Goal: Information Seeking & Learning: Learn about a topic

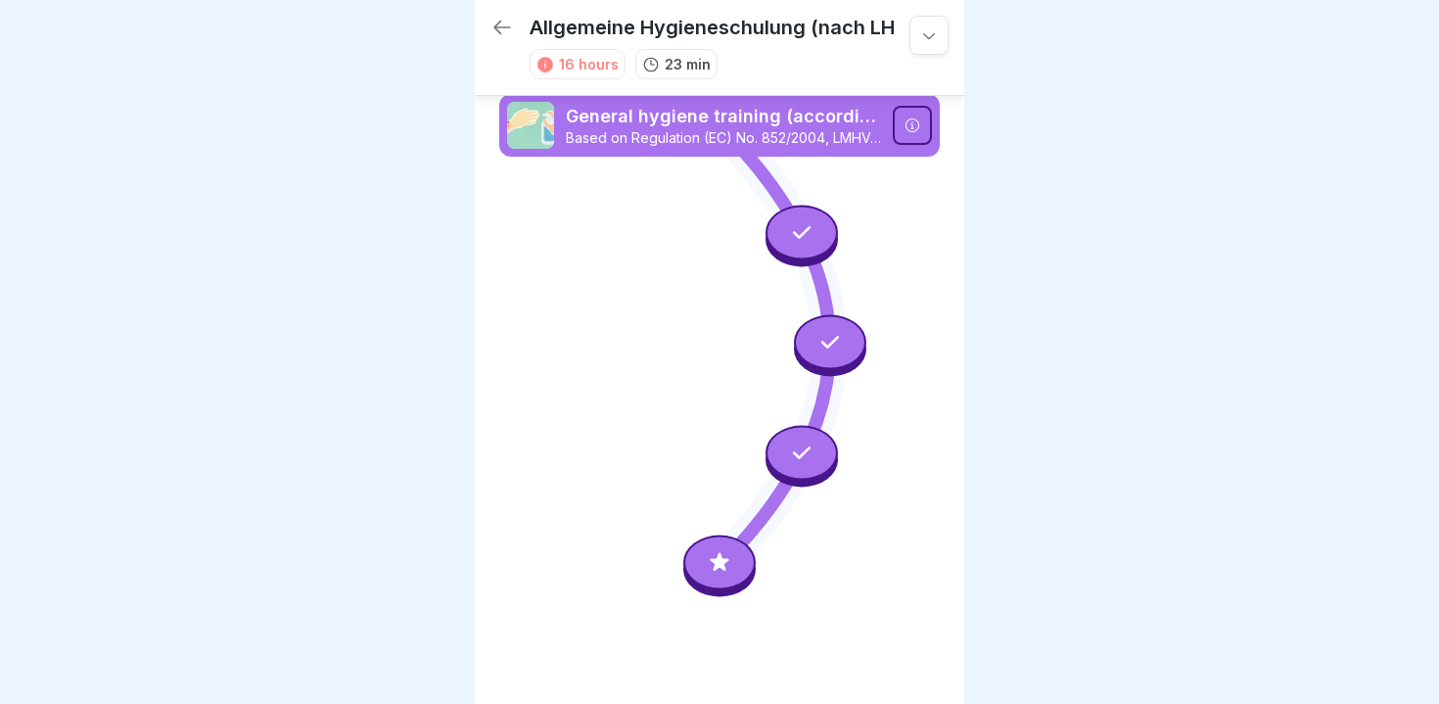
click at [715, 561] on icon at bounding box center [719, 562] width 25 height 25
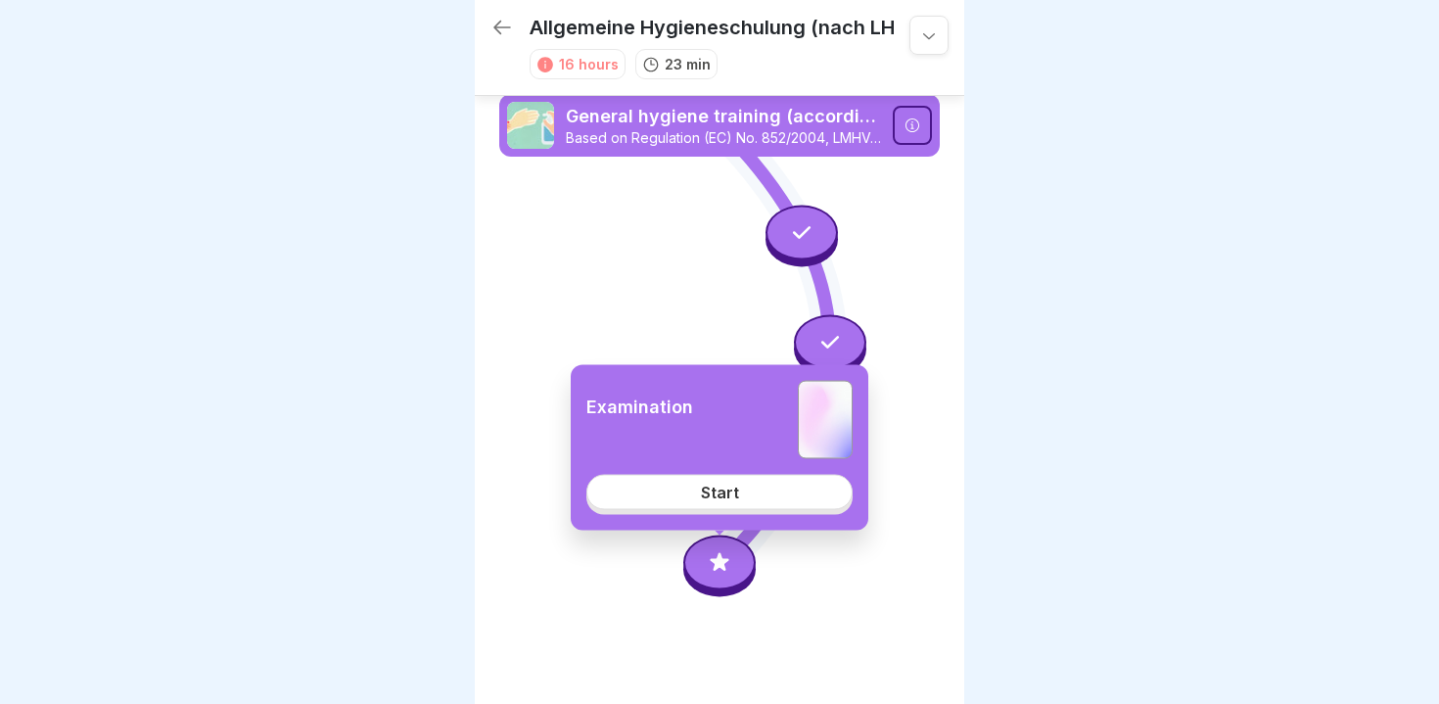
click at [550, 276] on icon at bounding box center [719, 345] width 441 height 441
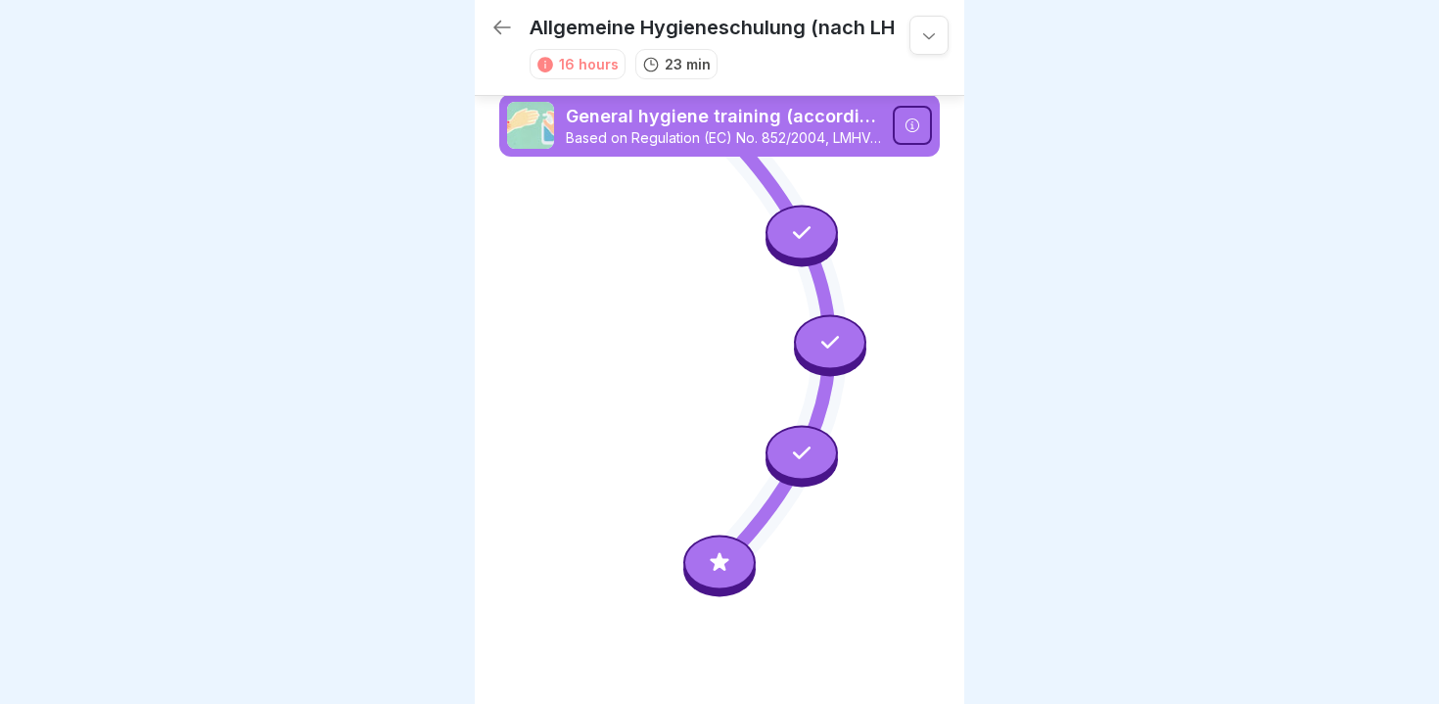
click at [802, 451] on icon at bounding box center [801, 452] width 25 height 25
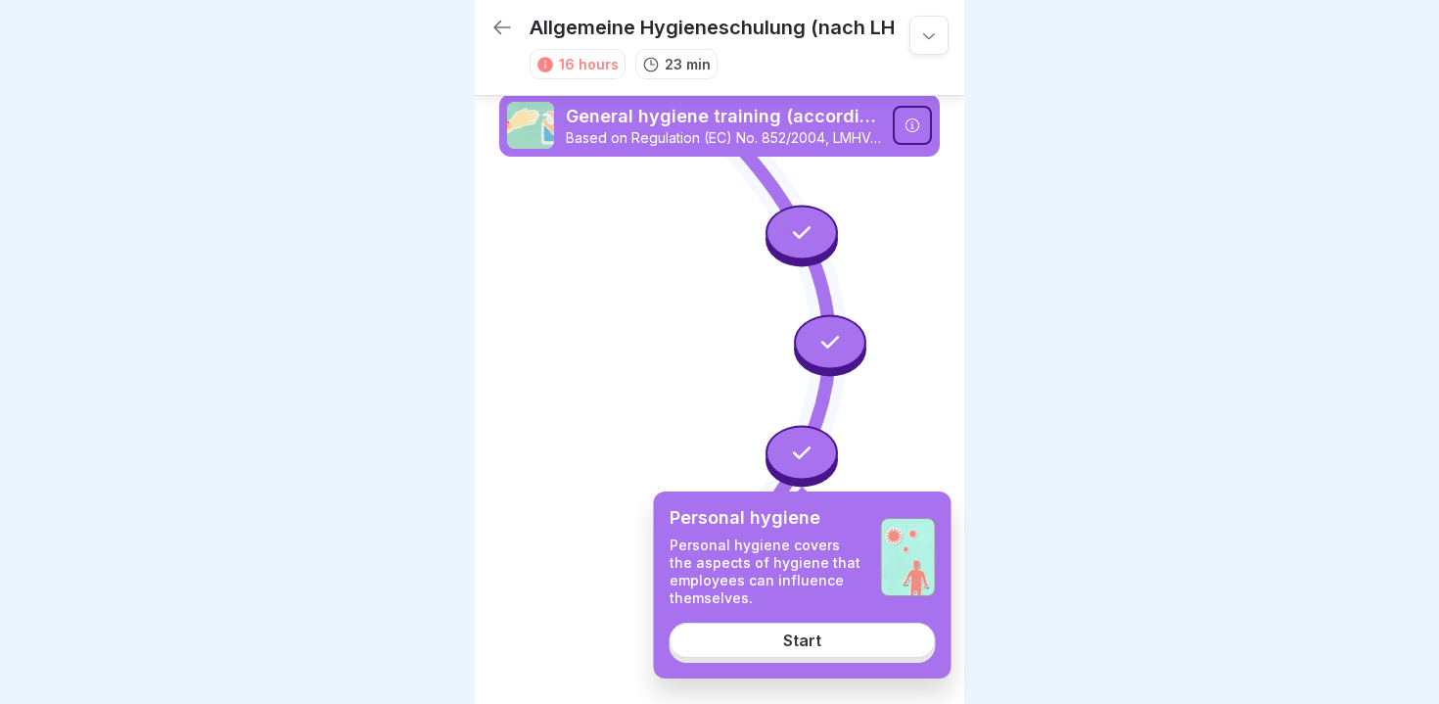
click at [688, 374] on icon at bounding box center [719, 345] width 441 height 441
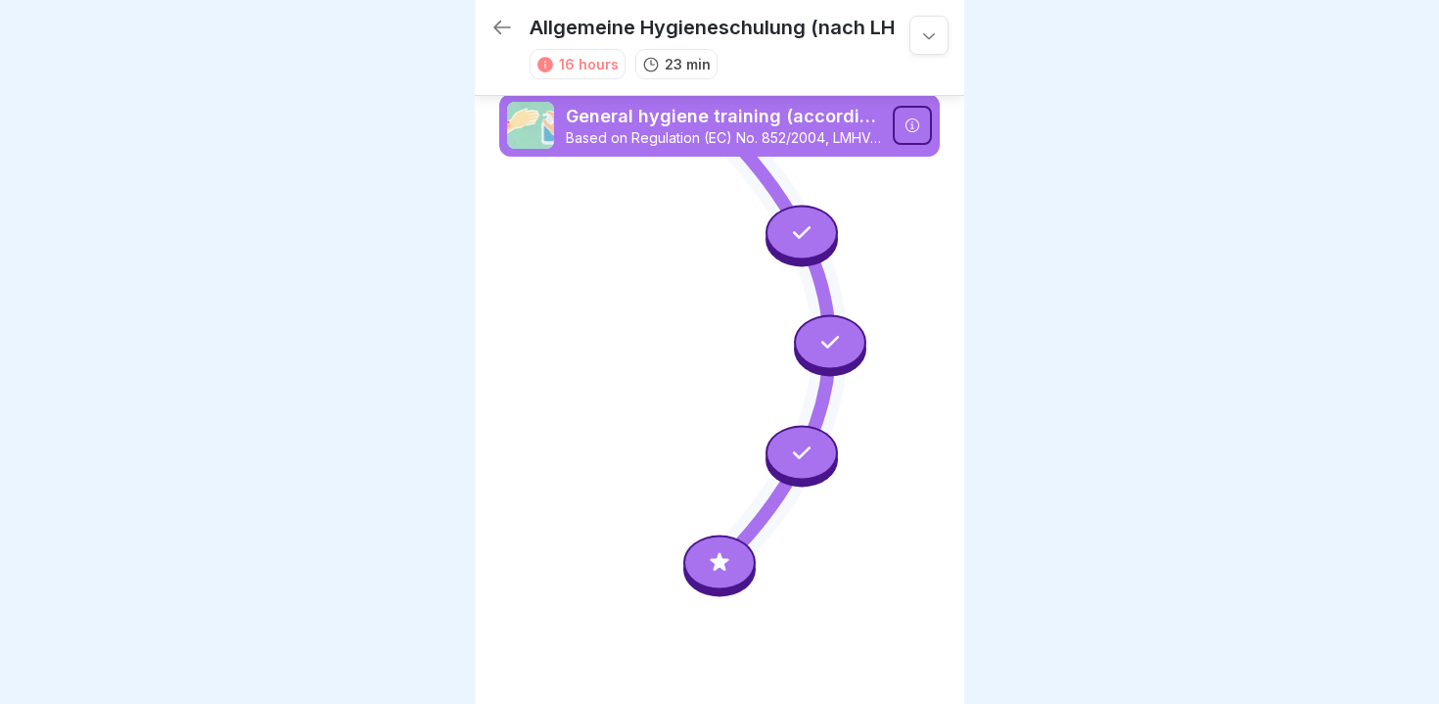
click at [793, 242] on icon at bounding box center [801, 231] width 25 height 25
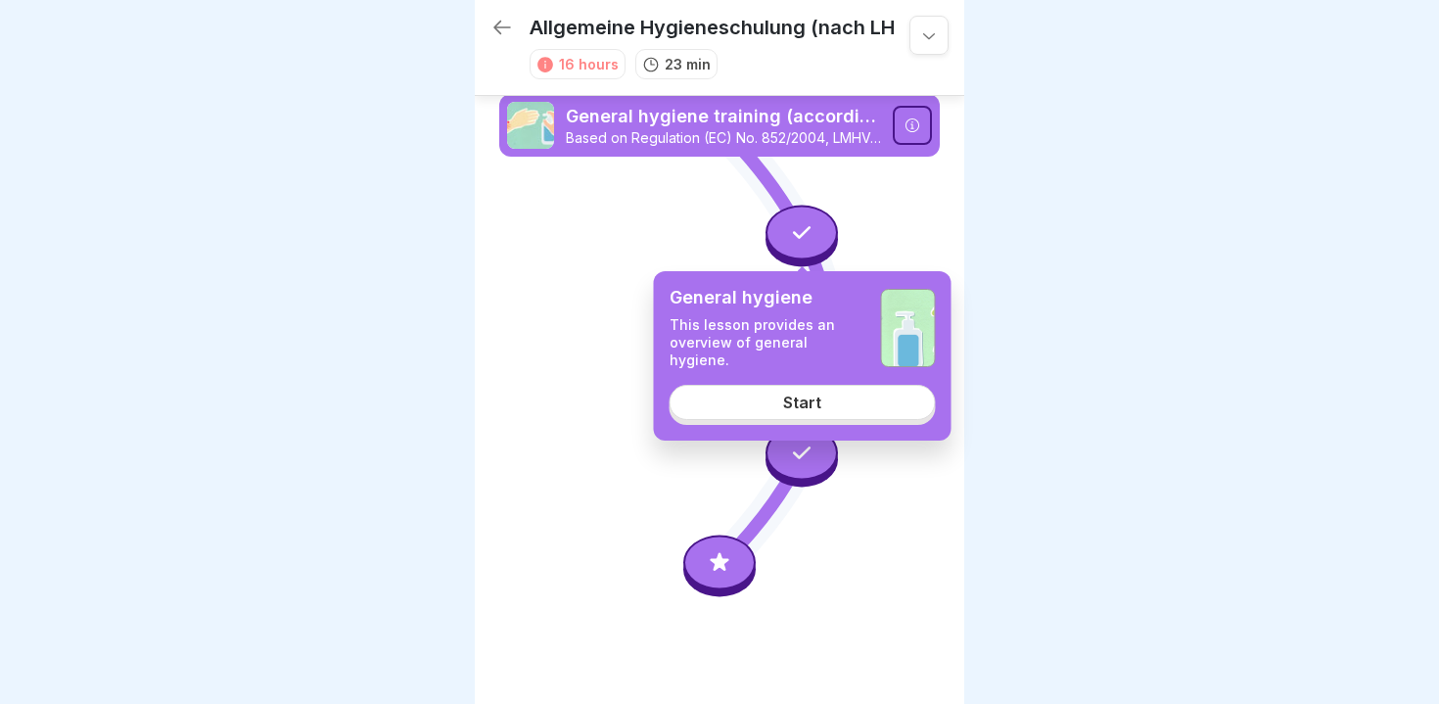
click at [773, 405] on link "Start" at bounding box center [803, 402] width 266 height 35
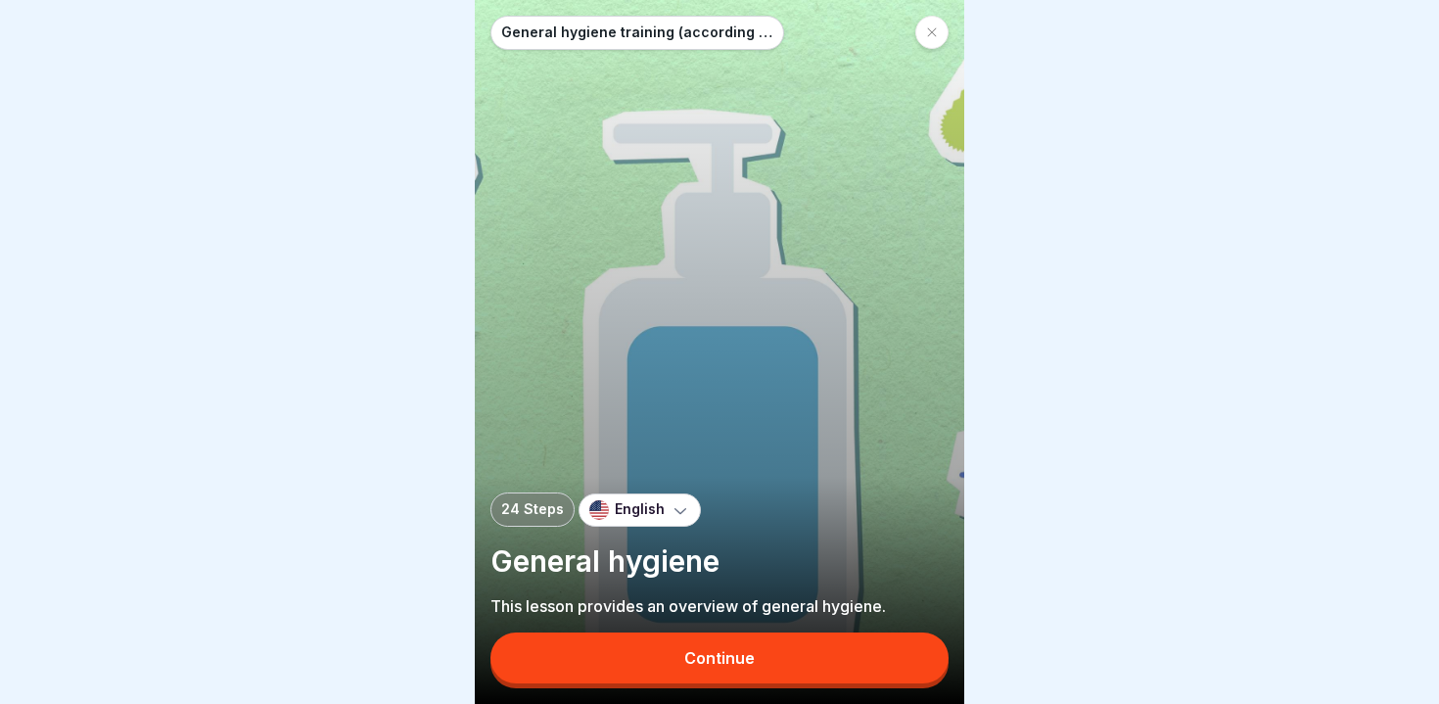
click at [673, 650] on button "Continue" at bounding box center [720, 658] width 458 height 51
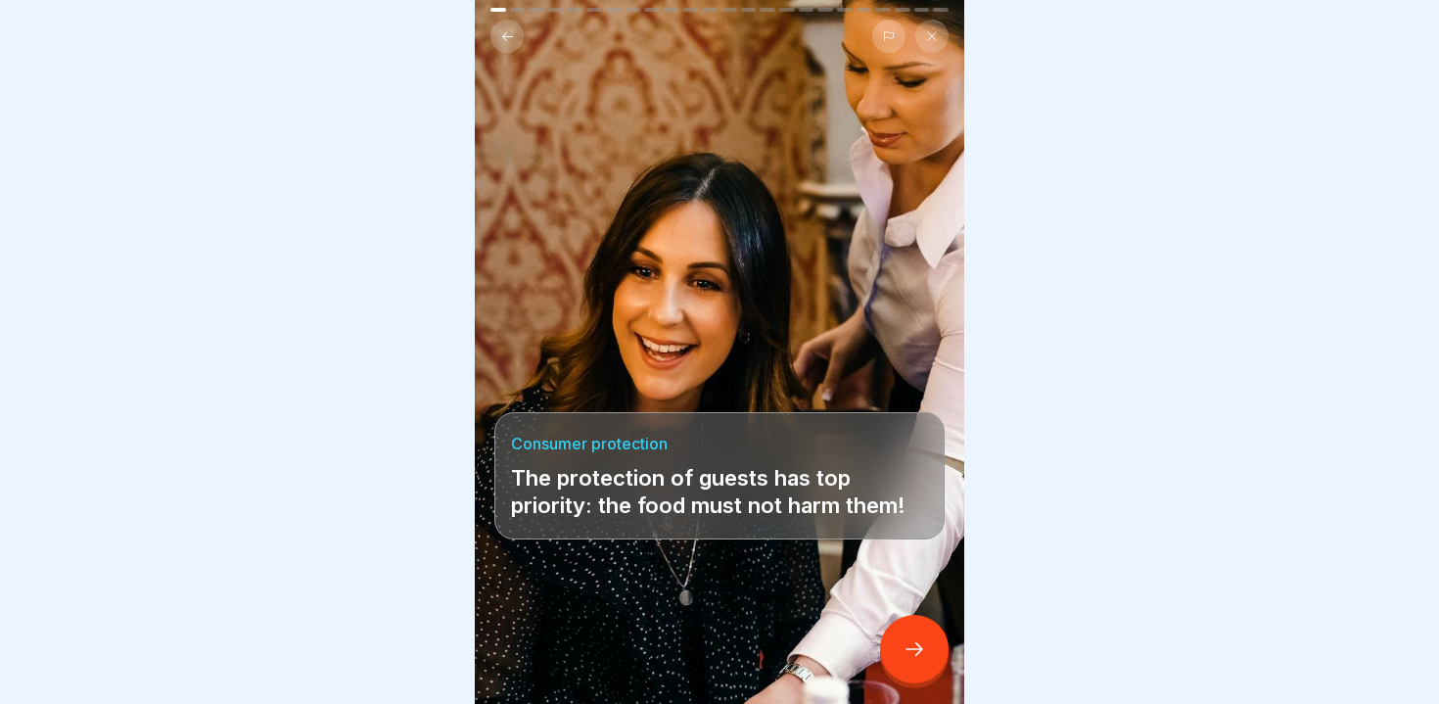
click at [913, 645] on icon at bounding box center [914, 648] width 23 height 23
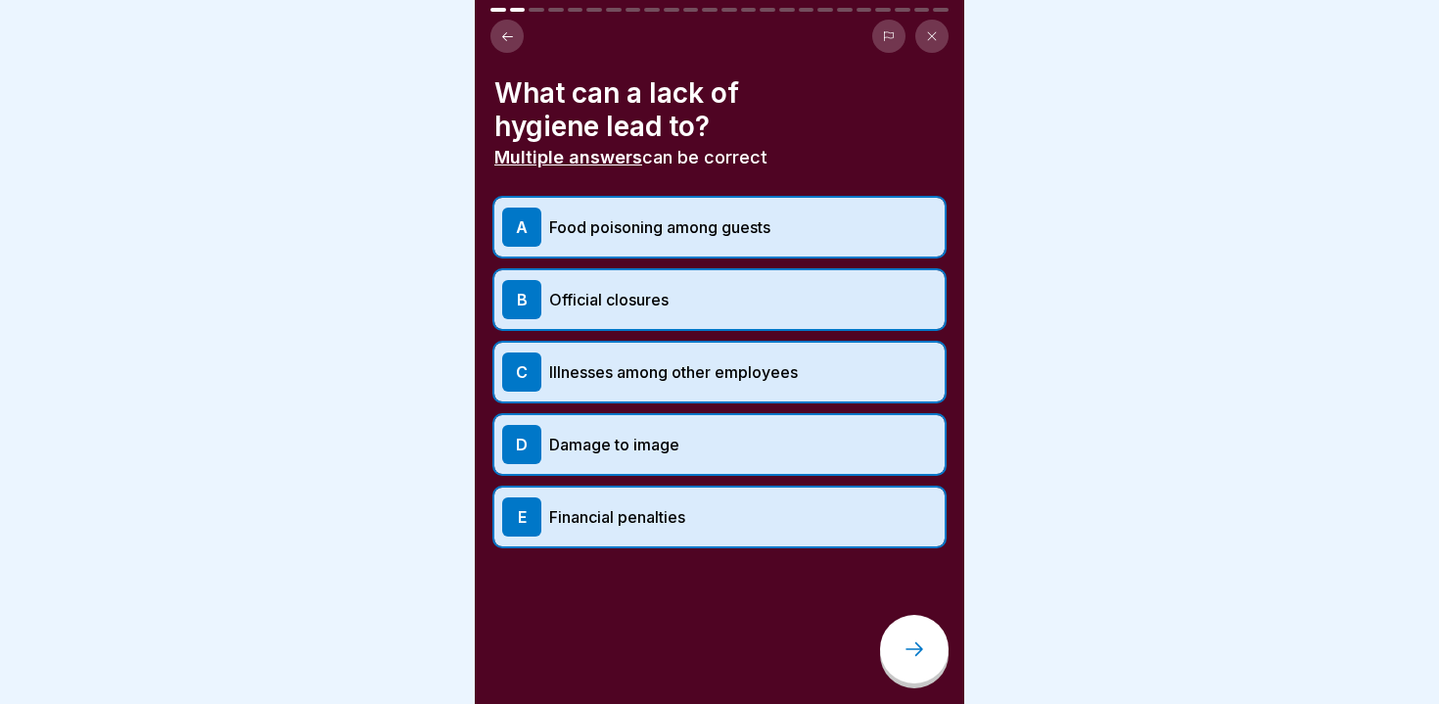
click at [621, 223] on p "Food poisoning among guests" at bounding box center [743, 226] width 388 height 23
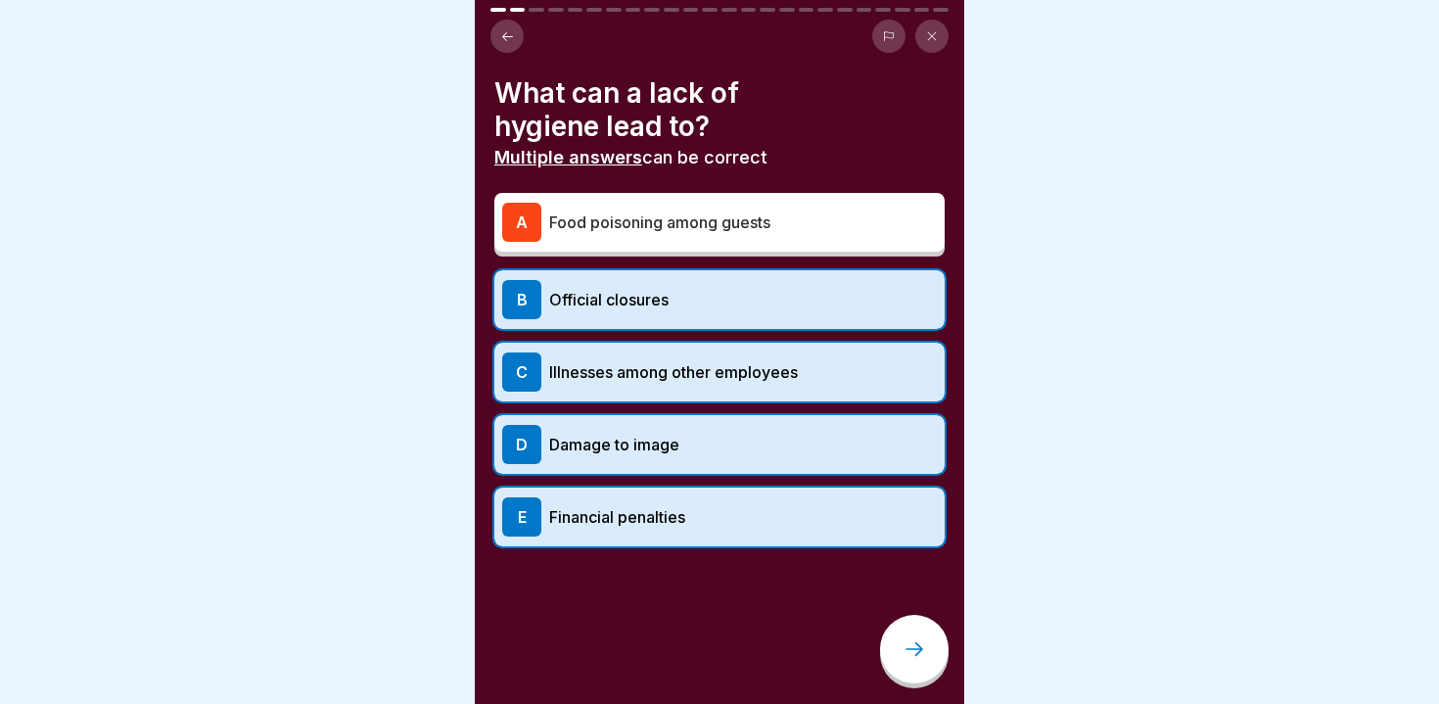
click at [627, 378] on p "Illnesses among other employees" at bounding box center [743, 371] width 388 height 23
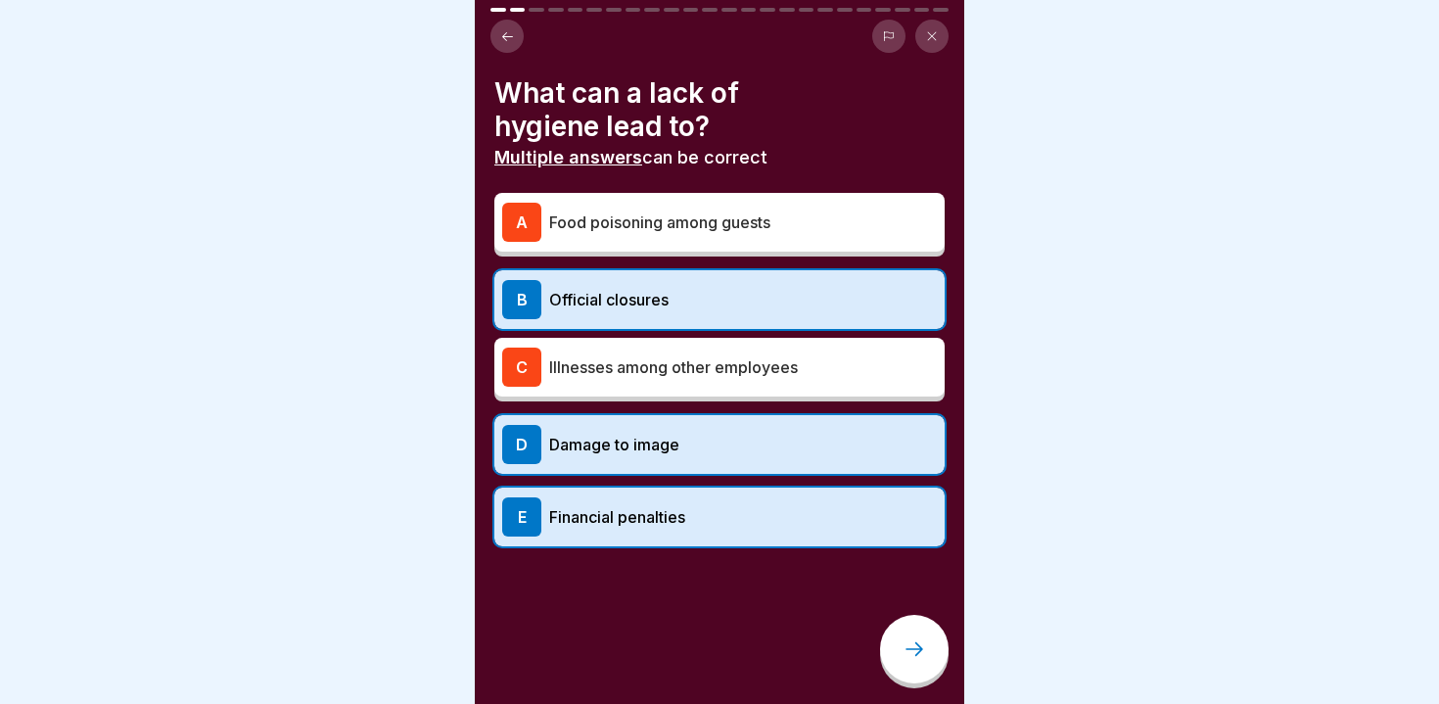
click at [690, 518] on p "Financial penalties" at bounding box center [743, 516] width 388 height 23
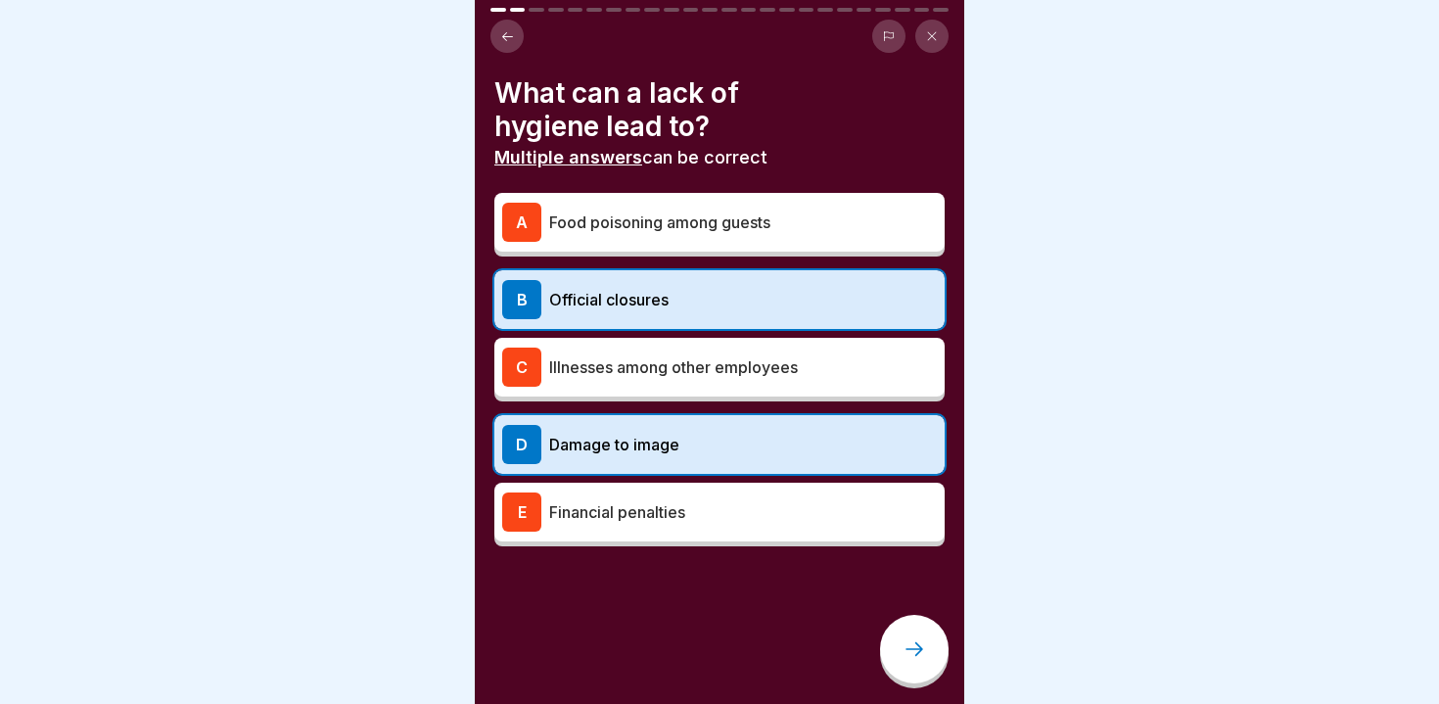
click at [913, 652] on icon at bounding box center [914, 648] width 23 height 23
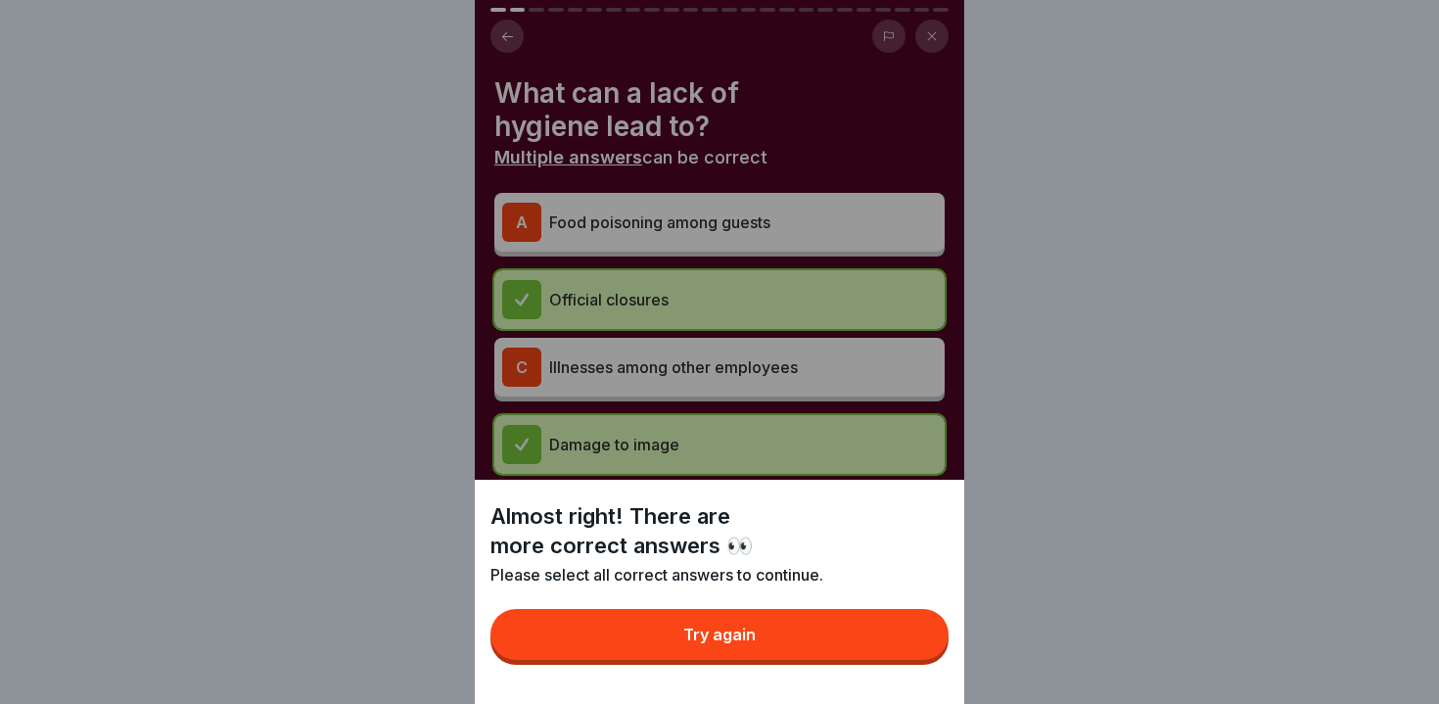
click at [732, 653] on button "Try again" at bounding box center [720, 634] width 458 height 51
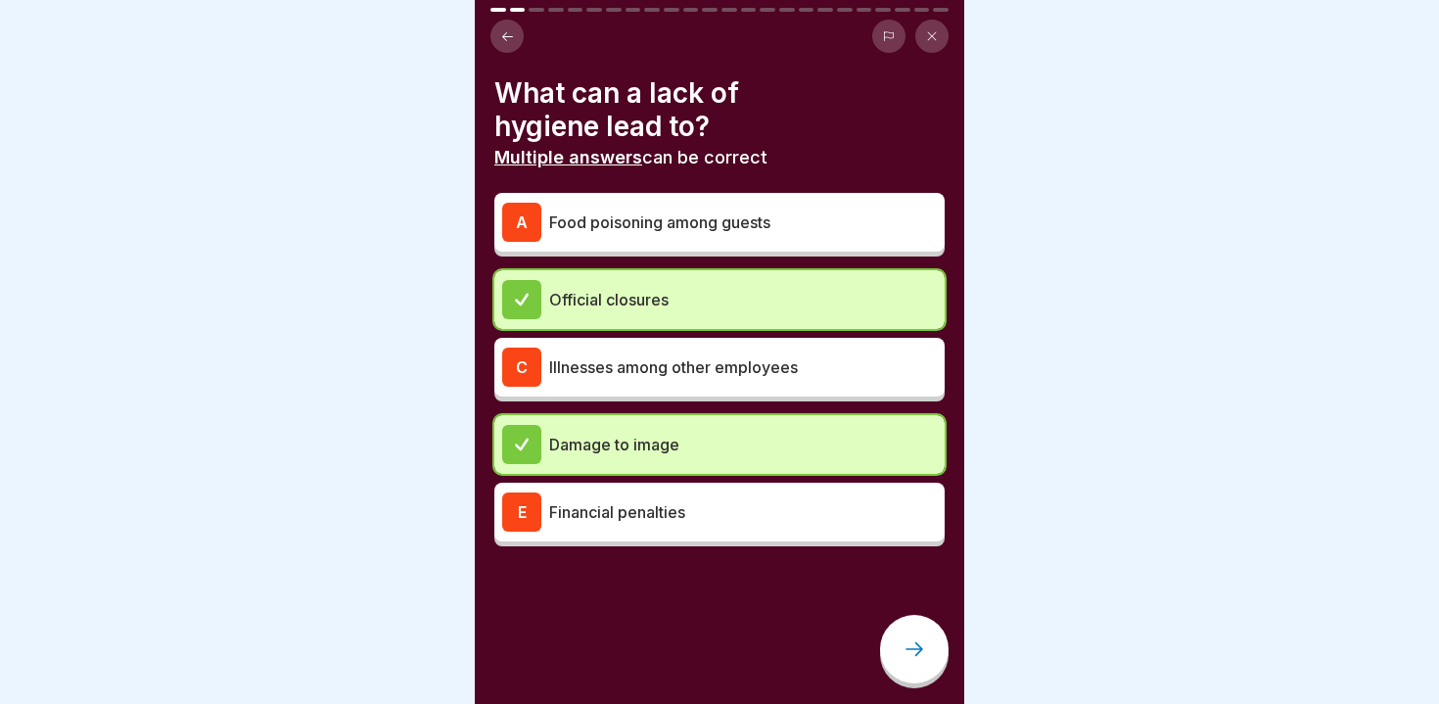
click at [899, 641] on div at bounding box center [914, 649] width 69 height 69
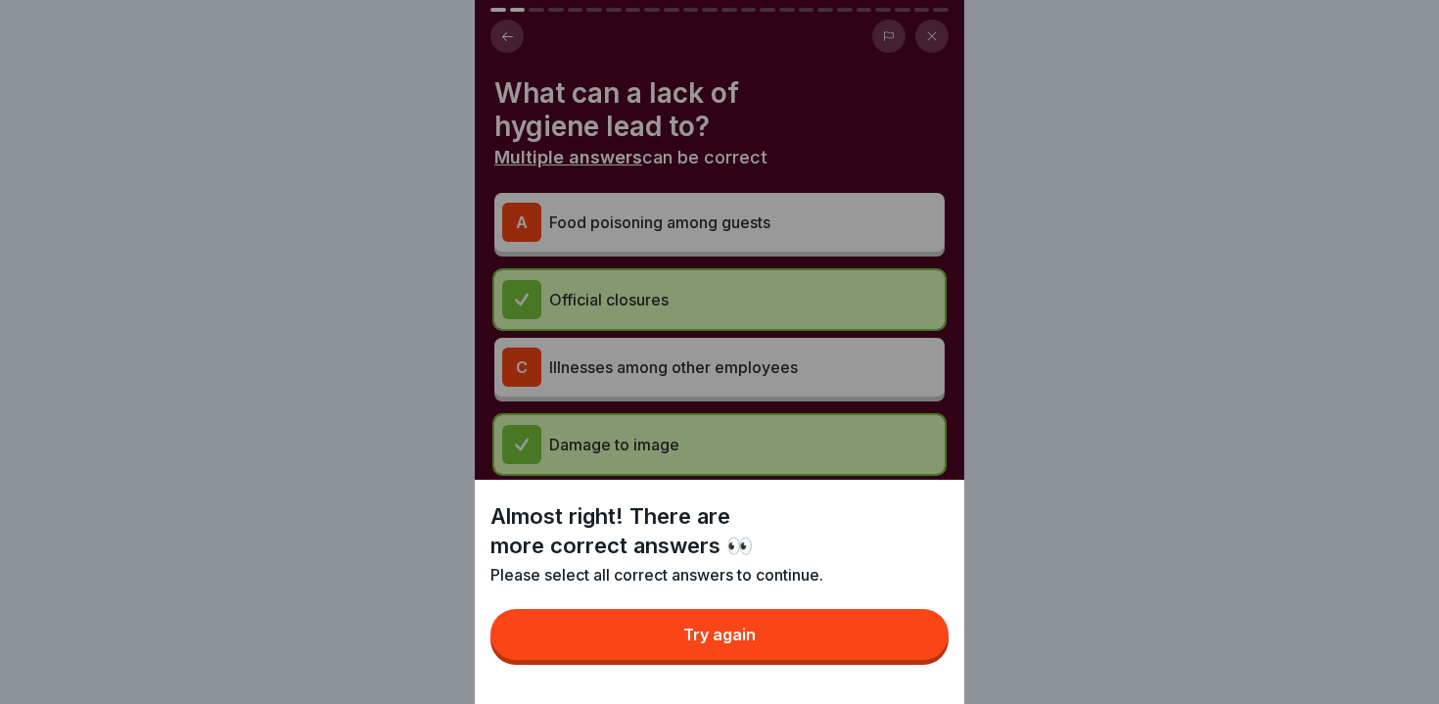
click at [791, 627] on button "Try again" at bounding box center [720, 634] width 458 height 51
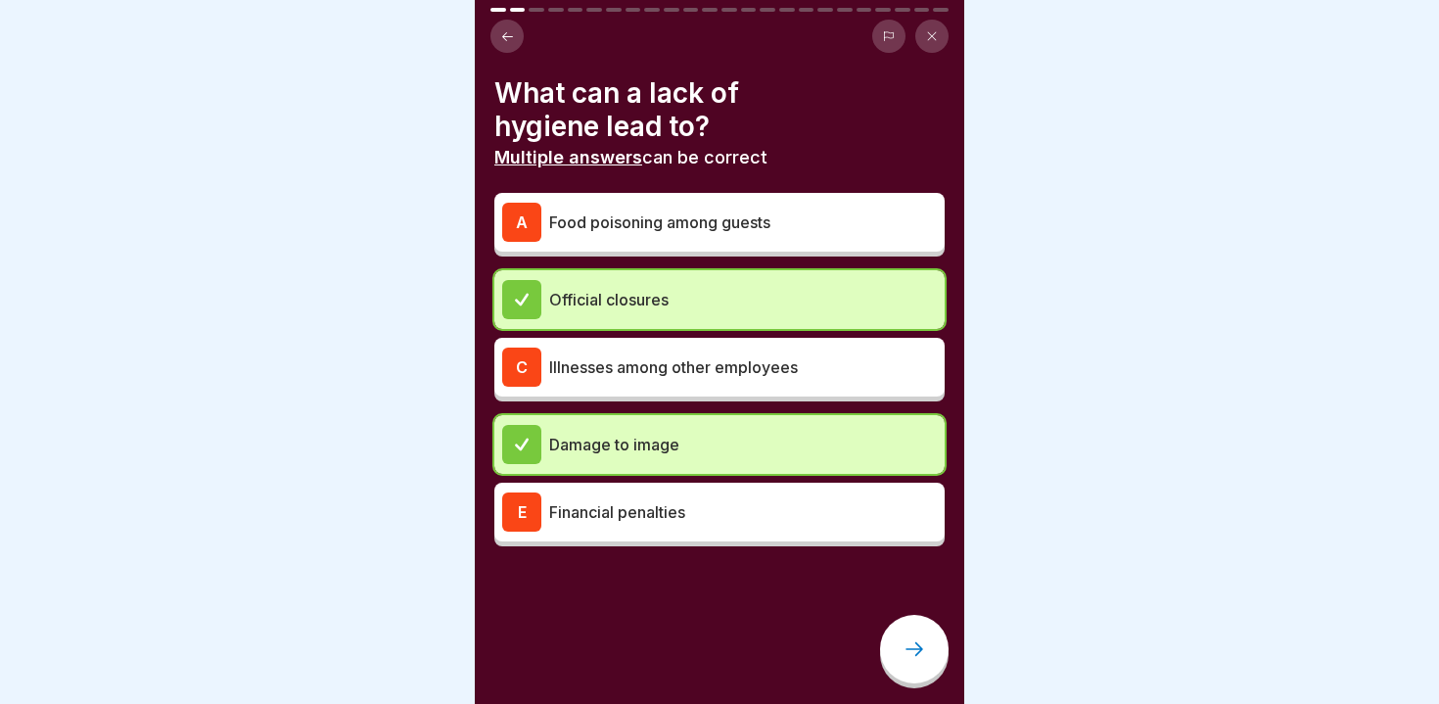
click at [589, 388] on div "C Illnesses among other employees" at bounding box center [719, 367] width 450 height 59
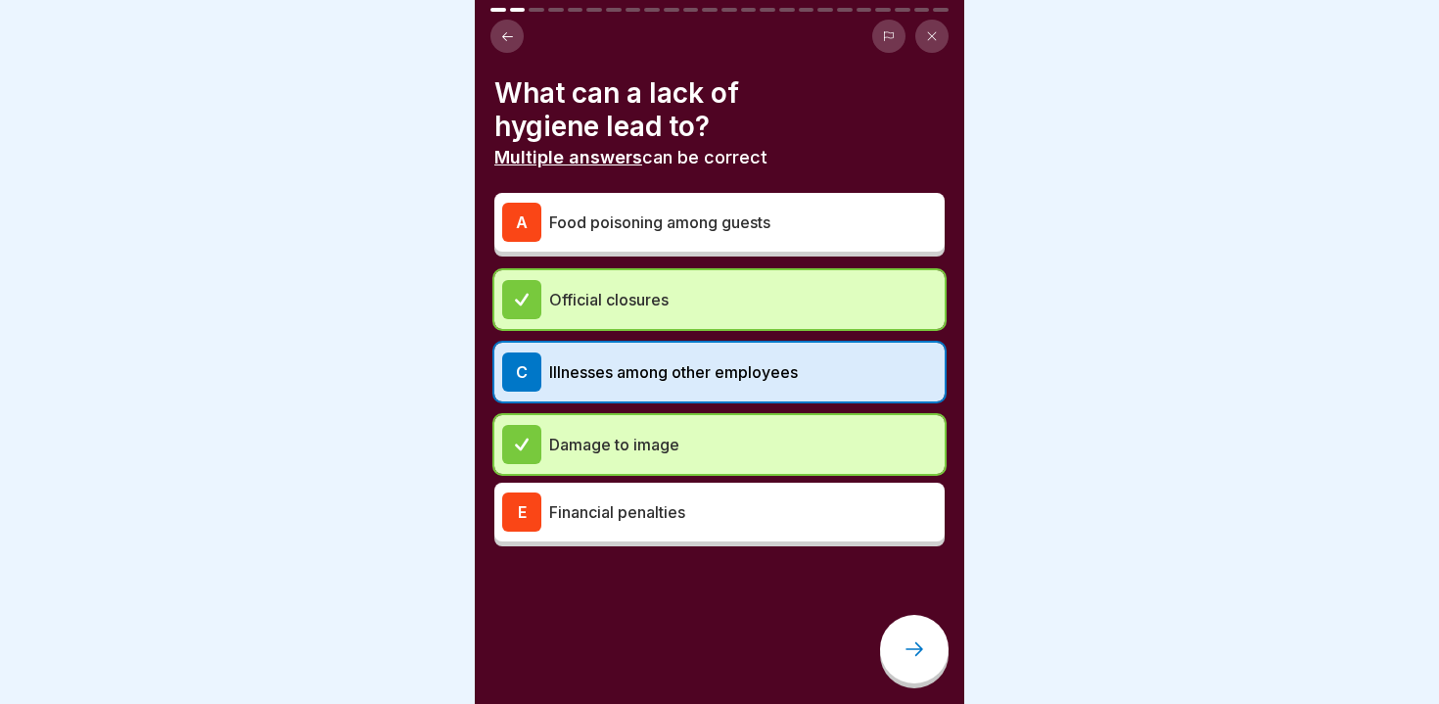
click at [539, 222] on div "A" at bounding box center [521, 222] width 39 height 39
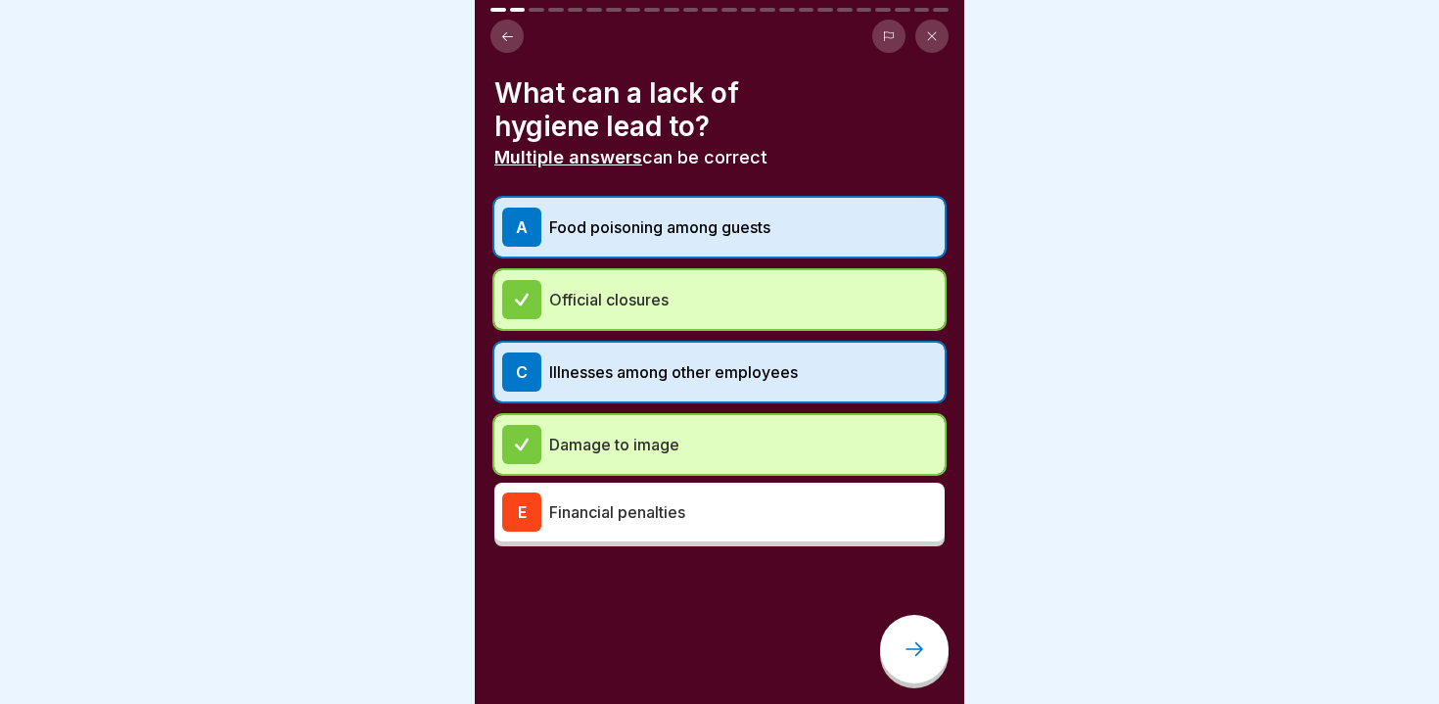
click at [908, 627] on div at bounding box center [914, 649] width 69 height 69
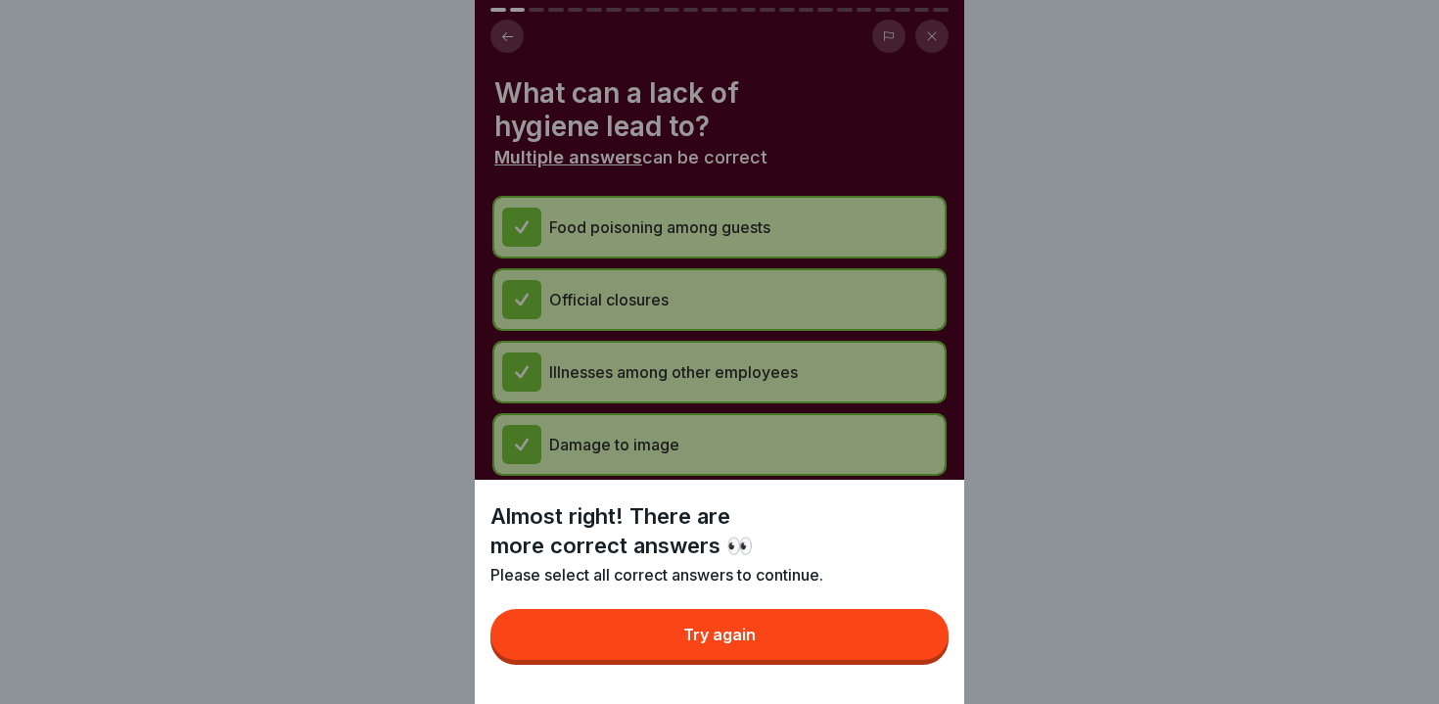
click at [779, 631] on button "Try again" at bounding box center [720, 634] width 458 height 51
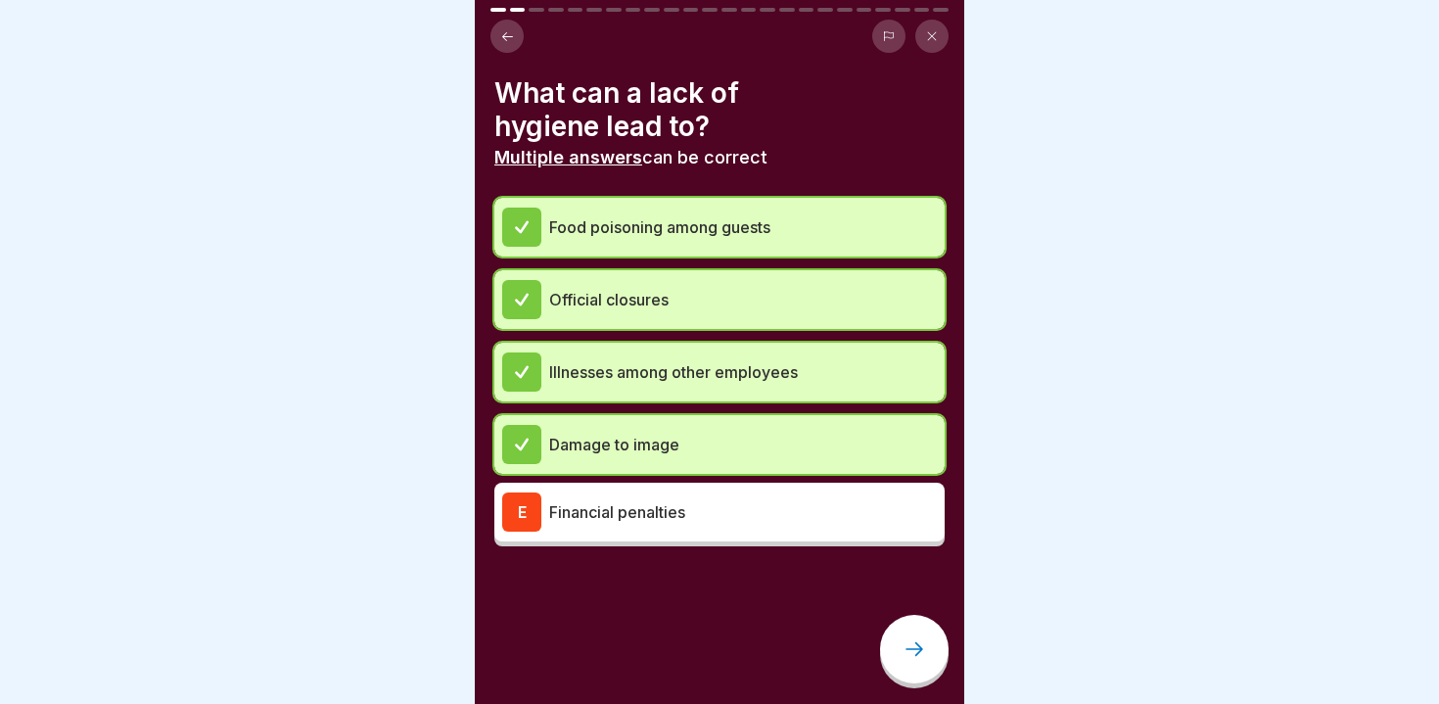
click at [632, 528] on div "E Financial penalties" at bounding box center [719, 511] width 435 height 39
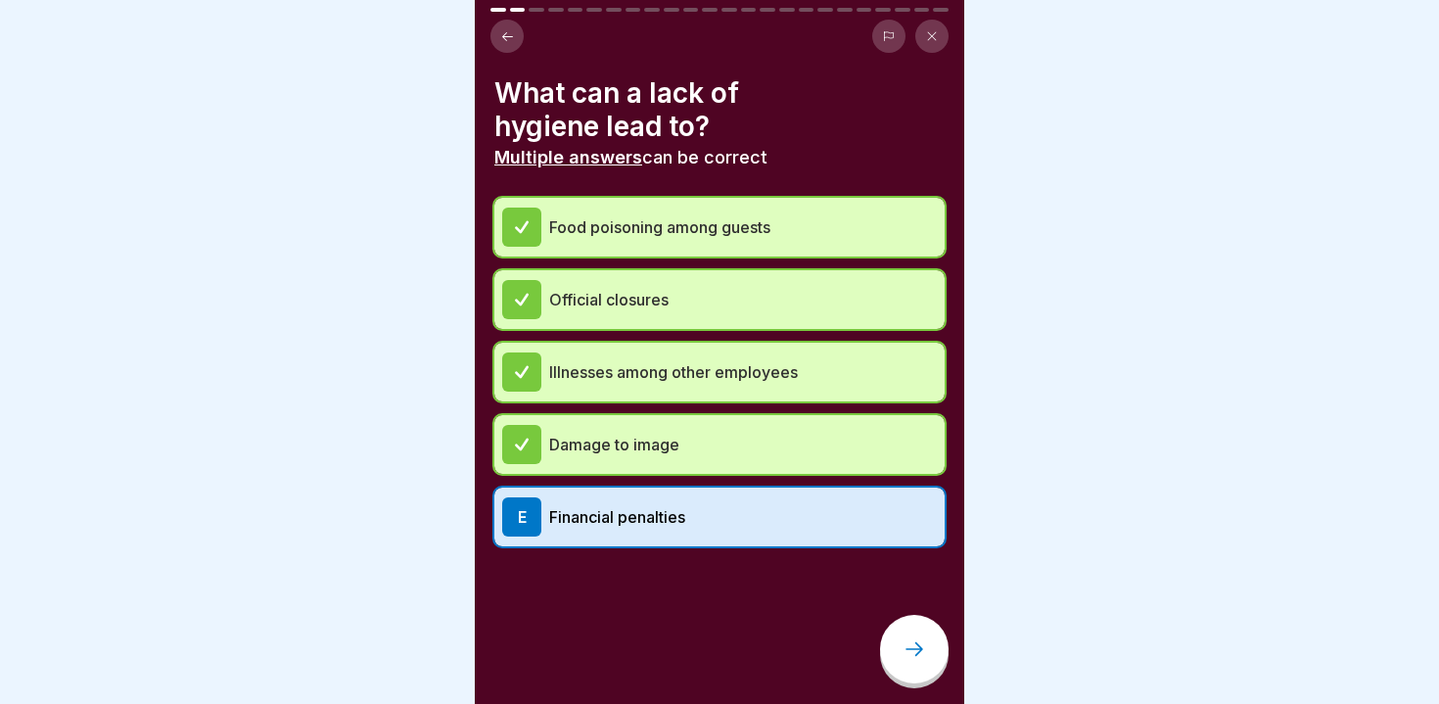
click at [900, 645] on div at bounding box center [914, 649] width 69 height 69
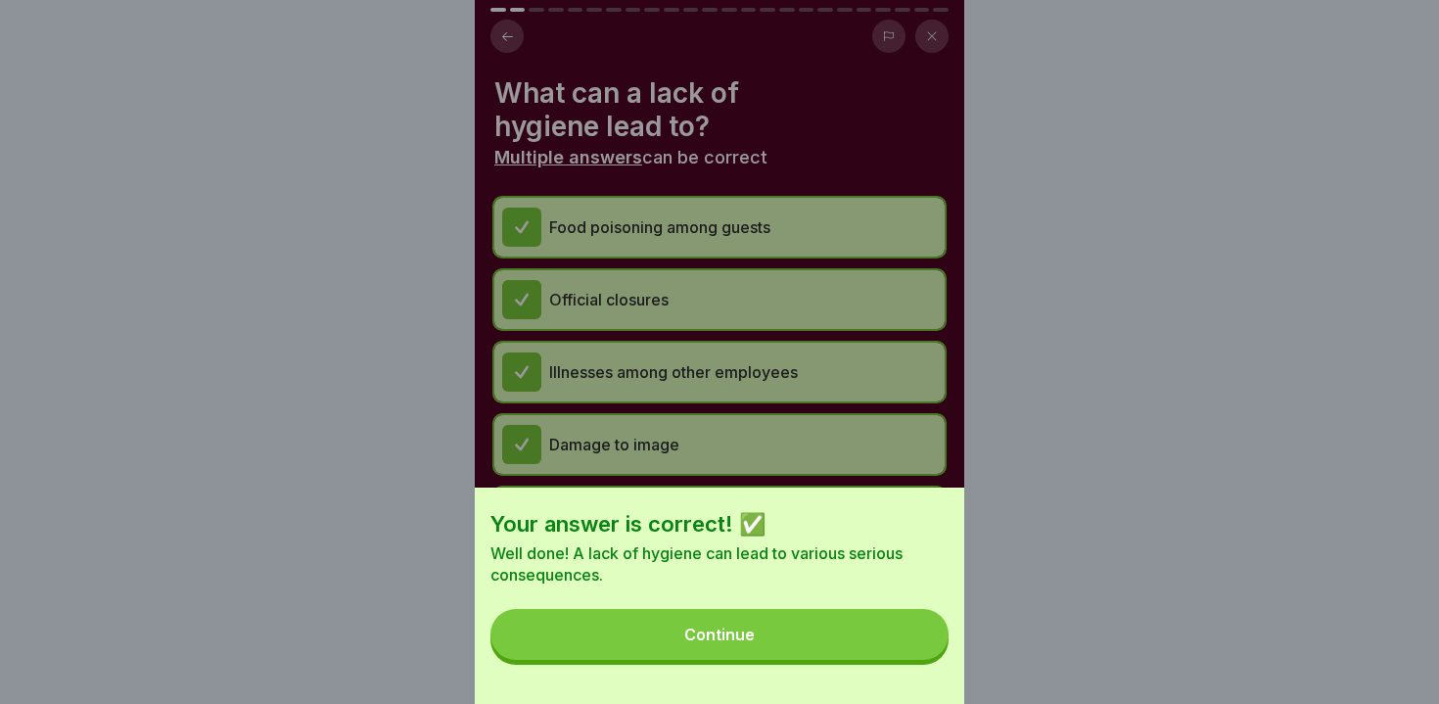
click at [770, 638] on button "Continue" at bounding box center [720, 634] width 458 height 51
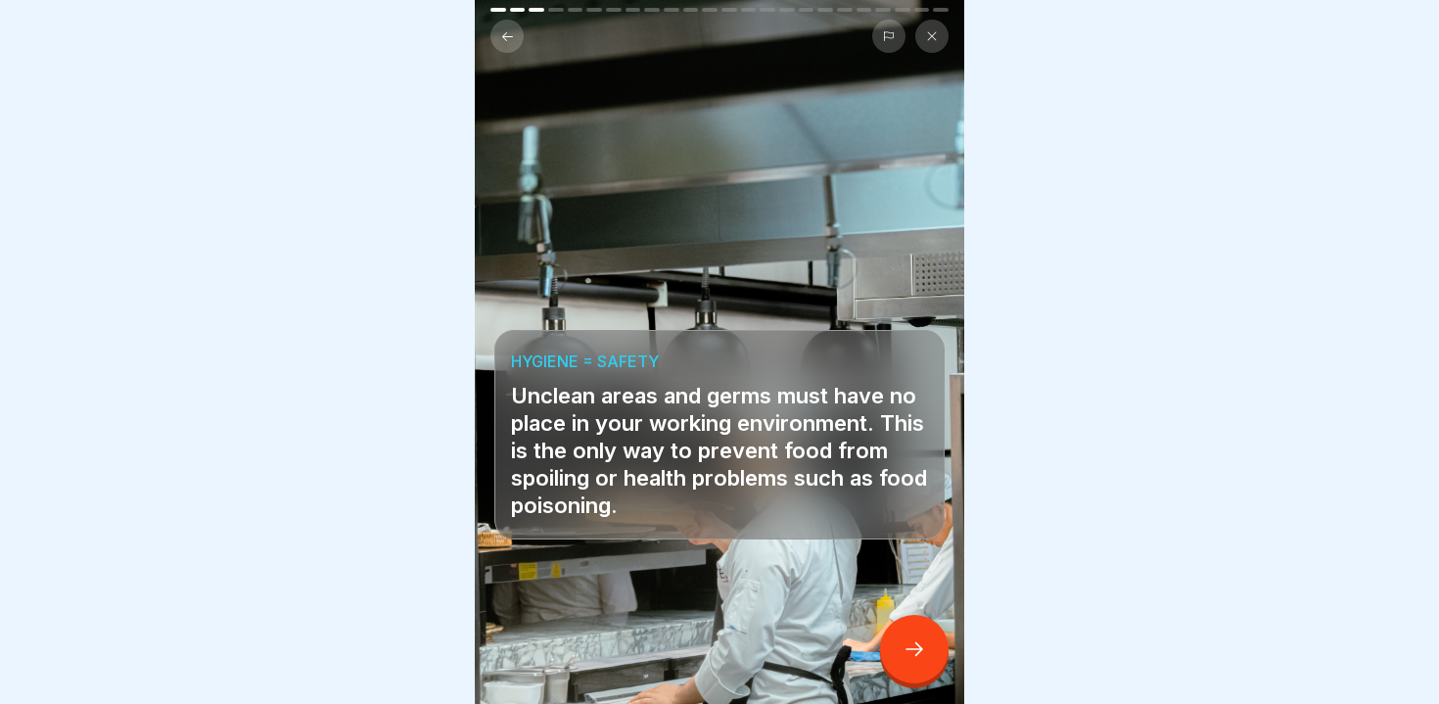
click at [924, 654] on icon at bounding box center [914, 648] width 23 height 23
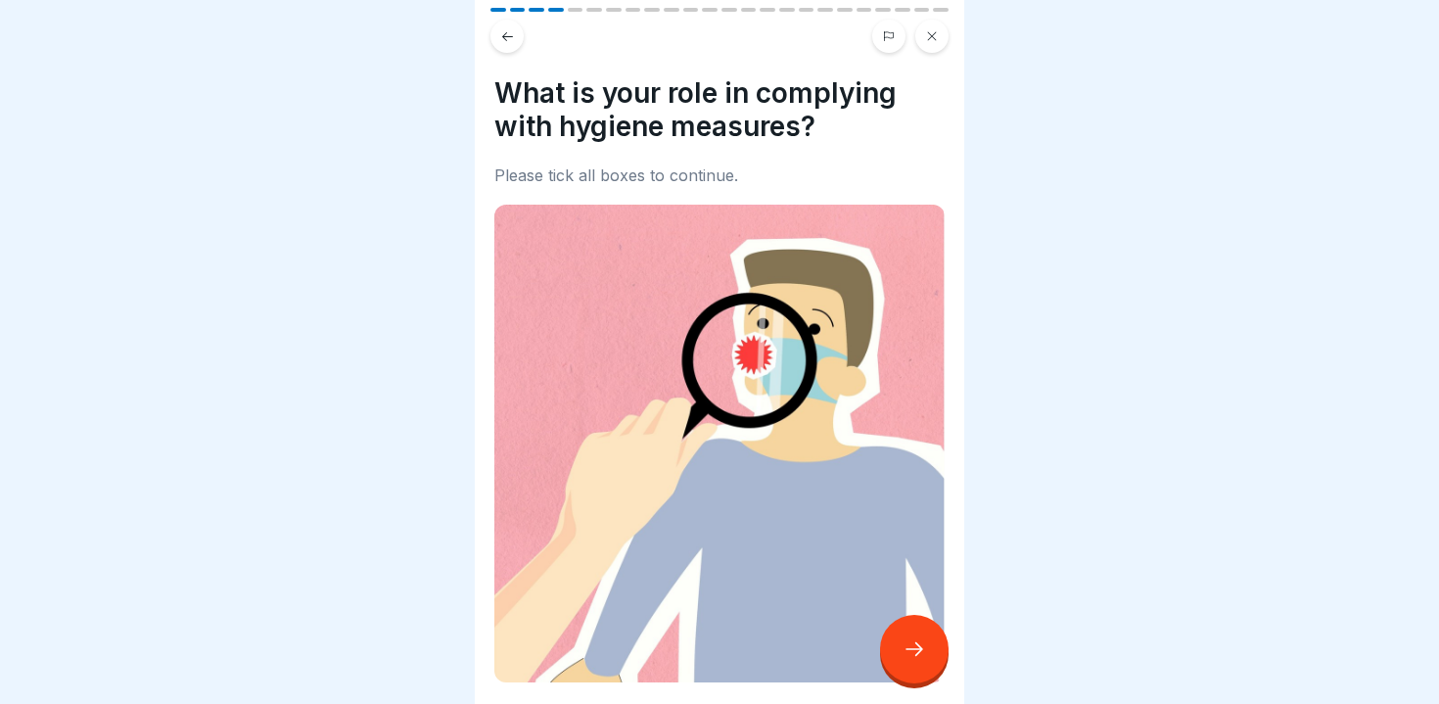
click at [924, 654] on icon at bounding box center [914, 648] width 23 height 23
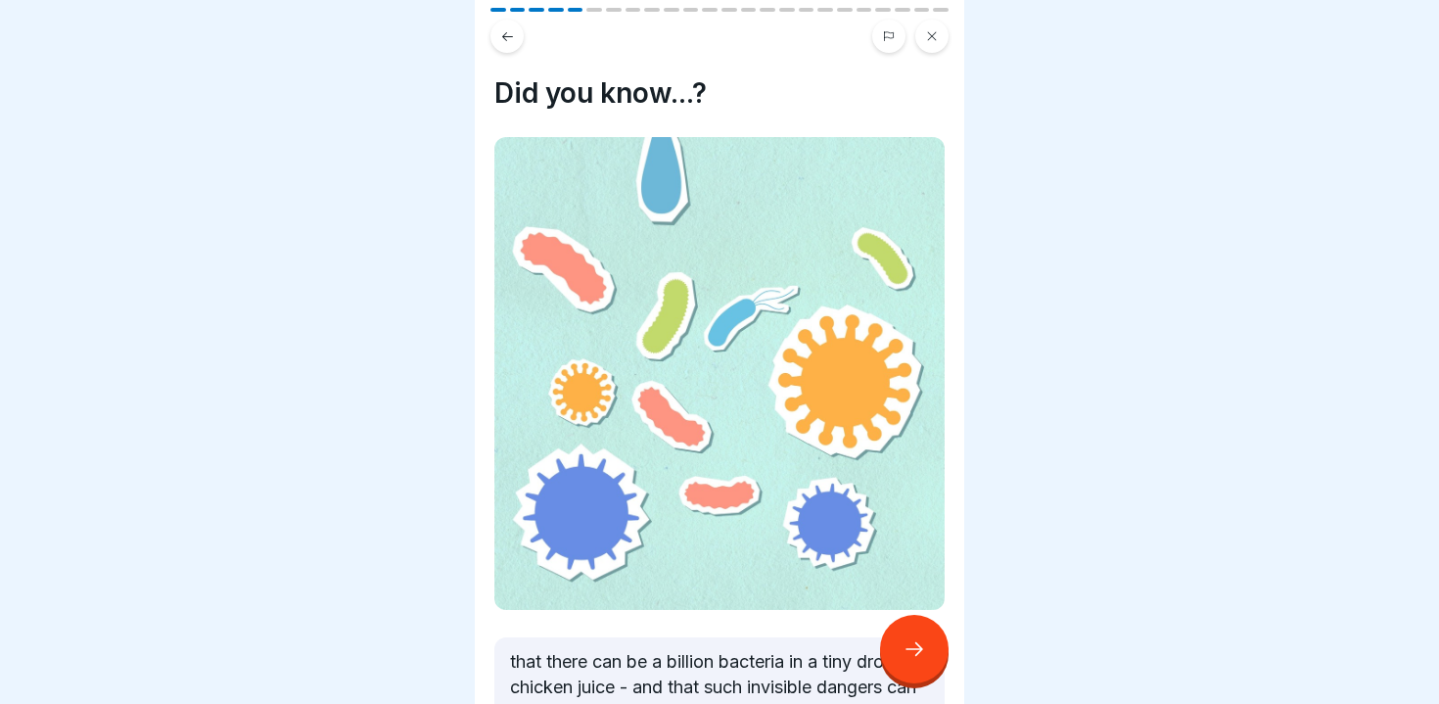
click at [924, 654] on icon at bounding box center [914, 648] width 23 height 23
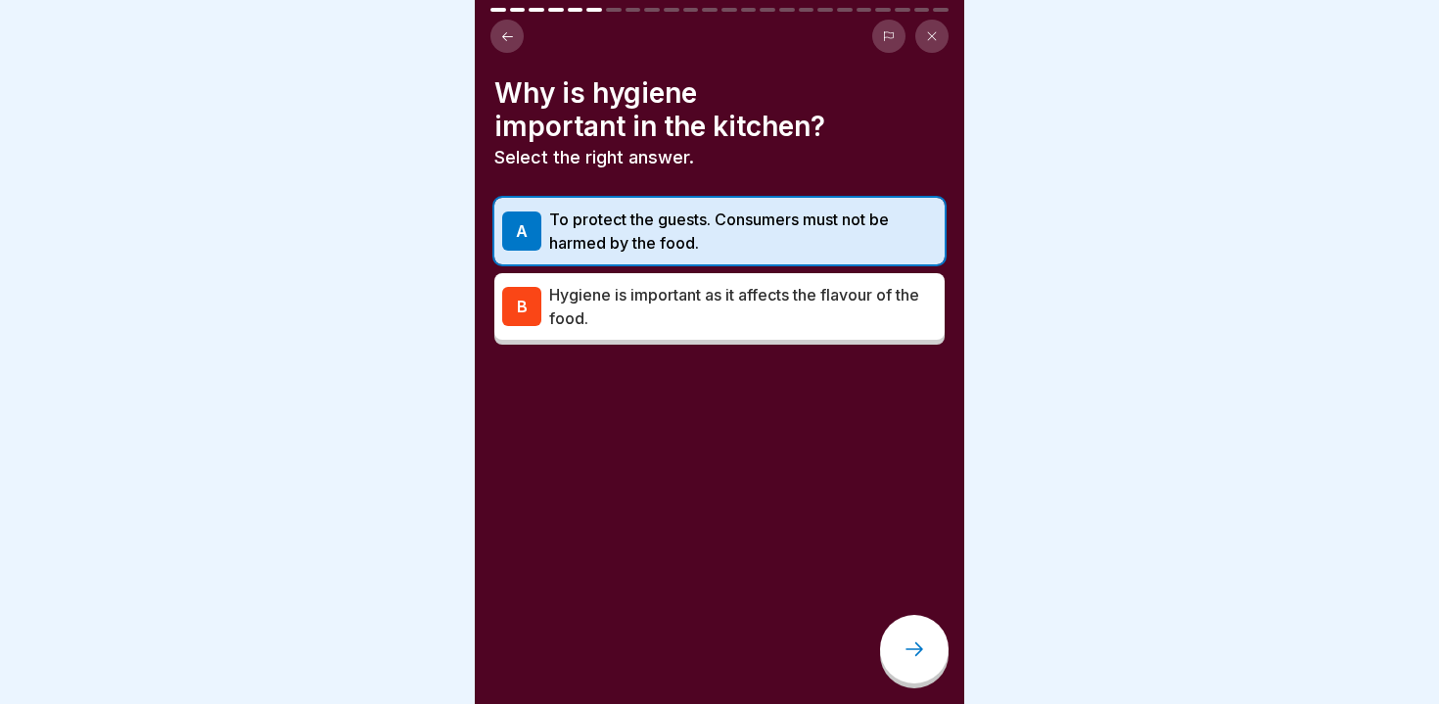
click at [601, 245] on p "To protect the guests. Consumers must not be harmed by the food." at bounding box center [743, 231] width 388 height 47
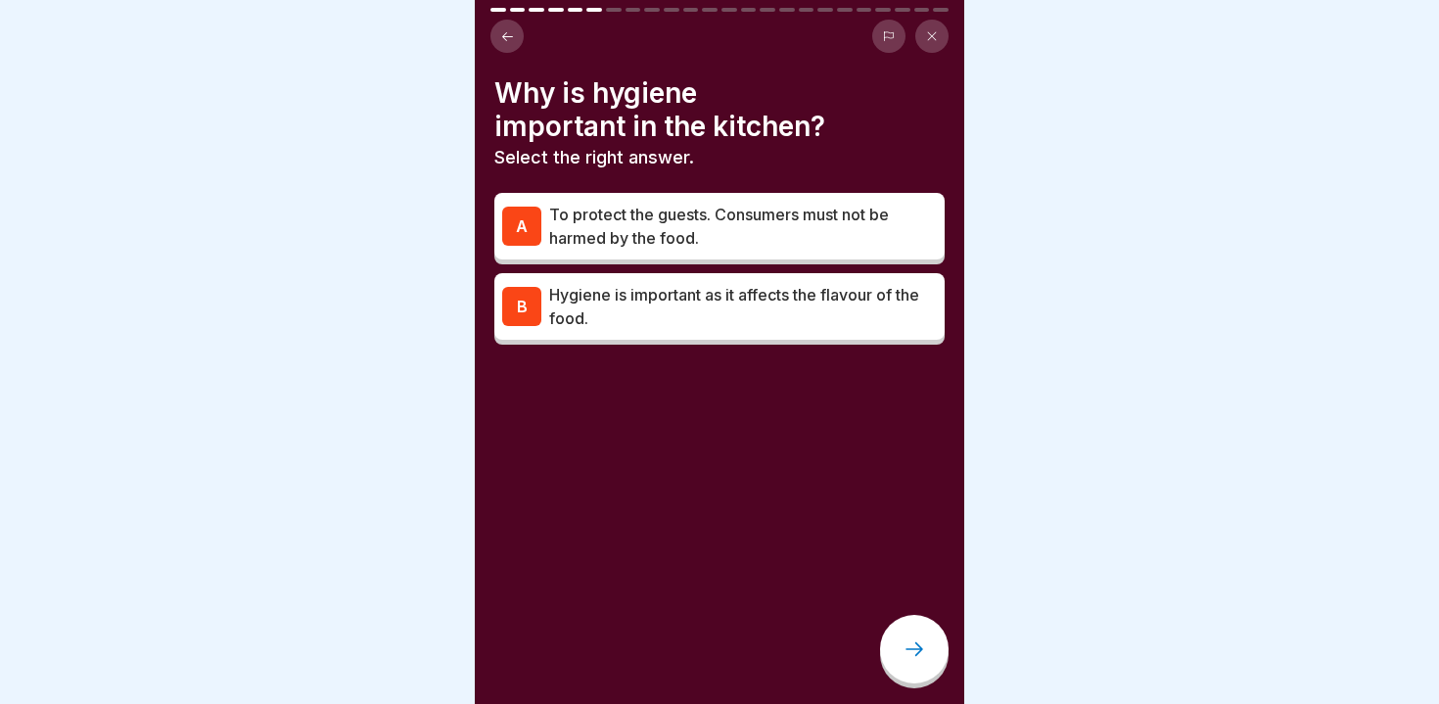
click at [582, 211] on p "To protect the guests. Consumers must not be harmed by the food." at bounding box center [743, 226] width 388 height 47
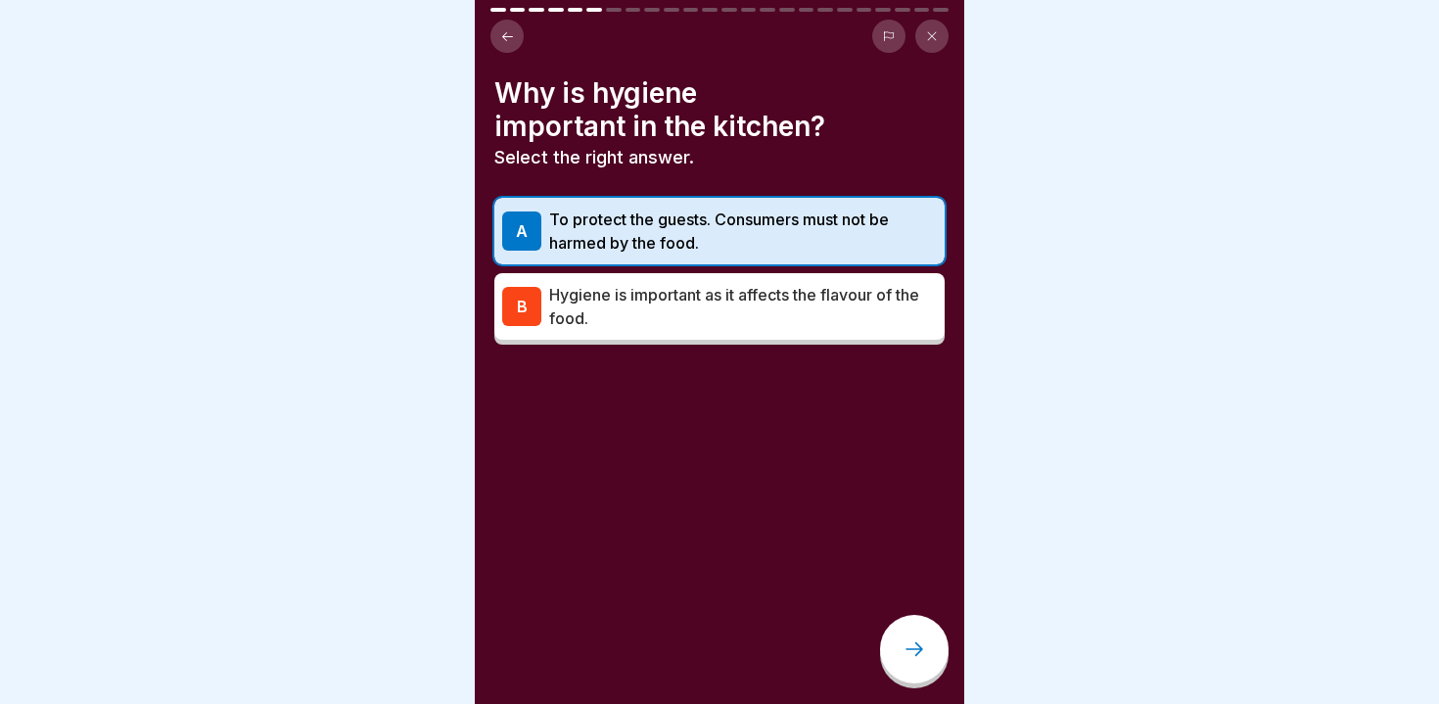
click at [599, 276] on div "B Hygiene is important as it affects the flavour of the food." at bounding box center [719, 306] width 450 height 67
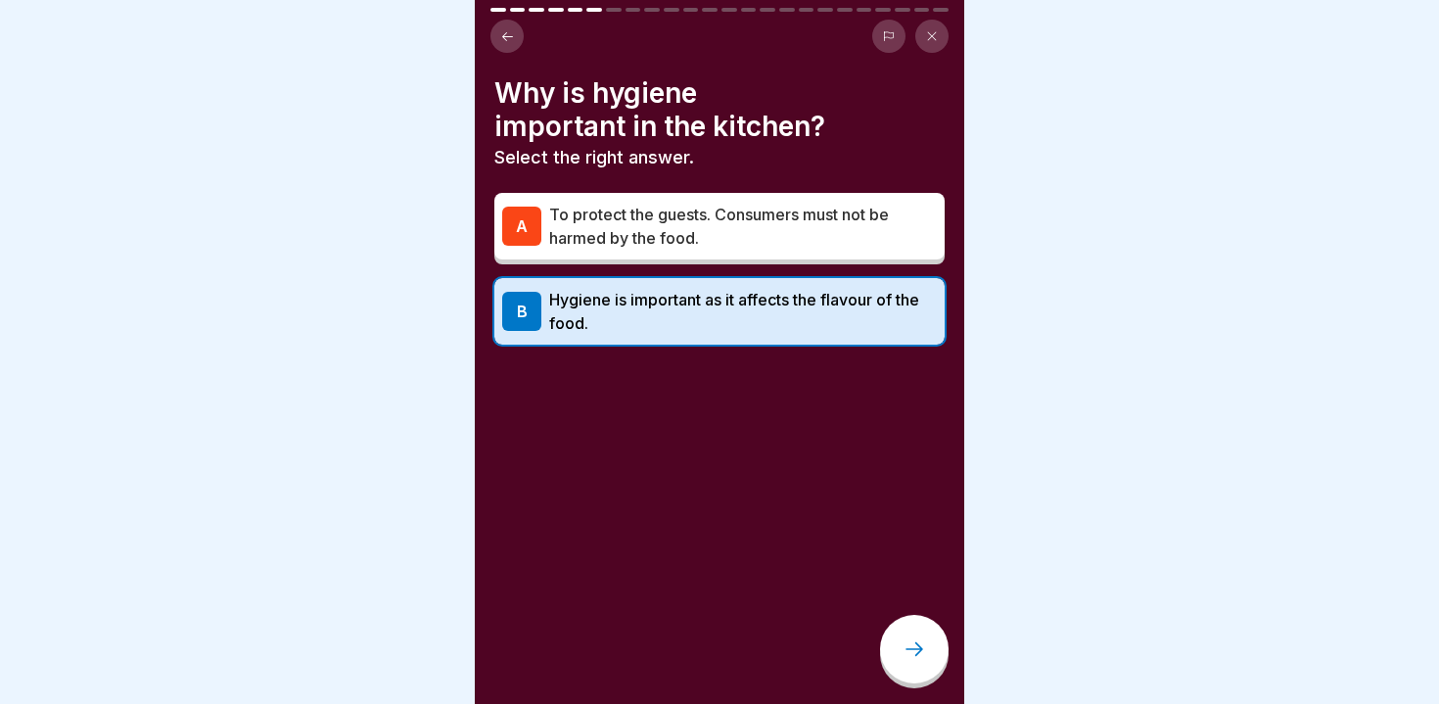
click at [606, 237] on p "To protect the guests. Consumers must not be harmed by the food." at bounding box center [743, 226] width 388 height 47
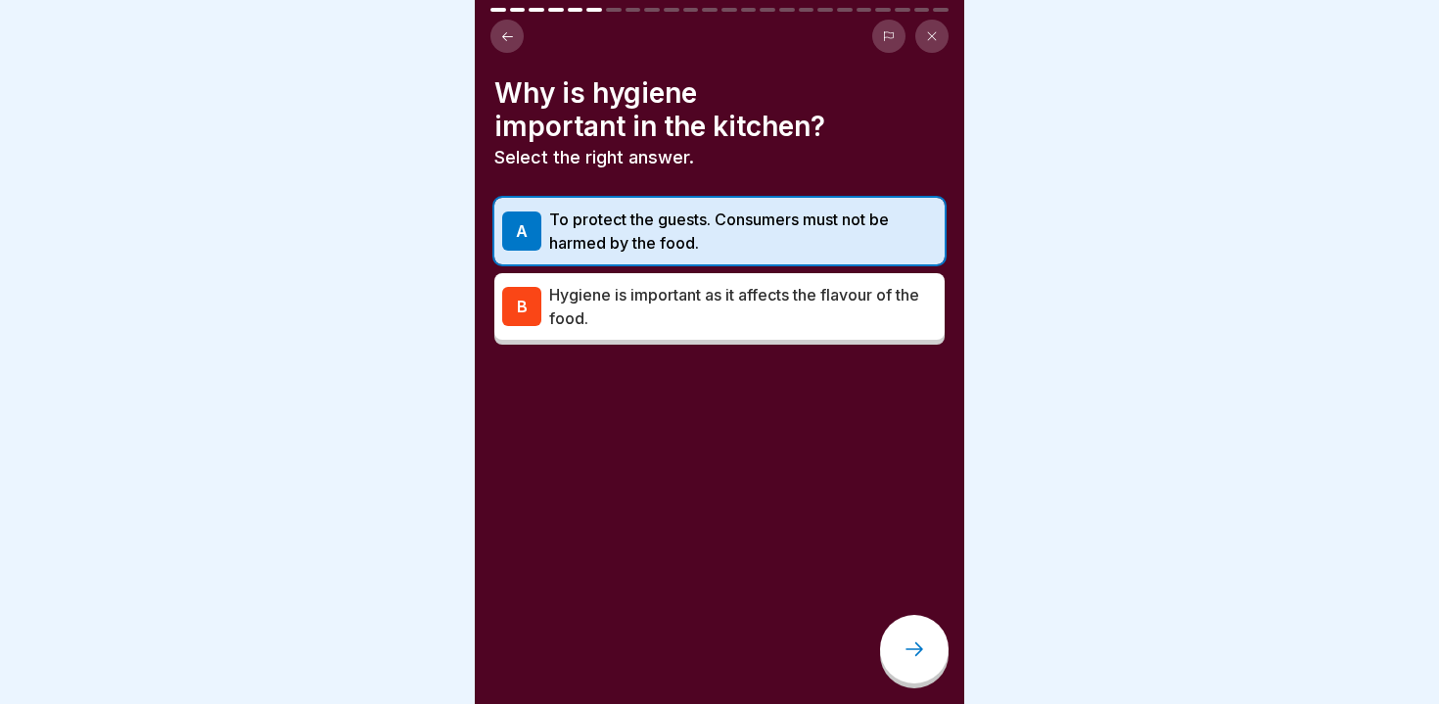
click at [622, 316] on p "Hygiene is important as it affects the flavour of the food." at bounding box center [743, 306] width 388 height 47
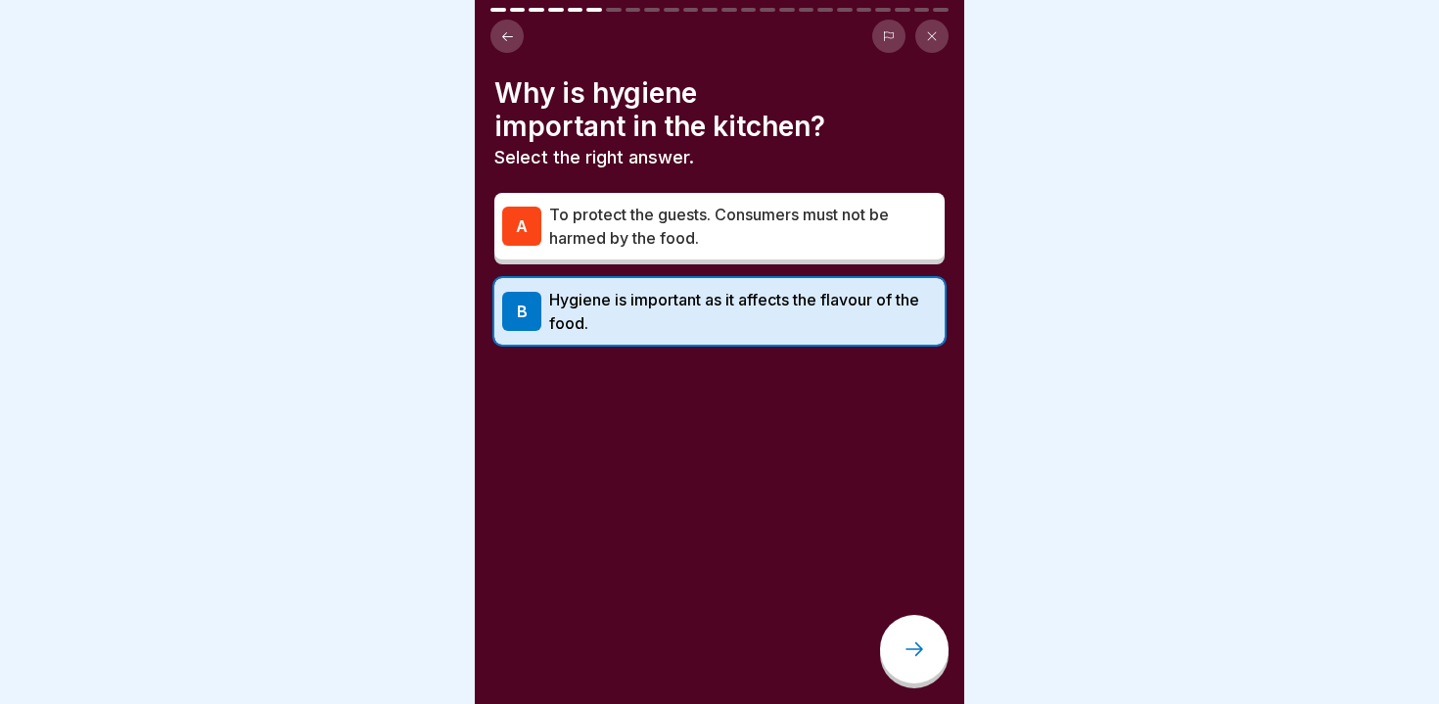
click at [907, 628] on div at bounding box center [914, 649] width 69 height 69
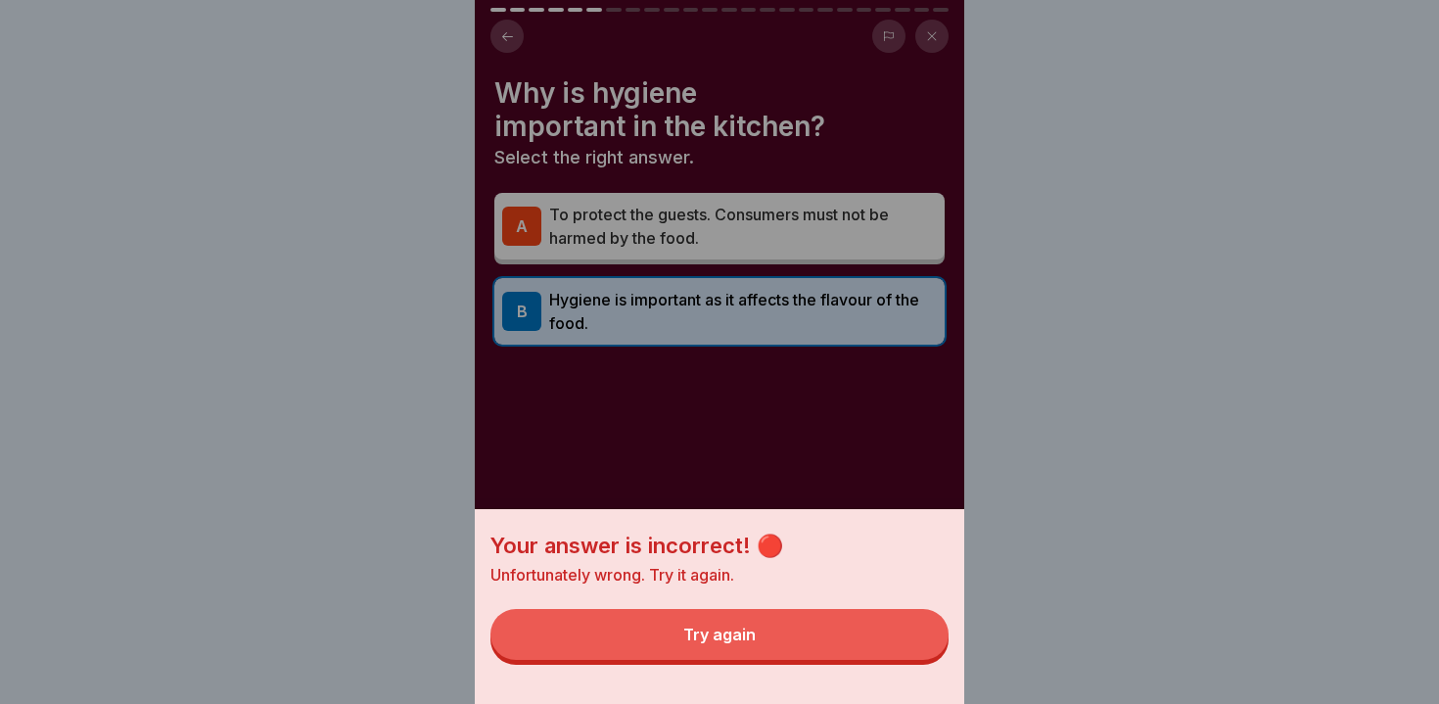
click at [752, 640] on div "Try again" at bounding box center [719, 635] width 72 height 18
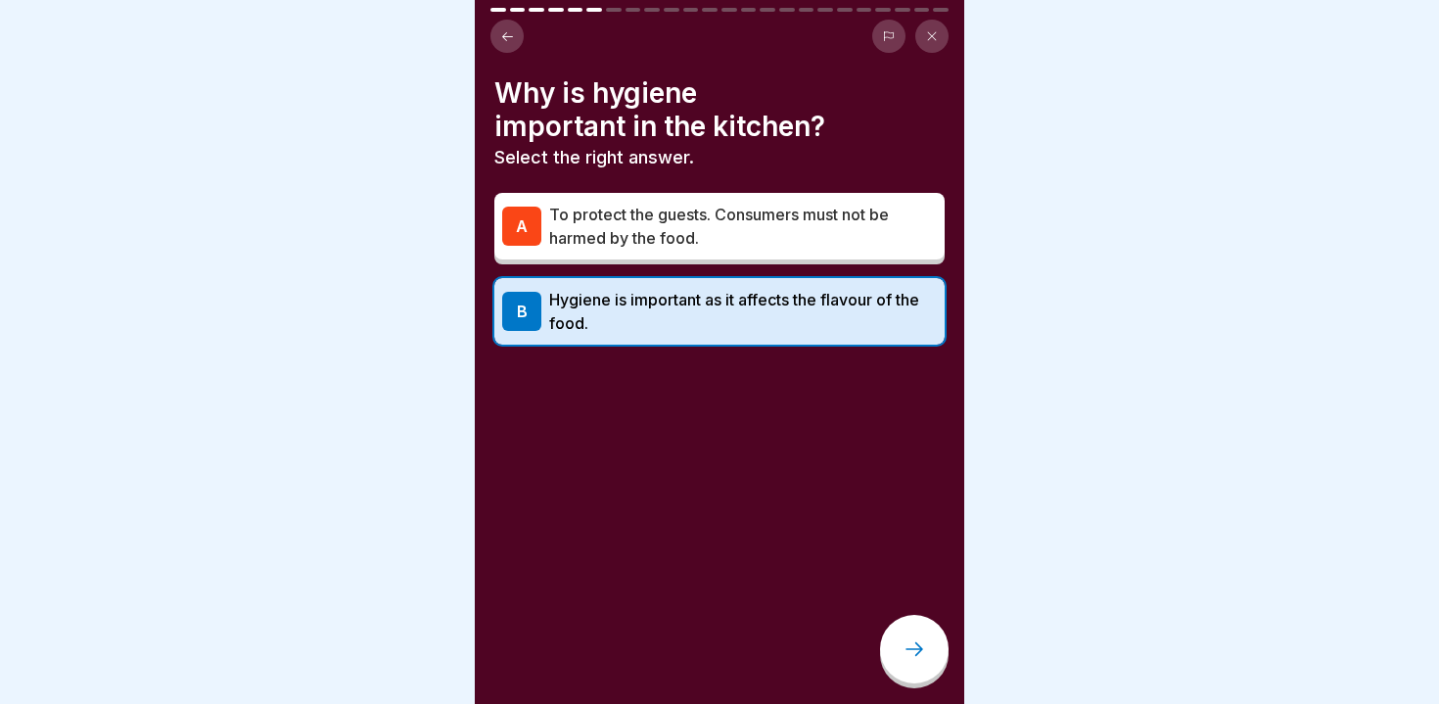
click at [586, 204] on p "To protect the guests. Consumers must not be harmed by the food." at bounding box center [743, 226] width 388 height 47
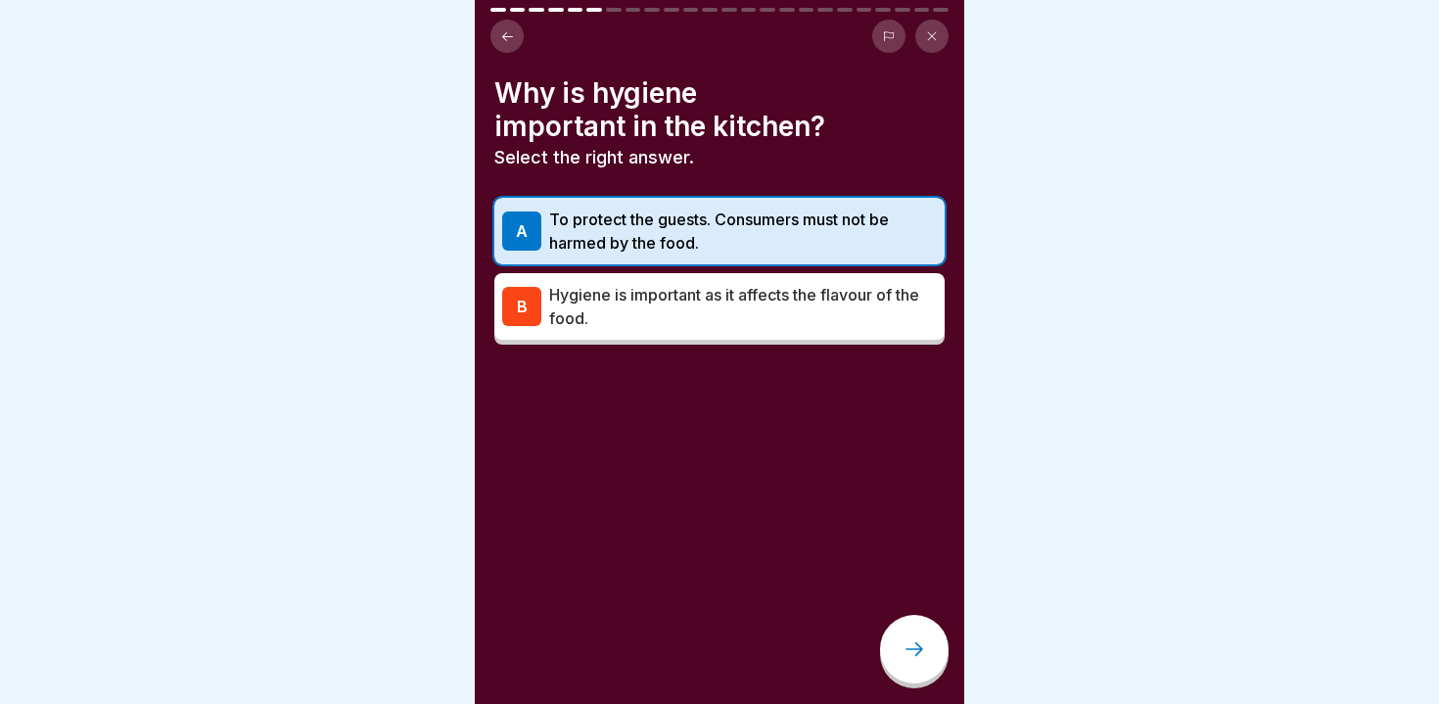
click at [914, 639] on icon at bounding box center [914, 648] width 23 height 23
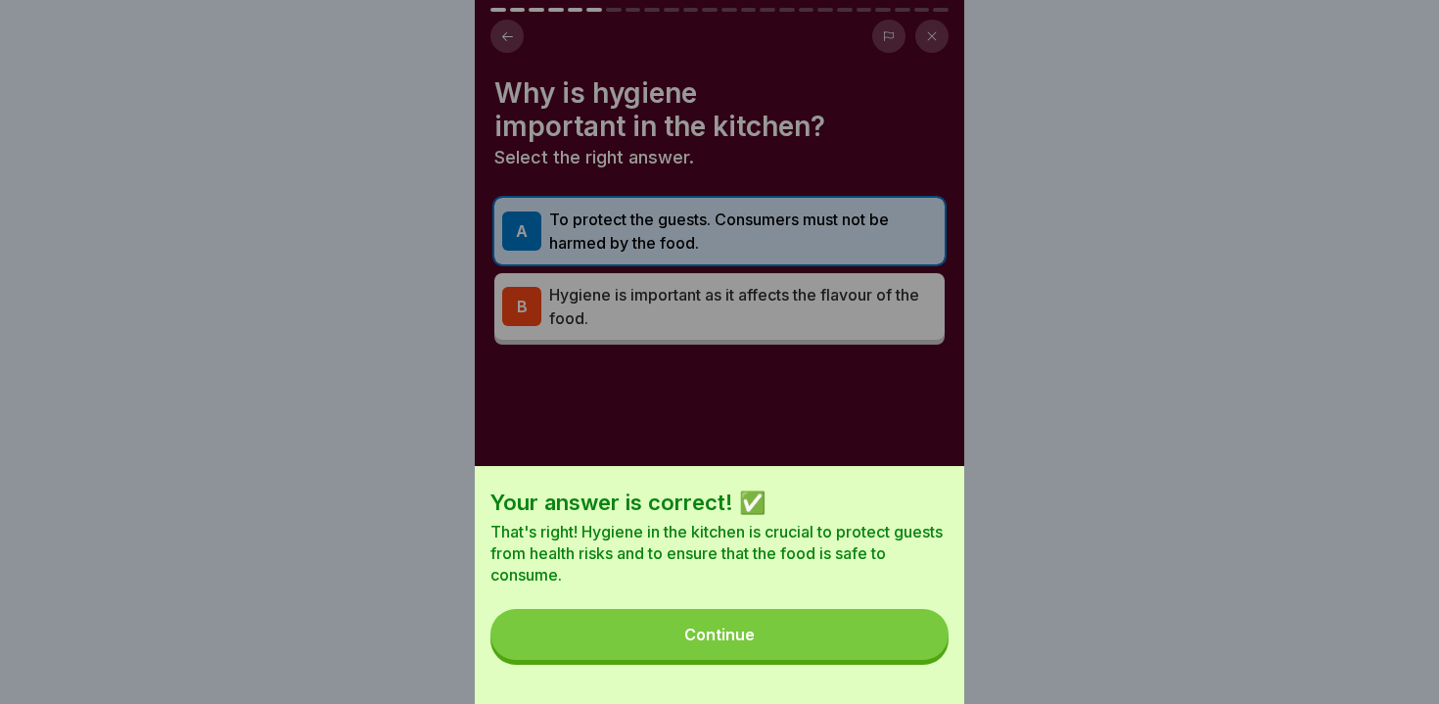
click at [708, 627] on button "Continue" at bounding box center [720, 634] width 458 height 51
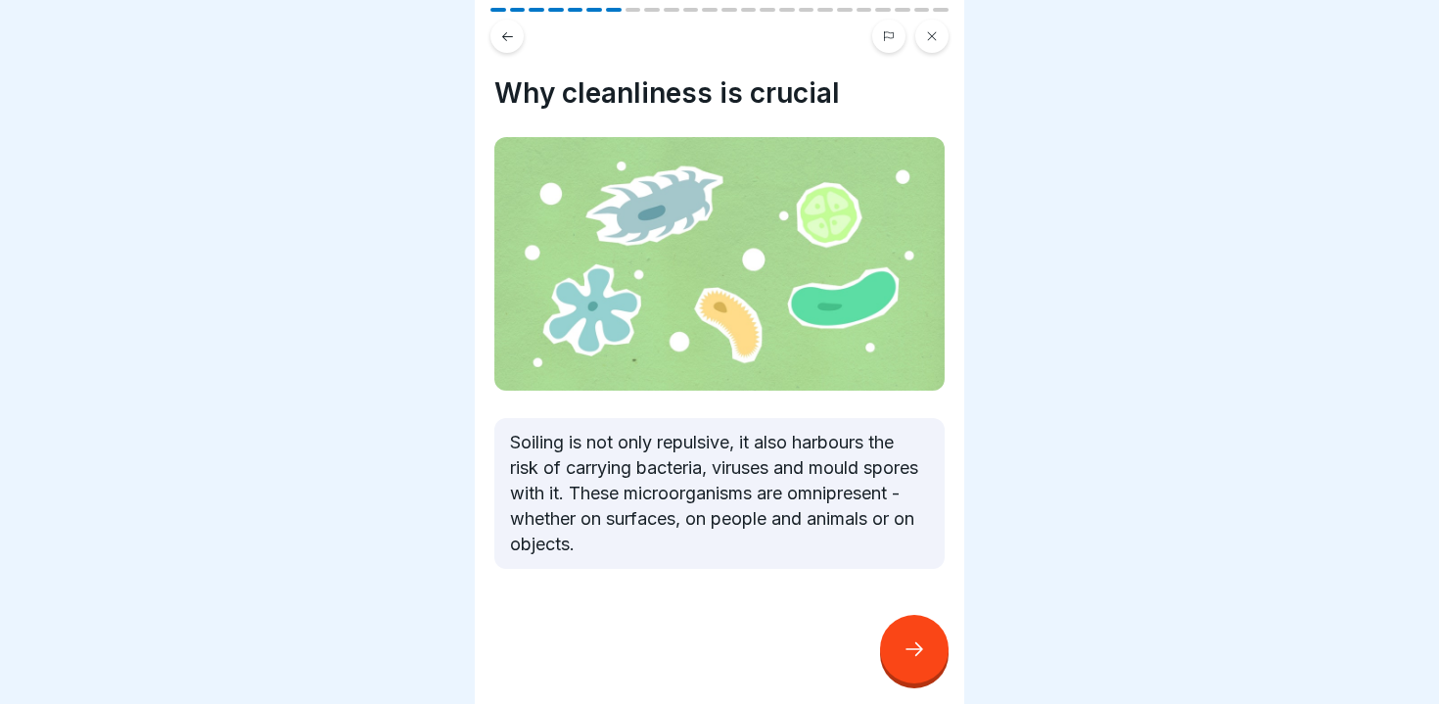
click at [896, 648] on div at bounding box center [914, 649] width 69 height 69
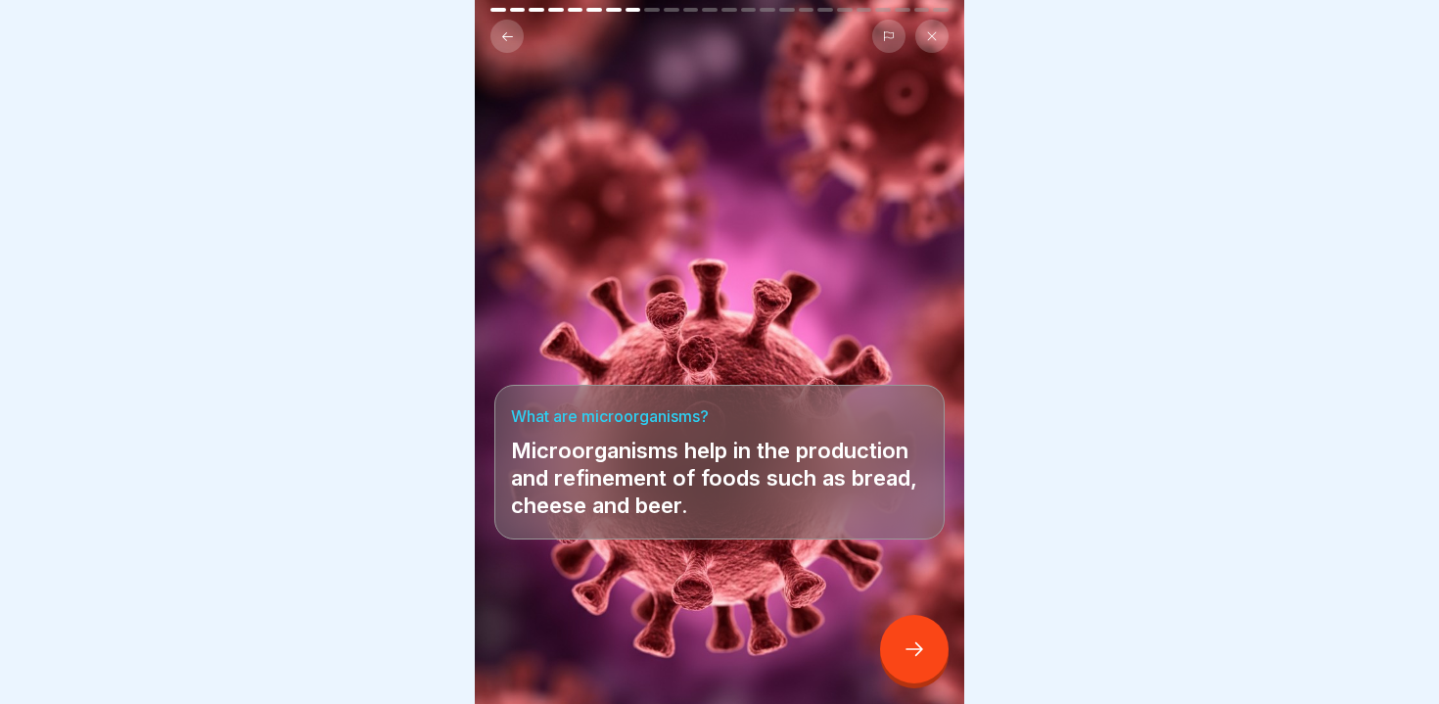
click at [896, 648] on div at bounding box center [914, 649] width 69 height 69
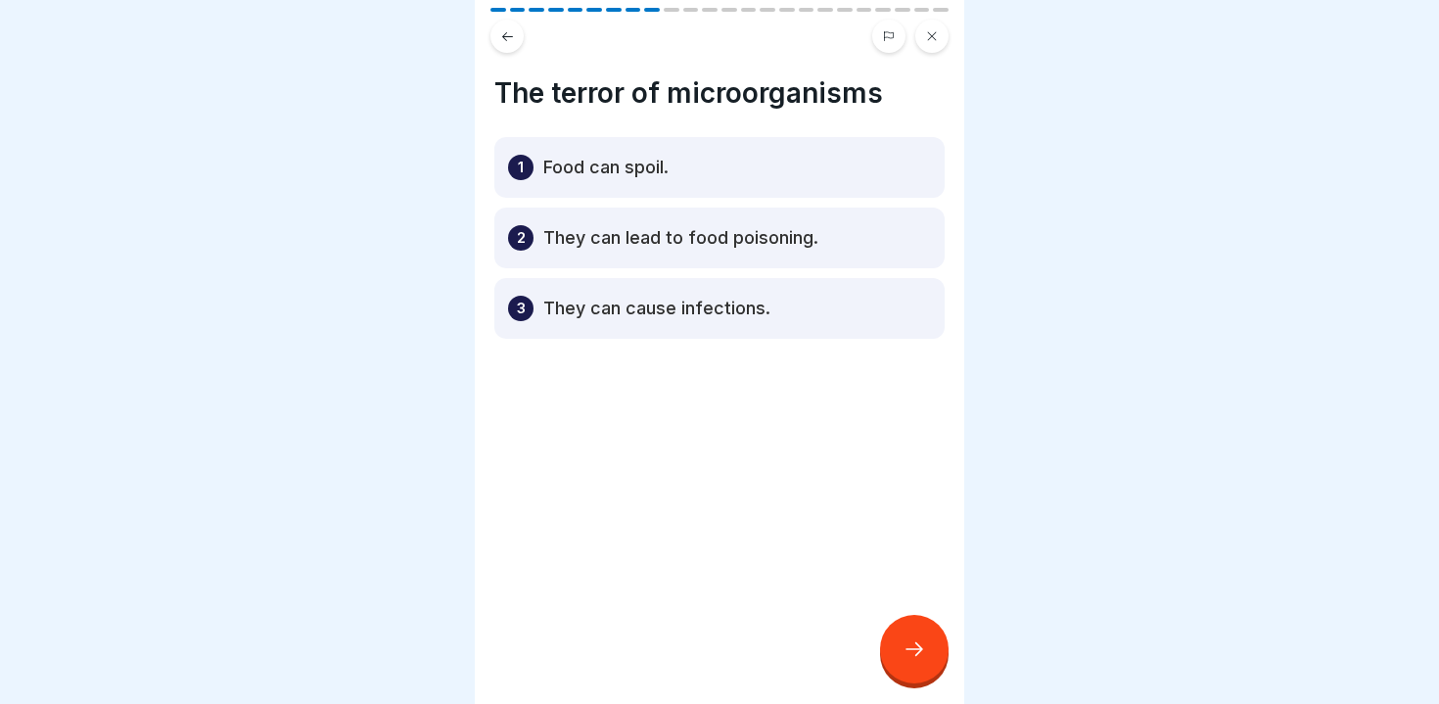
click at [584, 178] on p "Food can spoil." at bounding box center [605, 167] width 125 height 23
click at [901, 662] on div at bounding box center [914, 649] width 69 height 69
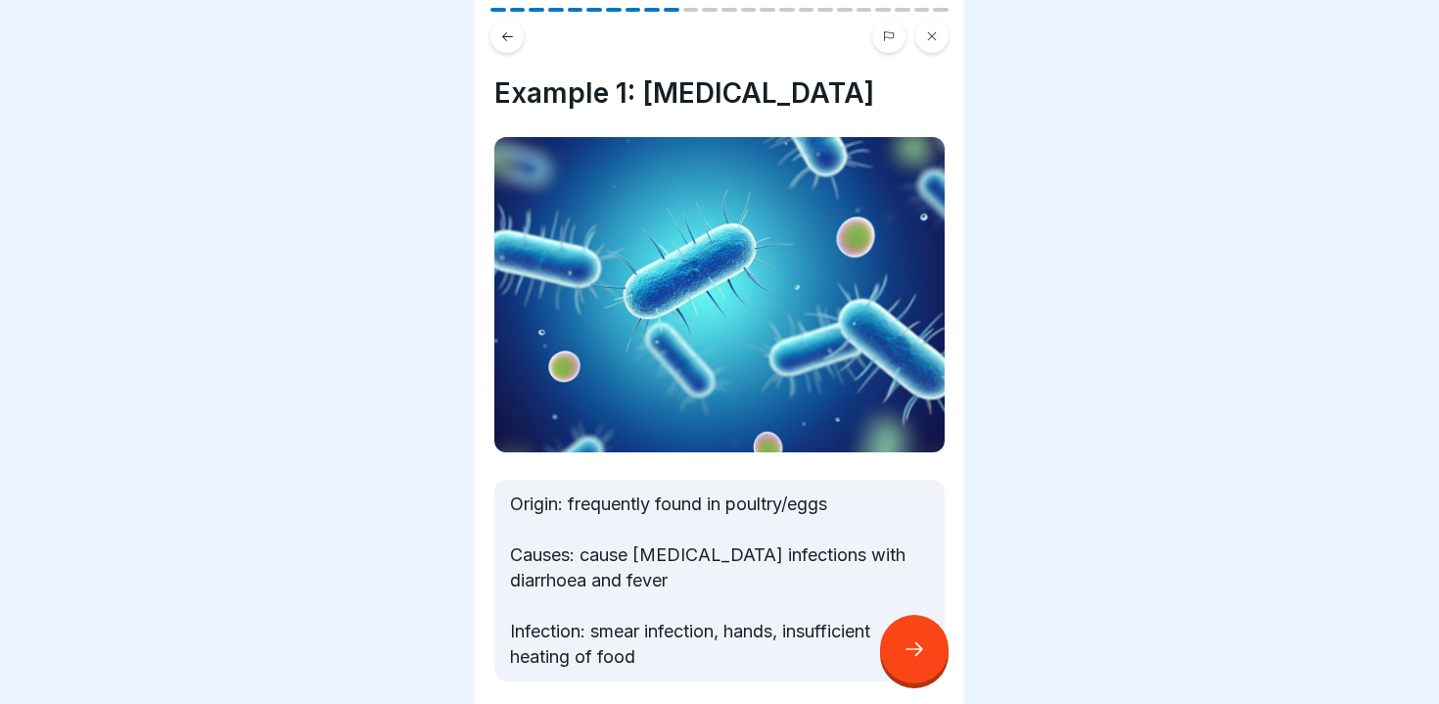
click at [901, 662] on div at bounding box center [914, 649] width 69 height 69
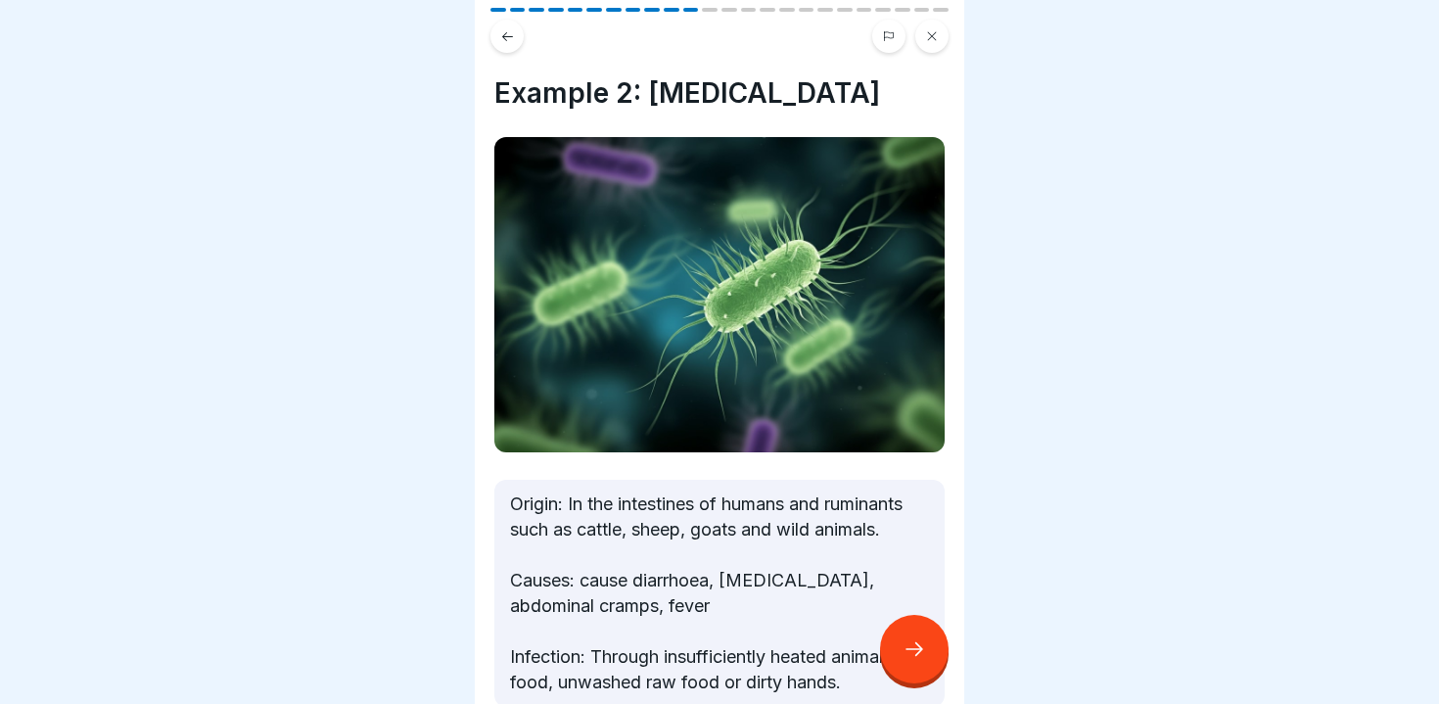
click at [901, 662] on div at bounding box center [914, 649] width 69 height 69
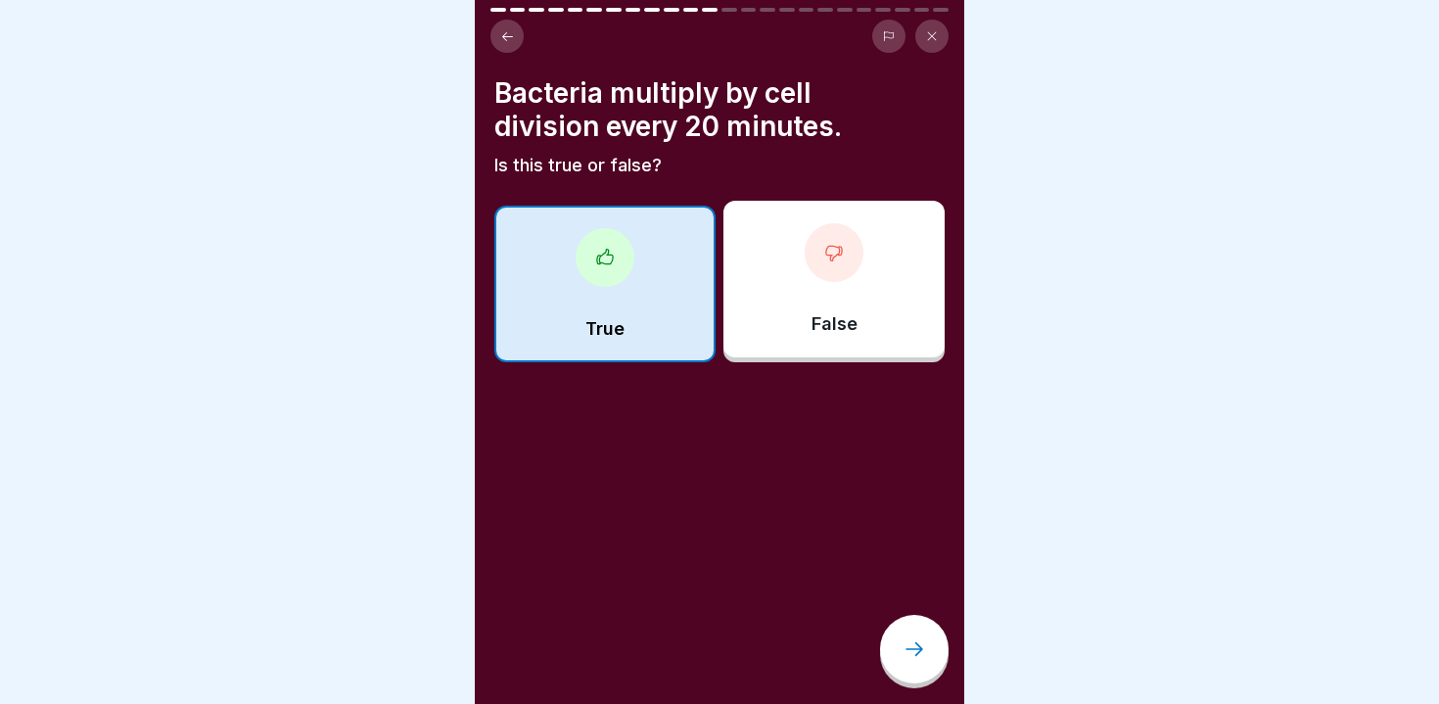
click at [605, 306] on div "True" at bounding box center [604, 284] width 221 height 157
click at [914, 645] on icon at bounding box center [914, 648] width 23 height 23
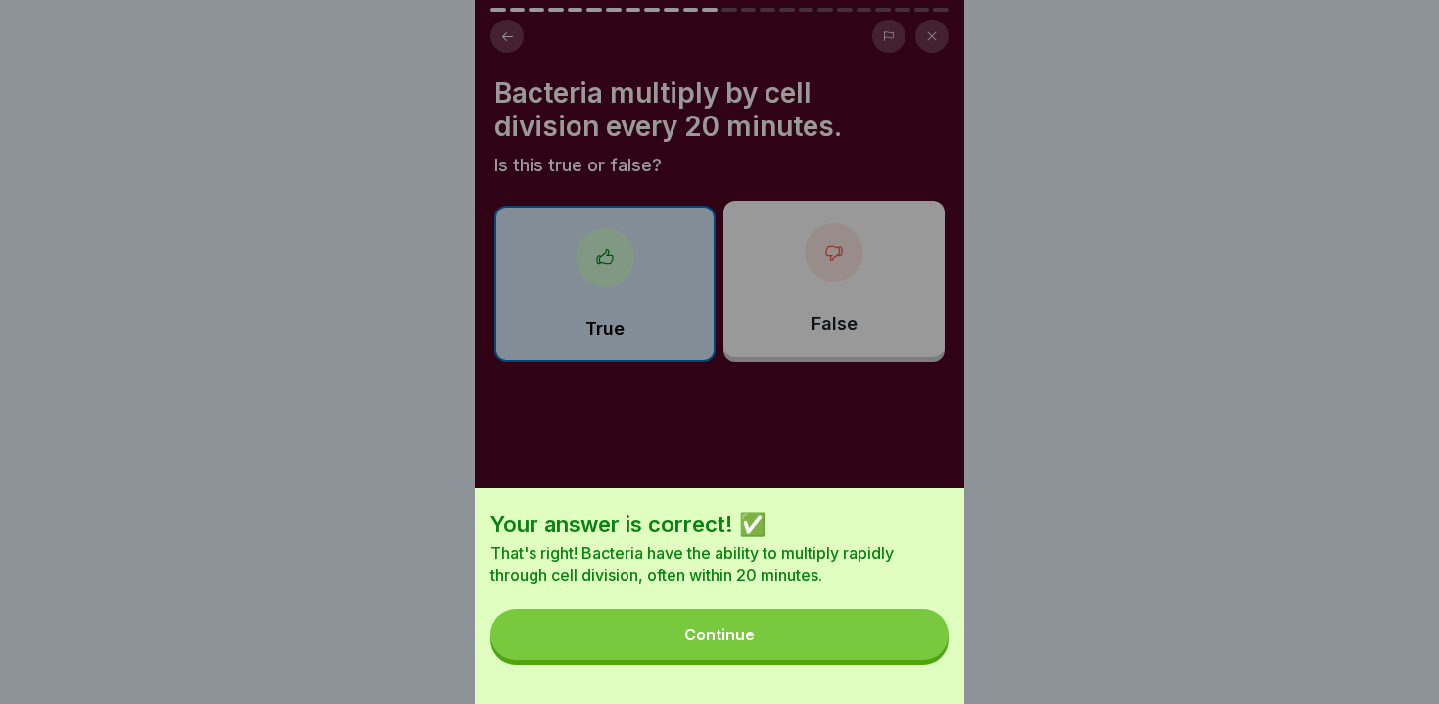
click at [870, 647] on button "Continue" at bounding box center [720, 634] width 458 height 51
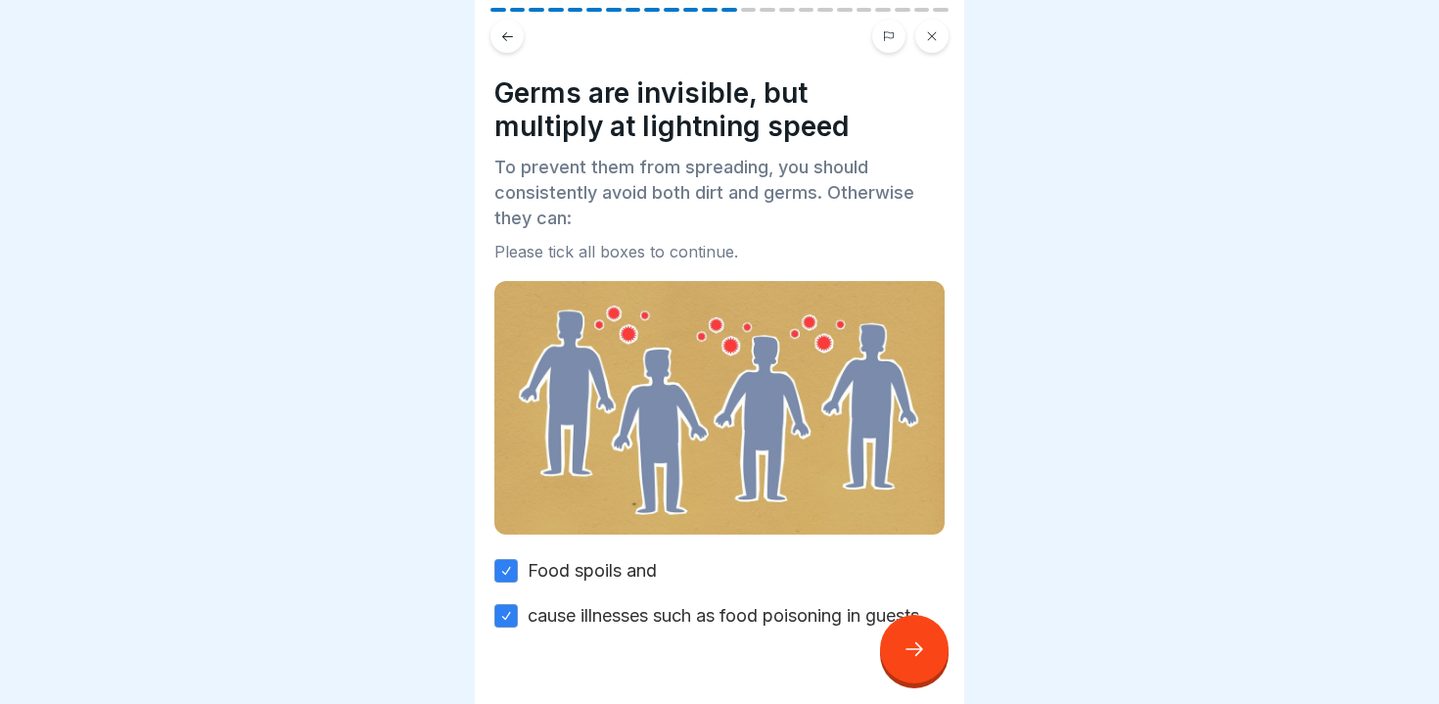
click at [897, 645] on div at bounding box center [914, 649] width 69 height 69
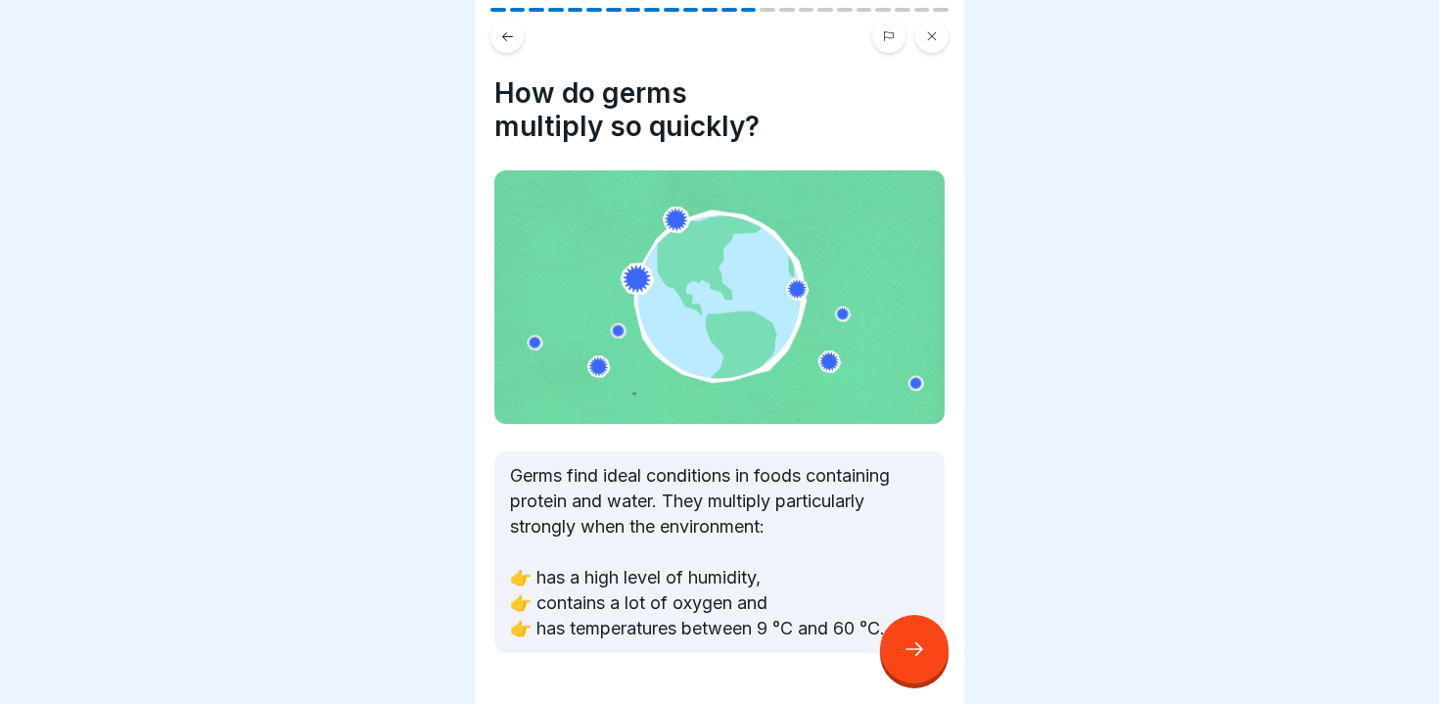
click at [897, 645] on div at bounding box center [914, 649] width 69 height 69
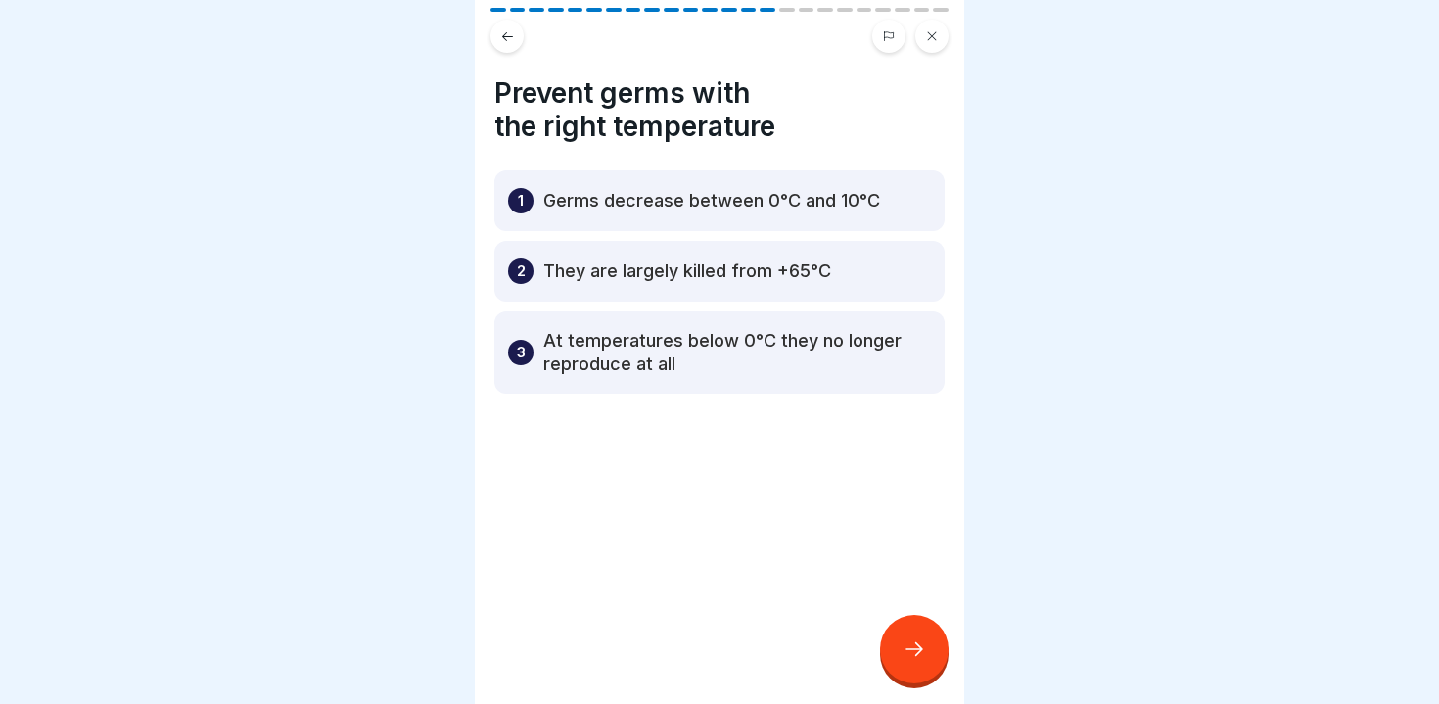
click at [897, 645] on div at bounding box center [914, 649] width 69 height 69
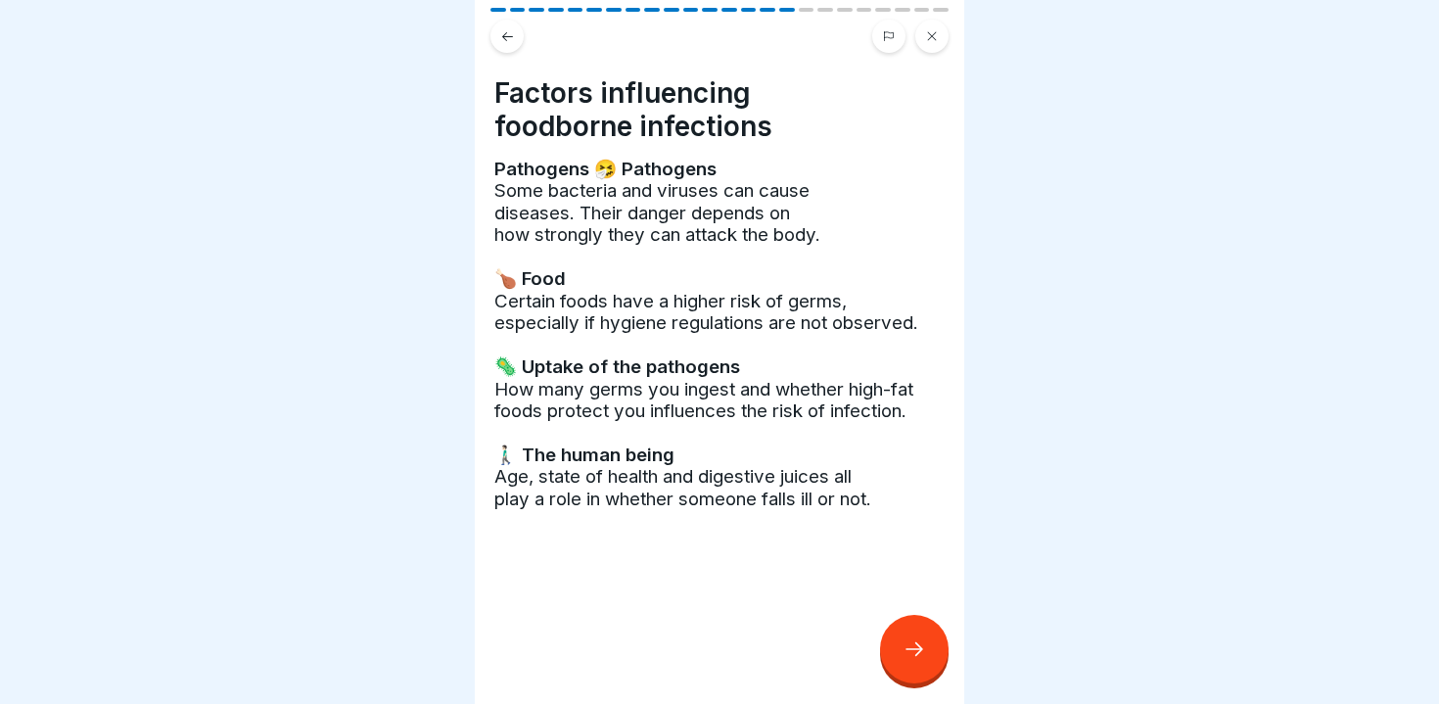
click at [897, 645] on div at bounding box center [914, 649] width 69 height 69
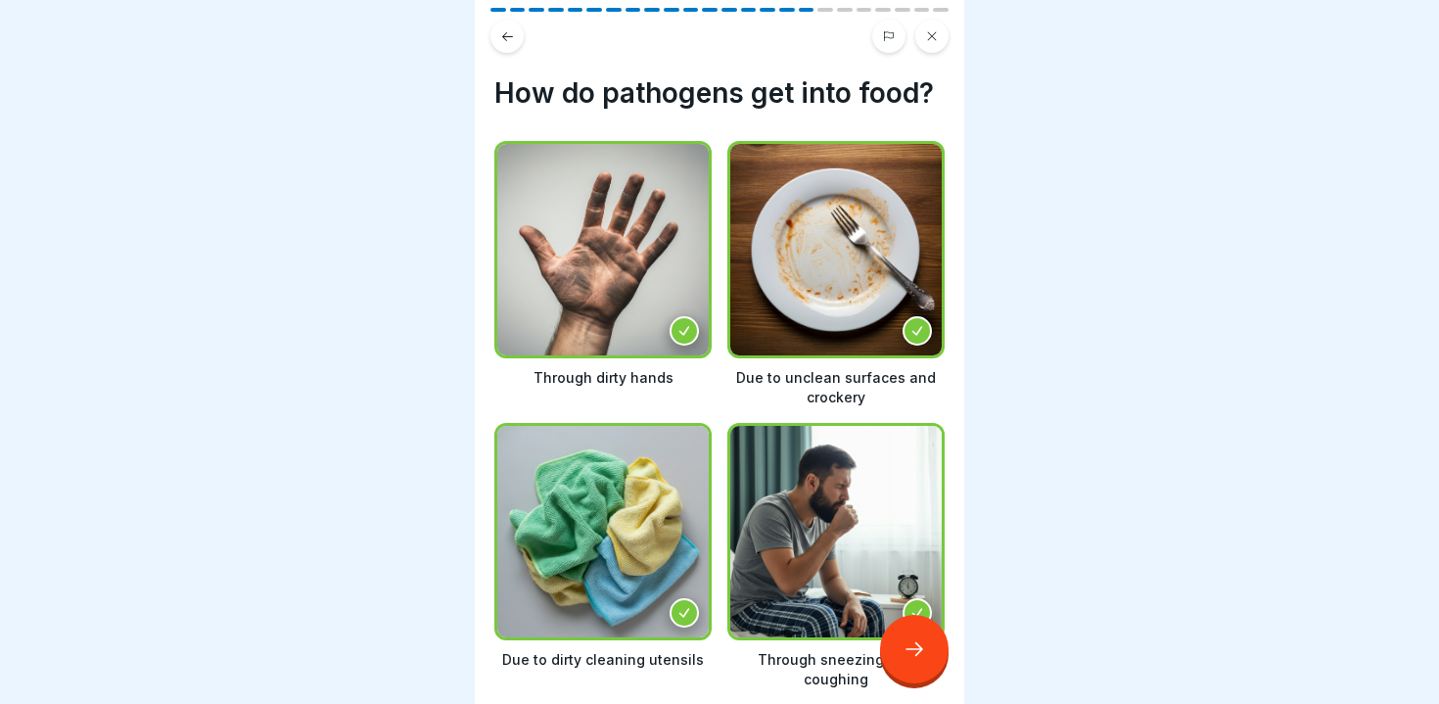
click at [897, 645] on div at bounding box center [914, 649] width 69 height 69
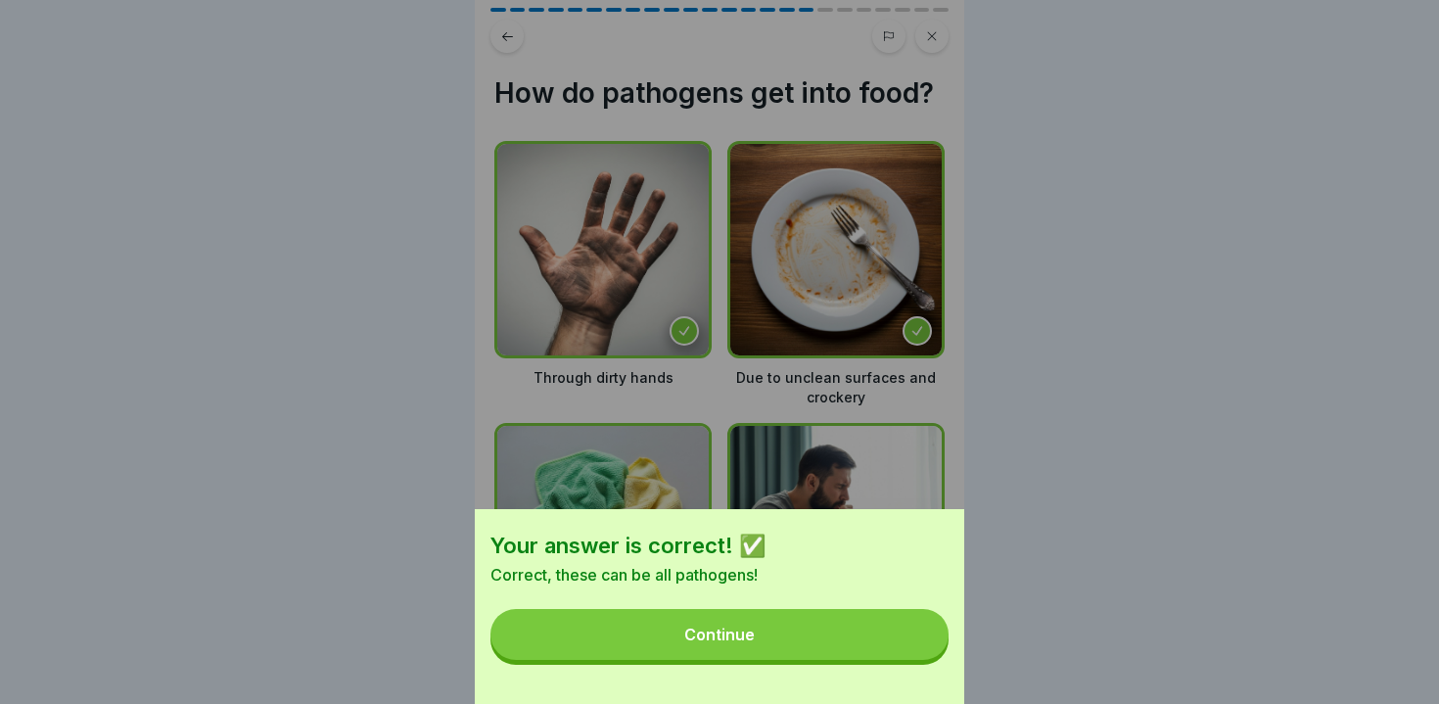
click at [879, 645] on button "Continue" at bounding box center [720, 634] width 458 height 51
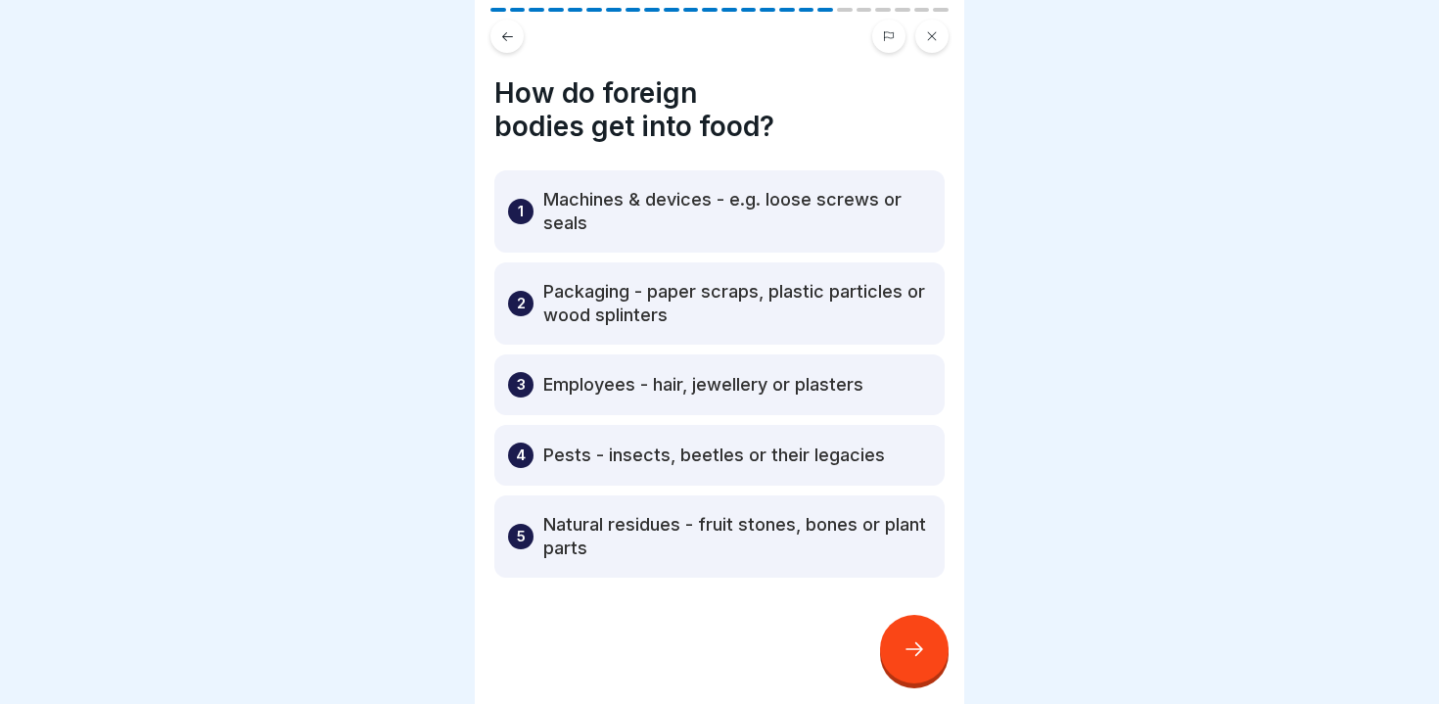
click at [913, 648] on icon at bounding box center [914, 648] width 23 height 23
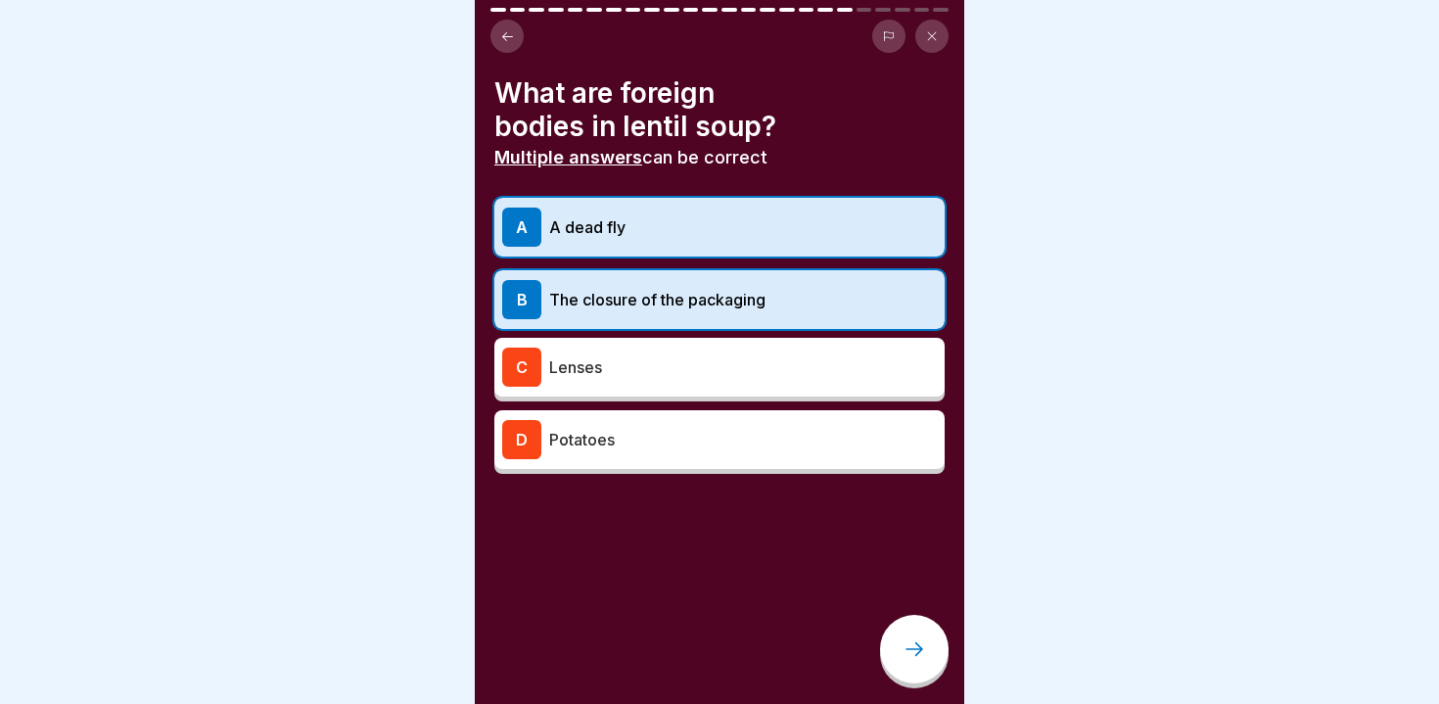
click at [913, 648] on icon at bounding box center [914, 648] width 23 height 23
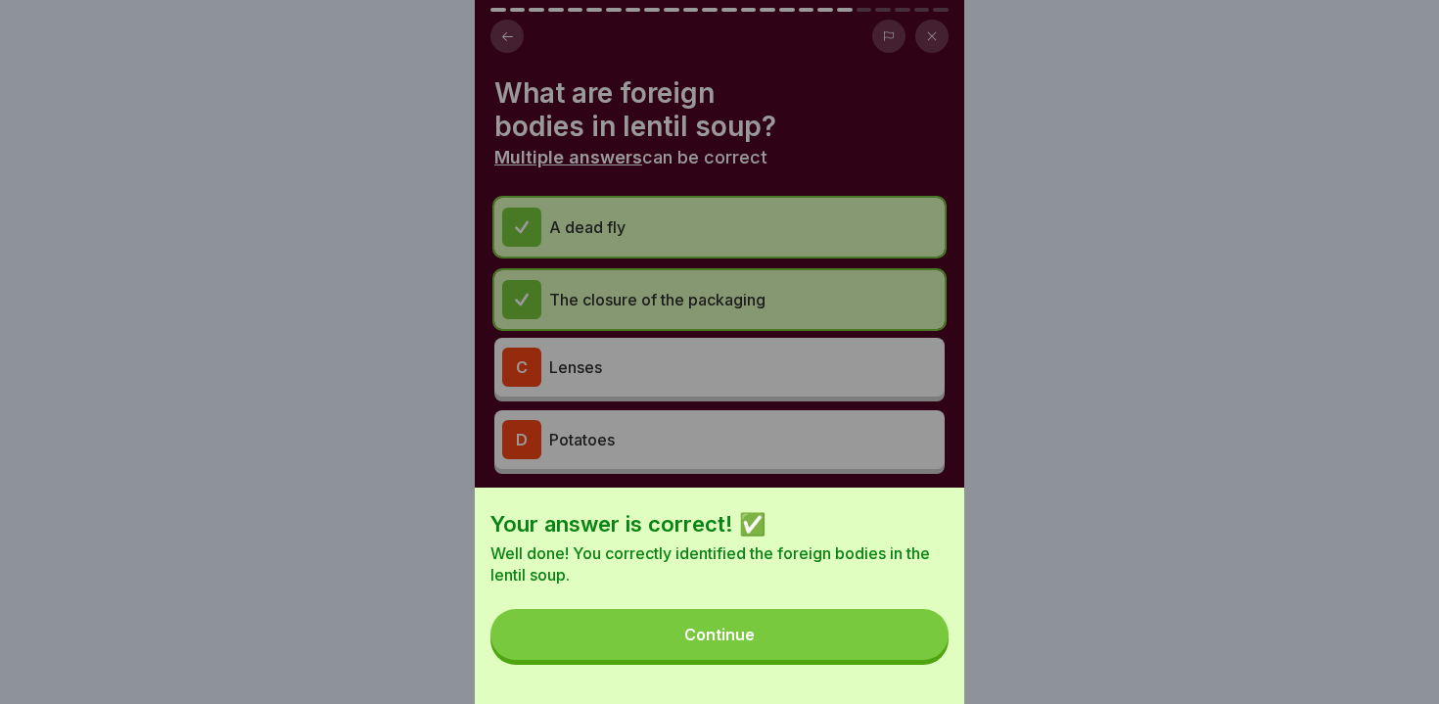
click at [900, 641] on button "Continue" at bounding box center [720, 634] width 458 height 51
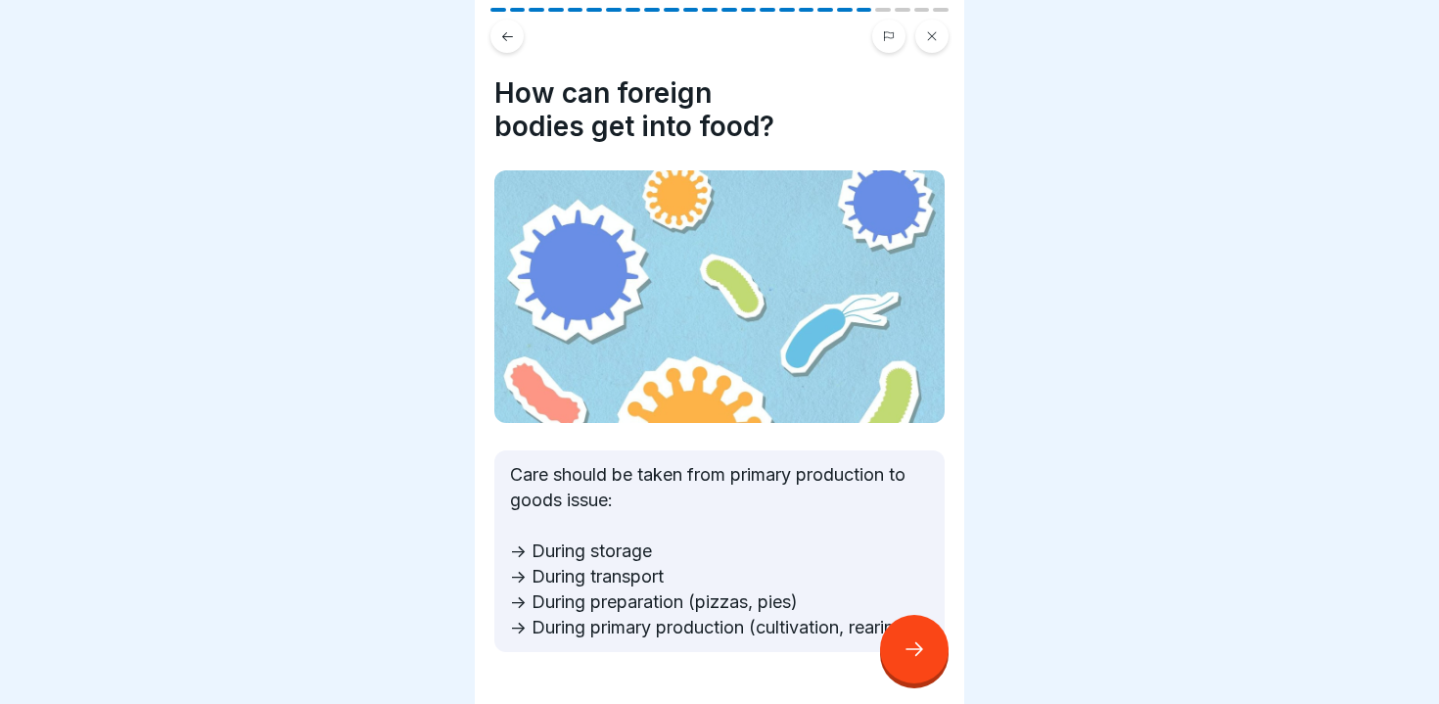
click at [900, 641] on div at bounding box center [914, 649] width 69 height 69
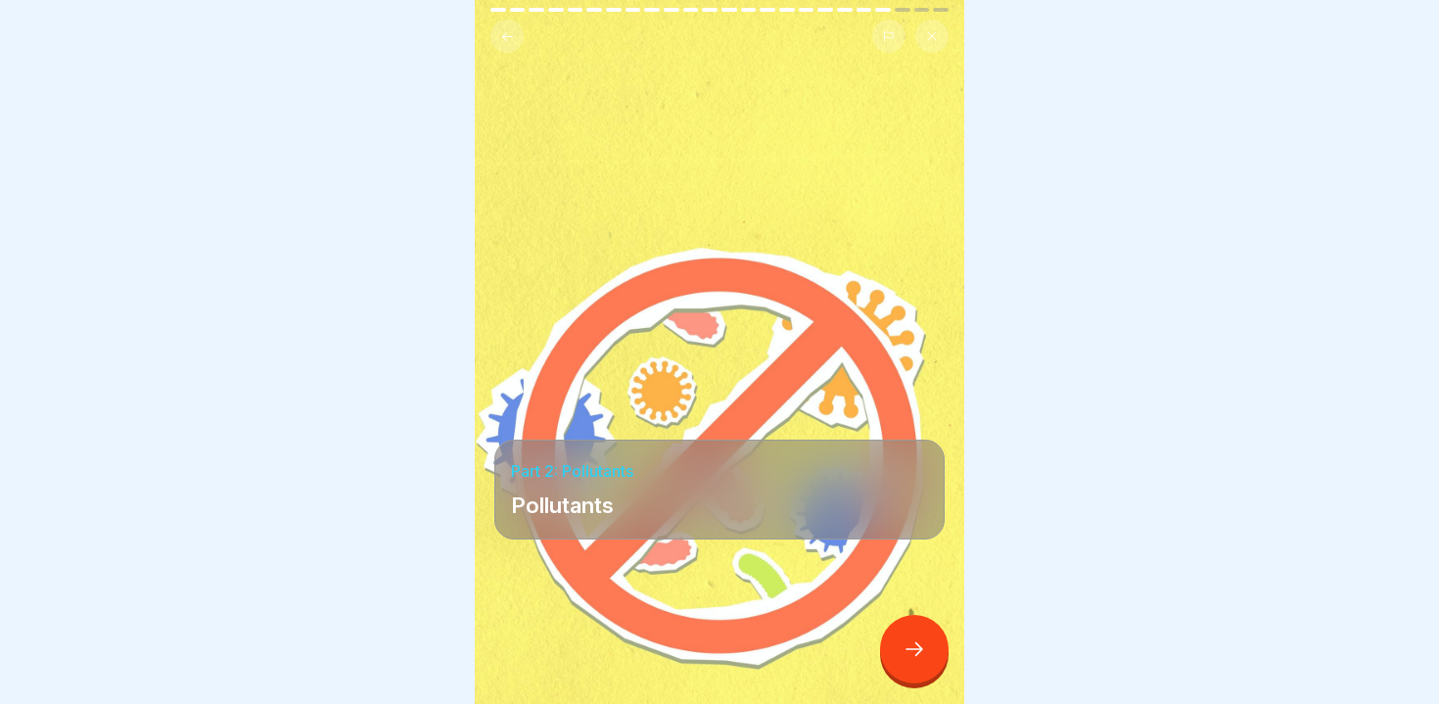
click at [900, 641] on div at bounding box center [914, 649] width 69 height 69
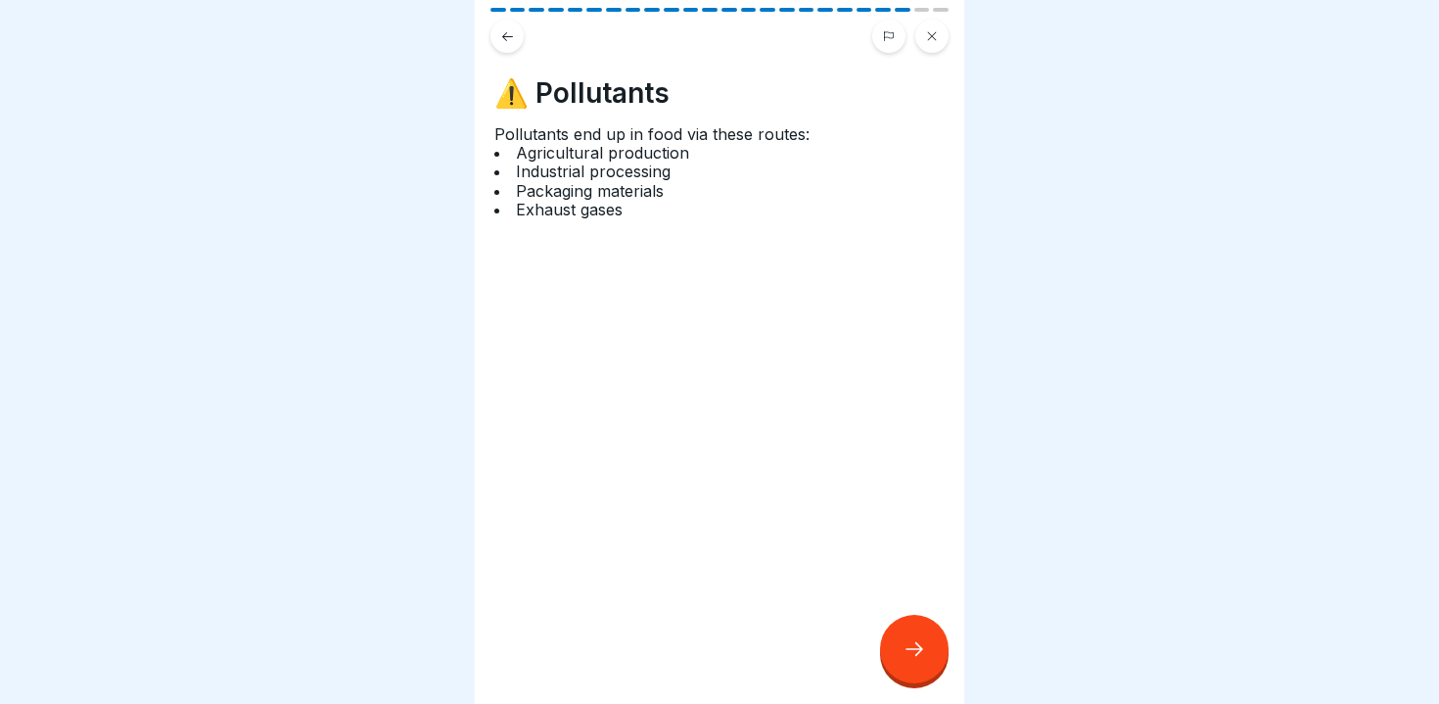
click at [900, 641] on div at bounding box center [914, 649] width 69 height 69
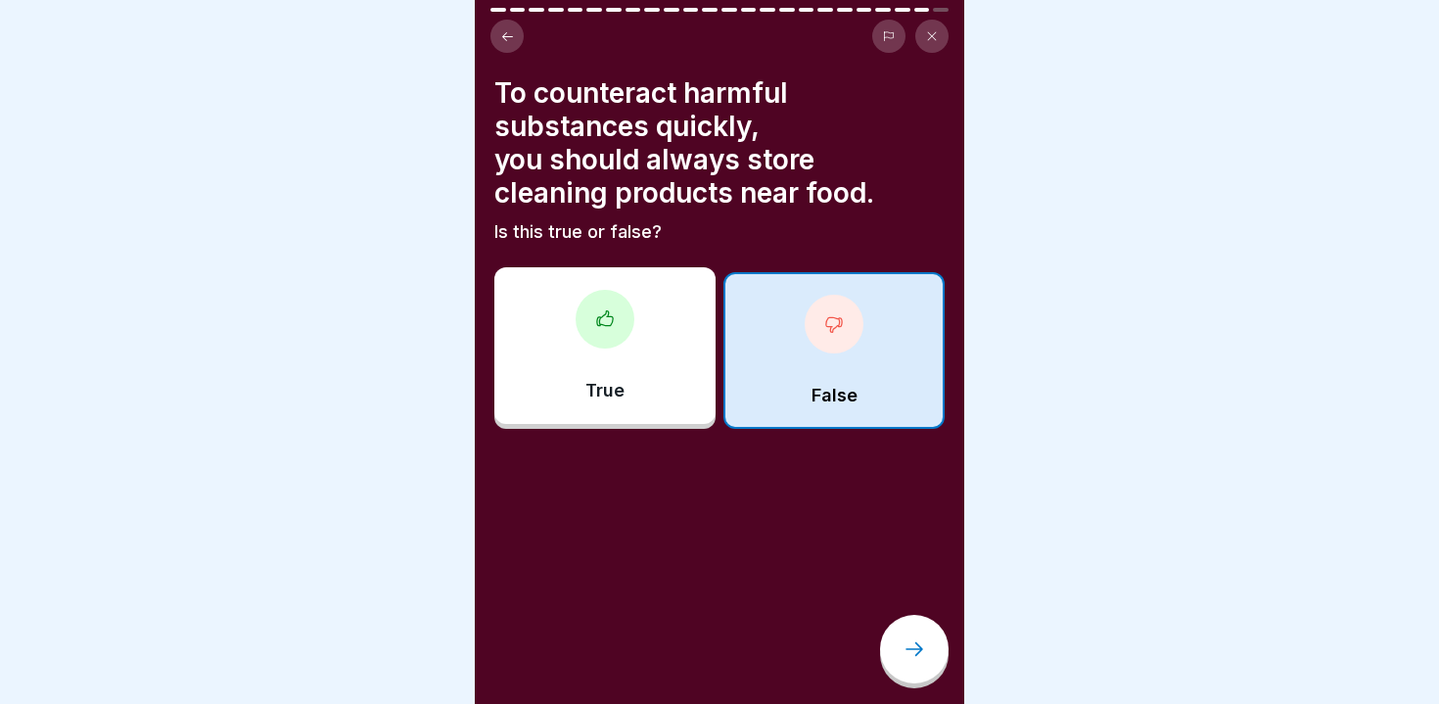
click at [900, 641] on div at bounding box center [914, 649] width 69 height 69
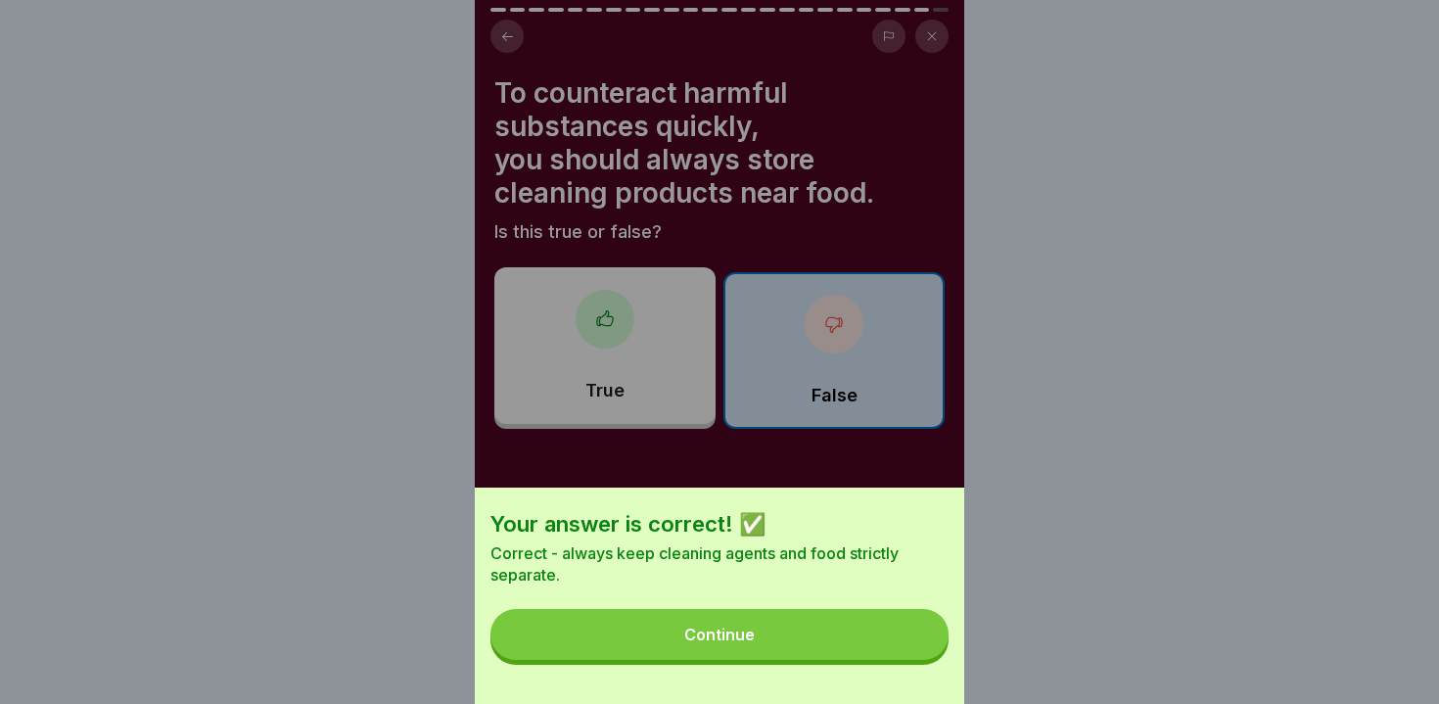
click at [900, 641] on button "Continue" at bounding box center [720, 634] width 458 height 51
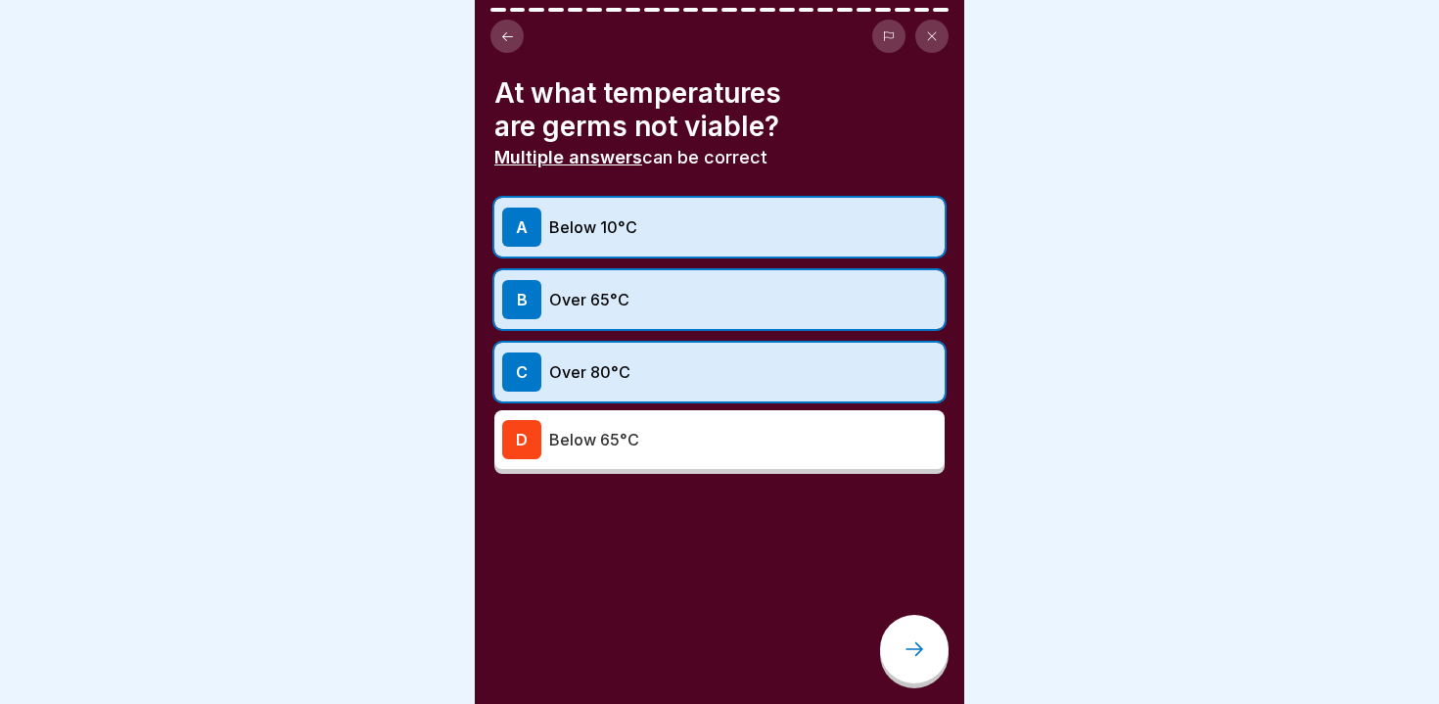
click at [900, 641] on div at bounding box center [914, 649] width 69 height 69
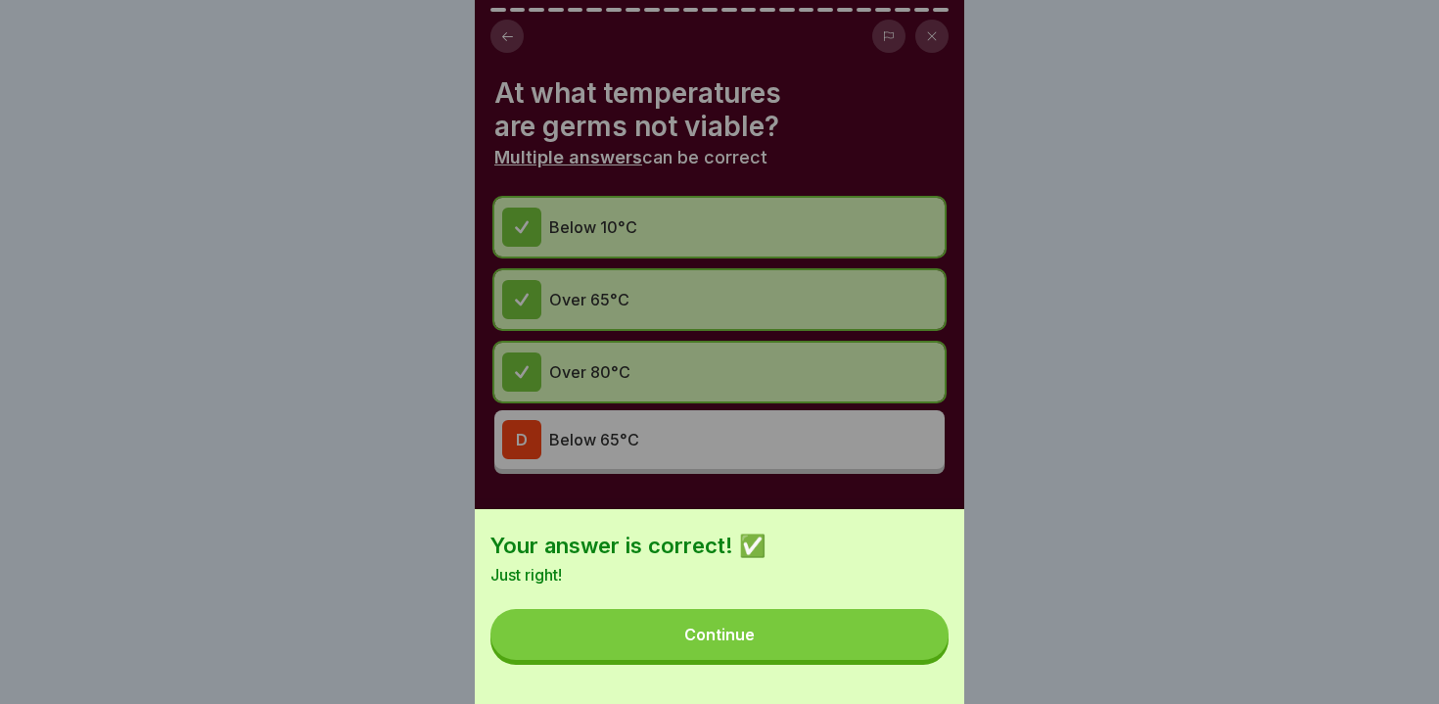
click at [900, 641] on button "Continue" at bounding box center [720, 634] width 458 height 51
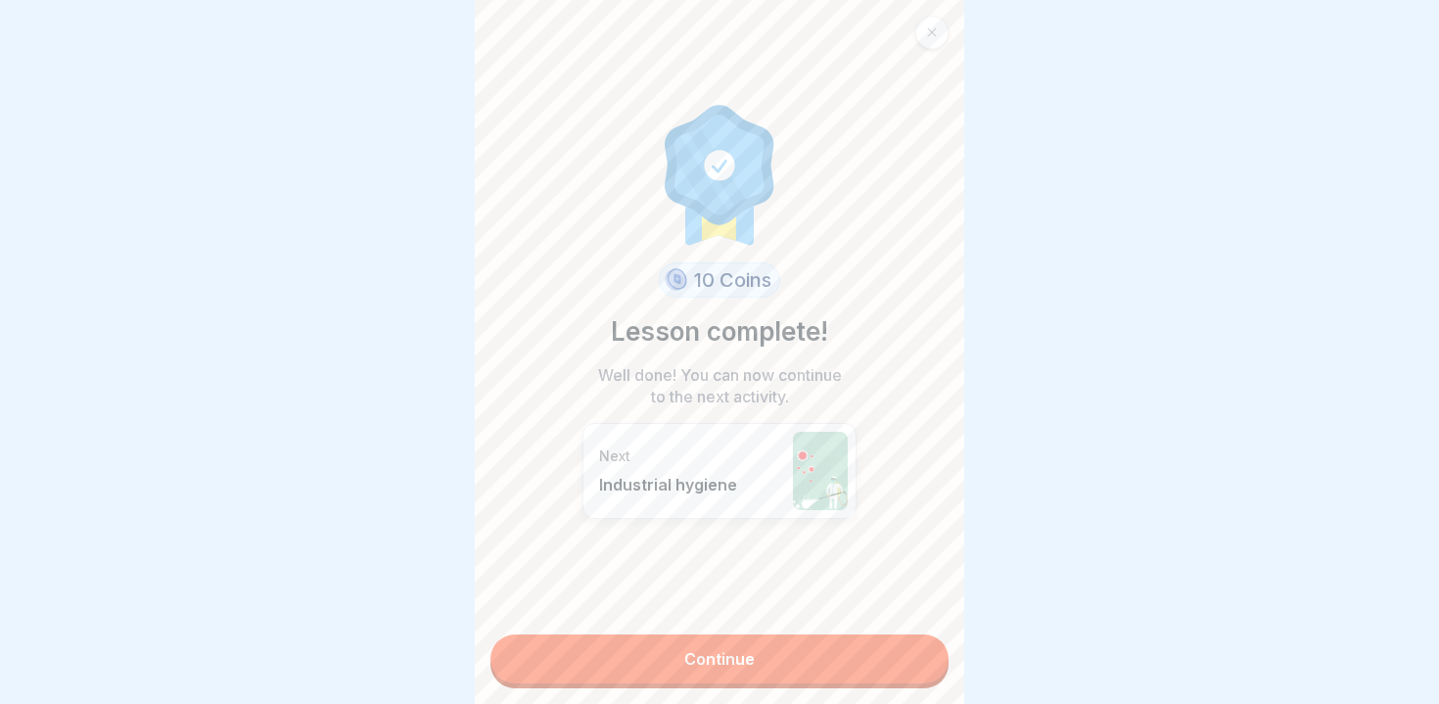
click at [900, 641] on link "Continue" at bounding box center [720, 658] width 458 height 49
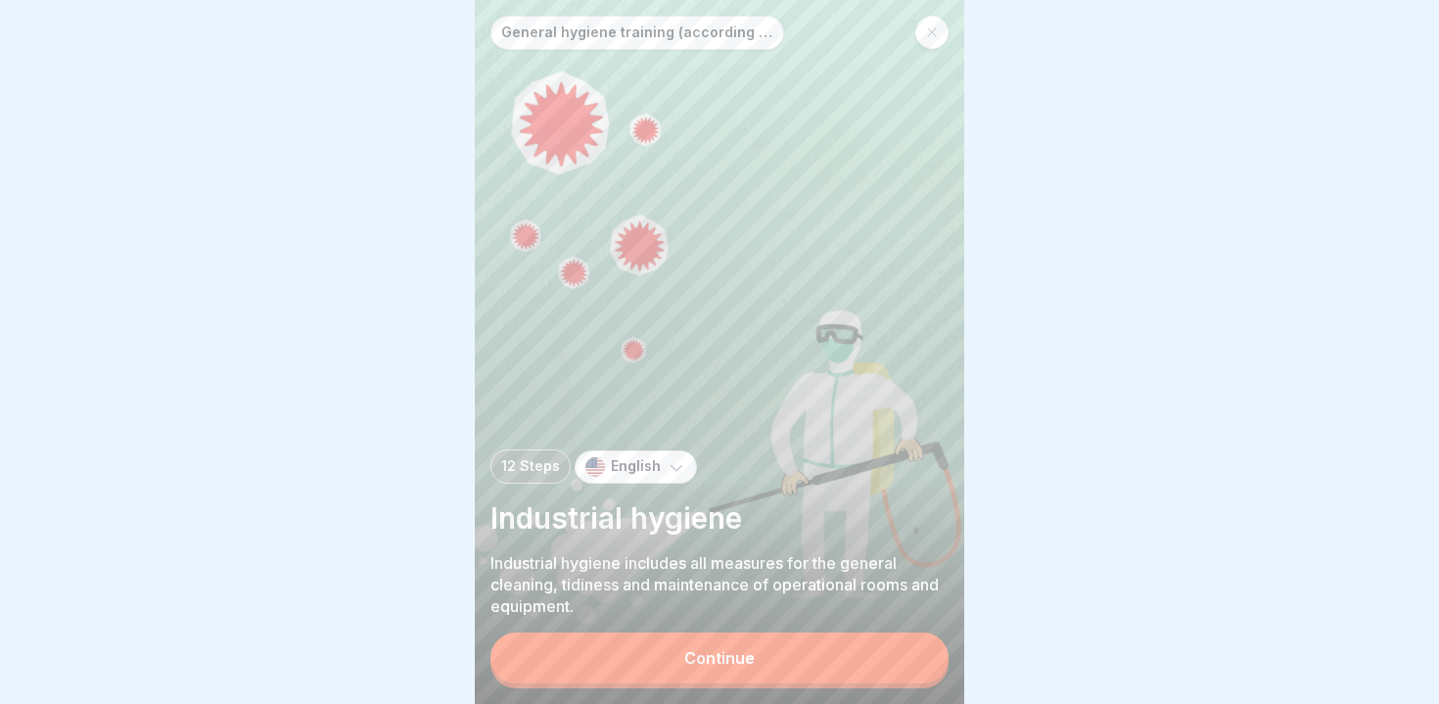
click at [900, 641] on button "Continue" at bounding box center [720, 658] width 458 height 51
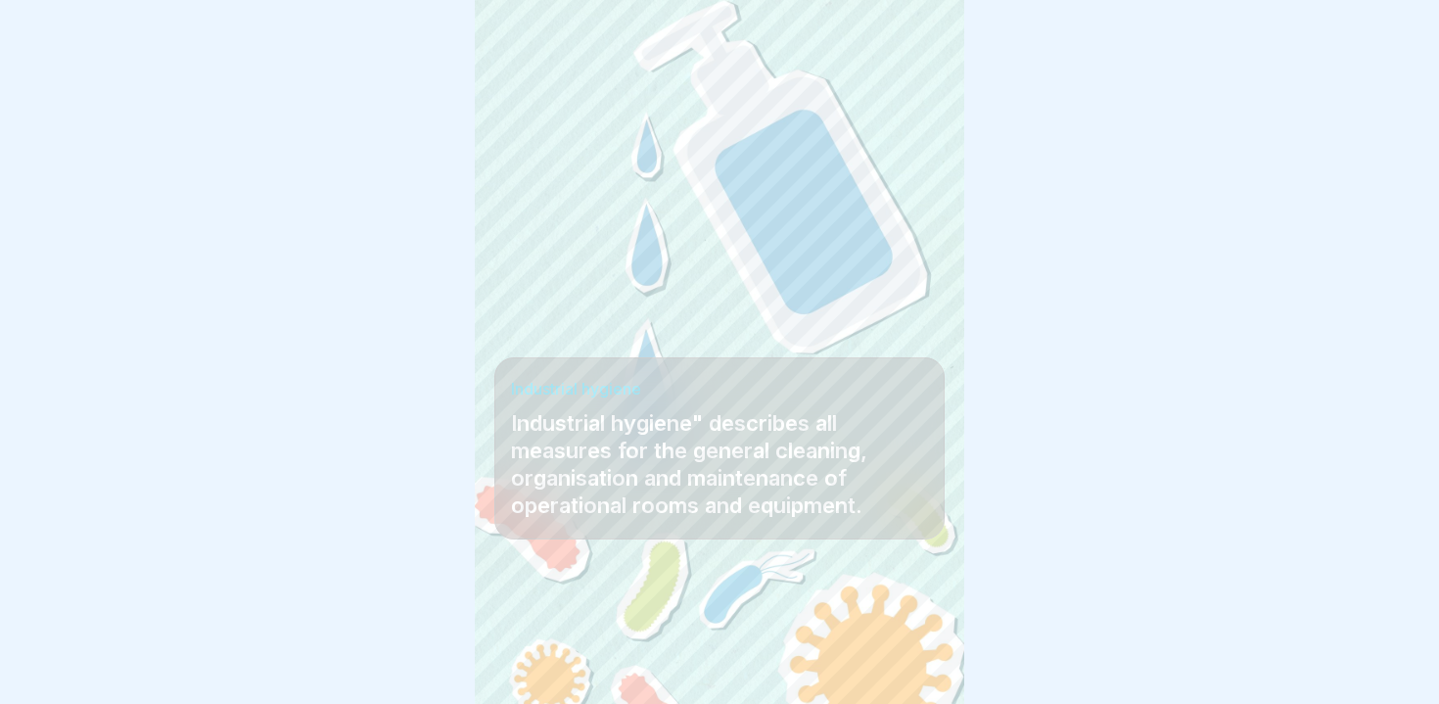
click at [900, 641] on div at bounding box center [914, 649] width 69 height 69
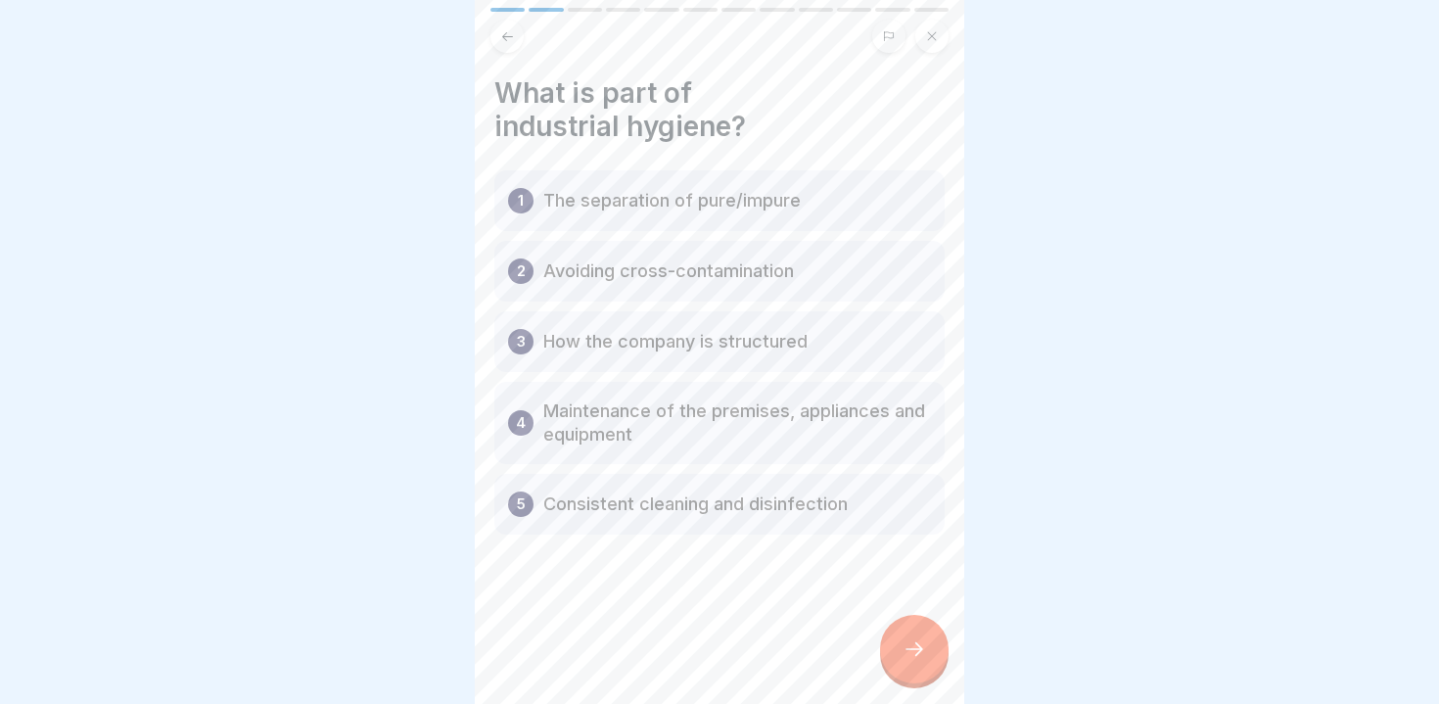
click at [900, 641] on div at bounding box center [914, 649] width 69 height 69
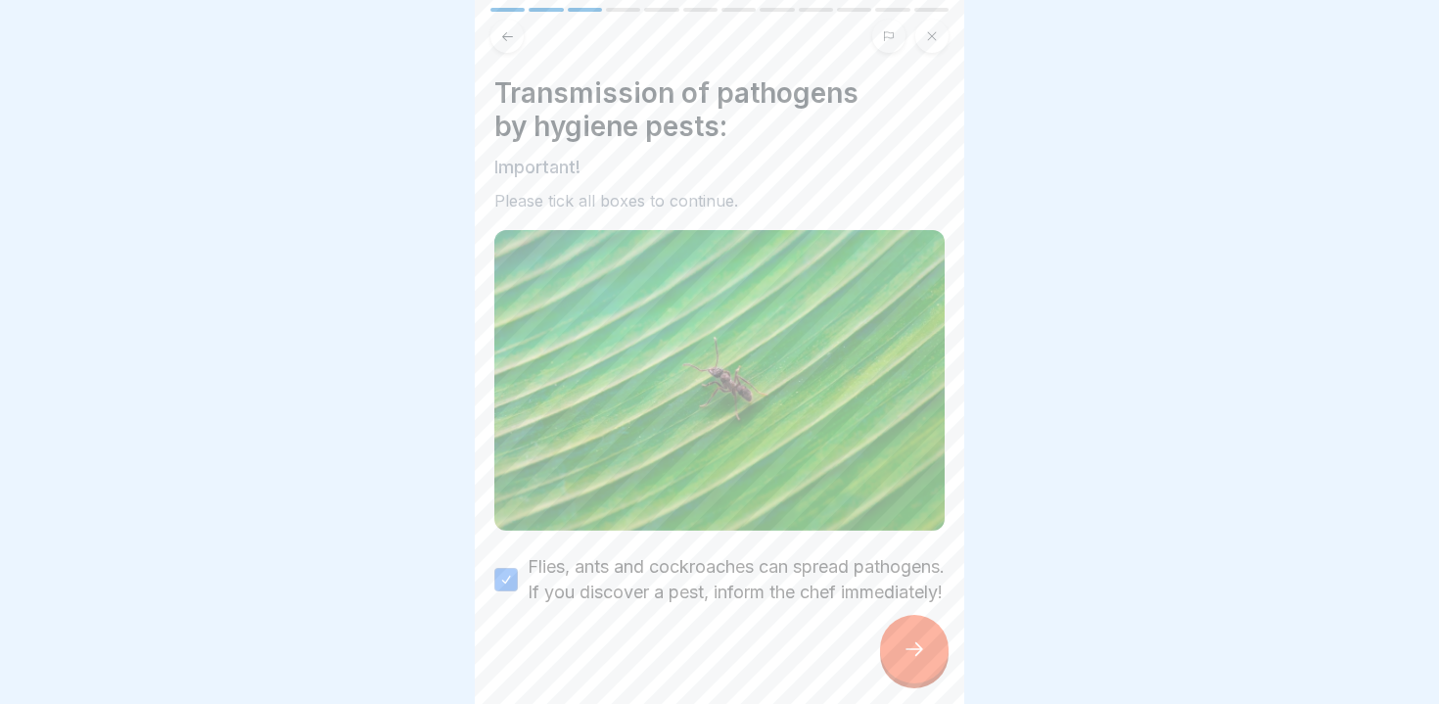
click at [900, 641] on div at bounding box center [914, 649] width 69 height 69
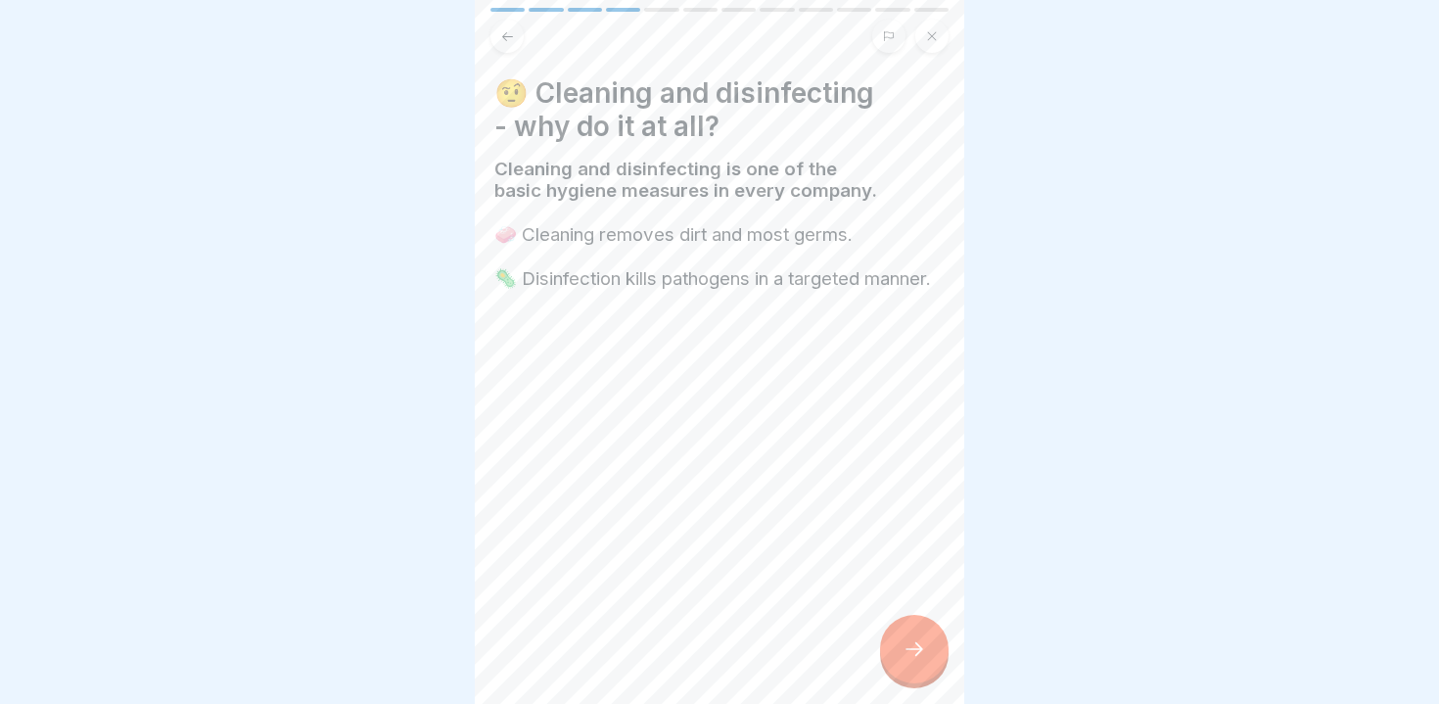
click at [900, 641] on div at bounding box center [914, 649] width 69 height 69
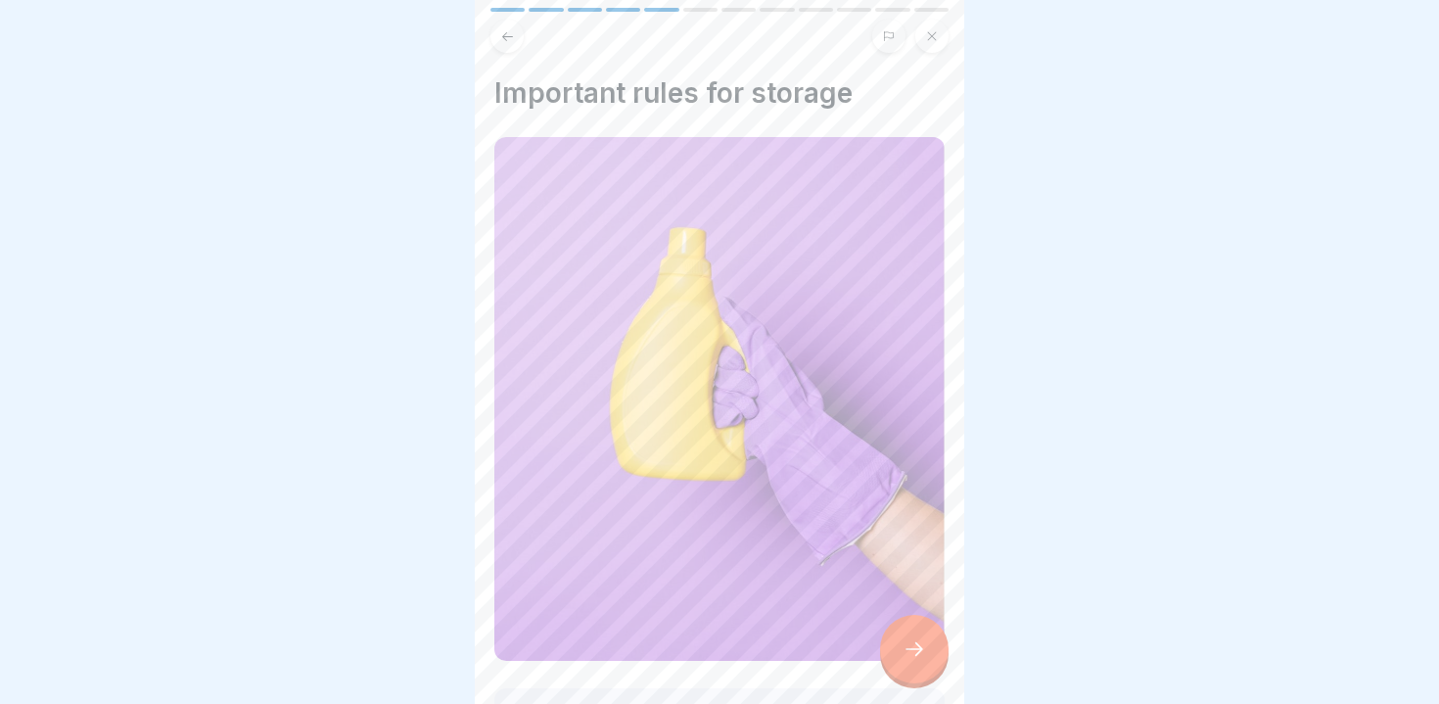
click at [900, 641] on div at bounding box center [914, 649] width 69 height 69
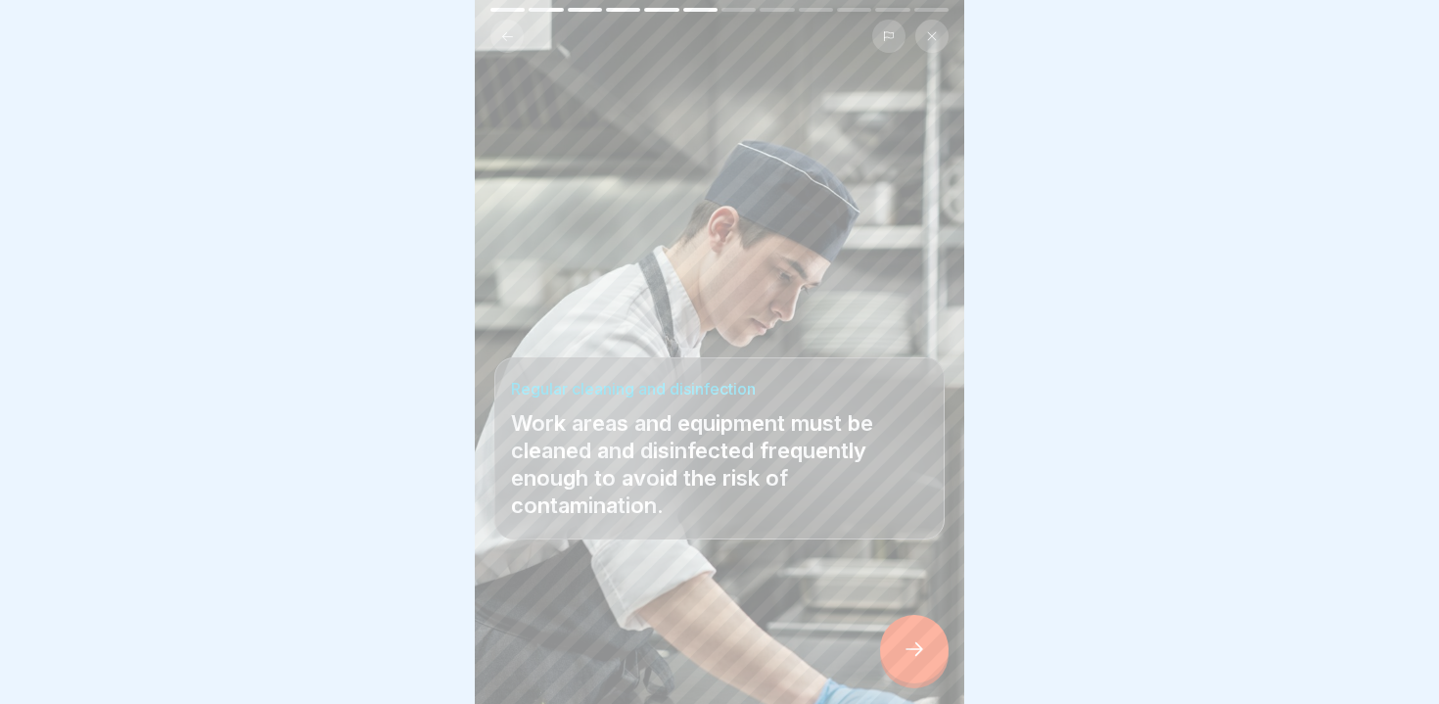
click at [900, 641] on div at bounding box center [914, 649] width 69 height 69
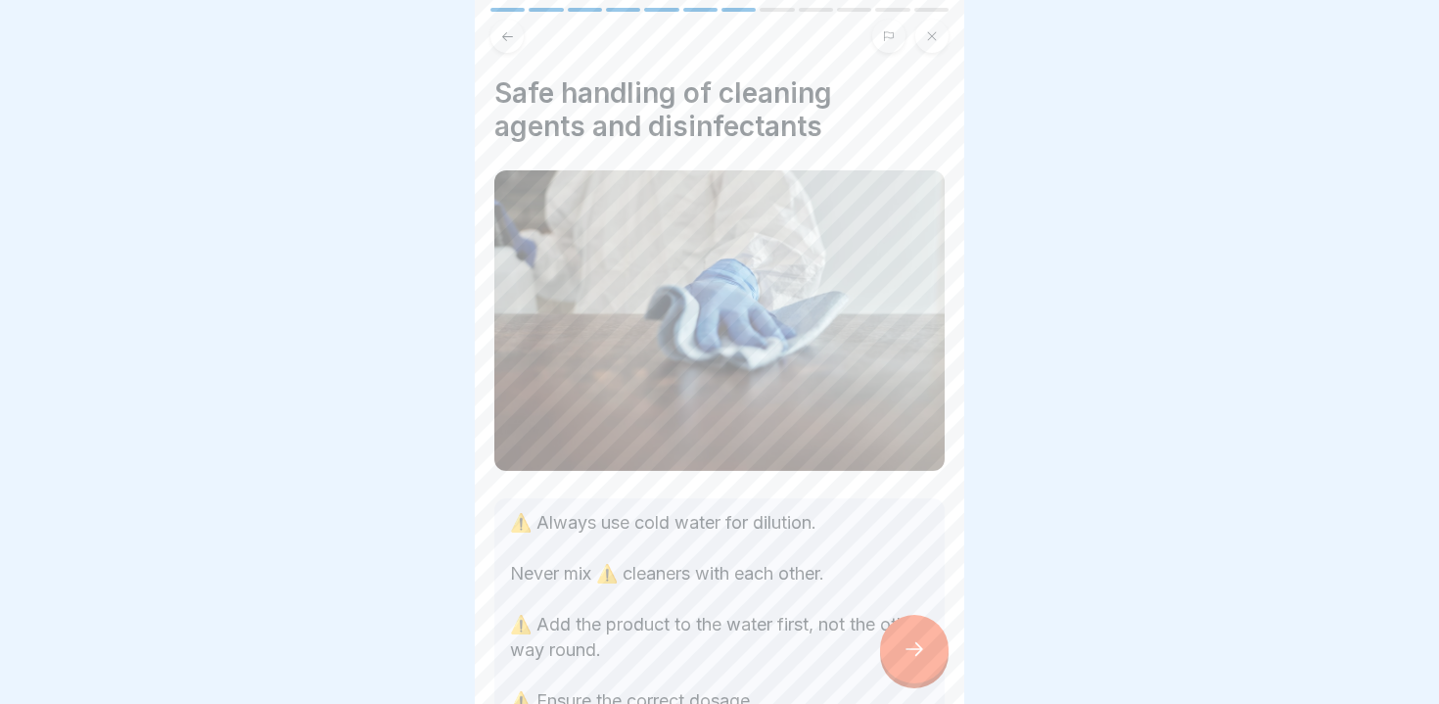
click at [900, 641] on div at bounding box center [914, 649] width 69 height 69
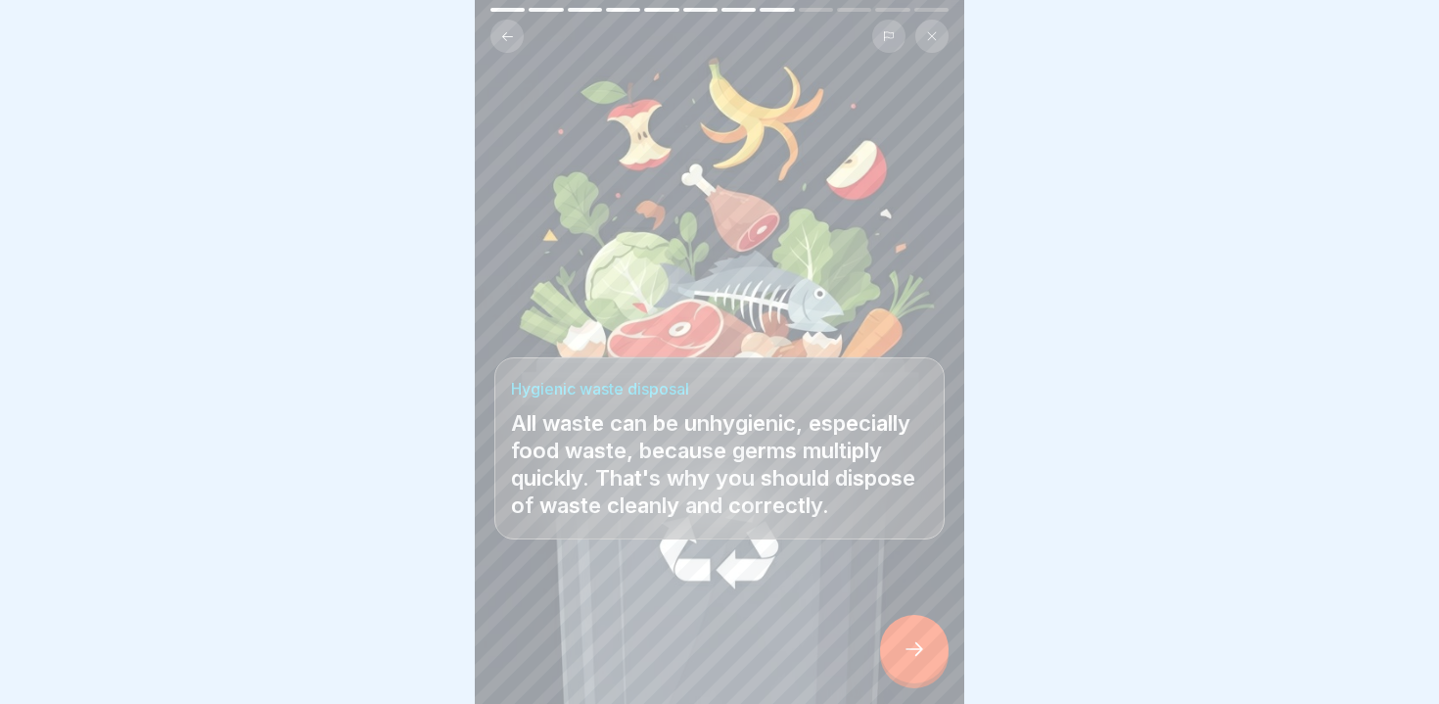
click at [900, 641] on div at bounding box center [914, 649] width 69 height 69
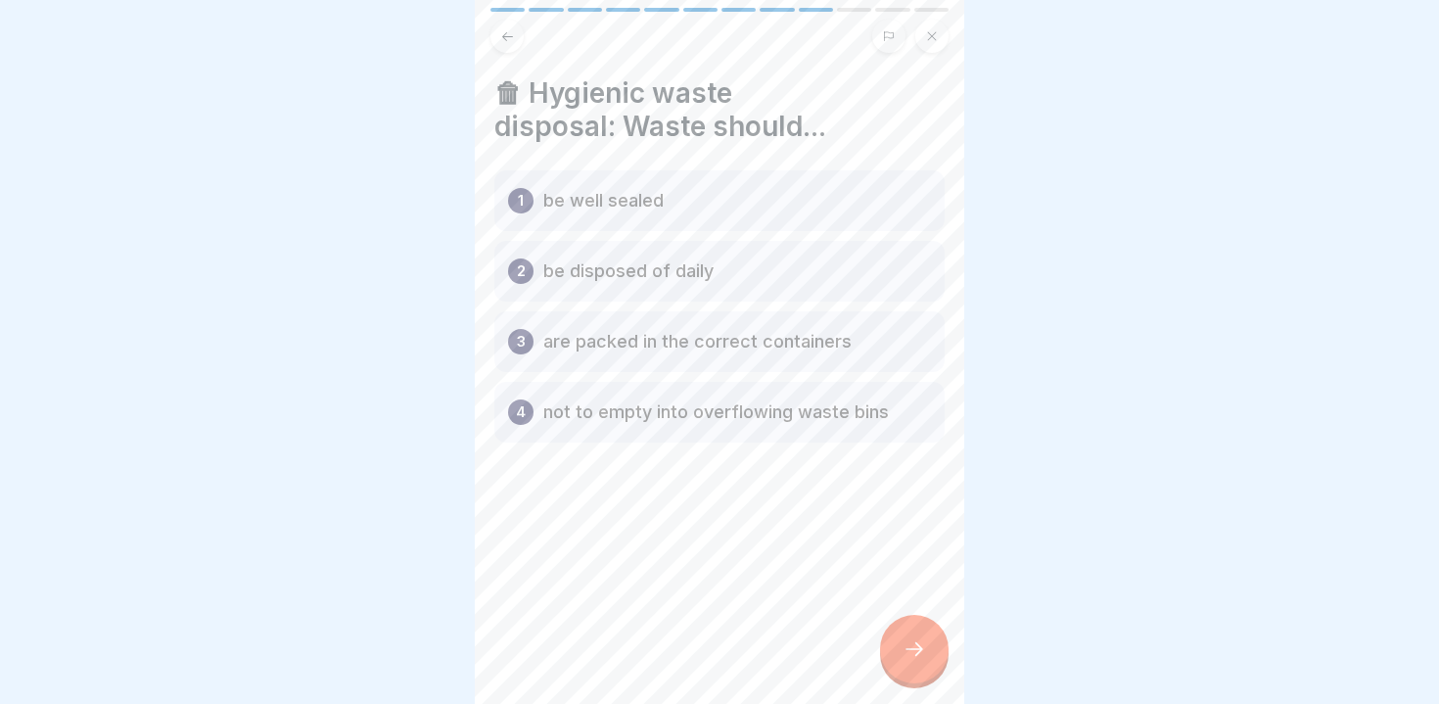
click at [900, 641] on div at bounding box center [914, 649] width 69 height 69
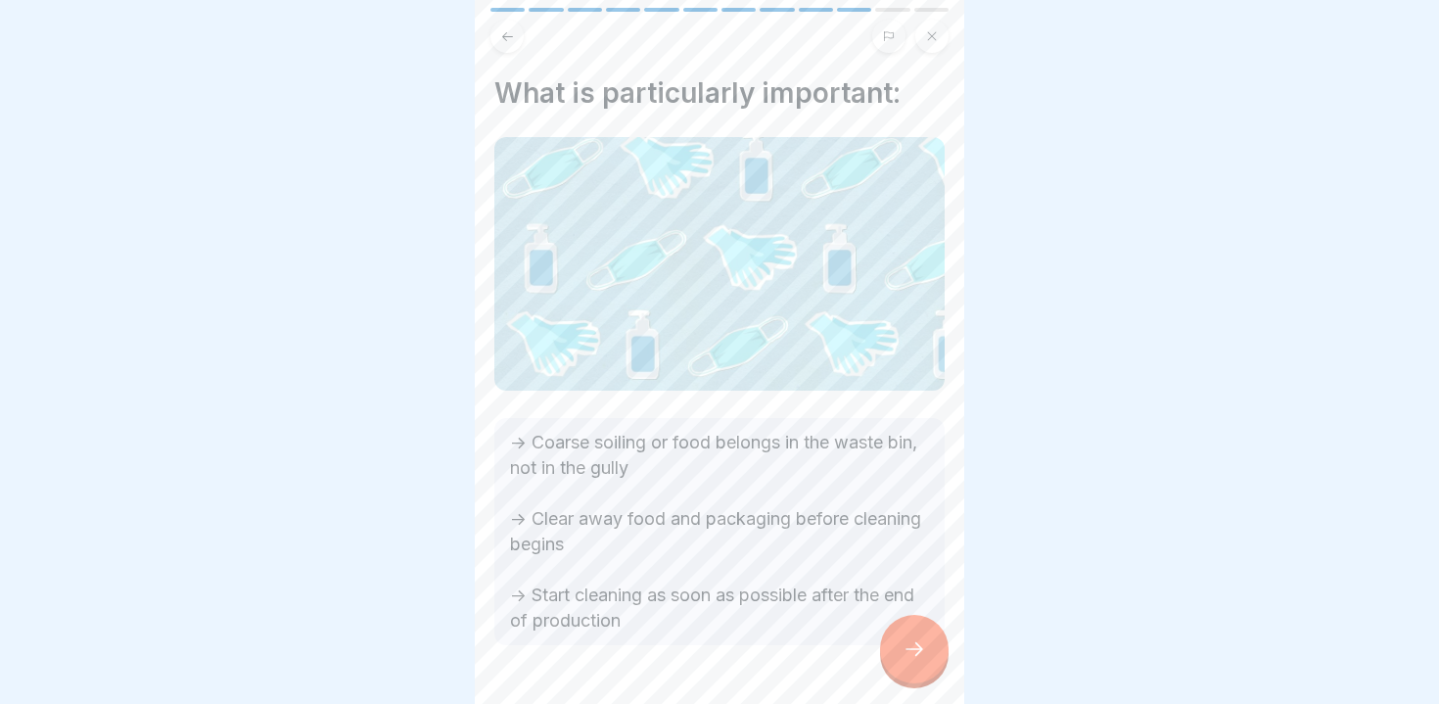
click at [900, 641] on div at bounding box center [914, 649] width 69 height 69
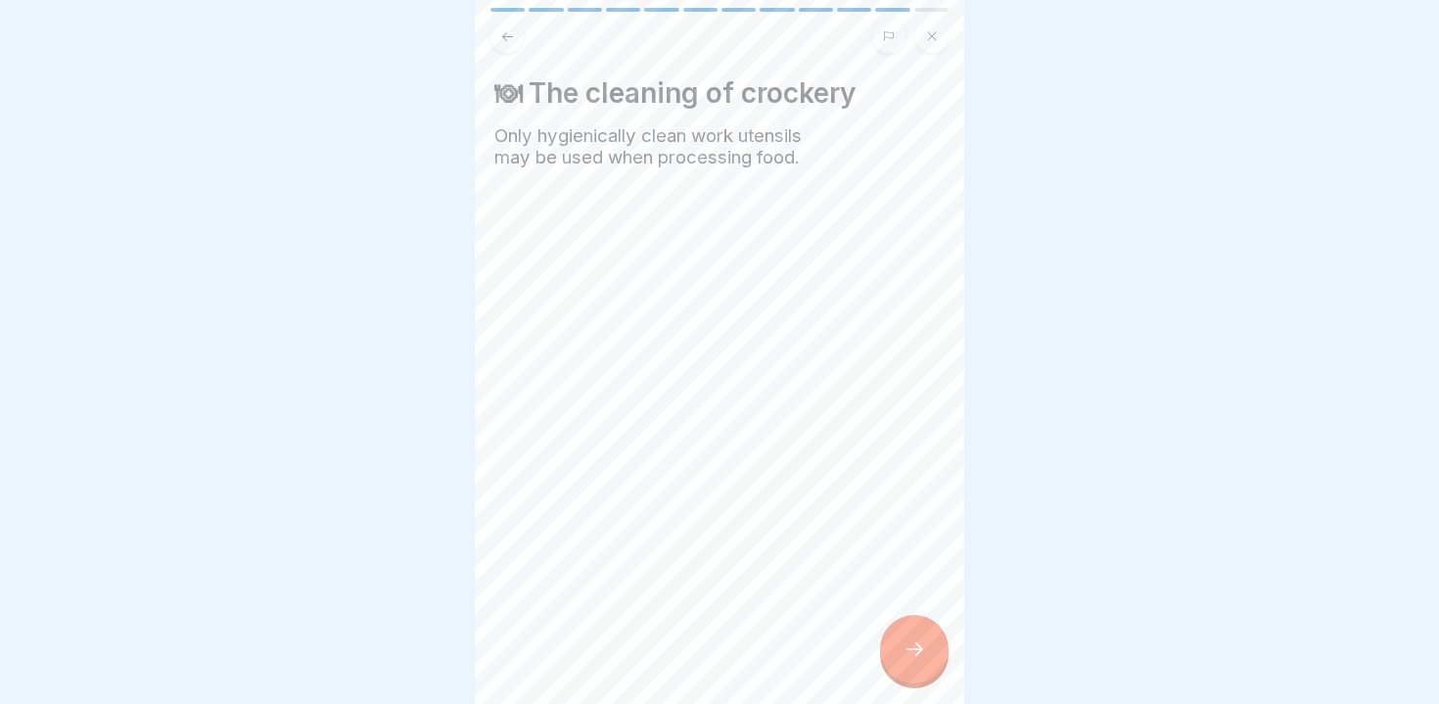
click at [900, 641] on div at bounding box center [914, 649] width 69 height 69
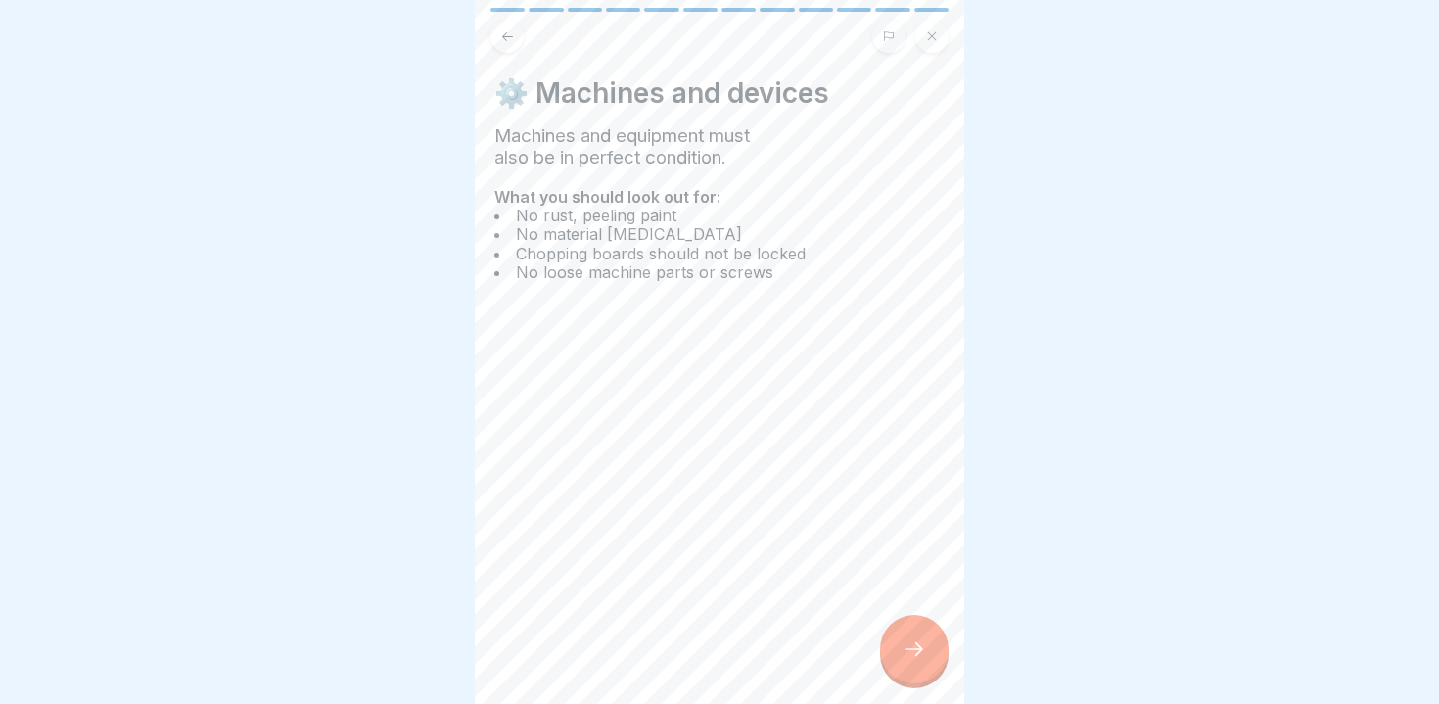
click at [900, 641] on div at bounding box center [914, 649] width 69 height 69
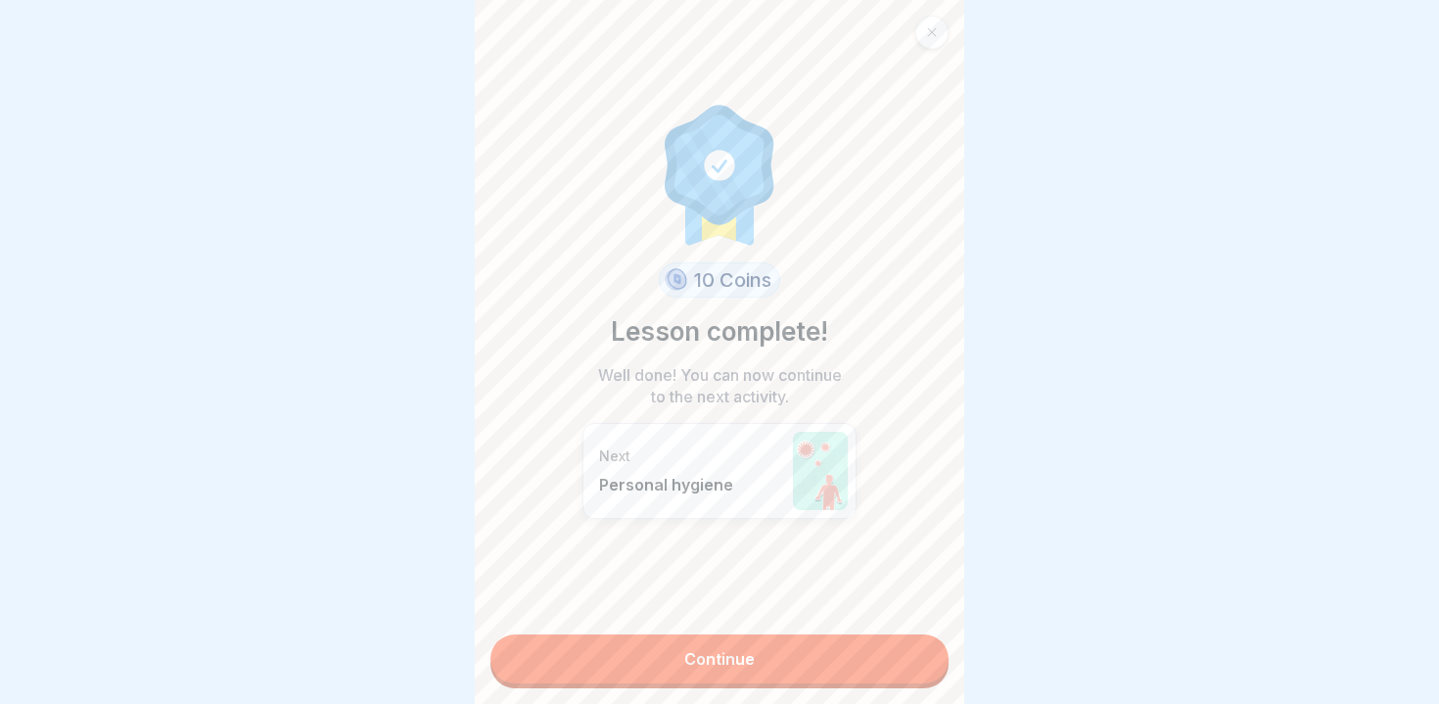
click at [900, 641] on link "Continue" at bounding box center [720, 658] width 458 height 49
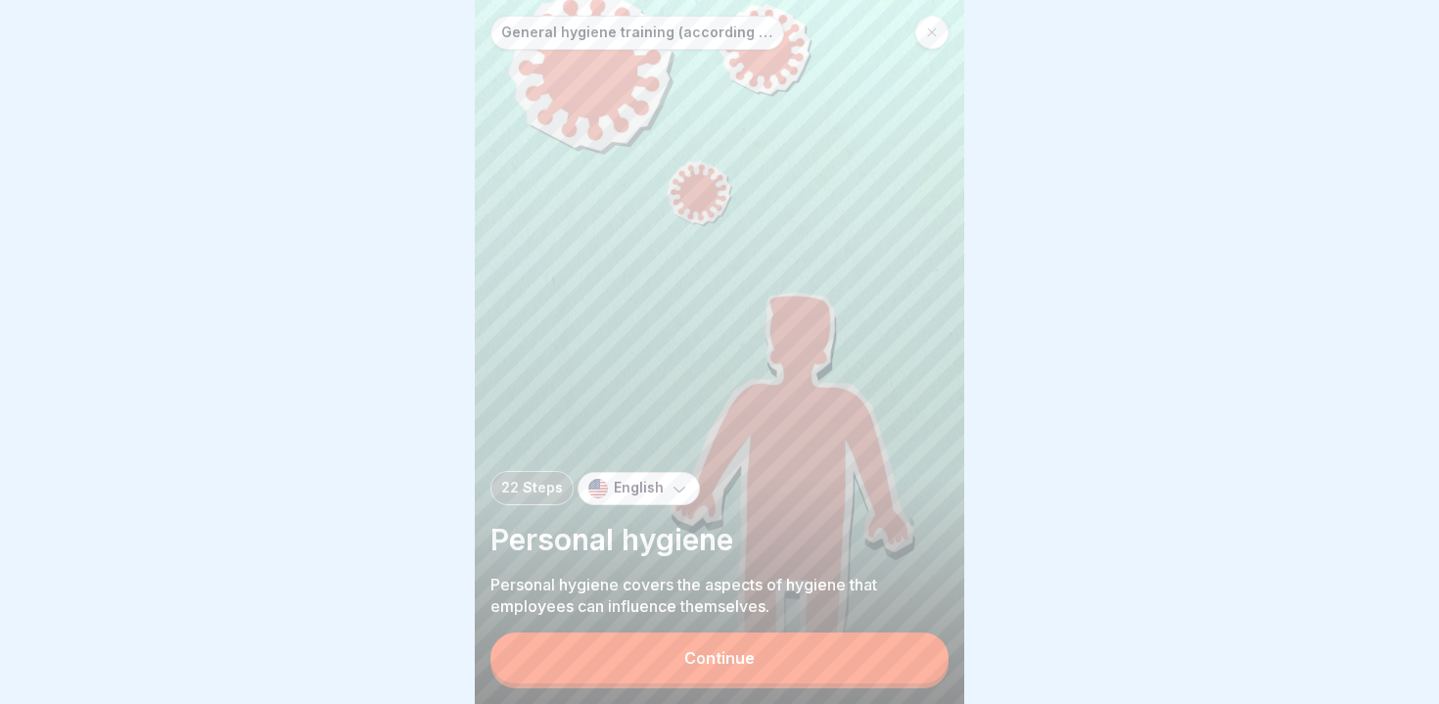
click at [900, 641] on button "Continue" at bounding box center [720, 658] width 458 height 51
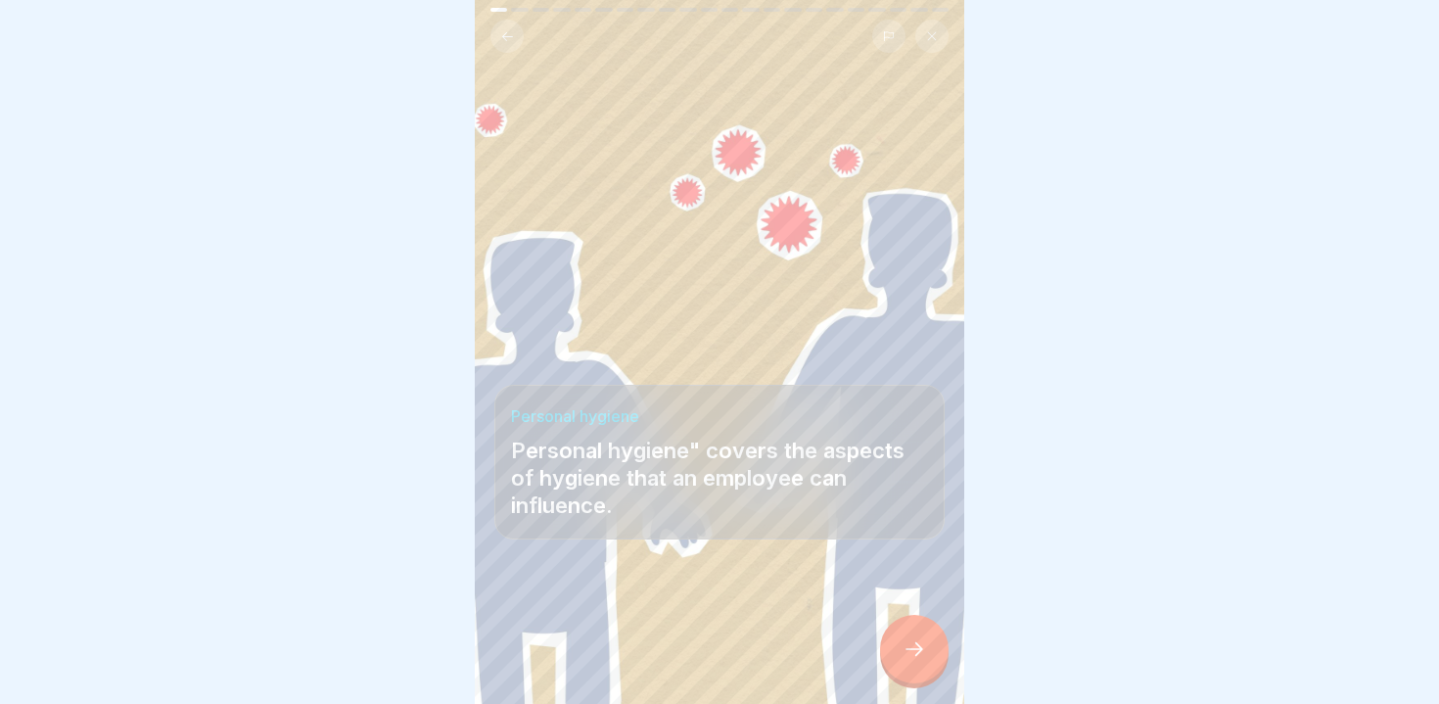
click at [900, 641] on div at bounding box center [914, 649] width 69 height 69
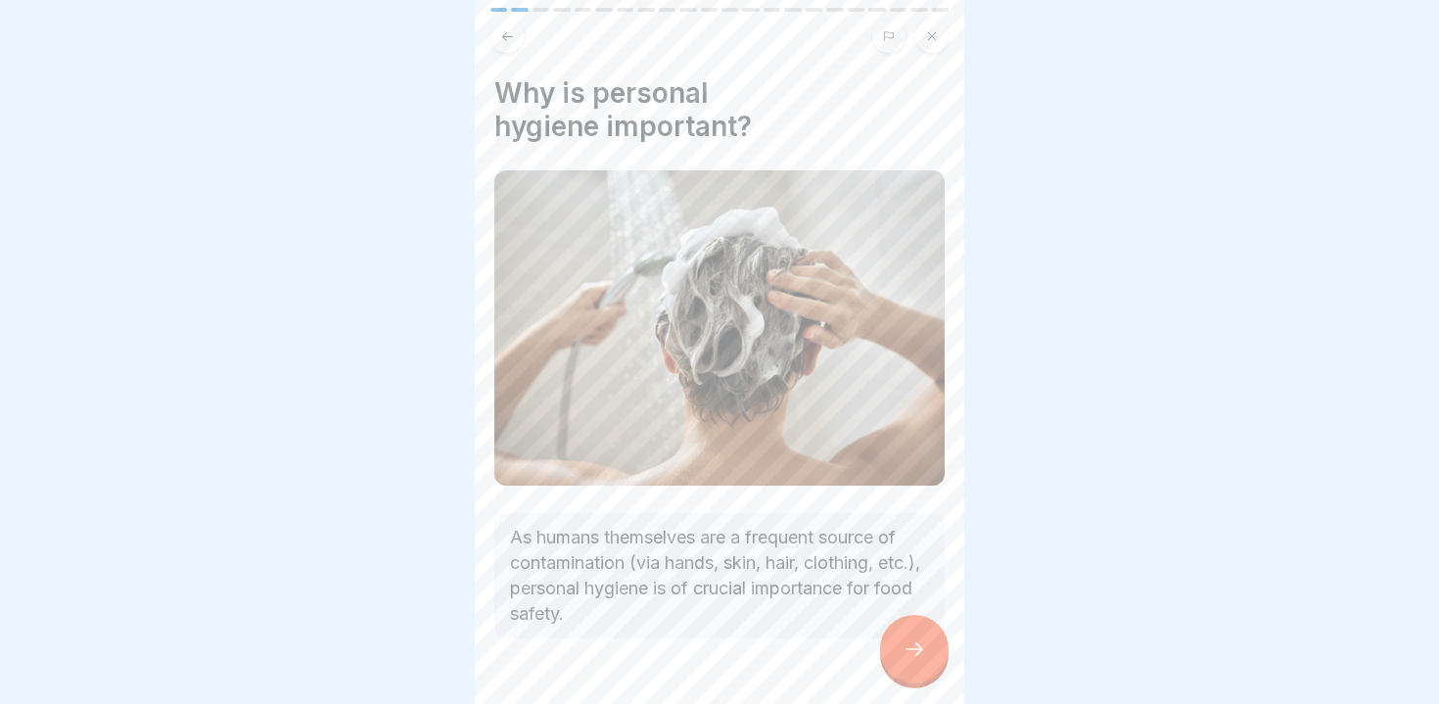
click at [900, 641] on div at bounding box center [914, 649] width 69 height 69
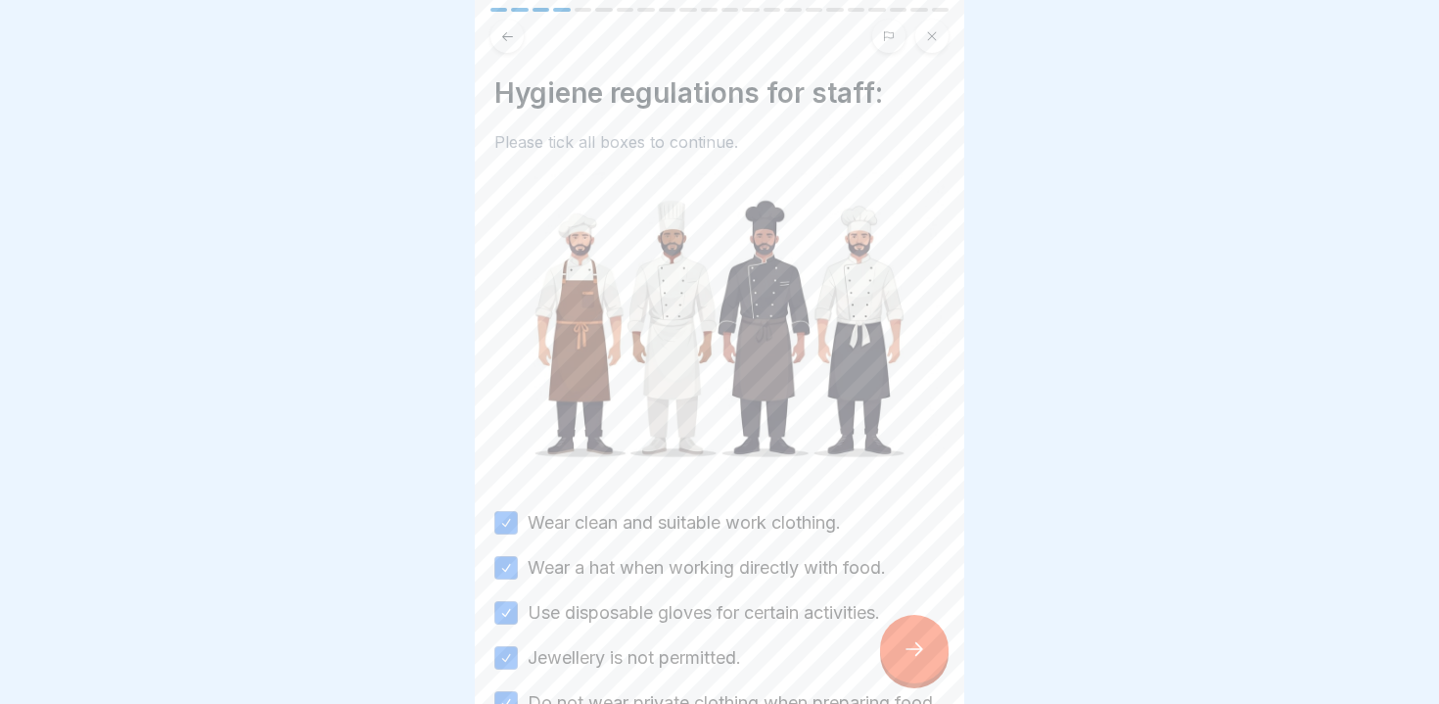
click at [900, 641] on div at bounding box center [914, 649] width 69 height 69
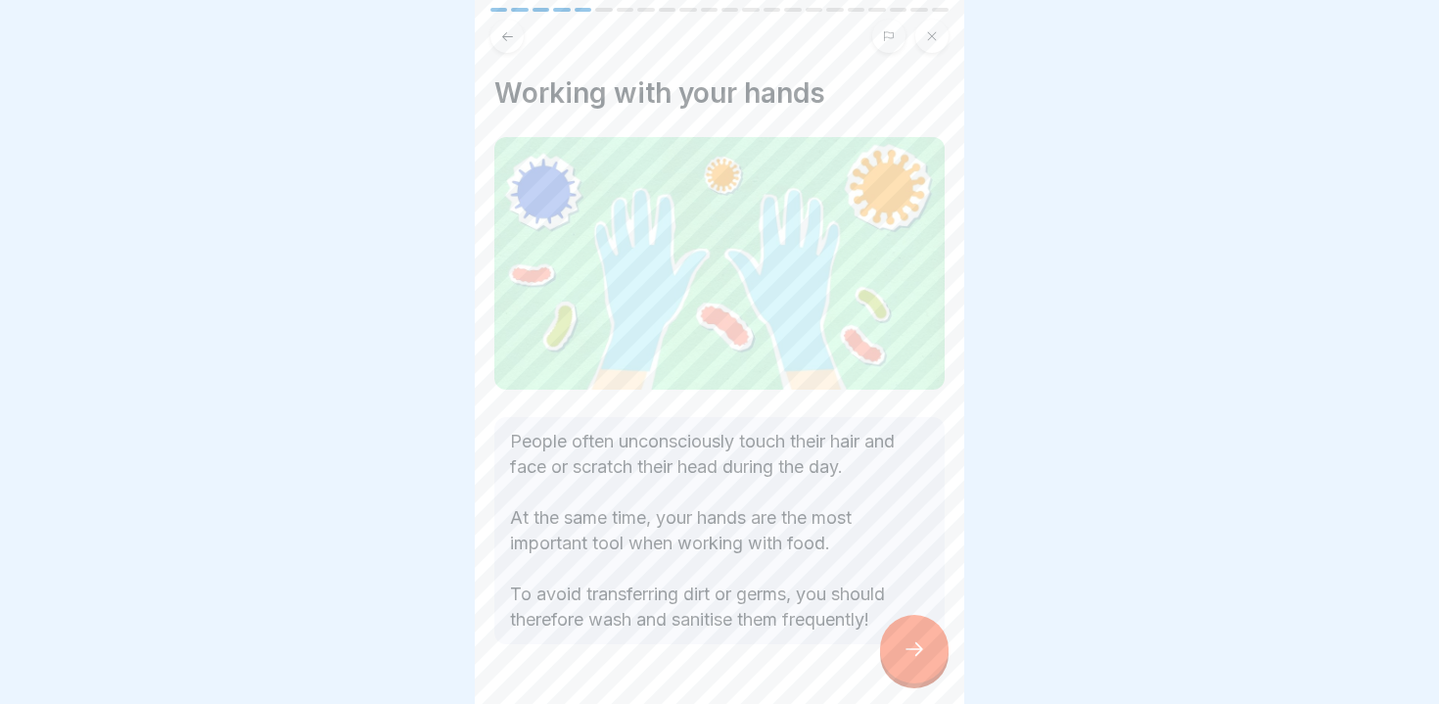
click at [900, 641] on div at bounding box center [914, 649] width 69 height 69
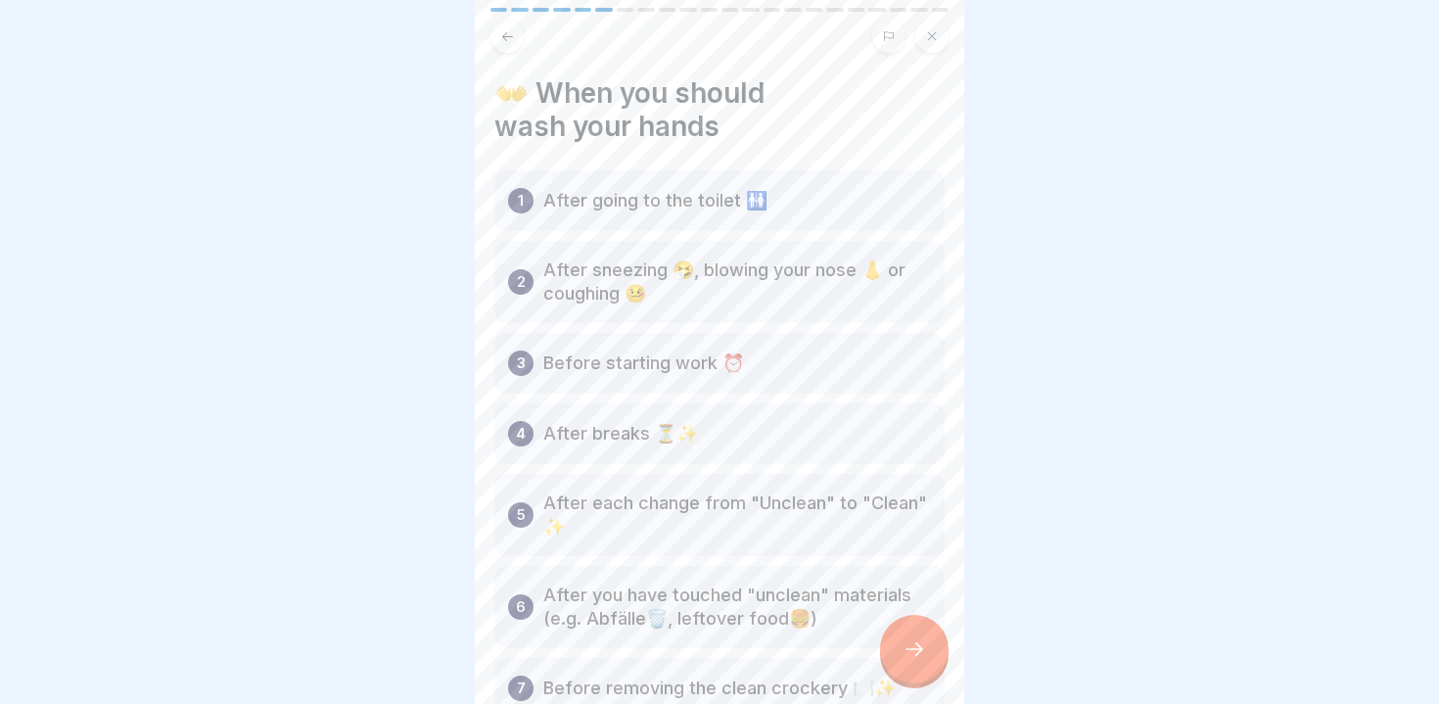
click at [900, 641] on div at bounding box center [914, 649] width 69 height 69
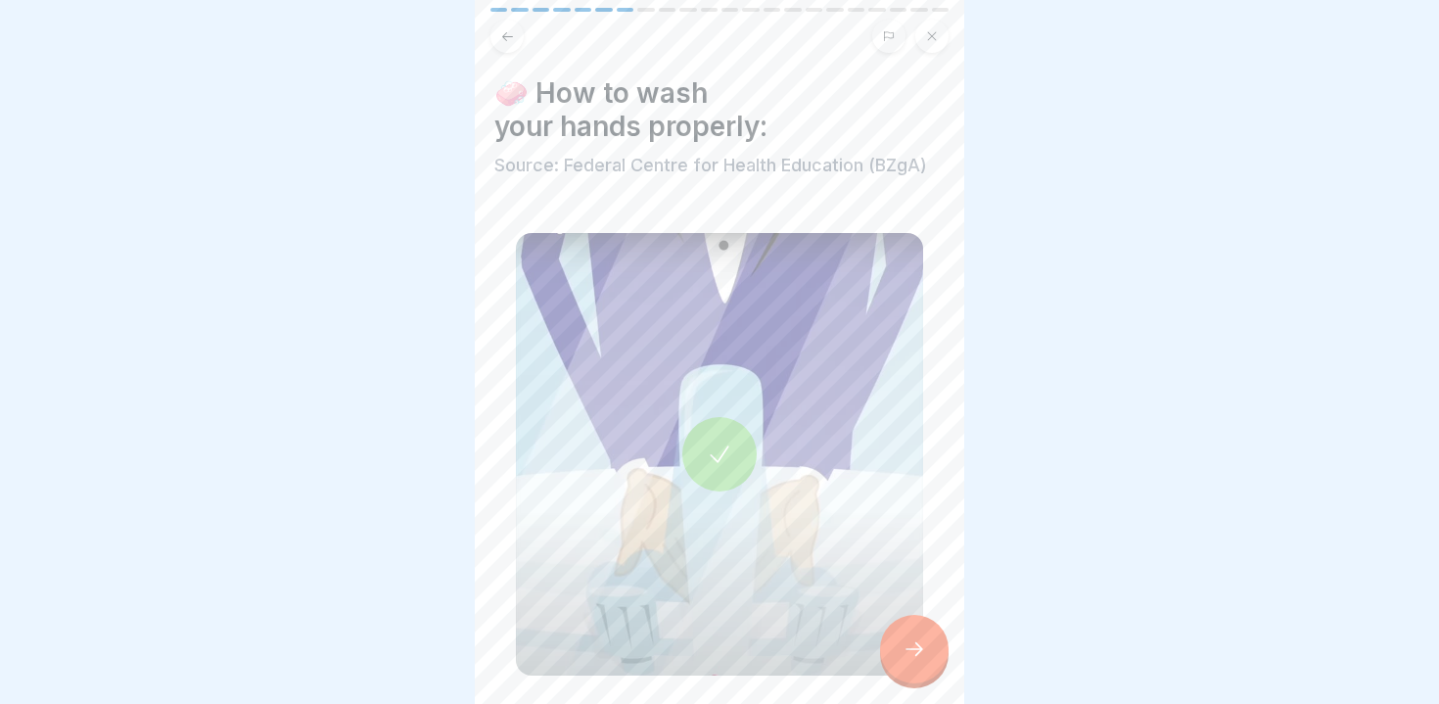
click at [900, 641] on div at bounding box center [914, 649] width 69 height 69
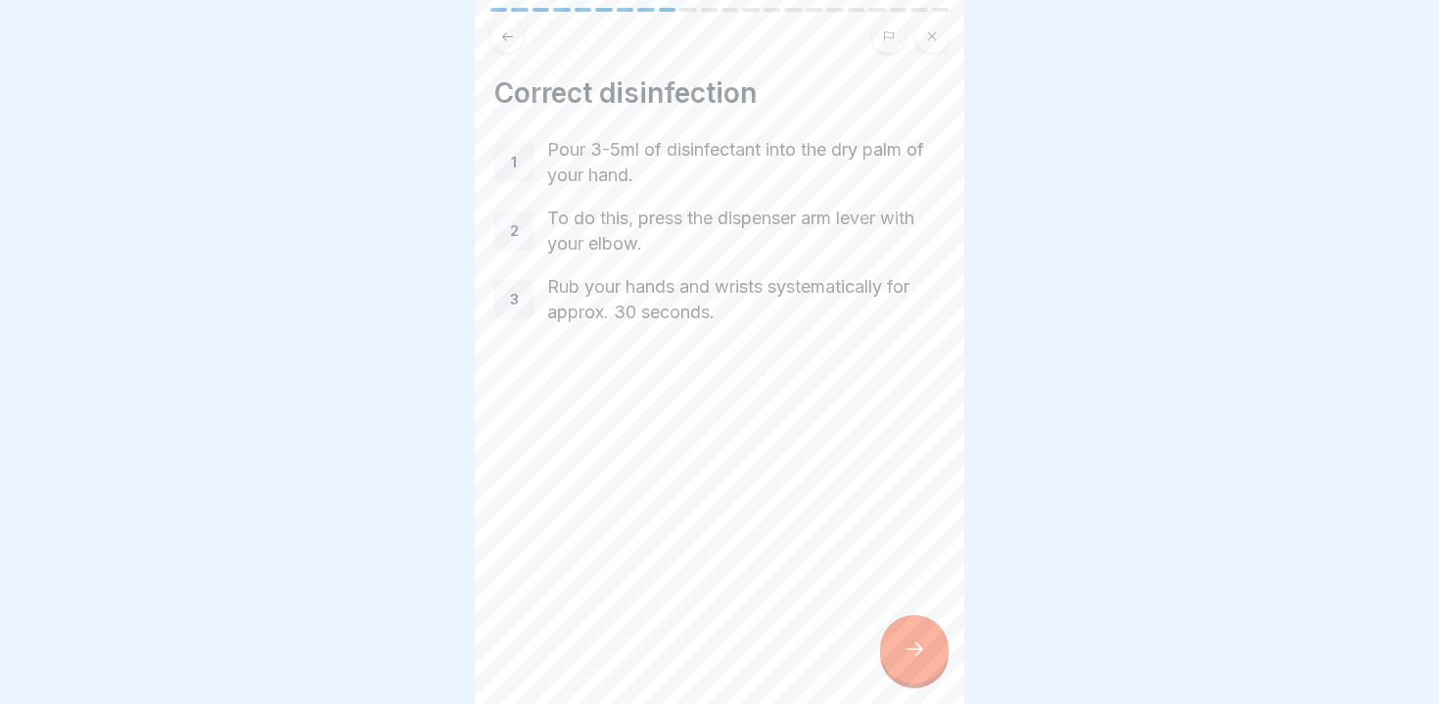
click at [900, 641] on div at bounding box center [914, 649] width 69 height 69
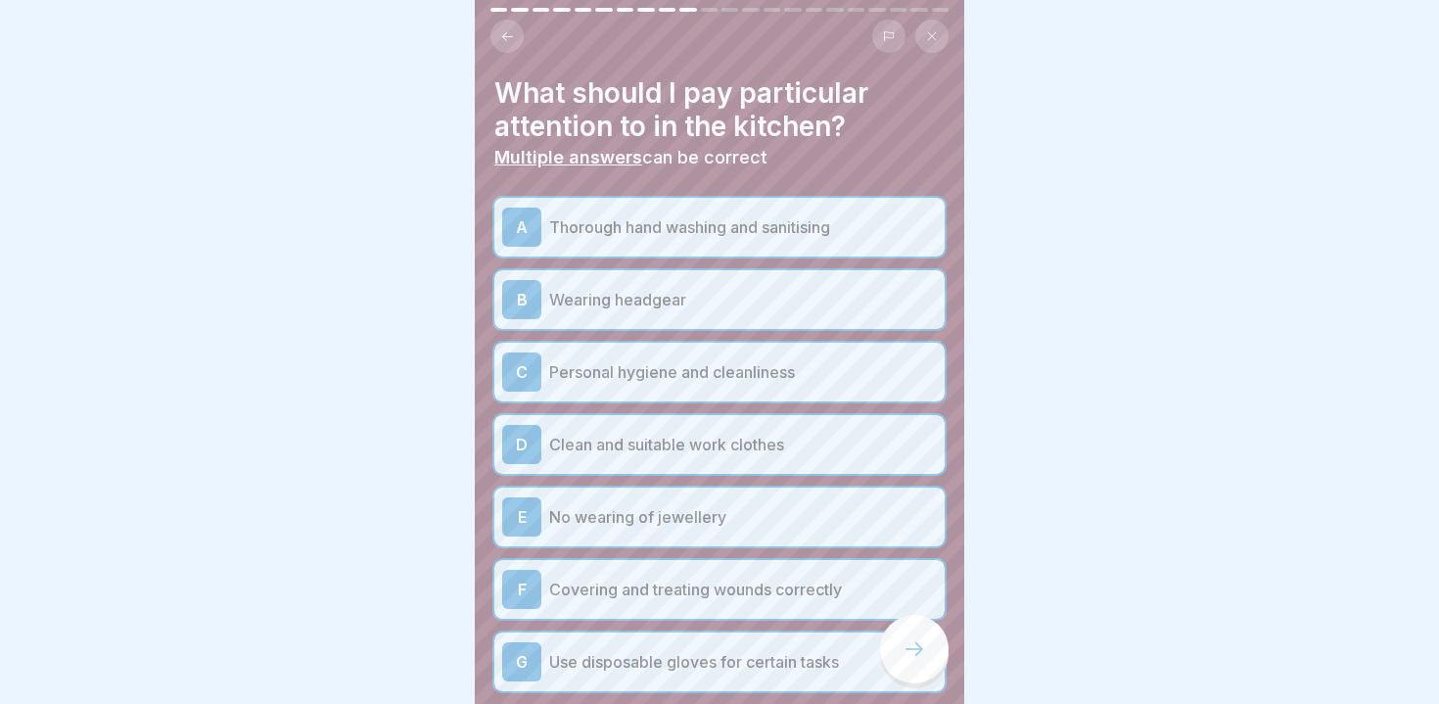
click at [900, 641] on div at bounding box center [914, 649] width 69 height 69
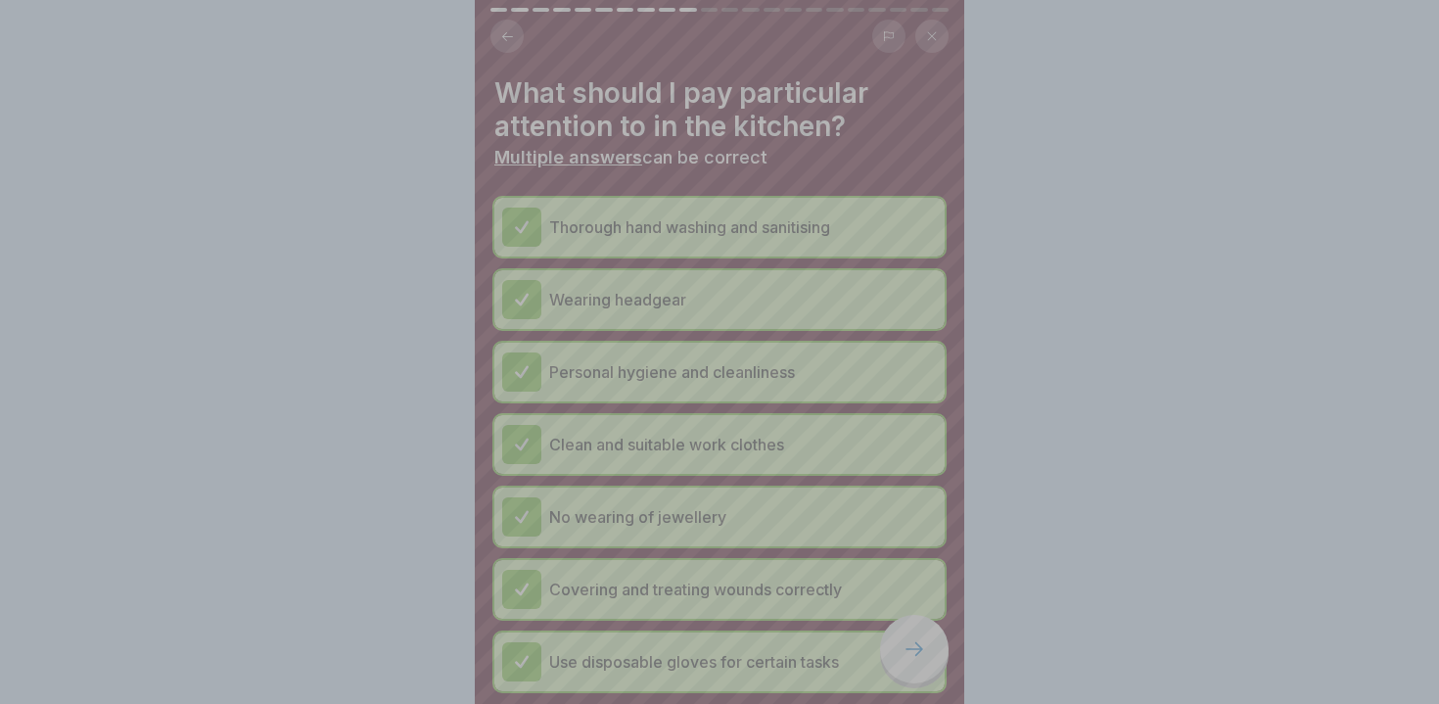
click at [900, 641] on div "Your answer is correct! ✅ Well done! You have correctly recognised the importan…" at bounding box center [720, 573] width 490 height 704
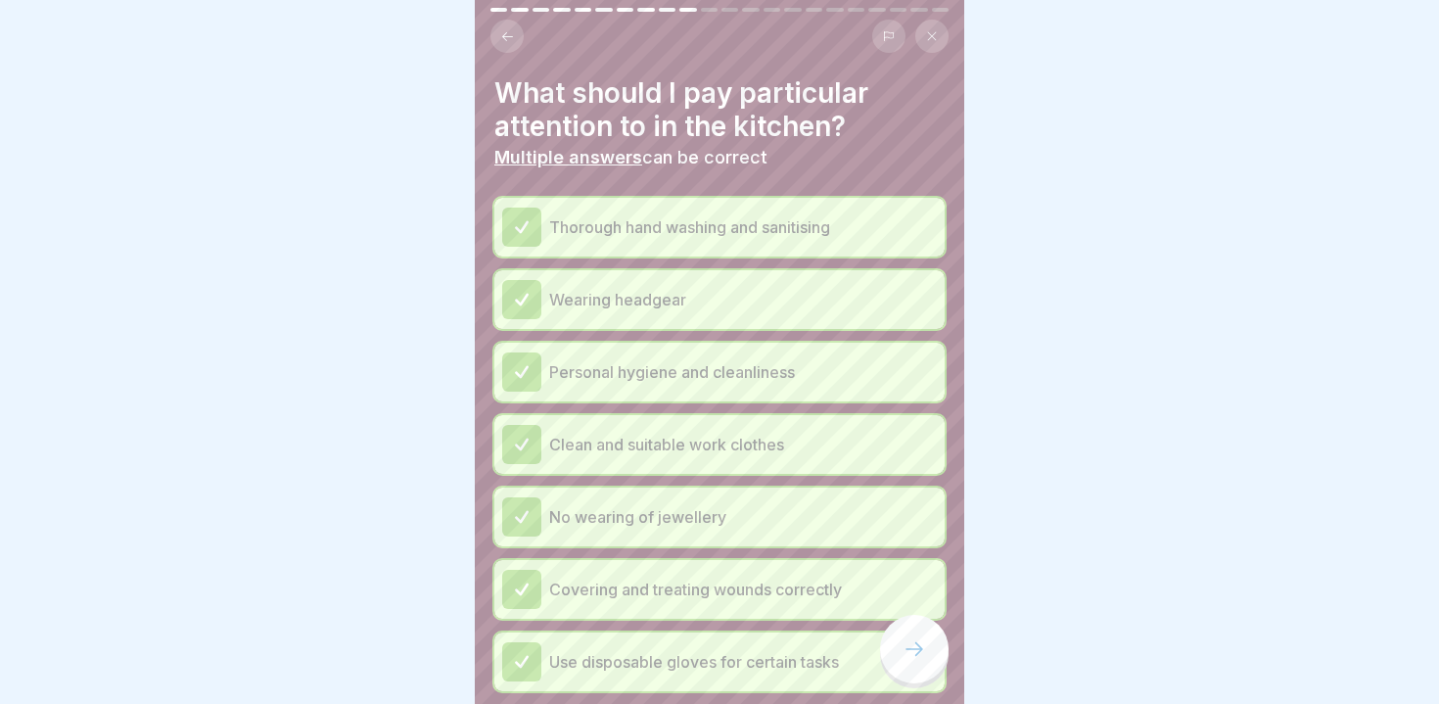
click at [900, 641] on div at bounding box center [914, 649] width 69 height 69
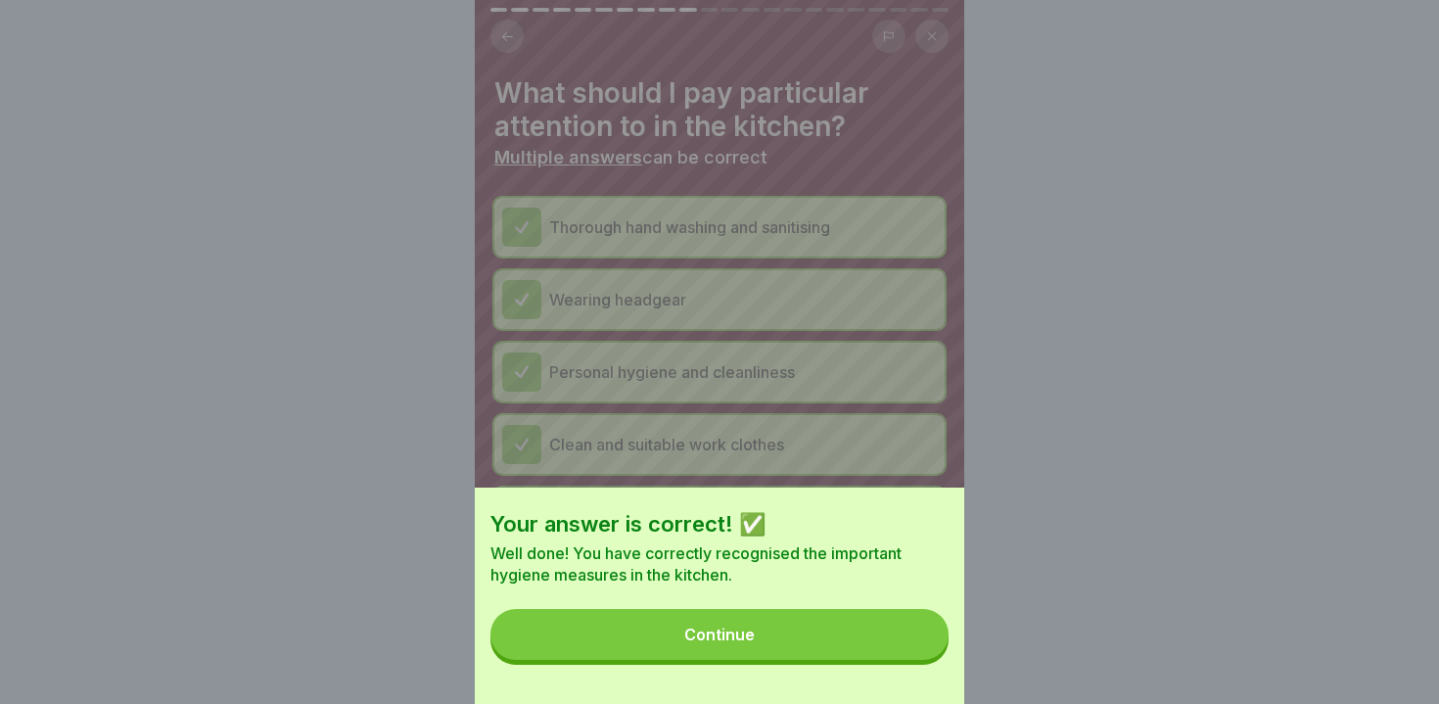
click at [900, 641] on button "Continue" at bounding box center [720, 634] width 458 height 51
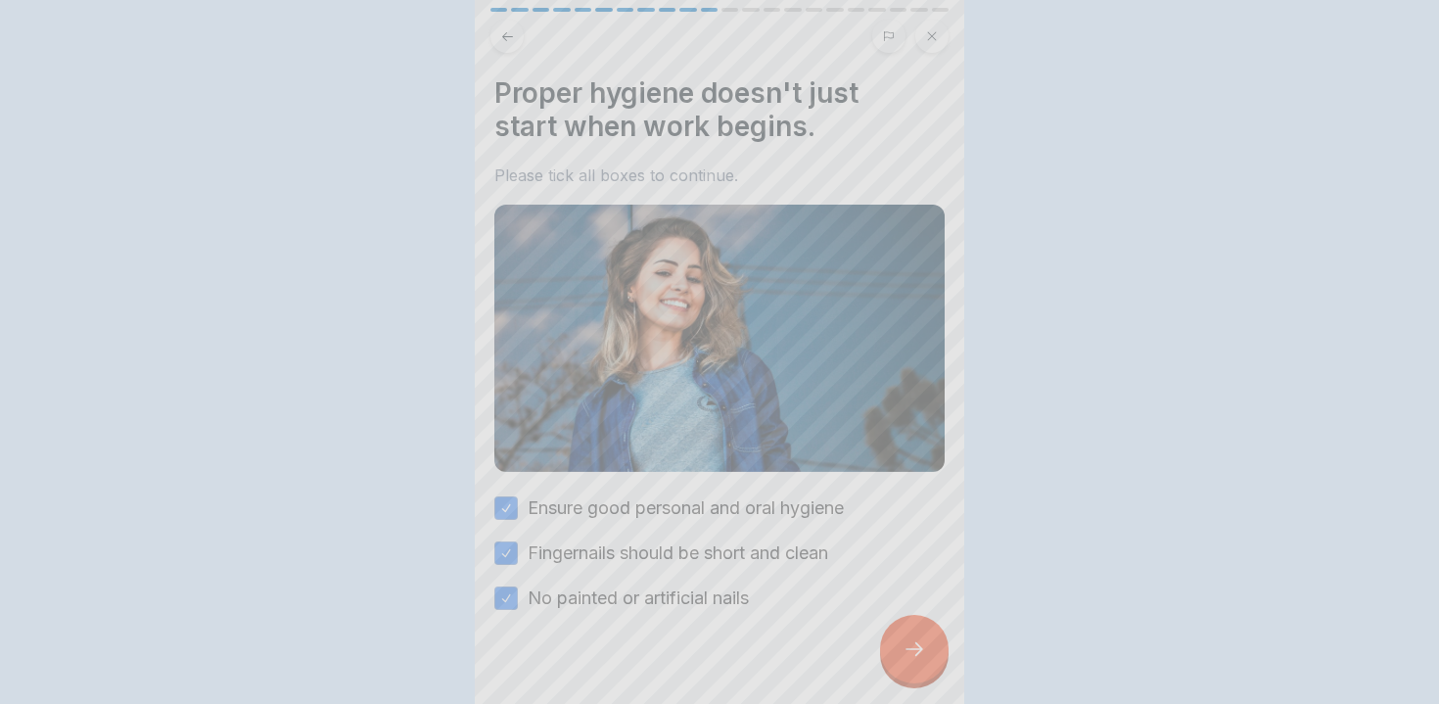
click at [900, 641] on div at bounding box center [914, 649] width 69 height 69
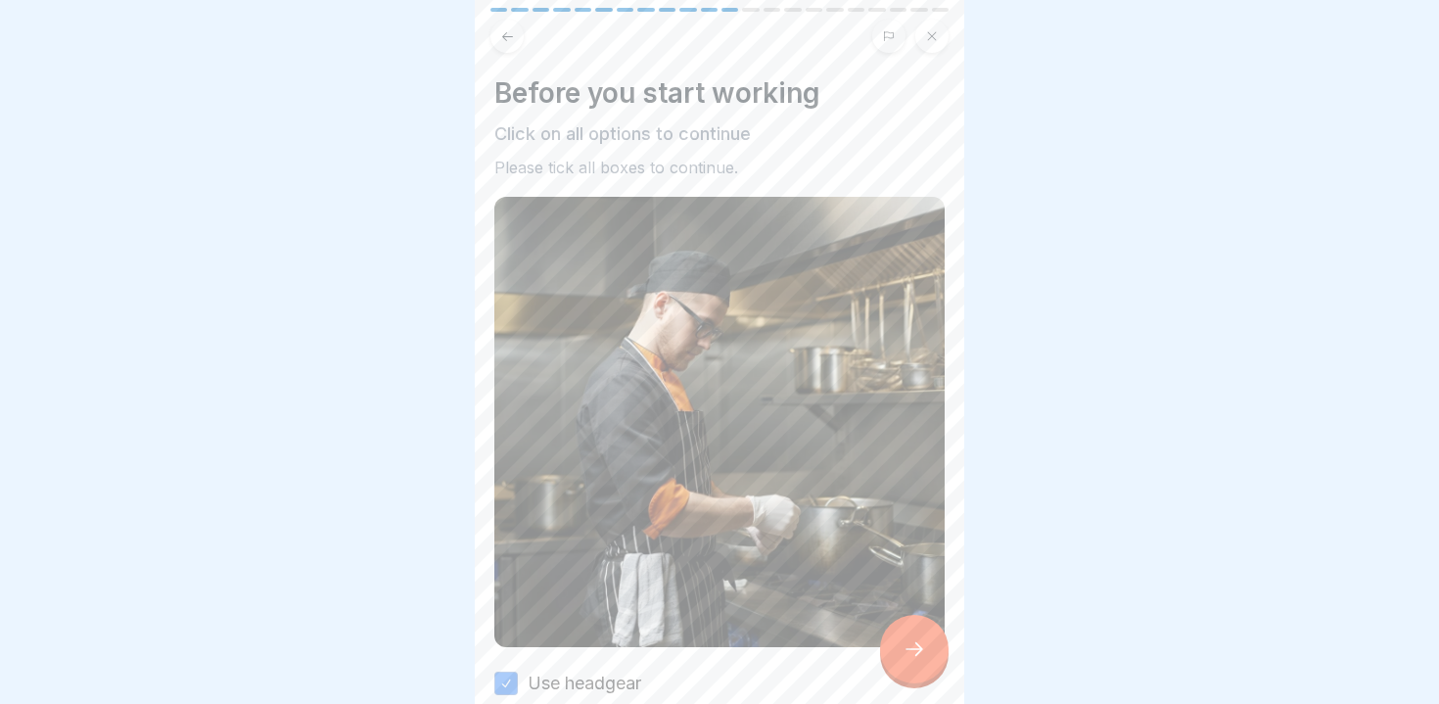
click at [900, 641] on div at bounding box center [914, 649] width 69 height 69
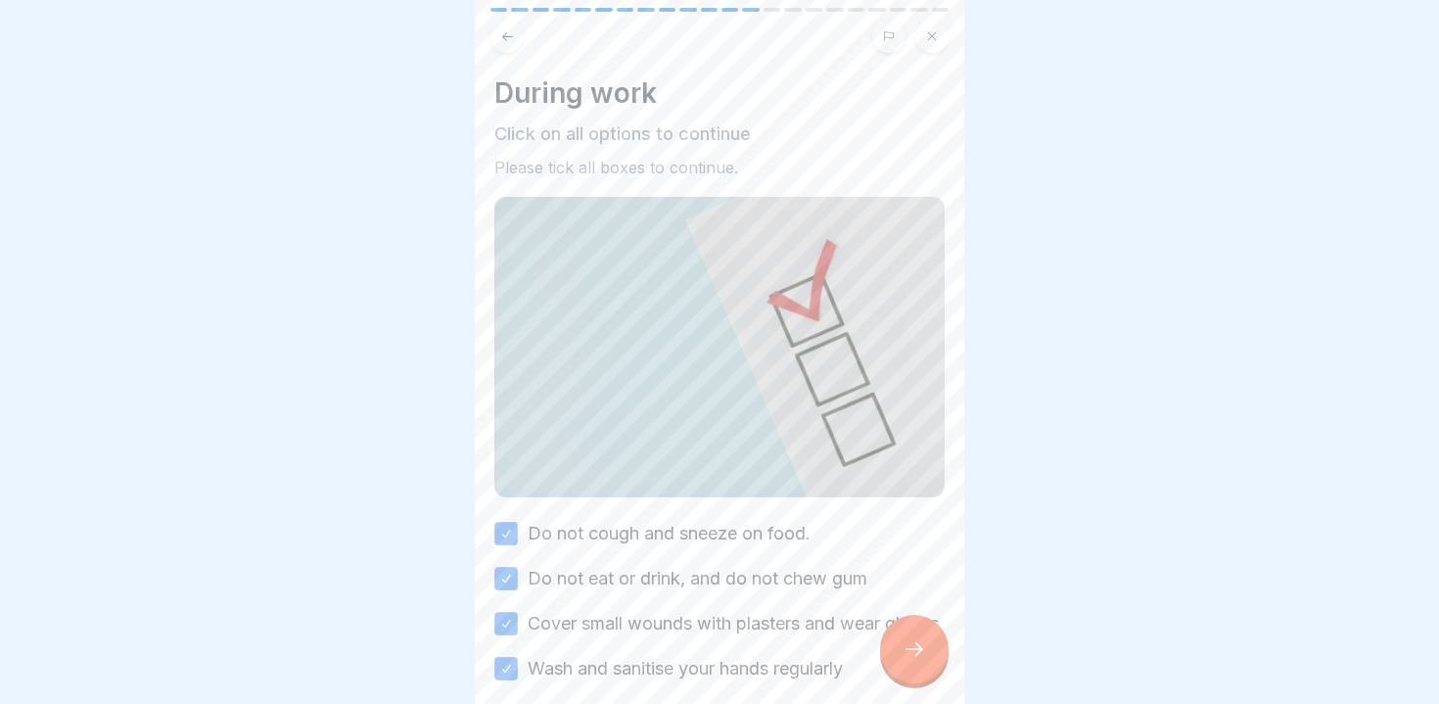
click at [900, 641] on div at bounding box center [914, 649] width 69 height 69
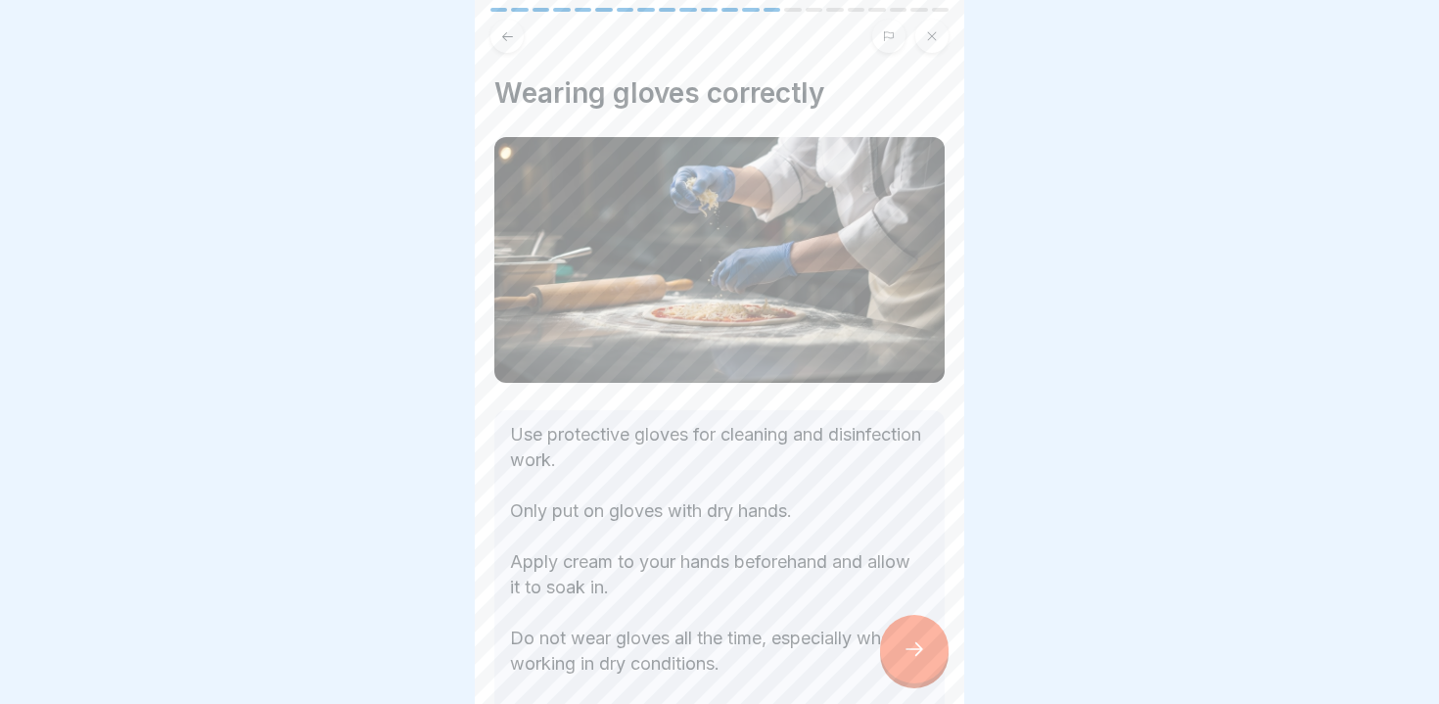
click at [900, 641] on div at bounding box center [914, 649] width 69 height 69
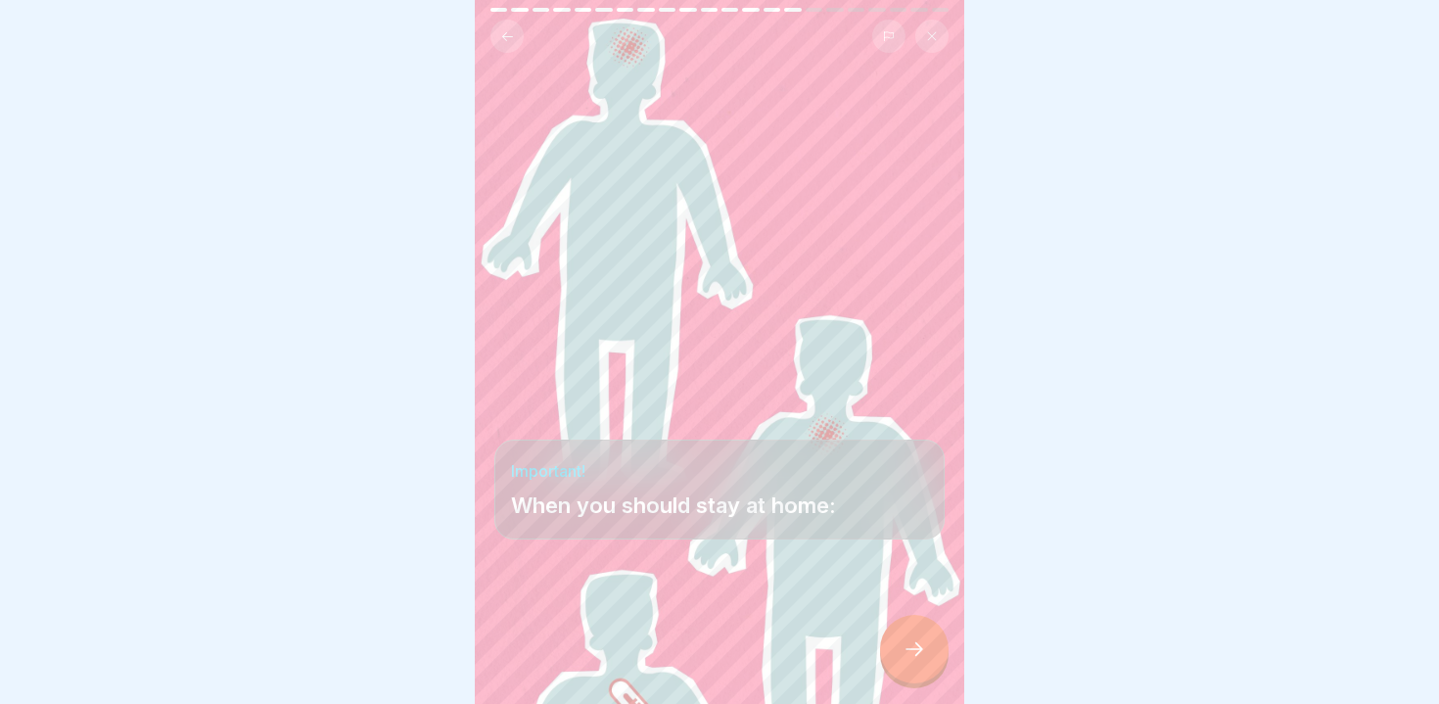
click at [900, 641] on div at bounding box center [914, 649] width 69 height 69
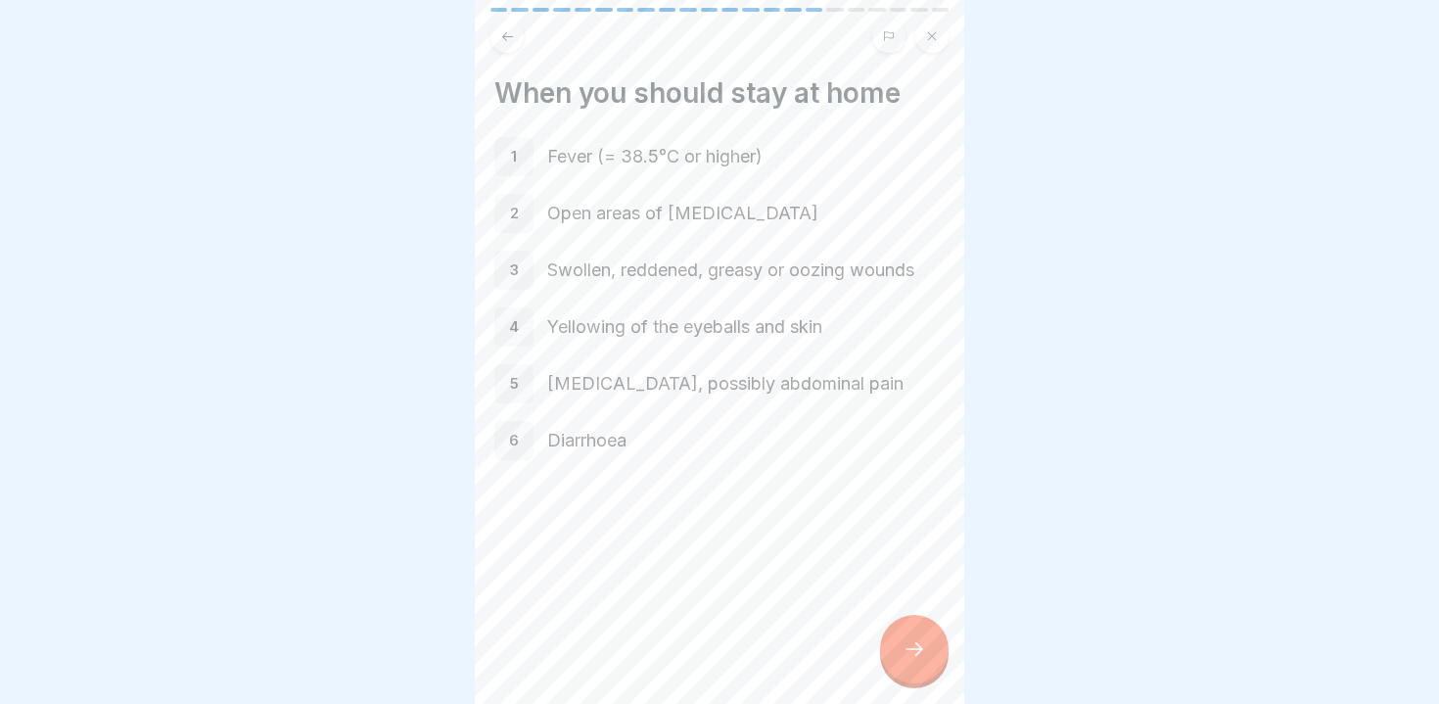
click at [900, 641] on div at bounding box center [914, 649] width 69 height 69
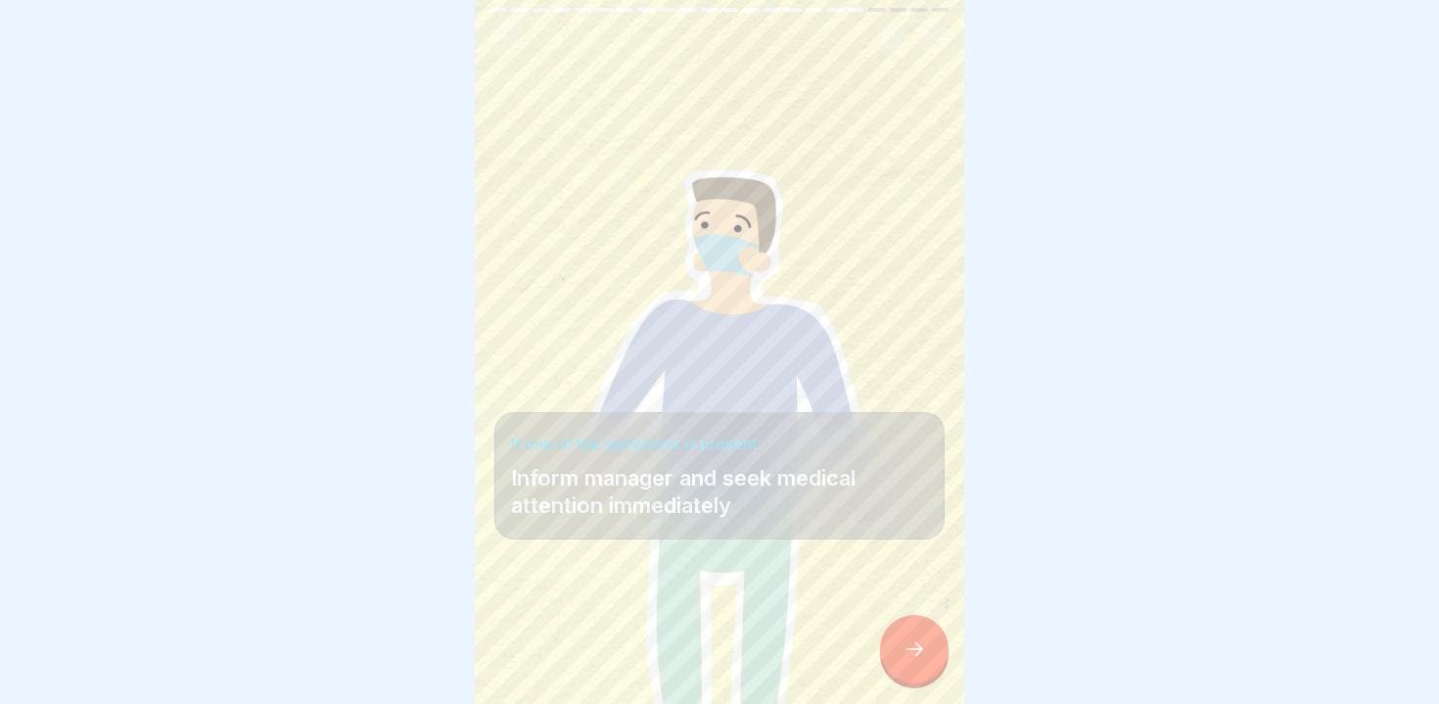
click at [900, 641] on div at bounding box center [914, 649] width 69 height 69
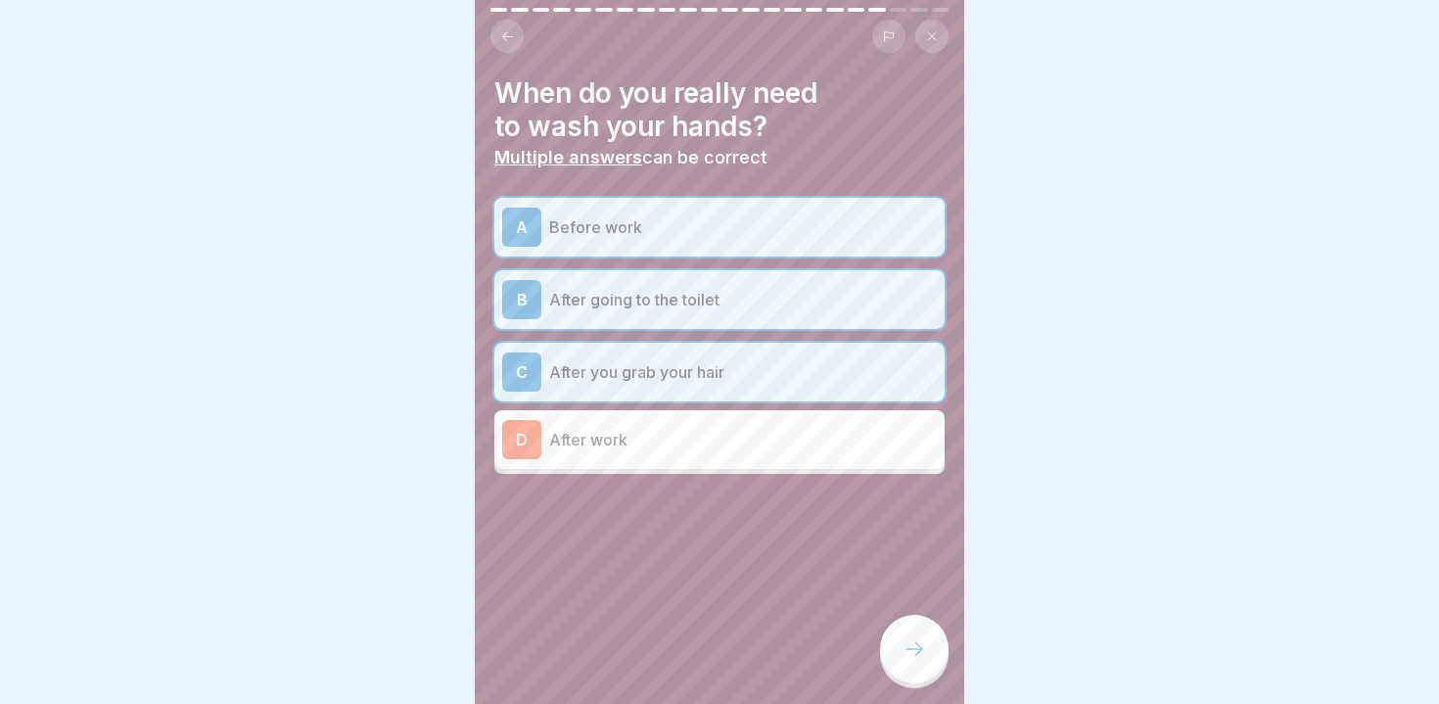
click at [900, 641] on div at bounding box center [914, 649] width 69 height 69
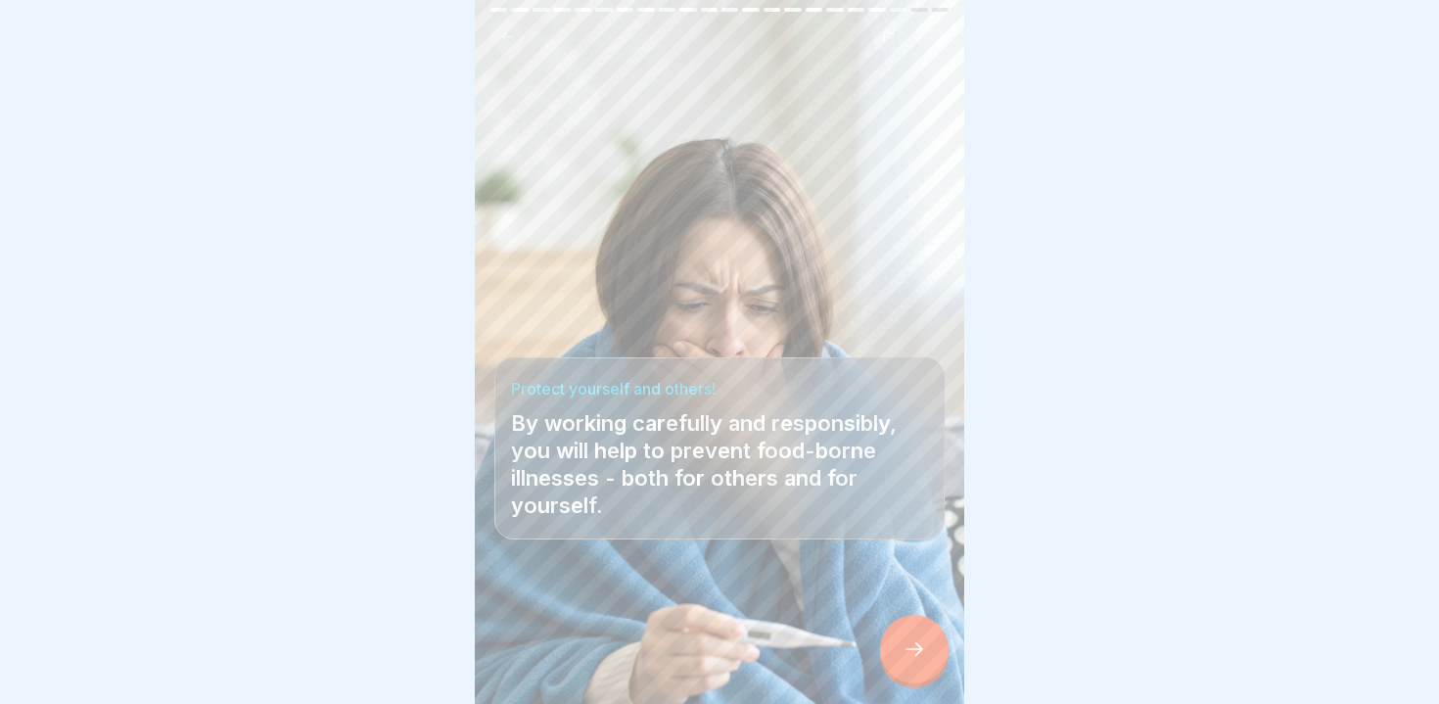
click at [900, 641] on div at bounding box center [914, 649] width 69 height 69
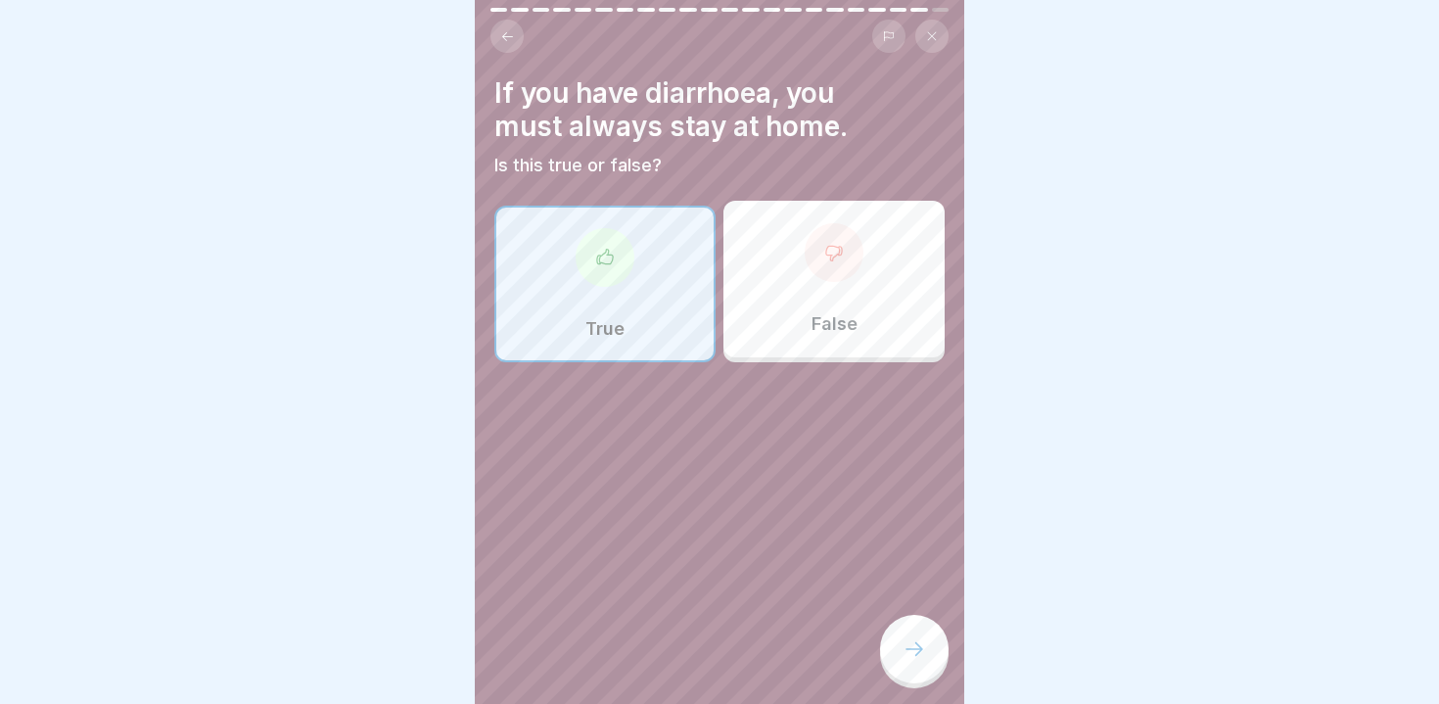
click at [900, 641] on div at bounding box center [914, 649] width 69 height 69
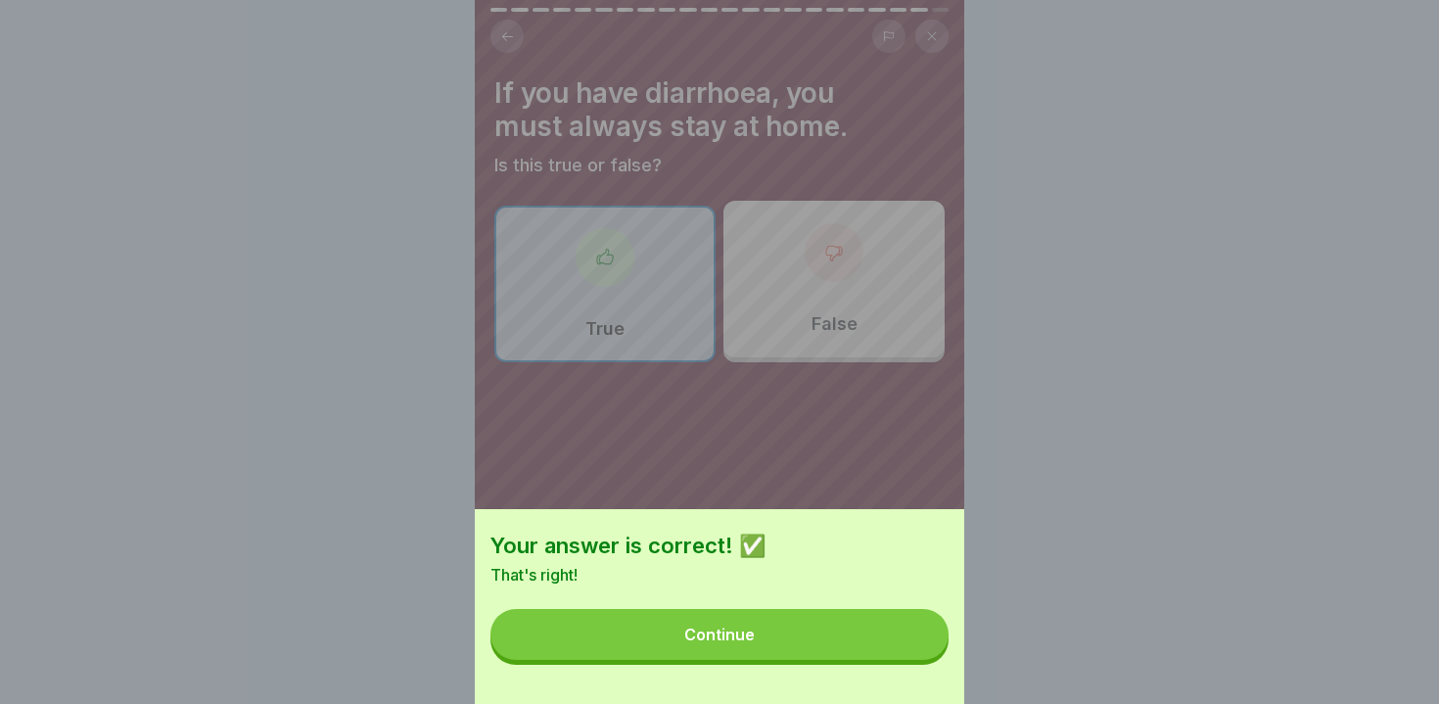
click at [900, 641] on button "Continue" at bounding box center [720, 634] width 458 height 51
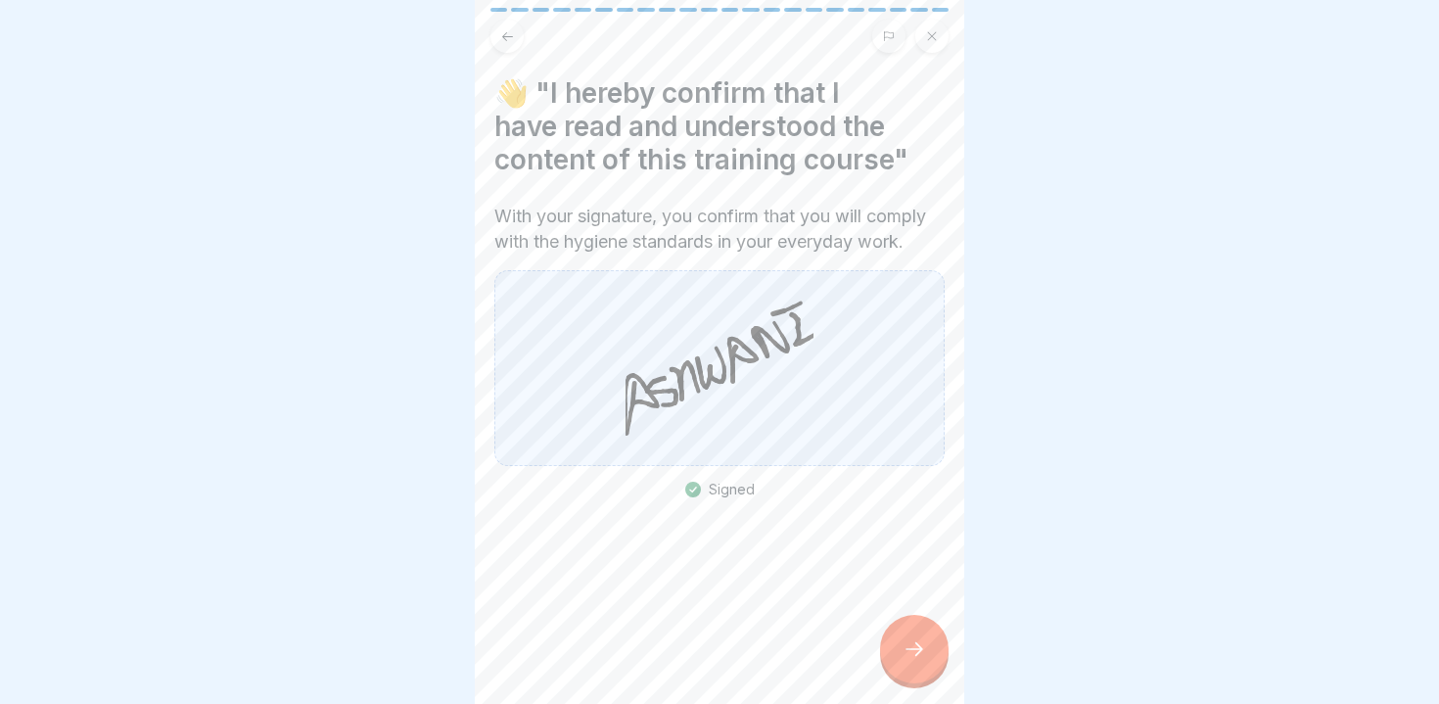
click at [900, 641] on div at bounding box center [914, 649] width 69 height 69
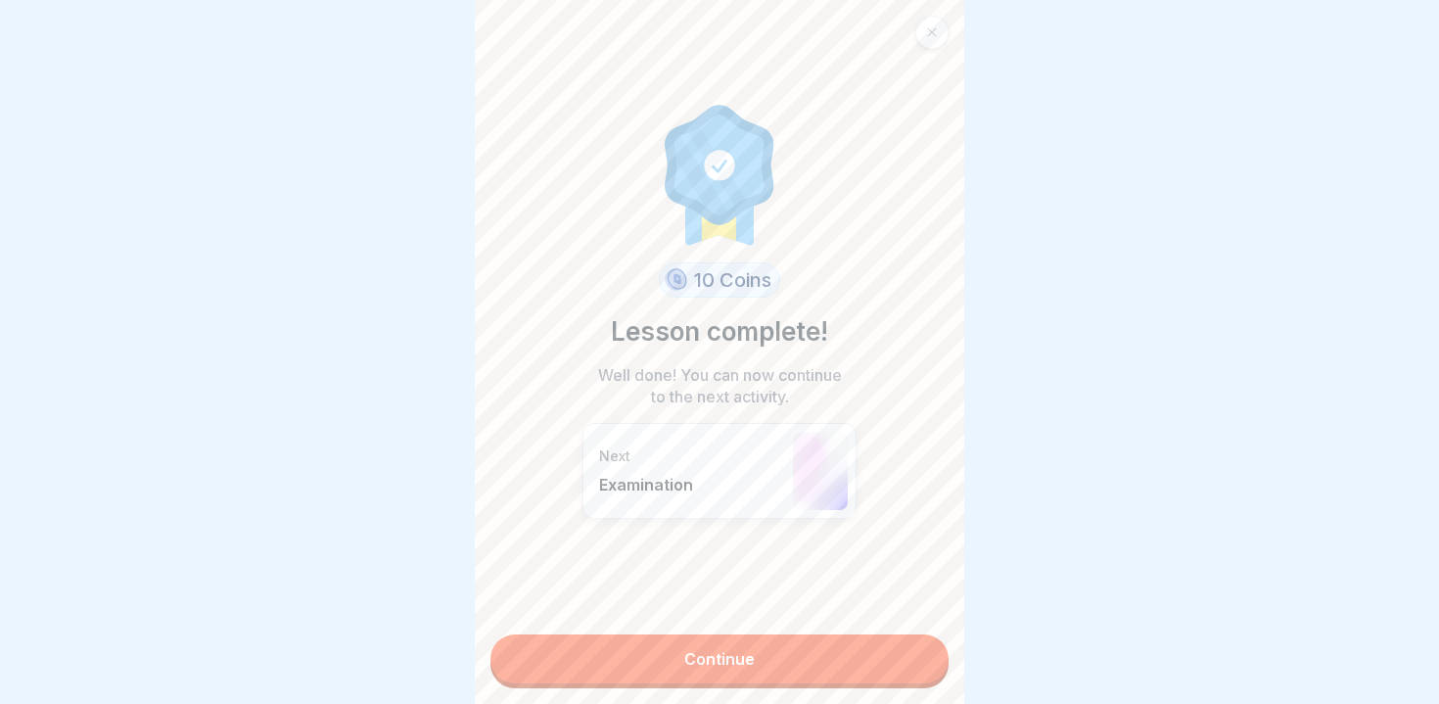
click at [900, 641] on link "Continue" at bounding box center [720, 658] width 458 height 49
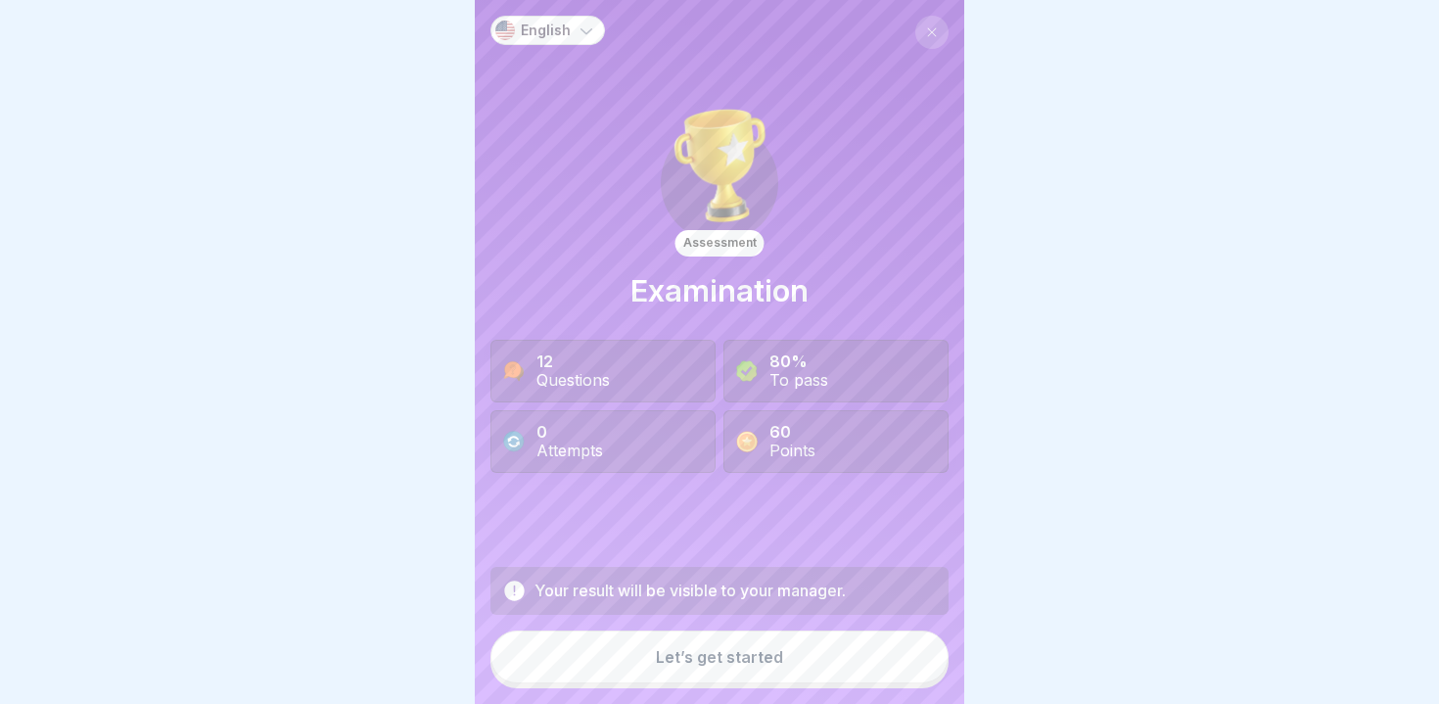
click at [874, 650] on button "Let’s get started" at bounding box center [720, 657] width 458 height 53
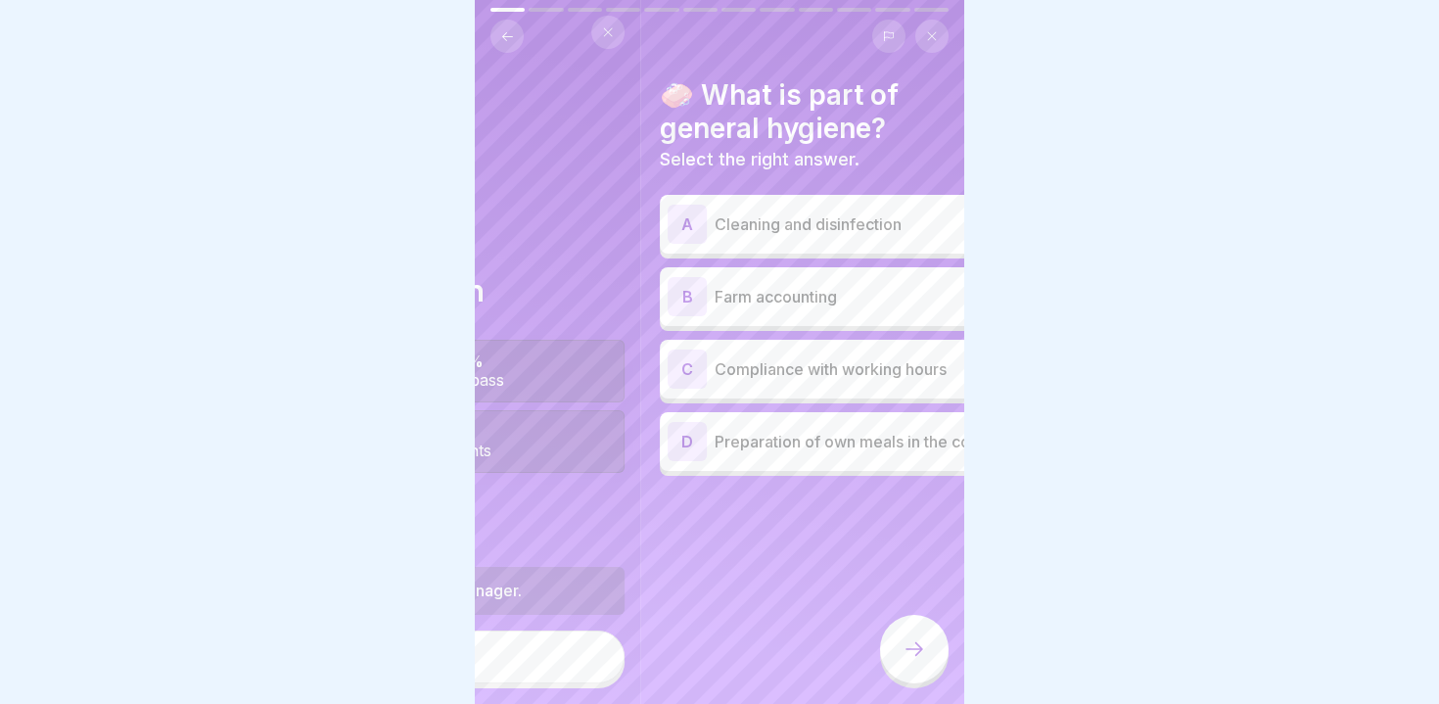
click at [660, 384] on div "🧼 What is part of general hygiene? Select the right answer. A Cleaning and disi…" at bounding box center [885, 277] width 450 height 398
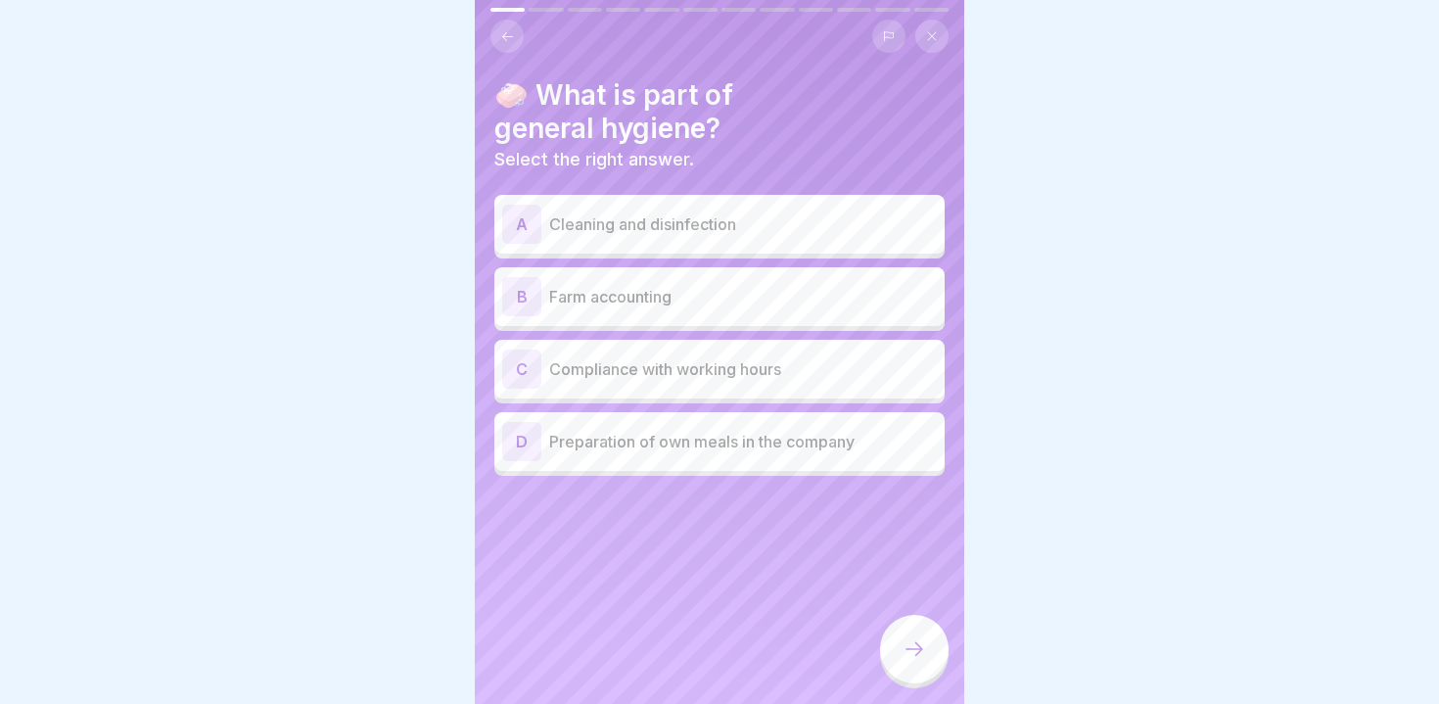
click at [833, 510] on div "🧼 What is part of general hygiene? Select the right answer. A Cleaning and disi…" at bounding box center [720, 352] width 490 height 704
click at [609, 236] on div "A Cleaning and disinfection" at bounding box center [719, 224] width 435 height 39
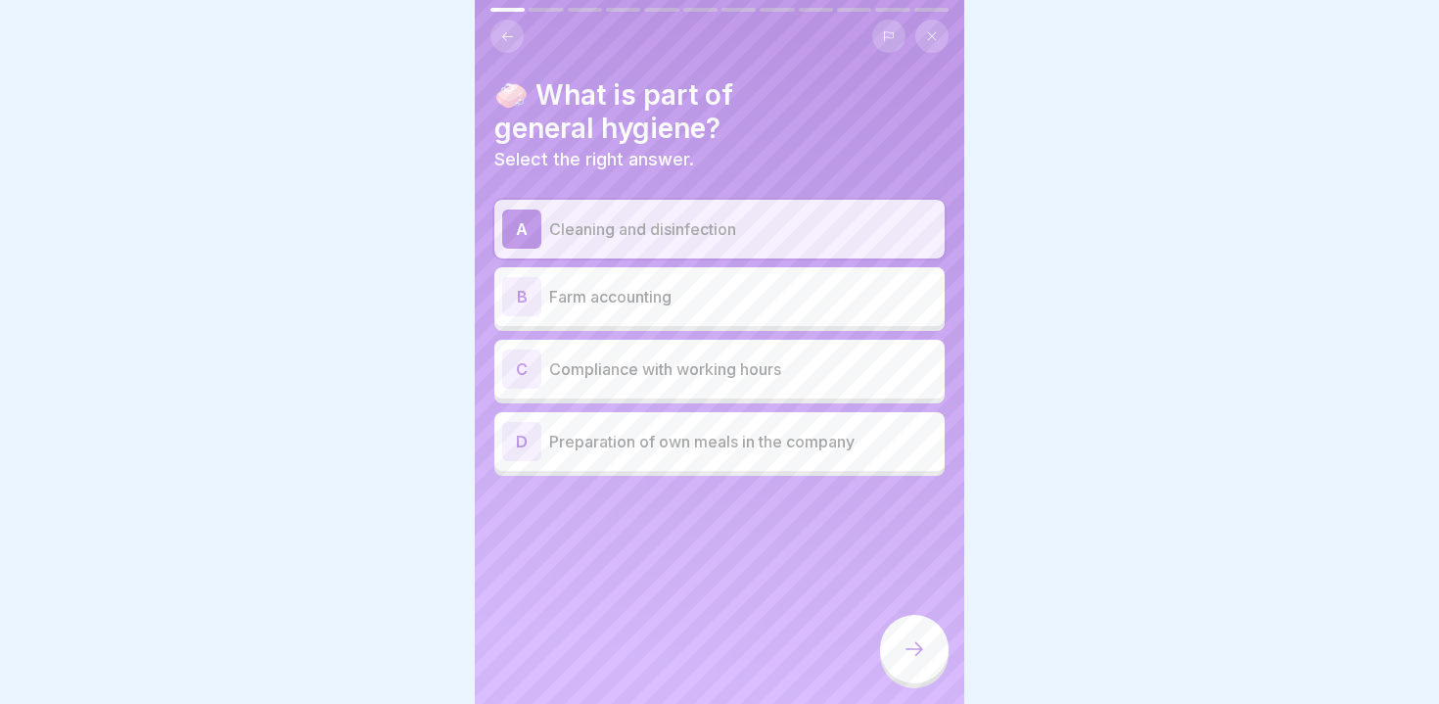
click at [905, 637] on div at bounding box center [914, 649] width 69 height 69
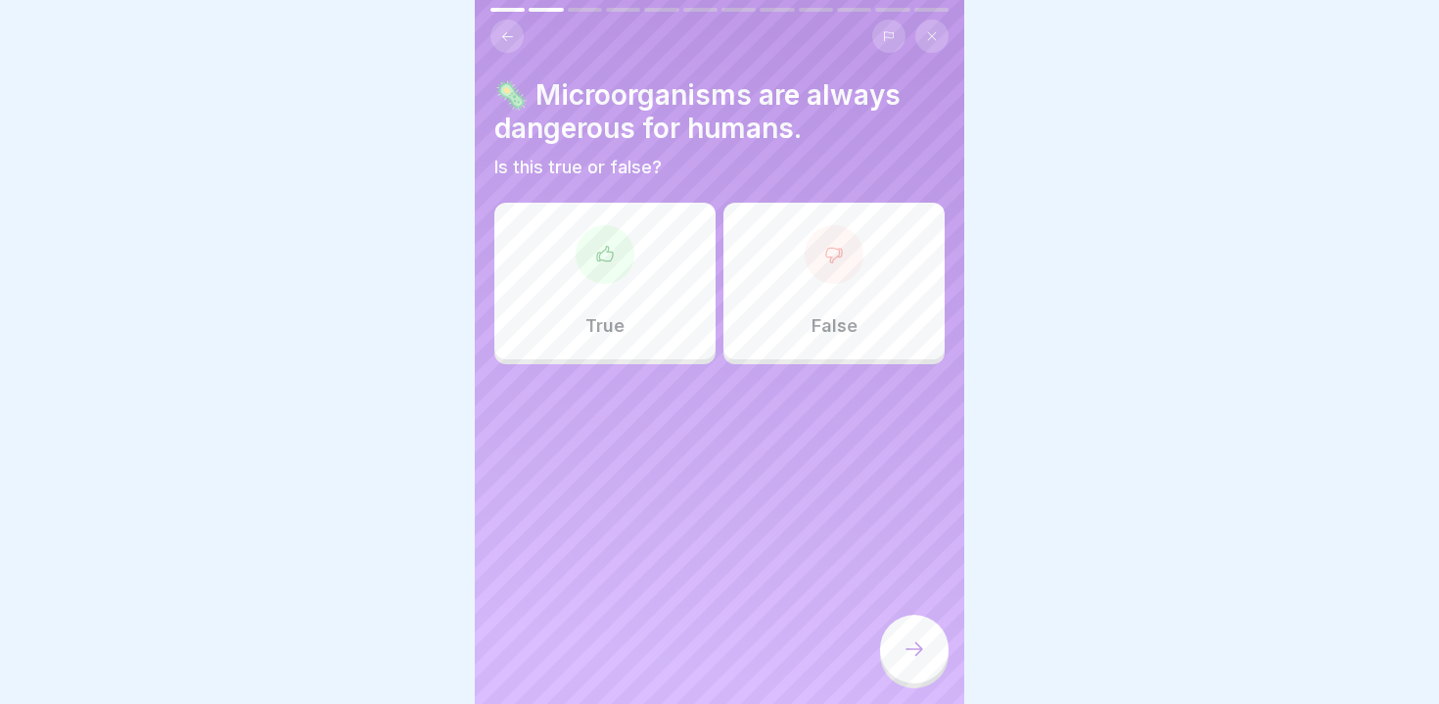
click at [586, 322] on p "True" at bounding box center [605, 326] width 39 height 22
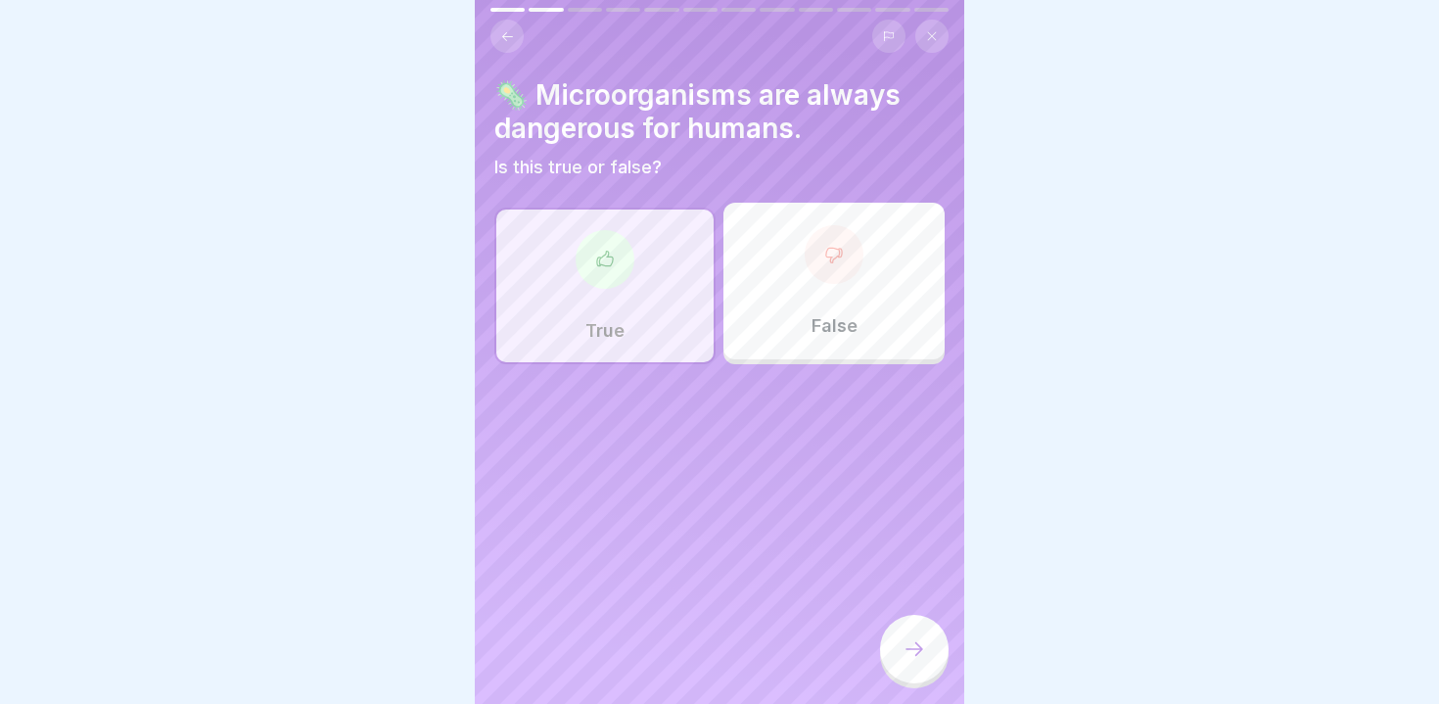
click at [903, 641] on icon at bounding box center [914, 648] width 23 height 23
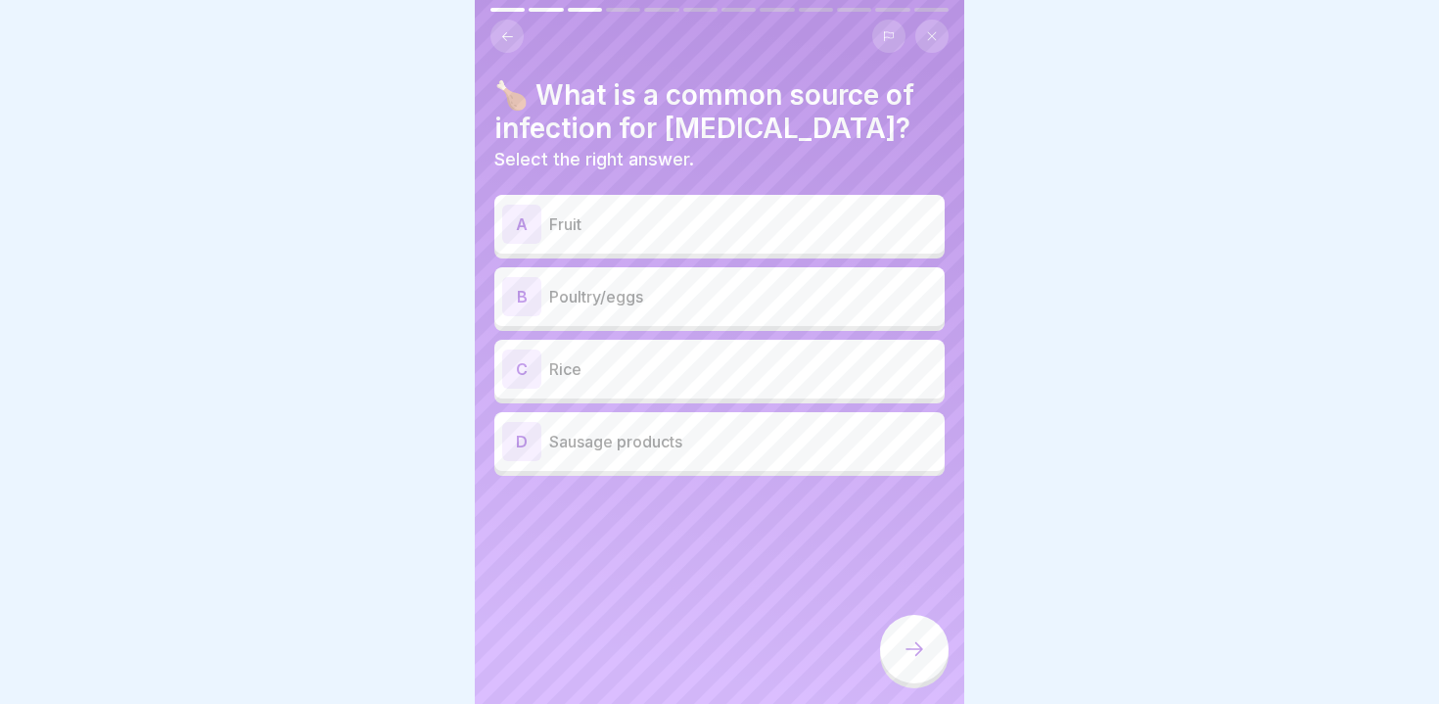
click at [577, 320] on div "B Poultry/eggs" at bounding box center [719, 296] width 450 height 59
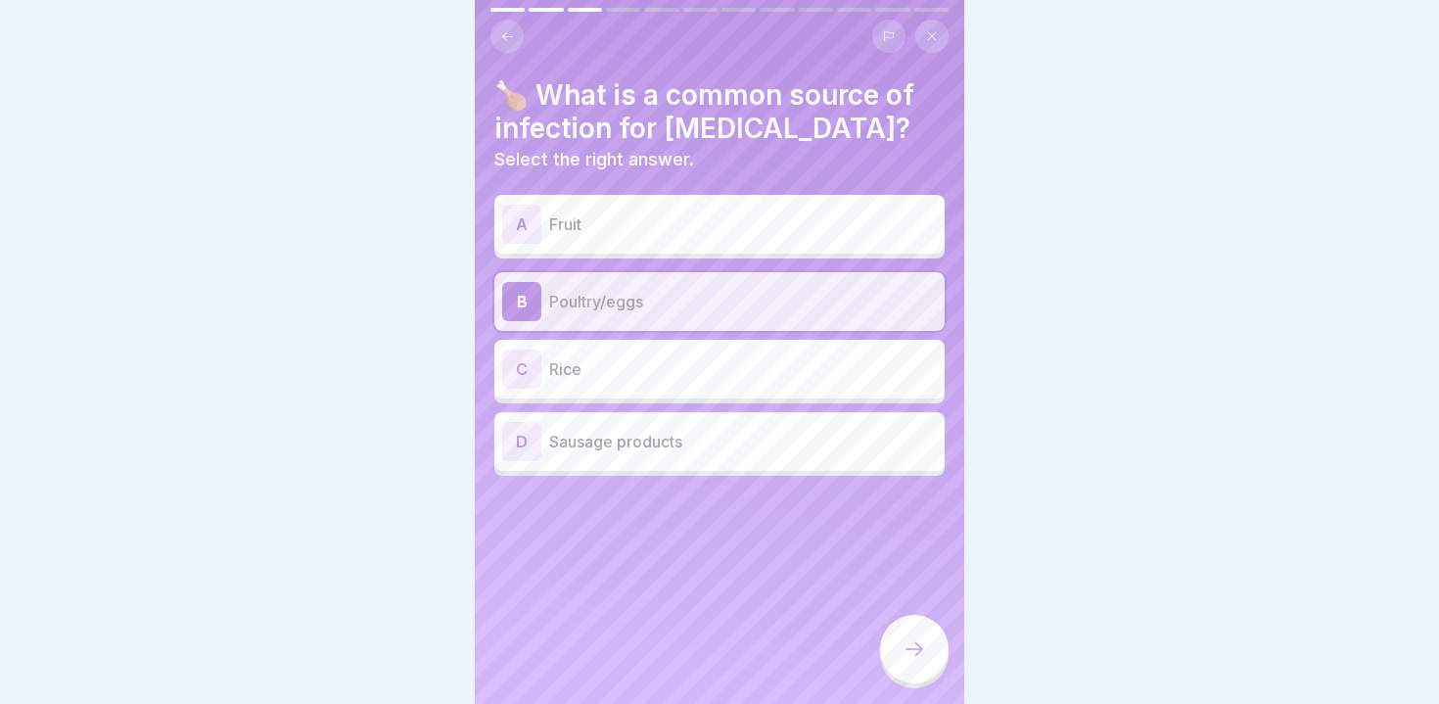
click at [917, 638] on icon at bounding box center [914, 648] width 23 height 23
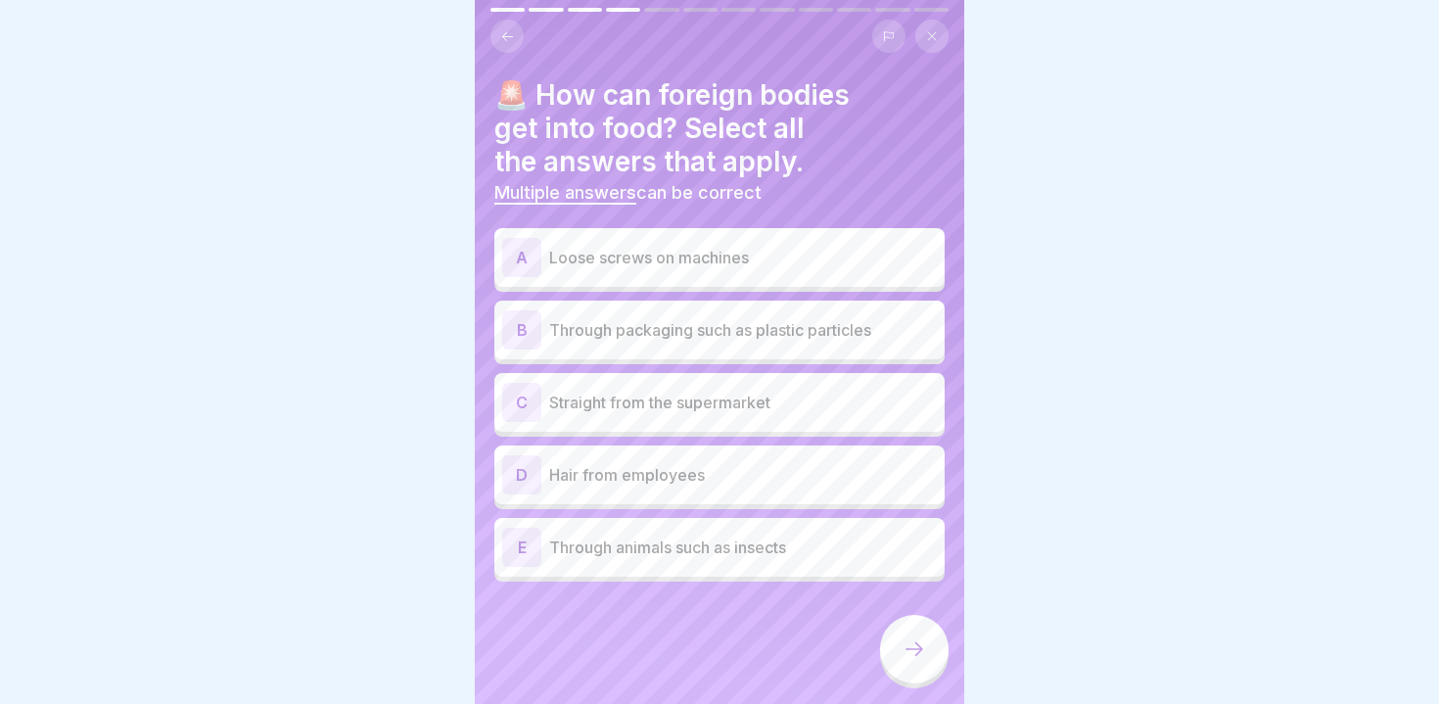
click at [554, 276] on div "A Loose screws on machines" at bounding box center [719, 257] width 450 height 59
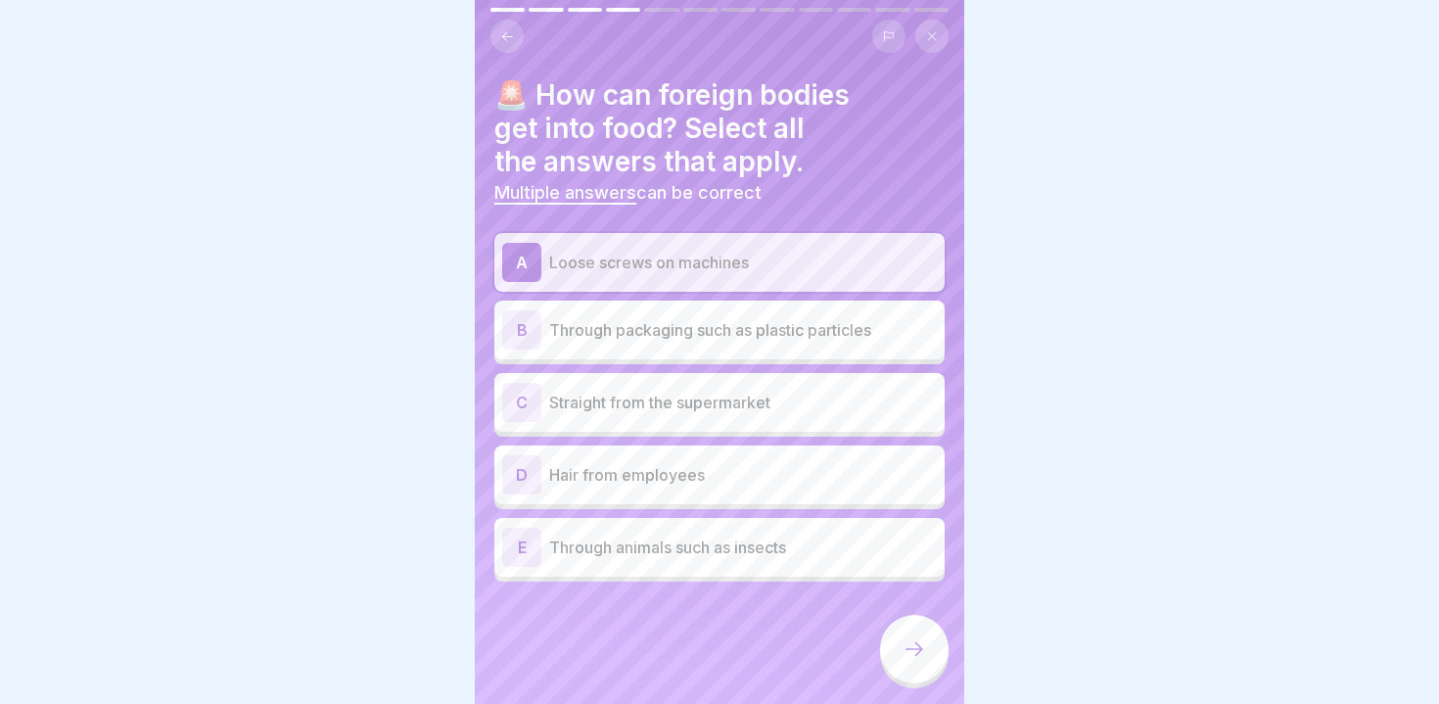
click at [547, 323] on div "B Through packaging such as plastic particles" at bounding box center [719, 329] width 435 height 39
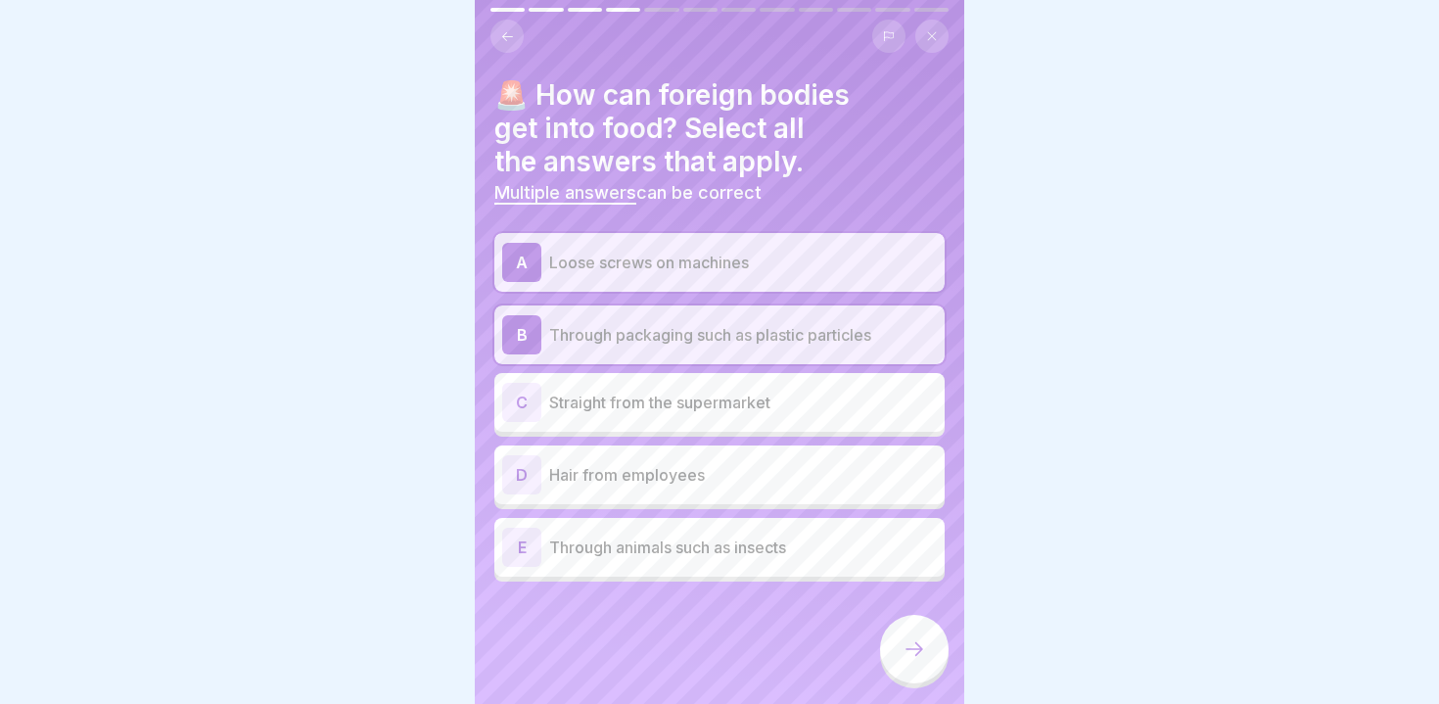
click at [573, 399] on p "Straight from the supermarket" at bounding box center [743, 402] width 388 height 23
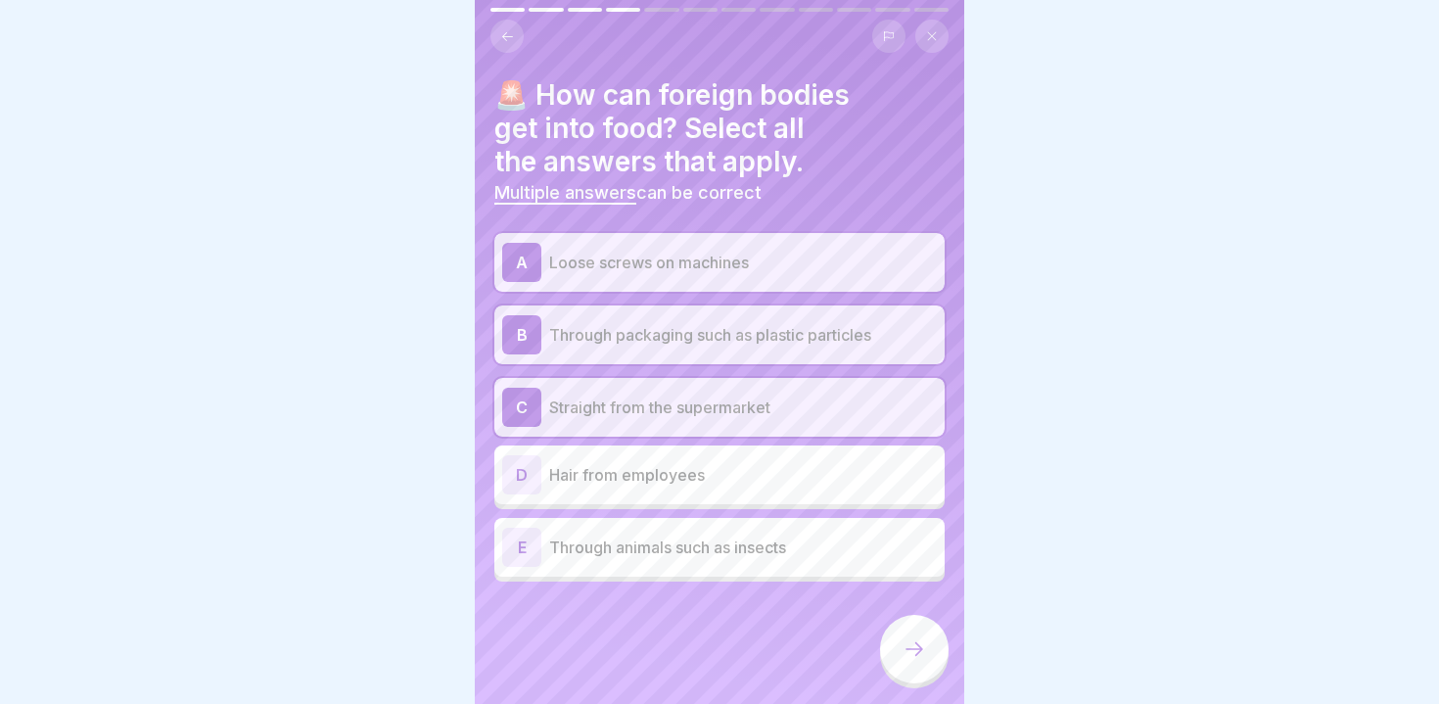
click at [571, 411] on p "Straight from the supermarket" at bounding box center [743, 407] width 388 height 23
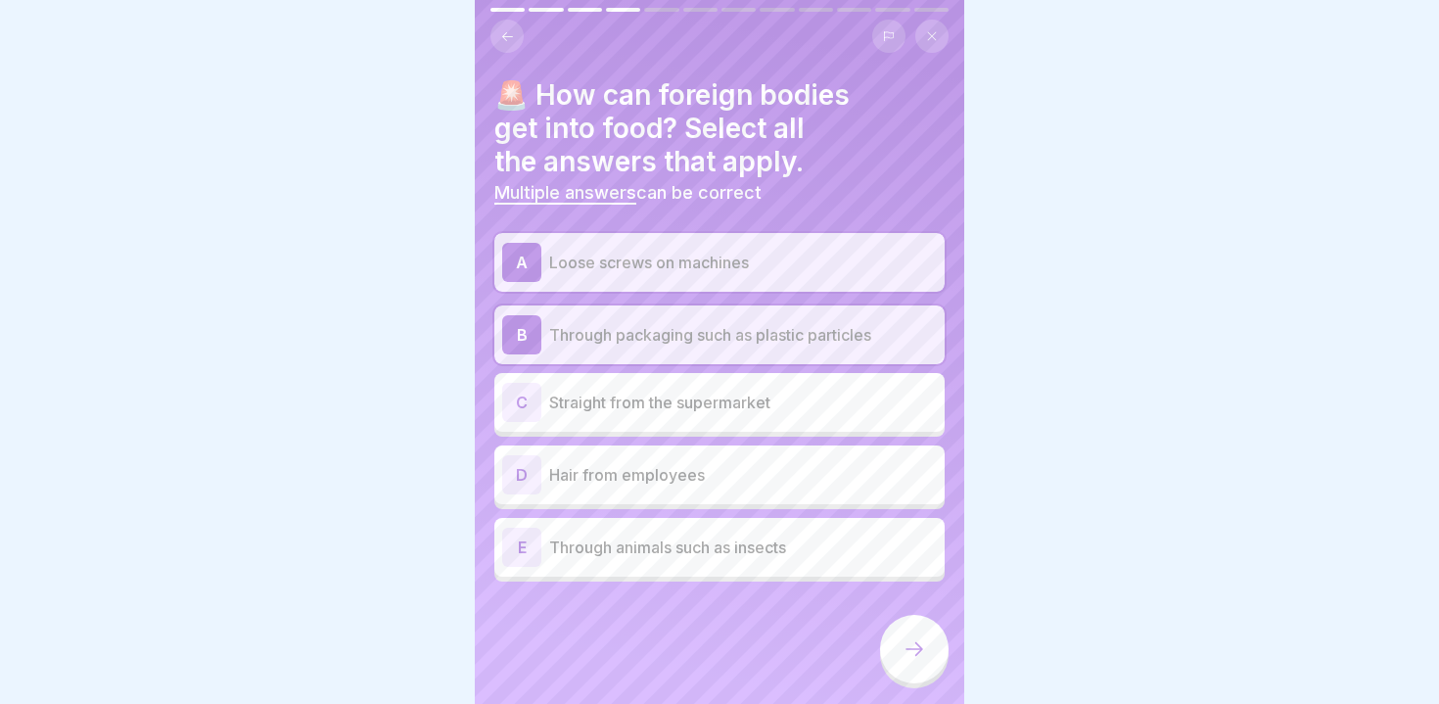
click at [569, 450] on div "D Hair from employees" at bounding box center [719, 474] width 450 height 59
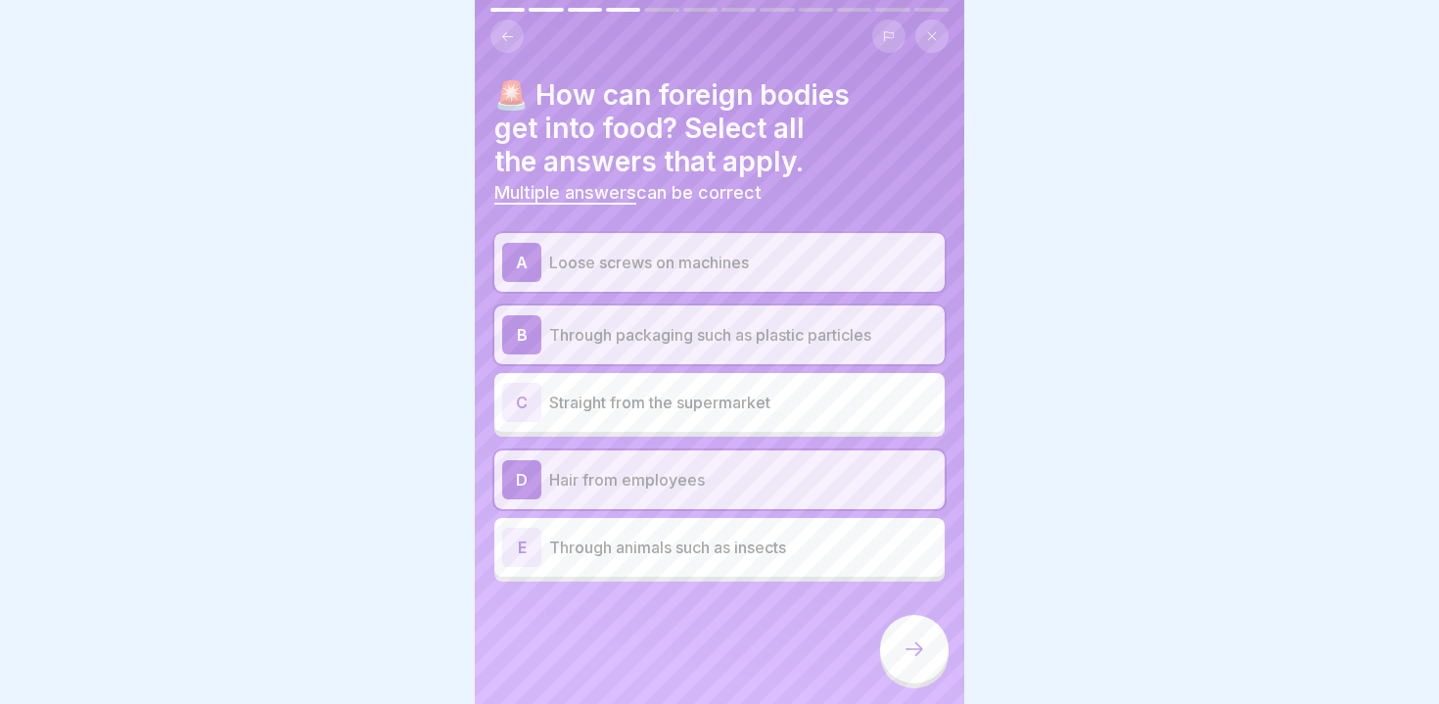
click at [576, 550] on p "Through animals such as insects" at bounding box center [743, 547] width 388 height 23
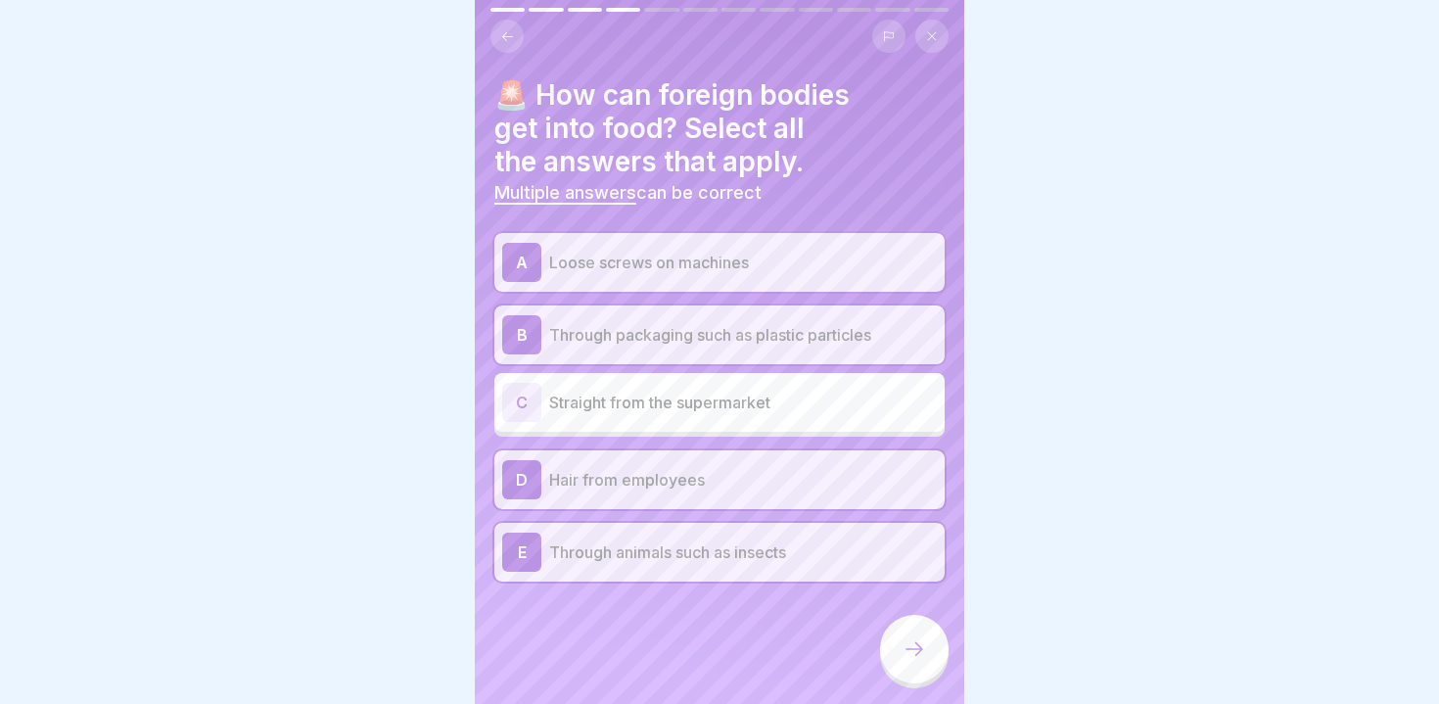
click at [910, 660] on icon at bounding box center [914, 648] width 23 height 23
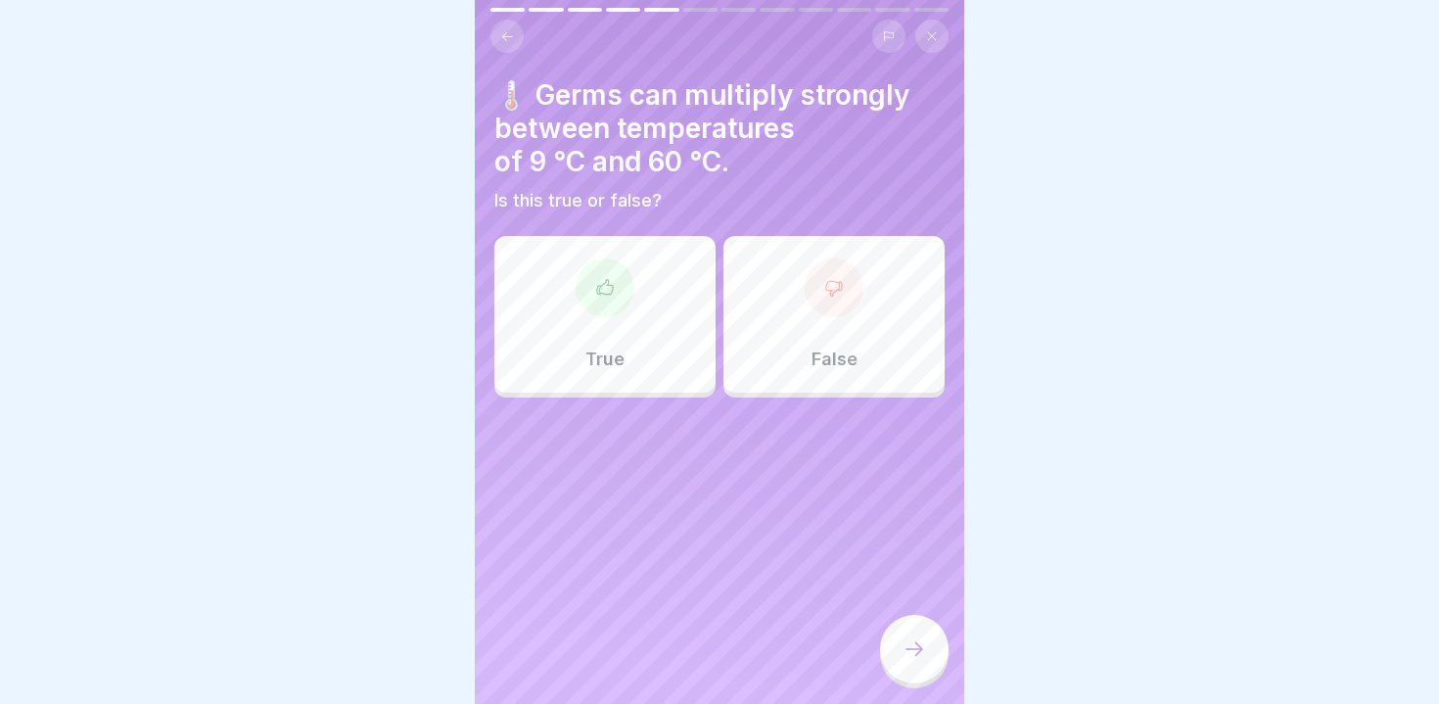
click at [569, 342] on div "True" at bounding box center [604, 314] width 221 height 157
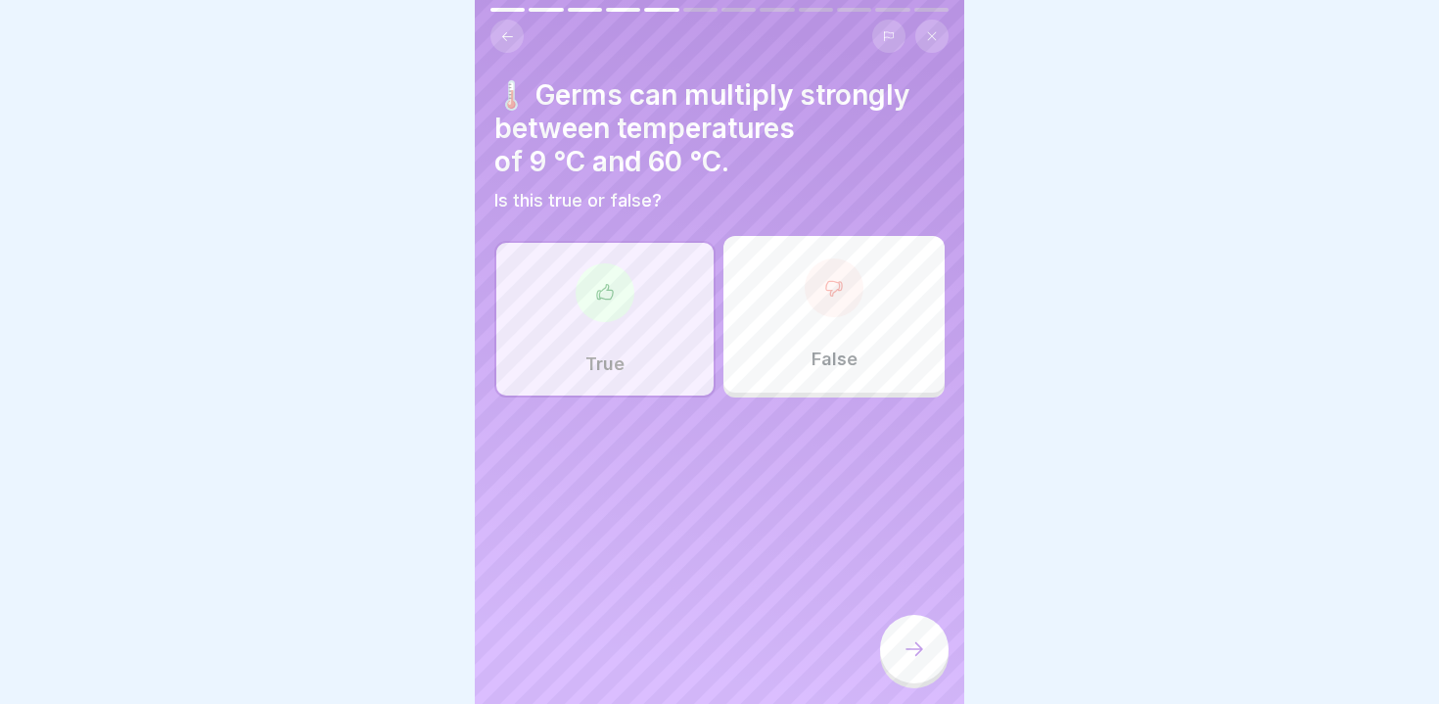
click at [911, 633] on div at bounding box center [914, 649] width 69 height 69
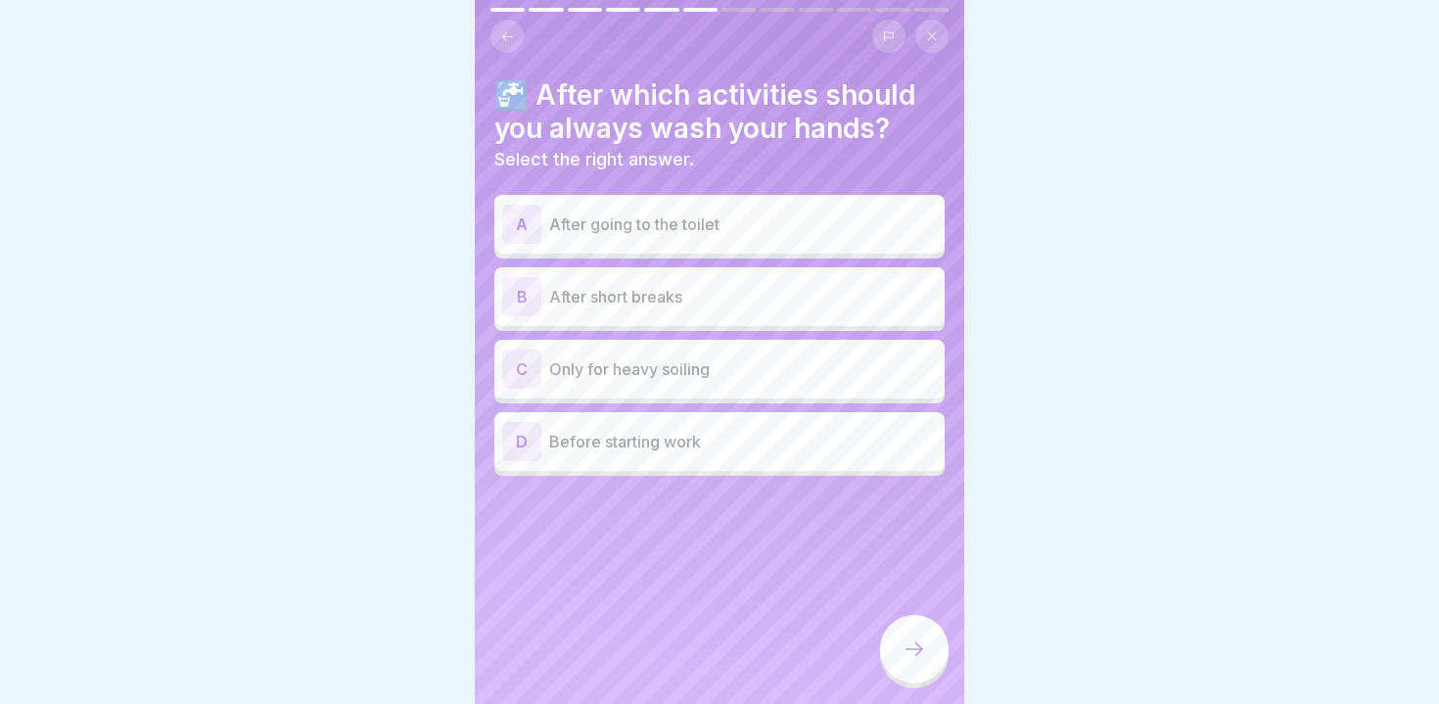
click at [581, 223] on p "After going to the toilet" at bounding box center [743, 223] width 388 height 23
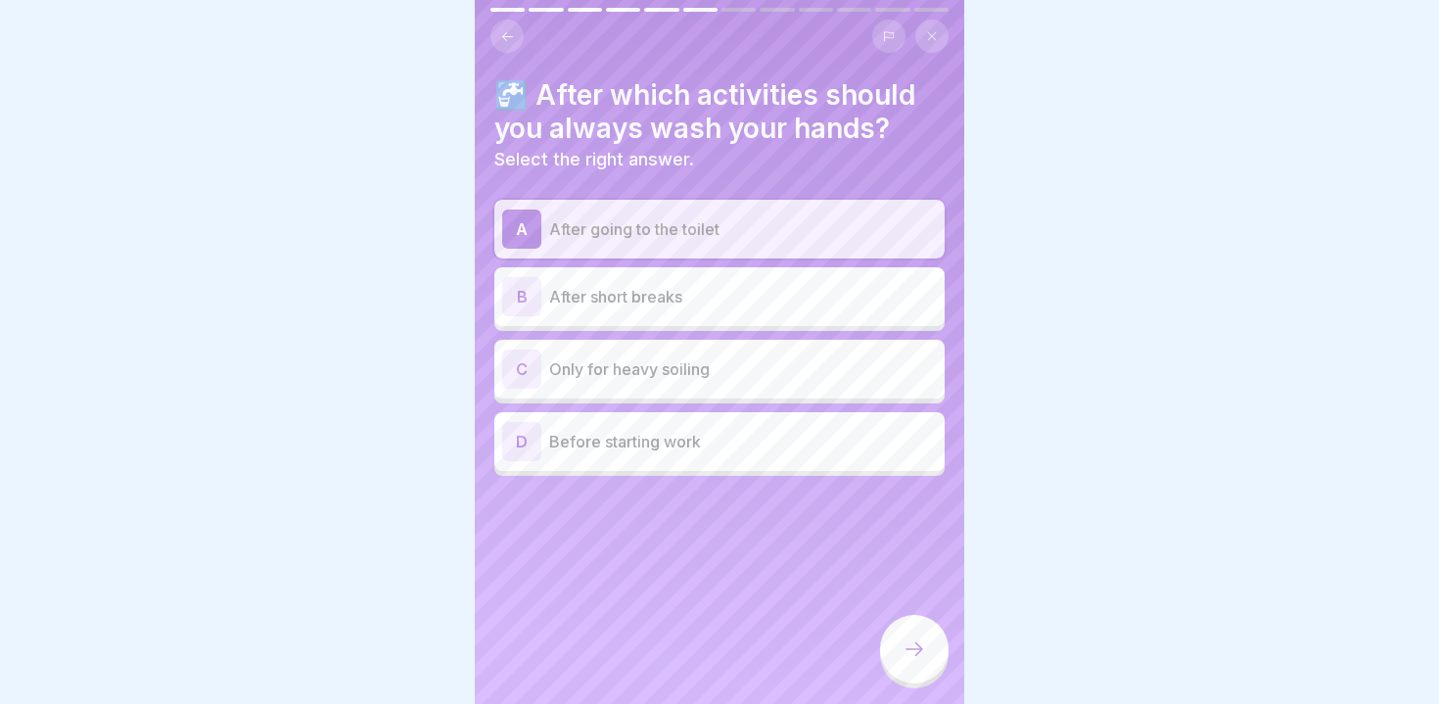
click at [586, 292] on p "After short breaks" at bounding box center [743, 296] width 388 height 23
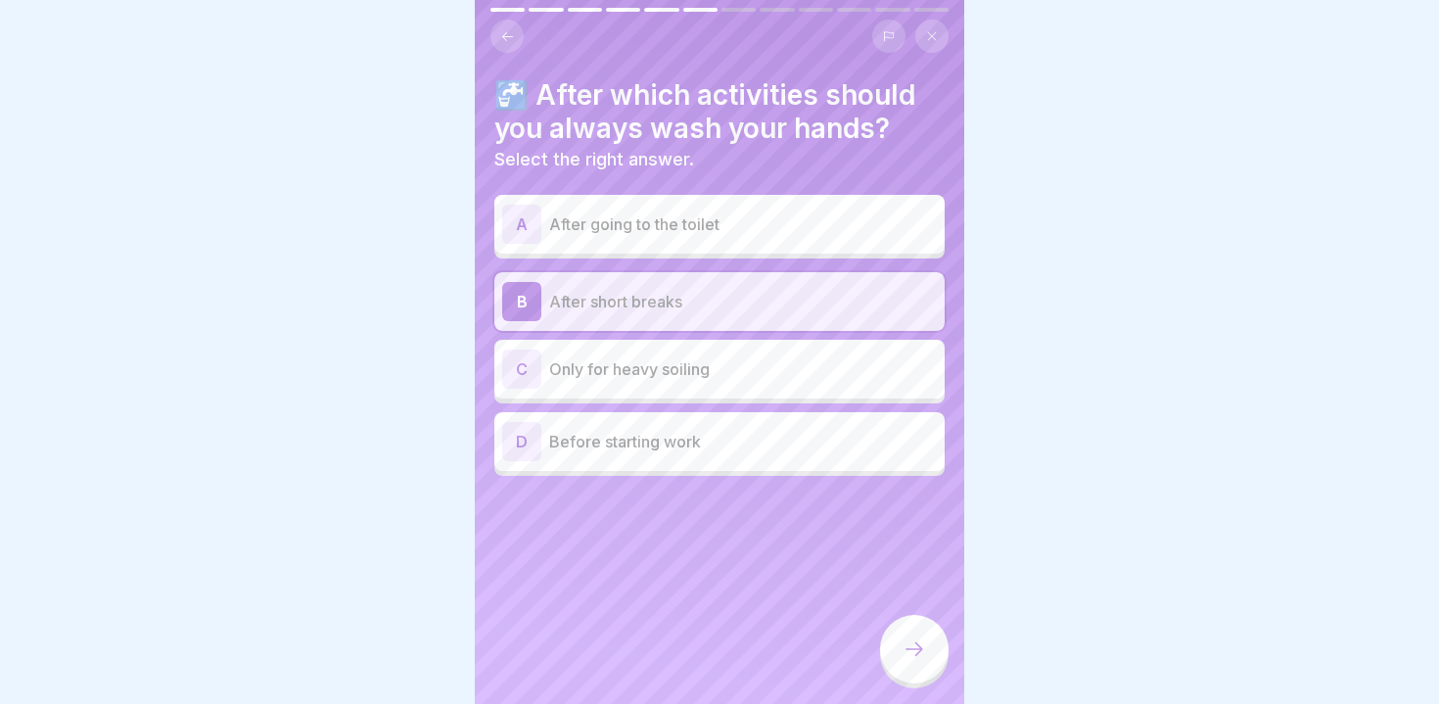
click at [588, 253] on div "A After going to the toilet" at bounding box center [719, 224] width 450 height 59
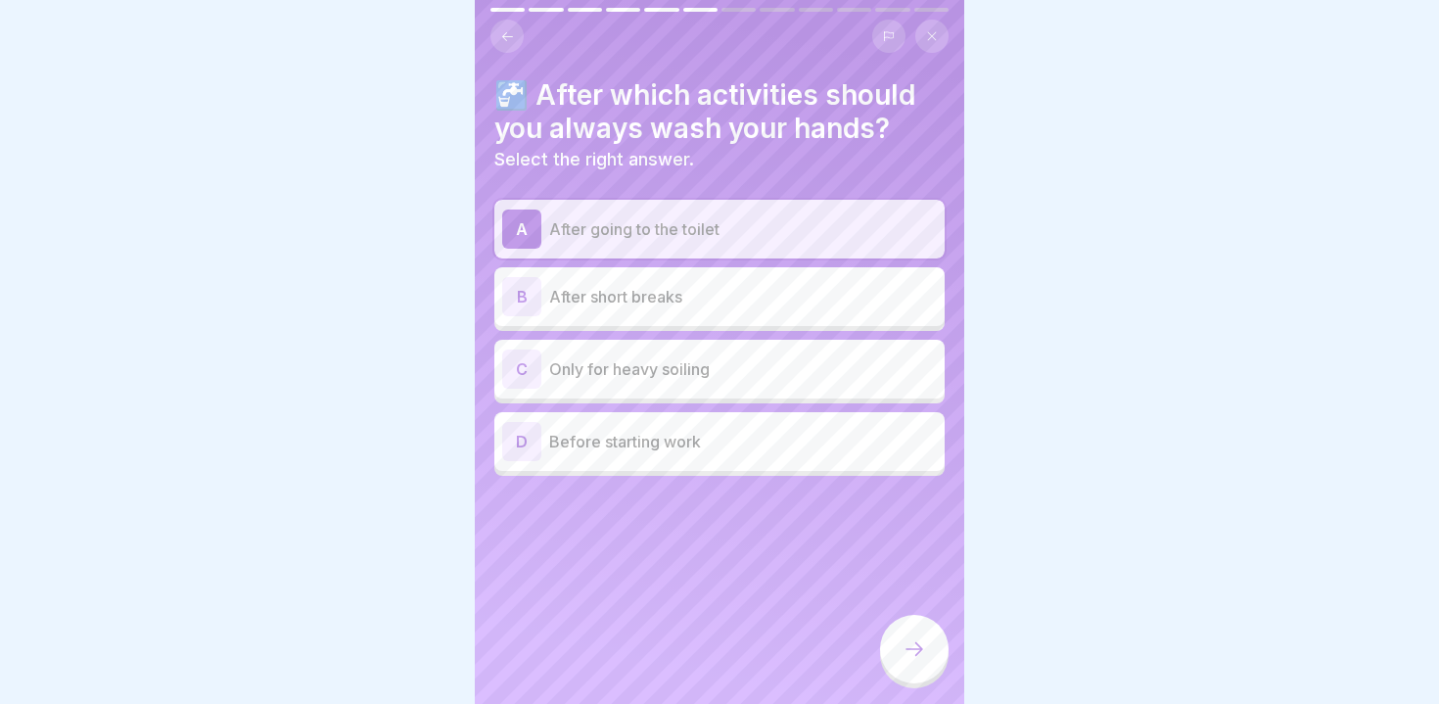
click at [588, 445] on p "Before starting work" at bounding box center [743, 441] width 388 height 23
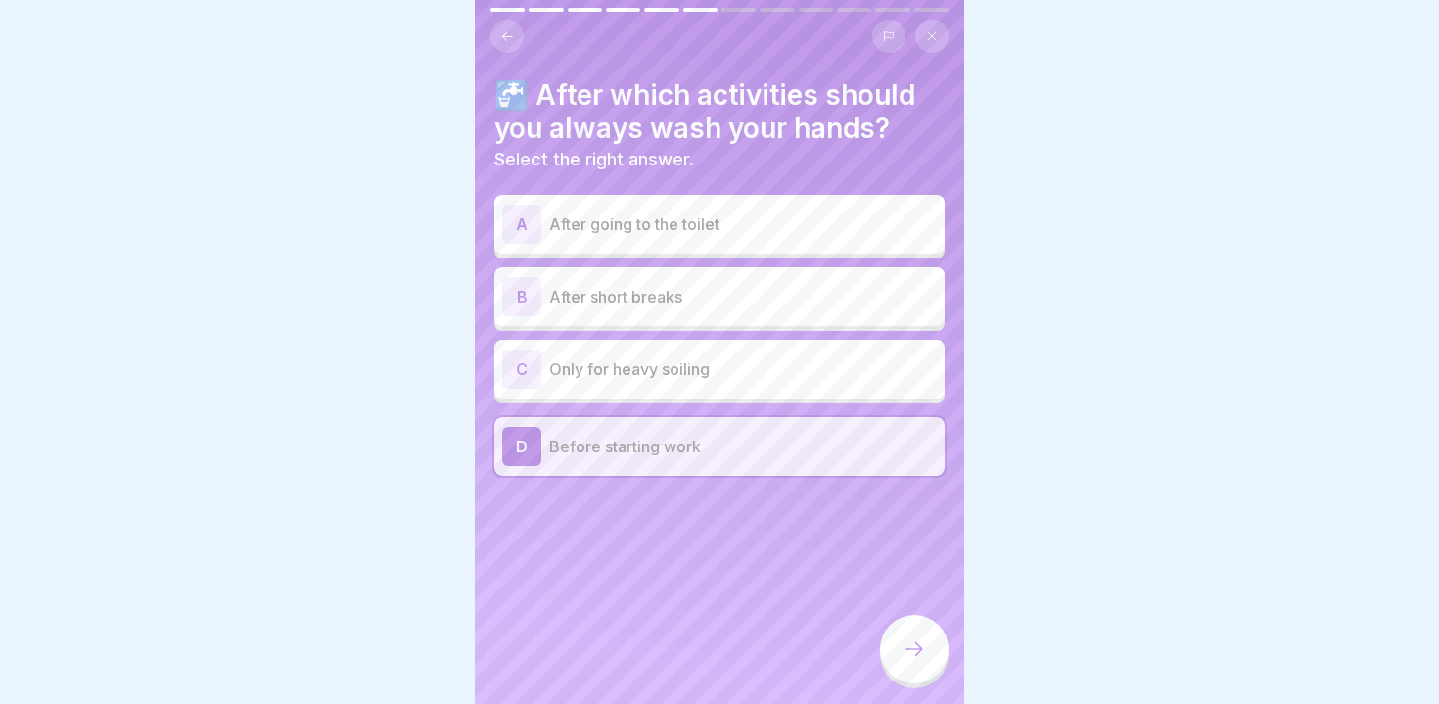
click at [589, 240] on div "A After going to the toilet" at bounding box center [719, 224] width 435 height 39
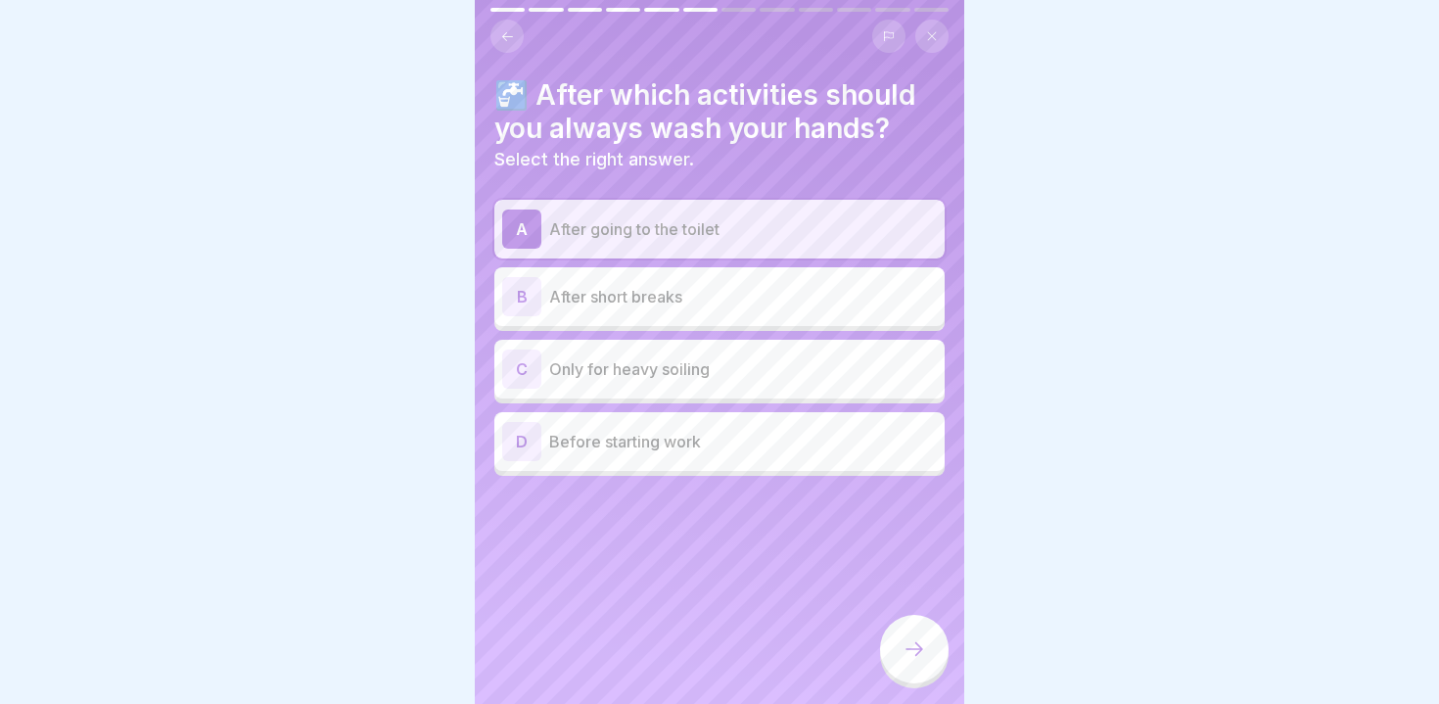
click at [616, 444] on p "Before starting work" at bounding box center [743, 441] width 388 height 23
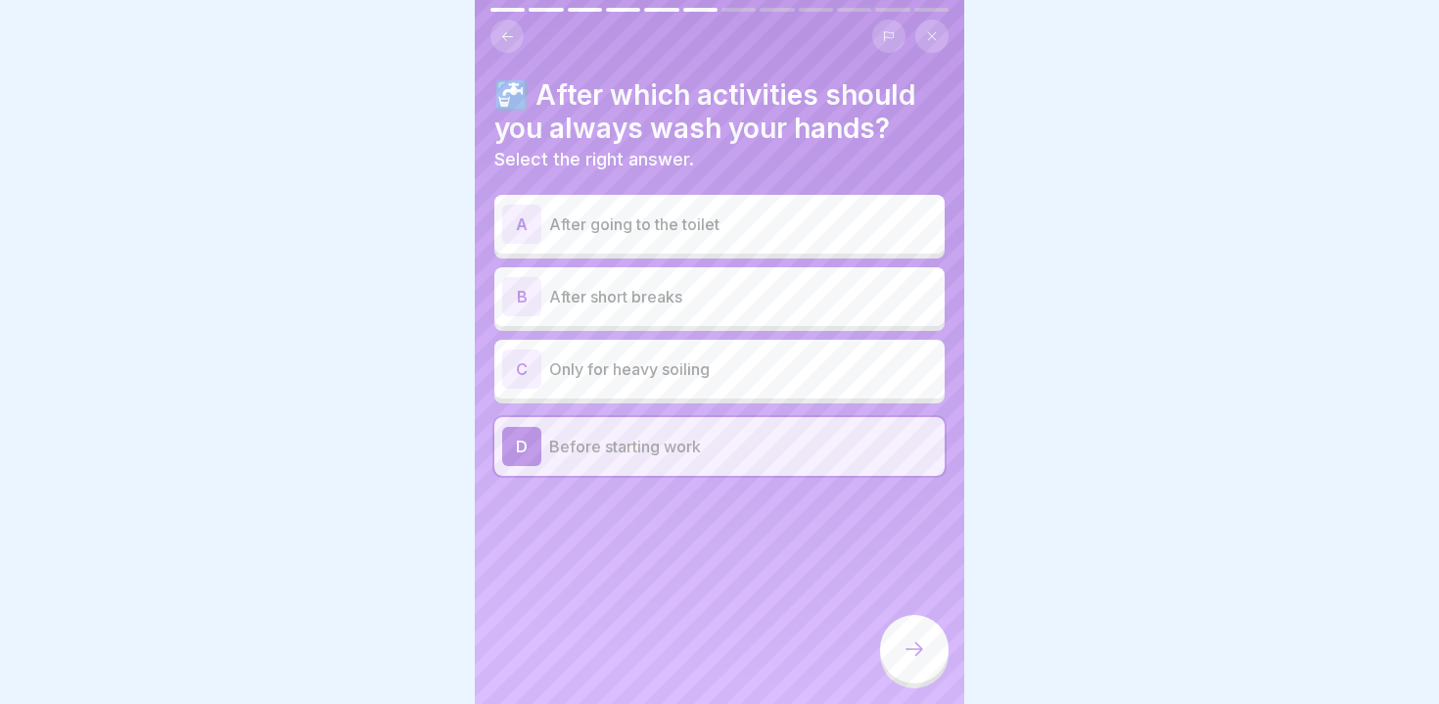
click at [596, 213] on p "After going to the toilet" at bounding box center [743, 223] width 388 height 23
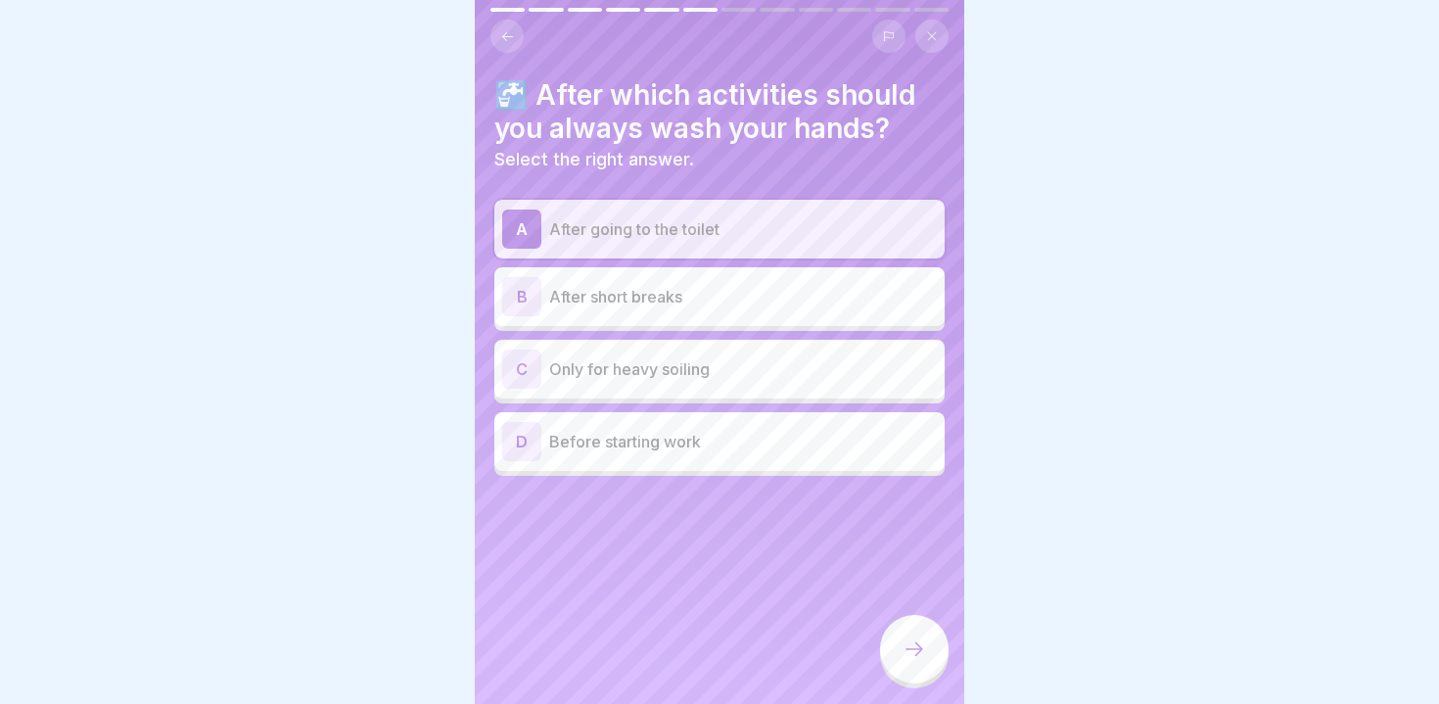
click at [900, 667] on div at bounding box center [914, 649] width 69 height 69
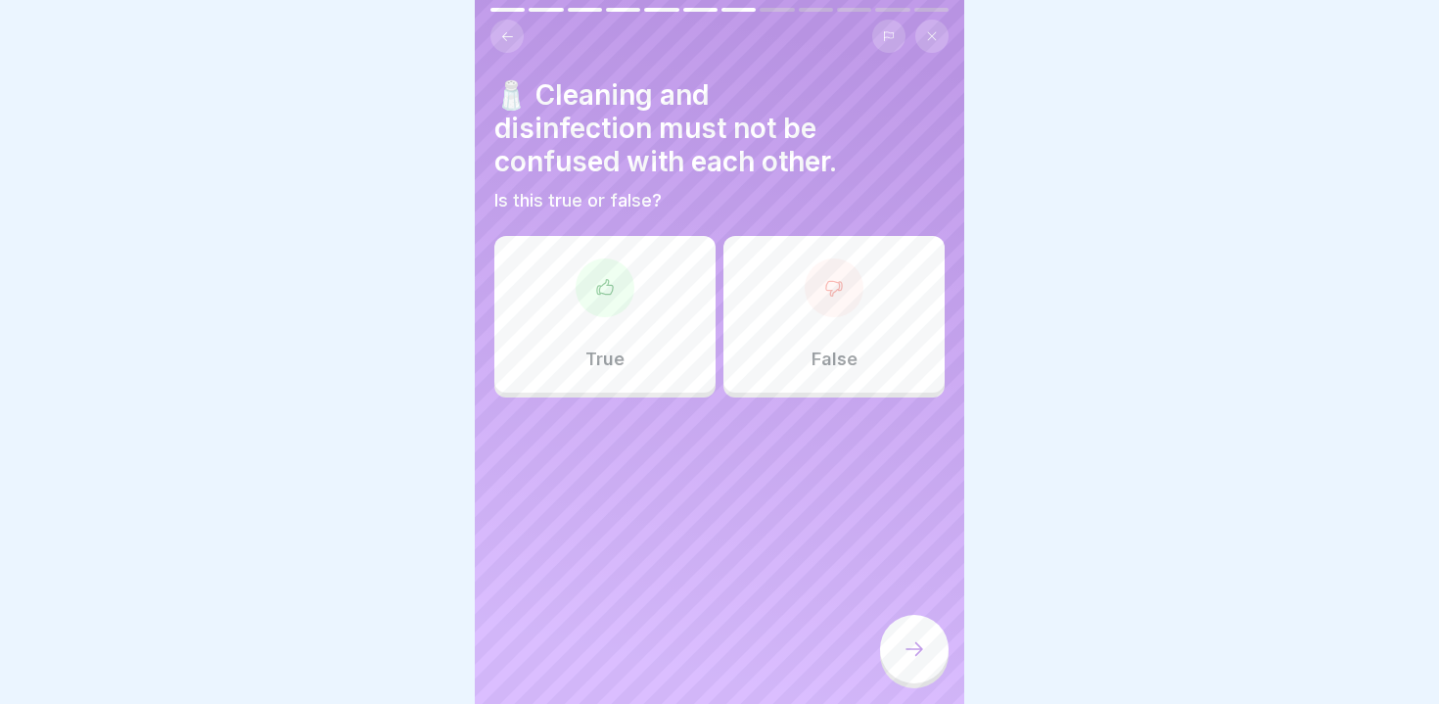
click at [578, 320] on div "True" at bounding box center [604, 314] width 221 height 157
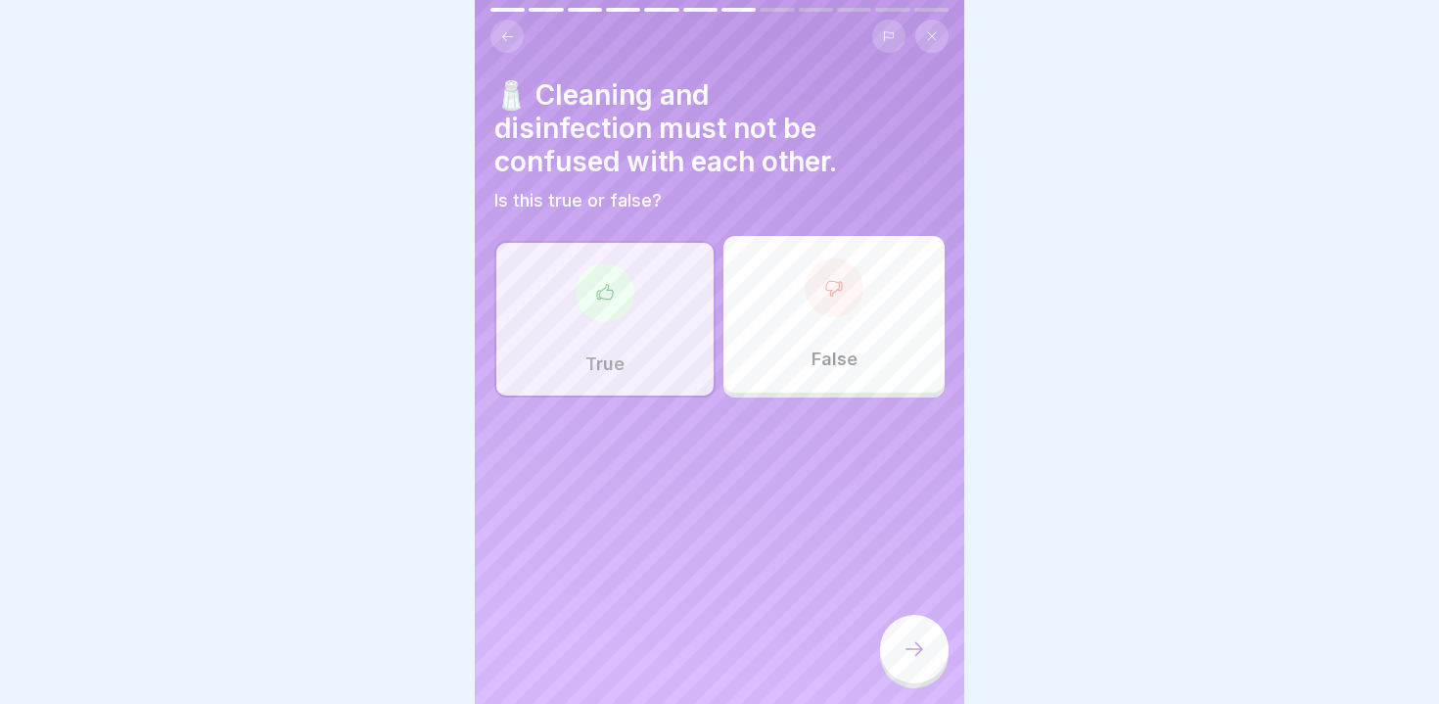
click at [903, 648] on icon at bounding box center [914, 648] width 23 height 23
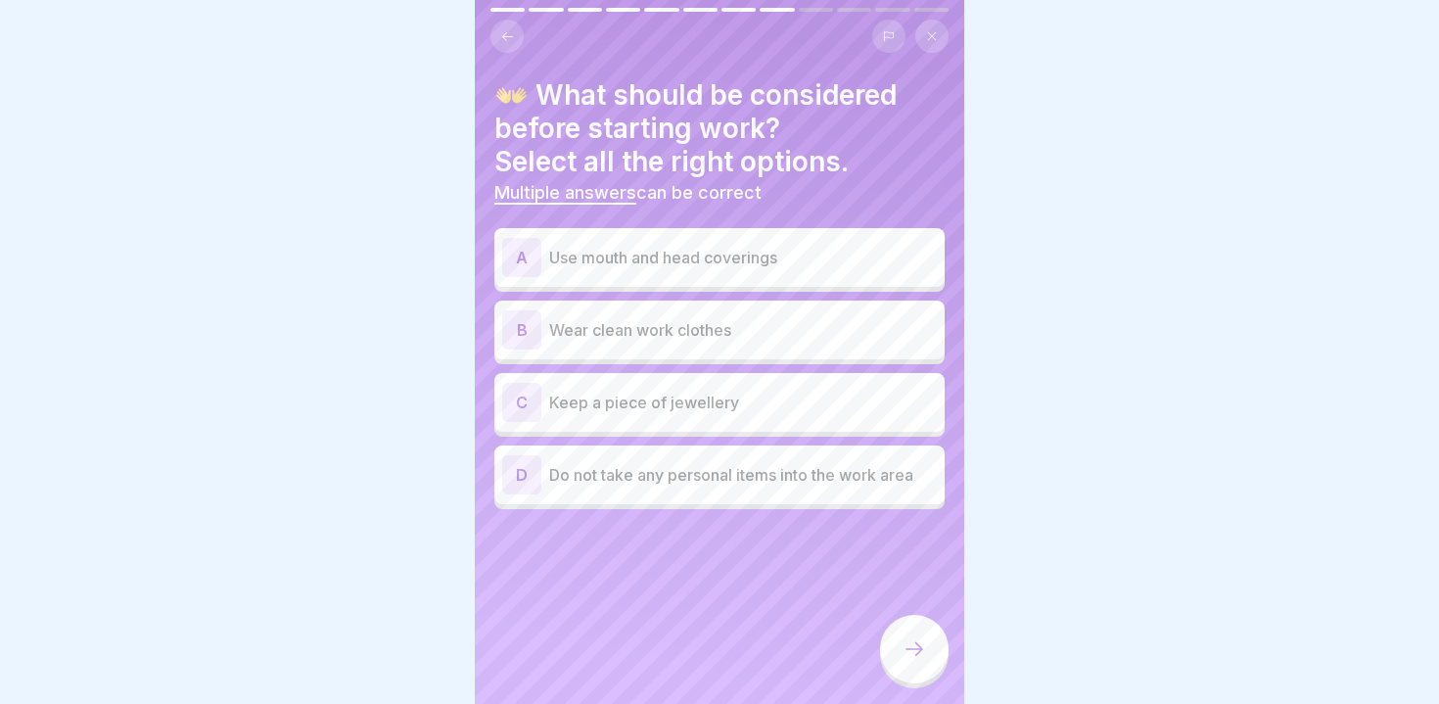
click at [571, 343] on div "B Wear clean work clothes" at bounding box center [719, 329] width 435 height 39
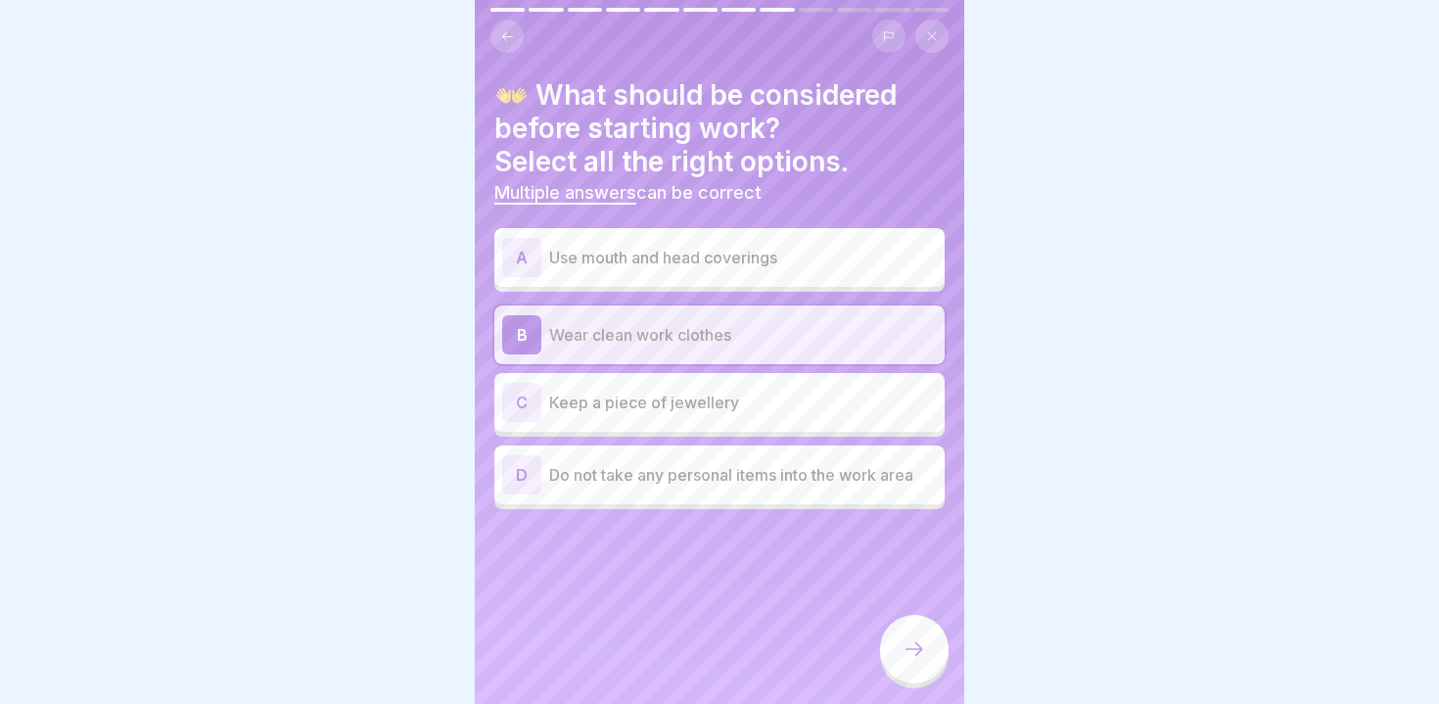
click at [575, 482] on p "Do not take any personal items into the work area" at bounding box center [743, 474] width 388 height 23
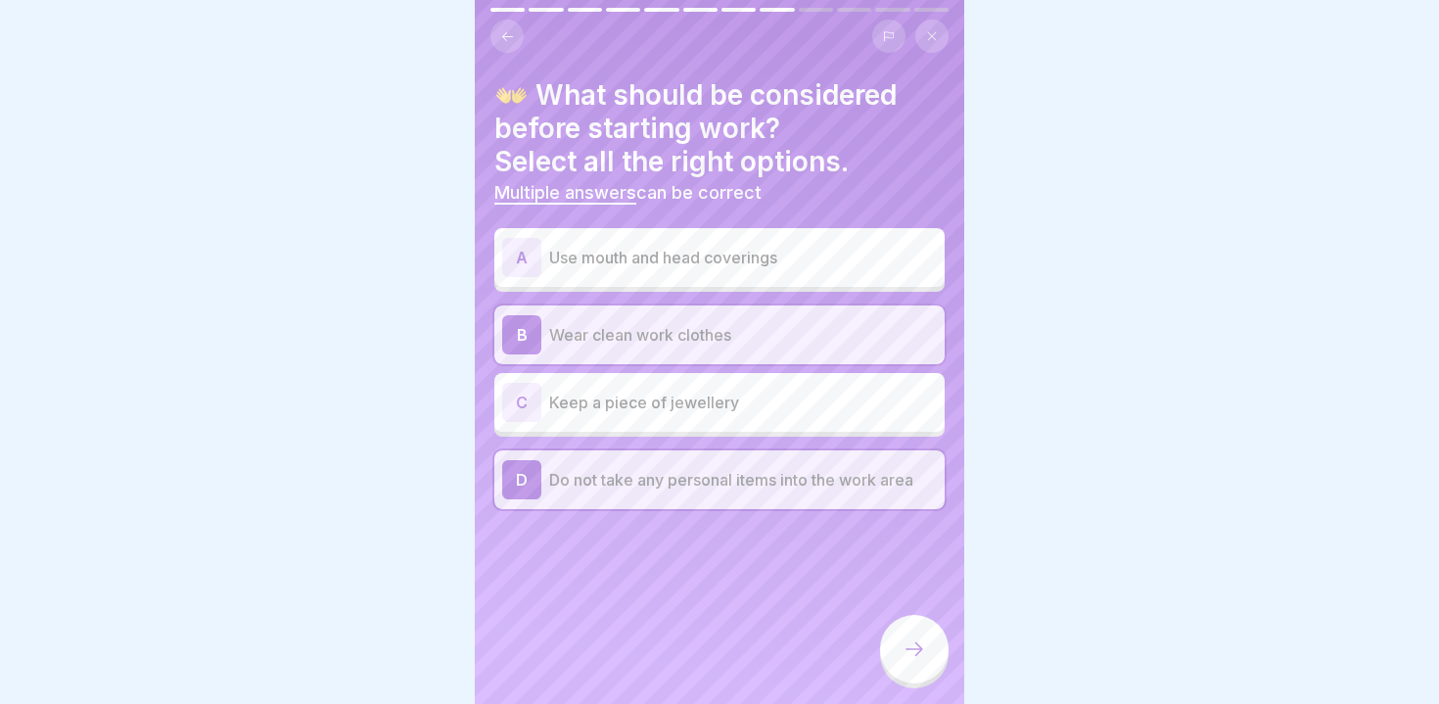
click at [564, 263] on p "Use mouth and head coverings" at bounding box center [743, 257] width 388 height 23
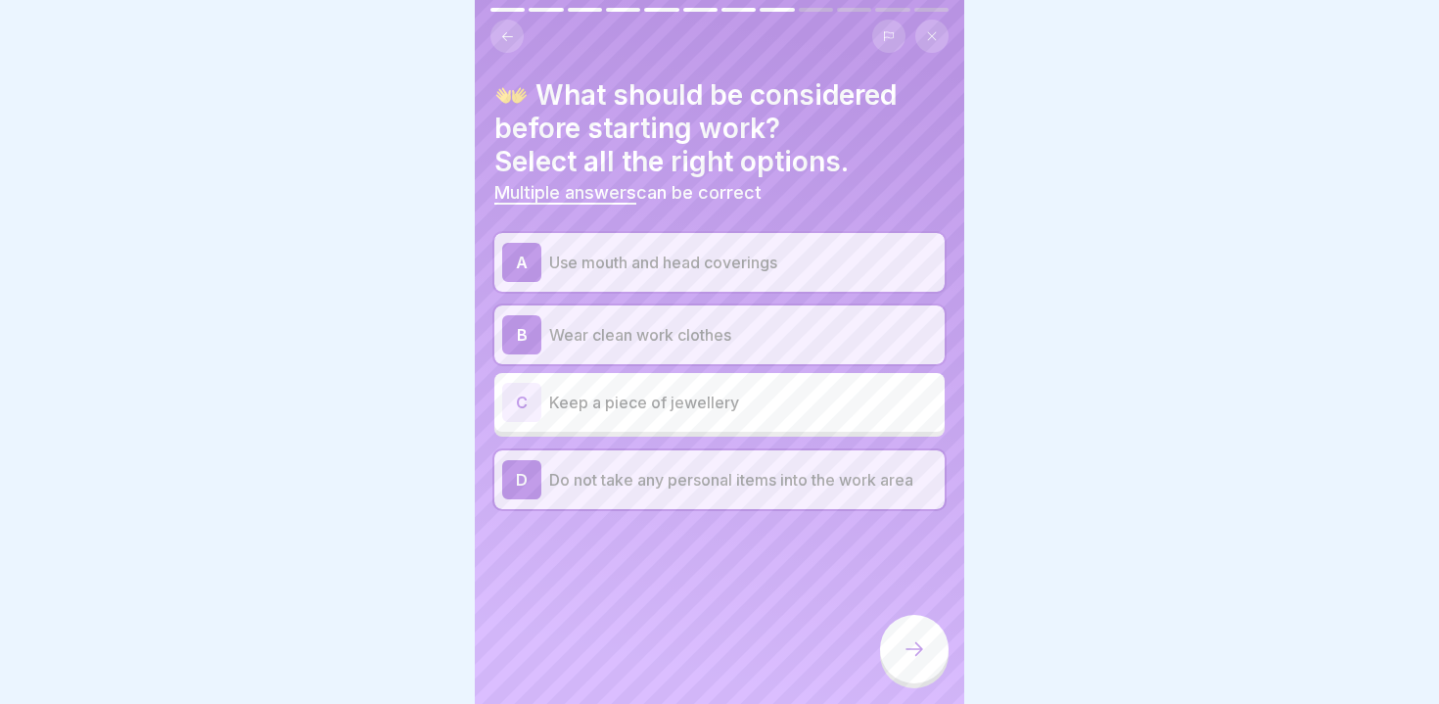
click at [908, 652] on icon at bounding box center [914, 648] width 23 height 23
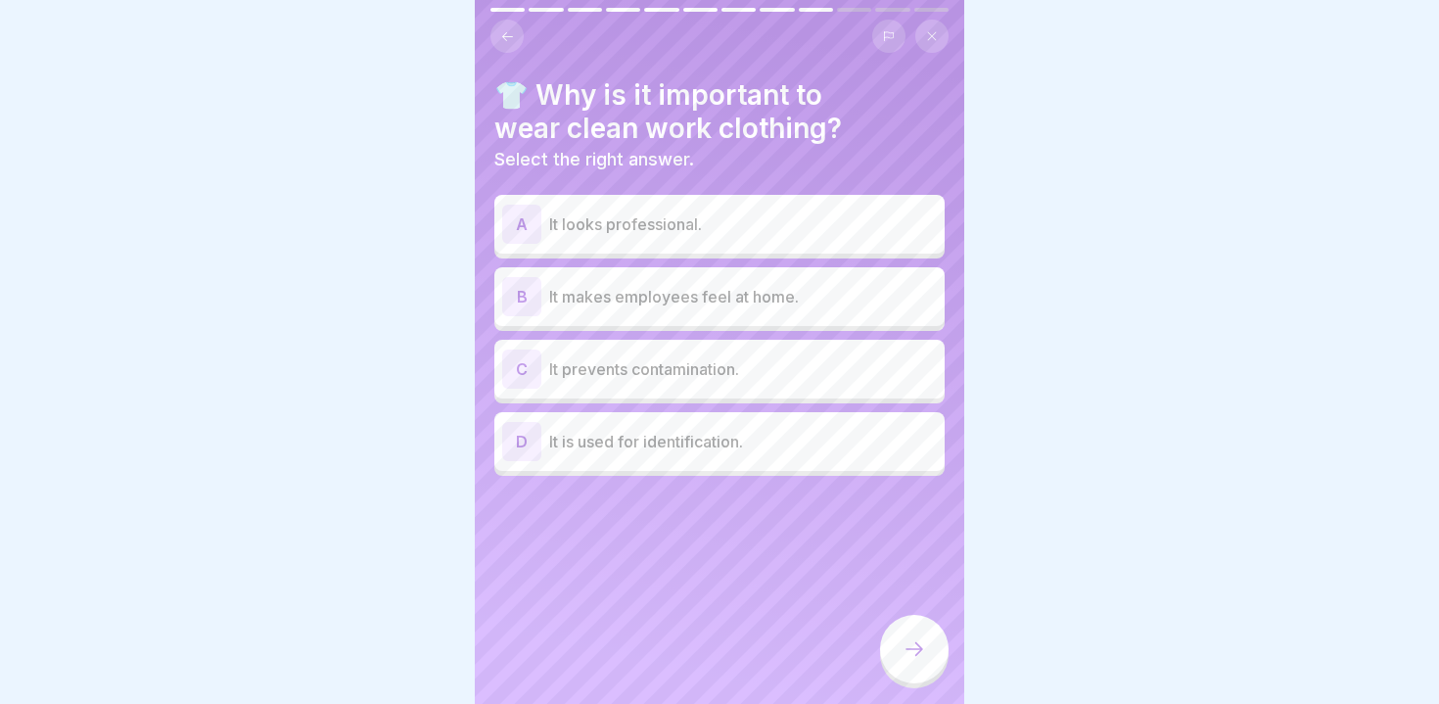
click at [567, 233] on p "It looks professional." at bounding box center [743, 223] width 388 height 23
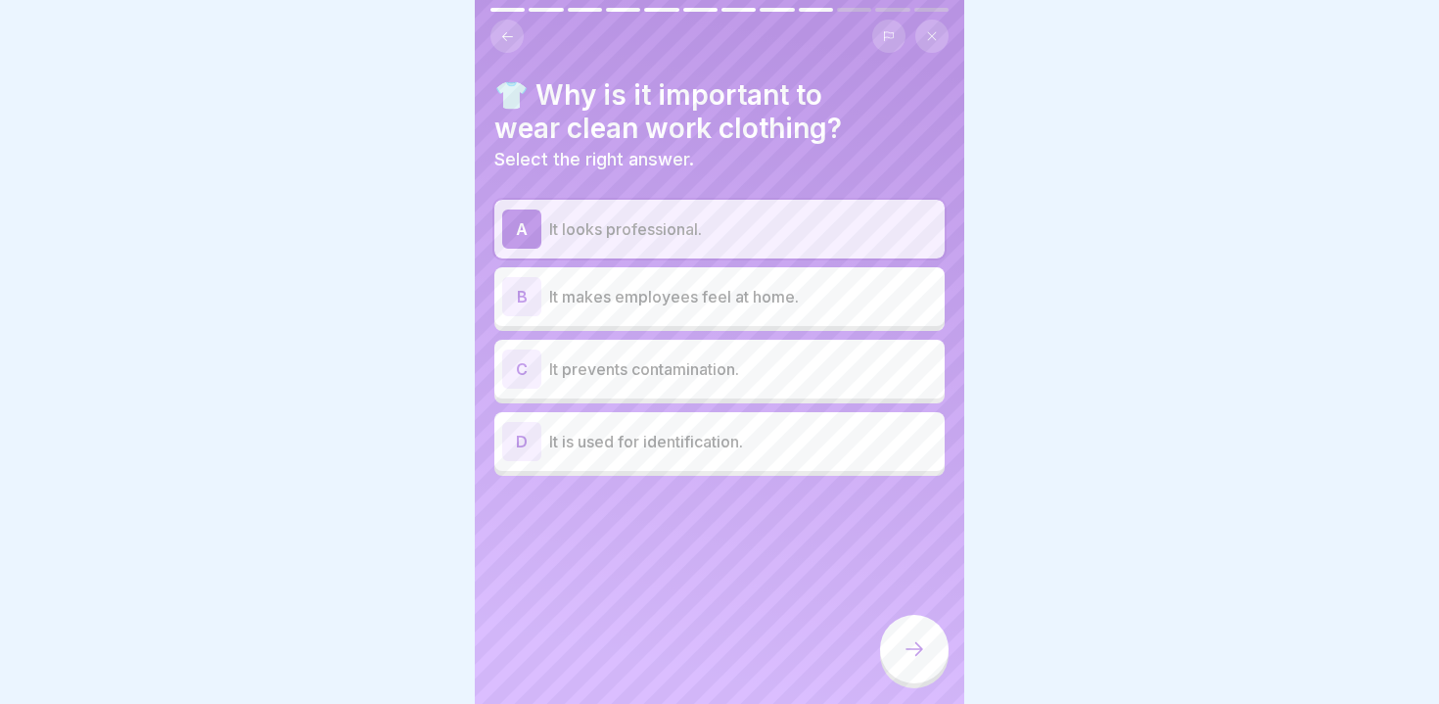
click at [597, 393] on div "C It prevents contamination." at bounding box center [719, 369] width 450 height 59
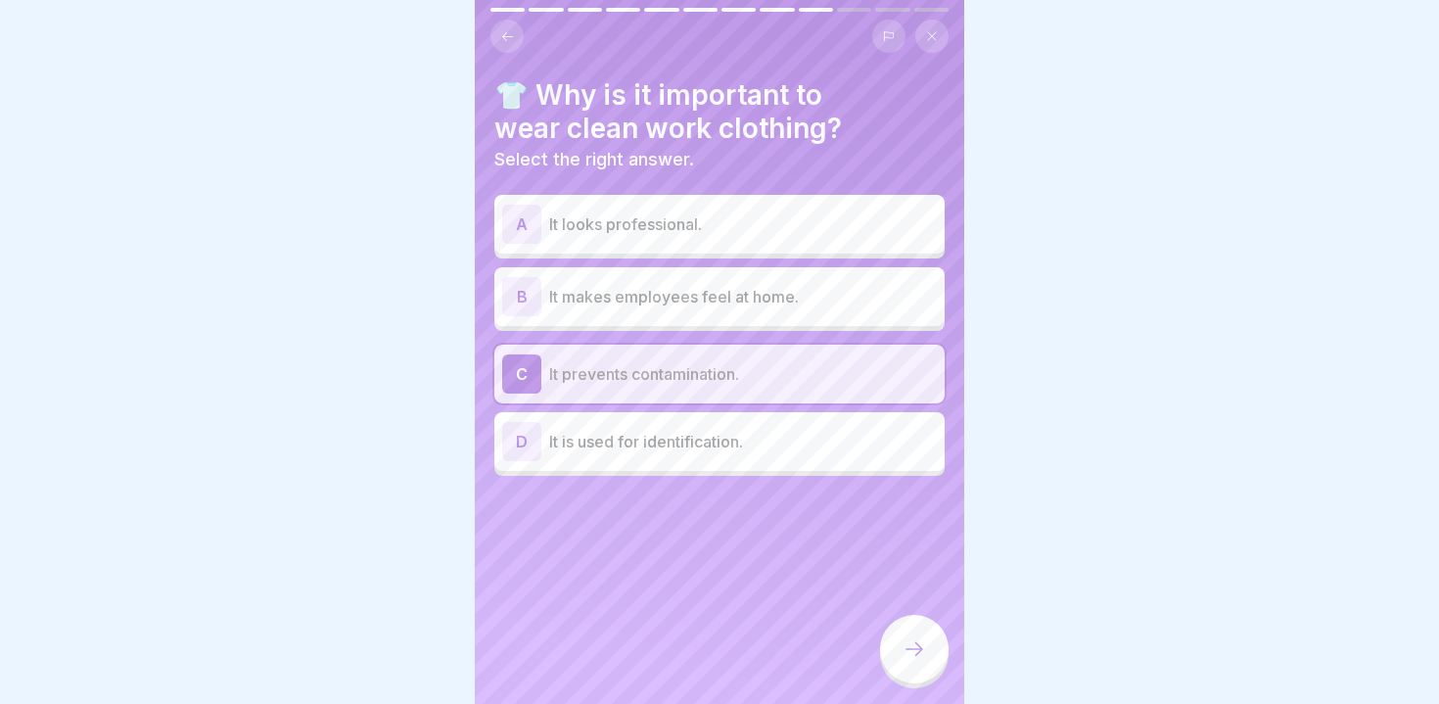
click at [615, 458] on div "D It is used for identification." at bounding box center [719, 441] width 435 height 39
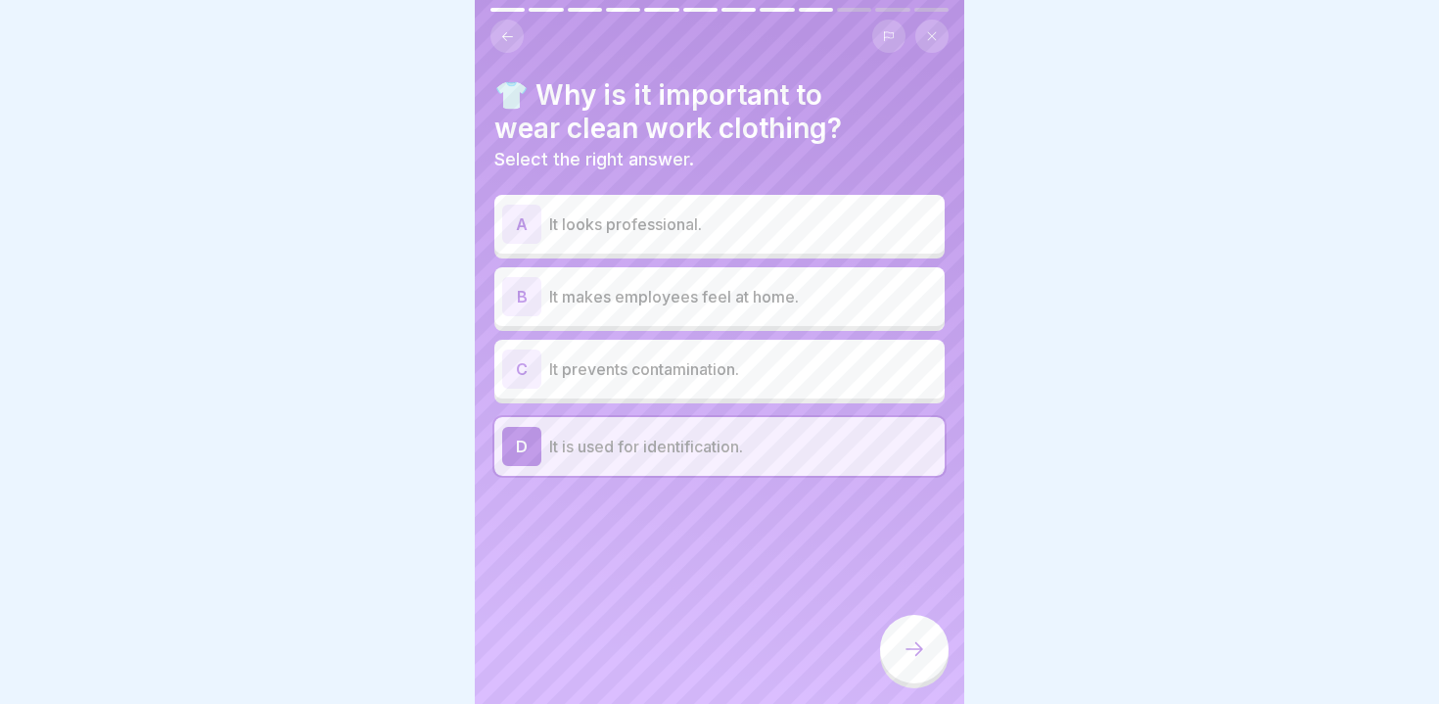
click at [606, 365] on p "It prevents contamination." at bounding box center [743, 368] width 388 height 23
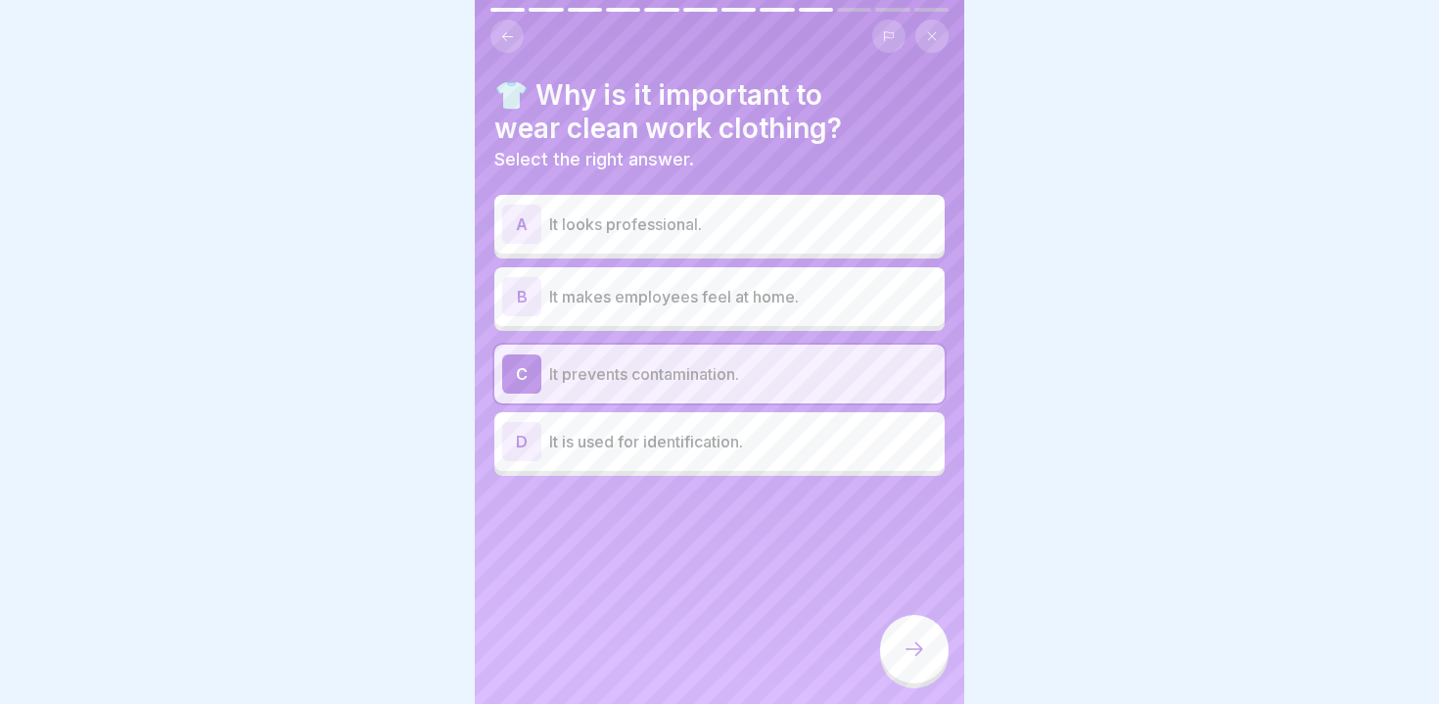
click at [903, 639] on icon at bounding box center [914, 648] width 23 height 23
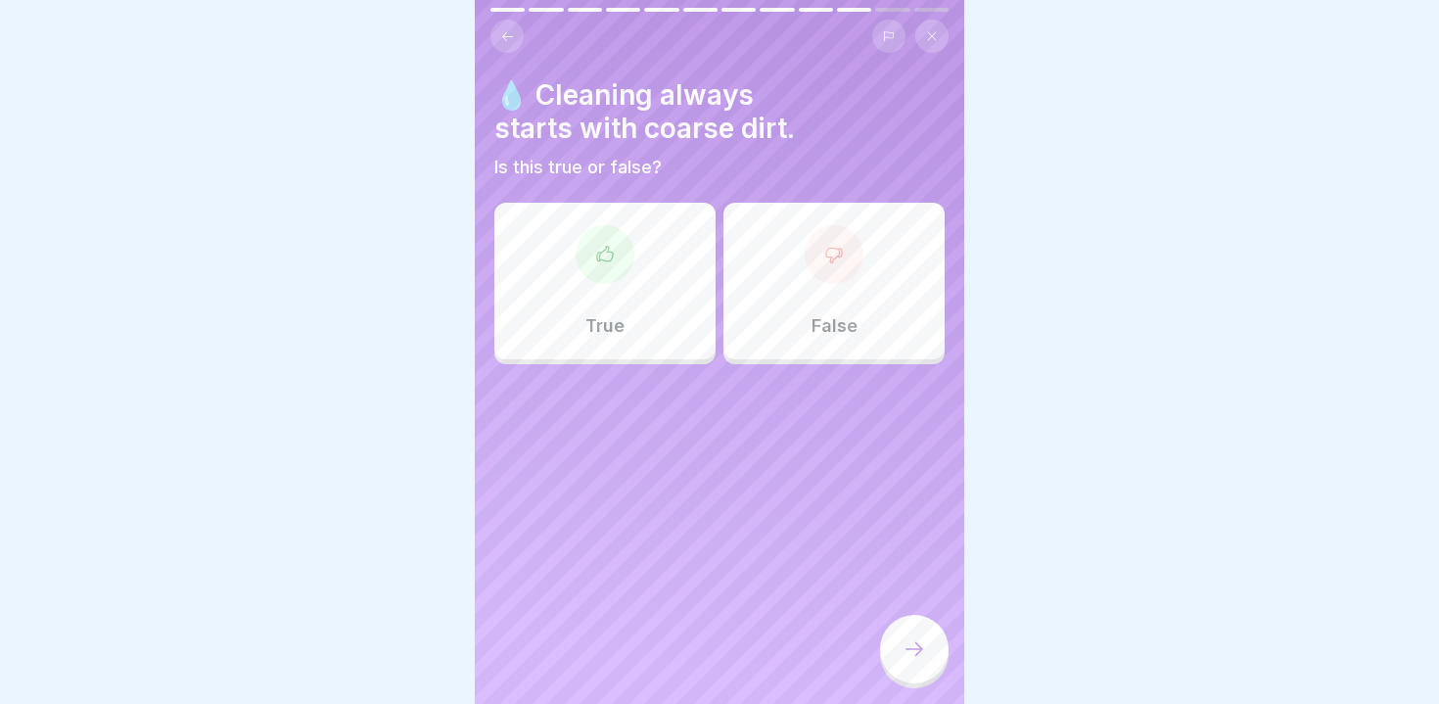
click at [564, 299] on div "True" at bounding box center [604, 281] width 221 height 157
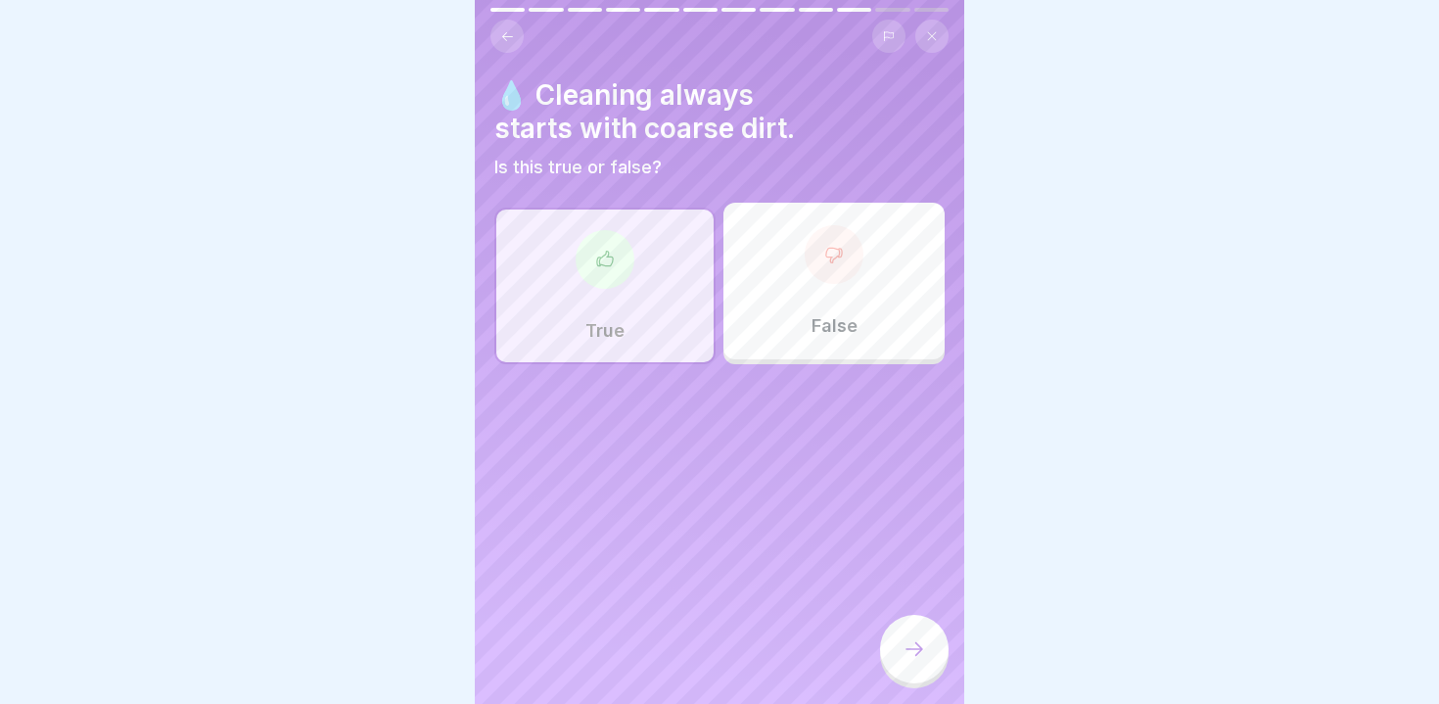
click at [914, 649] on icon at bounding box center [914, 648] width 23 height 23
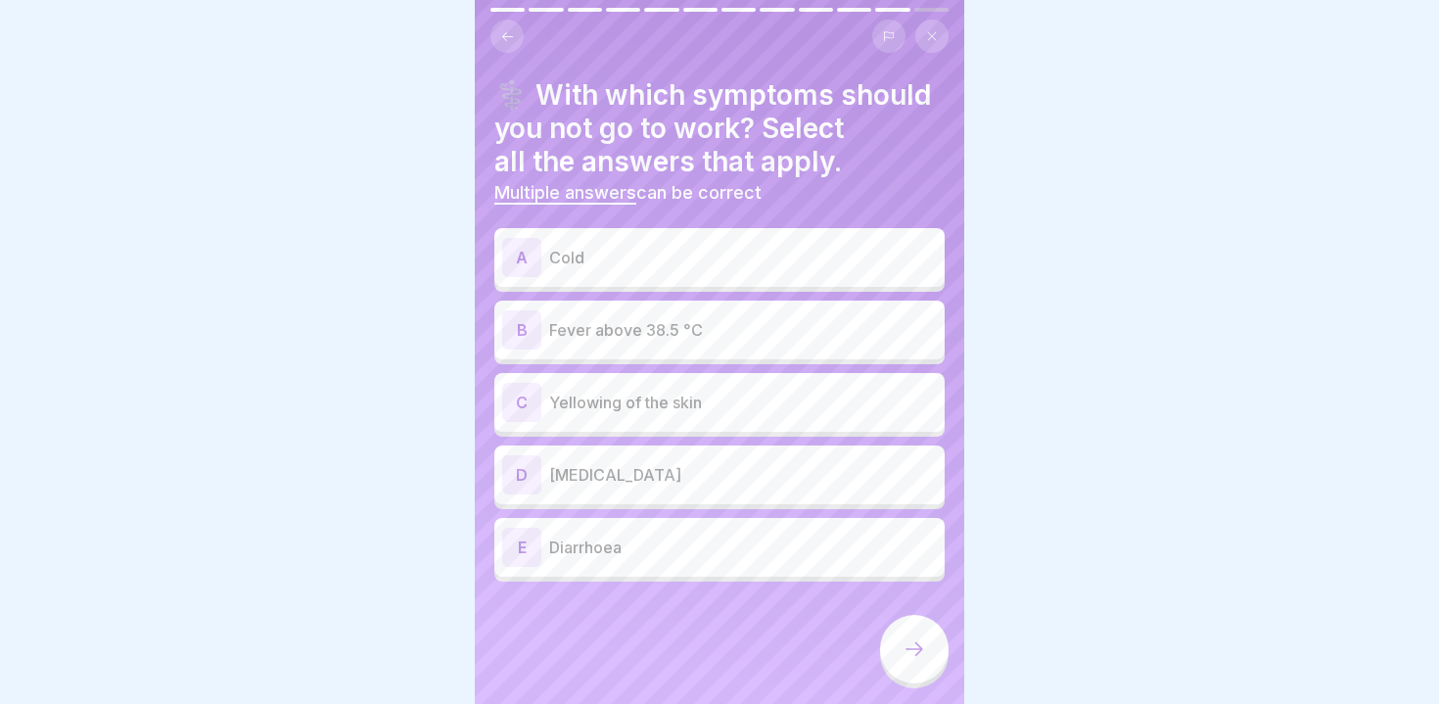
click at [587, 272] on div "A Cold" at bounding box center [719, 257] width 435 height 39
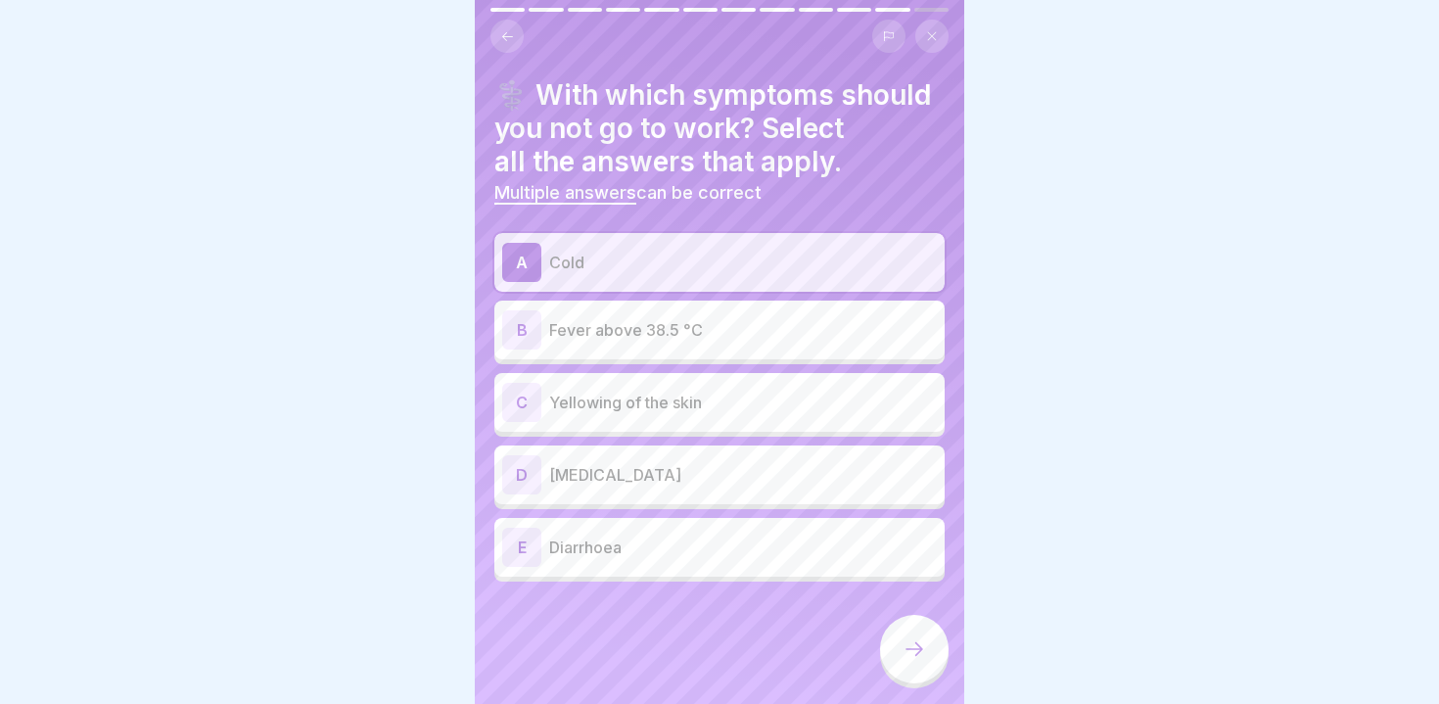
click at [593, 339] on p "Fever above 38.5 °C" at bounding box center [743, 329] width 388 height 23
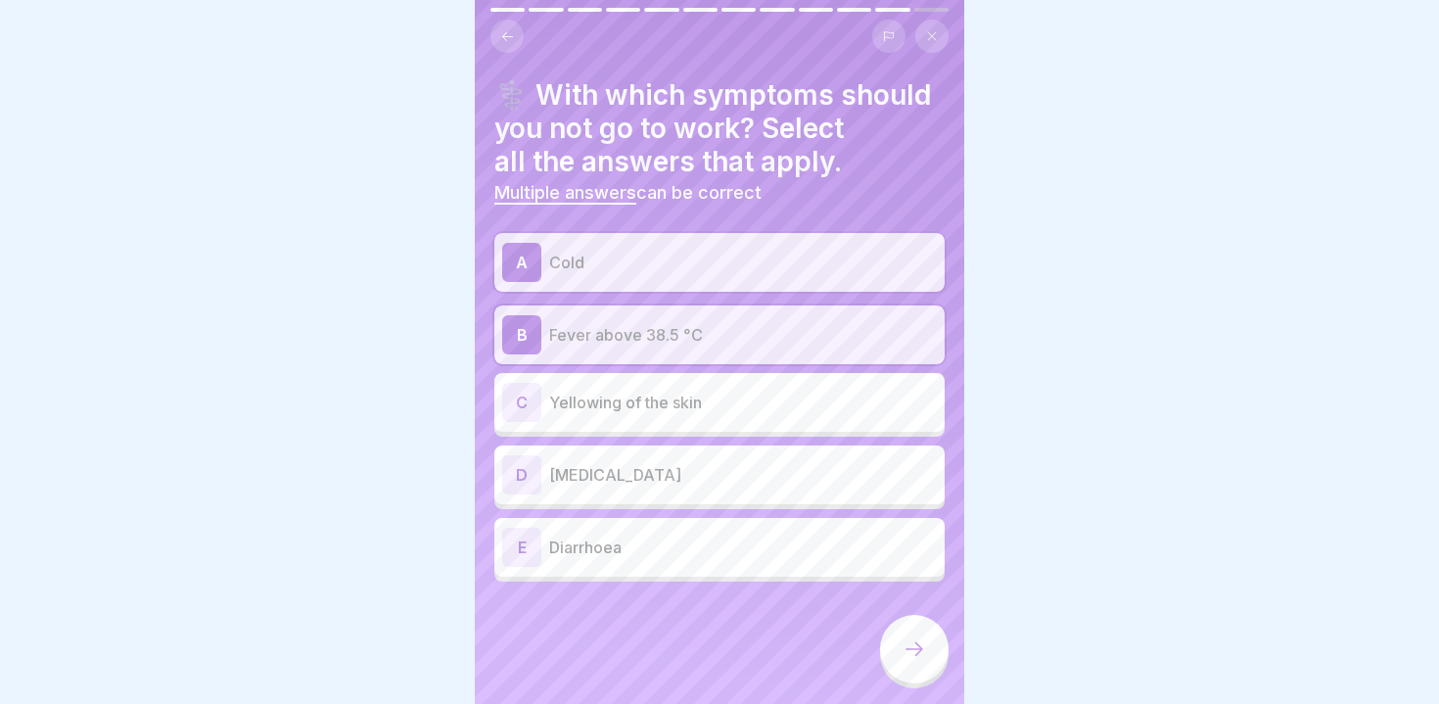
click at [609, 412] on p "Yellowing of the skin" at bounding box center [743, 402] width 388 height 23
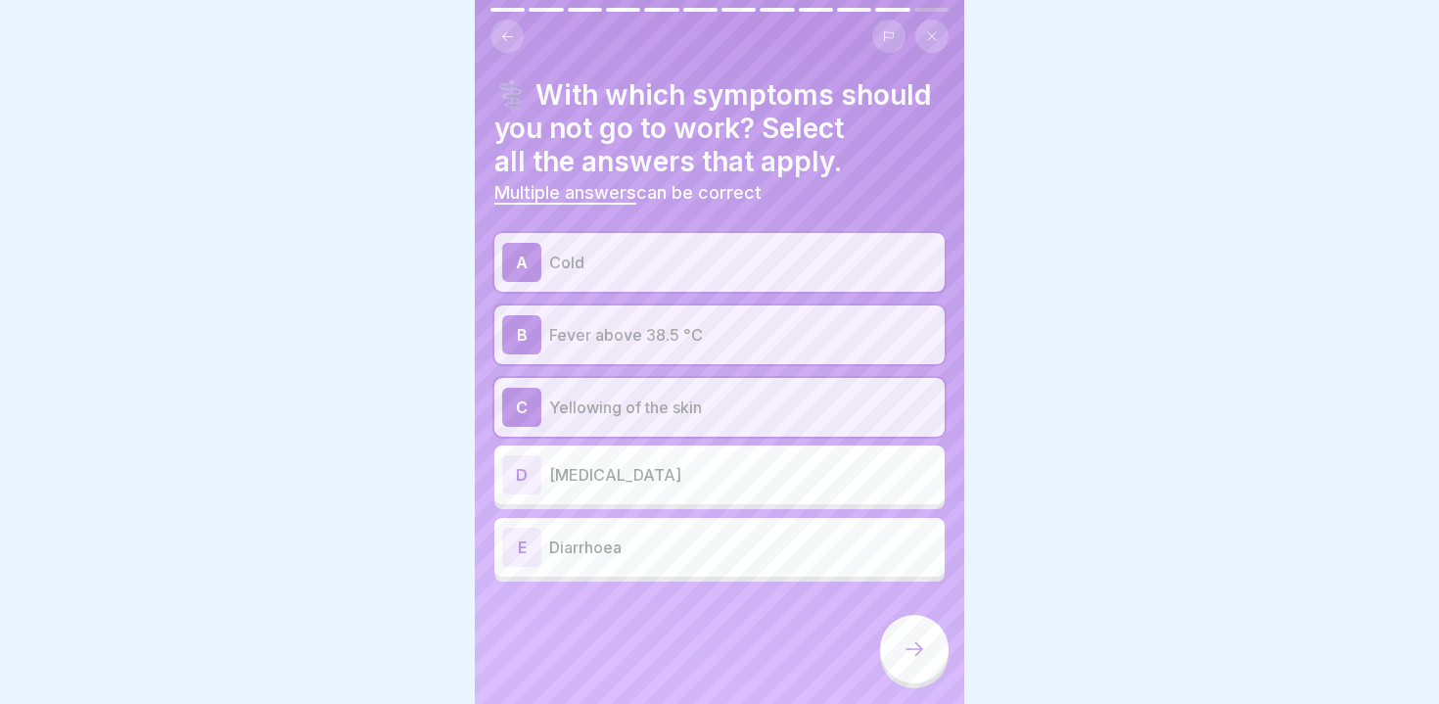
click at [594, 482] on p "[MEDICAL_DATA]" at bounding box center [743, 474] width 388 height 23
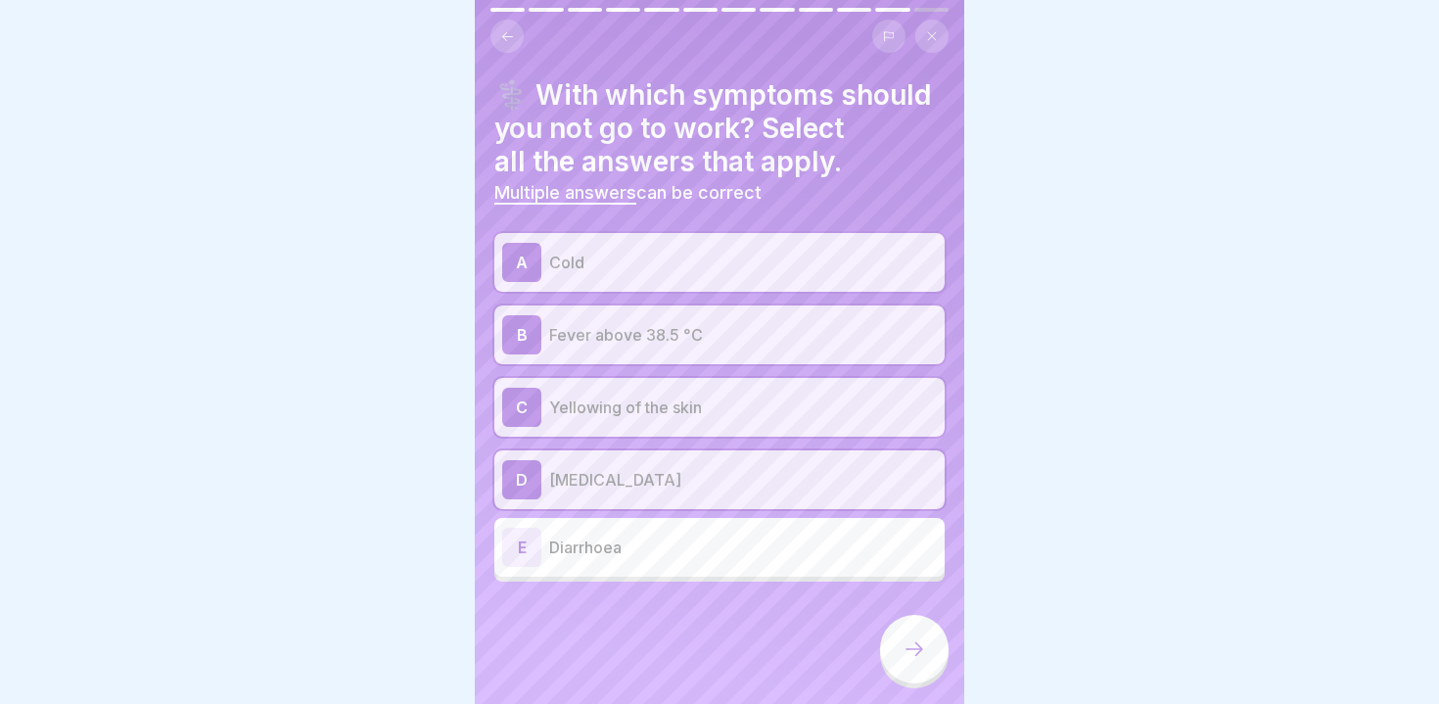
click at [597, 562] on div "E Diarrhoea" at bounding box center [719, 547] width 435 height 39
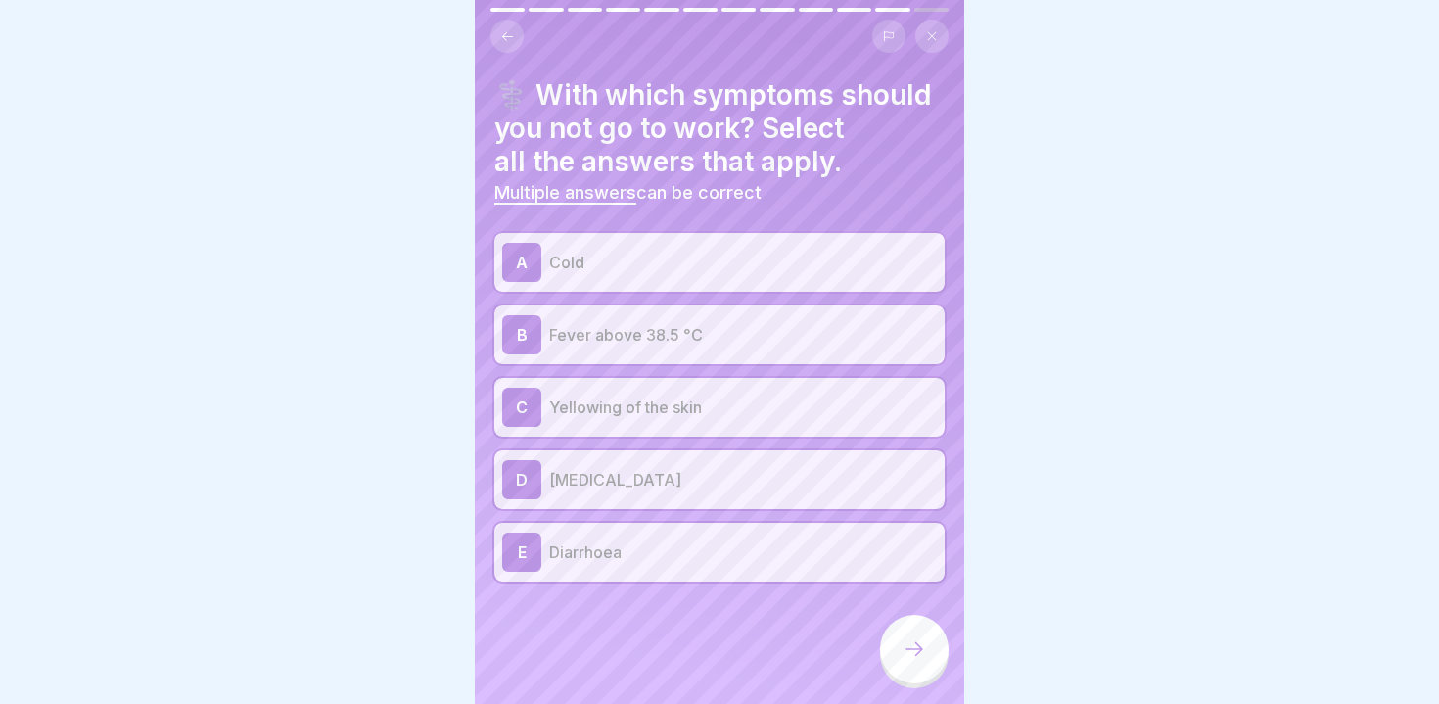
click at [920, 642] on icon at bounding box center [914, 648] width 23 height 23
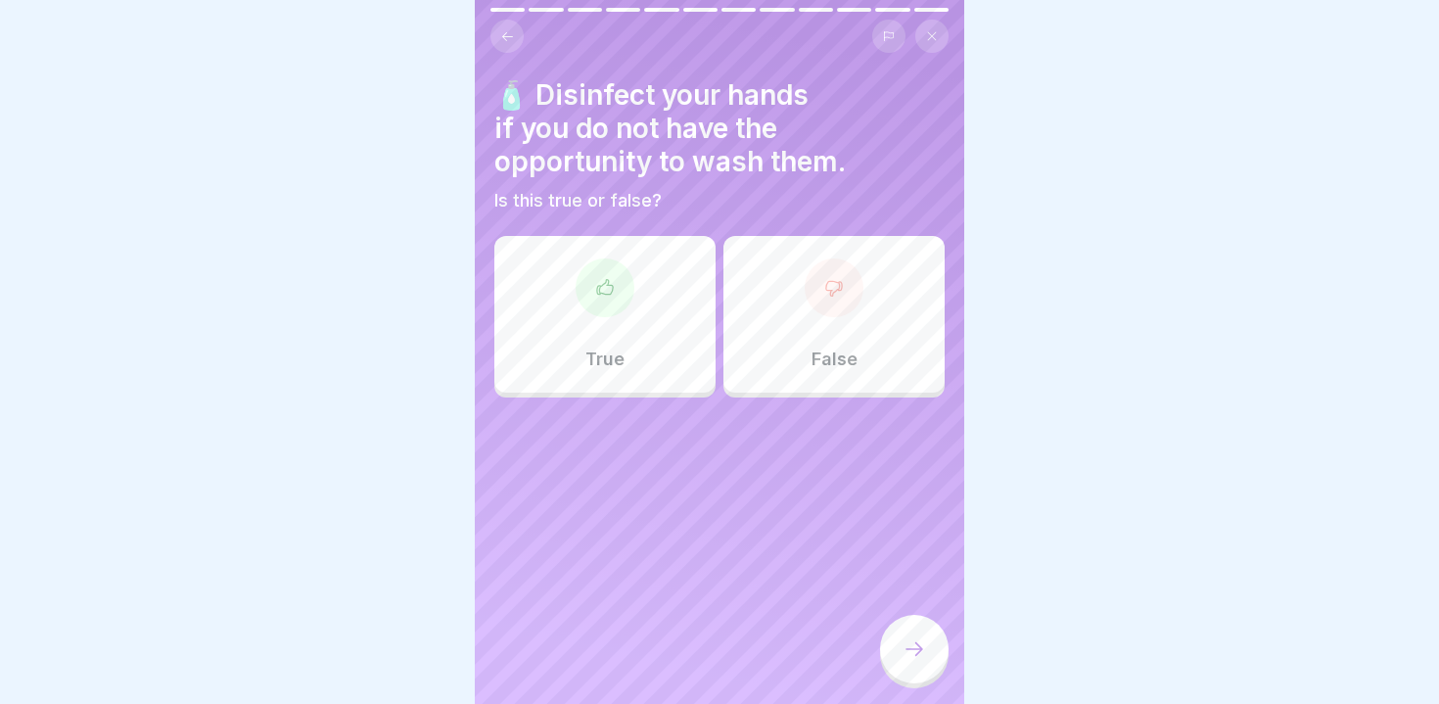
click at [595, 331] on div "True" at bounding box center [604, 314] width 221 height 157
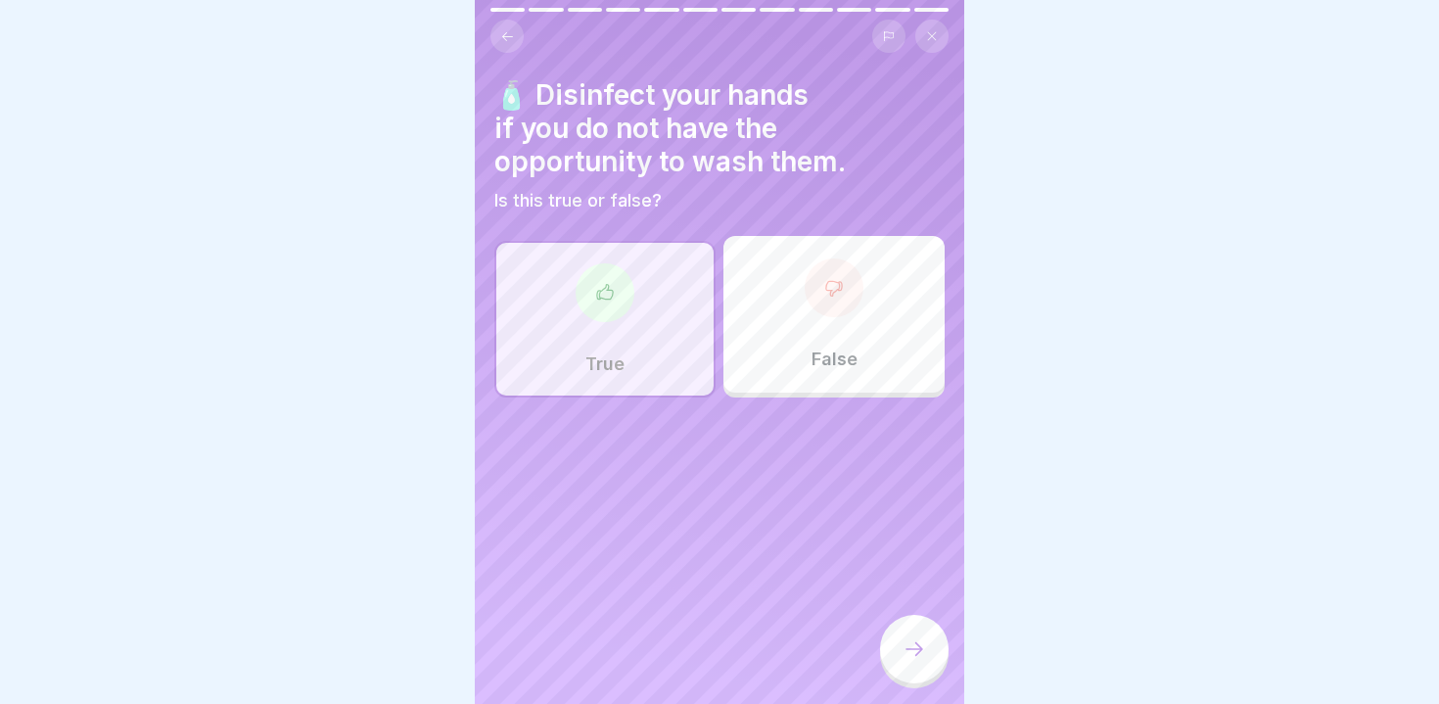
click at [898, 652] on div at bounding box center [914, 649] width 69 height 69
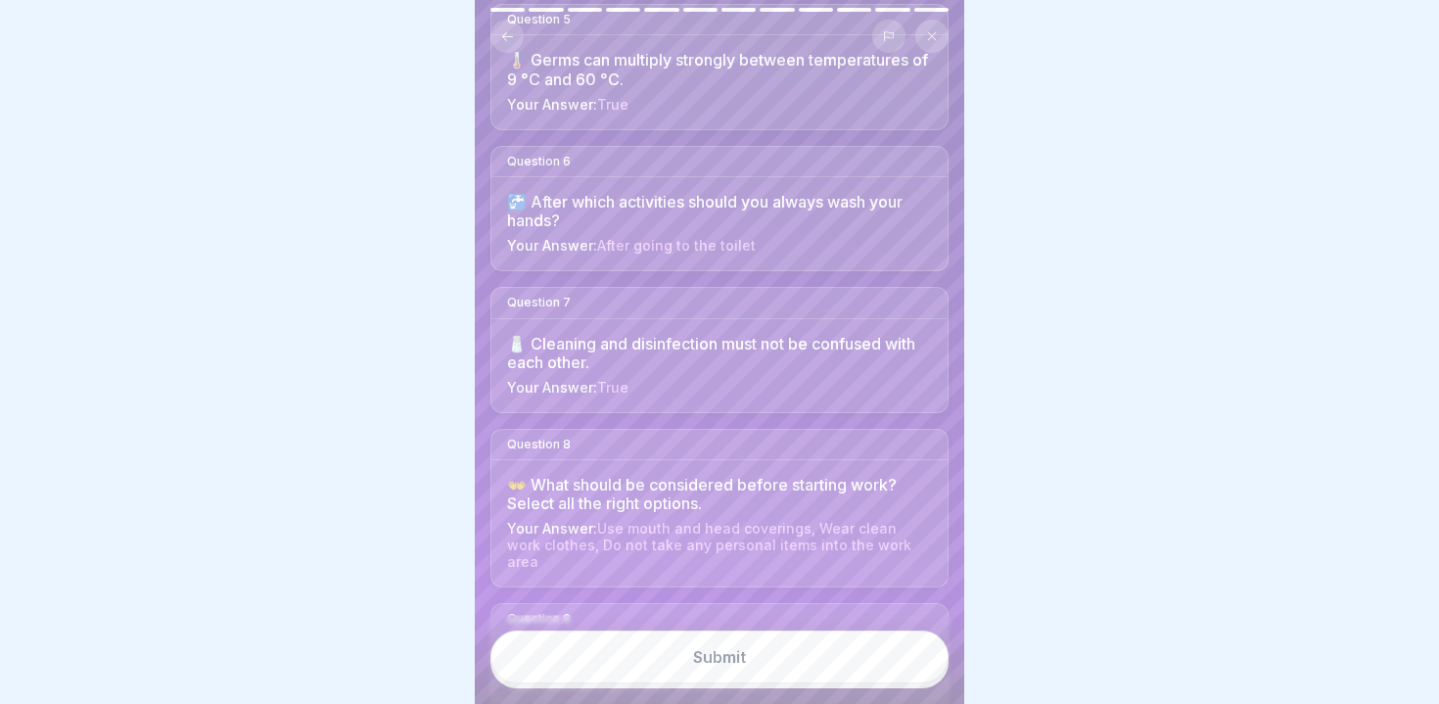
scroll to position [1254, 0]
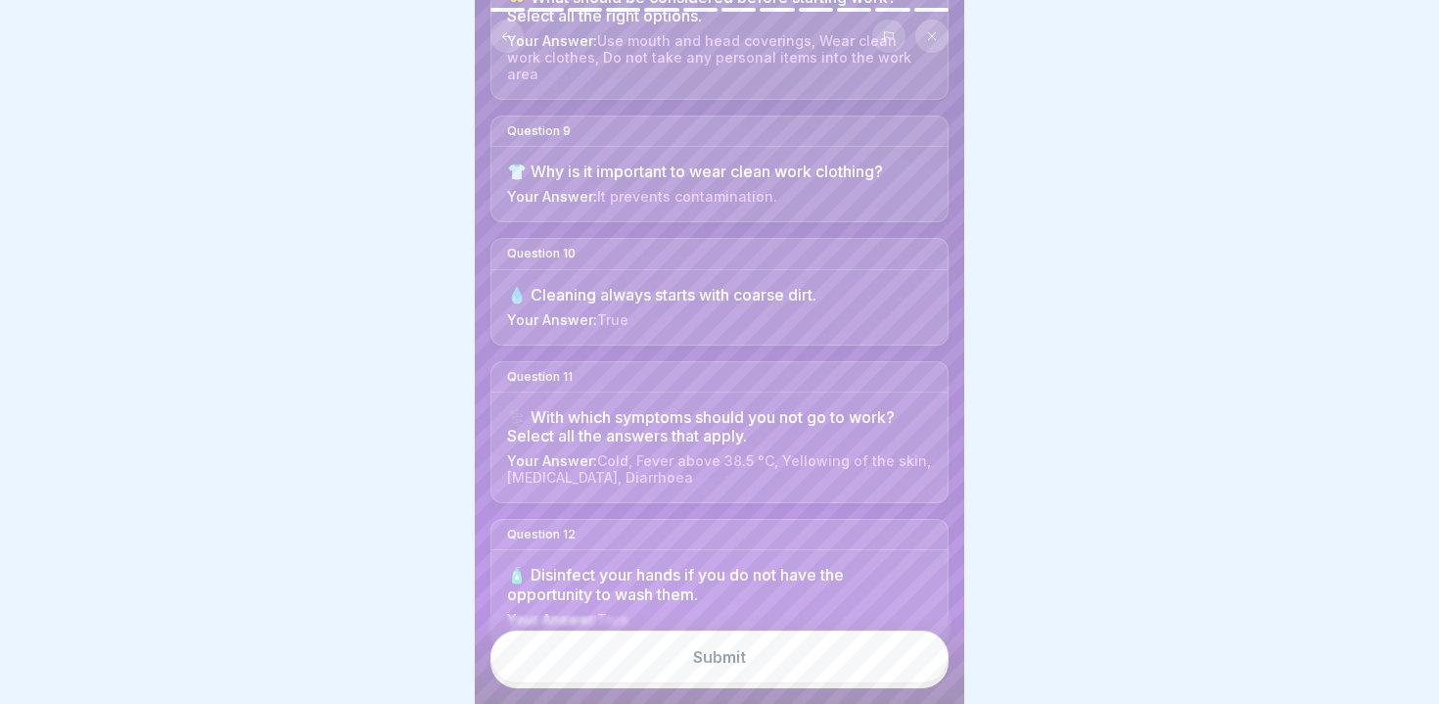
click at [644, 649] on button "Submit" at bounding box center [720, 657] width 458 height 53
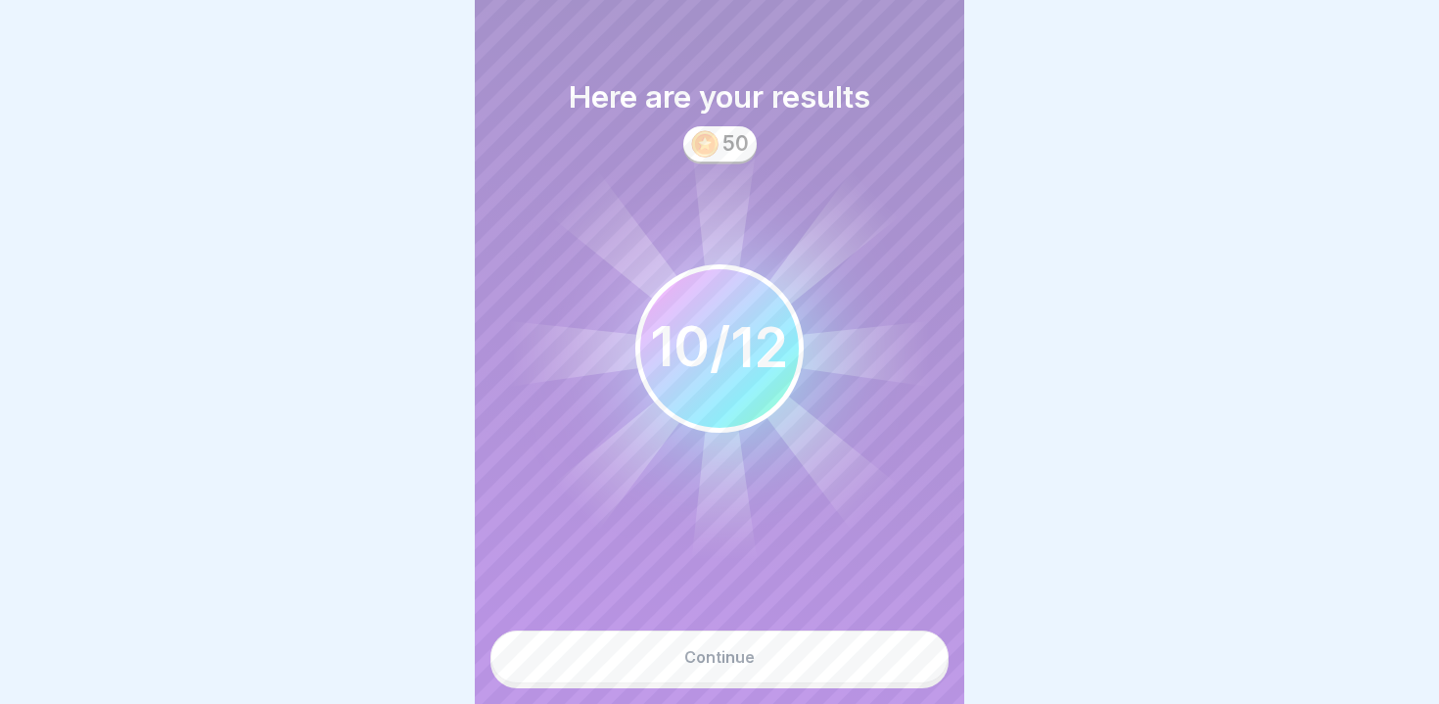
click at [644, 649] on button "Continue" at bounding box center [720, 657] width 458 height 53
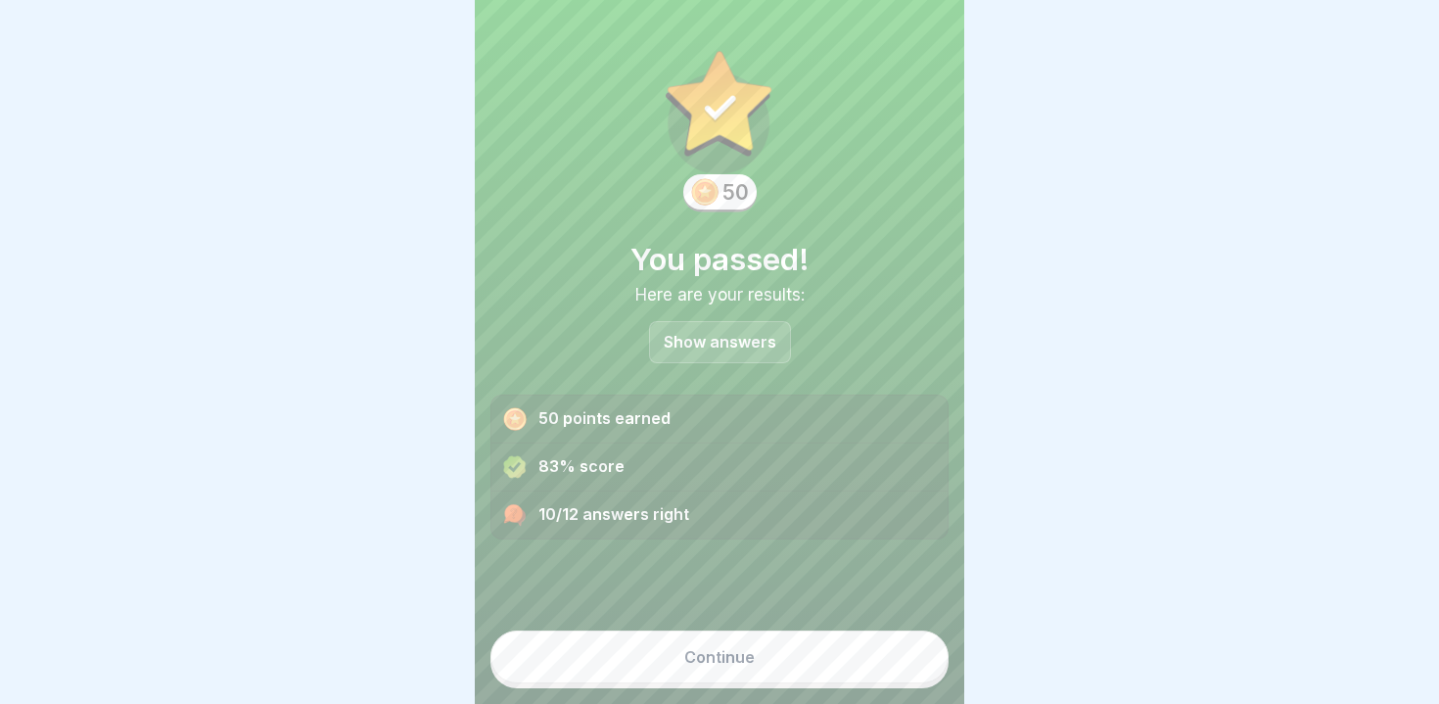
click at [647, 659] on button "Continue" at bounding box center [720, 657] width 458 height 53
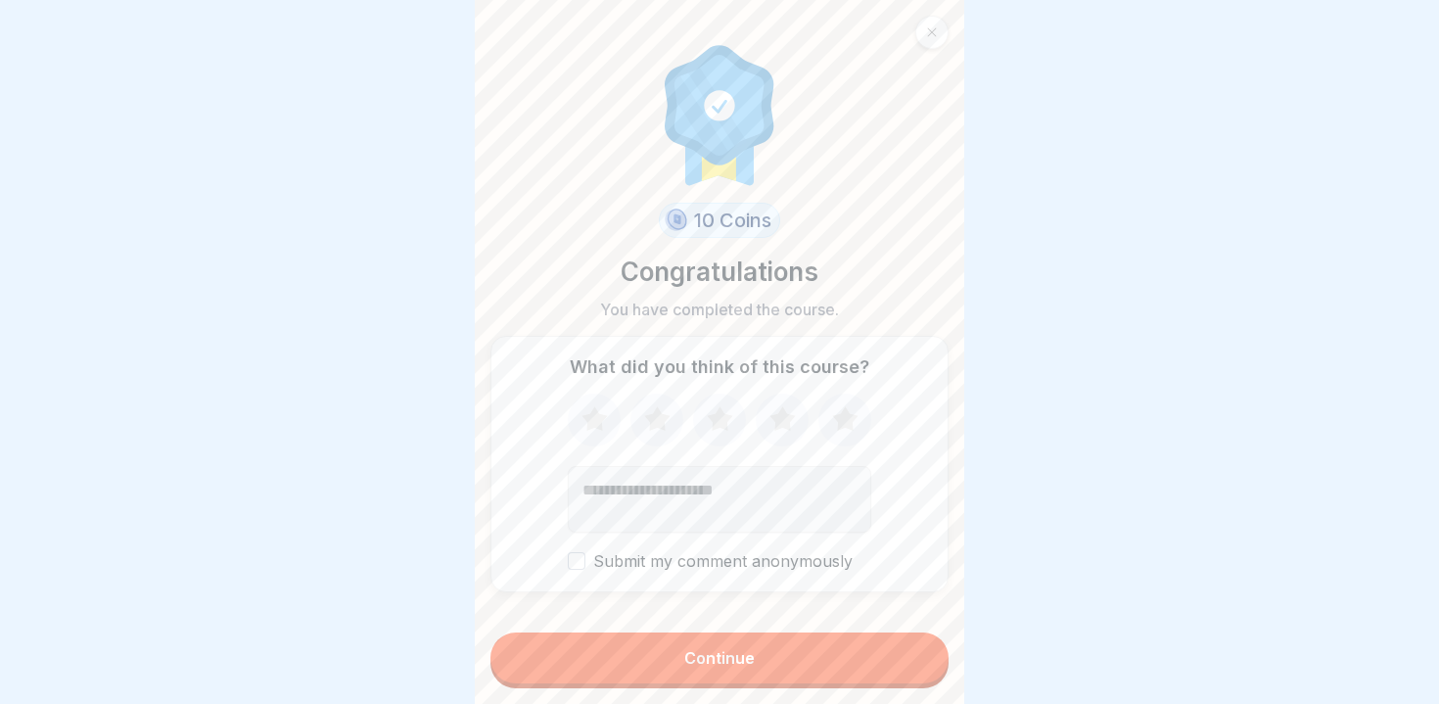
click at [663, 659] on button "Continue" at bounding box center [720, 658] width 458 height 51
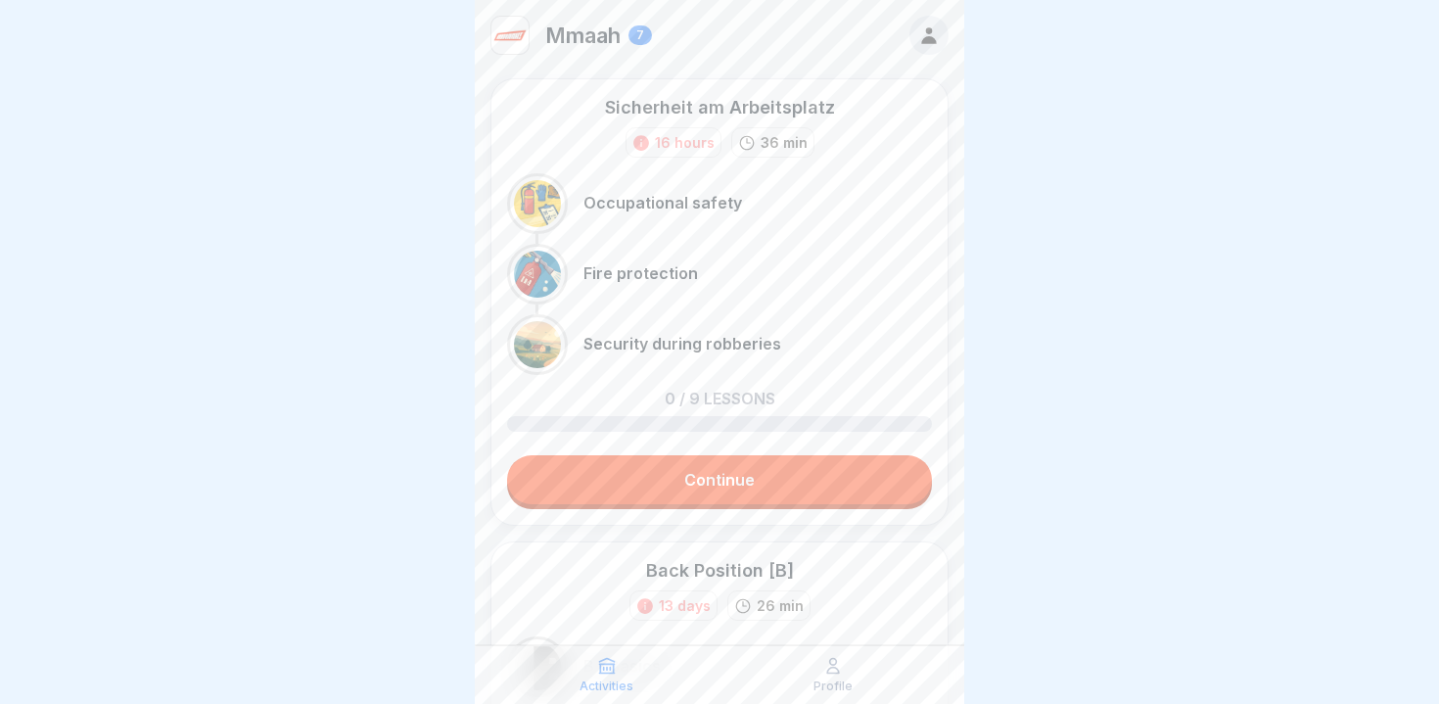
click at [578, 475] on link "Continue" at bounding box center [719, 479] width 425 height 49
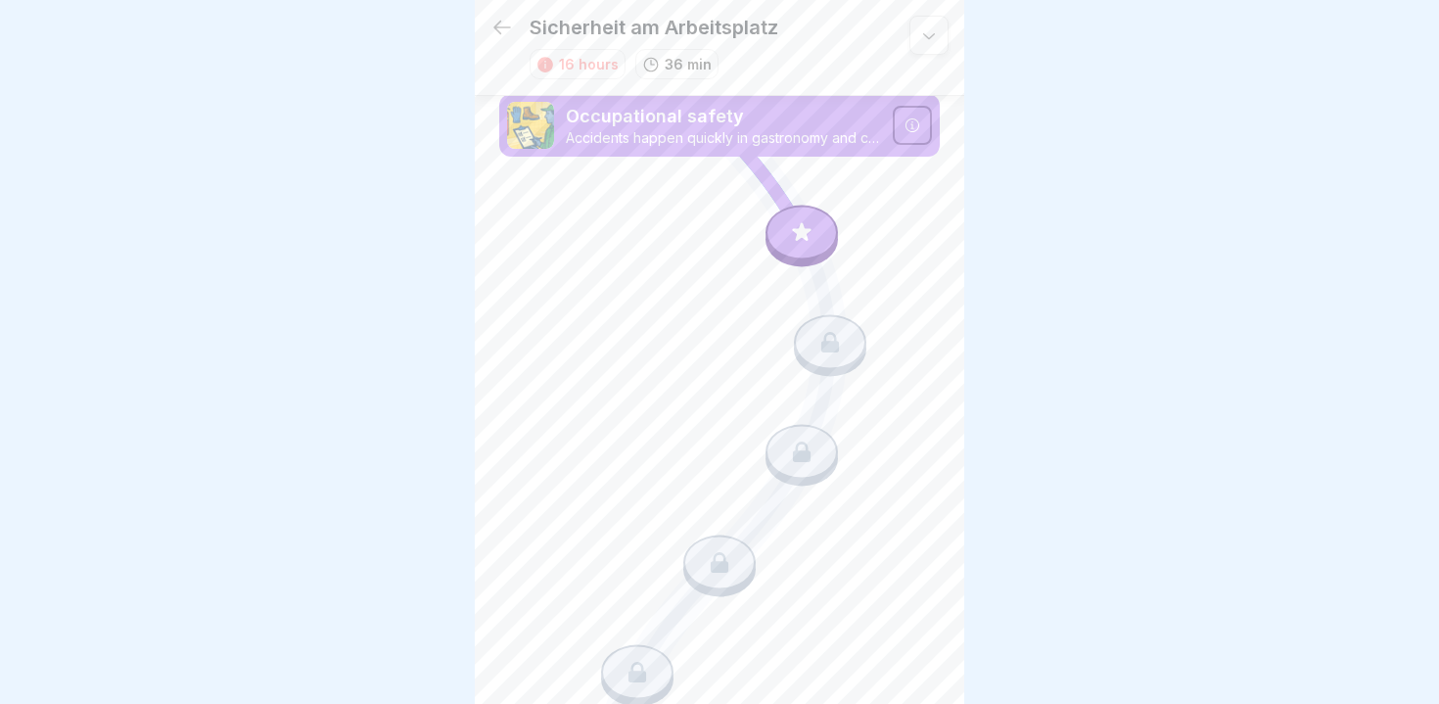
click at [798, 239] on icon at bounding box center [801, 231] width 25 height 25
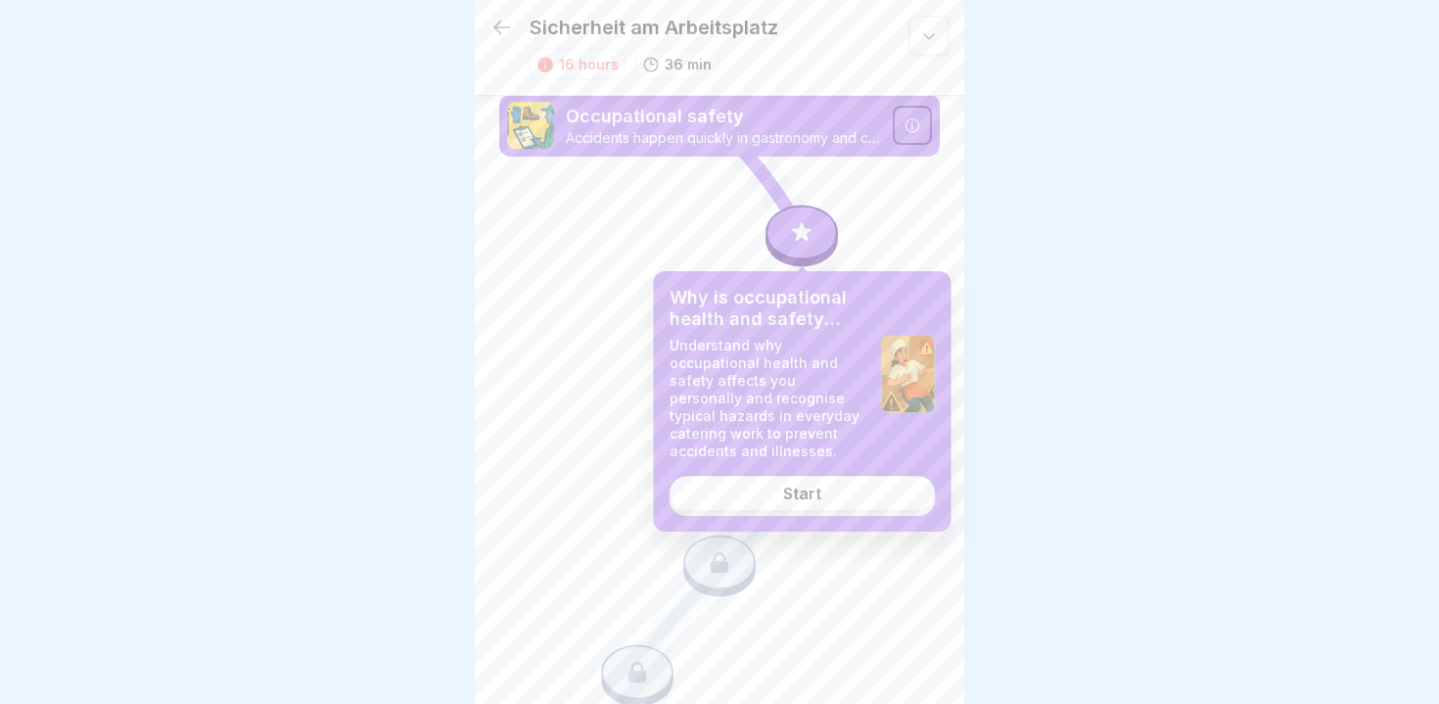
click at [784, 494] on div "Start" at bounding box center [802, 494] width 38 height 18
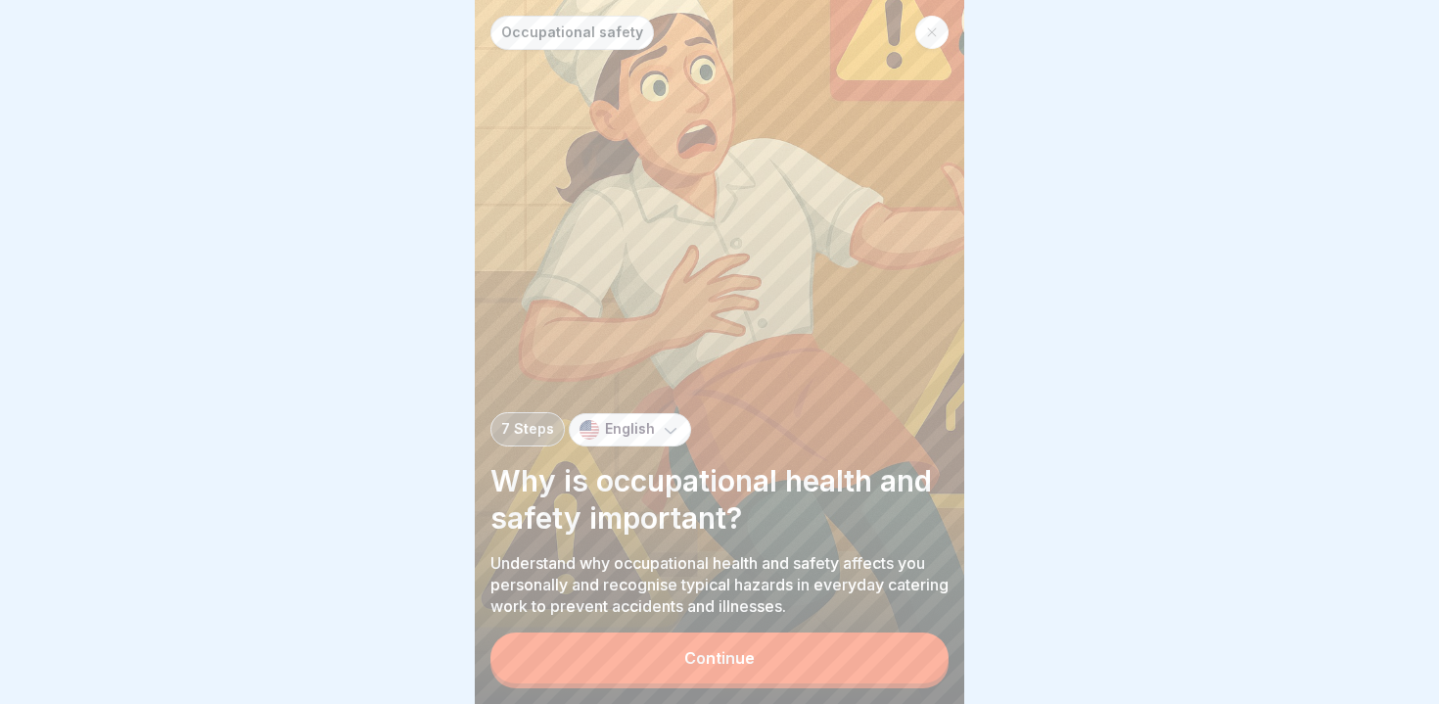
click at [733, 640] on button "Continue" at bounding box center [720, 658] width 458 height 51
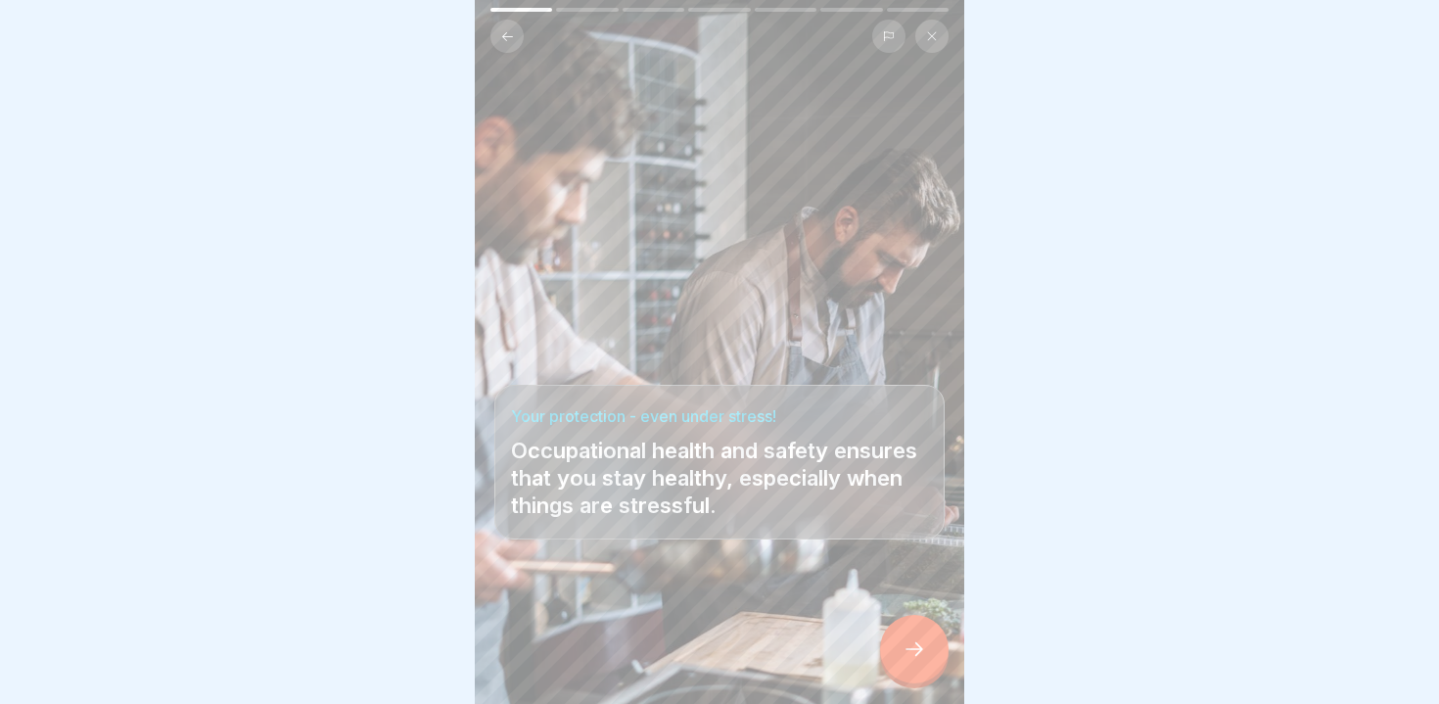
click at [905, 657] on icon at bounding box center [914, 648] width 23 height 23
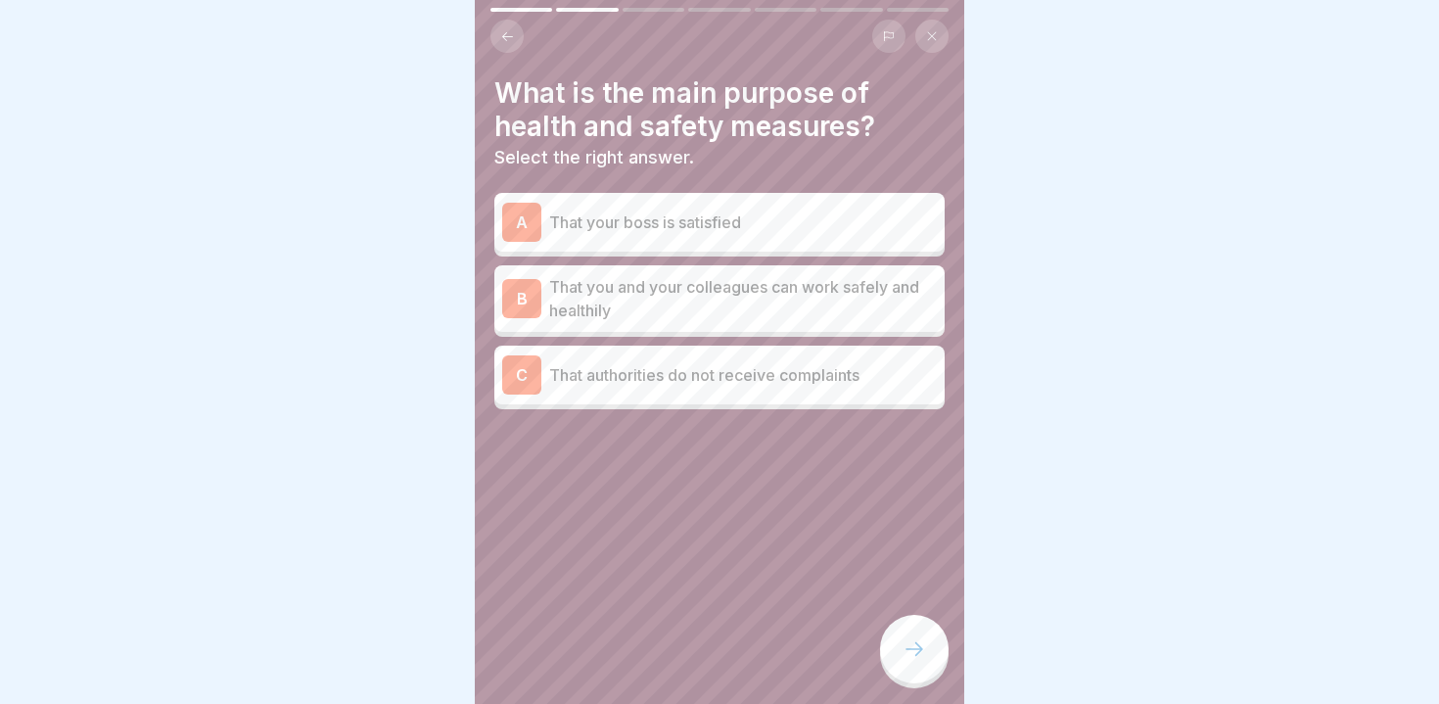
click at [591, 277] on p "That you and your colleagues can work safely and healthily" at bounding box center [743, 298] width 388 height 47
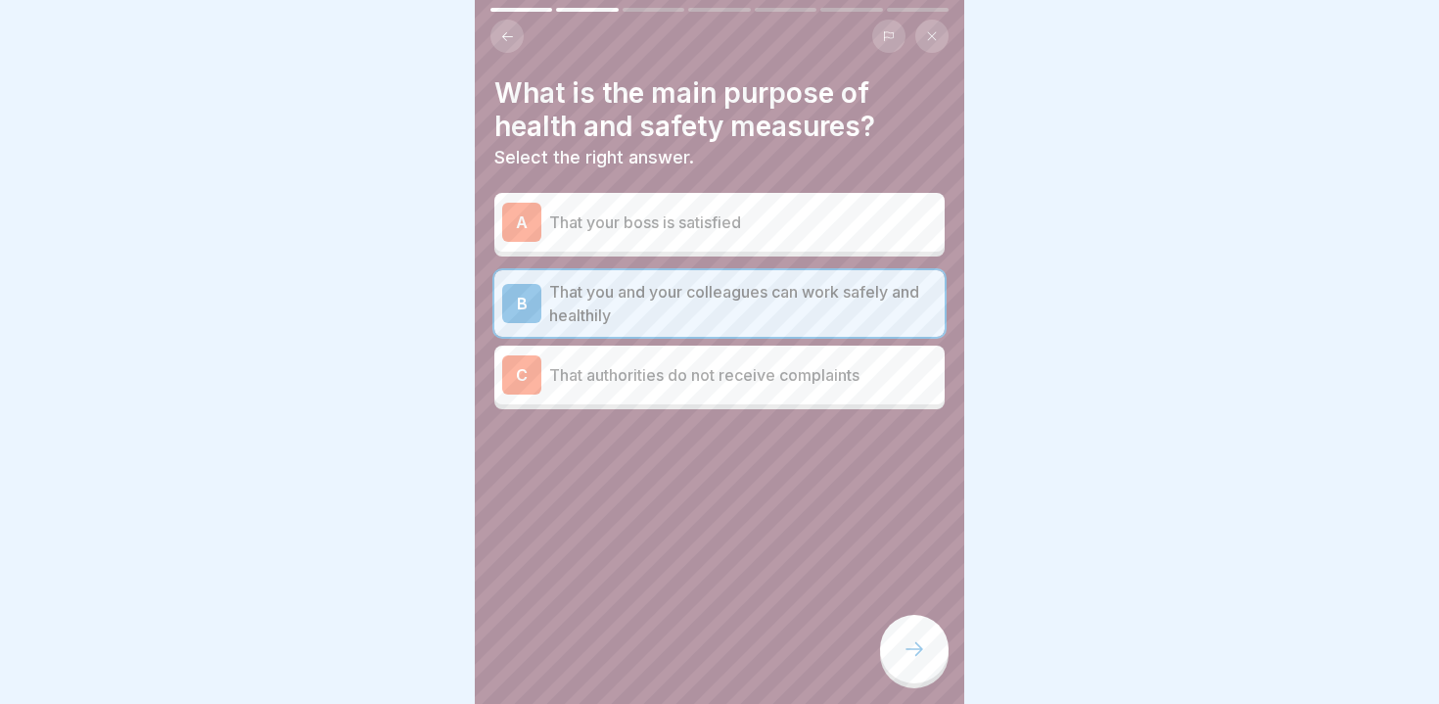
click at [919, 641] on icon at bounding box center [914, 648] width 23 height 23
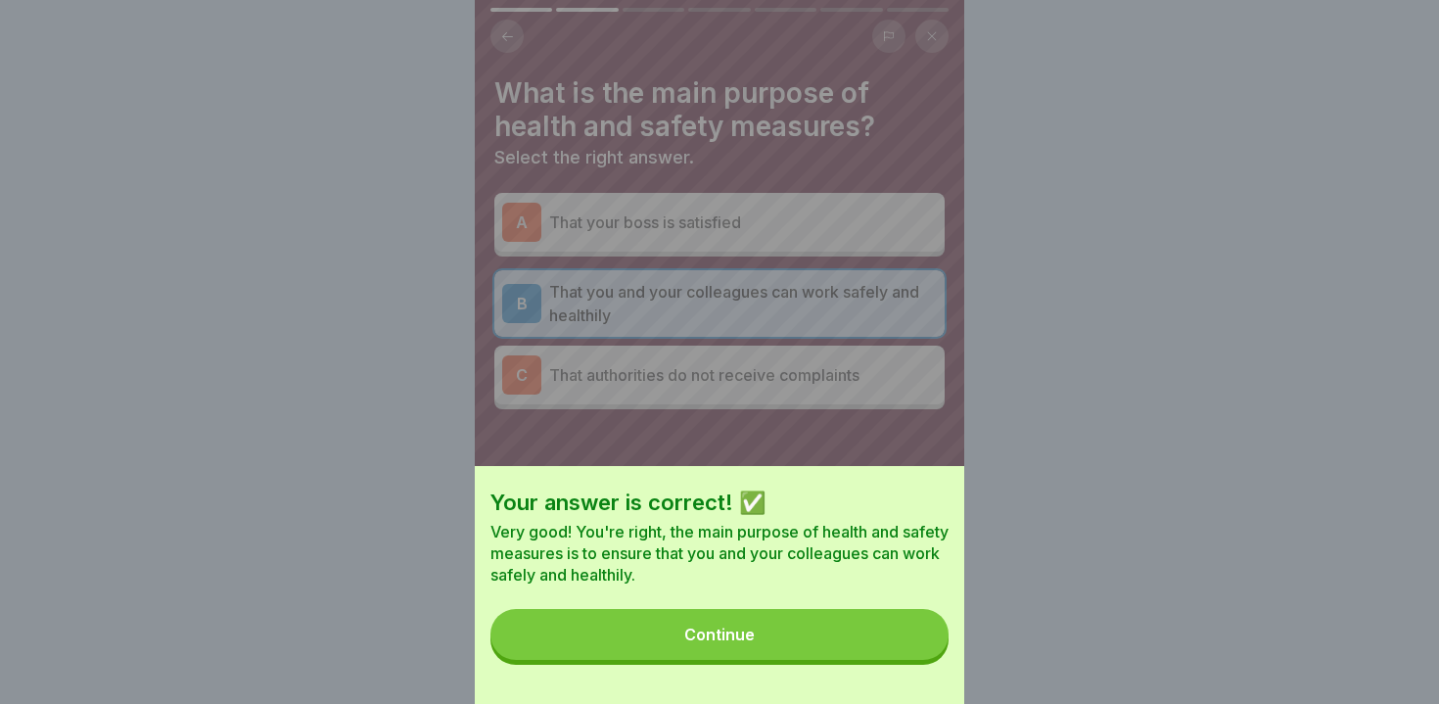
click at [816, 639] on button "Continue" at bounding box center [720, 634] width 458 height 51
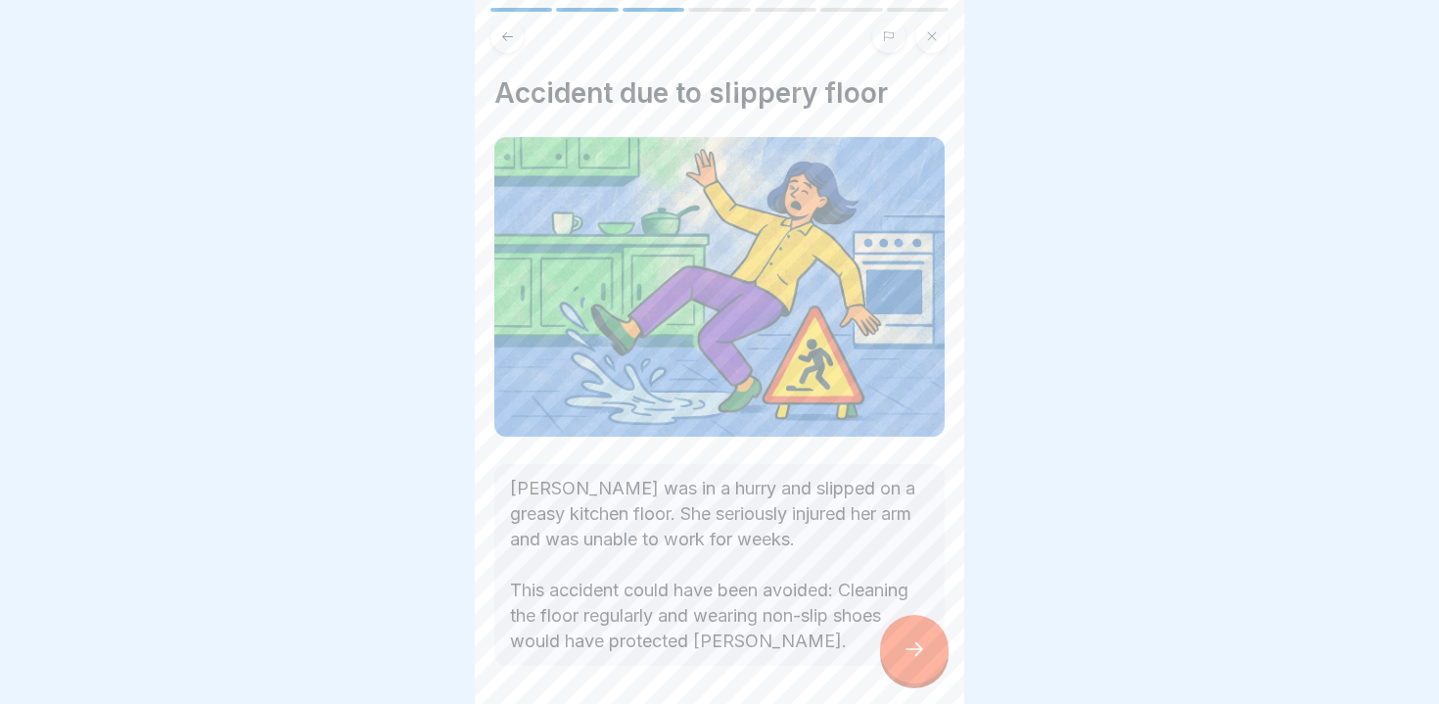
click at [896, 656] on div at bounding box center [914, 649] width 69 height 69
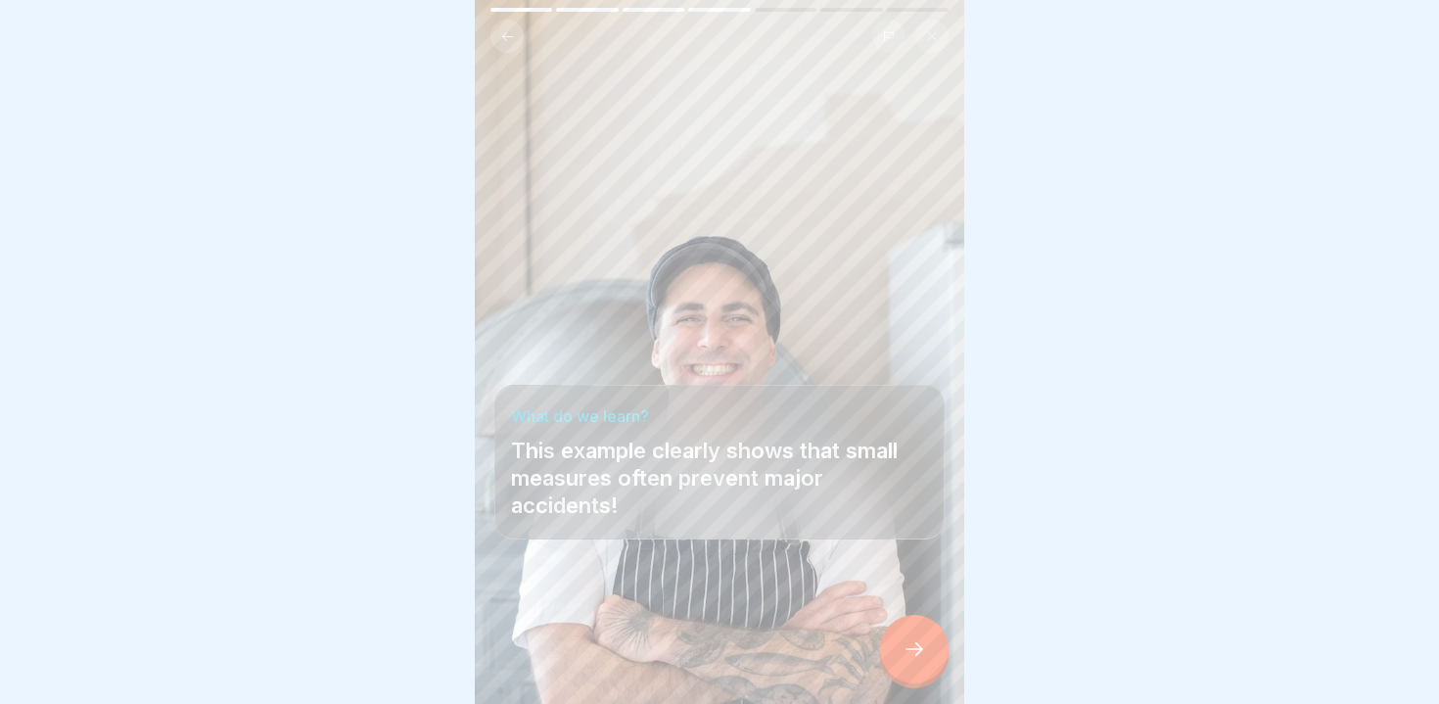
click at [896, 656] on div at bounding box center [914, 649] width 69 height 69
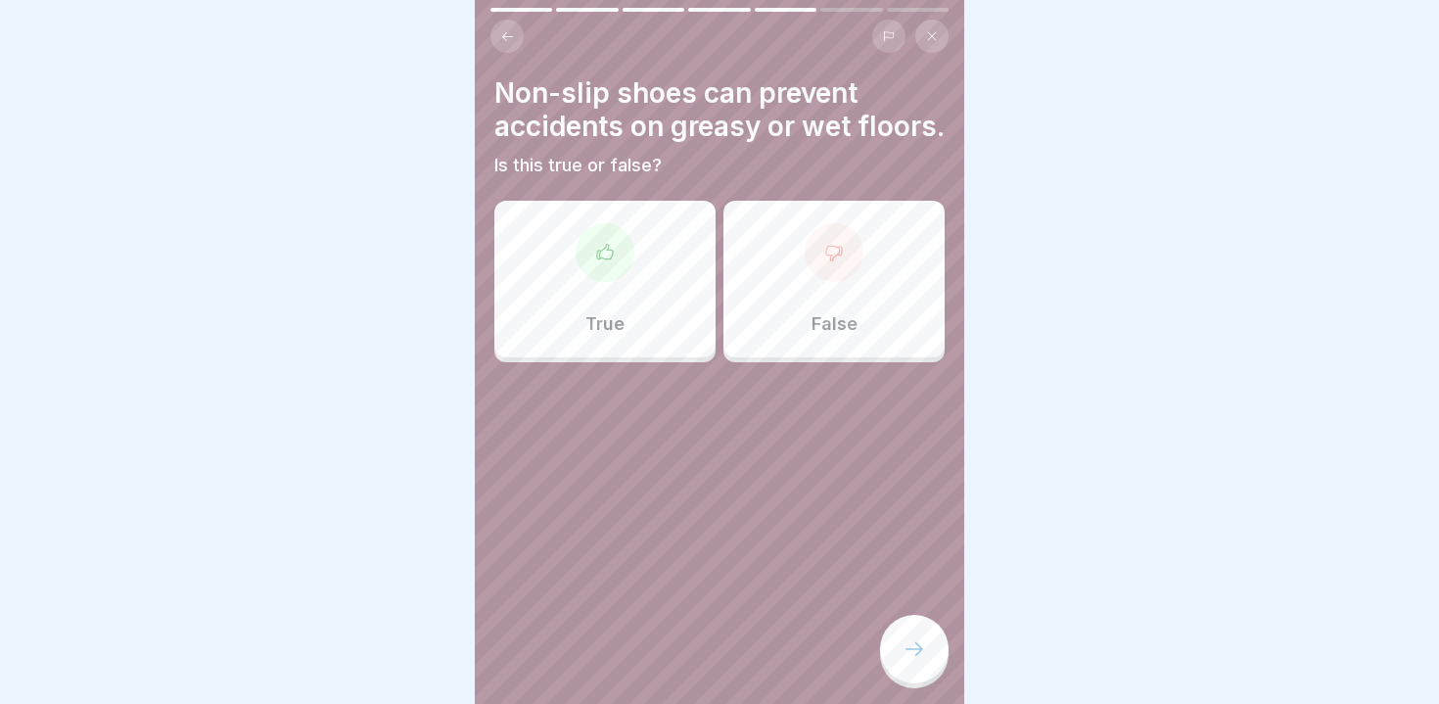
click at [568, 305] on div "True" at bounding box center [604, 279] width 221 height 157
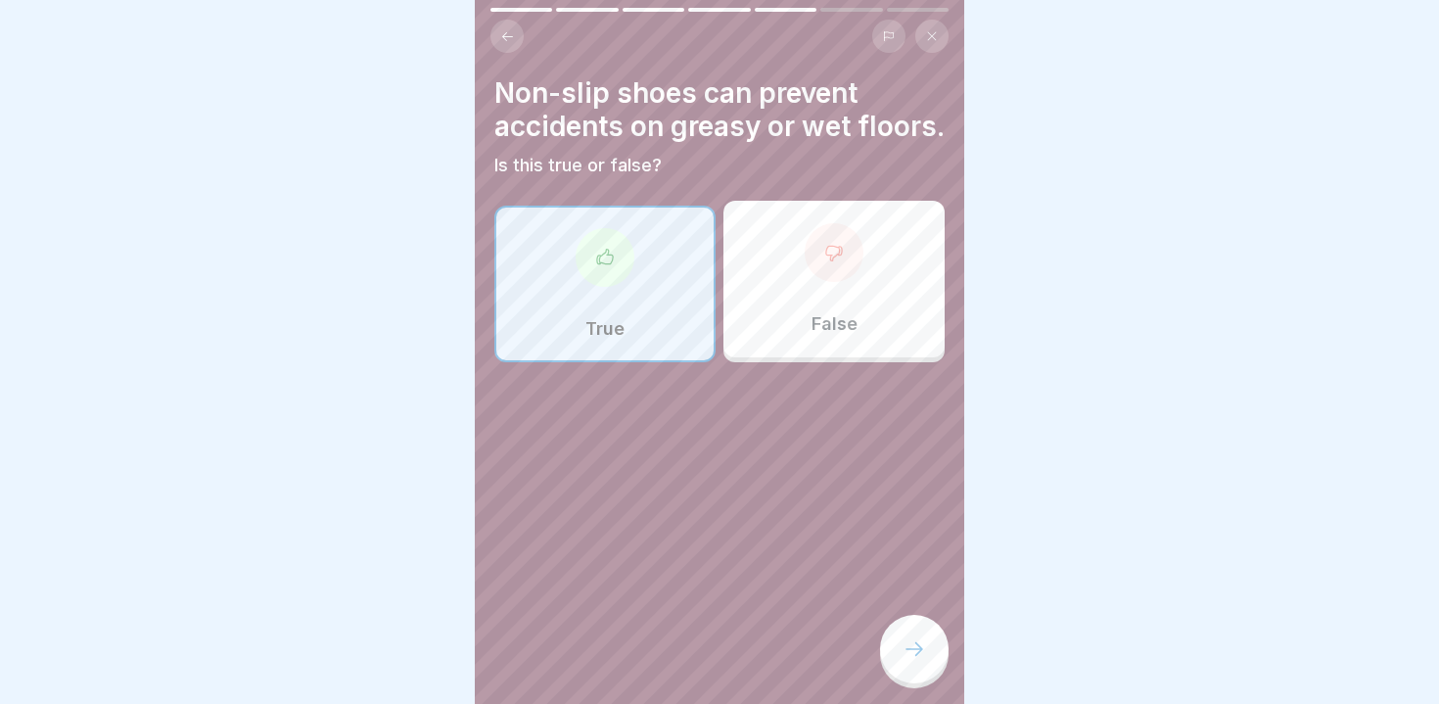
click at [903, 633] on div at bounding box center [914, 649] width 69 height 69
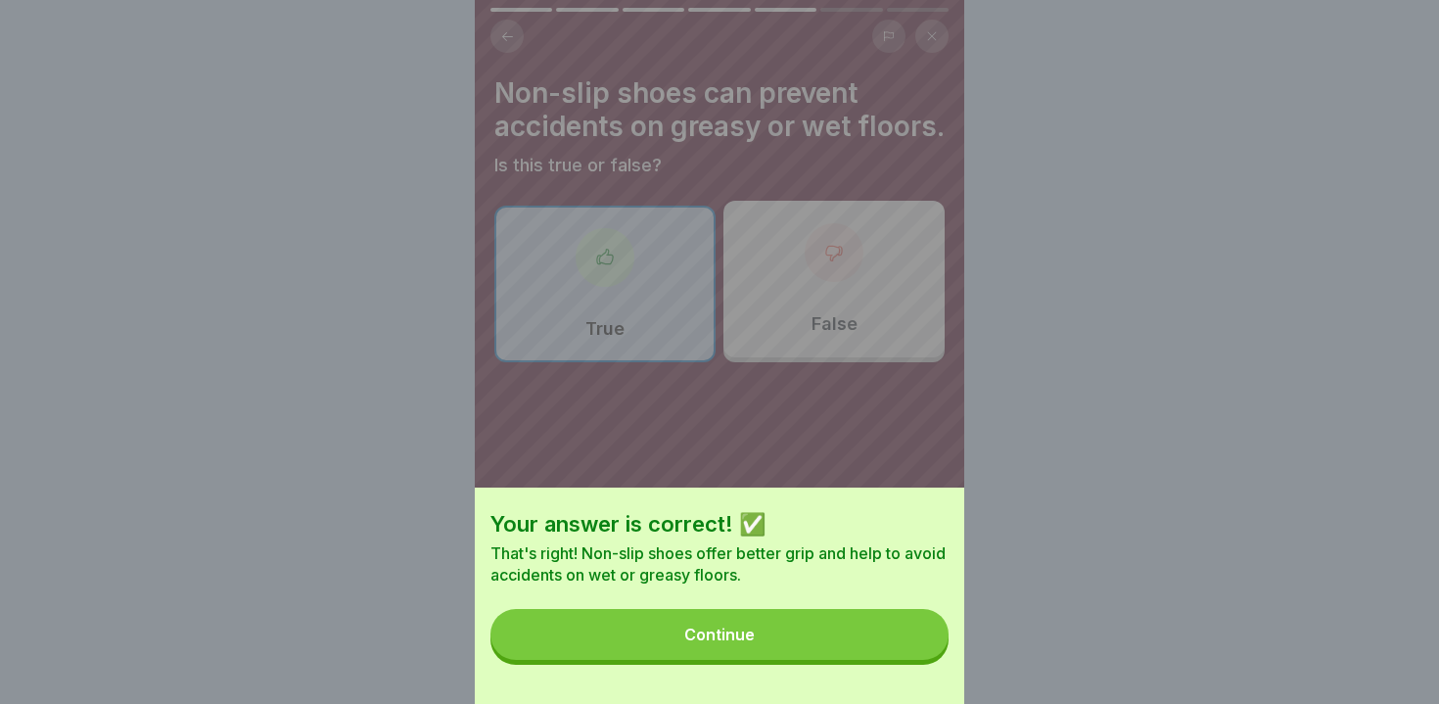
click at [764, 592] on div "Your answer is correct! ✅ That's right! Non-slip shoes offer better grip and he…" at bounding box center [720, 596] width 490 height 216
click at [757, 636] on button "Continue" at bounding box center [720, 634] width 458 height 51
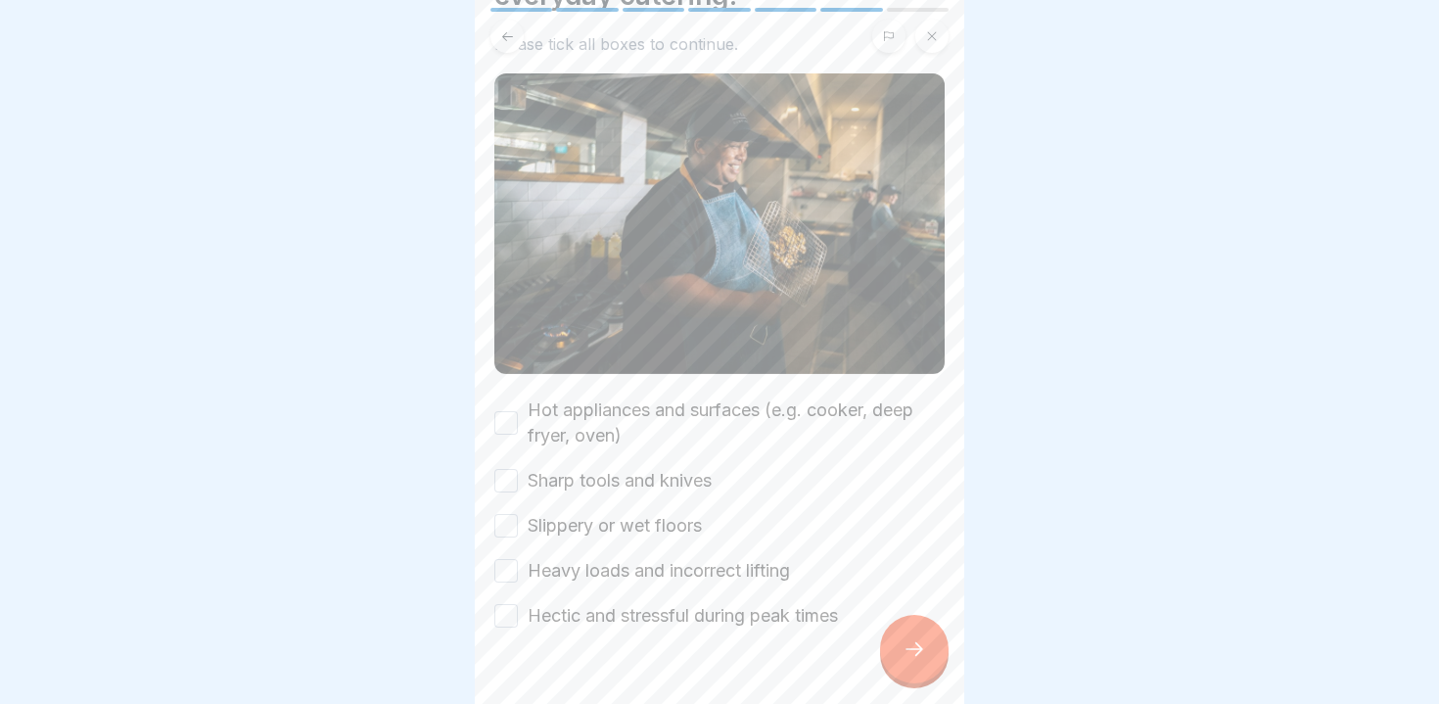
scroll to position [142, 0]
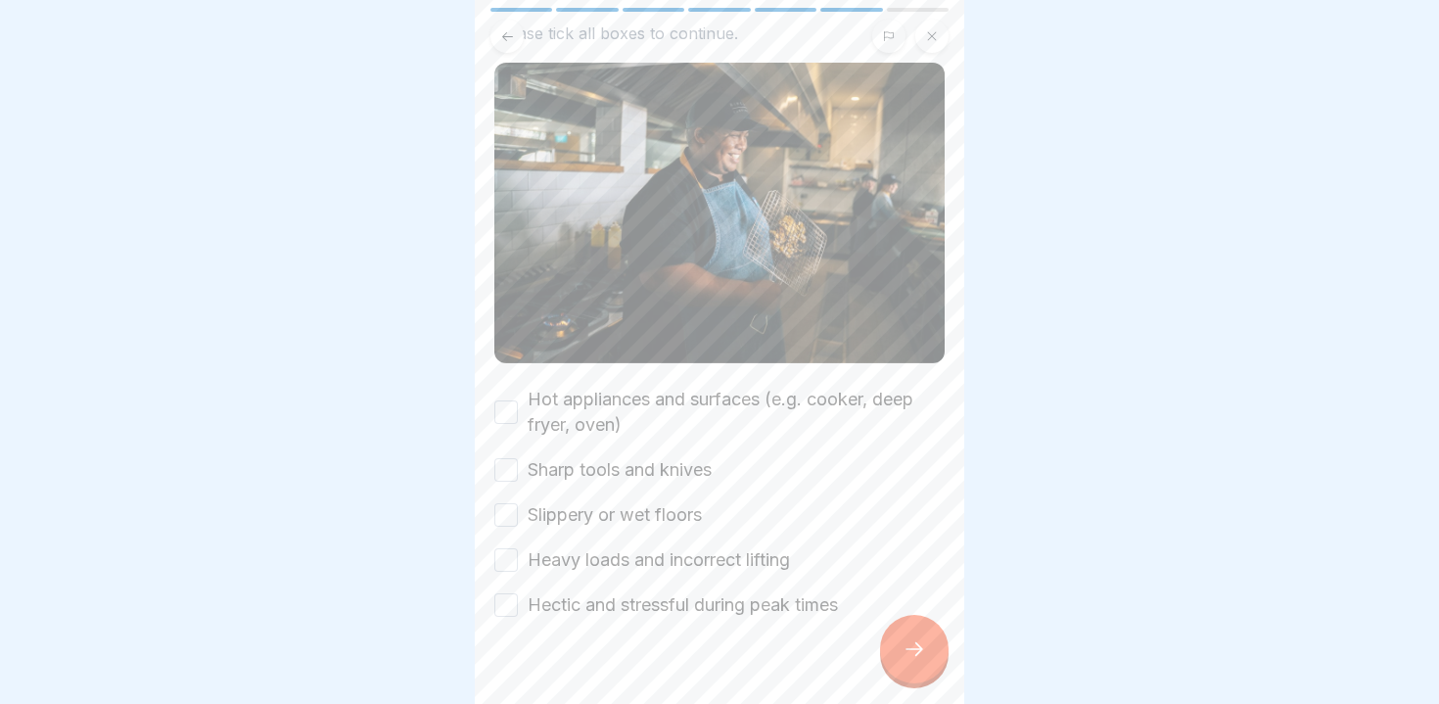
click at [502, 418] on button "Hot appliances and surfaces (e.g. cooker, deep fryer, oven)" at bounding box center [505, 411] width 23 height 23
click at [507, 462] on button "Sharp tools and knives" at bounding box center [505, 469] width 23 height 23
click at [506, 506] on button "Slippery or wet floors" at bounding box center [505, 514] width 23 height 23
click at [503, 554] on button "Heavy loads and incorrect lifting" at bounding box center [505, 559] width 23 height 23
click at [503, 602] on button "Hectic and stressful during peak times" at bounding box center [505, 604] width 23 height 23
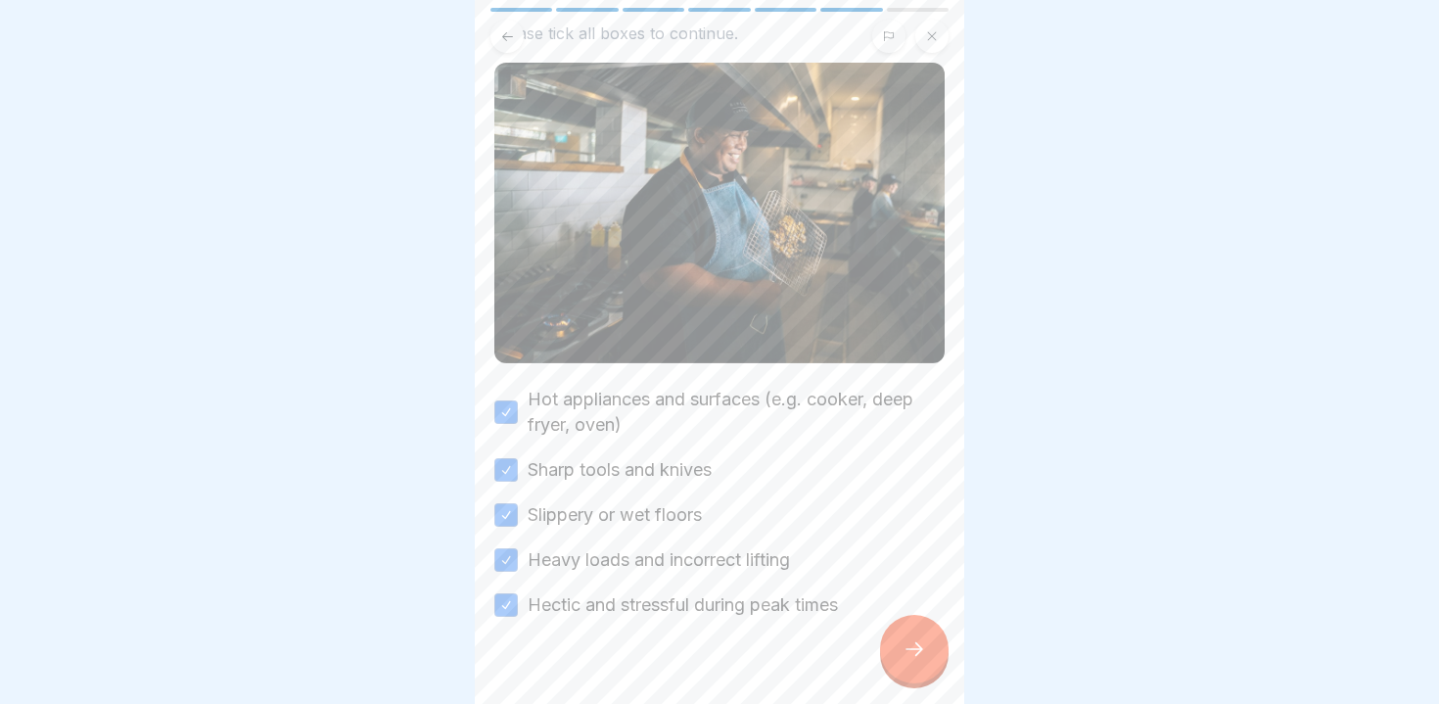
click at [894, 640] on div at bounding box center [914, 649] width 69 height 69
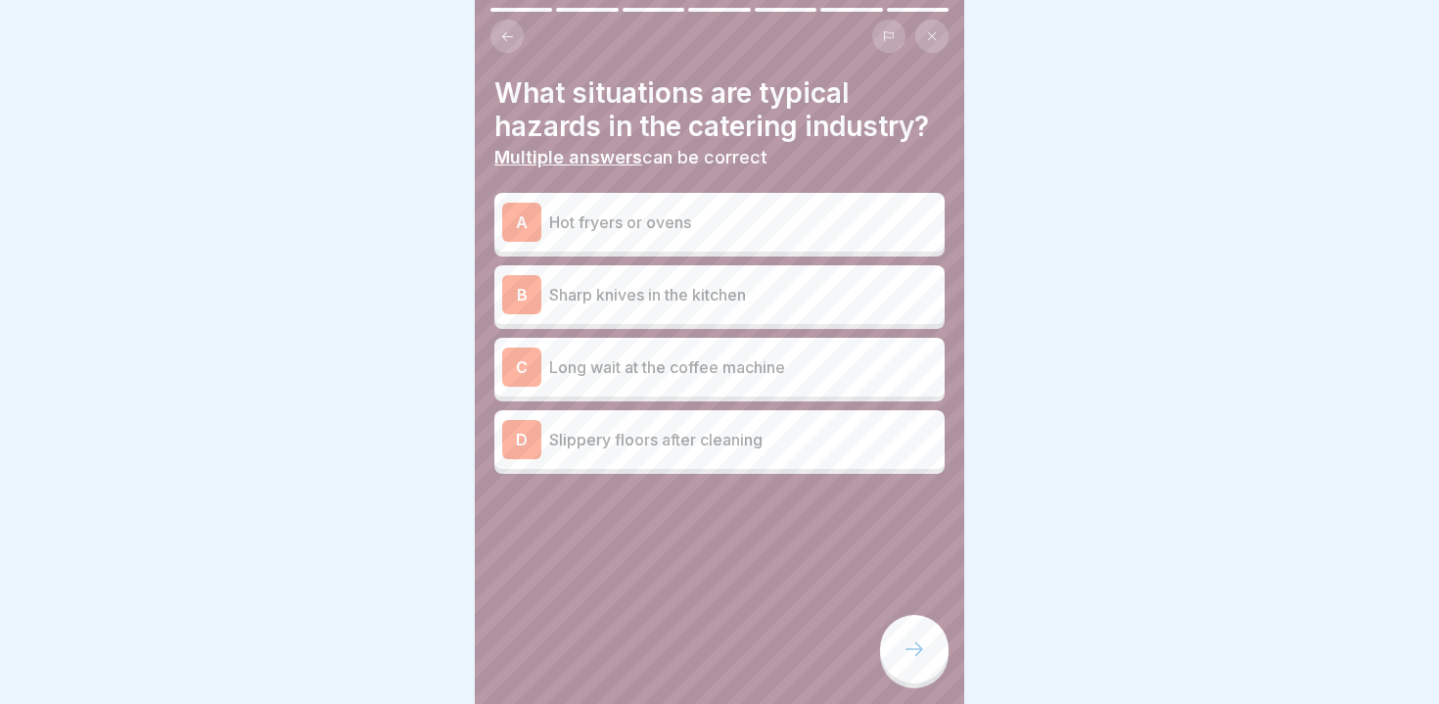
click at [590, 226] on p "Hot fryers or ovens" at bounding box center [743, 222] width 388 height 23
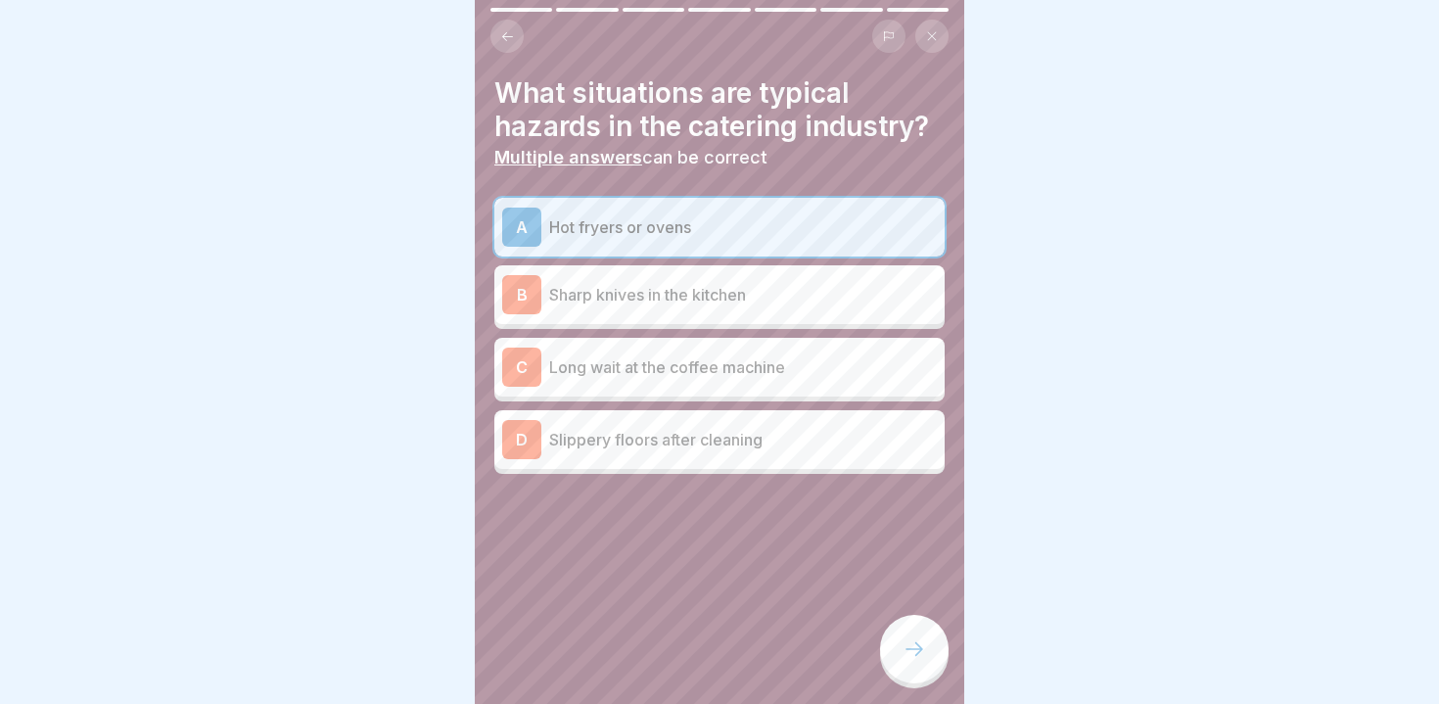
click at [585, 300] on p "Sharp knives in the kitchen" at bounding box center [743, 294] width 388 height 23
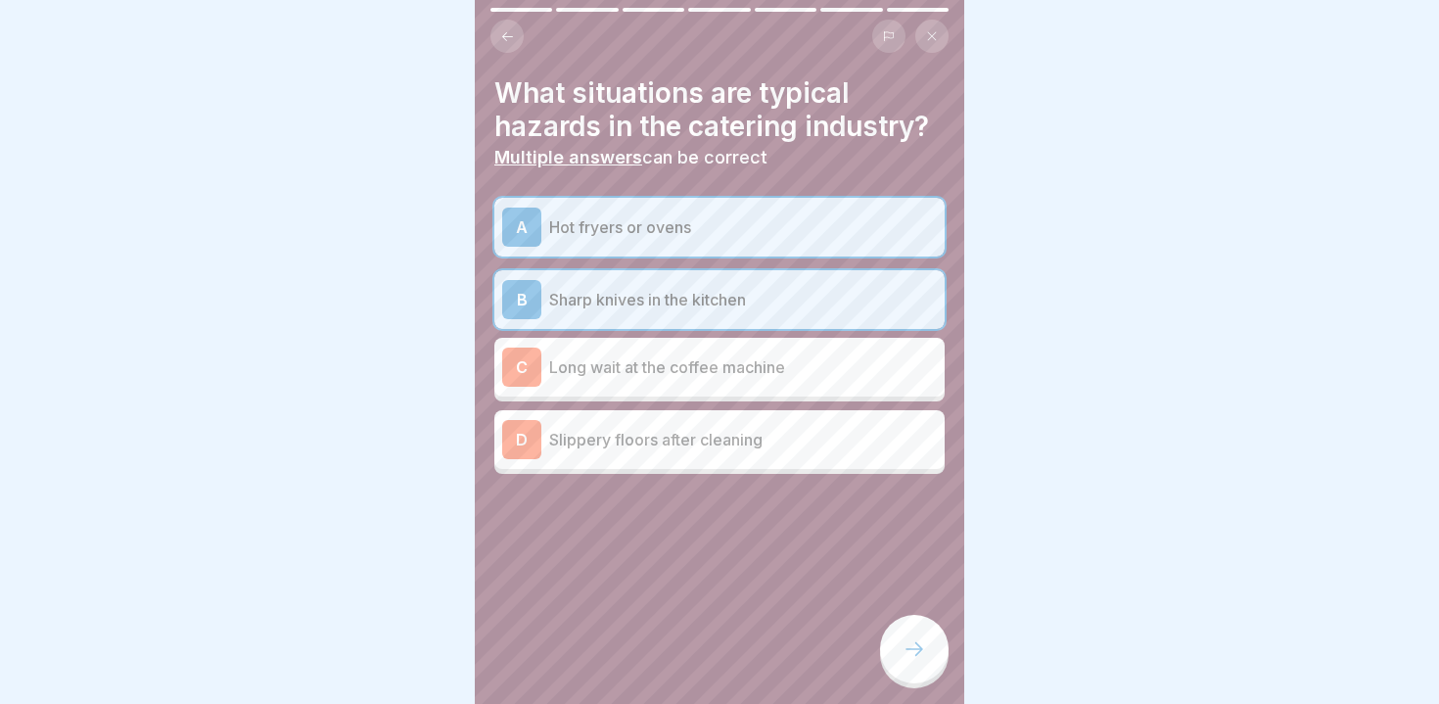
click at [604, 450] on div "D Slippery floors after cleaning" at bounding box center [719, 439] width 435 height 39
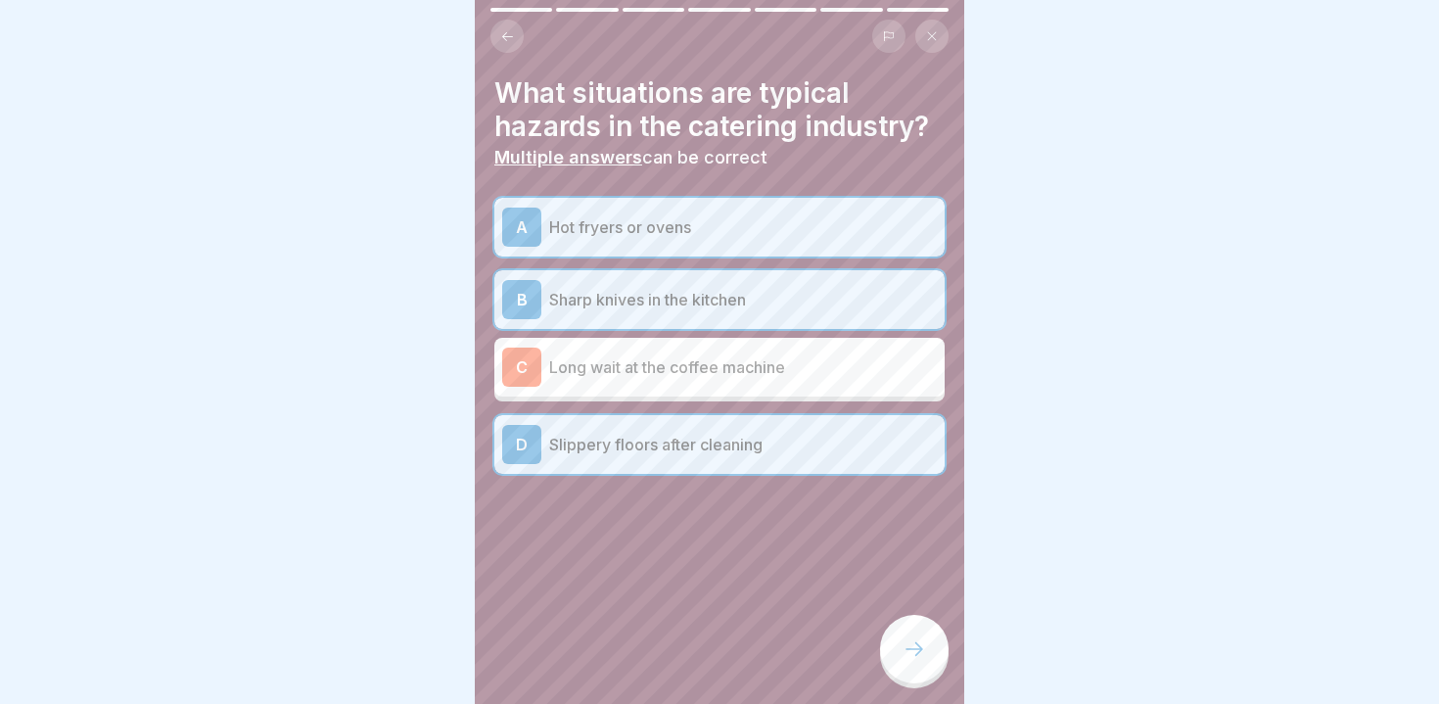
click at [894, 652] on div at bounding box center [914, 649] width 69 height 69
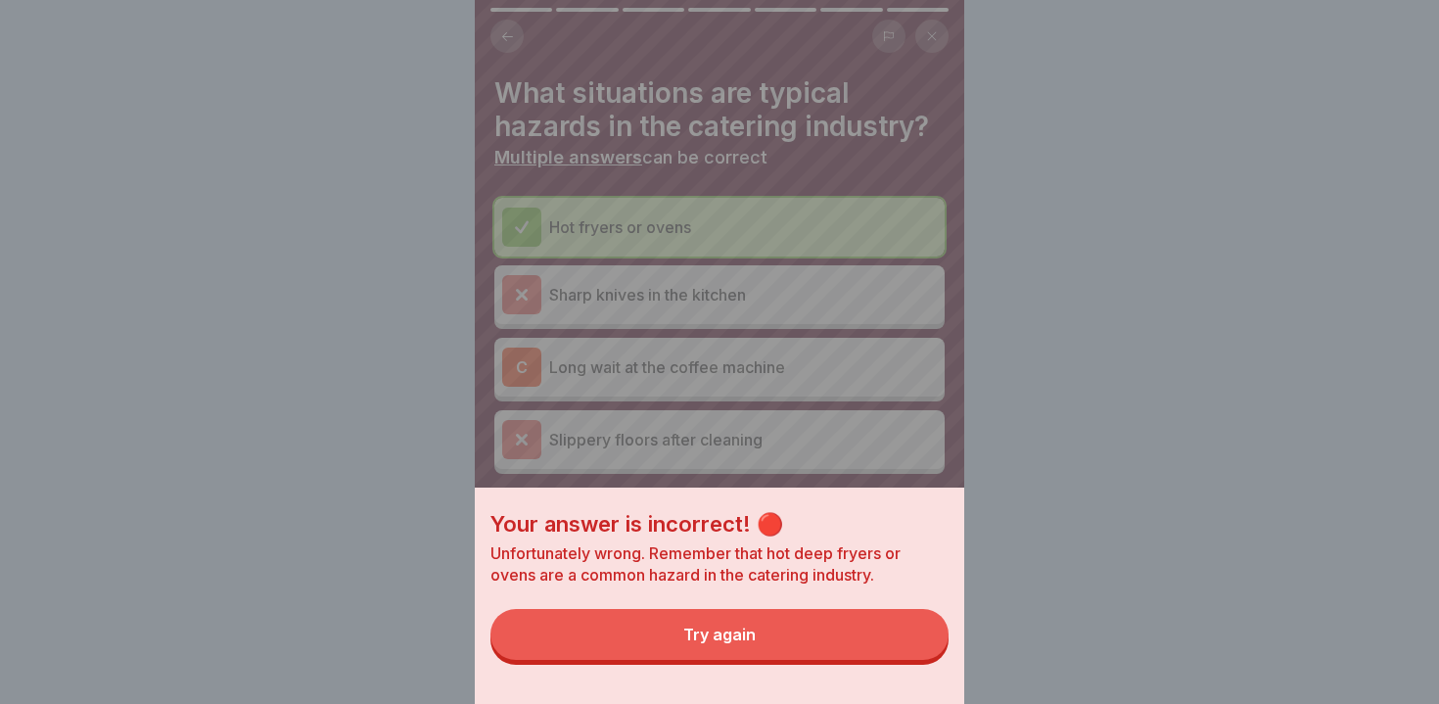
click at [698, 647] on button "Try again" at bounding box center [720, 634] width 458 height 51
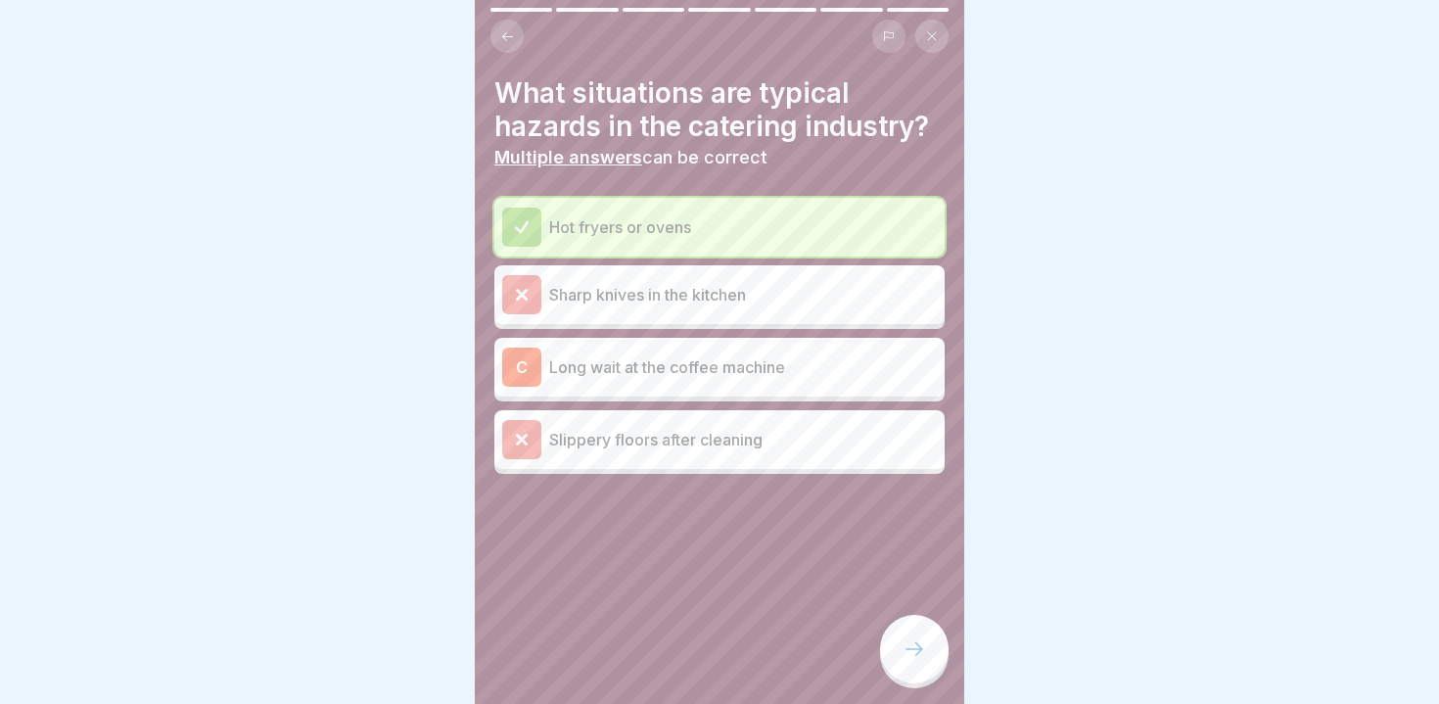
click at [913, 633] on div at bounding box center [914, 649] width 69 height 69
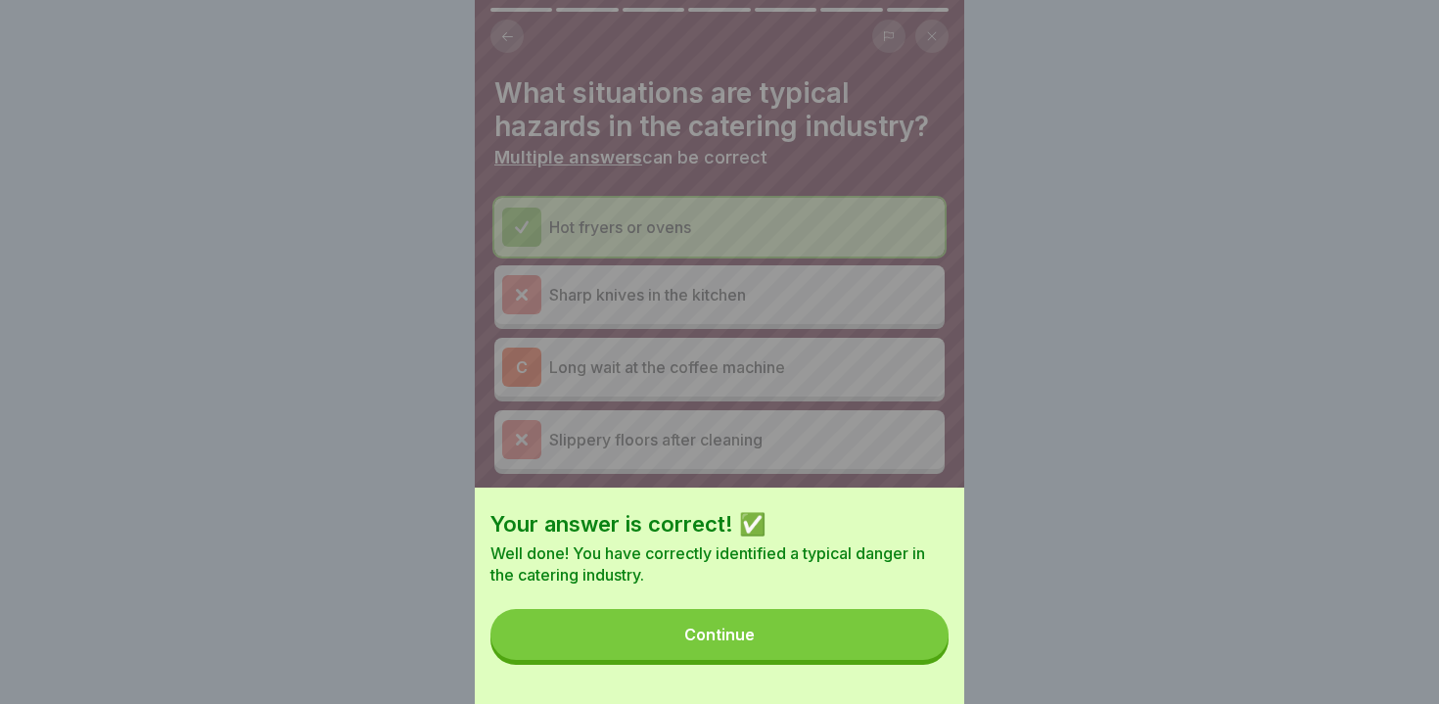
click at [854, 630] on button "Continue" at bounding box center [720, 634] width 458 height 51
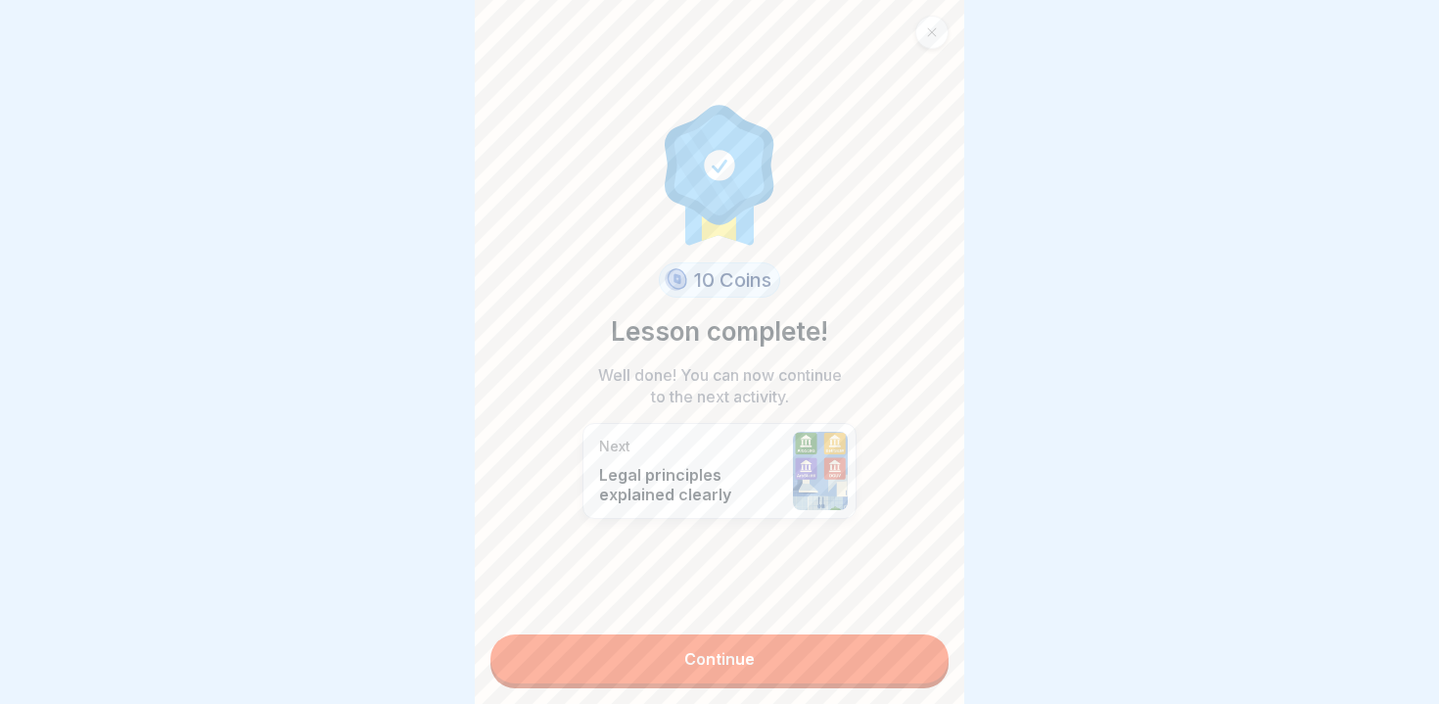
click at [762, 682] on link "Continue" at bounding box center [720, 658] width 458 height 49
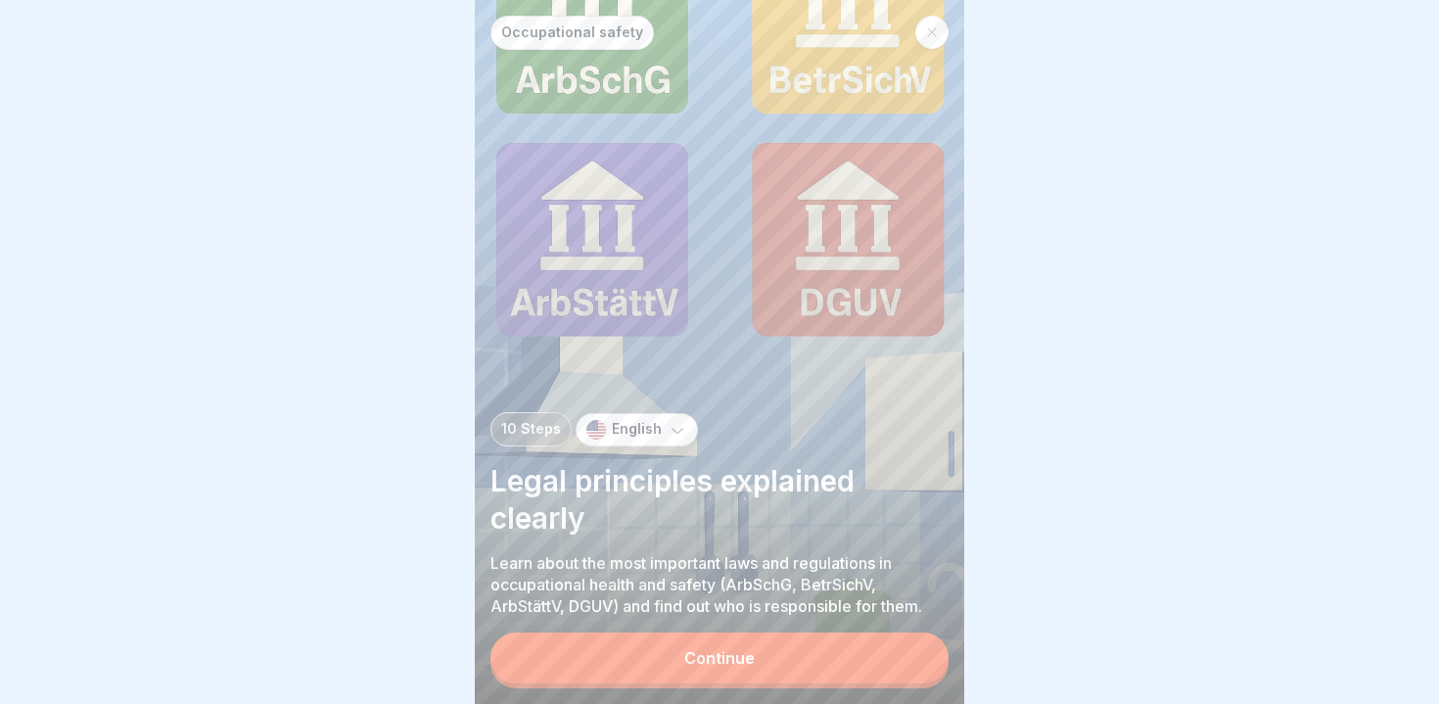
click at [746, 640] on button "Continue" at bounding box center [720, 658] width 458 height 51
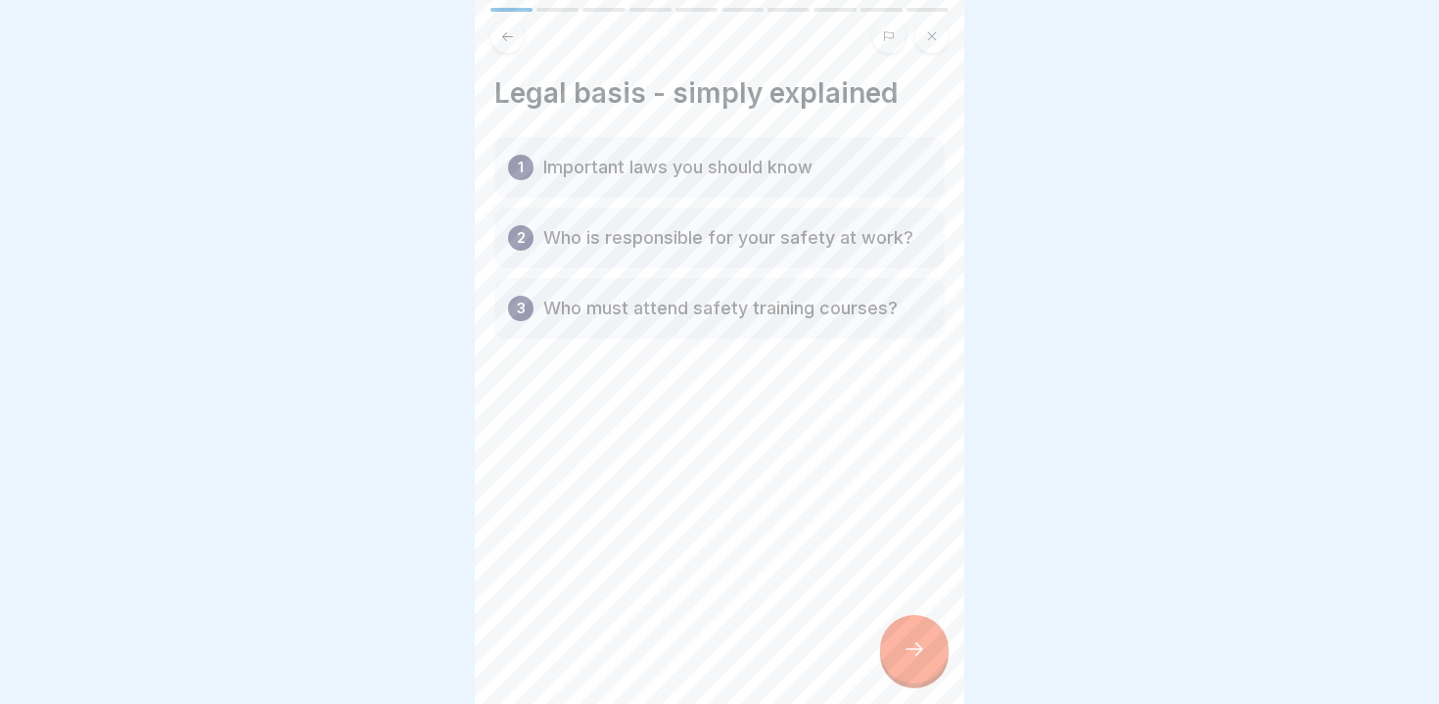
click at [908, 649] on icon at bounding box center [914, 648] width 23 height 23
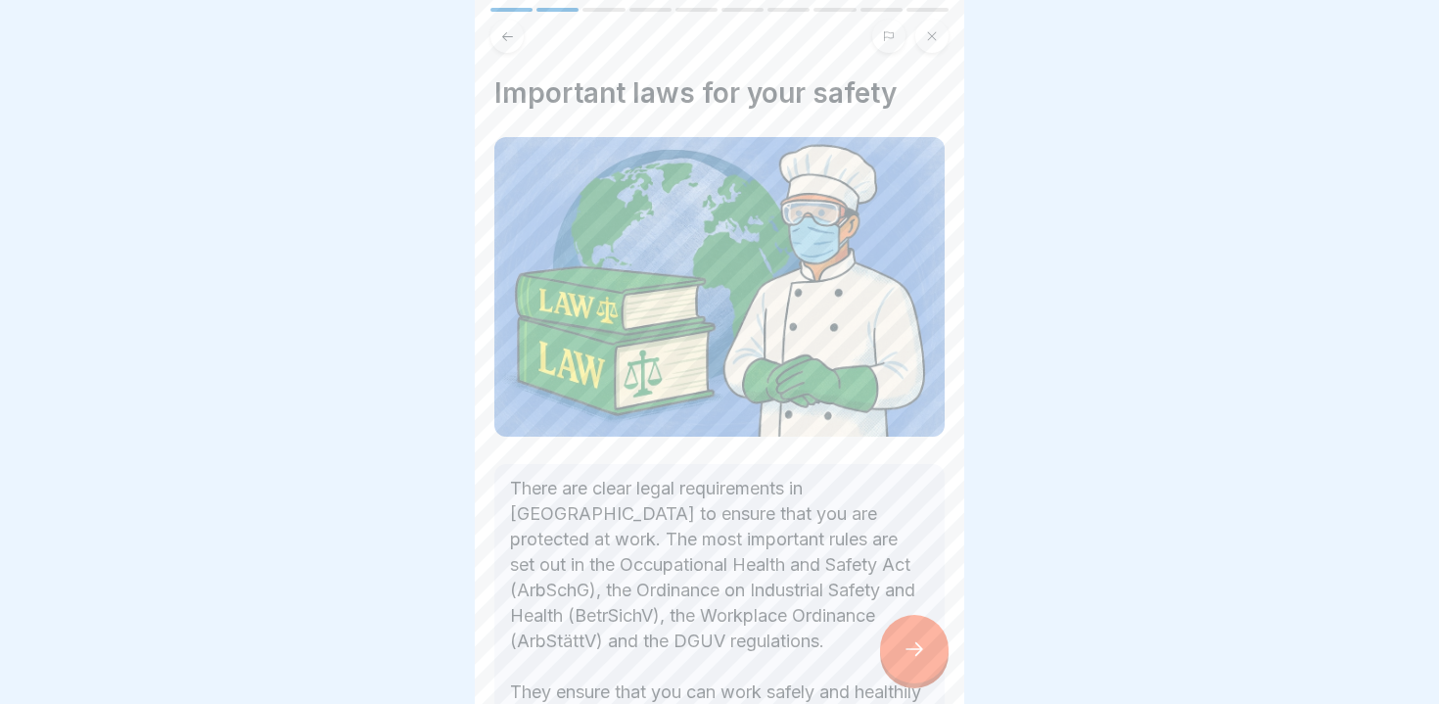
click at [908, 649] on icon at bounding box center [914, 648] width 23 height 23
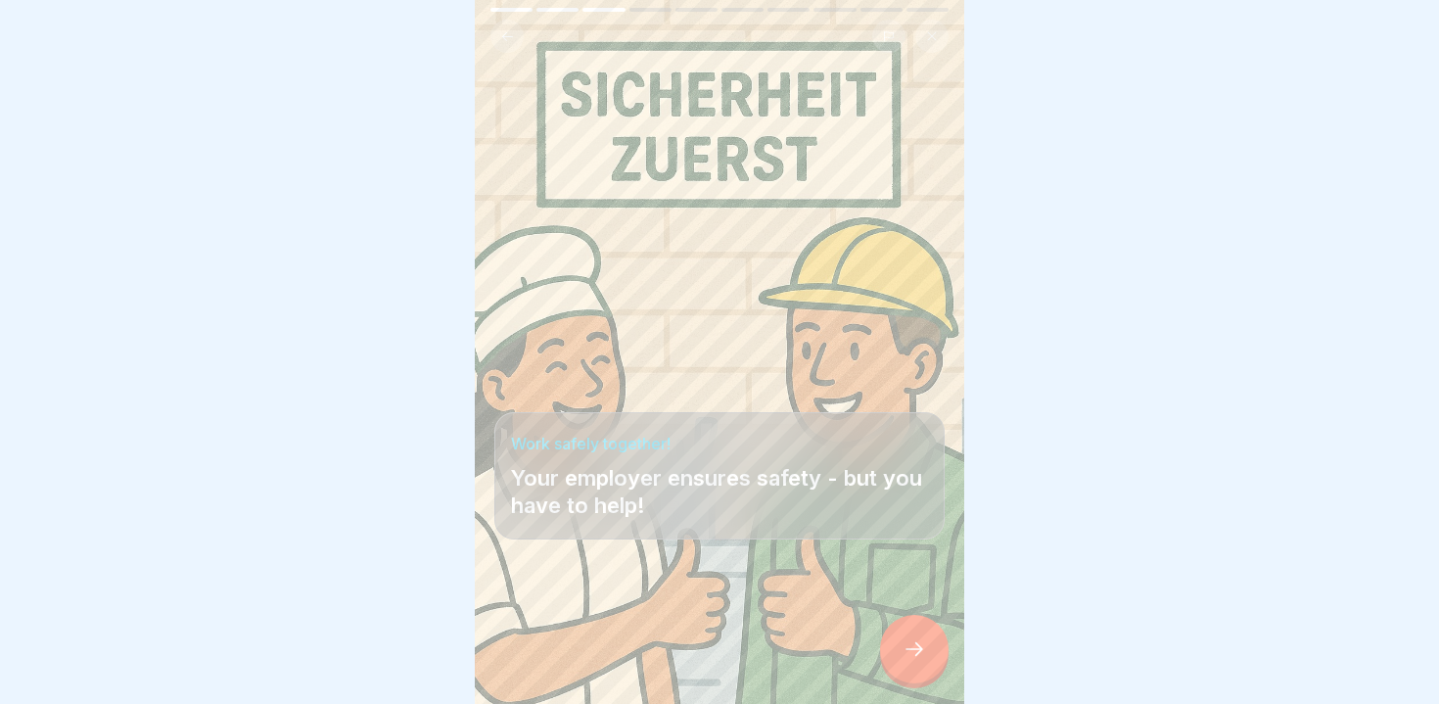
click at [908, 649] on icon at bounding box center [915, 649] width 18 height 14
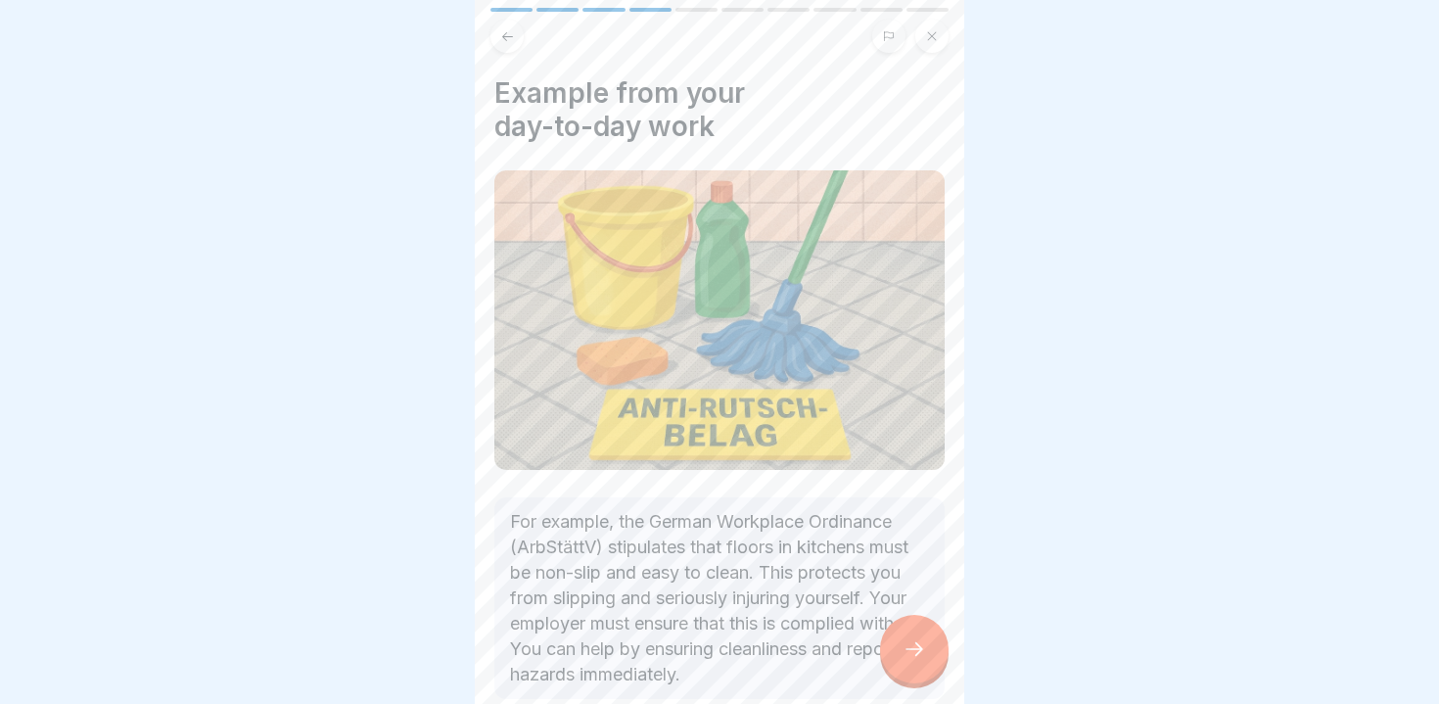
click at [908, 649] on icon at bounding box center [915, 649] width 18 height 14
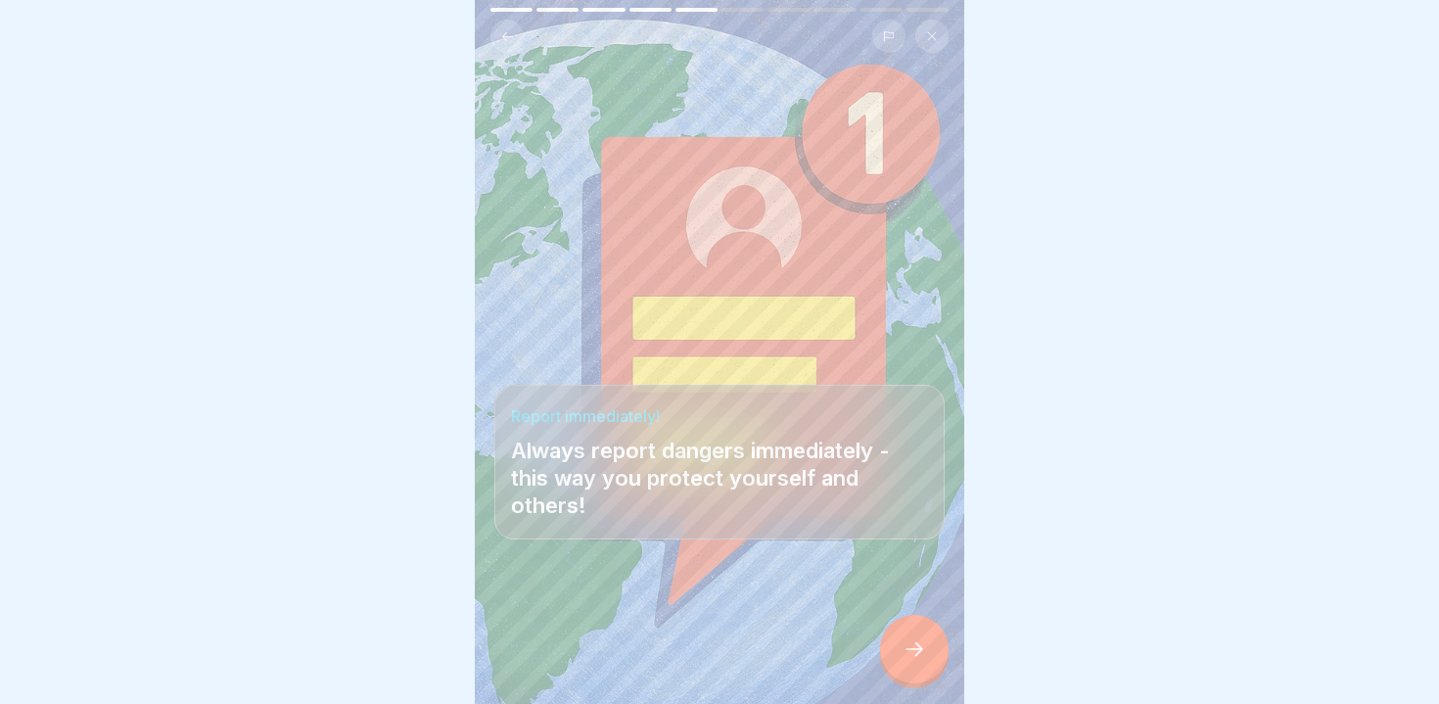
click at [908, 649] on icon at bounding box center [915, 649] width 18 height 14
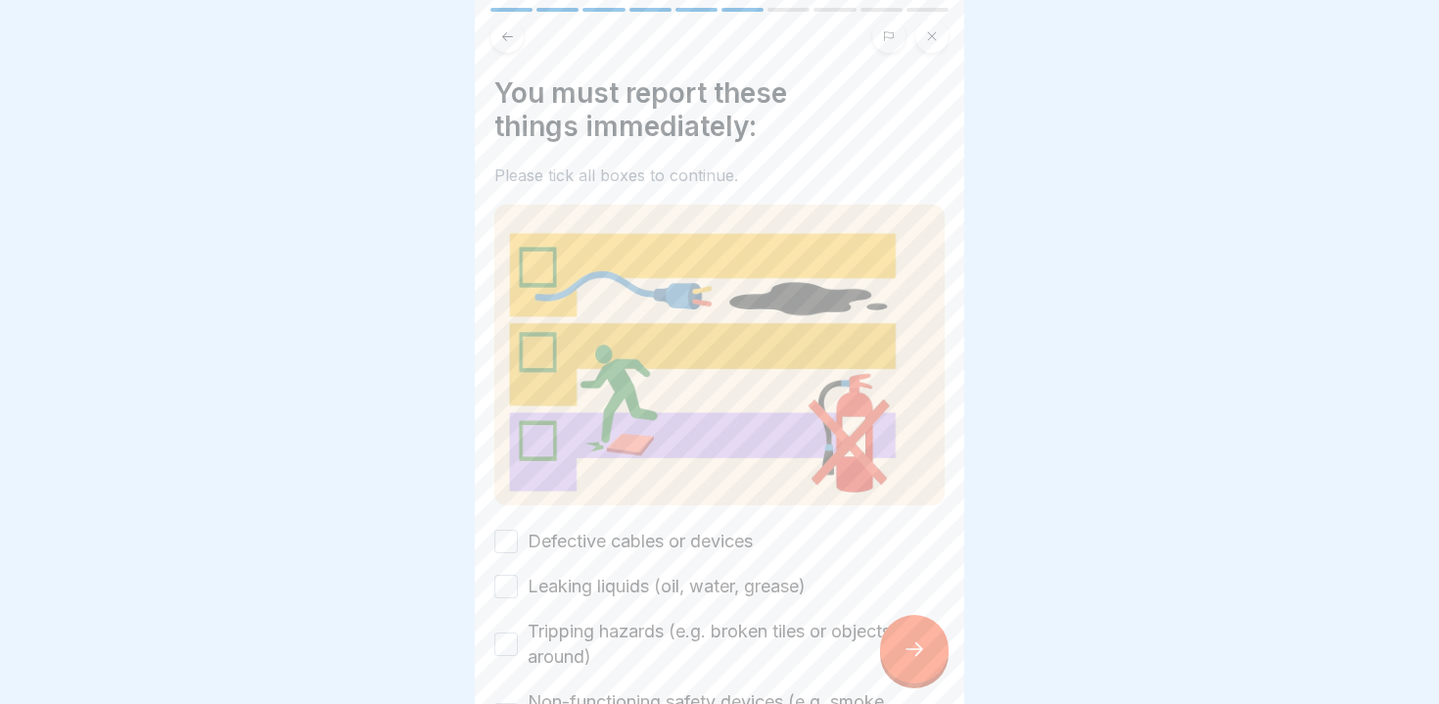
click at [908, 649] on icon at bounding box center [915, 649] width 18 height 14
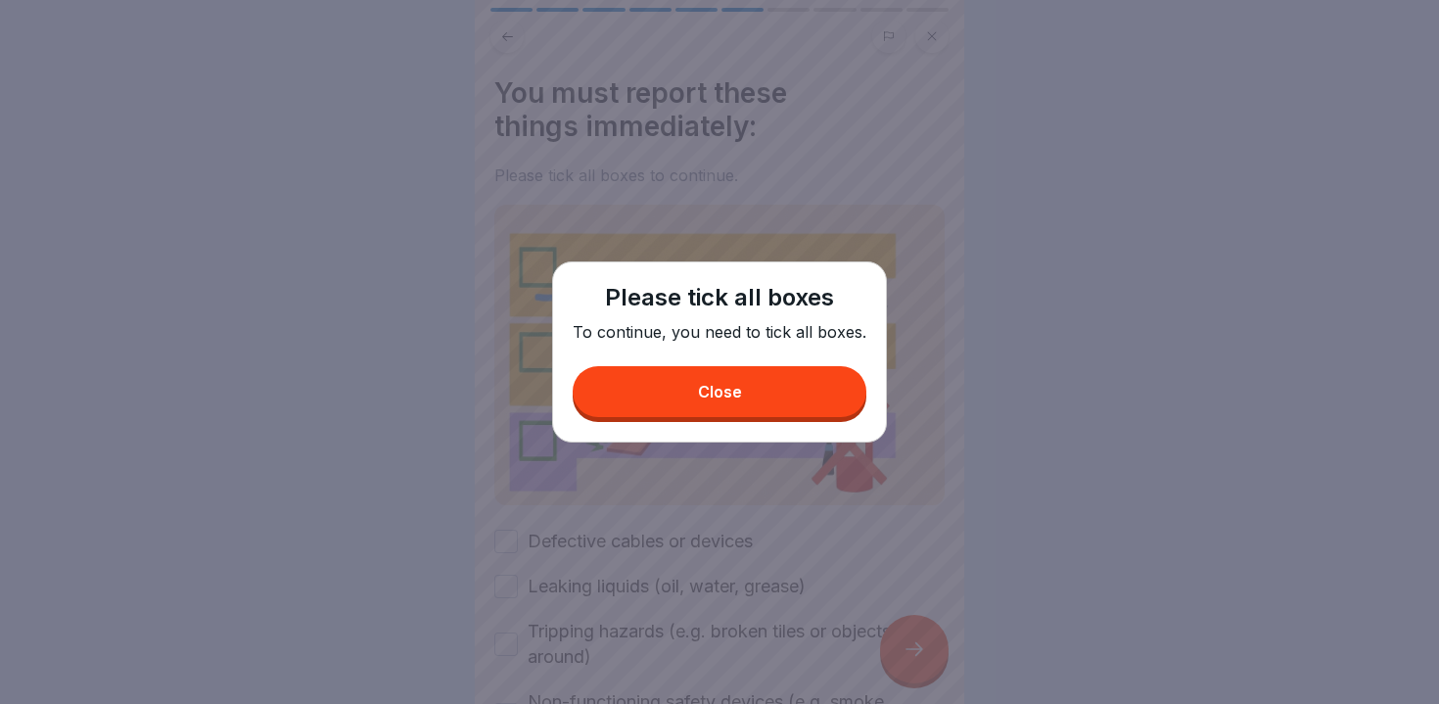
click at [627, 411] on button "Close" at bounding box center [720, 391] width 294 height 51
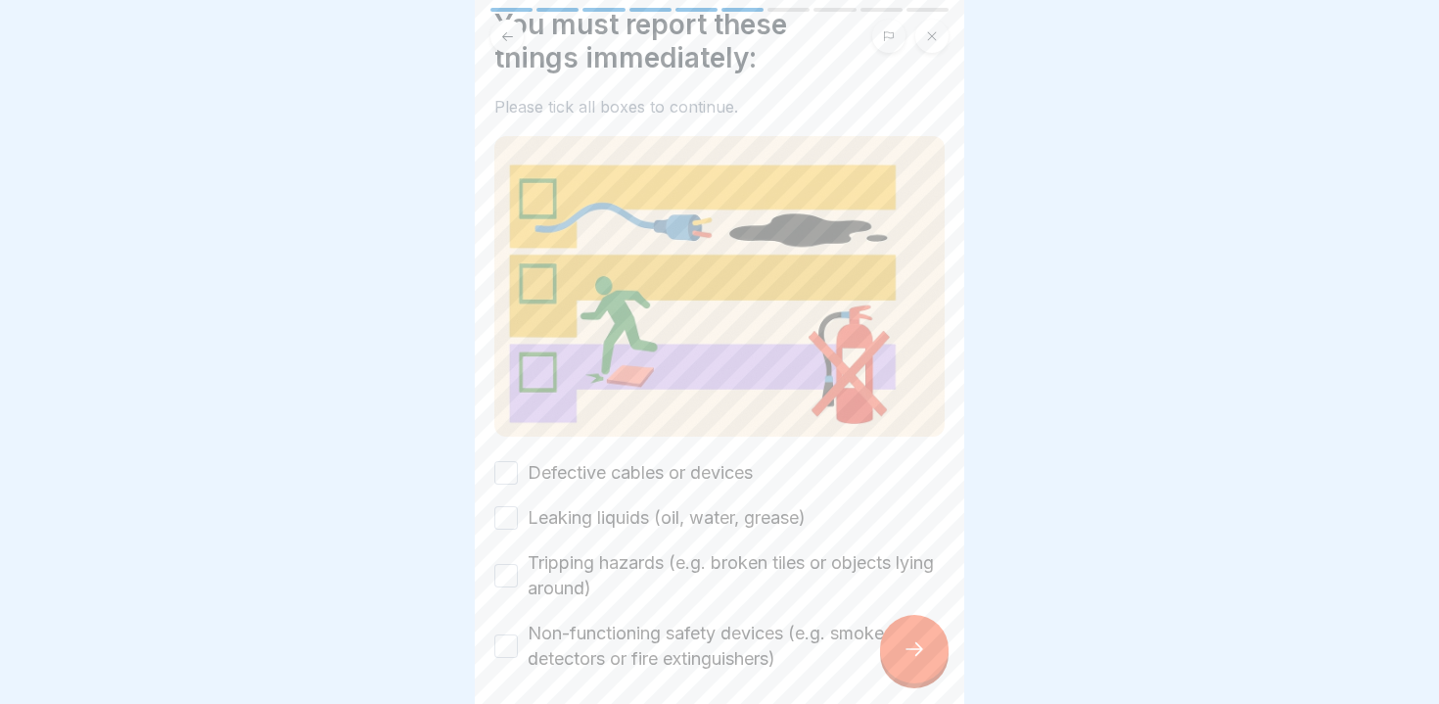
scroll to position [111, 0]
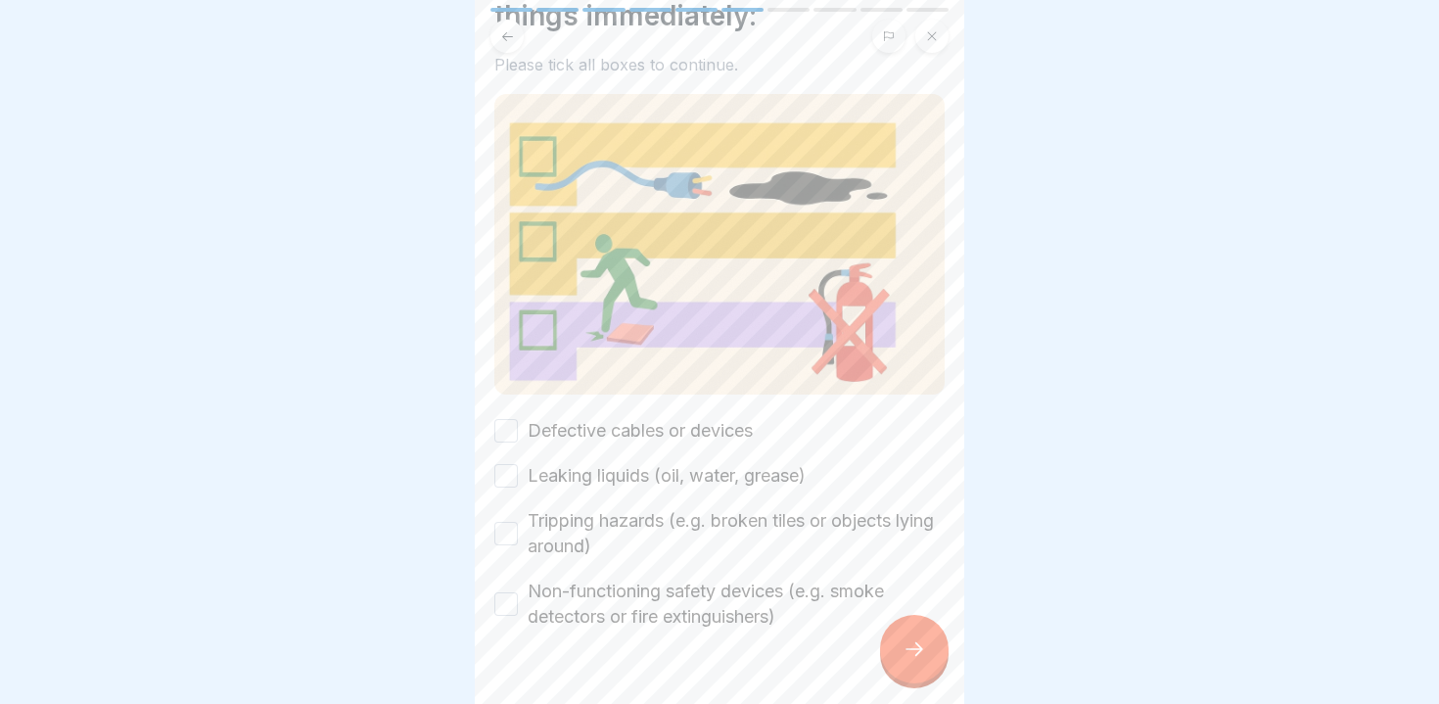
click at [510, 432] on button "Defective cables or devices" at bounding box center [505, 430] width 23 height 23
click at [506, 471] on button "Leaking liquids (oil, water, grease)" at bounding box center [505, 475] width 23 height 23
click at [503, 528] on button "Tripping hazards (e.g. broken tiles or objects lying around)" at bounding box center [505, 533] width 23 height 23
click at [510, 586] on div "Non-functioning safety devices (e.g. smoke detectors or fire extinguishers)" at bounding box center [719, 604] width 450 height 51
click at [513, 624] on div "Non-functioning safety devices (e.g. smoke detectors or fire extinguishers)" at bounding box center [719, 604] width 450 height 51
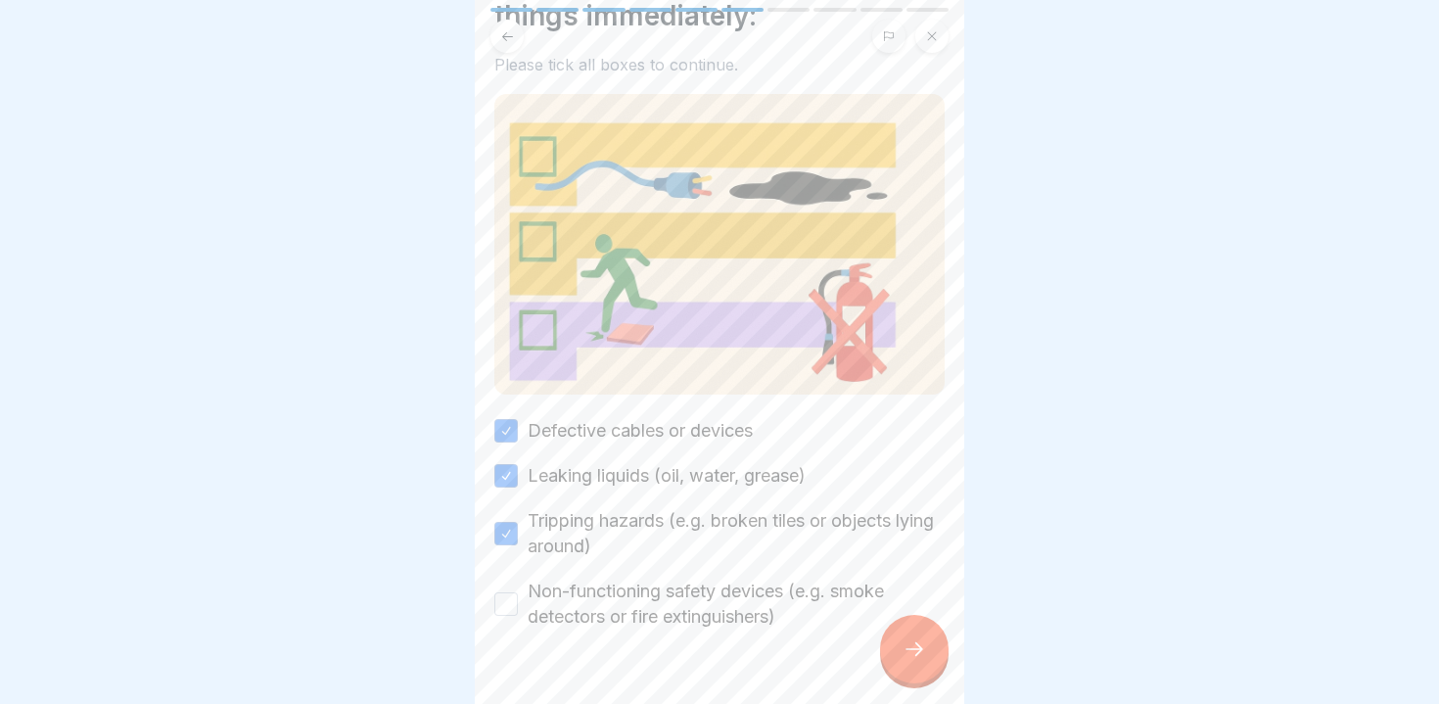
click at [508, 608] on button "Non-functioning safety devices (e.g. smoke detectors or fire extinguishers)" at bounding box center [505, 603] width 23 height 23
click at [921, 645] on icon at bounding box center [914, 648] width 23 height 23
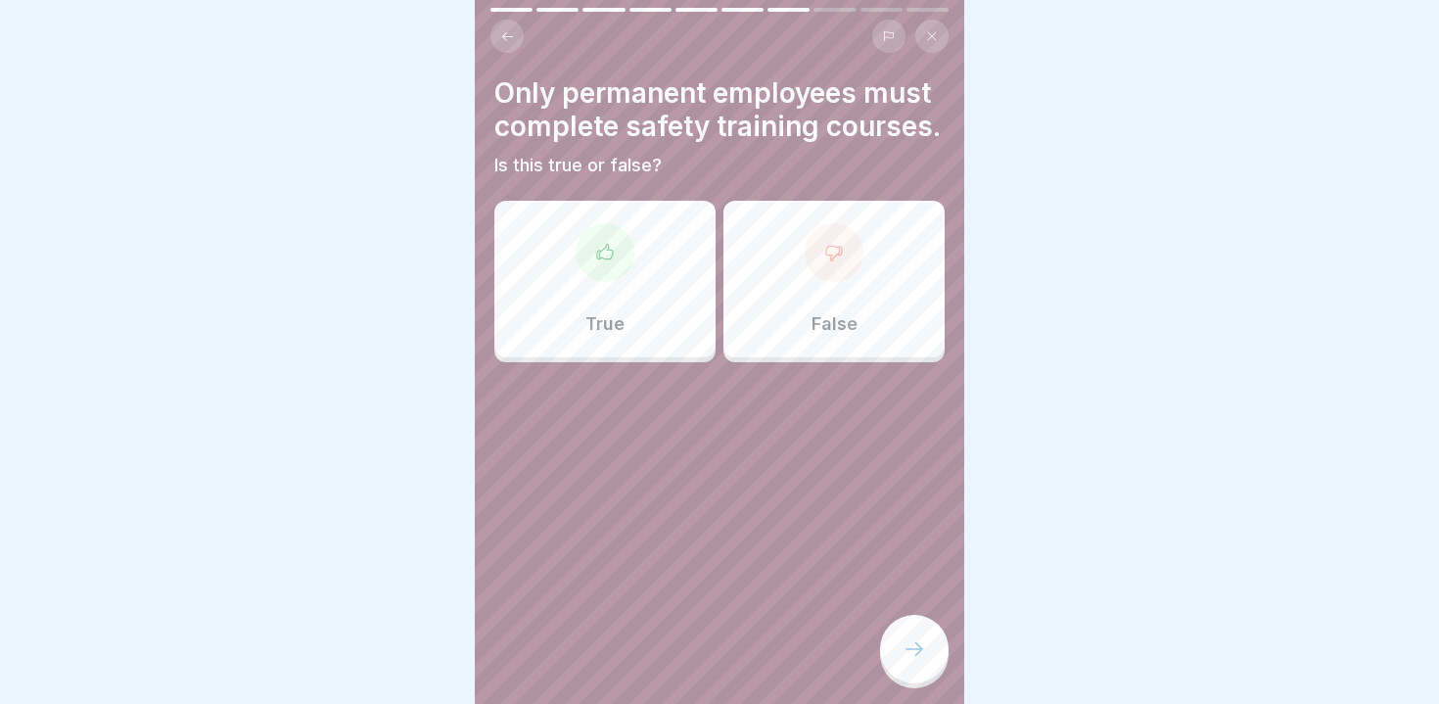
click at [819, 335] on div "False" at bounding box center [834, 279] width 221 height 157
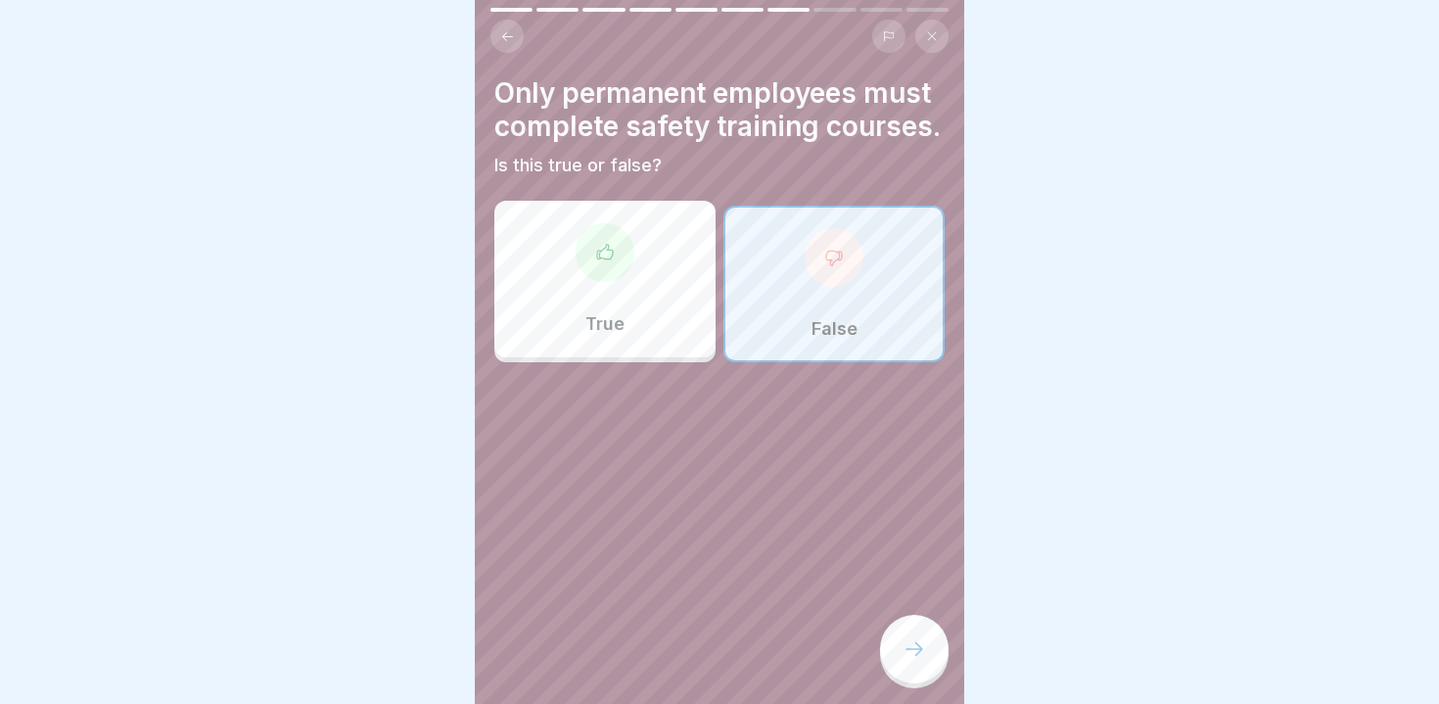
click at [890, 632] on div at bounding box center [914, 649] width 69 height 69
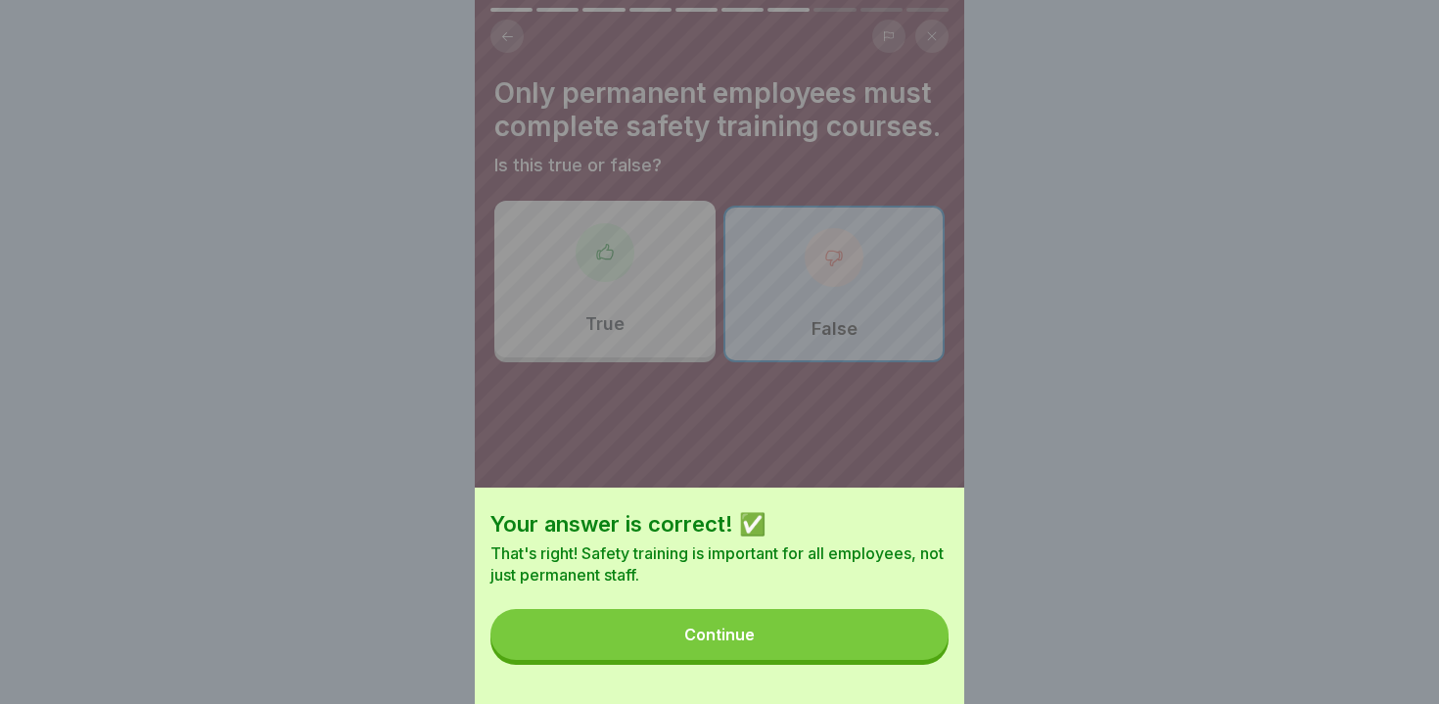
click at [815, 621] on button "Continue" at bounding box center [720, 634] width 458 height 51
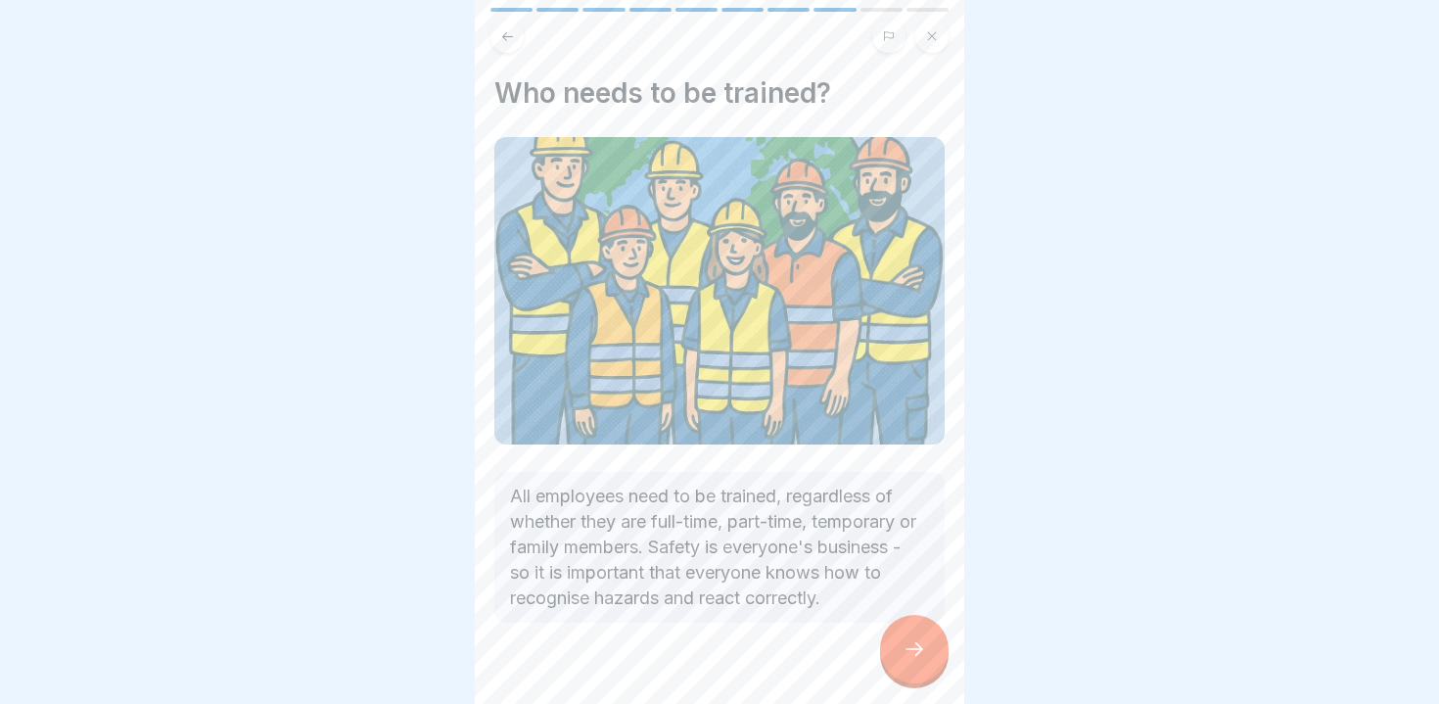
click at [915, 639] on div at bounding box center [914, 649] width 69 height 69
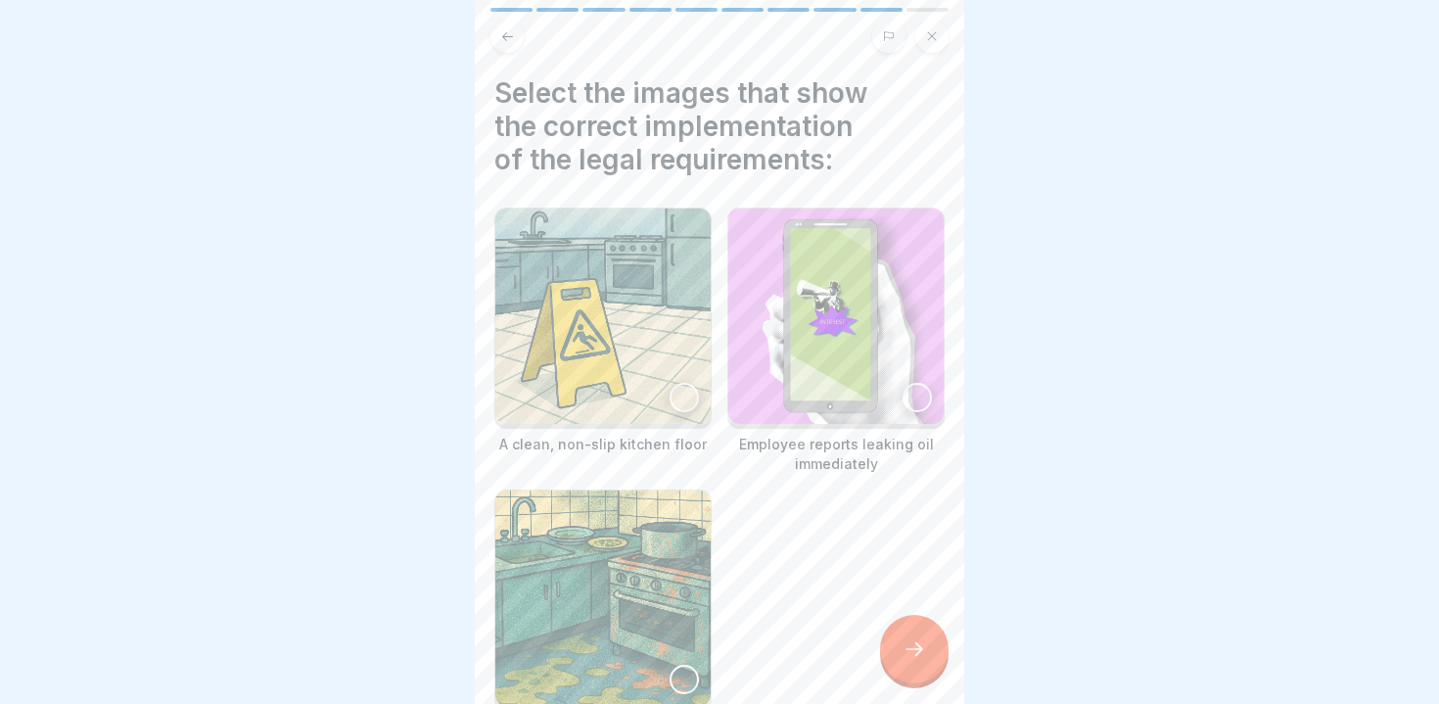
click at [677, 391] on div at bounding box center [684, 397] width 29 height 29
click at [905, 391] on div at bounding box center [917, 397] width 29 height 29
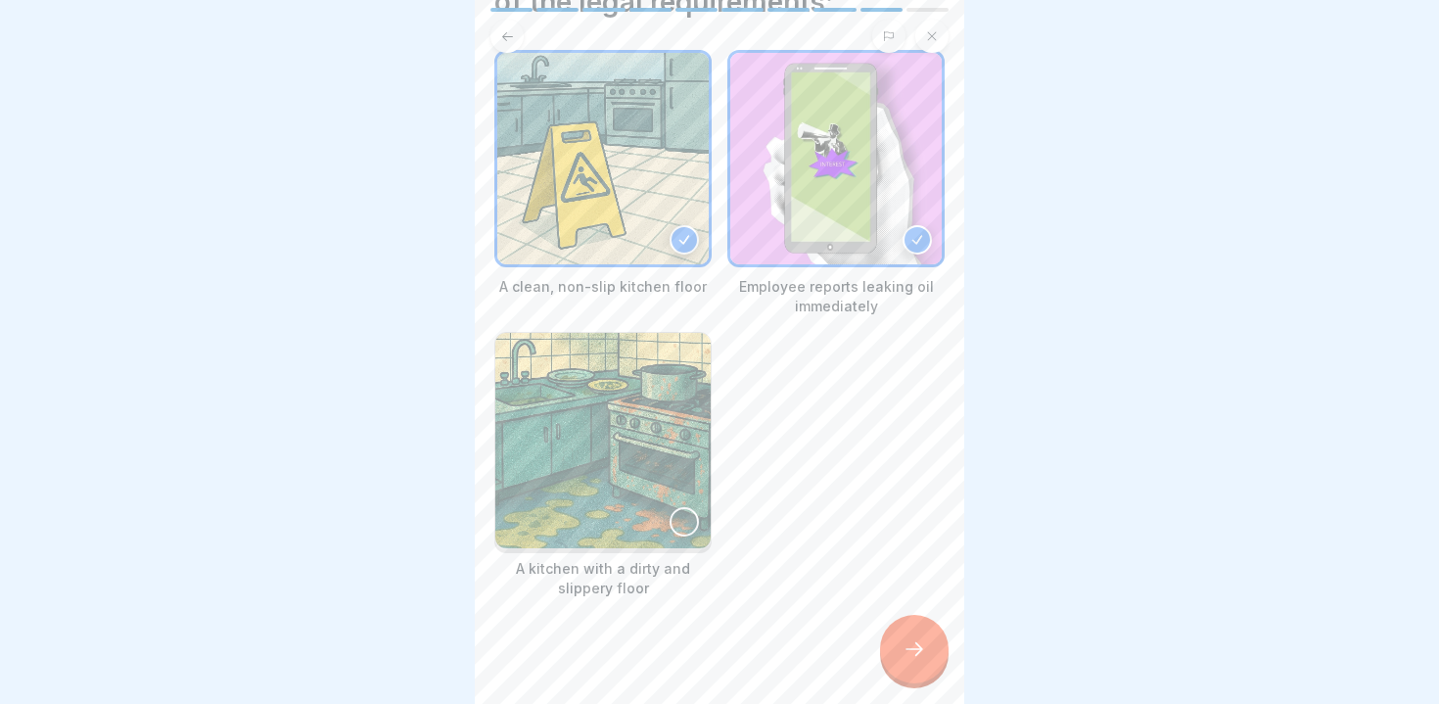
scroll to position [169, 0]
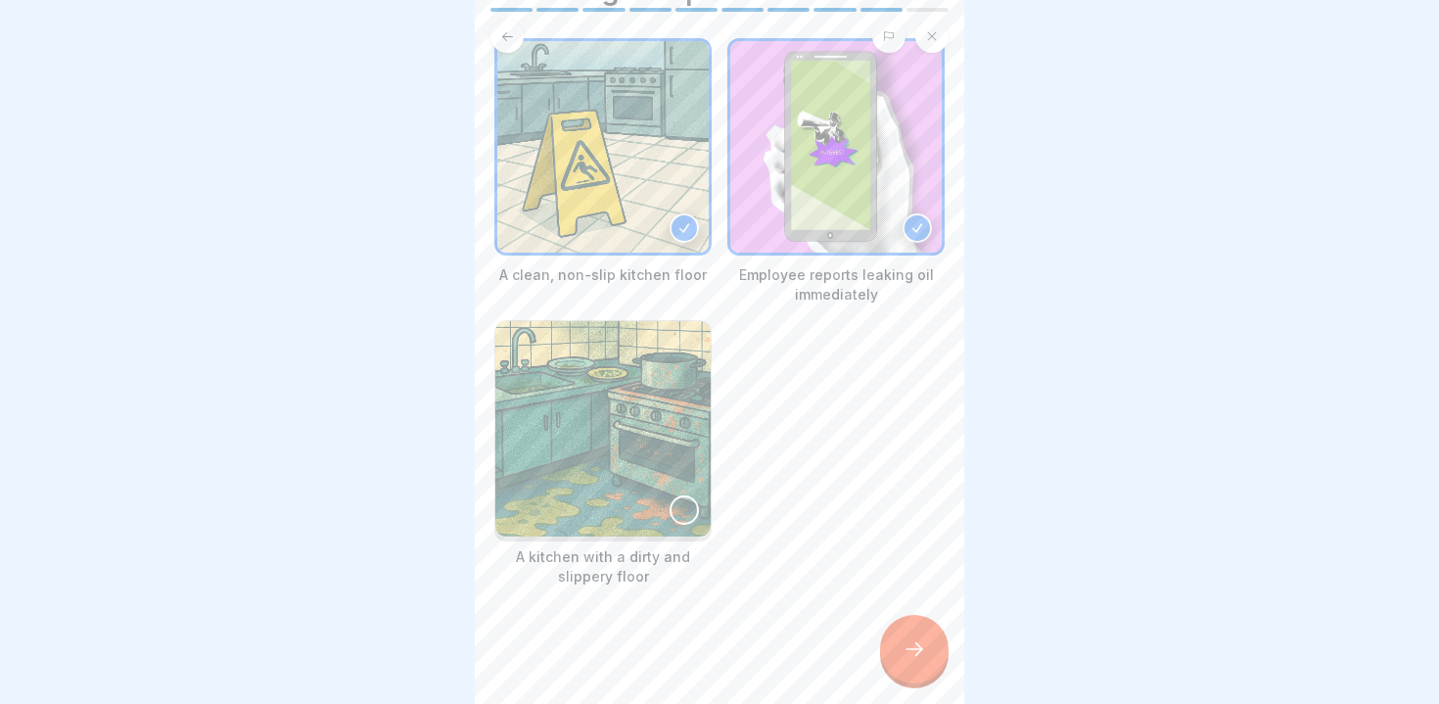
click at [689, 506] on div at bounding box center [684, 509] width 29 height 29
click at [917, 647] on icon at bounding box center [914, 648] width 23 height 23
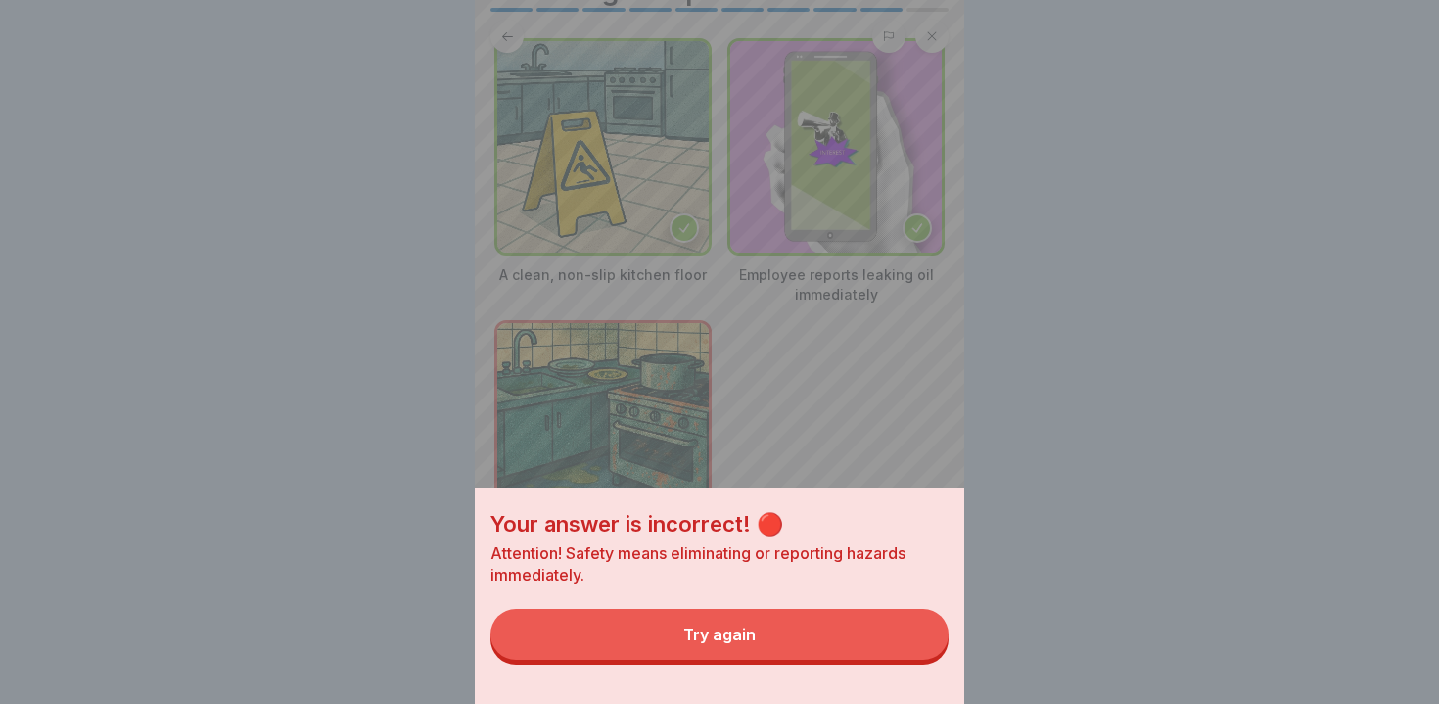
click at [822, 647] on button "Try again" at bounding box center [720, 634] width 458 height 51
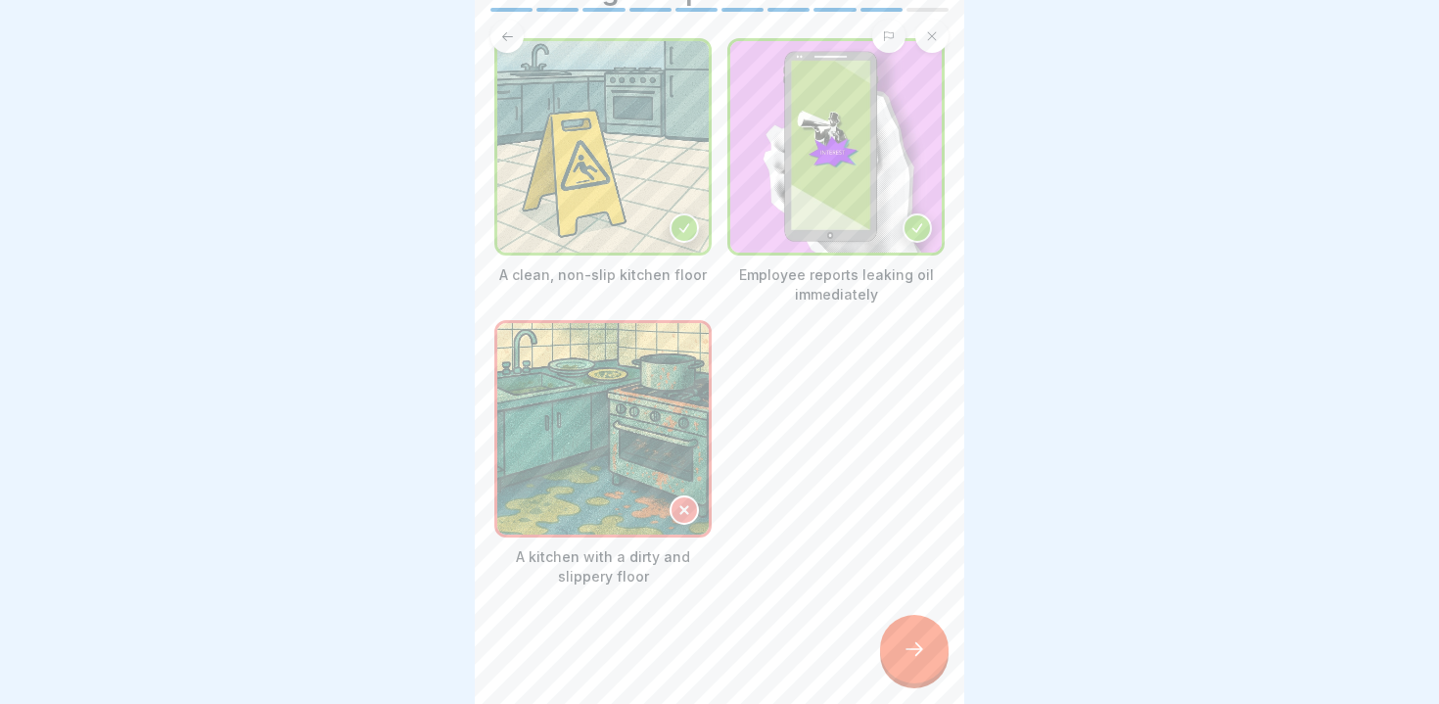
click at [916, 650] on icon at bounding box center [914, 648] width 23 height 23
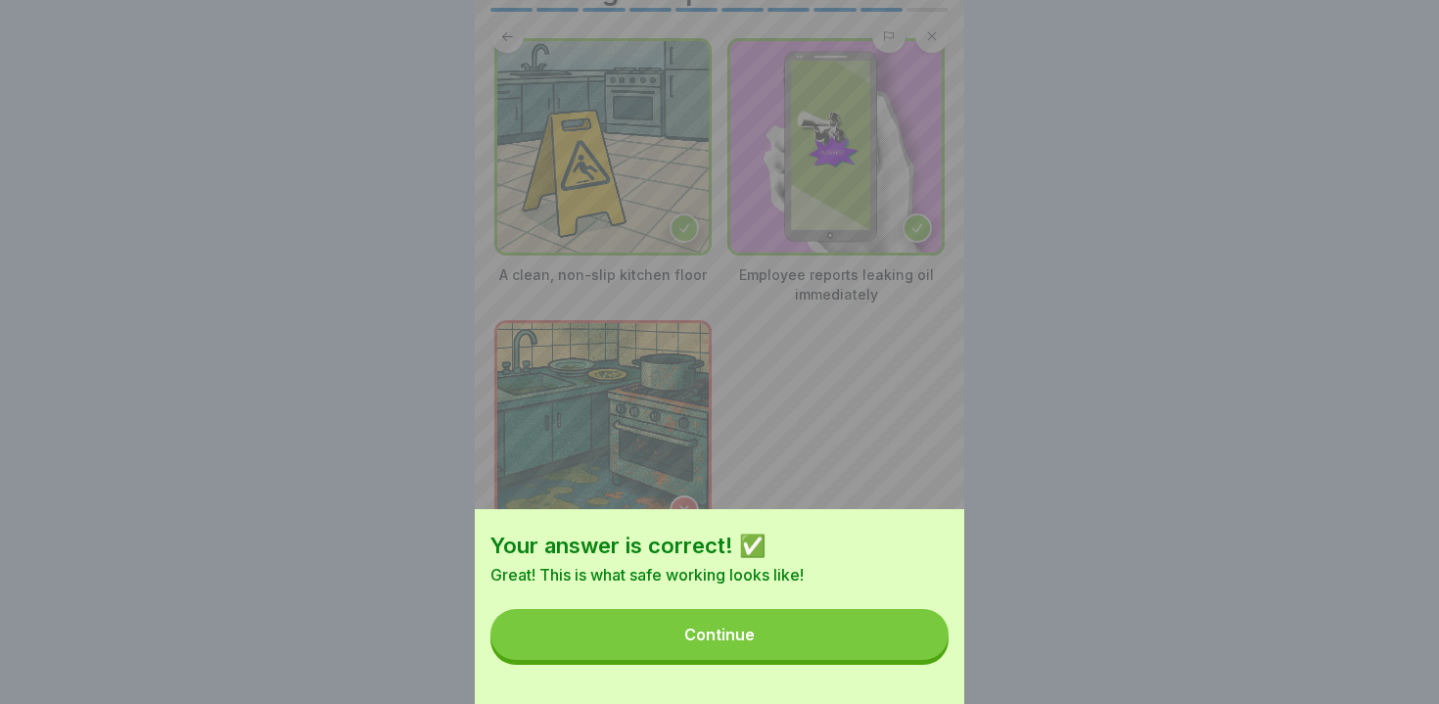
click at [808, 664] on div "Your answer is correct! ✅ Great! This is what safe working looks like! Continue" at bounding box center [720, 606] width 490 height 195
click at [792, 651] on button "Continue" at bounding box center [720, 634] width 458 height 51
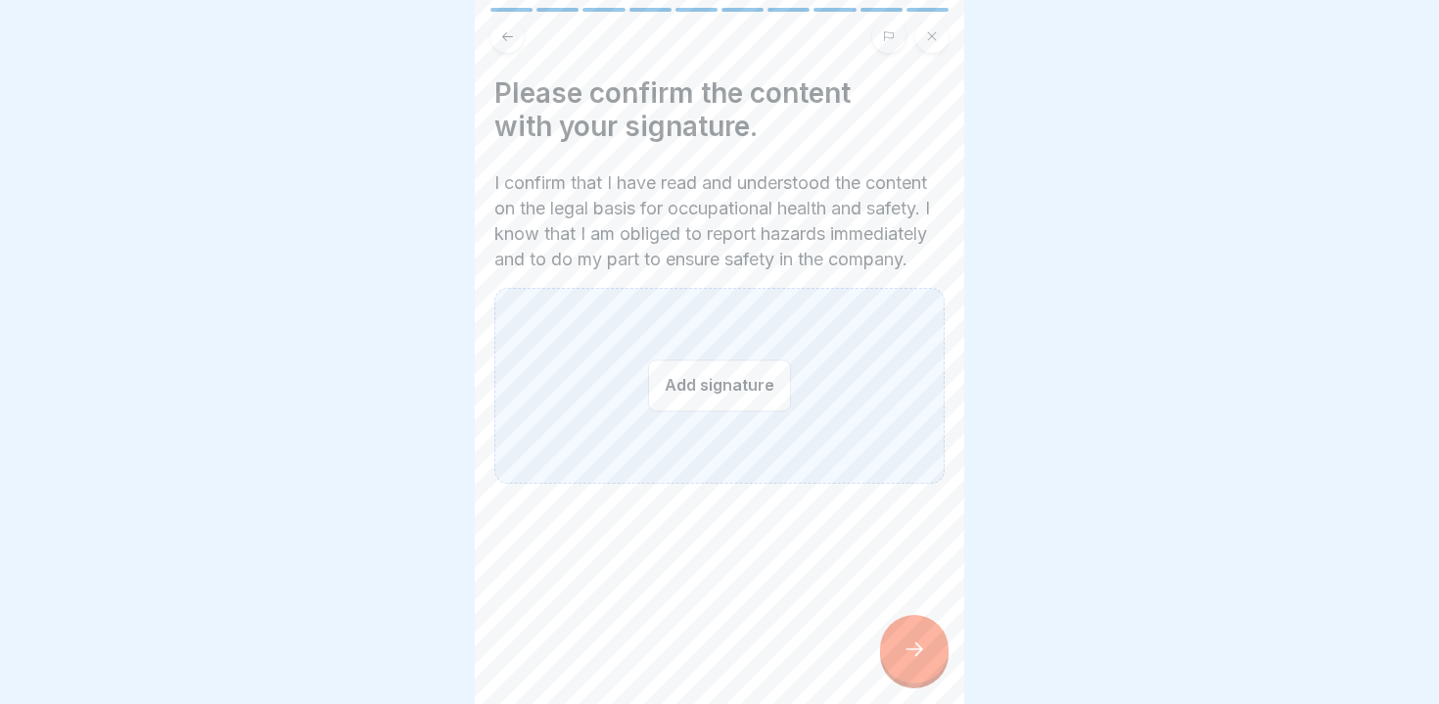
click at [692, 445] on div "Add signature" at bounding box center [719, 386] width 450 height 196
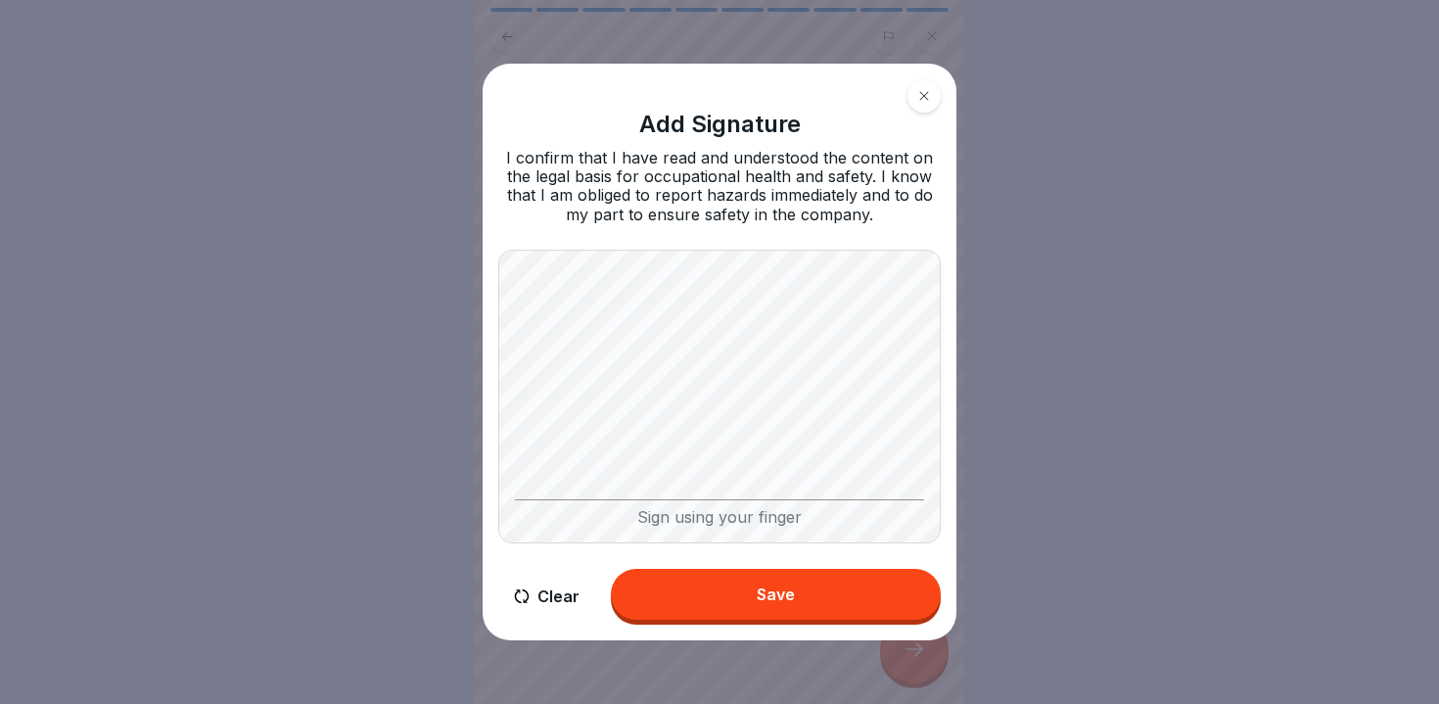
click at [700, 591] on button "Save" at bounding box center [776, 594] width 330 height 51
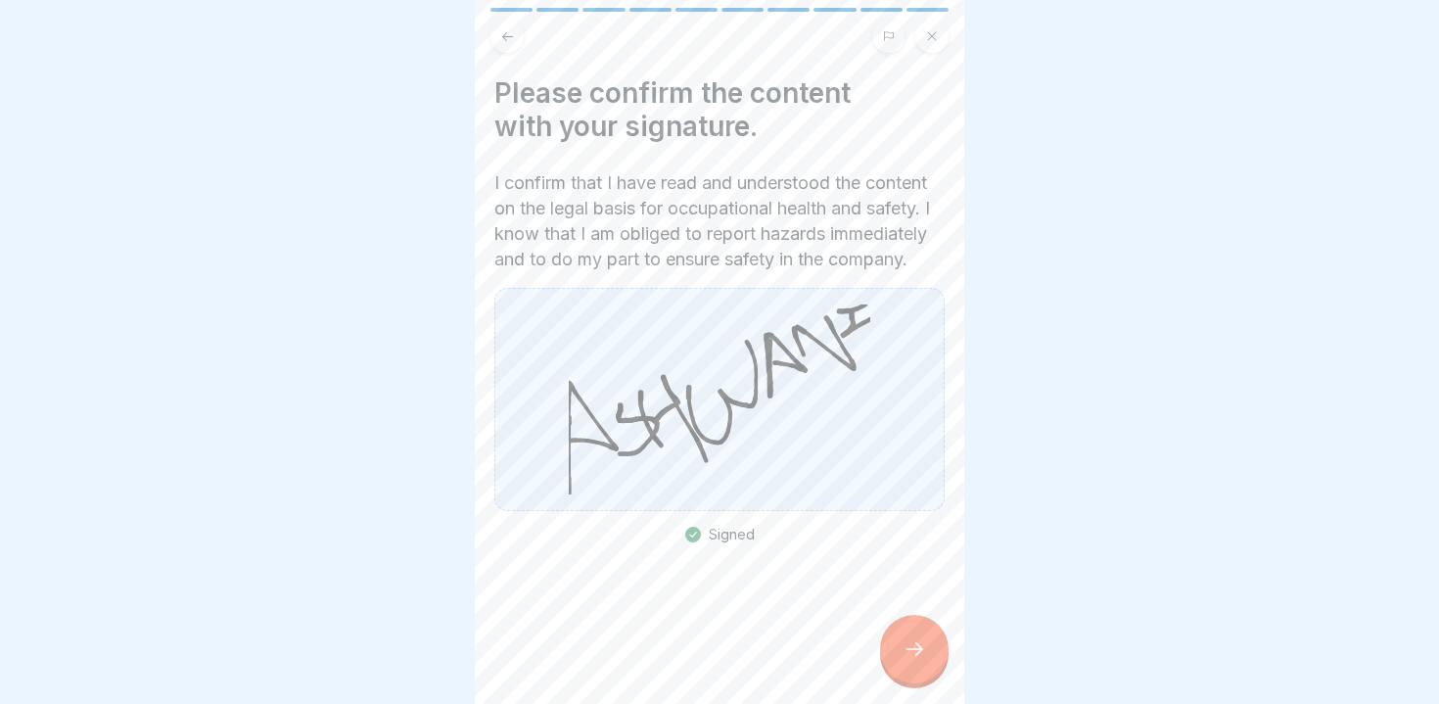
click at [904, 646] on icon at bounding box center [914, 648] width 23 height 23
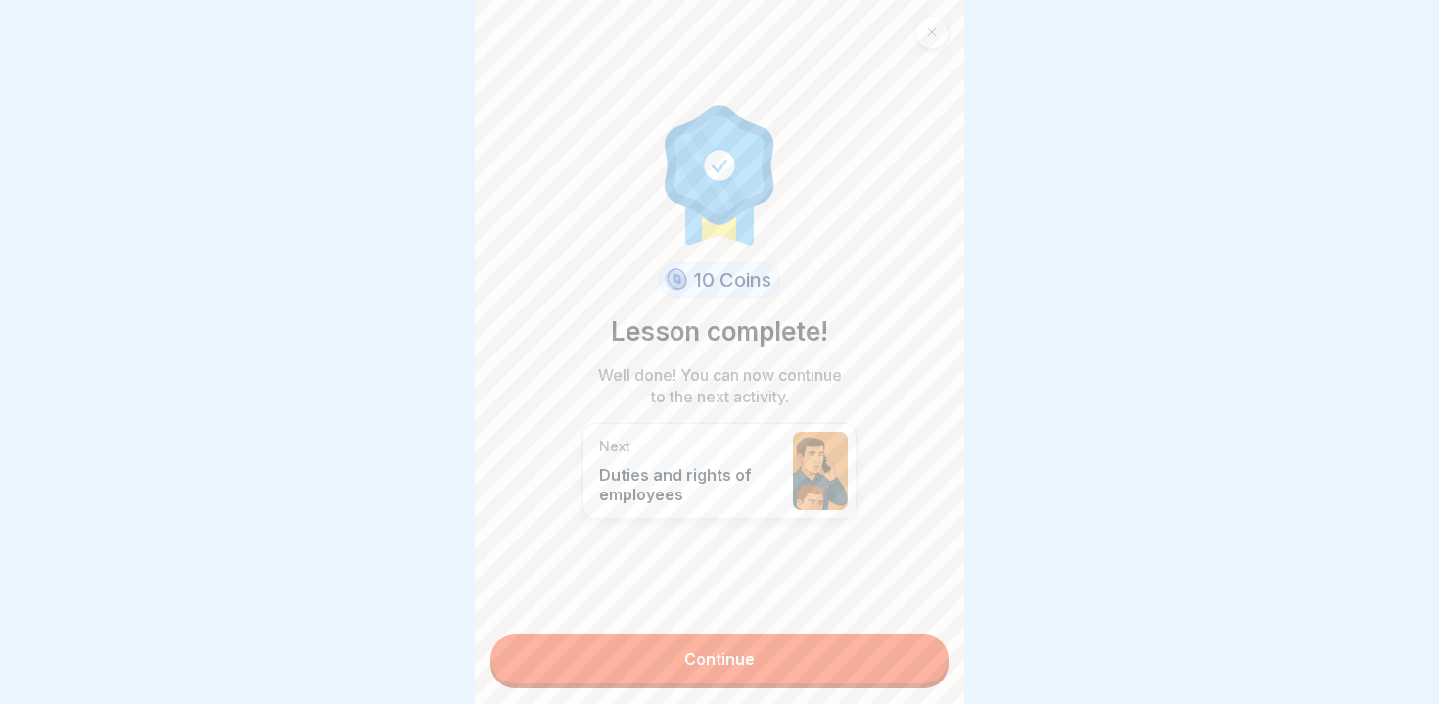
click at [846, 651] on link "Continue" at bounding box center [720, 658] width 458 height 49
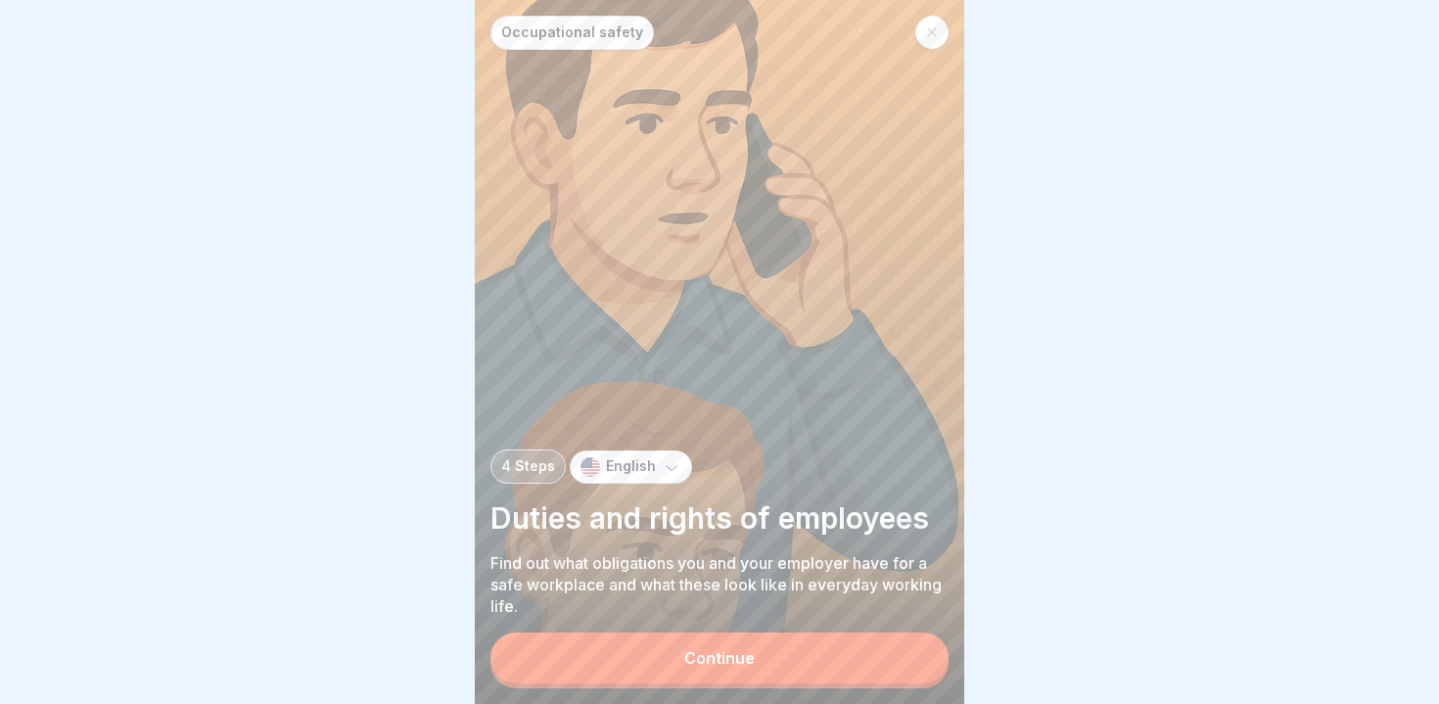
click at [846, 651] on button "Continue" at bounding box center [720, 658] width 458 height 51
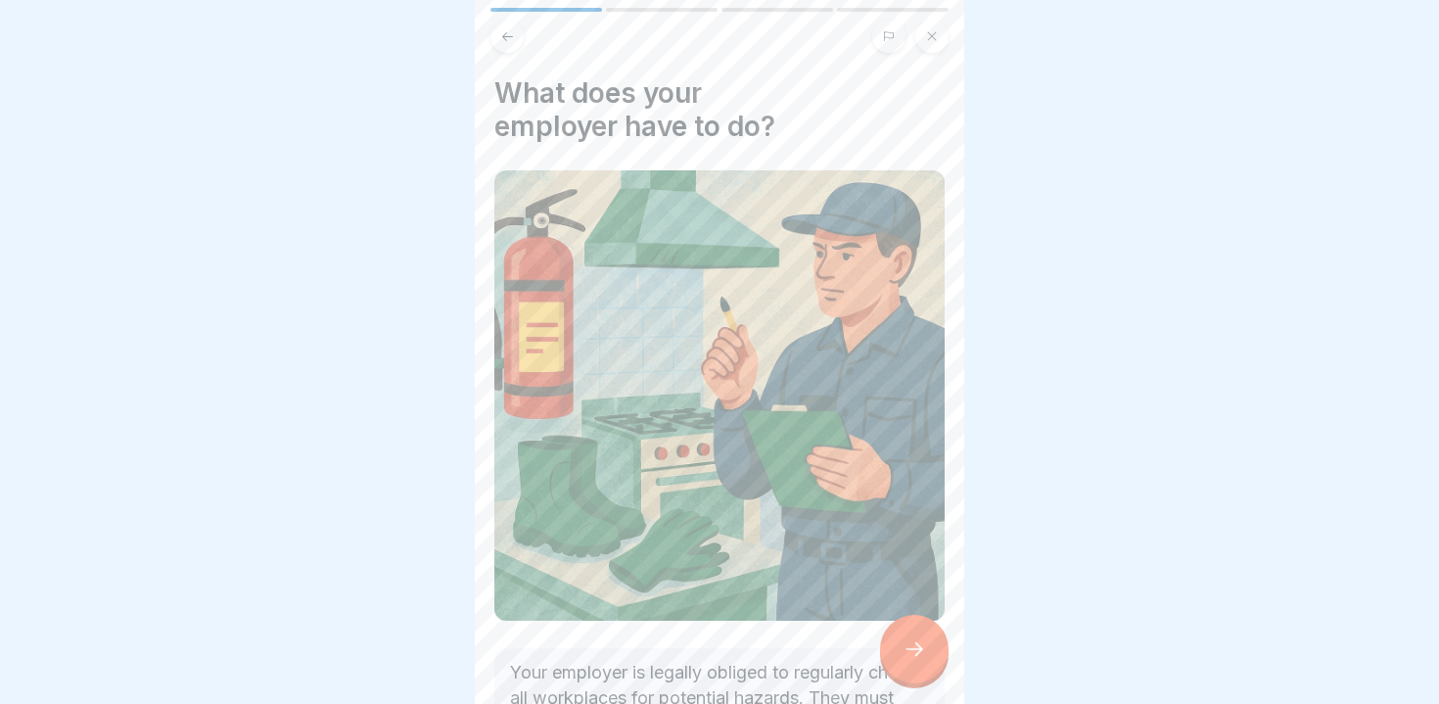
click at [899, 655] on div at bounding box center [914, 649] width 69 height 69
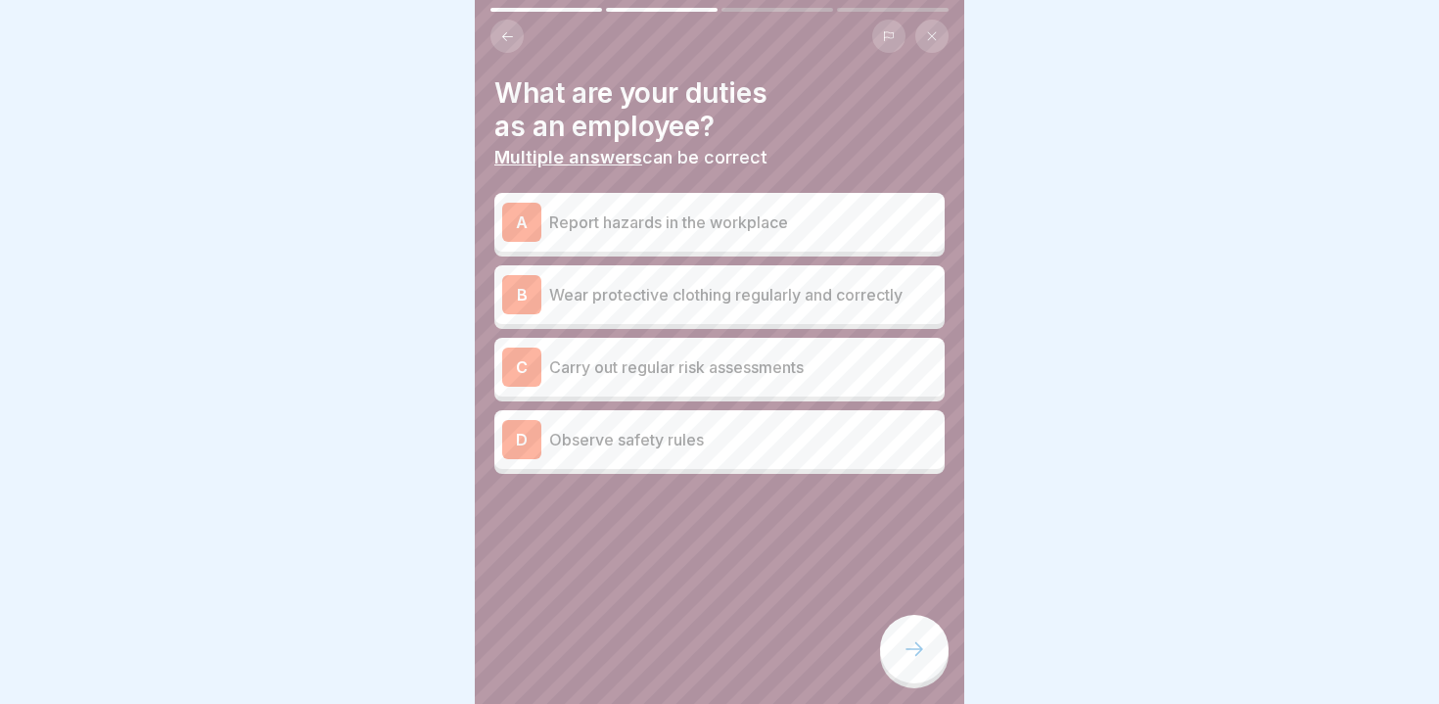
click at [601, 225] on p "Report hazards in the workplace" at bounding box center [743, 222] width 388 height 23
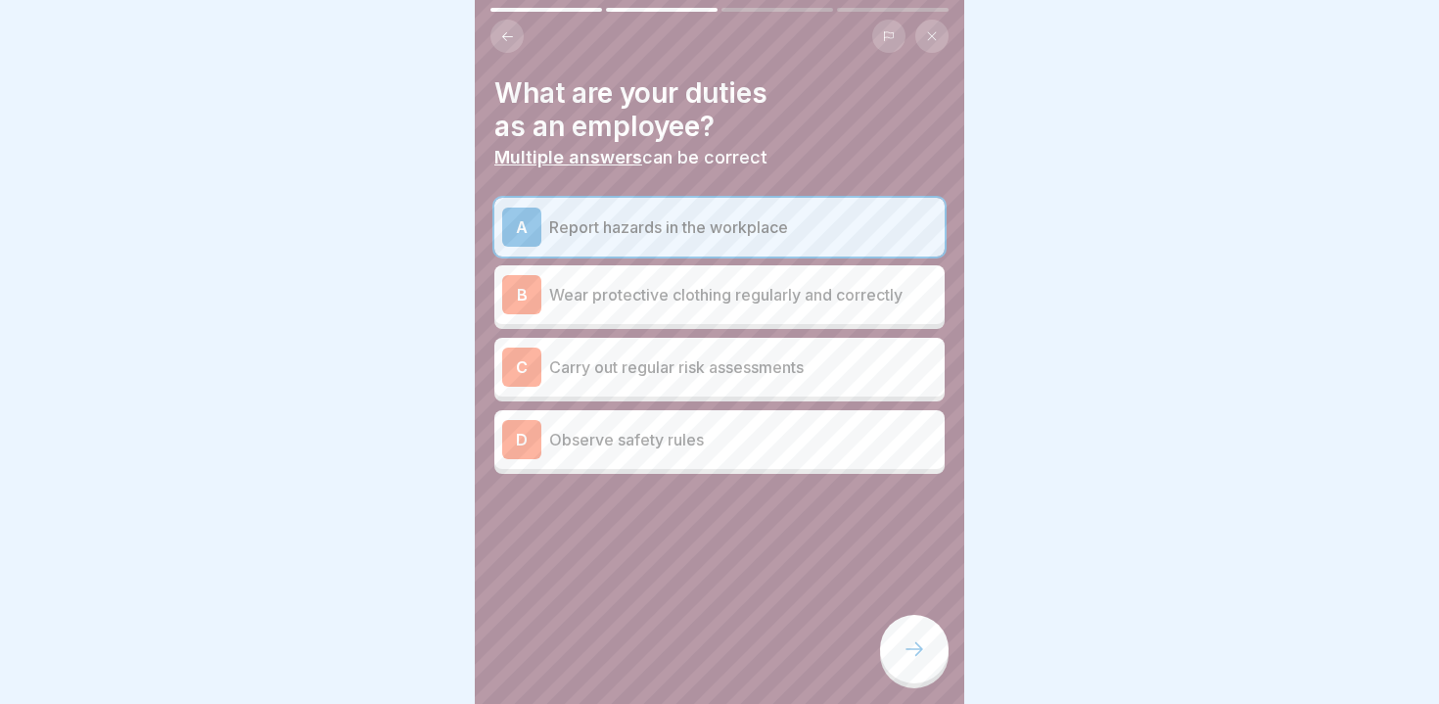
click at [615, 302] on p "Wear protective clothing regularly and correctly" at bounding box center [743, 294] width 388 height 23
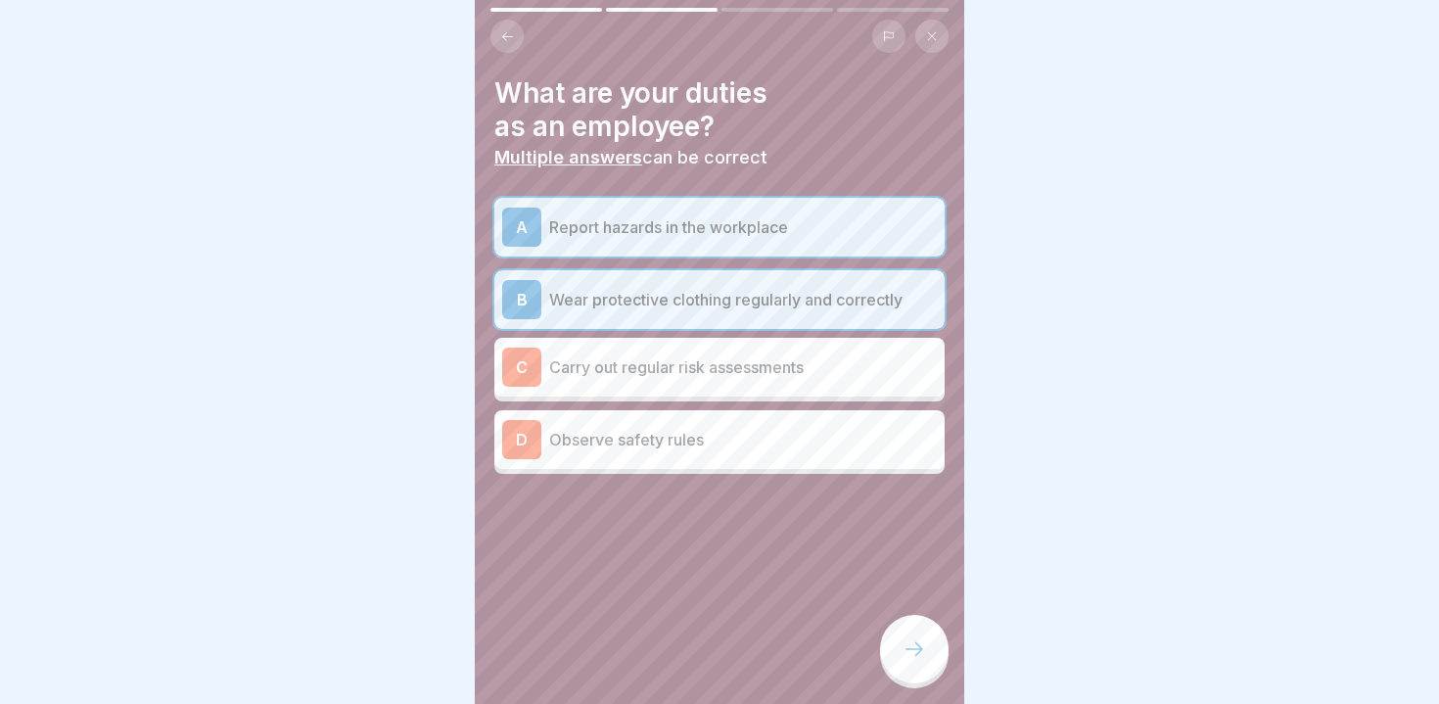
click at [602, 455] on div "D Observe safety rules" at bounding box center [719, 439] width 435 height 39
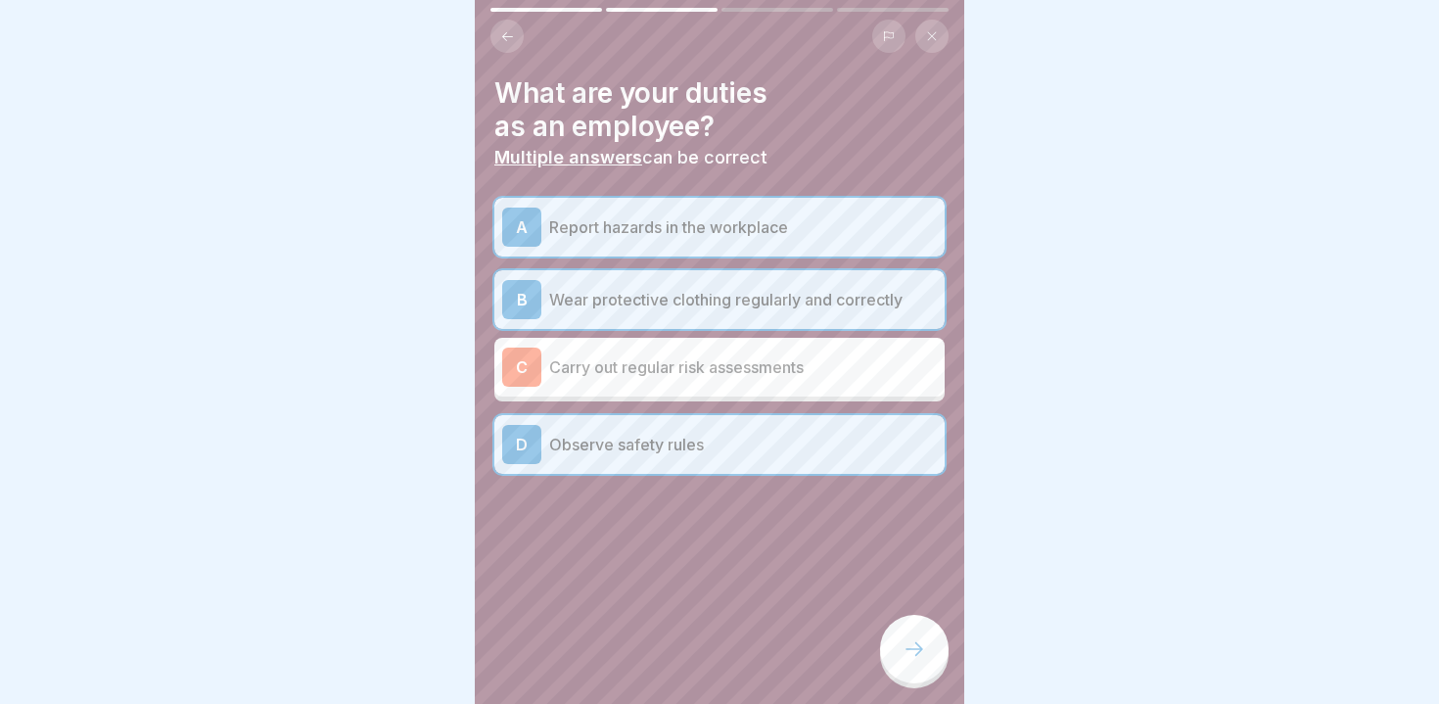
click at [891, 641] on div at bounding box center [914, 649] width 69 height 69
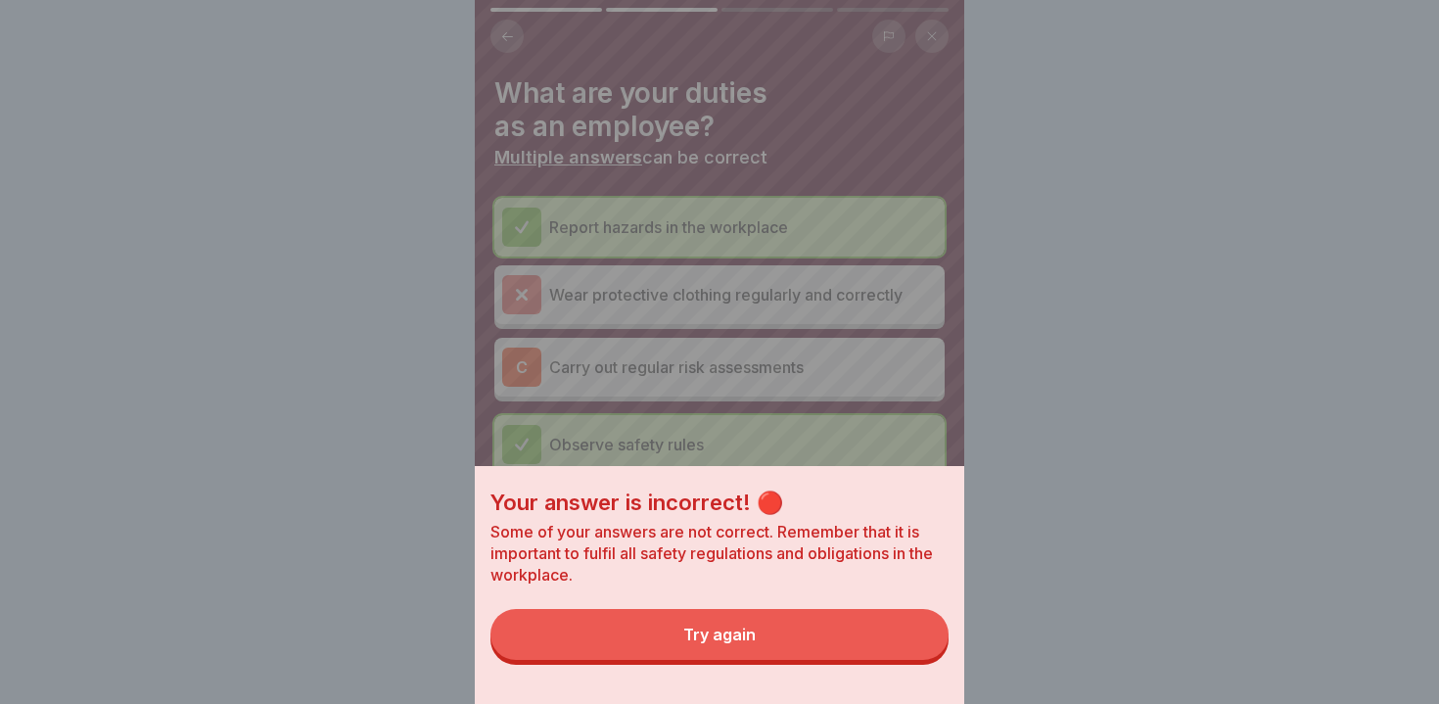
click at [795, 644] on button "Try again" at bounding box center [720, 634] width 458 height 51
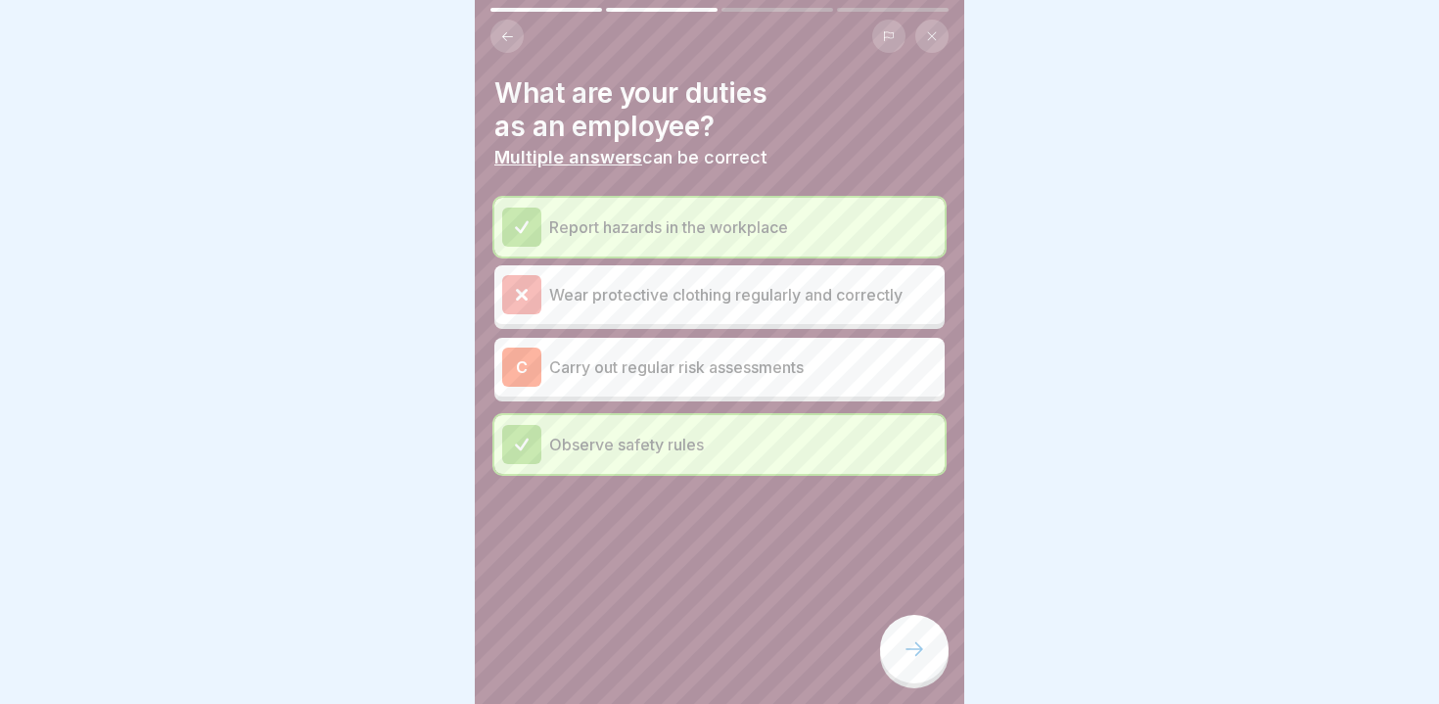
click at [913, 638] on div at bounding box center [914, 649] width 69 height 69
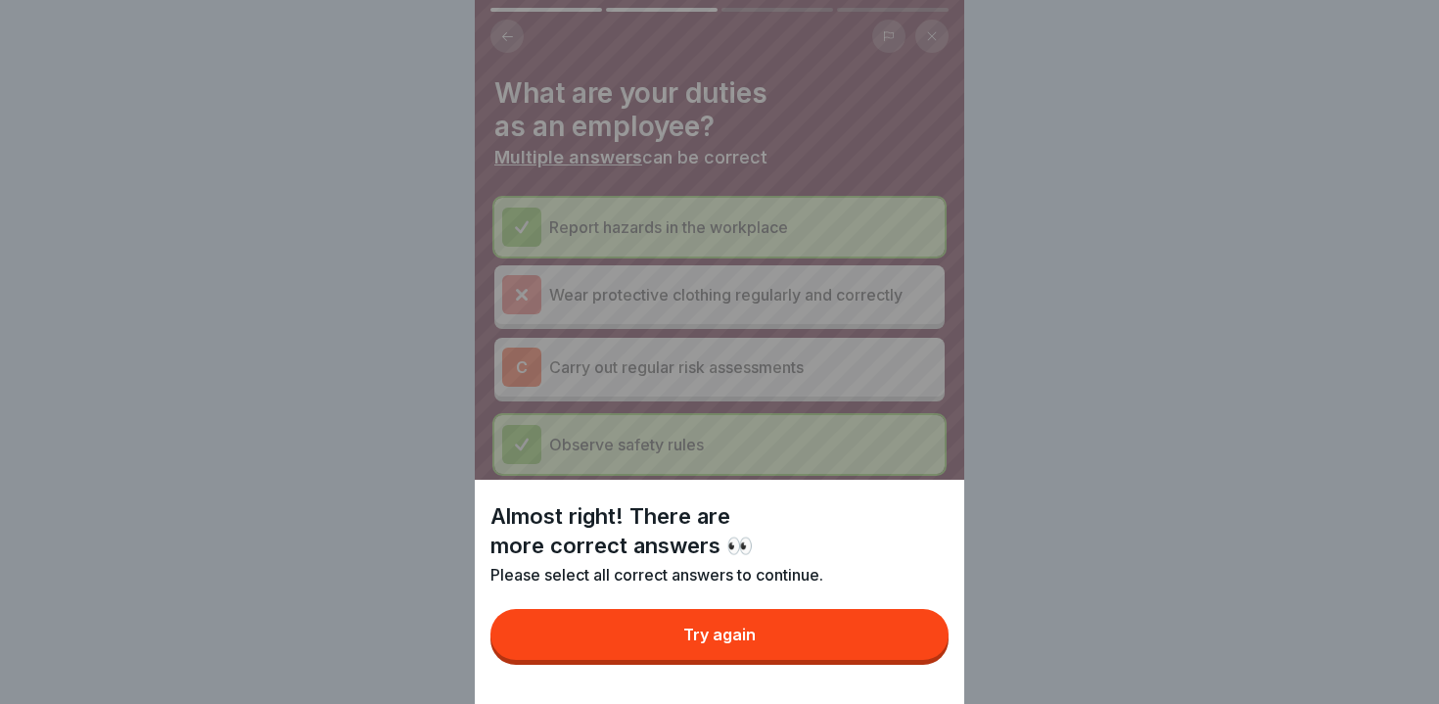
click at [839, 613] on button "Try again" at bounding box center [720, 634] width 458 height 51
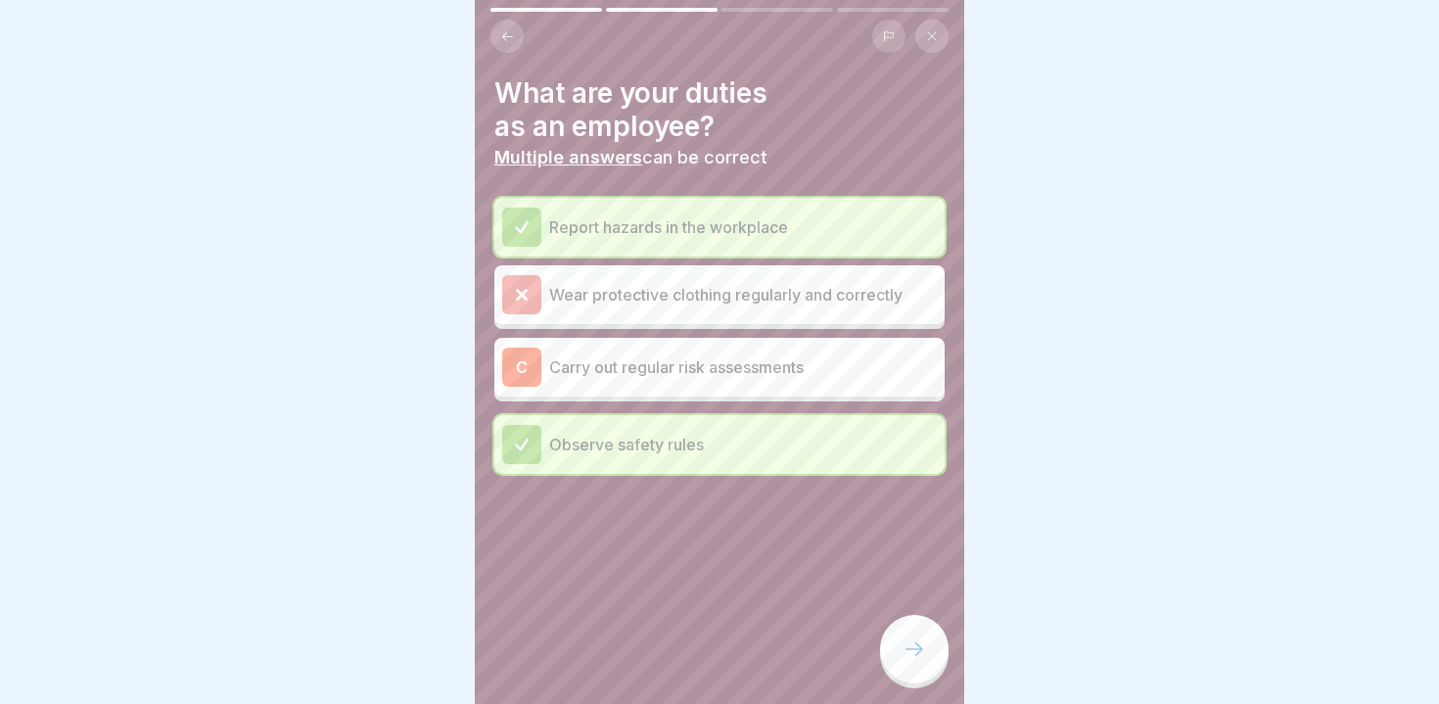
click at [567, 350] on div "C Carry out regular risk assessments" at bounding box center [719, 367] width 435 height 39
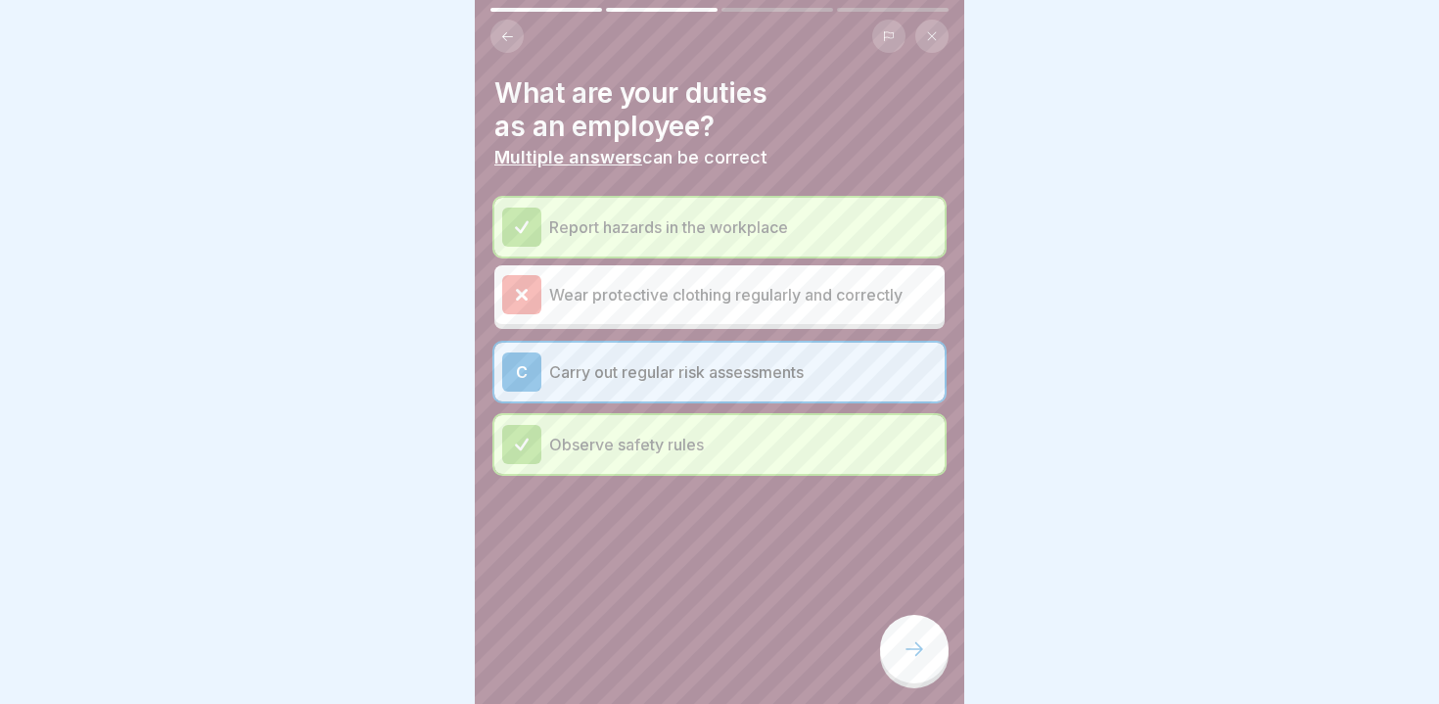
click at [914, 642] on icon at bounding box center [914, 648] width 23 height 23
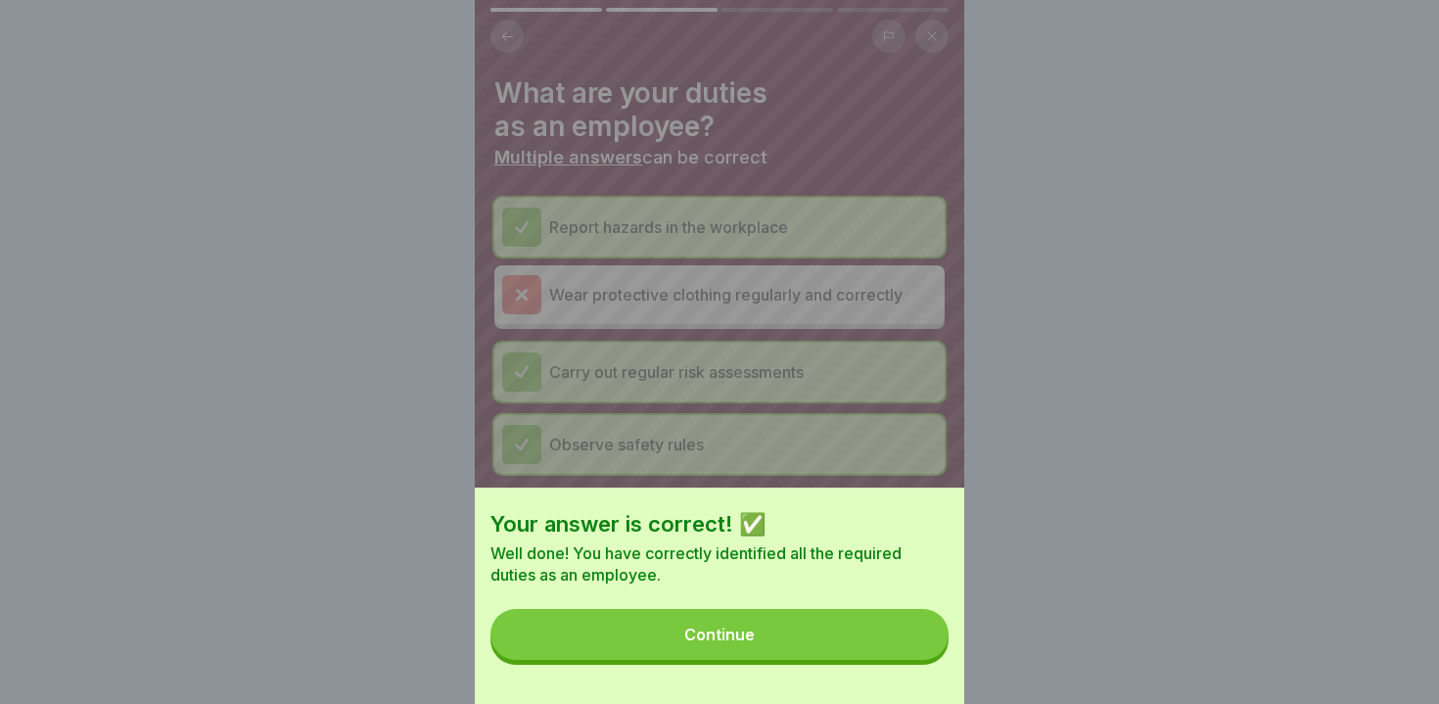
click at [914, 642] on button "Continue" at bounding box center [720, 634] width 458 height 51
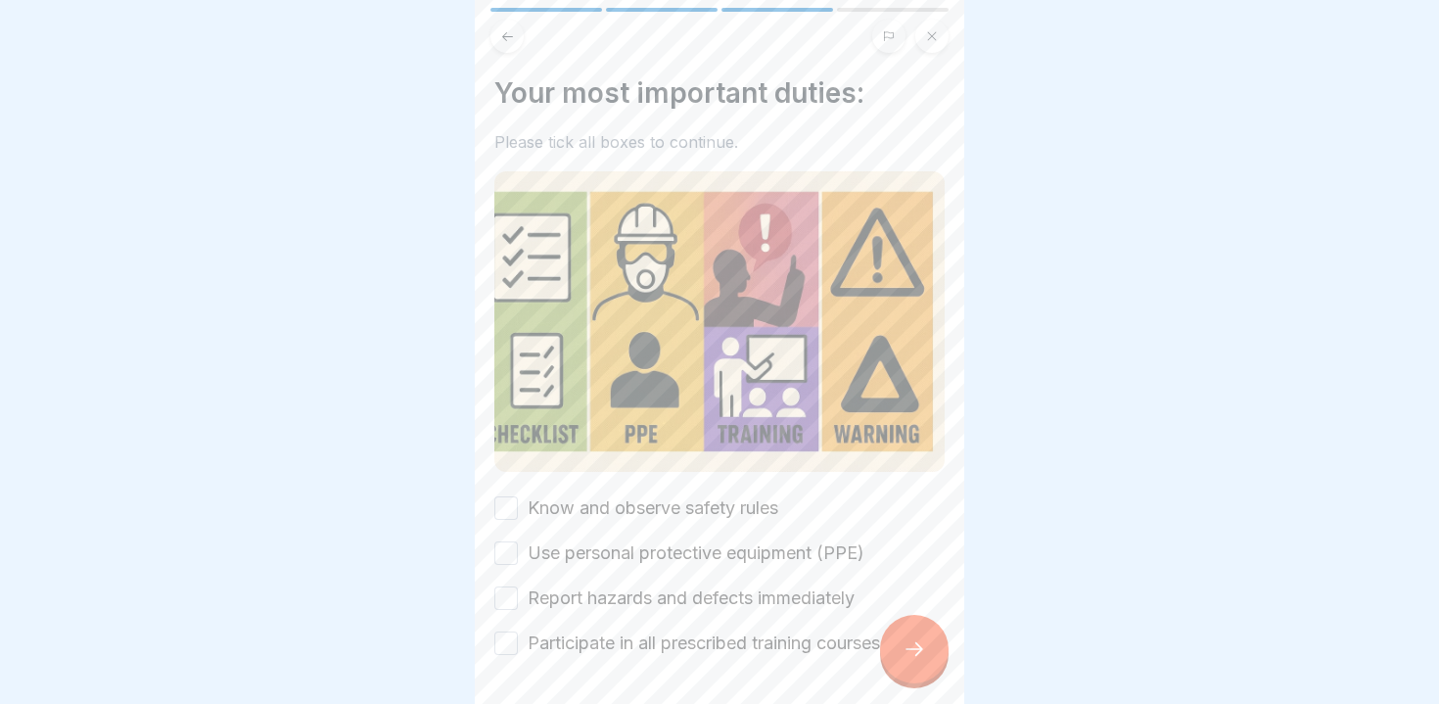
click at [914, 642] on icon at bounding box center [914, 648] width 23 height 23
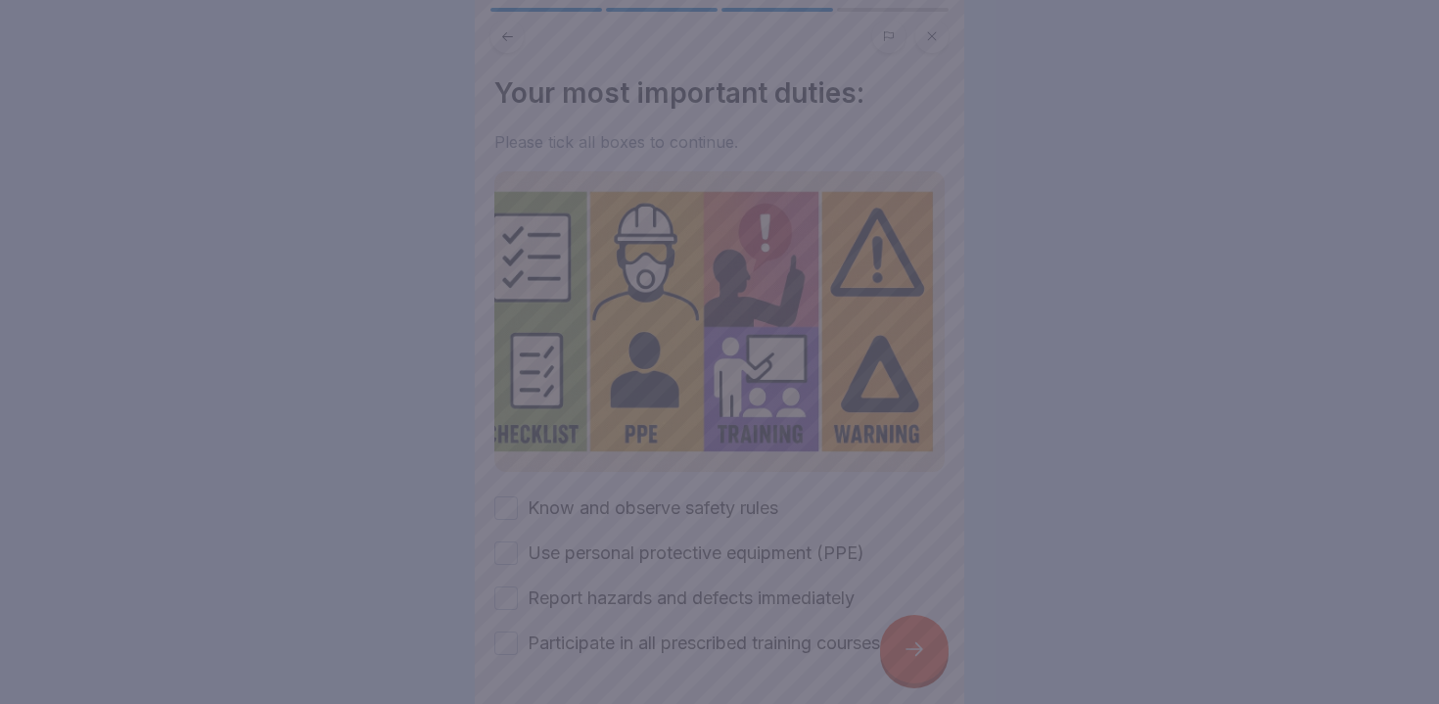
click at [914, 642] on div at bounding box center [719, 352] width 1439 height 704
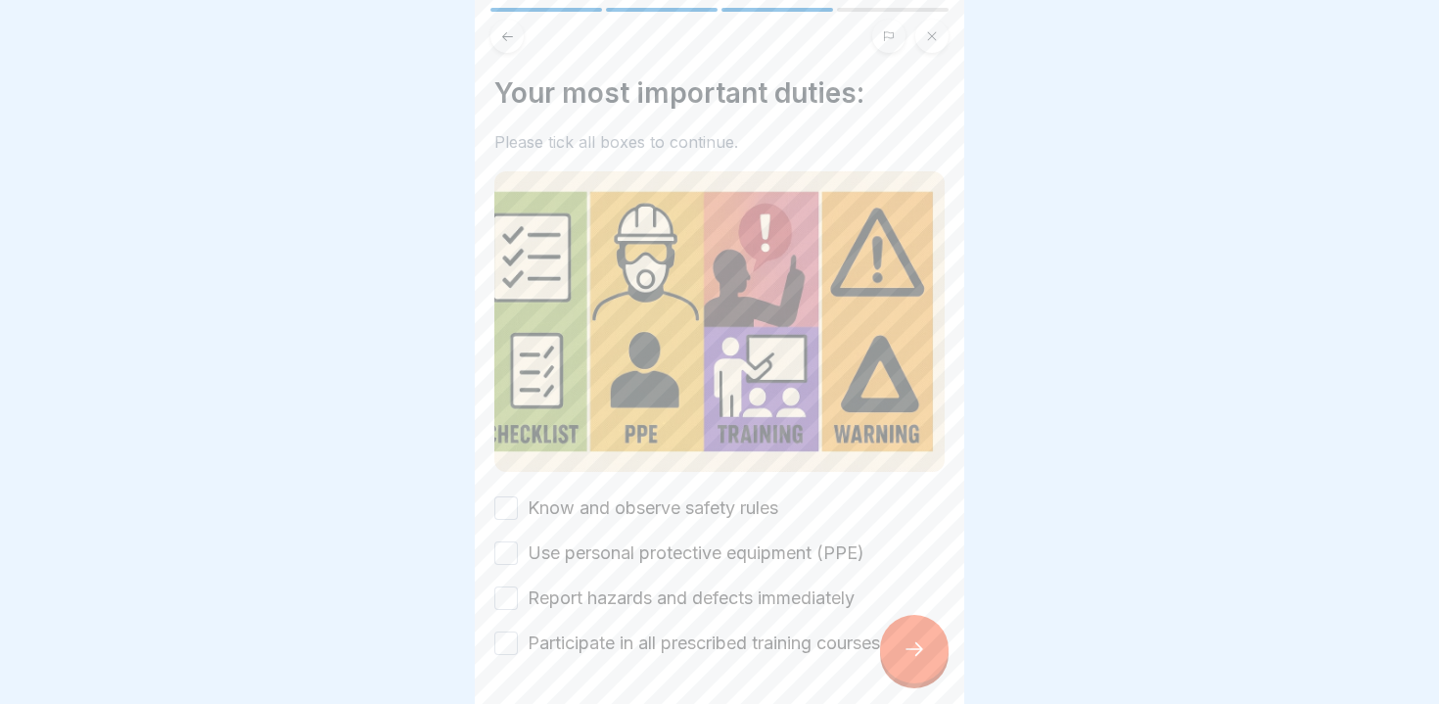
click at [521, 515] on div "Know and observe safety rules" at bounding box center [636, 507] width 284 height 25
click at [508, 505] on button "Know and observe safety rules" at bounding box center [505, 507] width 23 height 23
click at [510, 547] on button "Use personal protective equipment (PPE)" at bounding box center [505, 552] width 23 height 23
click at [512, 599] on button "Report hazards and defects immediately" at bounding box center [505, 597] width 23 height 23
click at [510, 654] on button "Participate in all prescribed training courses" at bounding box center [505, 643] width 23 height 23
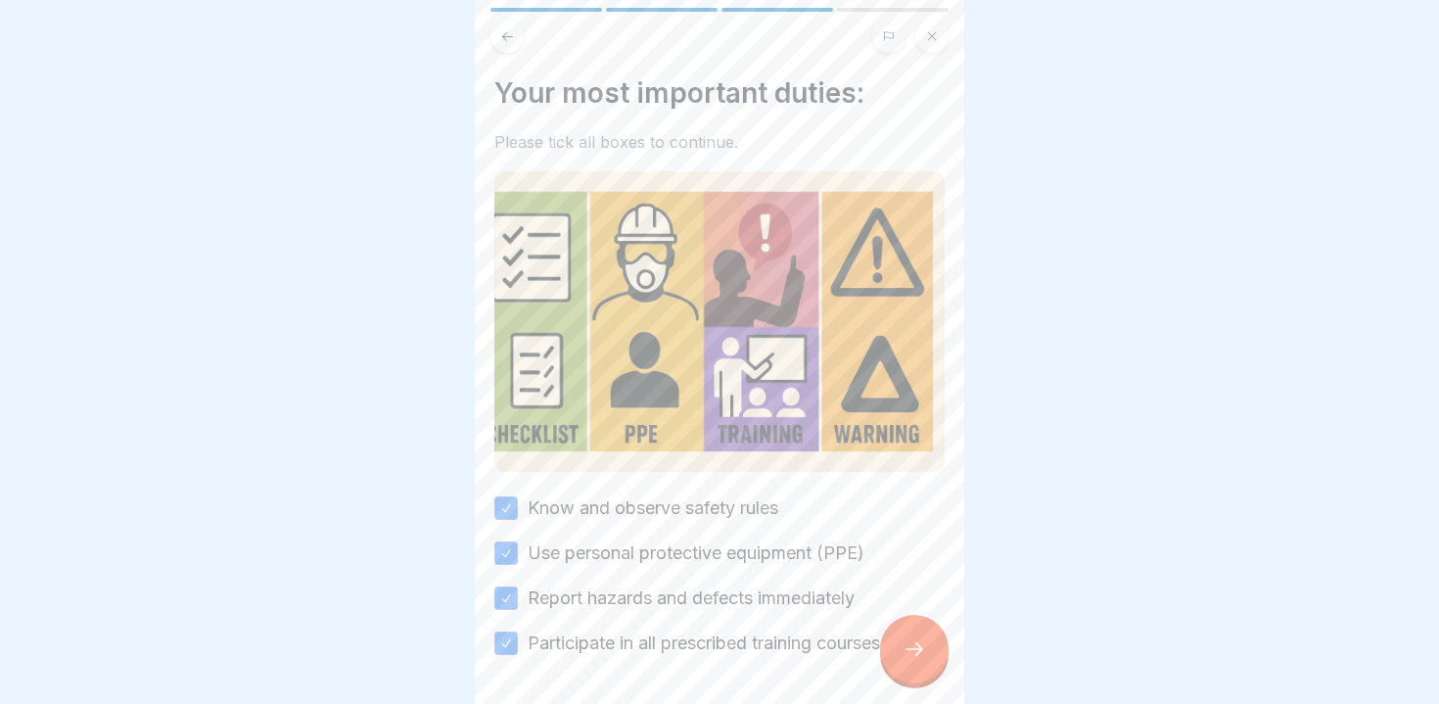
click at [901, 648] on div at bounding box center [914, 649] width 69 height 69
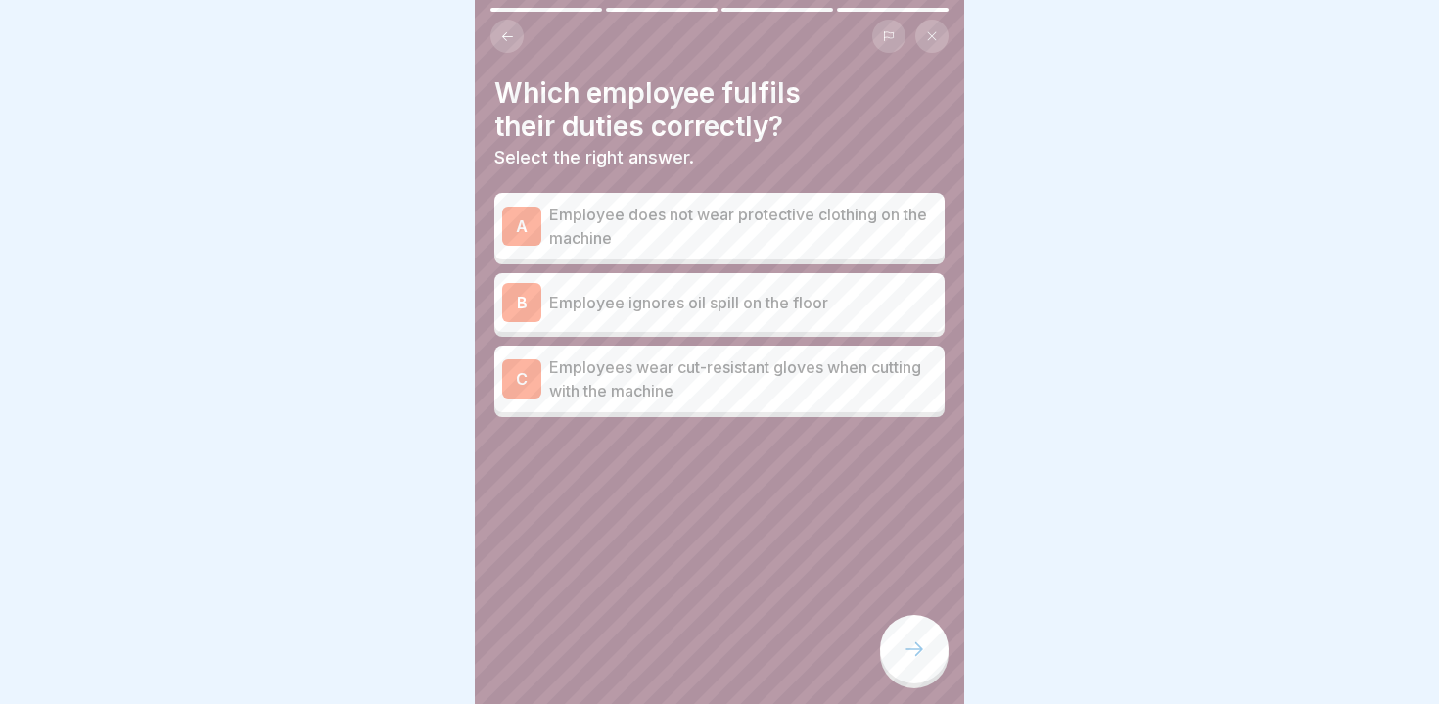
click at [658, 374] on p "Employees wear cut-resistant gloves when cutting with the machine" at bounding box center [743, 378] width 388 height 47
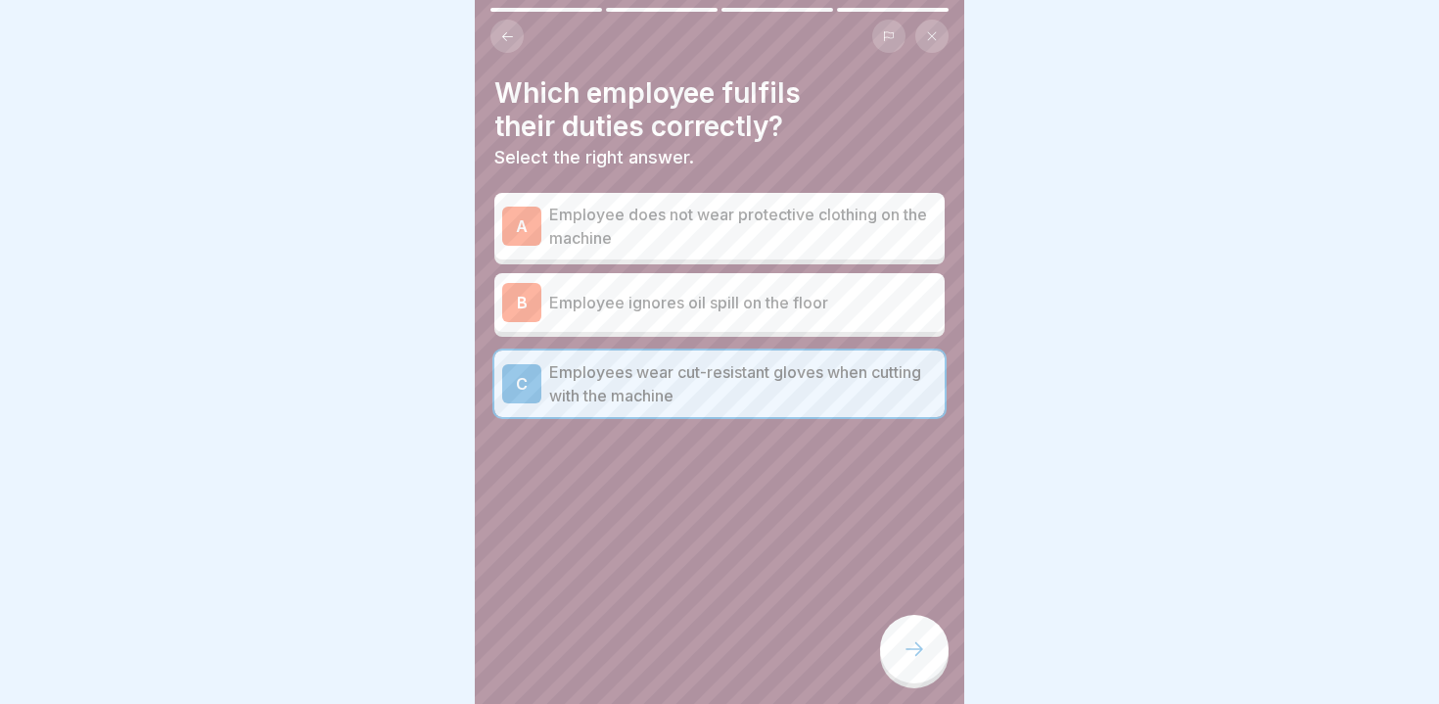
click at [931, 661] on div at bounding box center [914, 649] width 69 height 69
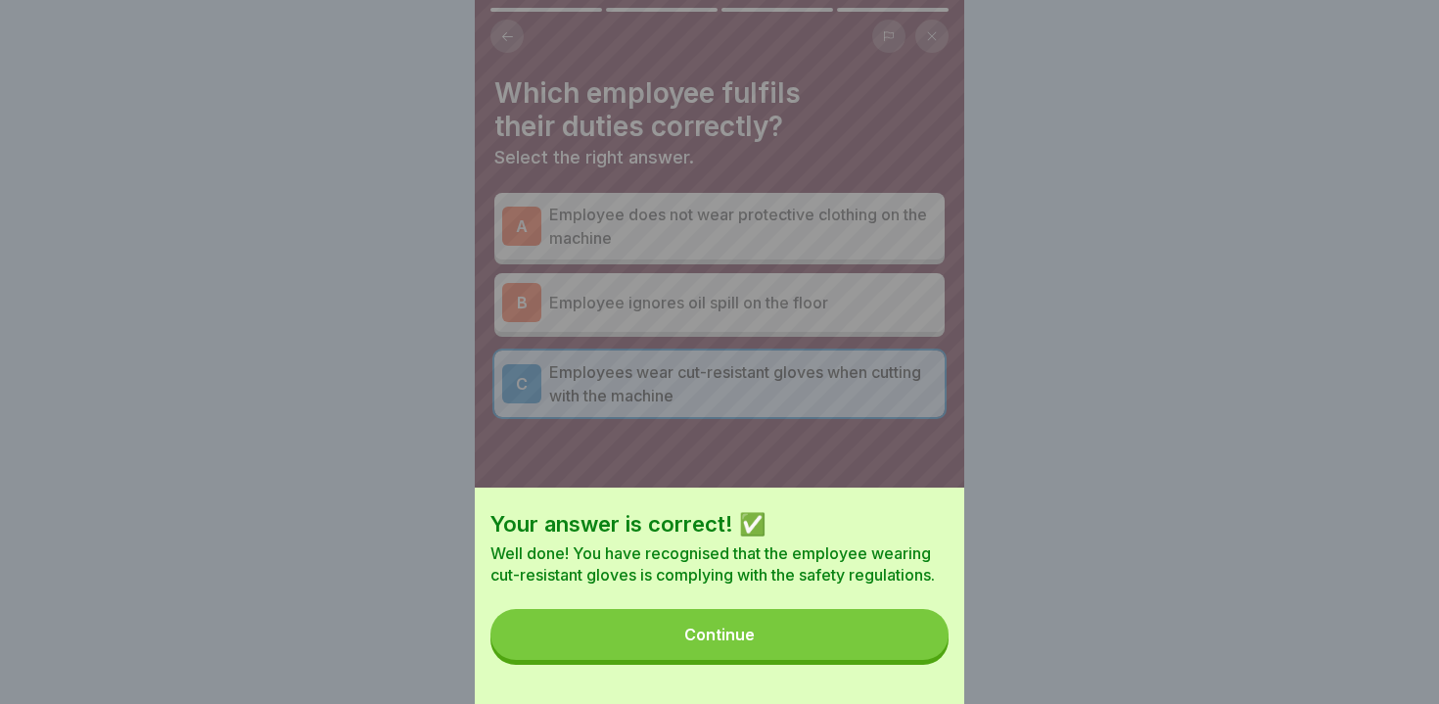
click at [855, 649] on button "Continue" at bounding box center [720, 634] width 458 height 51
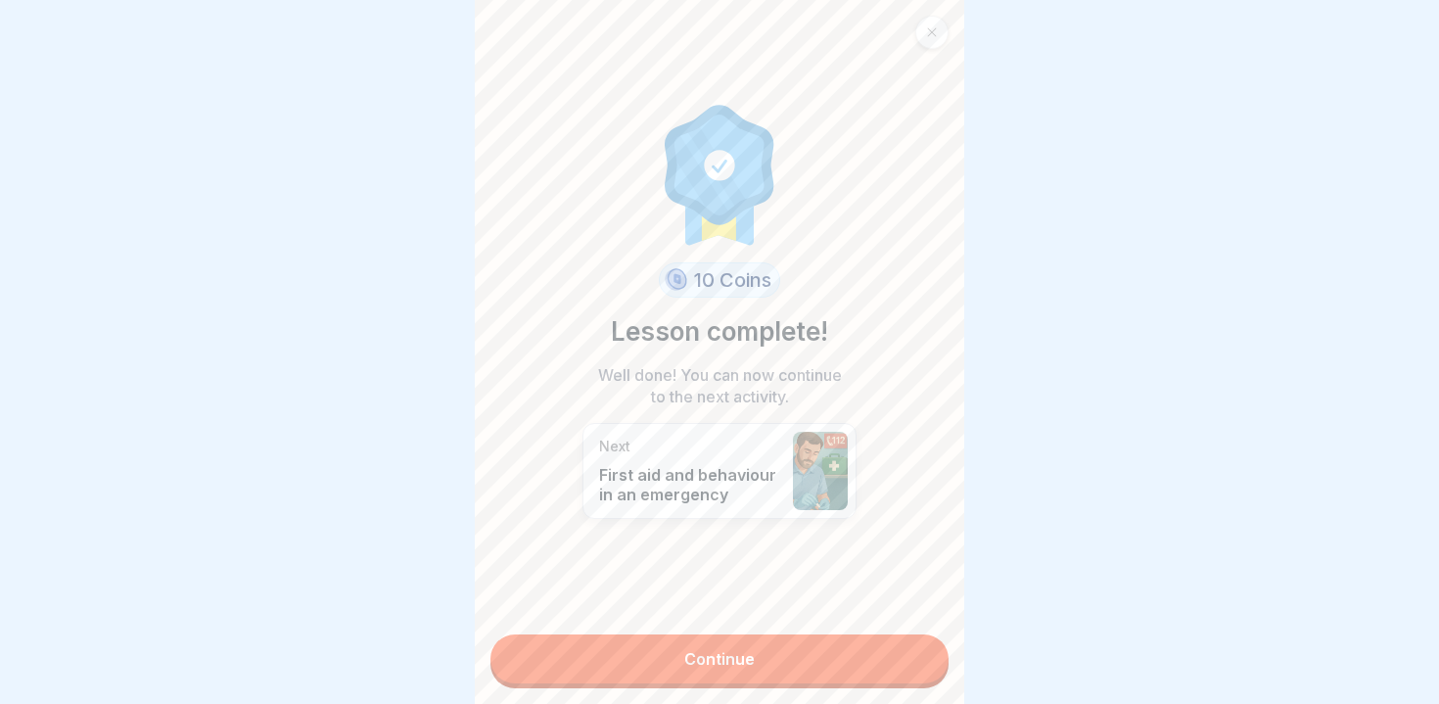
click at [822, 665] on link "Continue" at bounding box center [720, 658] width 458 height 49
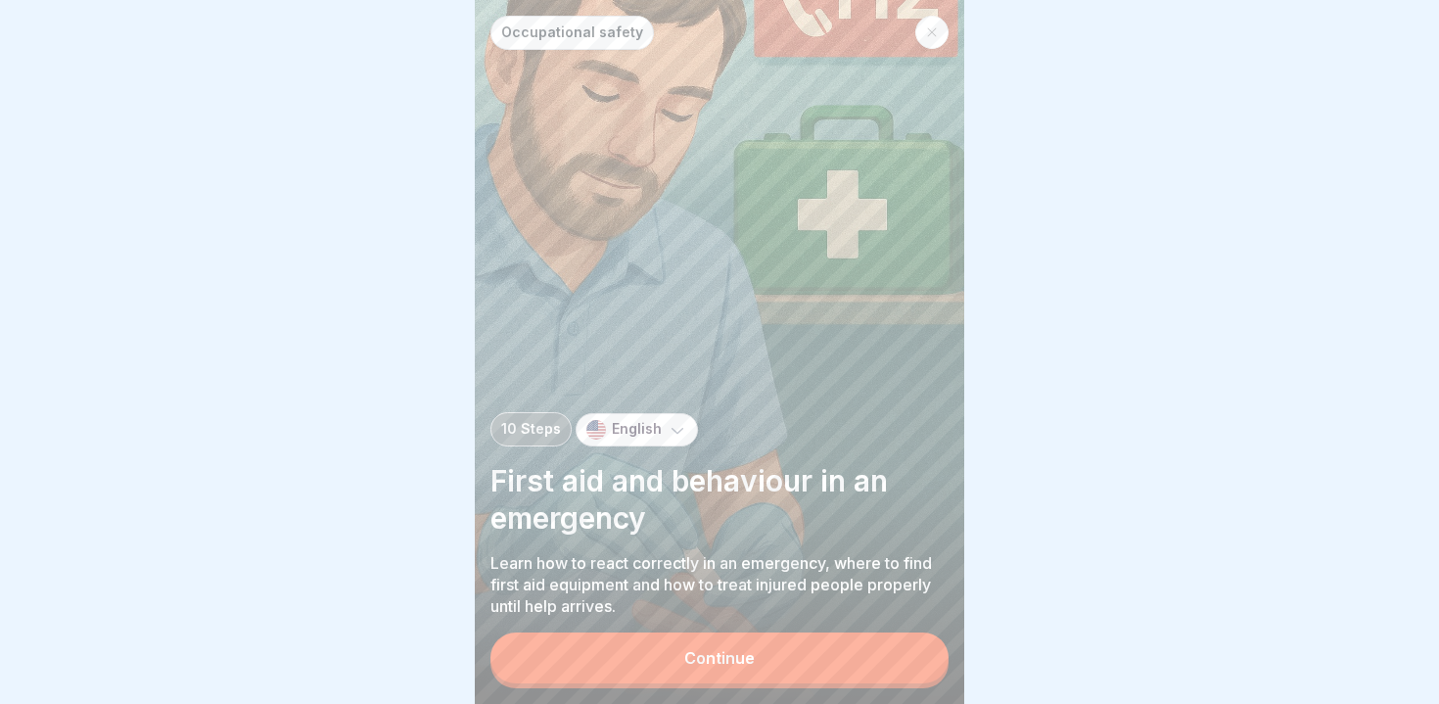
click at [822, 665] on button "Continue" at bounding box center [720, 658] width 458 height 51
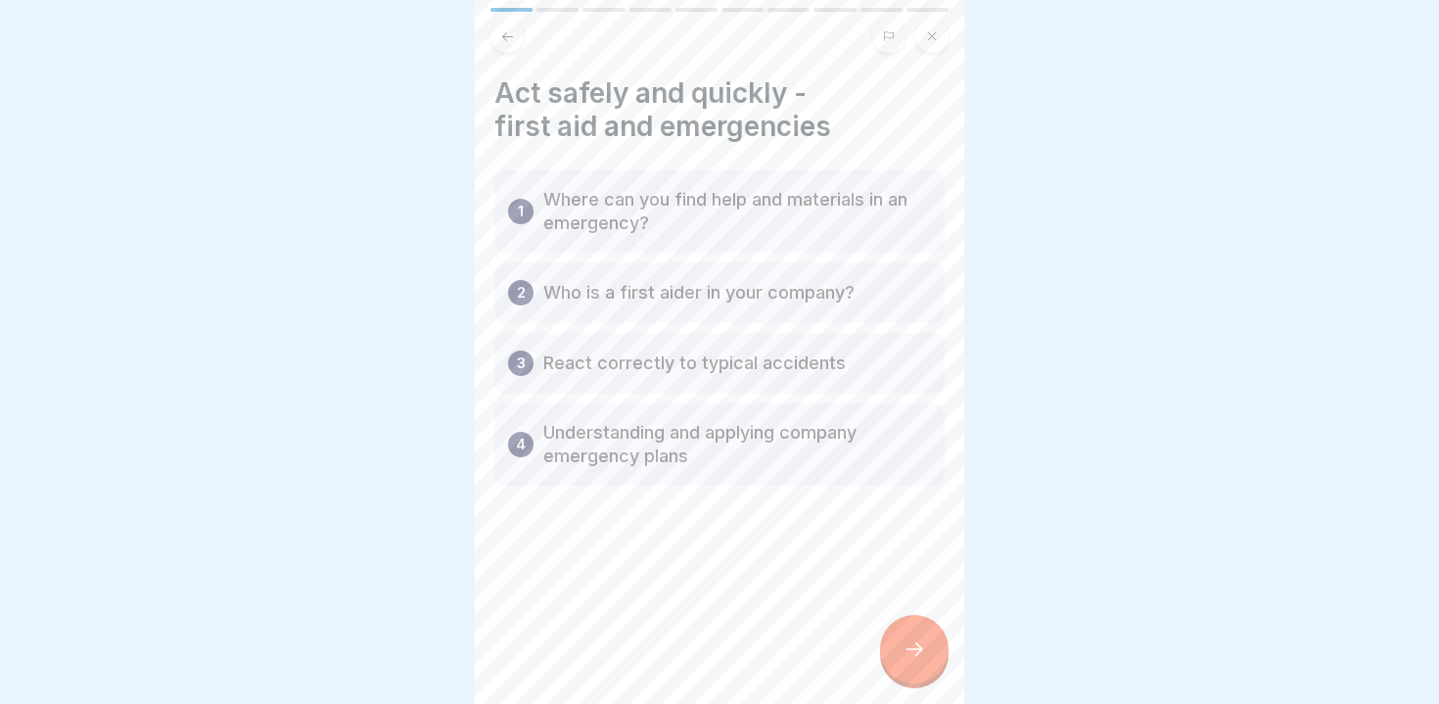
click at [902, 643] on div at bounding box center [914, 649] width 69 height 69
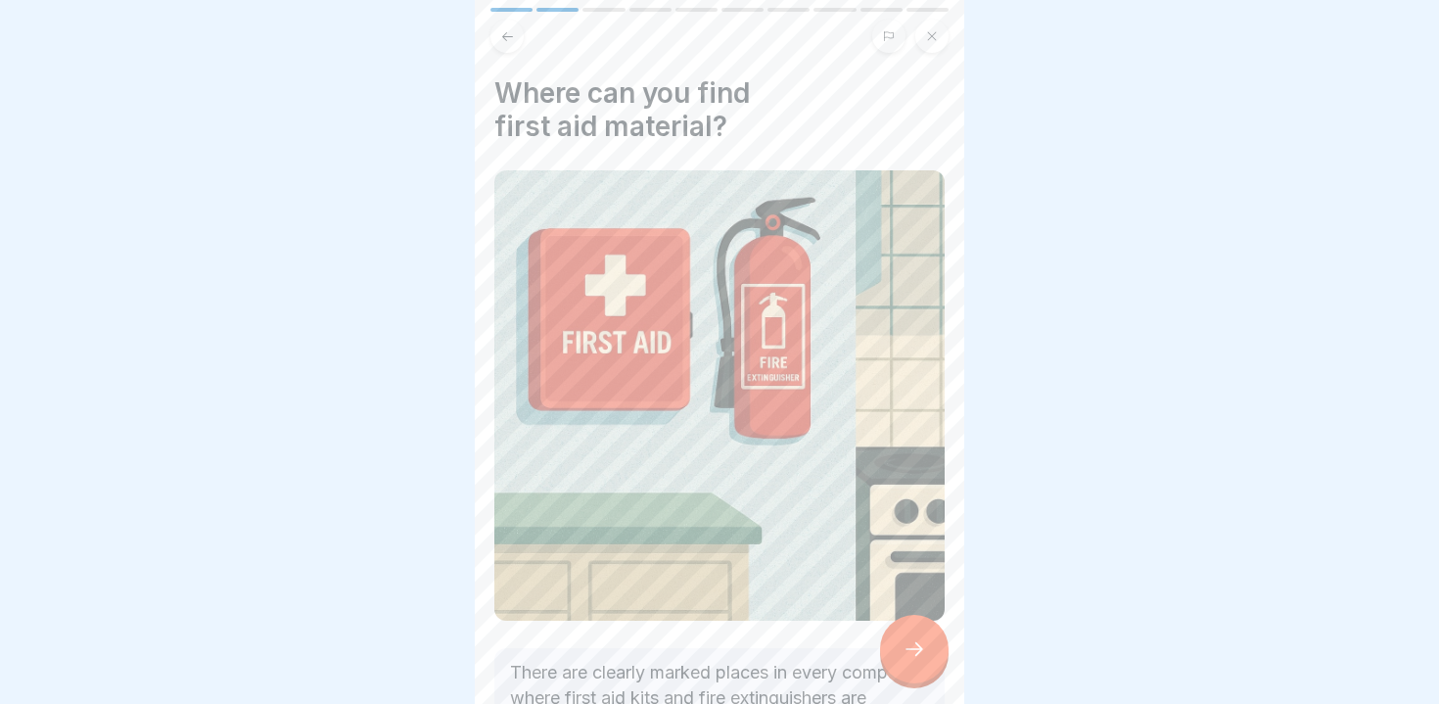
click at [902, 643] on div at bounding box center [914, 649] width 69 height 69
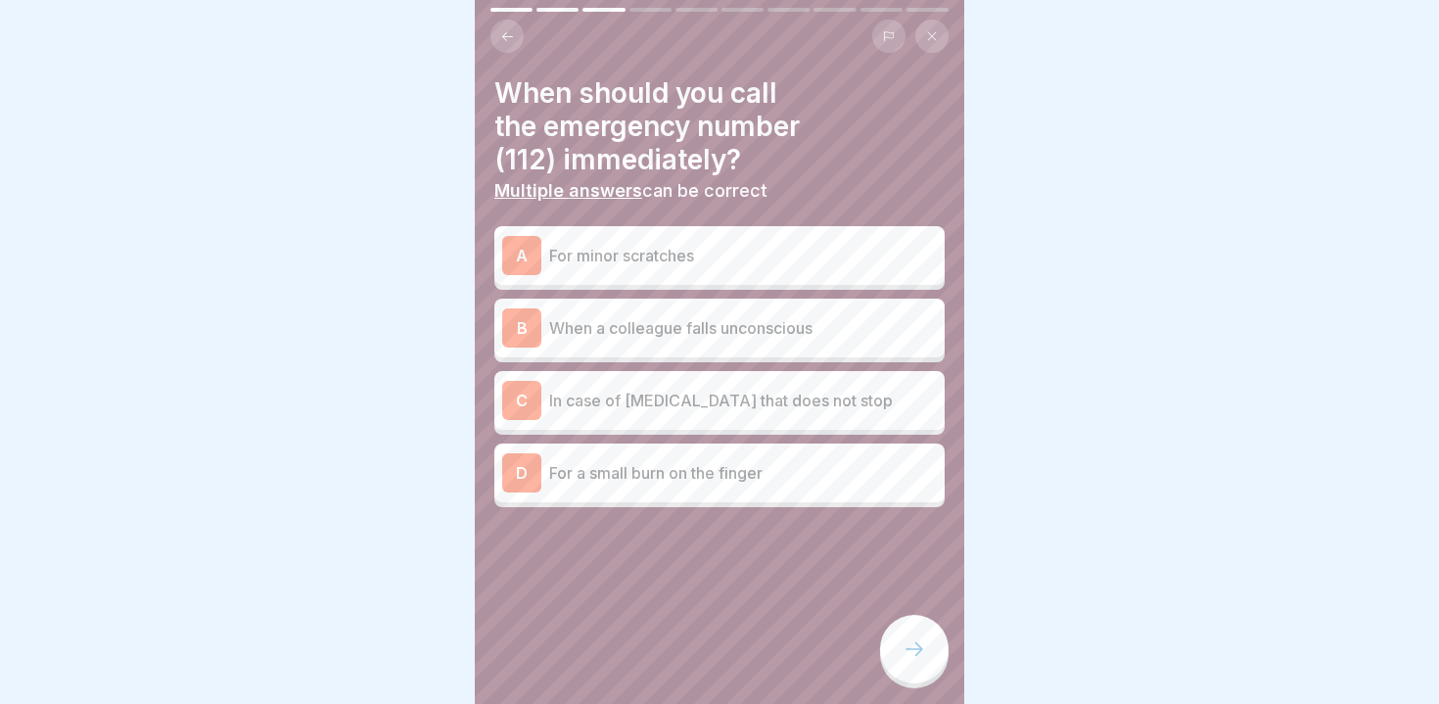
click at [902, 643] on div at bounding box center [914, 649] width 69 height 69
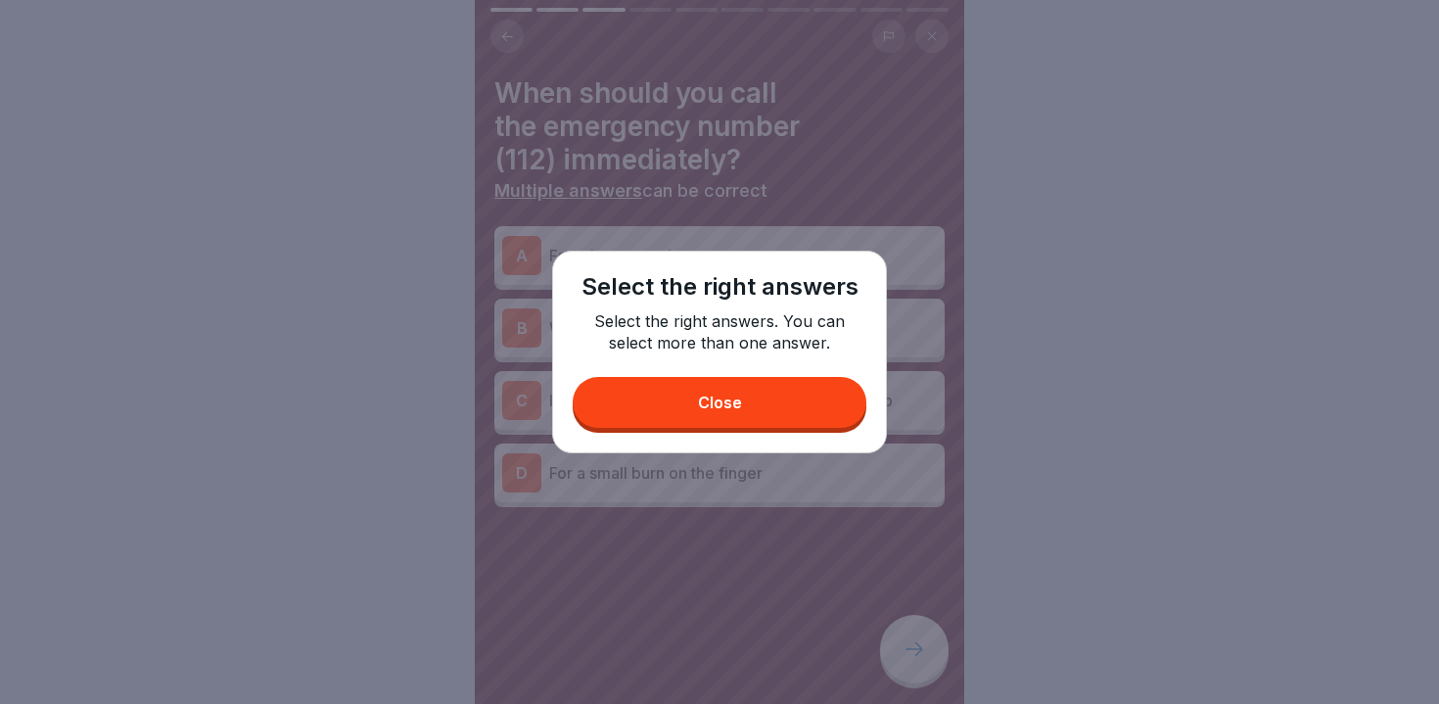
click at [712, 425] on button "Close" at bounding box center [720, 402] width 294 height 51
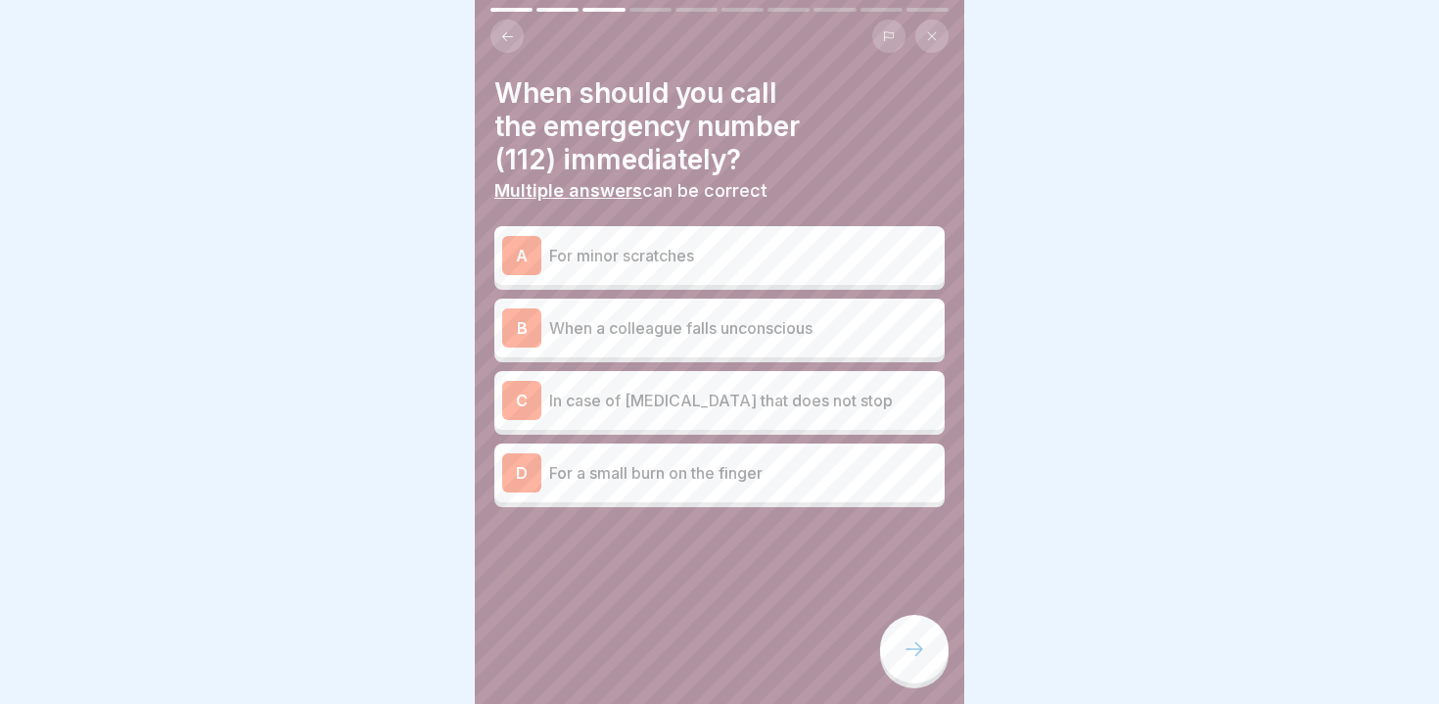
click at [598, 399] on p "In case of [MEDICAL_DATA] that does not stop" at bounding box center [743, 400] width 388 height 23
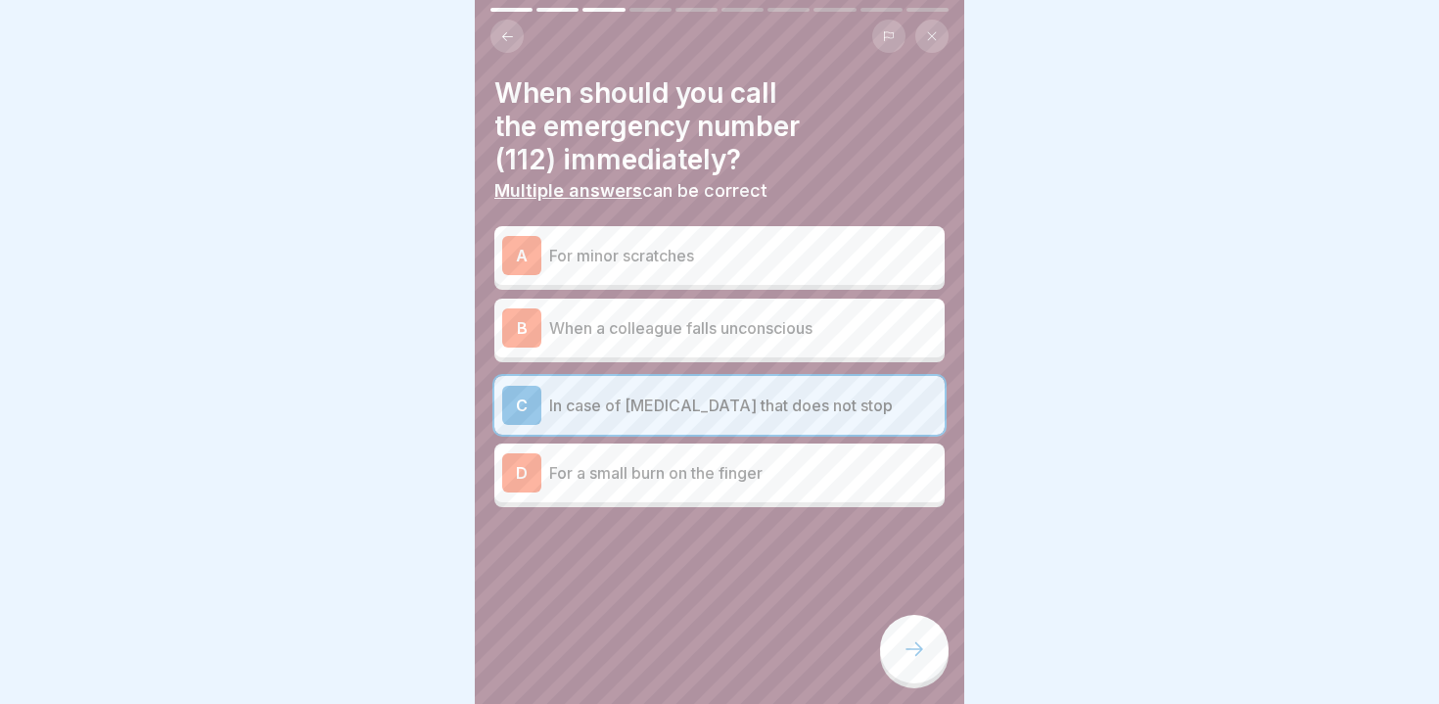
click at [913, 660] on icon at bounding box center [914, 648] width 23 height 23
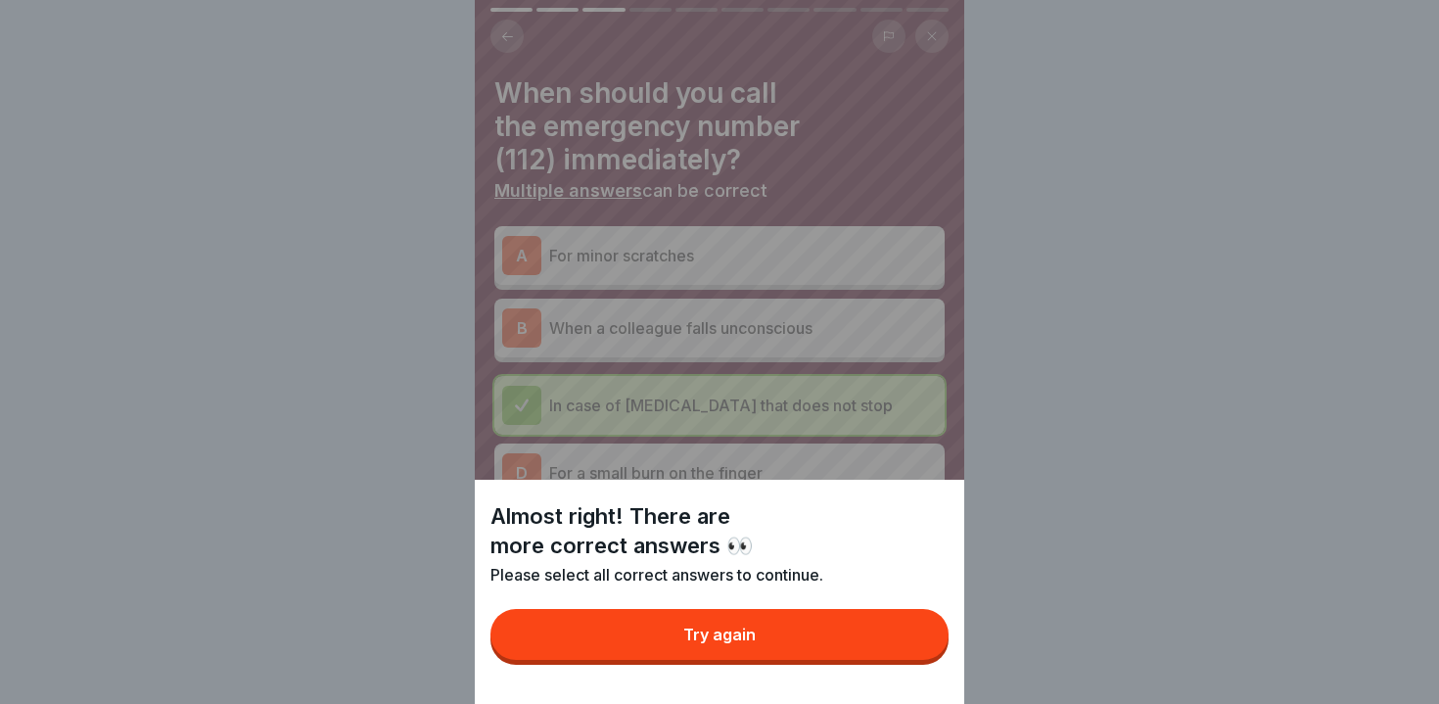
click at [873, 646] on button "Try again" at bounding box center [720, 634] width 458 height 51
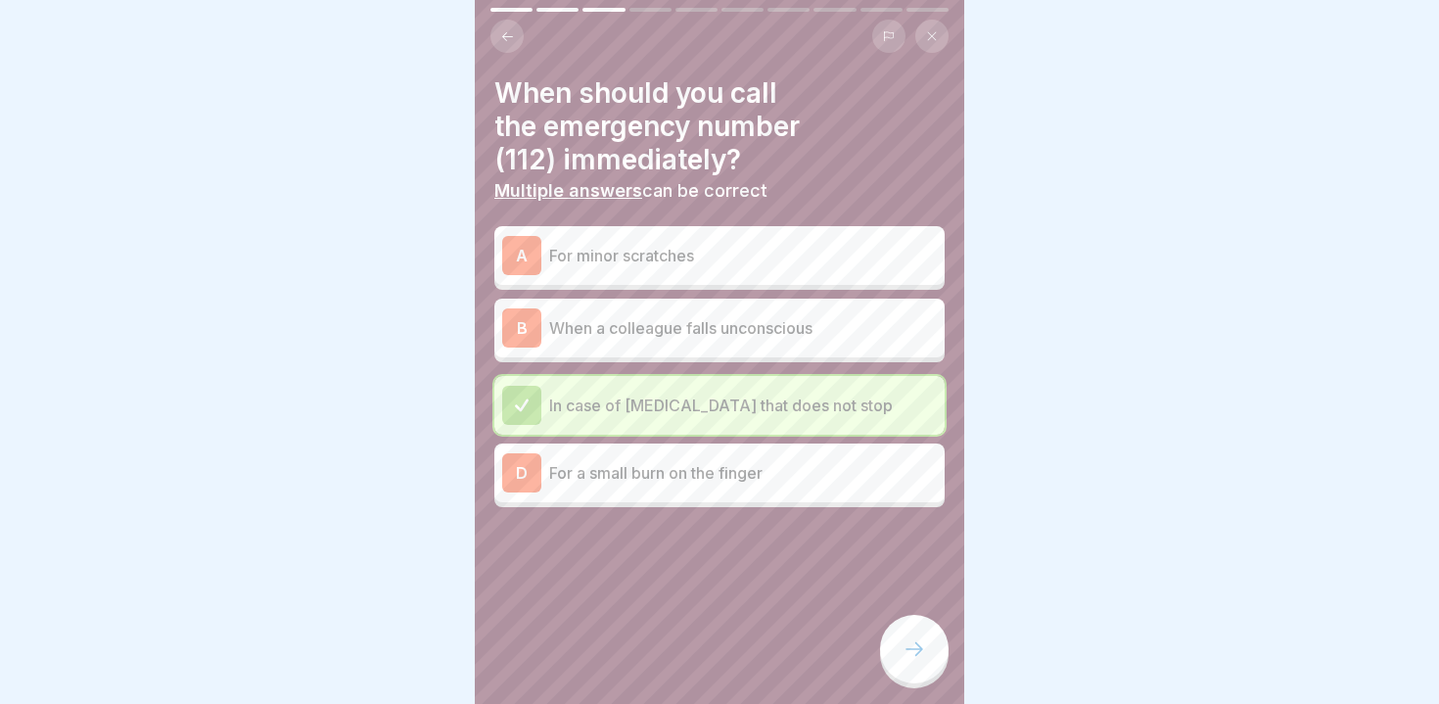
click at [596, 324] on p "When a colleague falls unconscious" at bounding box center [743, 327] width 388 height 23
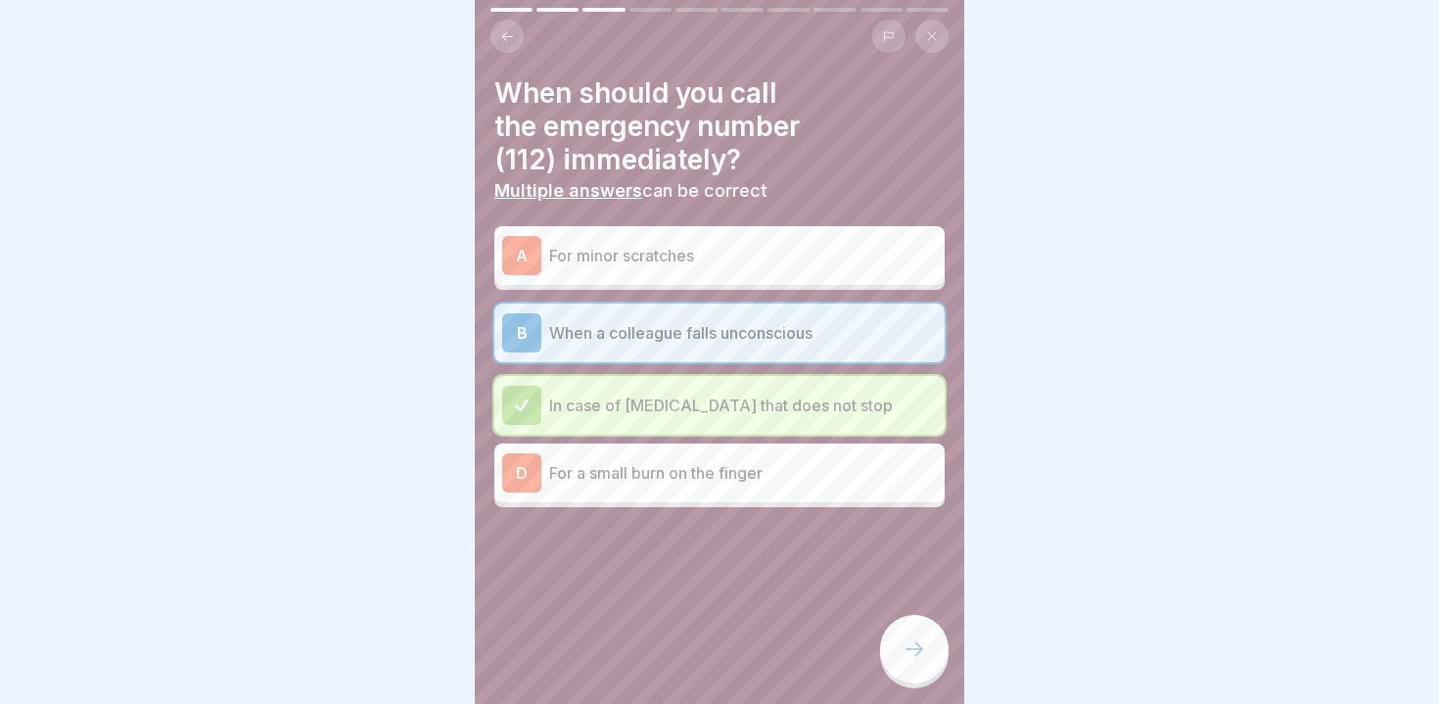
click at [886, 628] on div "When should you call the emergency number (112) immediately? Multiple answers c…" at bounding box center [720, 352] width 490 height 704
click at [901, 646] on div at bounding box center [914, 649] width 69 height 69
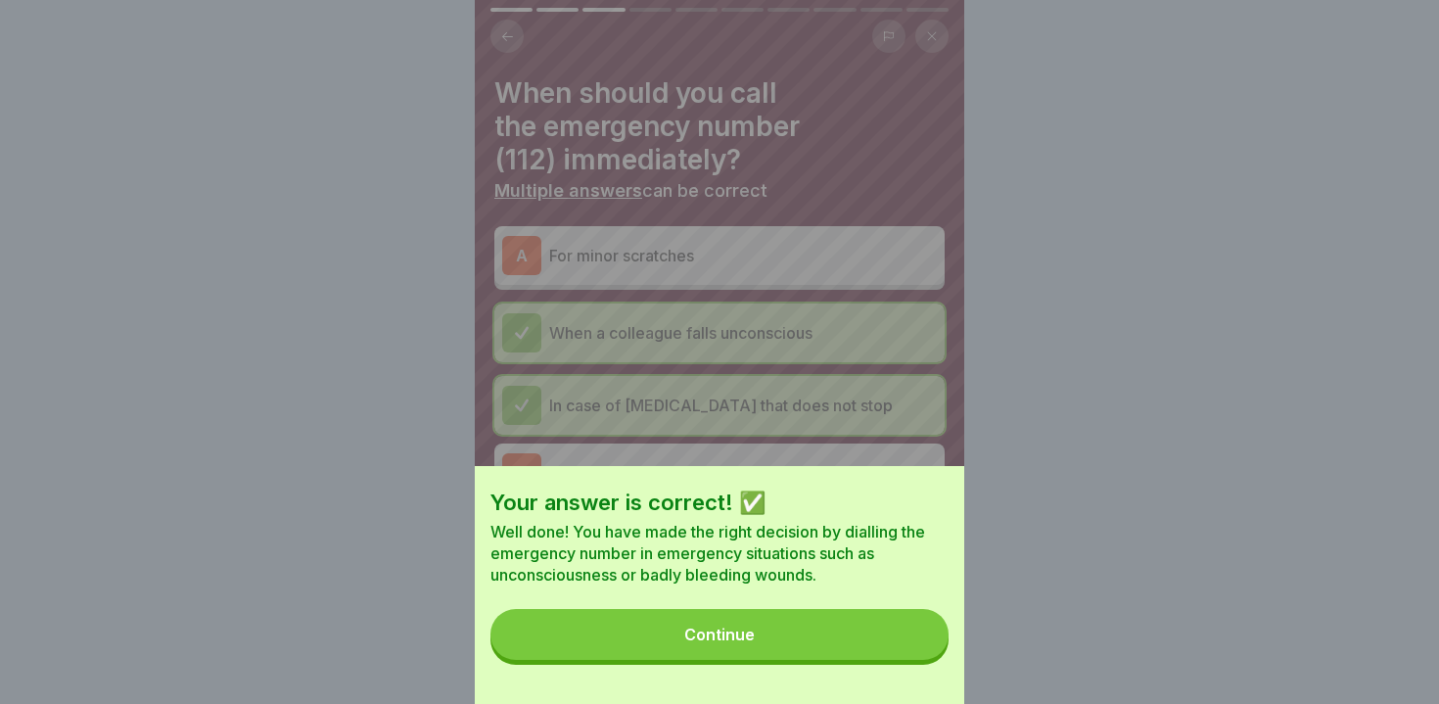
click at [901, 646] on button "Continue" at bounding box center [720, 634] width 458 height 51
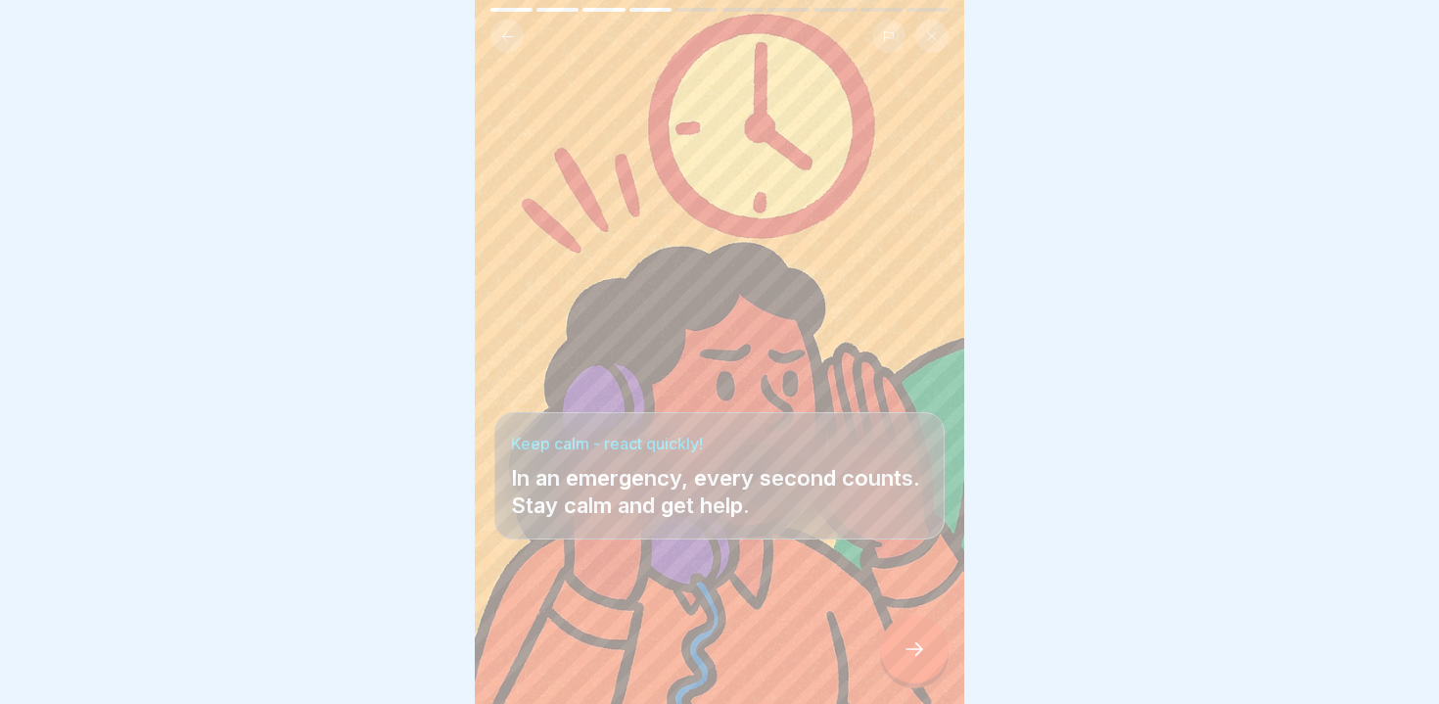
click at [901, 646] on div at bounding box center [914, 649] width 69 height 69
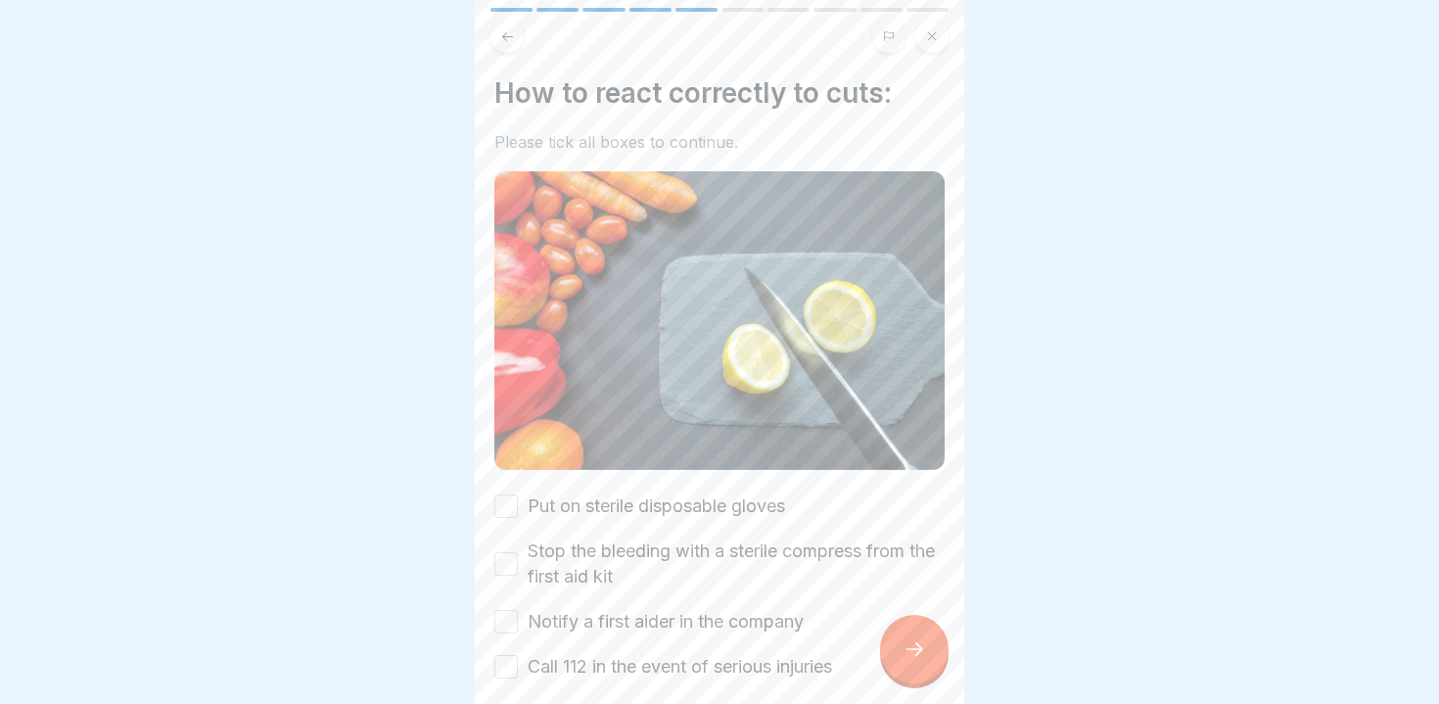
click at [901, 646] on div at bounding box center [914, 649] width 69 height 69
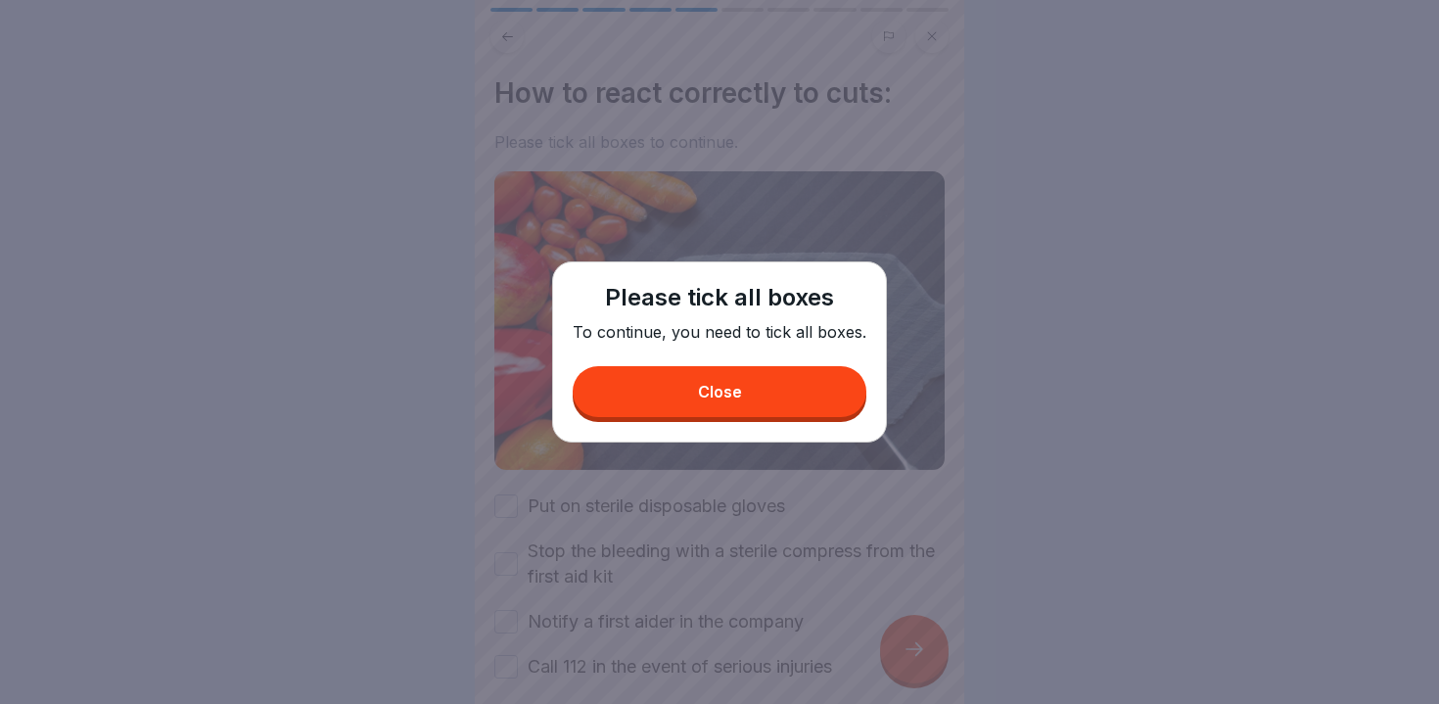
click at [623, 403] on button "Close" at bounding box center [720, 391] width 294 height 51
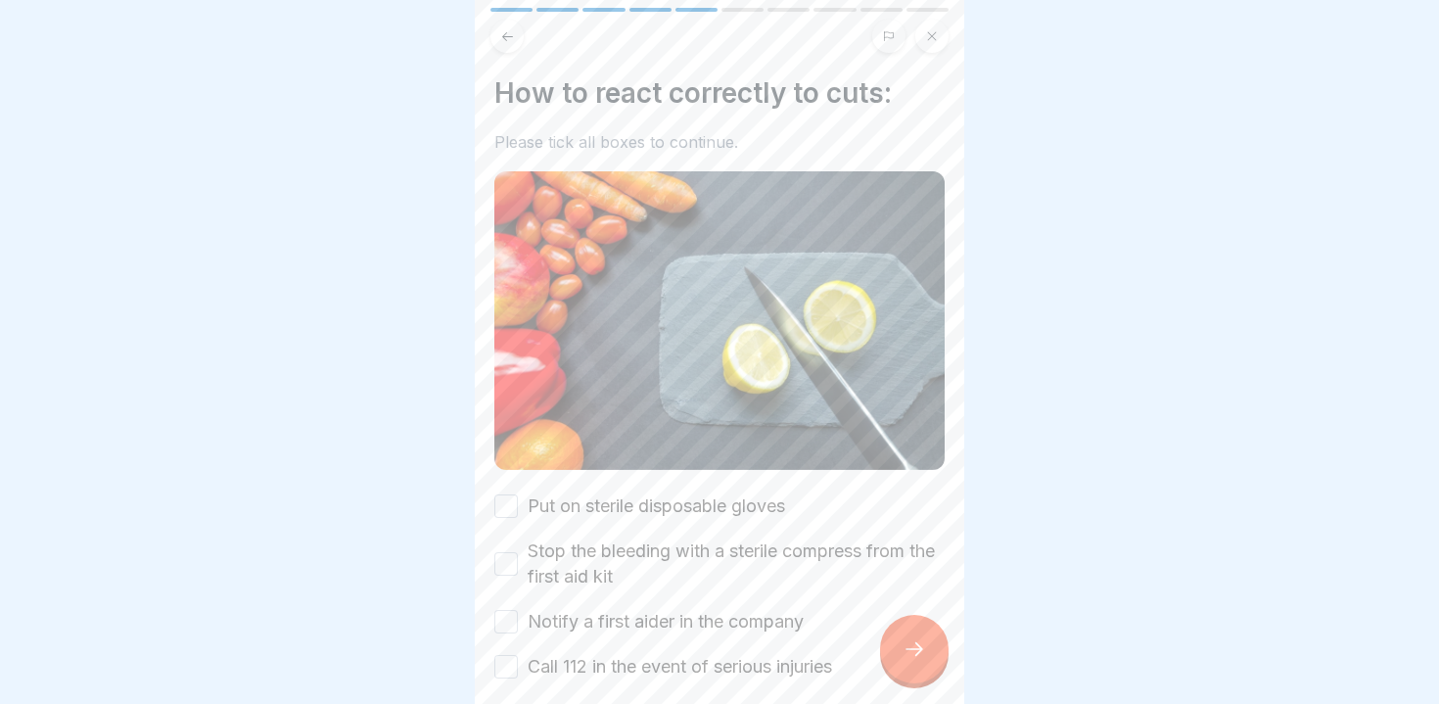
click at [502, 495] on button "Put on sterile disposable gloves" at bounding box center [505, 505] width 23 height 23
click at [501, 552] on button "Stop the bleeding with a sterile compress from the first aid kit" at bounding box center [505, 563] width 23 height 23
click at [503, 608] on div "Put on sterile disposable gloves Stop the bleeding with a sterile compress from…" at bounding box center [719, 586] width 450 height 186
click at [502, 628] on button "Notify a first aider in the company" at bounding box center [505, 621] width 23 height 23
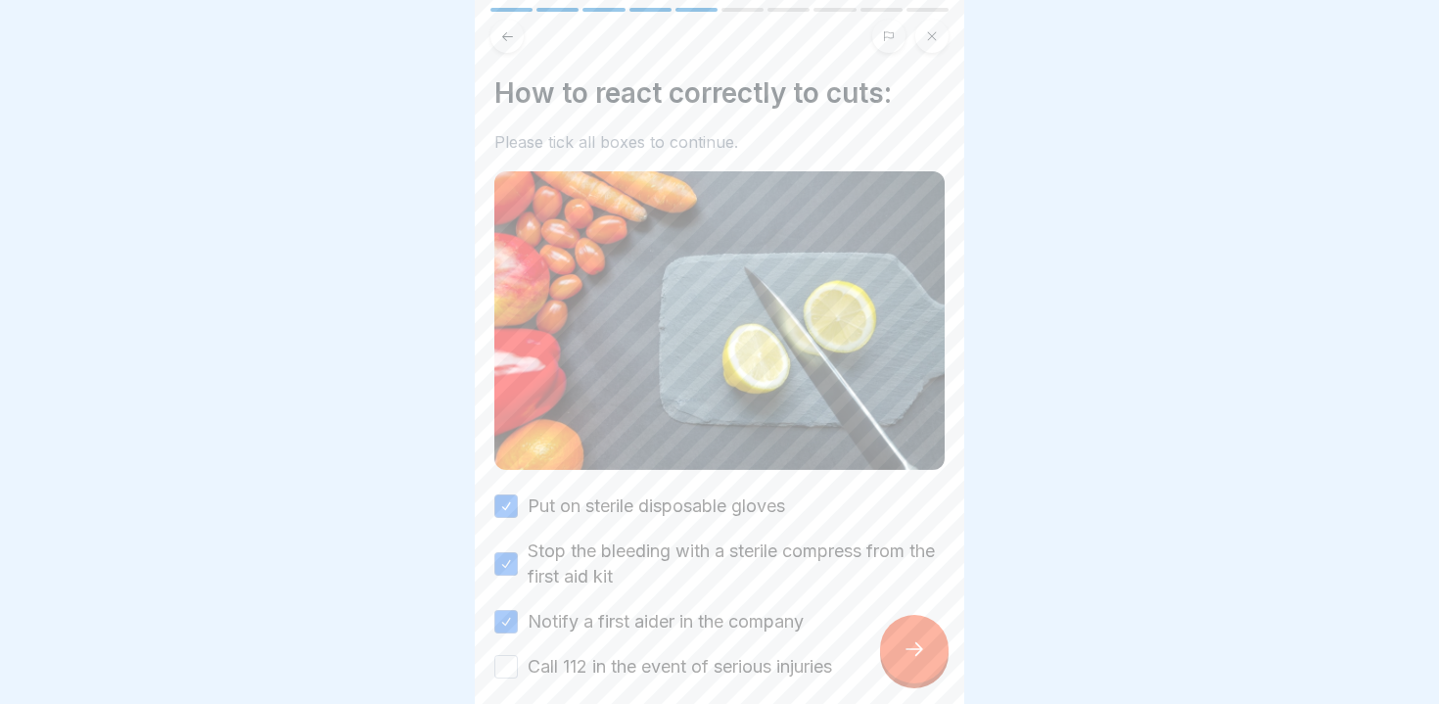
click at [509, 665] on button "Call 112 in the event of serious injuries" at bounding box center [505, 666] width 23 height 23
click at [917, 667] on div at bounding box center [914, 649] width 69 height 69
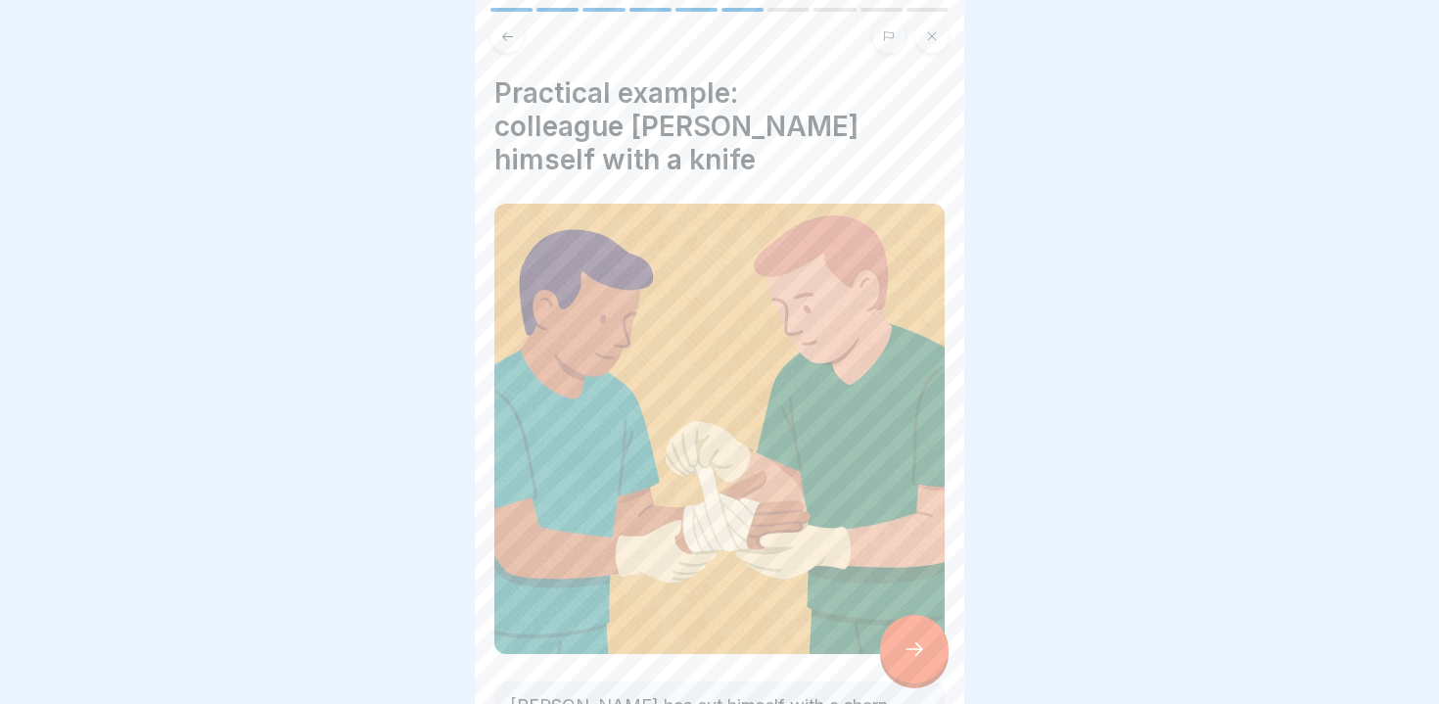
click at [917, 667] on div at bounding box center [914, 649] width 69 height 69
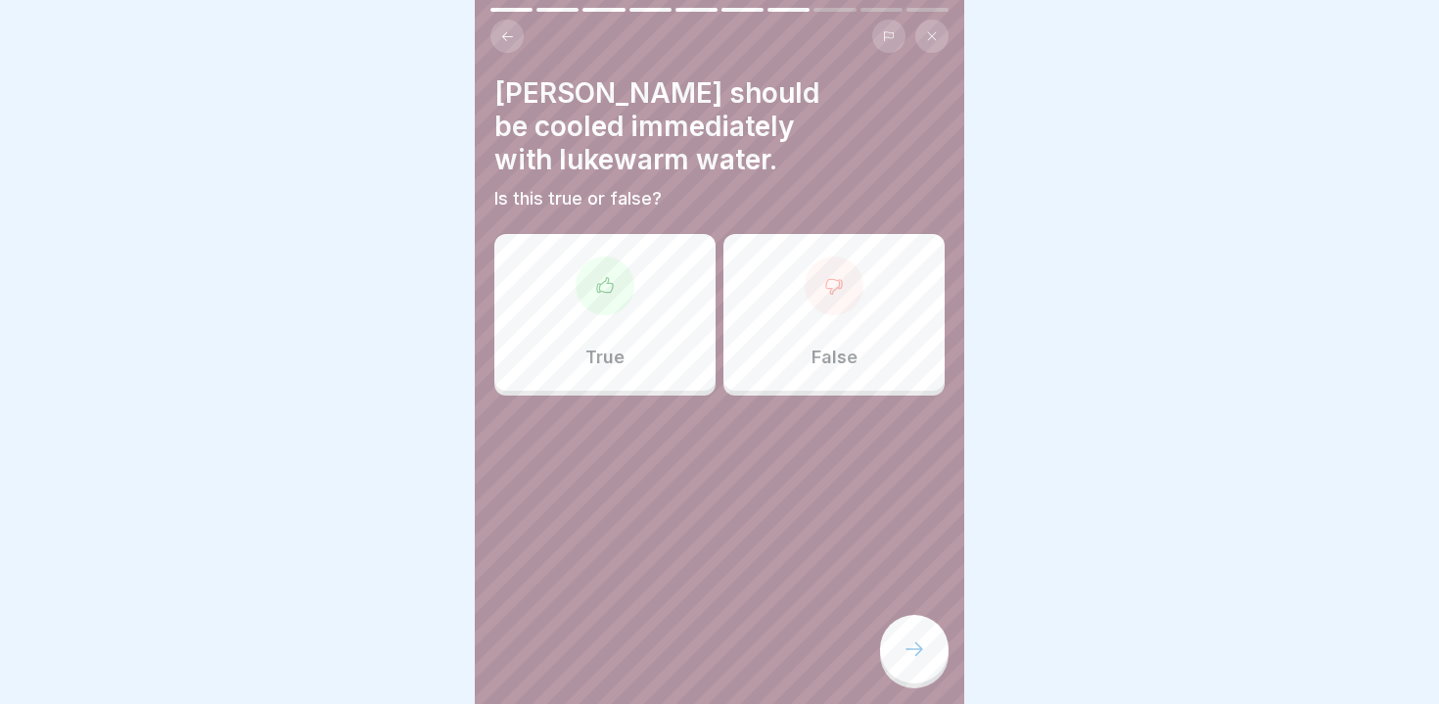
click at [610, 335] on div "True" at bounding box center [604, 312] width 221 height 157
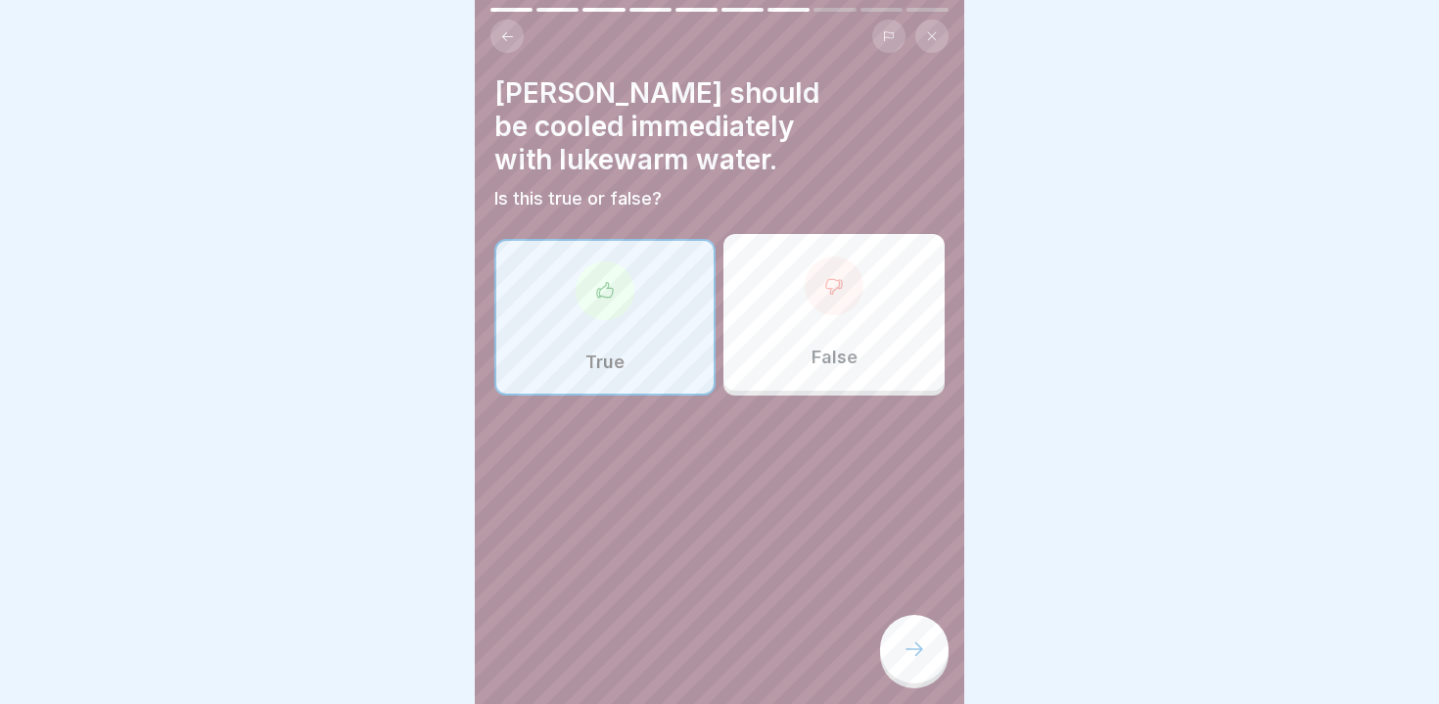
click at [909, 640] on icon at bounding box center [914, 648] width 23 height 23
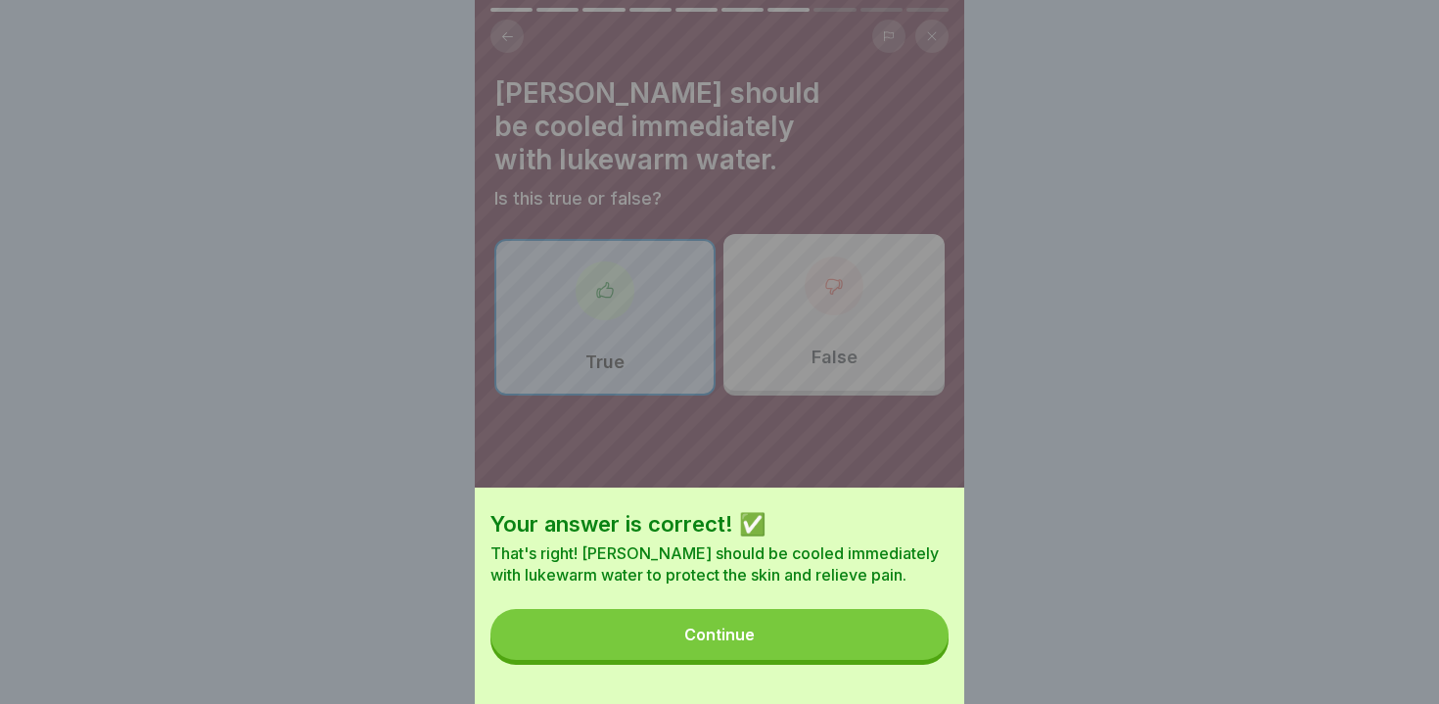
click at [811, 635] on button "Continue" at bounding box center [720, 634] width 458 height 51
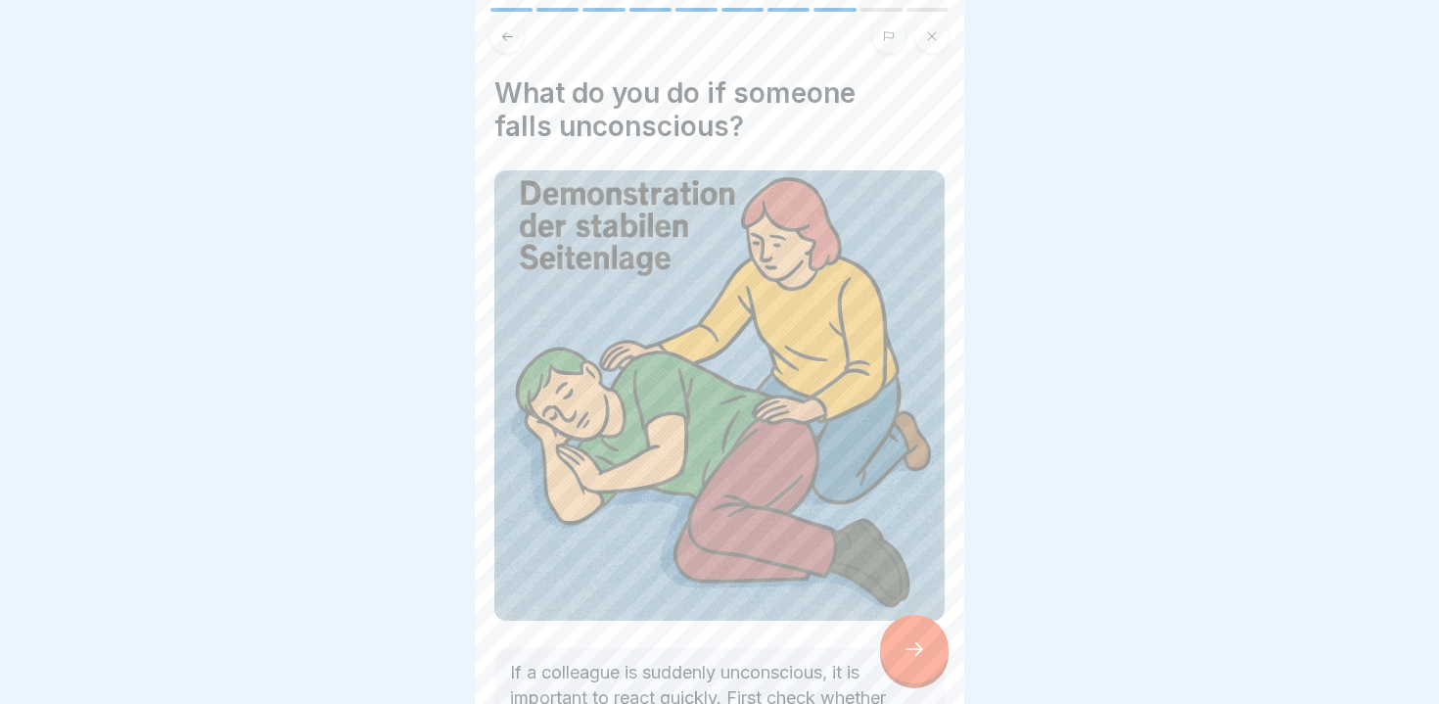
click at [921, 659] on icon at bounding box center [914, 648] width 23 height 23
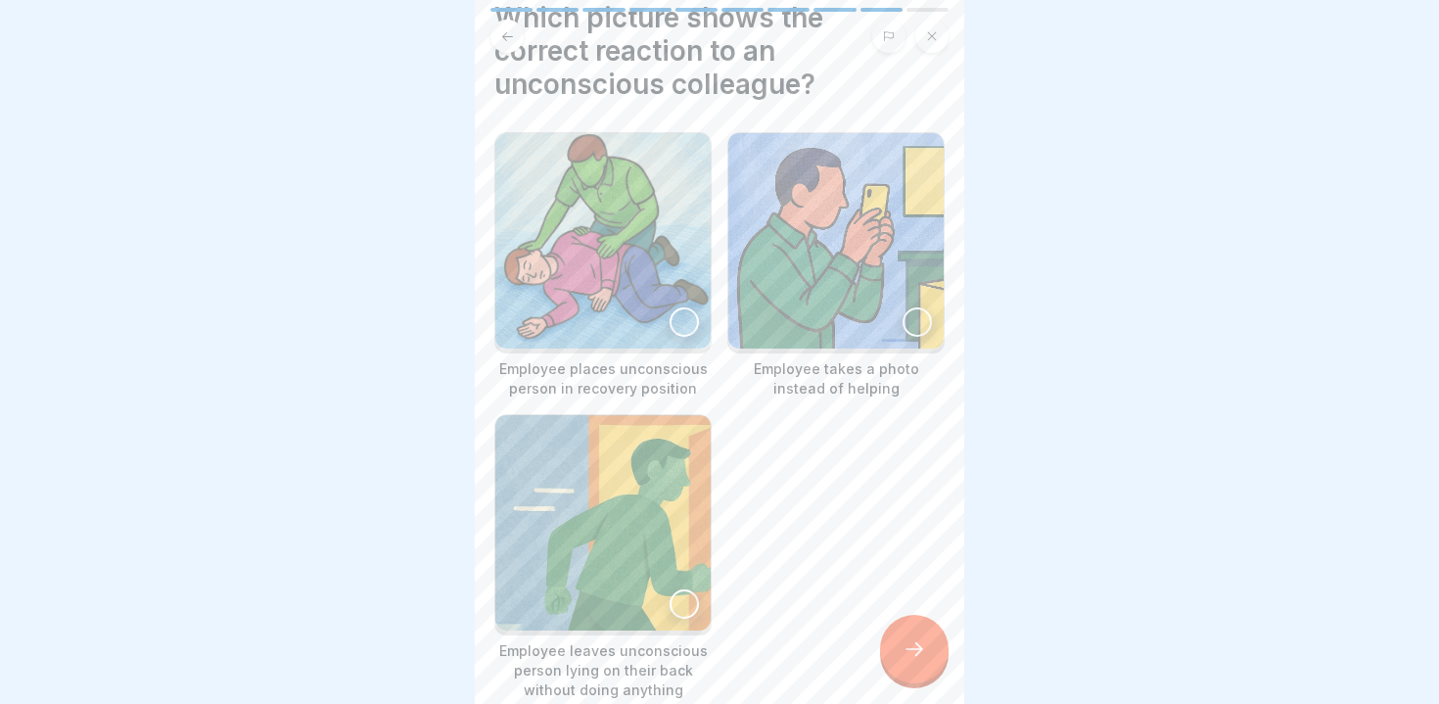
scroll to position [79, 0]
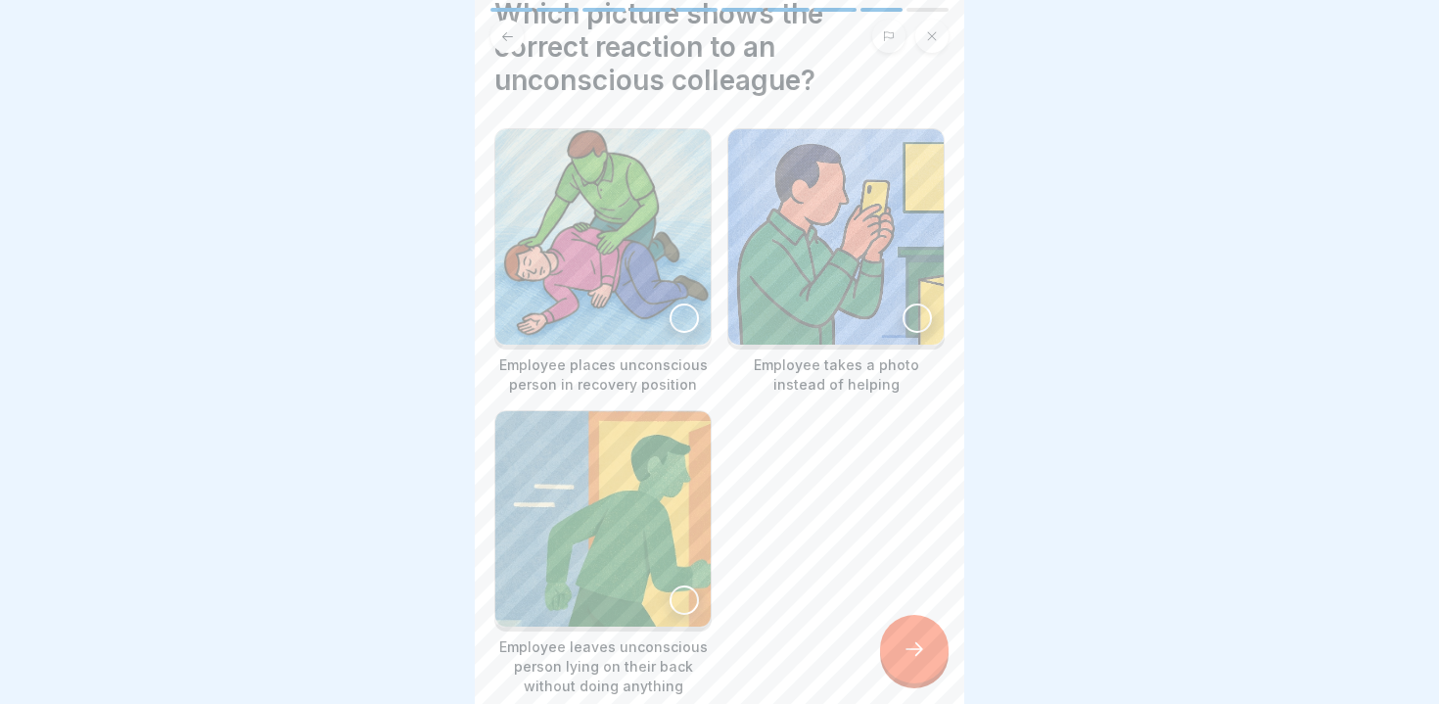
click at [684, 316] on div at bounding box center [684, 318] width 29 height 29
click at [905, 648] on icon at bounding box center [914, 648] width 23 height 23
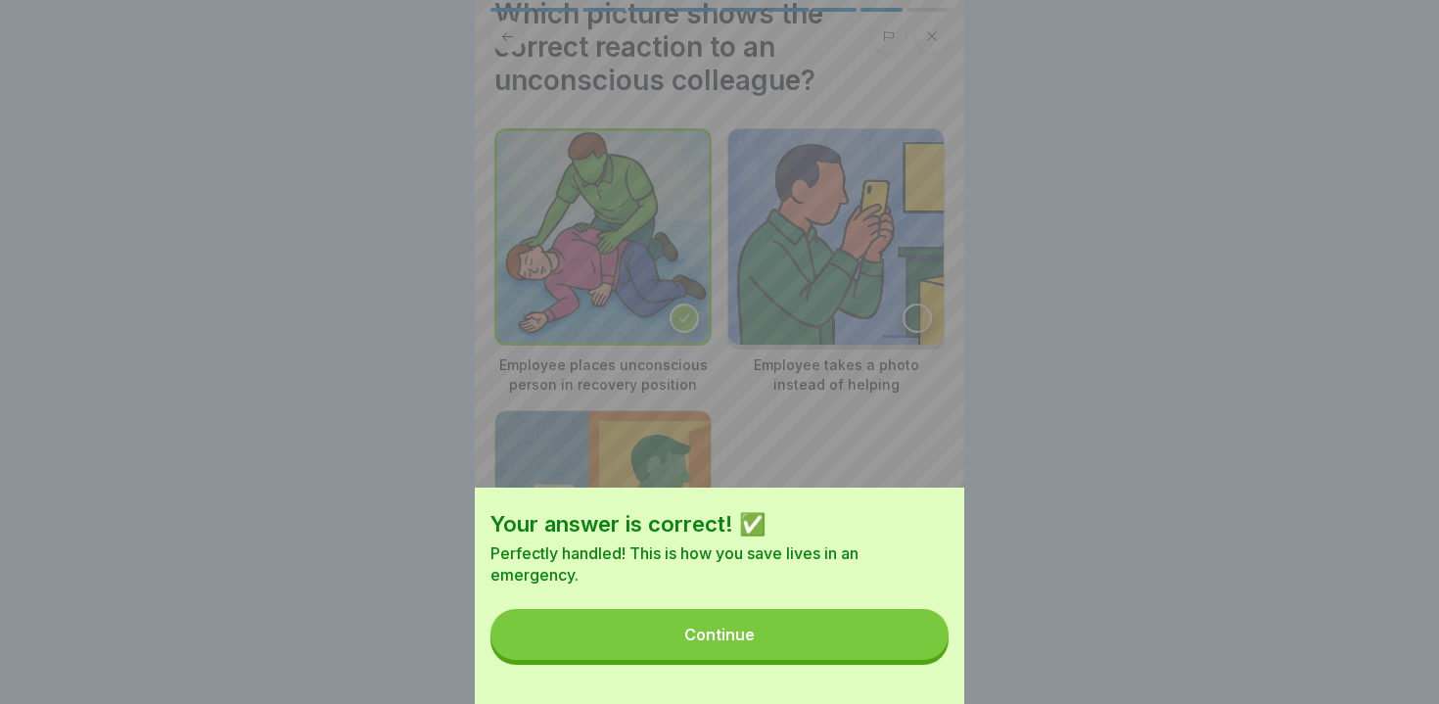
click at [905, 648] on button "Continue" at bounding box center [720, 634] width 458 height 51
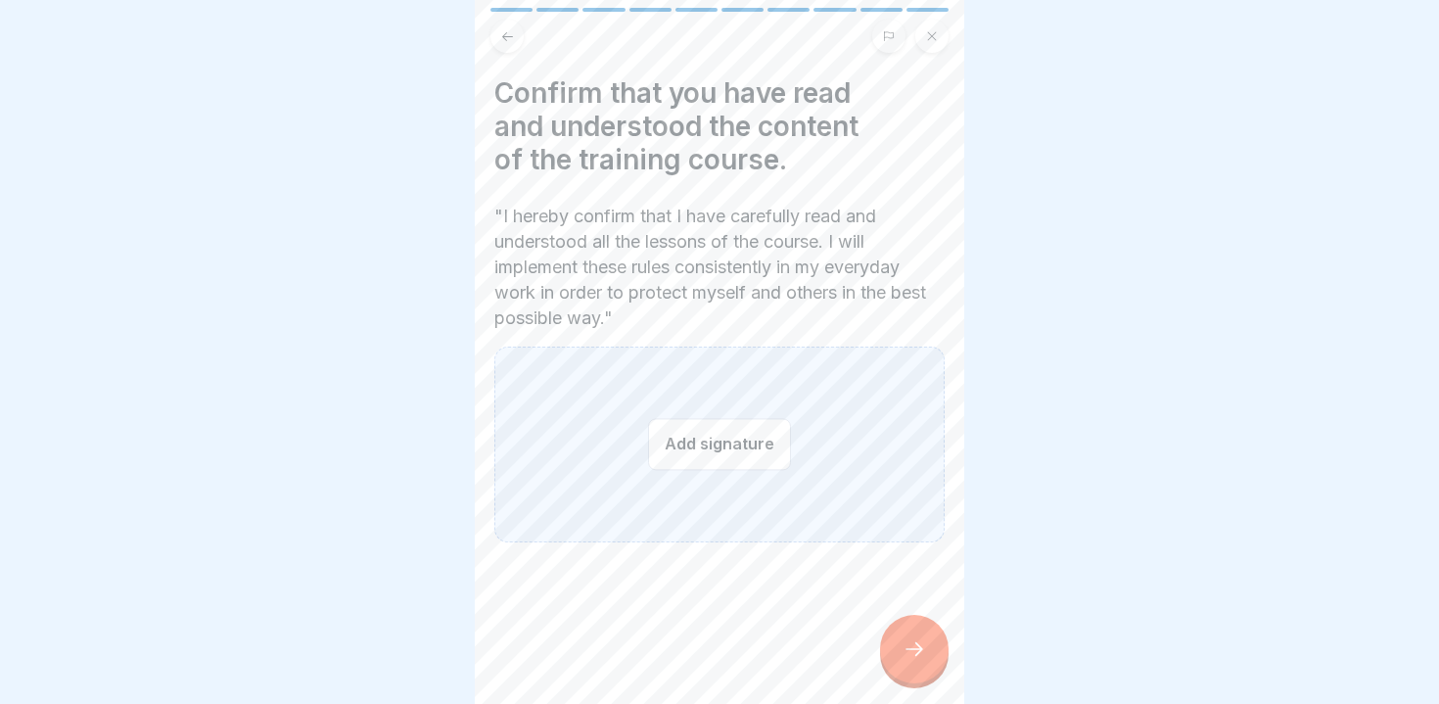
click at [683, 482] on div "Add signature" at bounding box center [719, 445] width 450 height 196
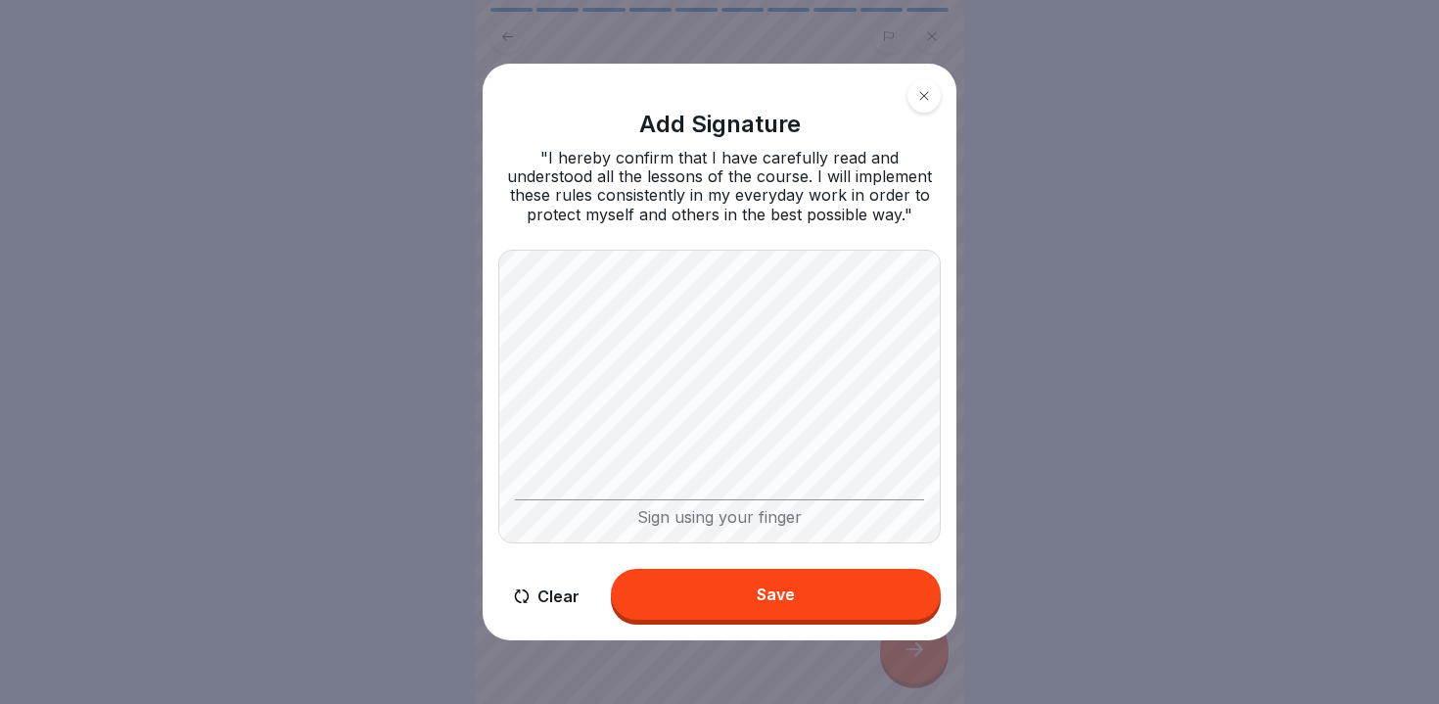
click at [719, 581] on button "Save" at bounding box center [776, 594] width 330 height 51
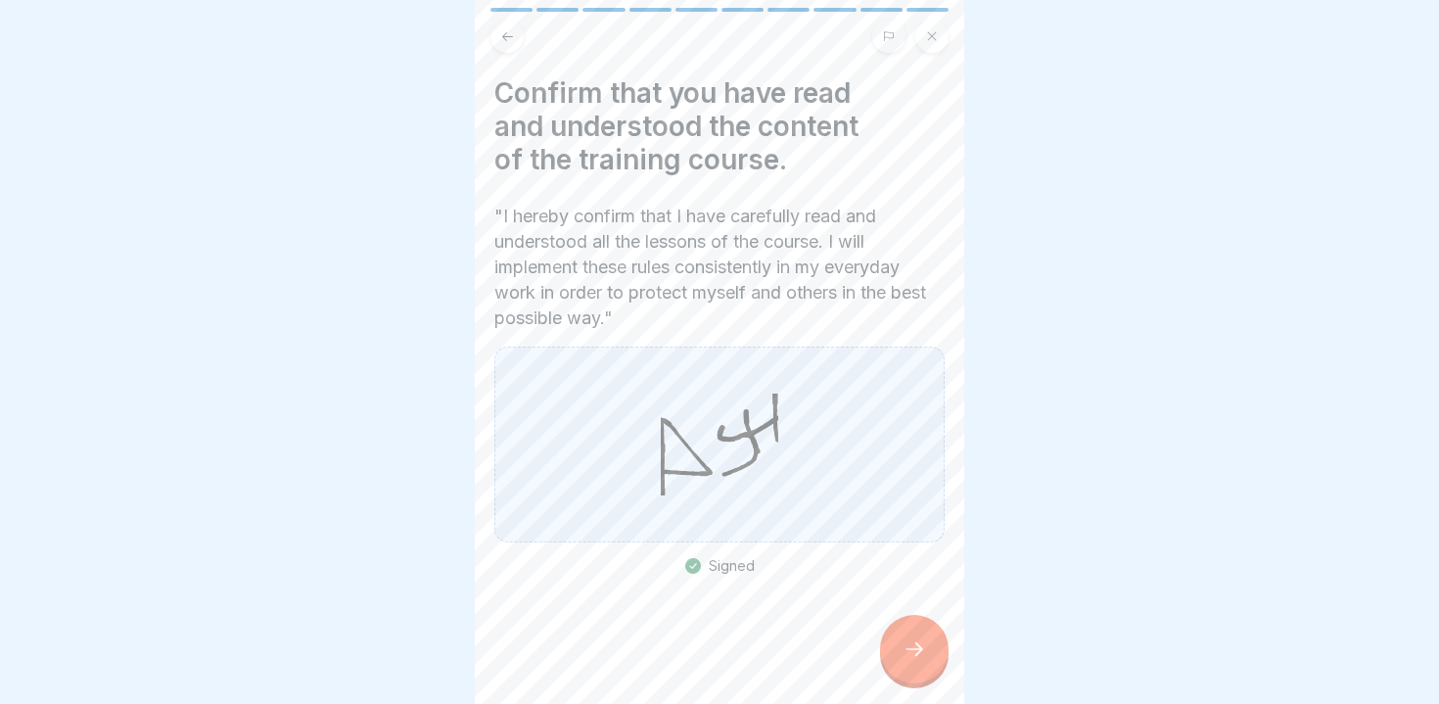
click at [909, 640] on icon at bounding box center [914, 648] width 23 height 23
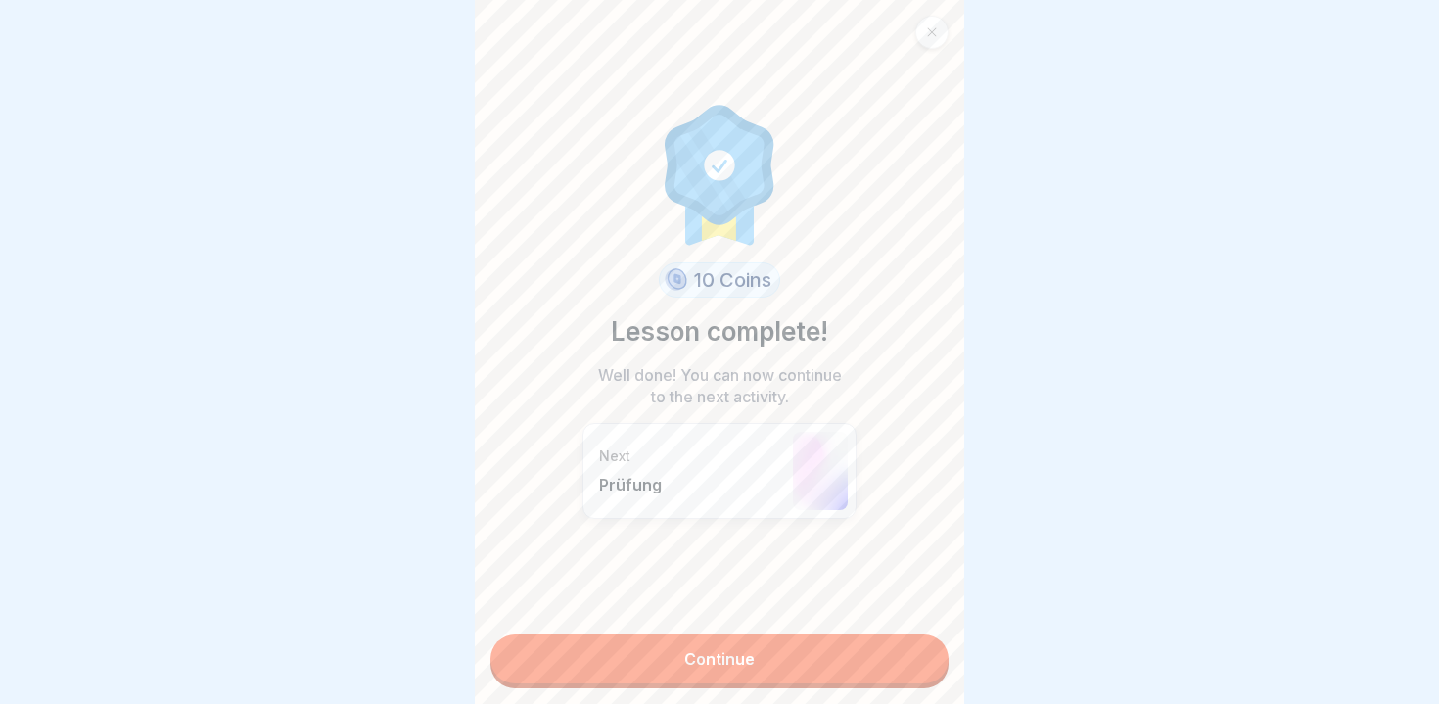
click at [823, 673] on link "Continue" at bounding box center [720, 658] width 458 height 49
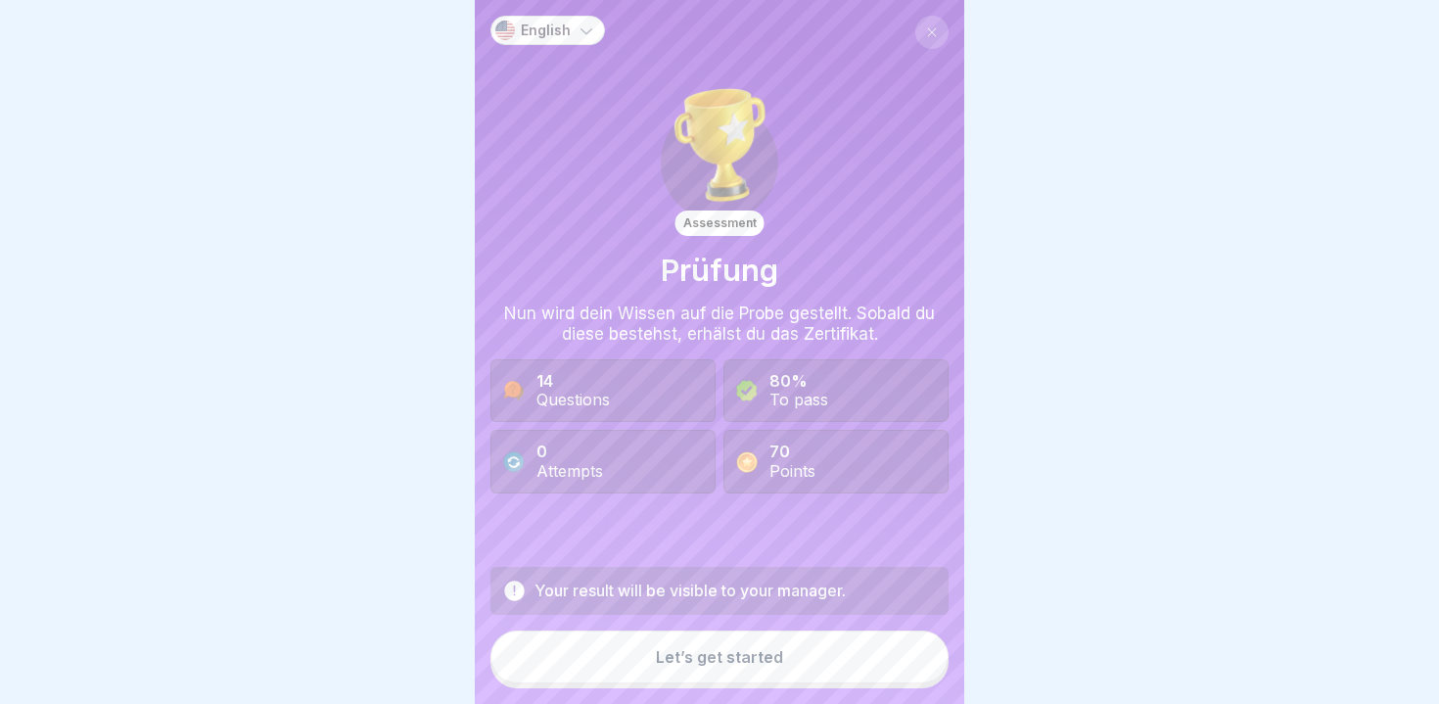
click at [783, 664] on button "Let’s get started" at bounding box center [720, 657] width 458 height 53
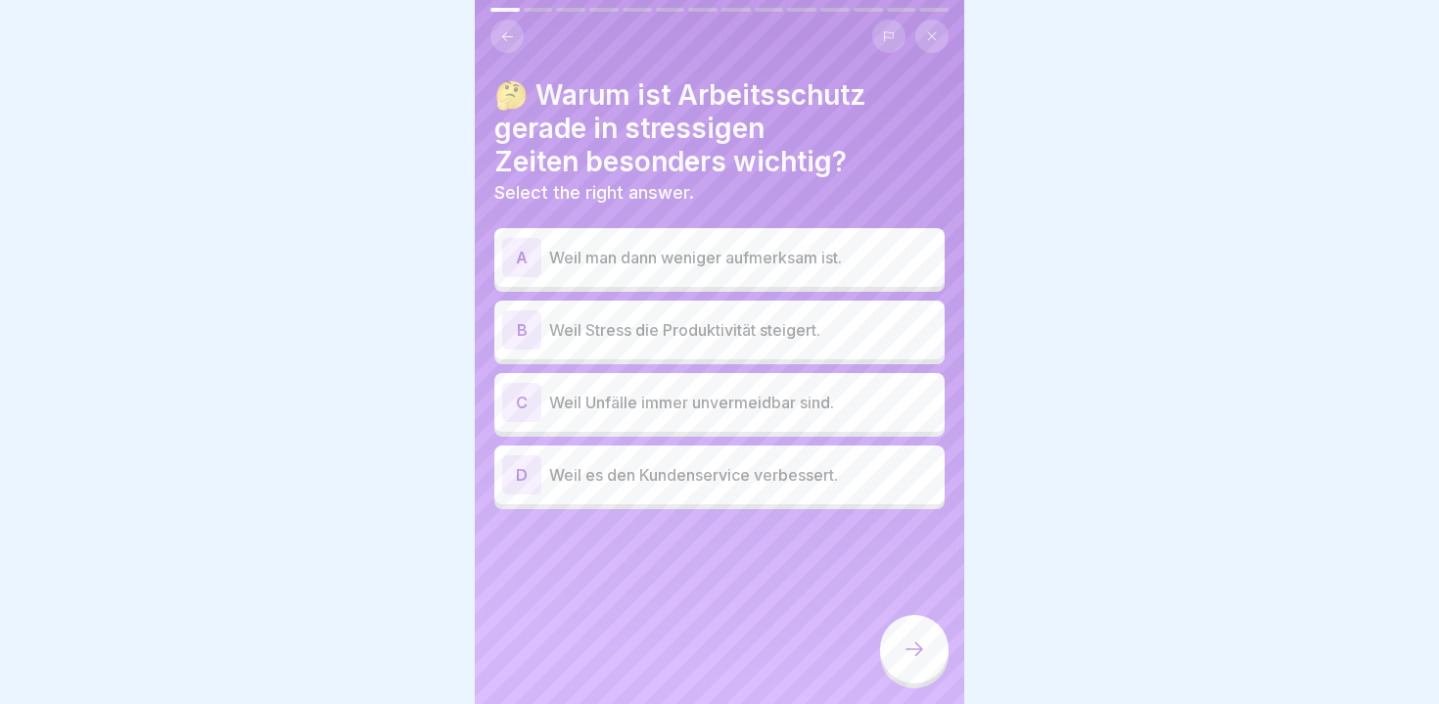
click at [880, 48] on button at bounding box center [888, 36] width 33 height 33
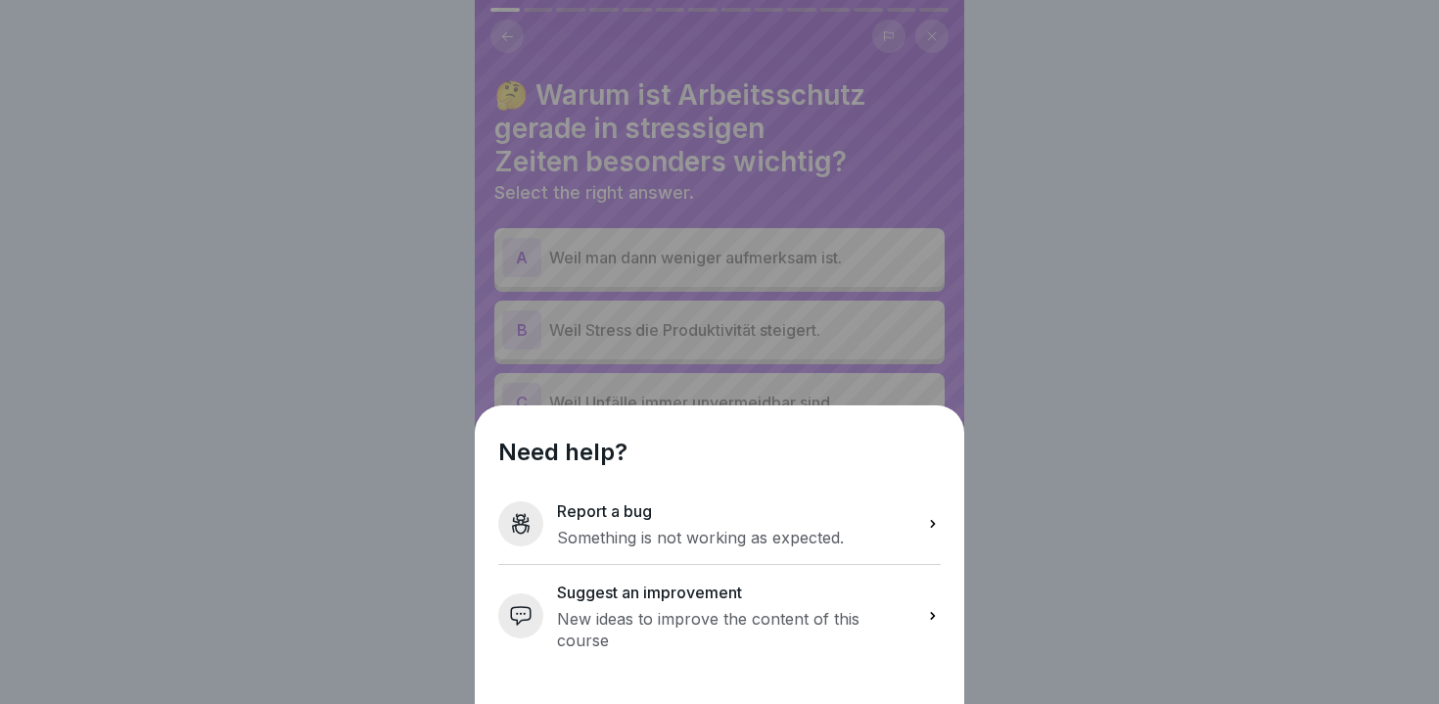
click at [1040, 457] on div "Need help? Report a bug Something is not working as expected. Suggest an improv…" at bounding box center [719, 352] width 1439 height 704
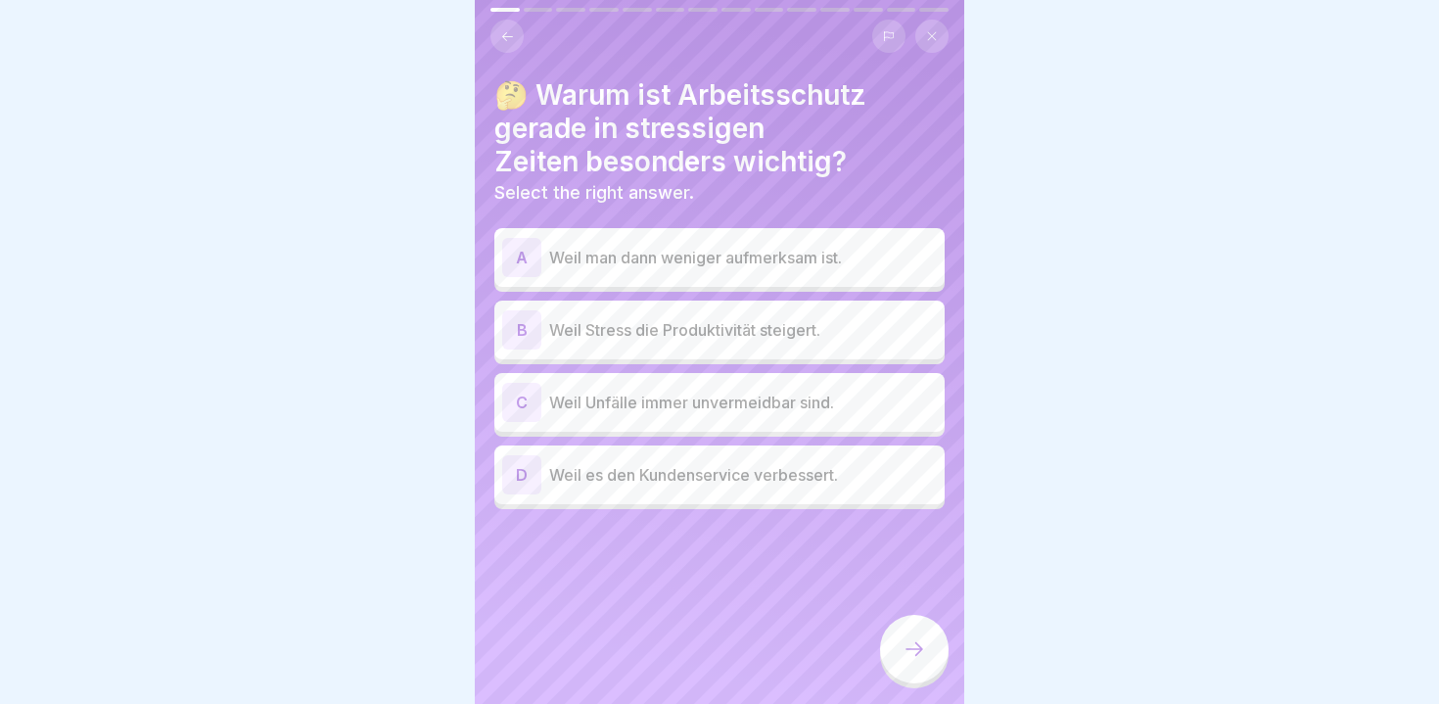
click at [630, 410] on p "Weil Unfälle immer unvermeidbar sind." at bounding box center [743, 402] width 388 height 23
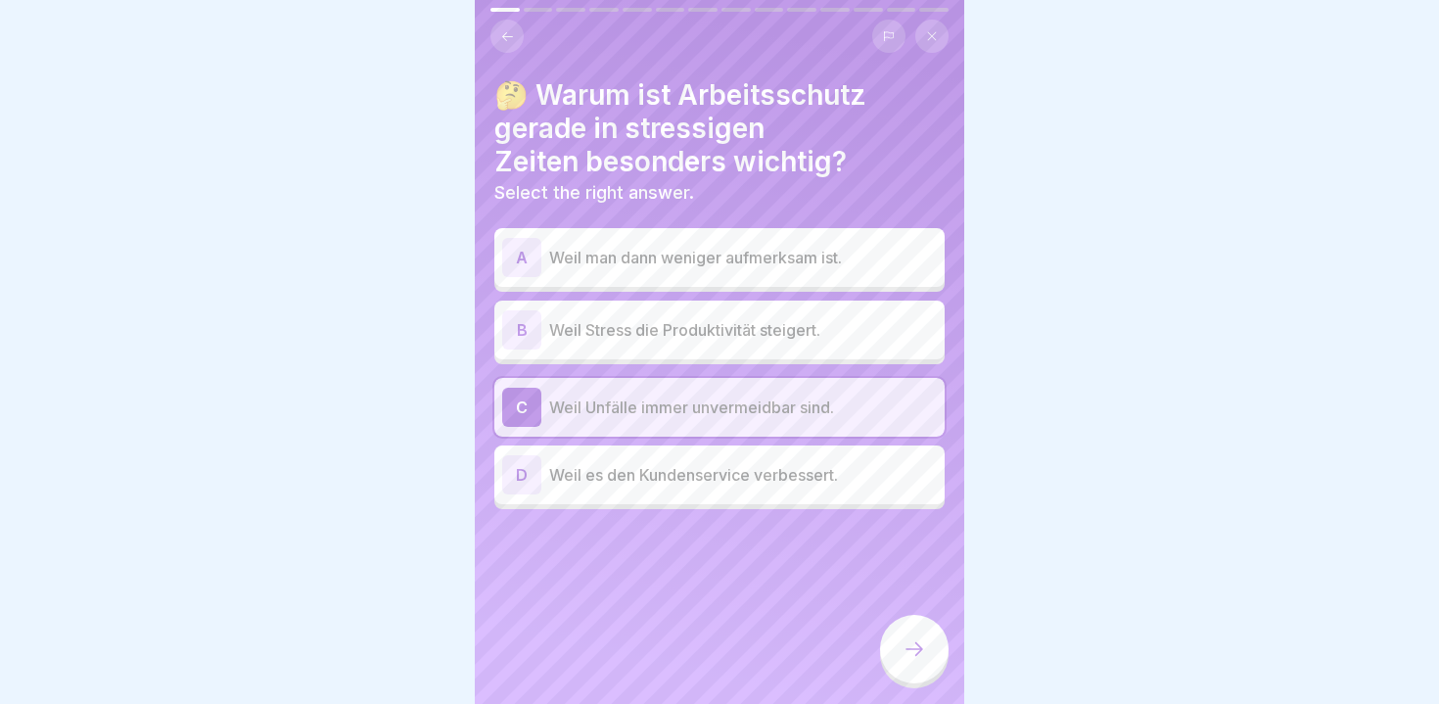
click at [919, 654] on icon at bounding box center [914, 648] width 23 height 23
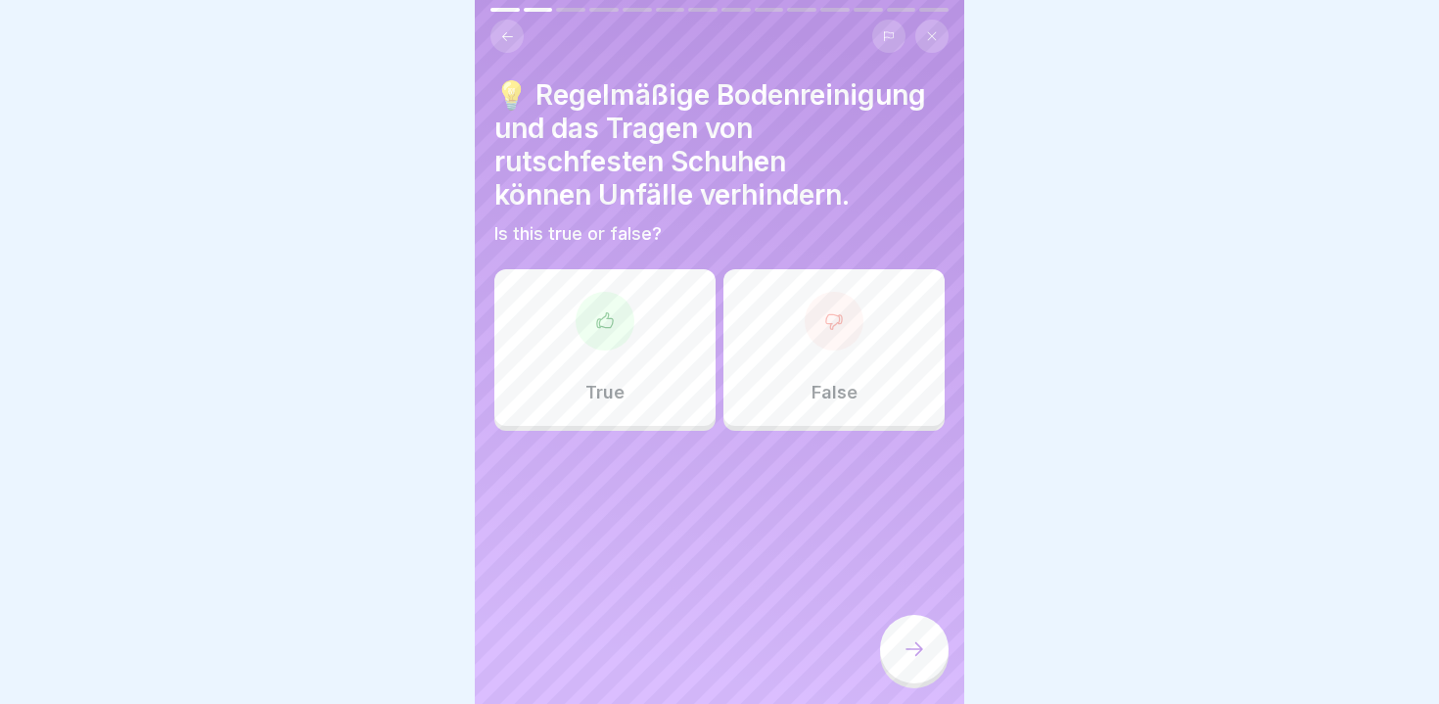
click at [559, 374] on div "True" at bounding box center [604, 347] width 221 height 157
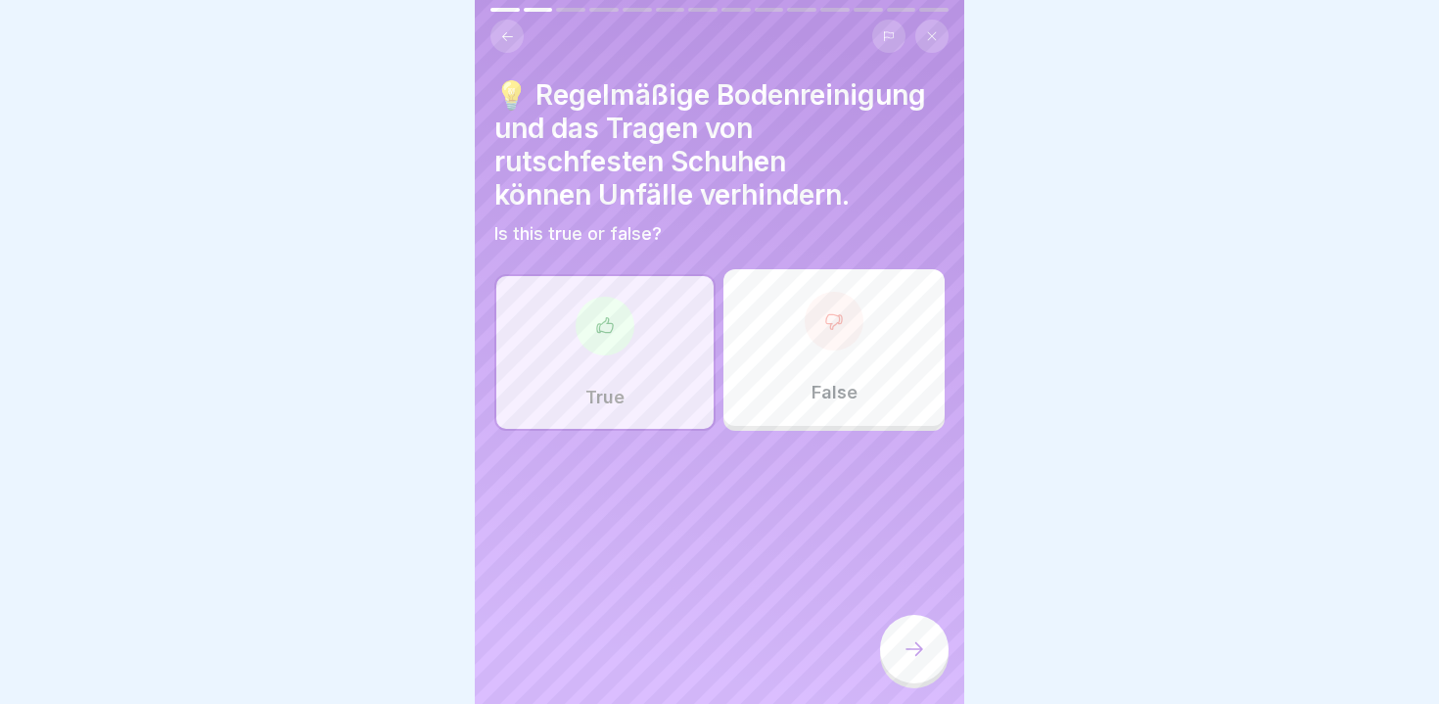
click at [903, 664] on div at bounding box center [914, 649] width 69 height 69
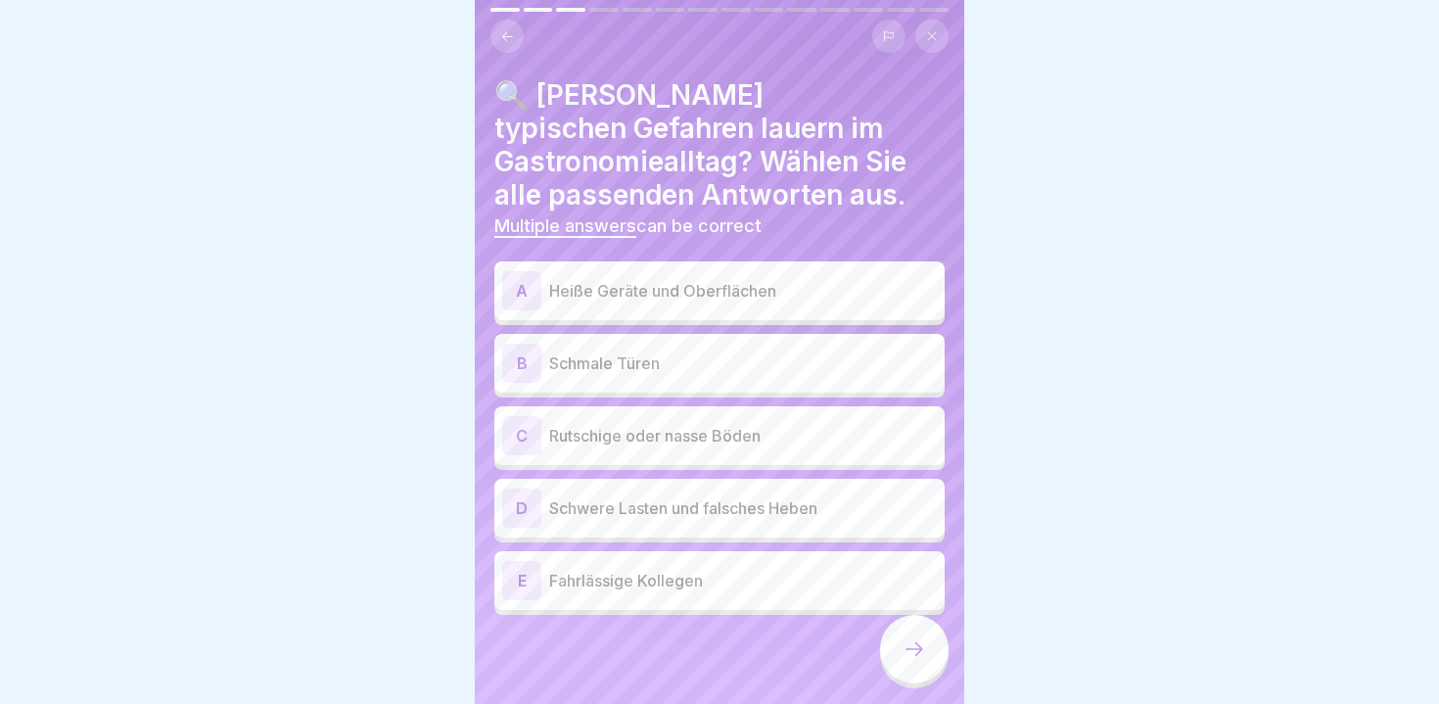
click at [602, 442] on p "Rutschige oder nasse Böden" at bounding box center [743, 435] width 388 height 23
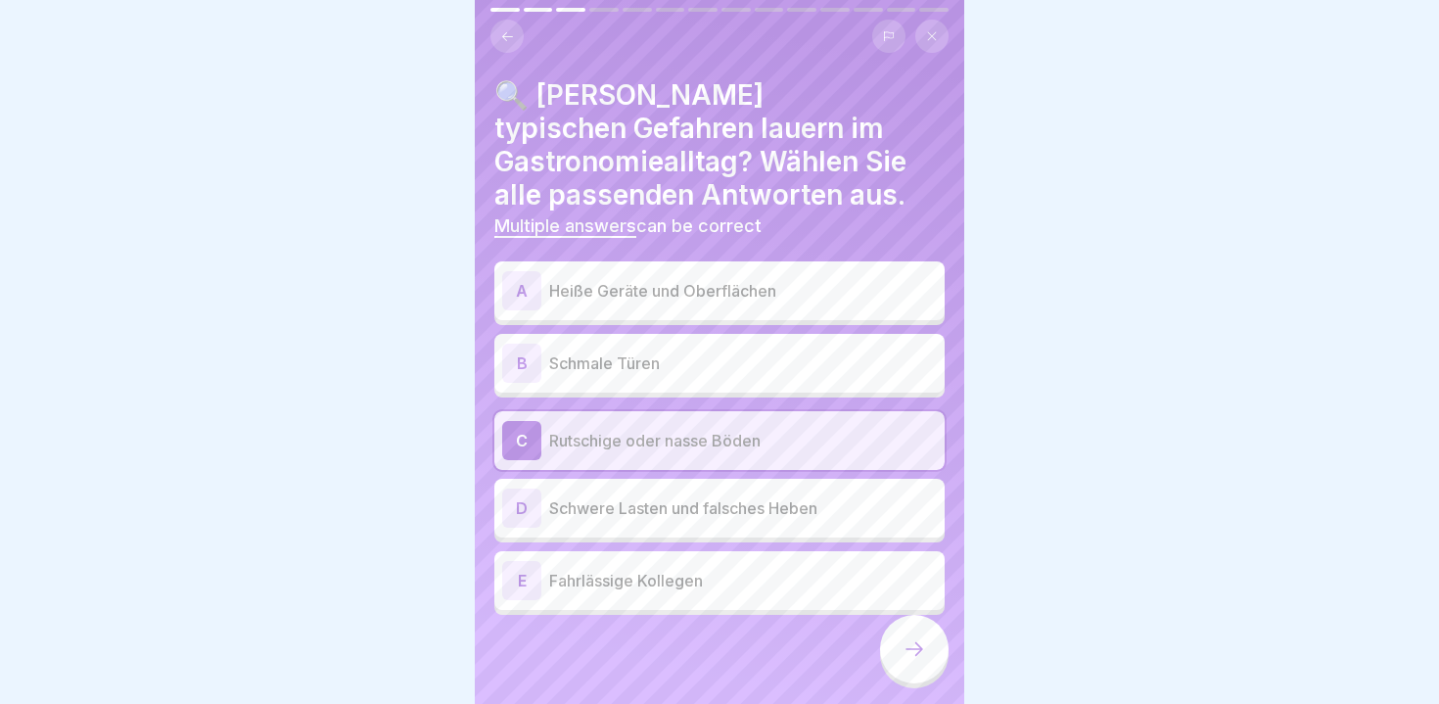
click at [592, 515] on p "Schwere Lasten und falsches Heben" at bounding box center [743, 507] width 388 height 23
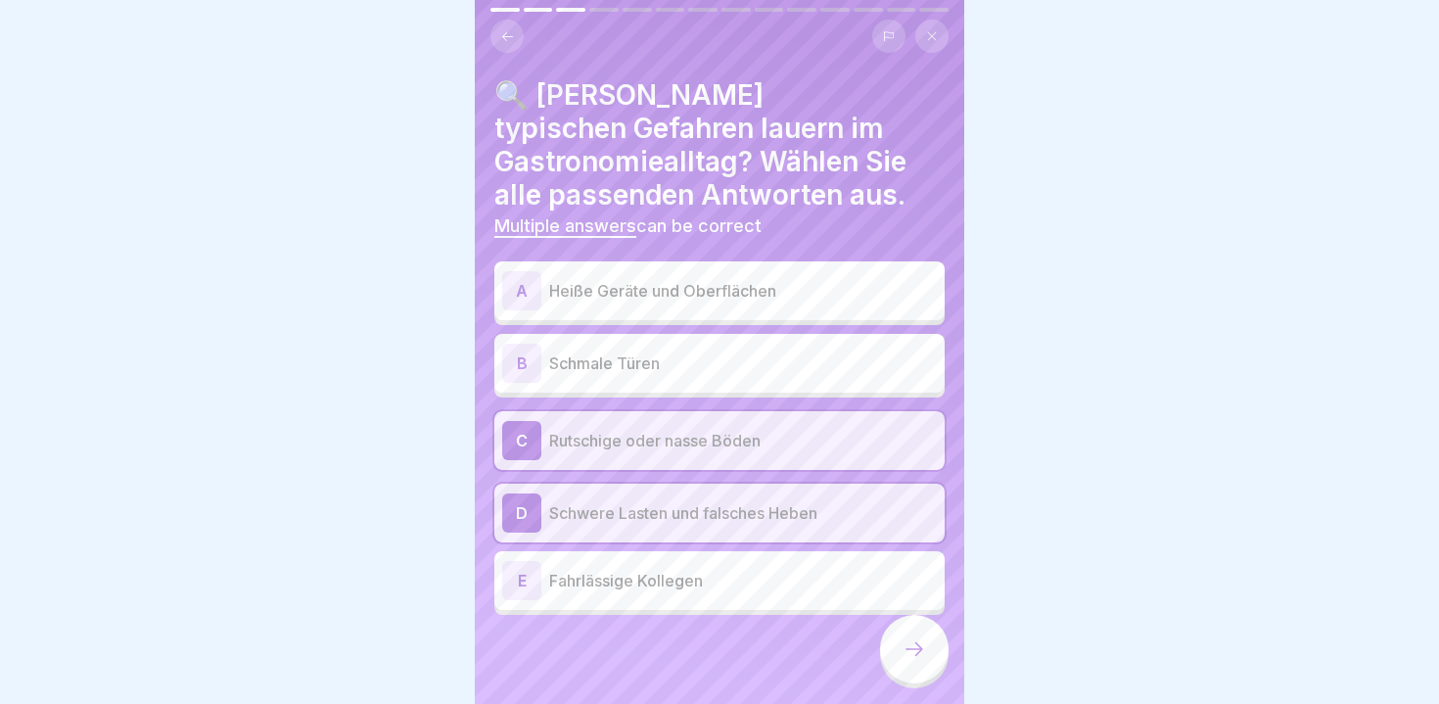
click at [594, 575] on p "Fahrlässige Kollegen" at bounding box center [743, 580] width 388 height 23
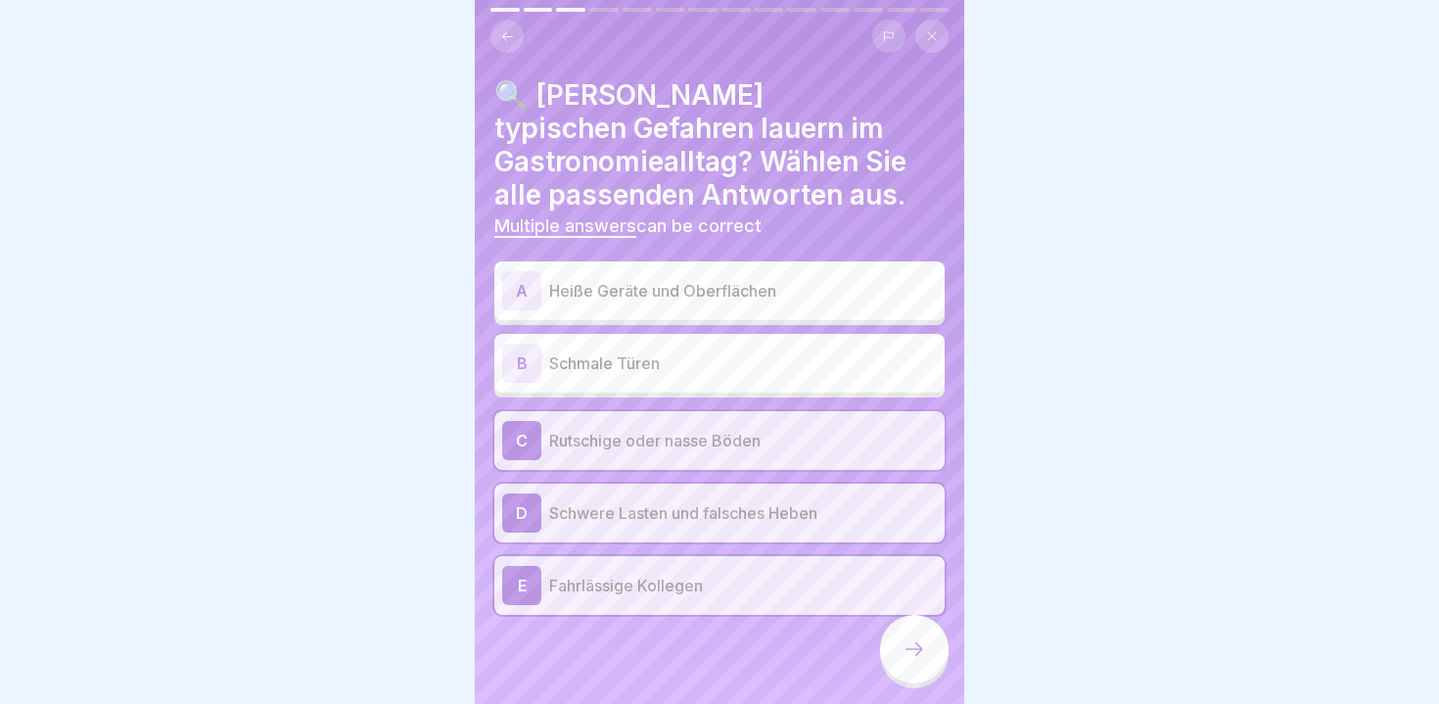
click at [910, 640] on icon at bounding box center [914, 648] width 23 height 23
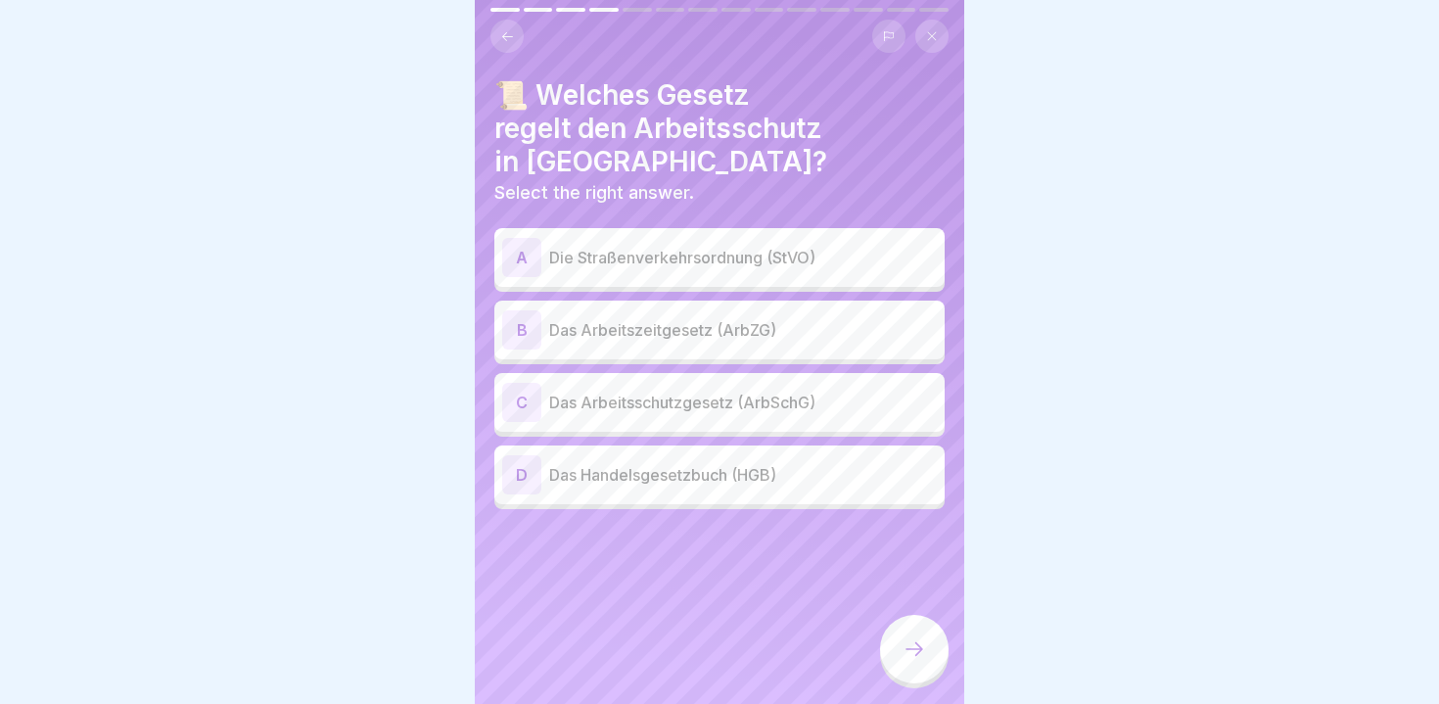
click at [595, 391] on p "Das Arbeitsschutzgesetz (ArbSchG)" at bounding box center [743, 402] width 388 height 23
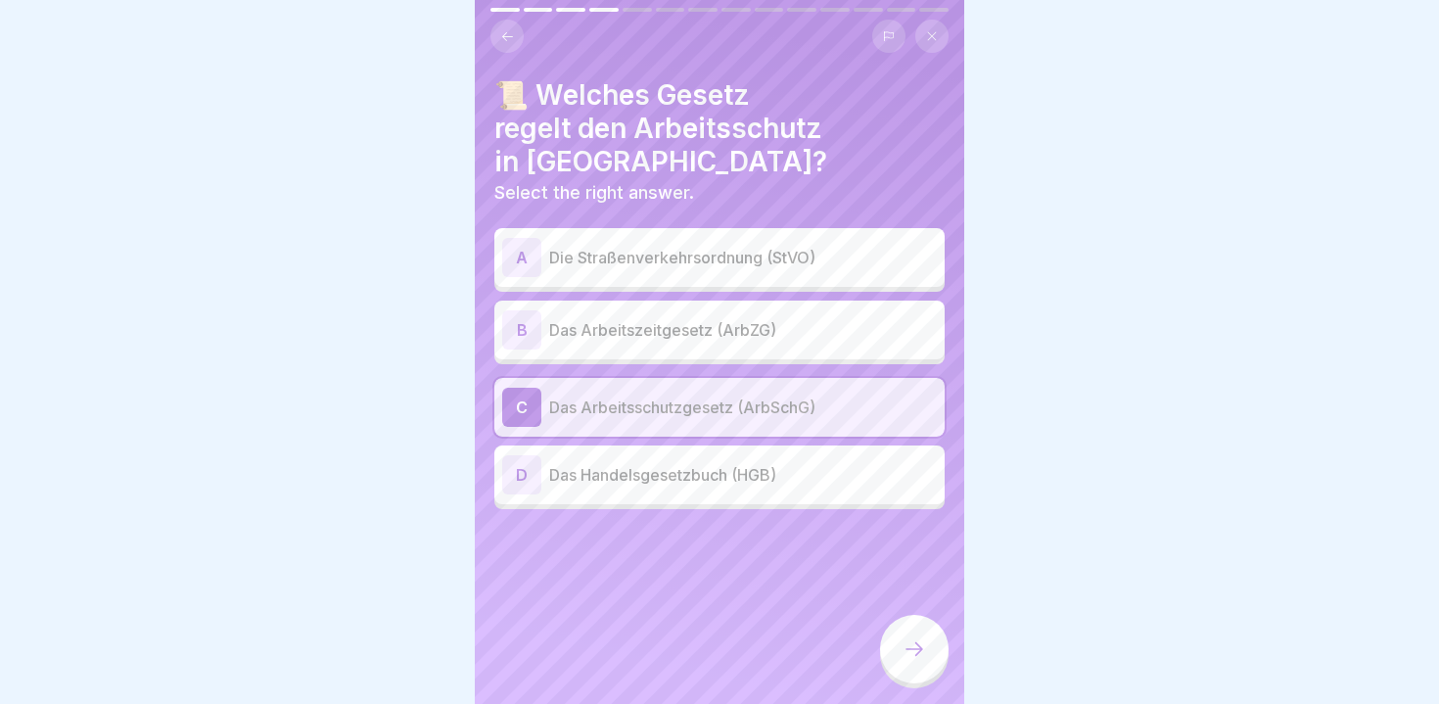
click at [905, 645] on icon at bounding box center [914, 648] width 23 height 23
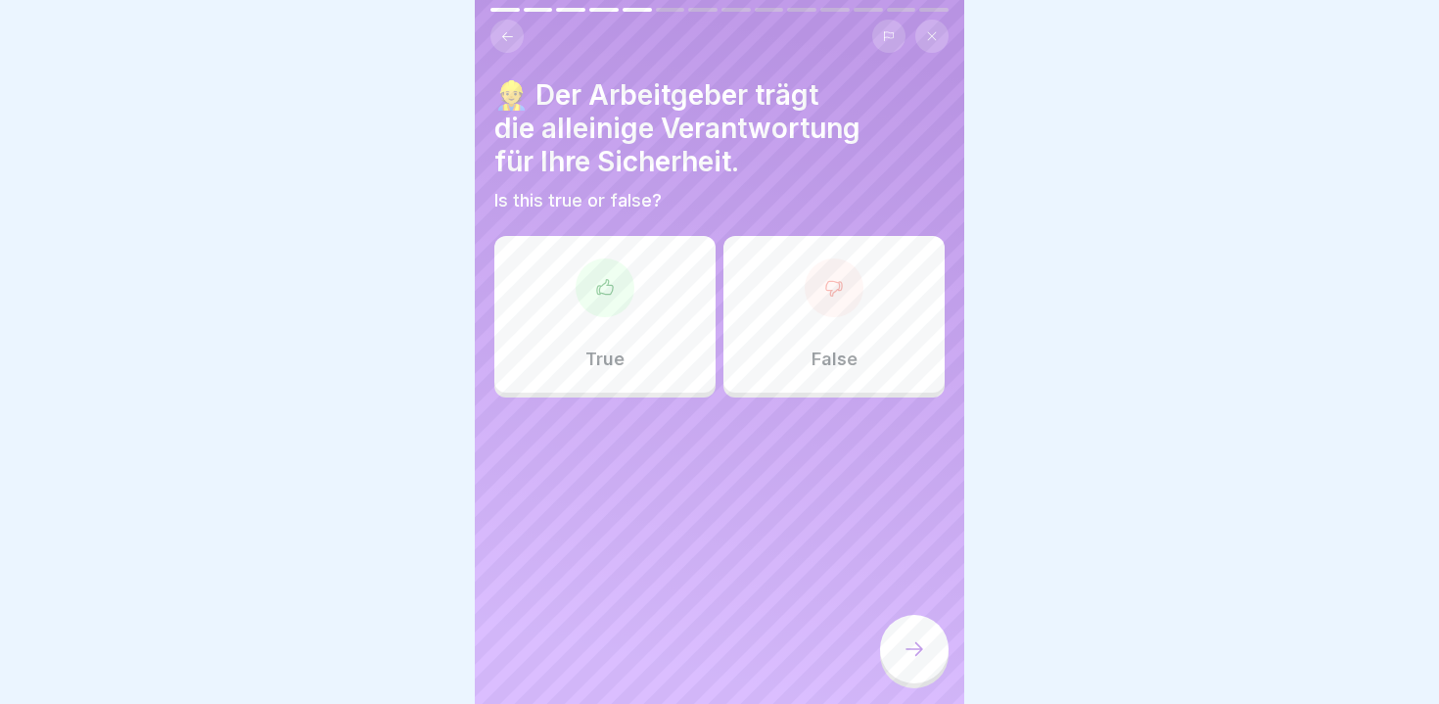
click at [812, 336] on div "False" at bounding box center [834, 314] width 221 height 157
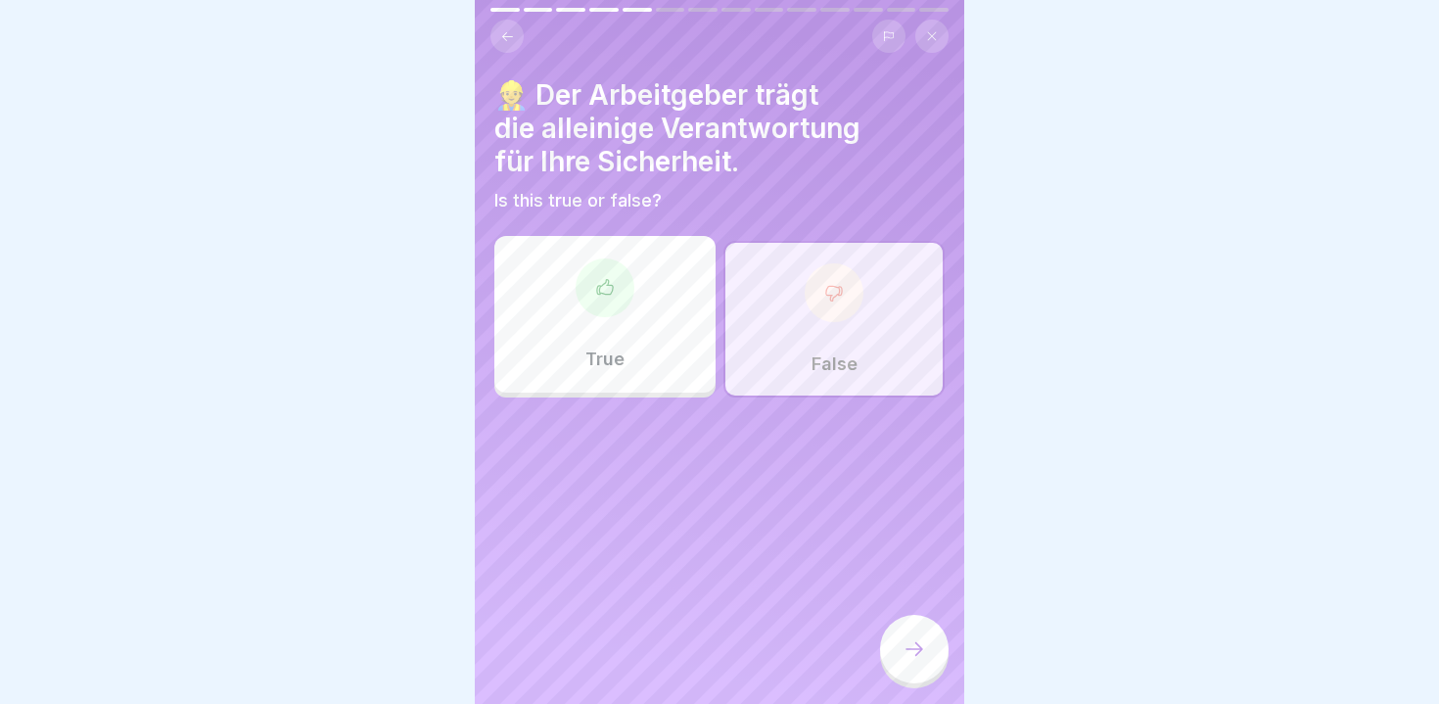
click at [913, 662] on div at bounding box center [914, 649] width 69 height 69
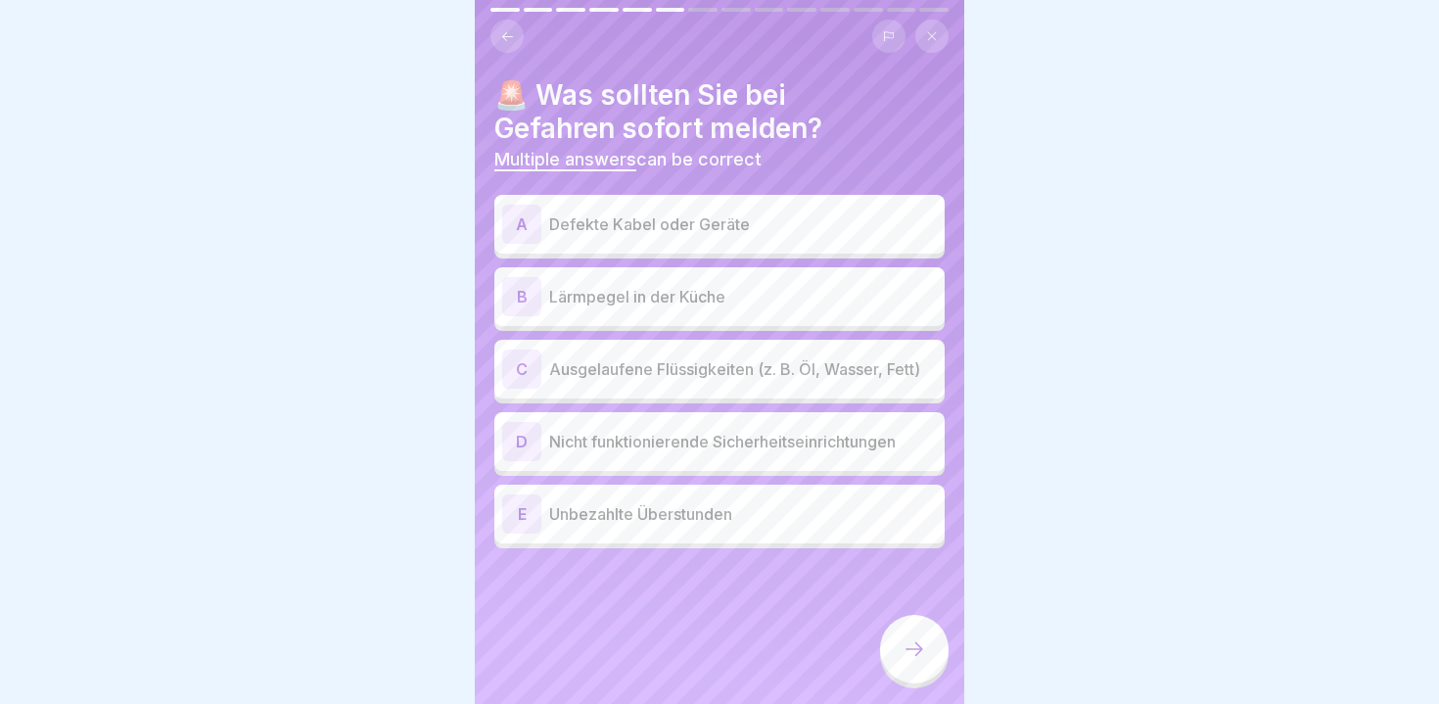
click at [568, 444] on p "Nicht funktionierende Sicherheitseinrichtungen" at bounding box center [743, 441] width 388 height 23
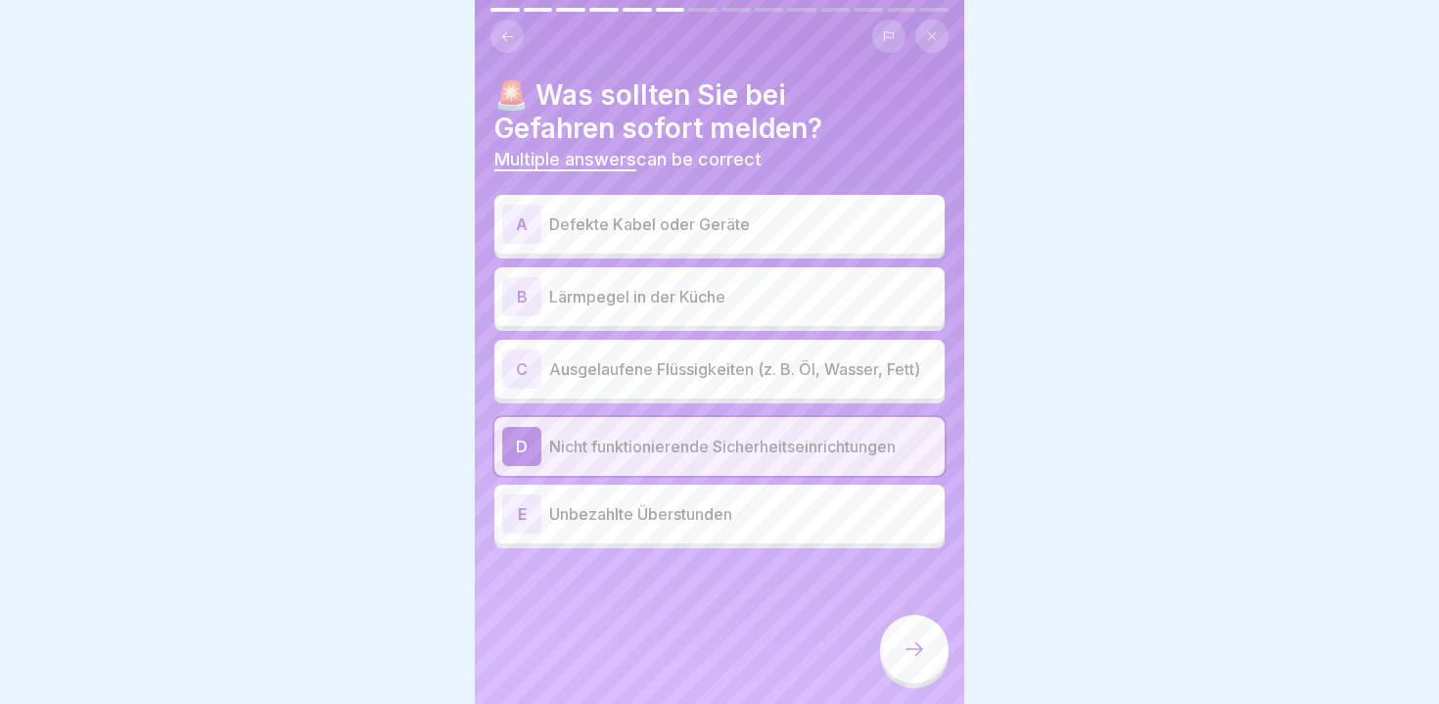
click at [569, 364] on p "Ausgelaufene Flüssigkeiten (z. B. Öl, Wasser, Fett)" at bounding box center [743, 368] width 388 height 23
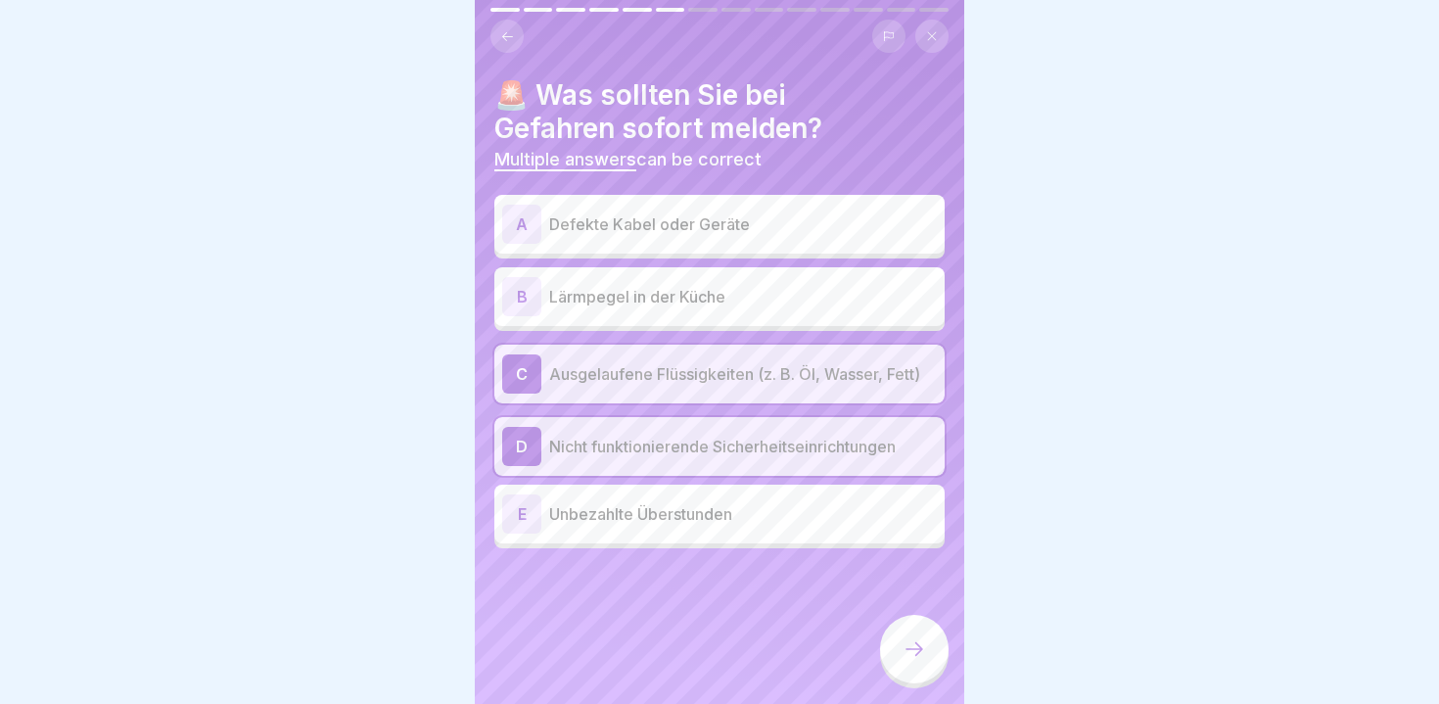
click at [924, 657] on icon at bounding box center [914, 648] width 23 height 23
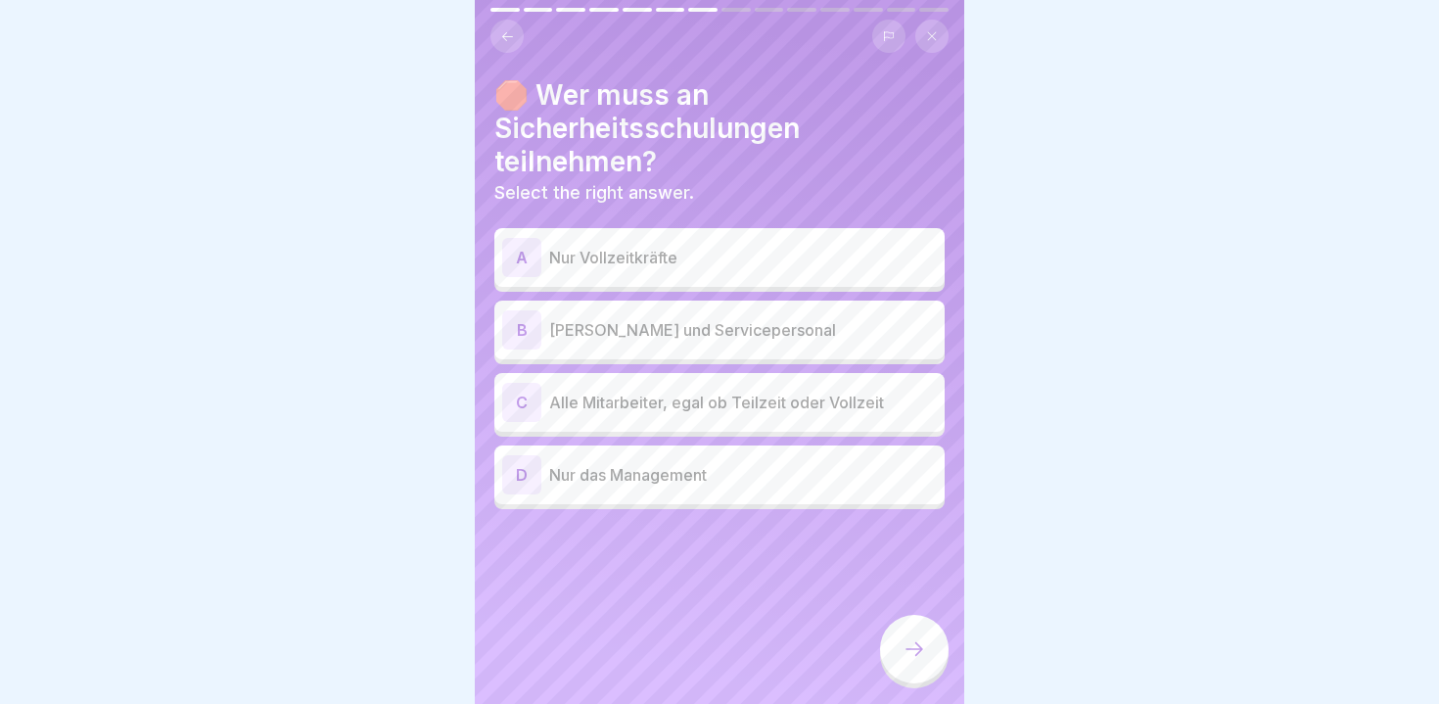
click at [573, 414] on div "C Alle Mitarbeiter, egal ob Teilzeit oder Vollzeit" at bounding box center [719, 402] width 435 height 39
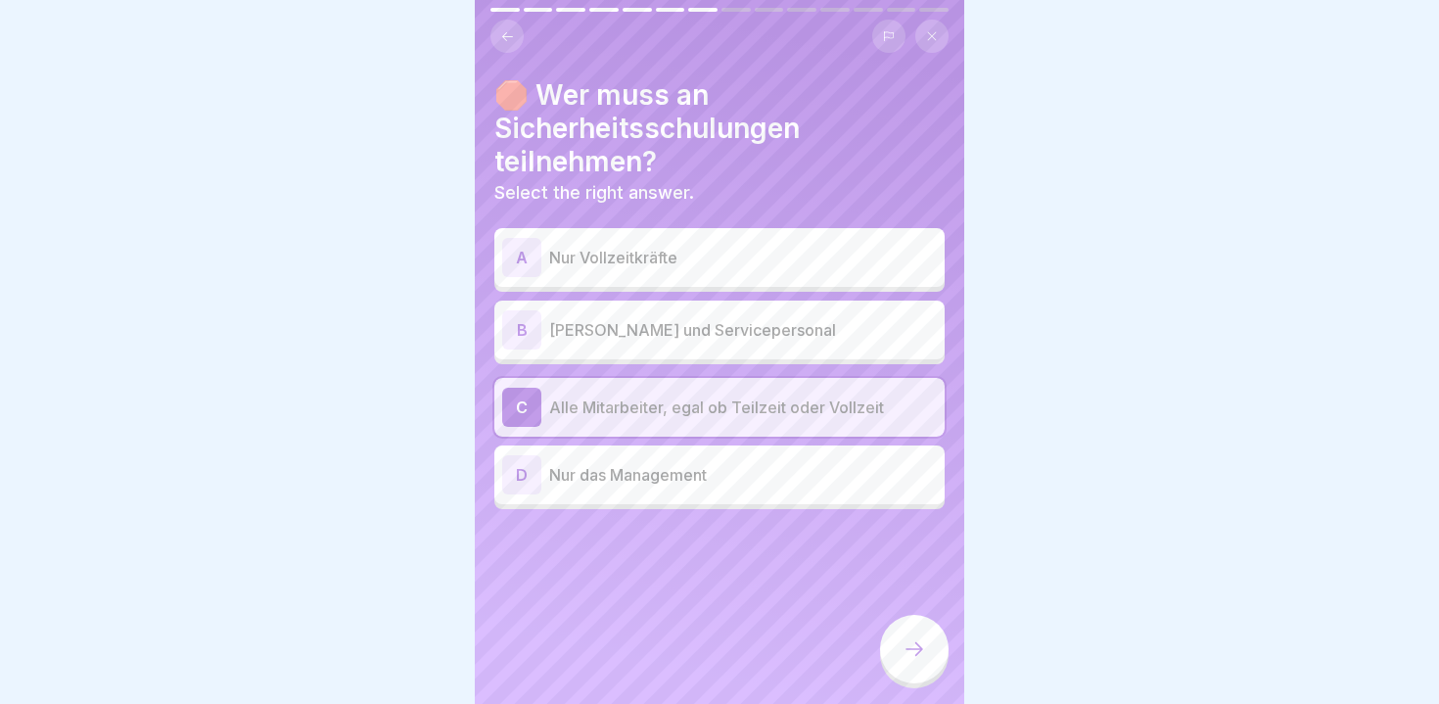
click at [620, 509] on div "🛑 Wer muss an Sicherheitsschulungen teilnehmen? Select the right answer. A Nur …" at bounding box center [720, 352] width 490 height 704
click at [617, 483] on p "Nur das Management" at bounding box center [743, 474] width 388 height 23
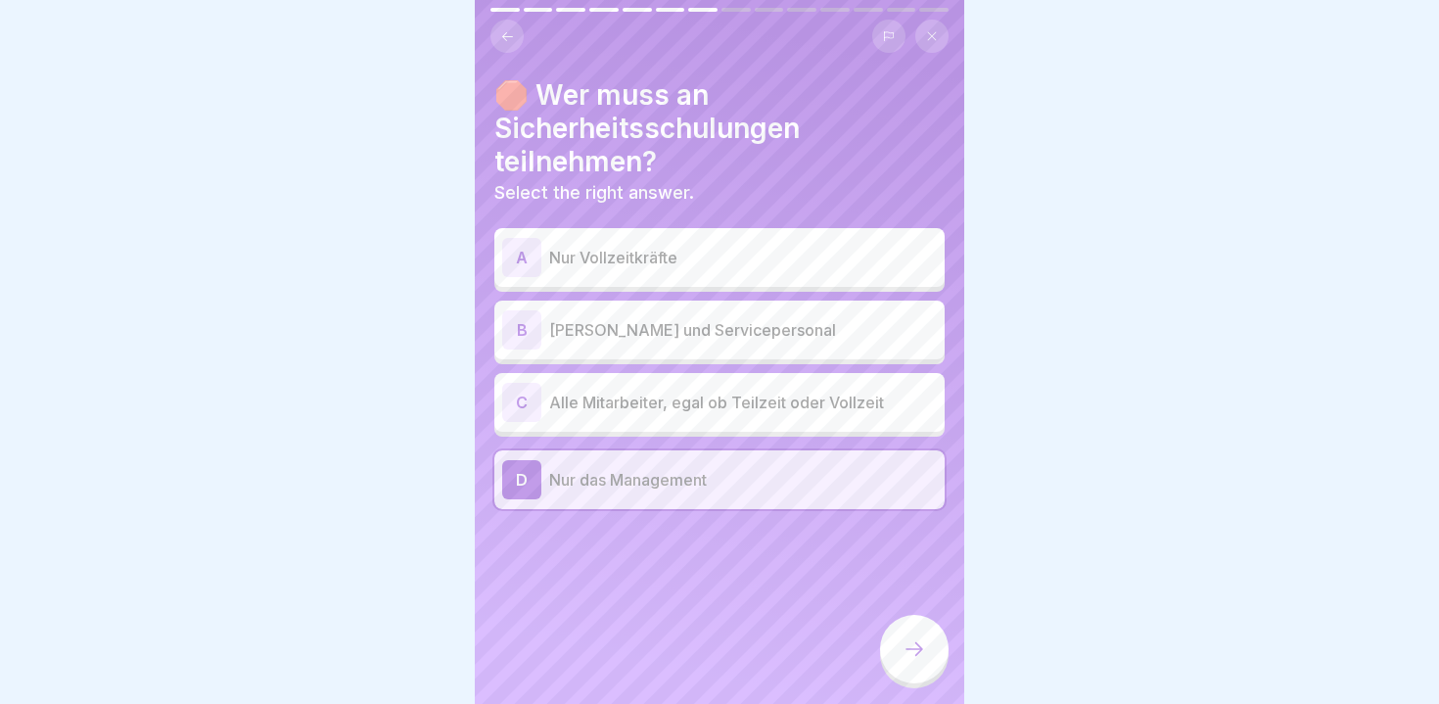
click at [617, 411] on p "Alle Mitarbeiter, egal ob Teilzeit oder Vollzeit" at bounding box center [743, 402] width 388 height 23
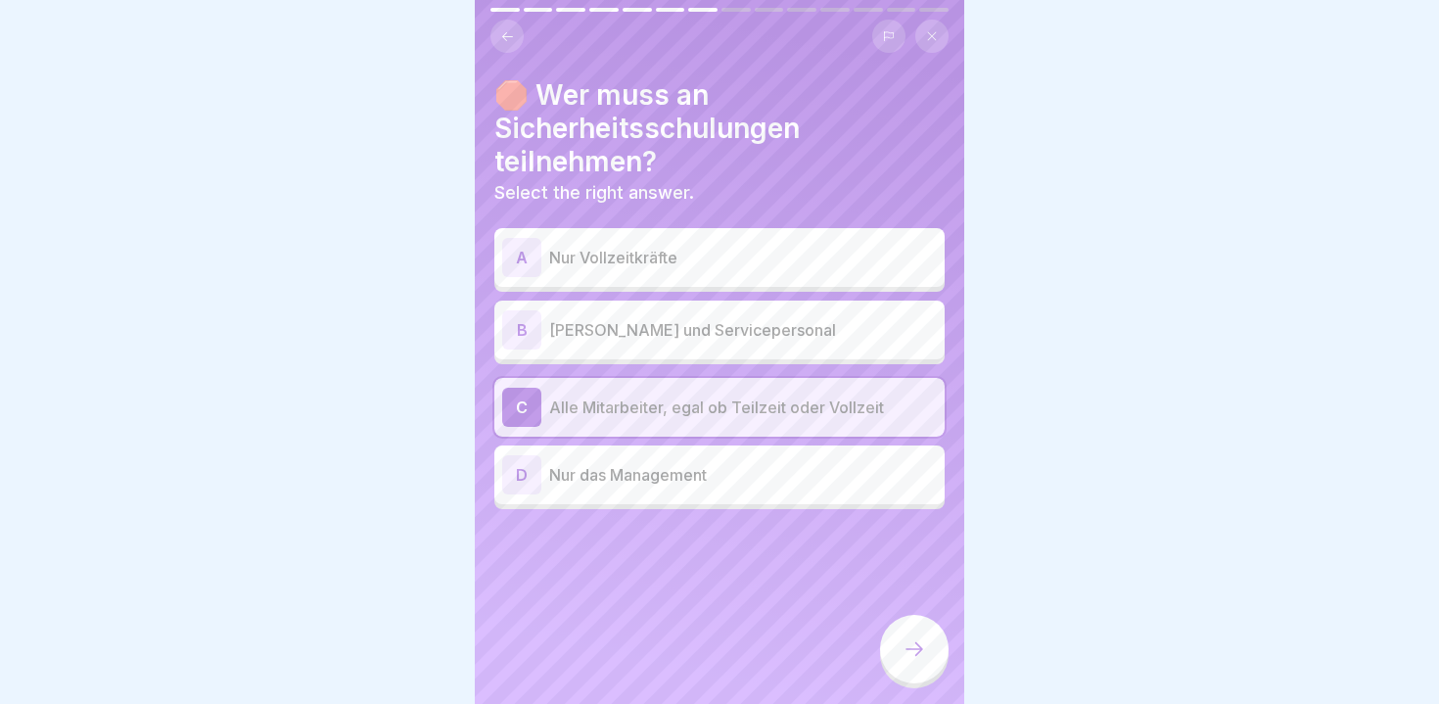
click at [902, 649] on div at bounding box center [914, 649] width 69 height 69
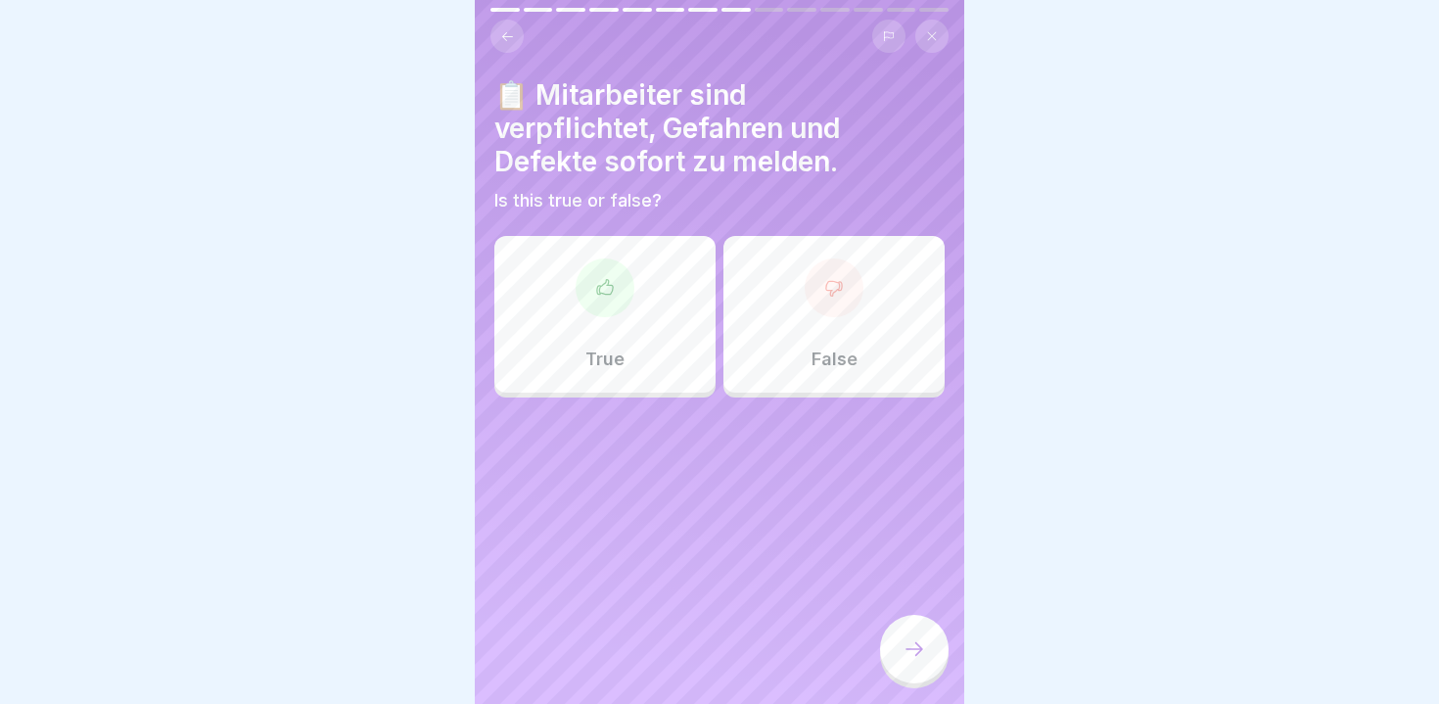
click at [603, 333] on div "True" at bounding box center [604, 314] width 221 height 157
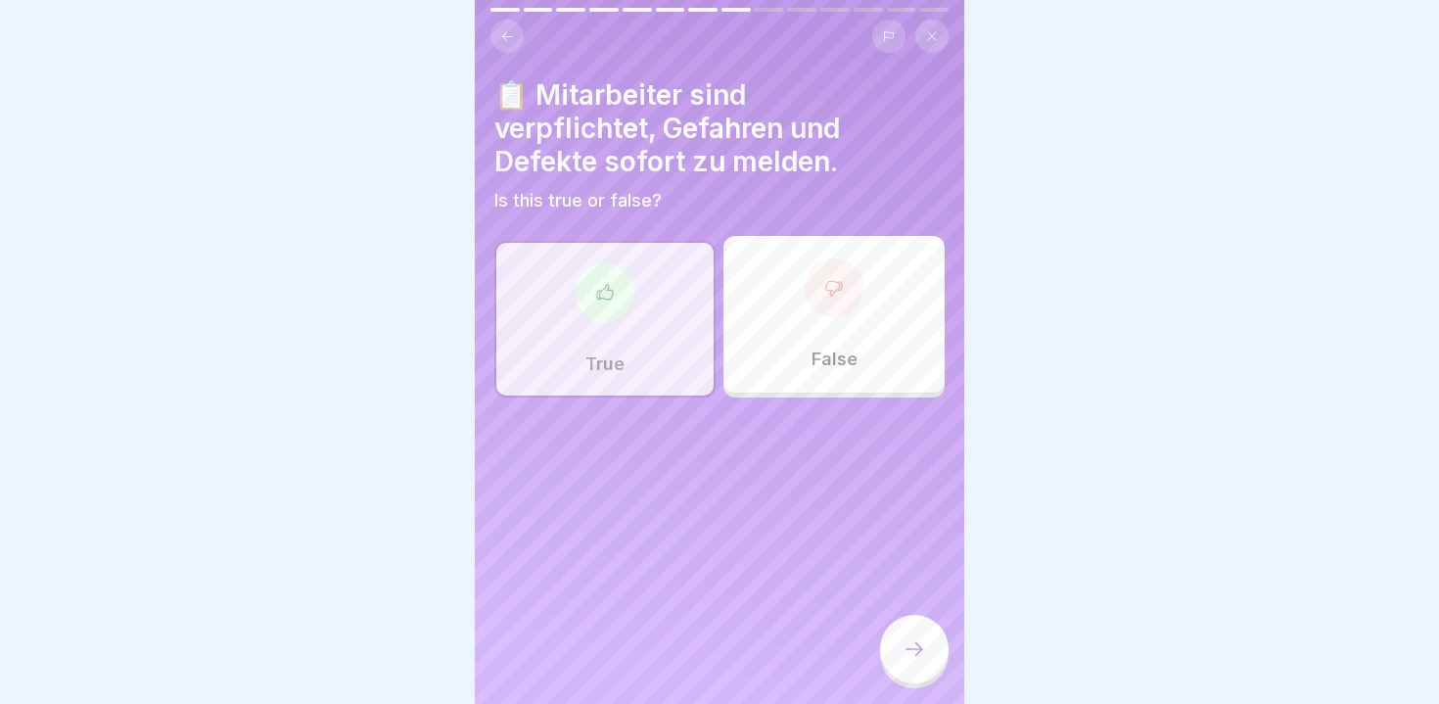
click at [909, 650] on icon at bounding box center [914, 648] width 23 height 23
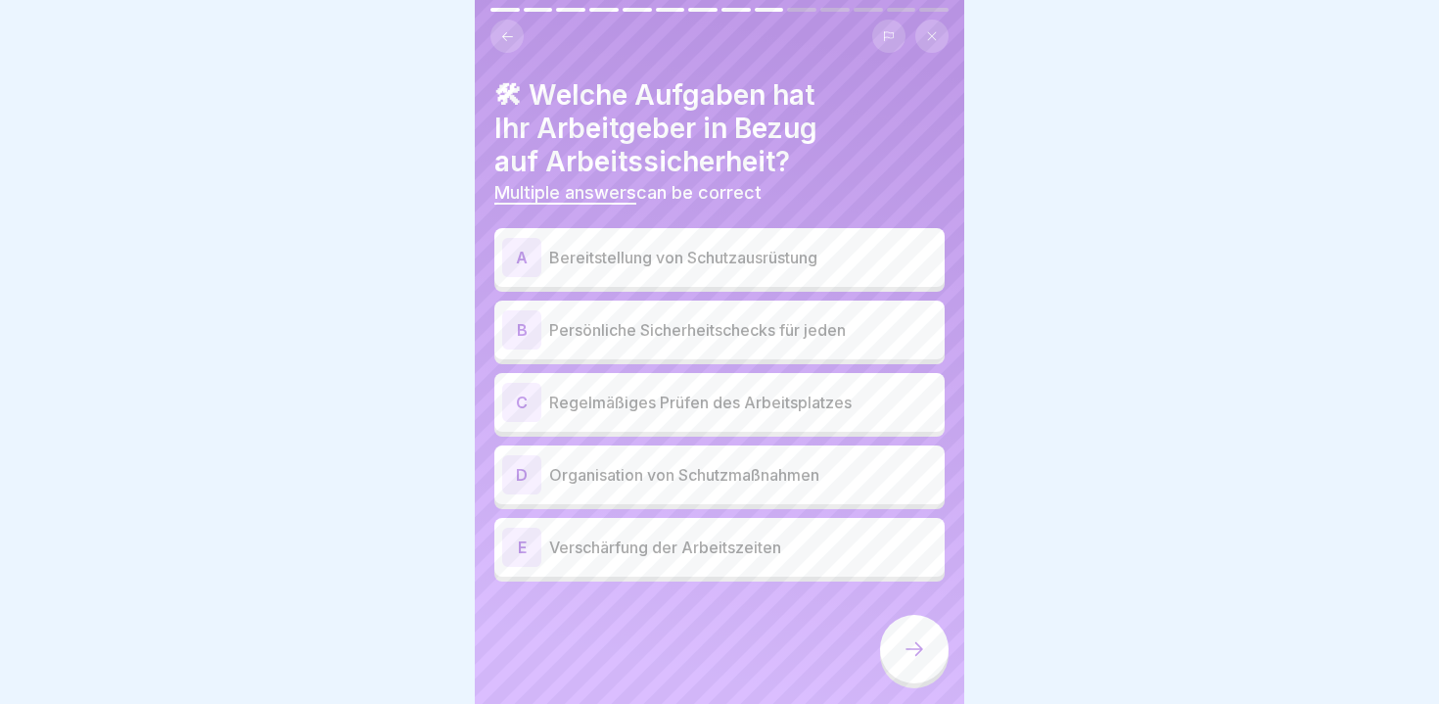
click at [660, 399] on p "Regelmäßiges Prüfen des Arbeitsplatzes" at bounding box center [743, 402] width 388 height 23
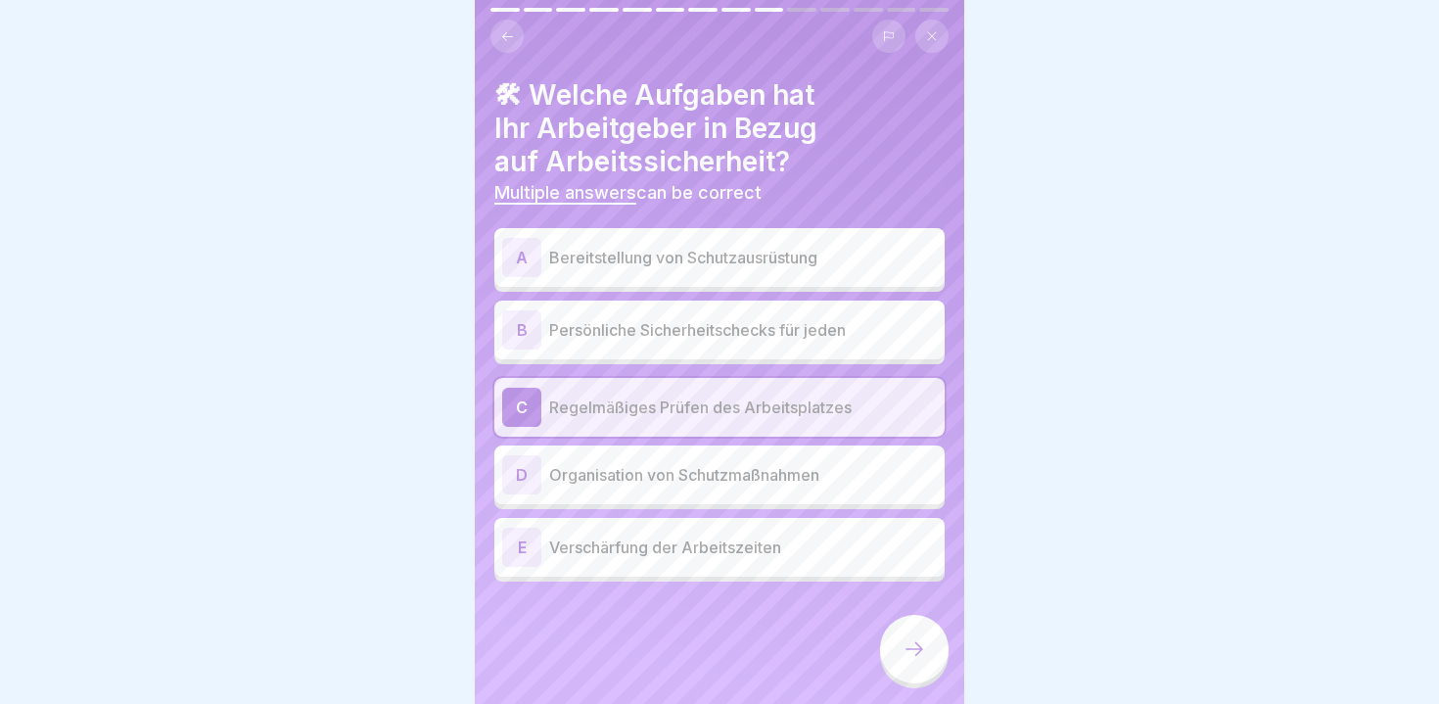
click at [594, 334] on p "Persönliche Sicherheitschecks für jeden" at bounding box center [743, 329] width 388 height 23
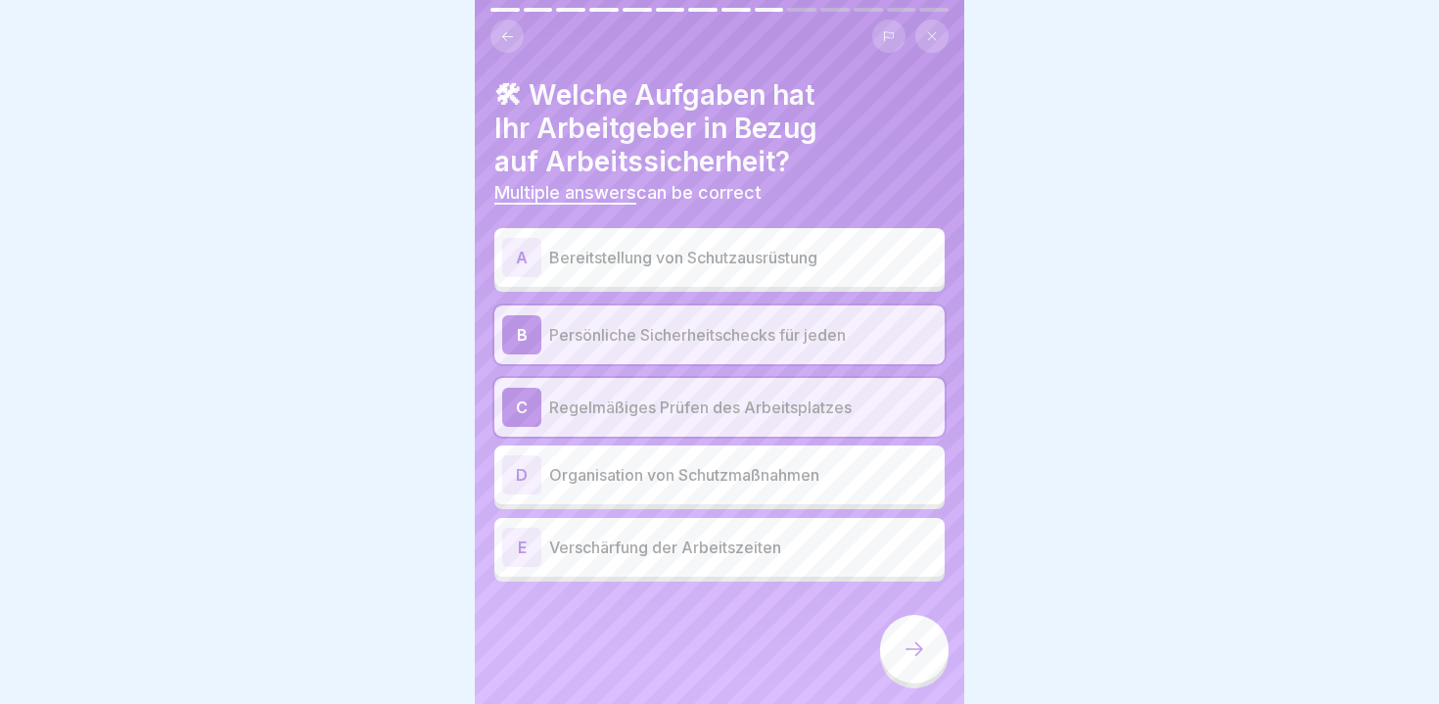
click at [591, 242] on div "A Bereitstellung von Schutzausrüstung" at bounding box center [719, 257] width 435 height 39
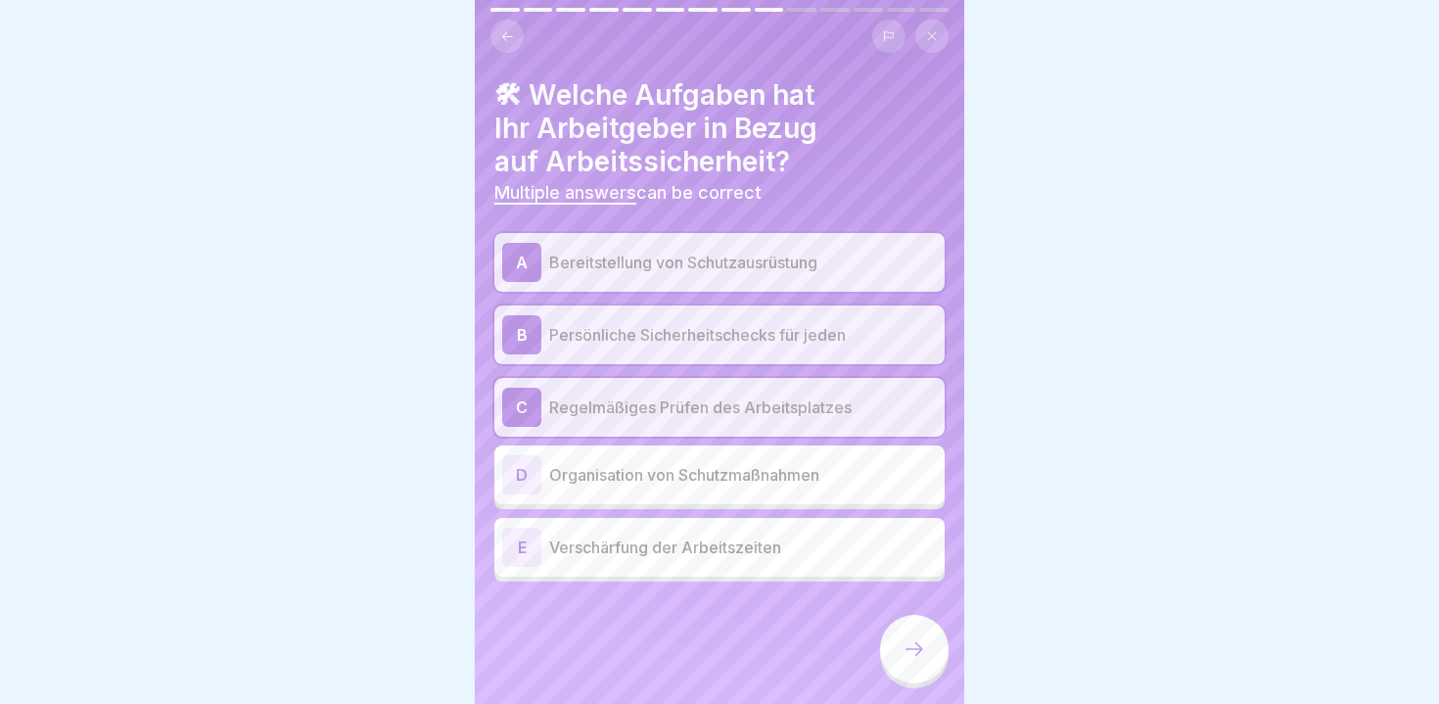
click at [911, 657] on icon at bounding box center [914, 648] width 23 height 23
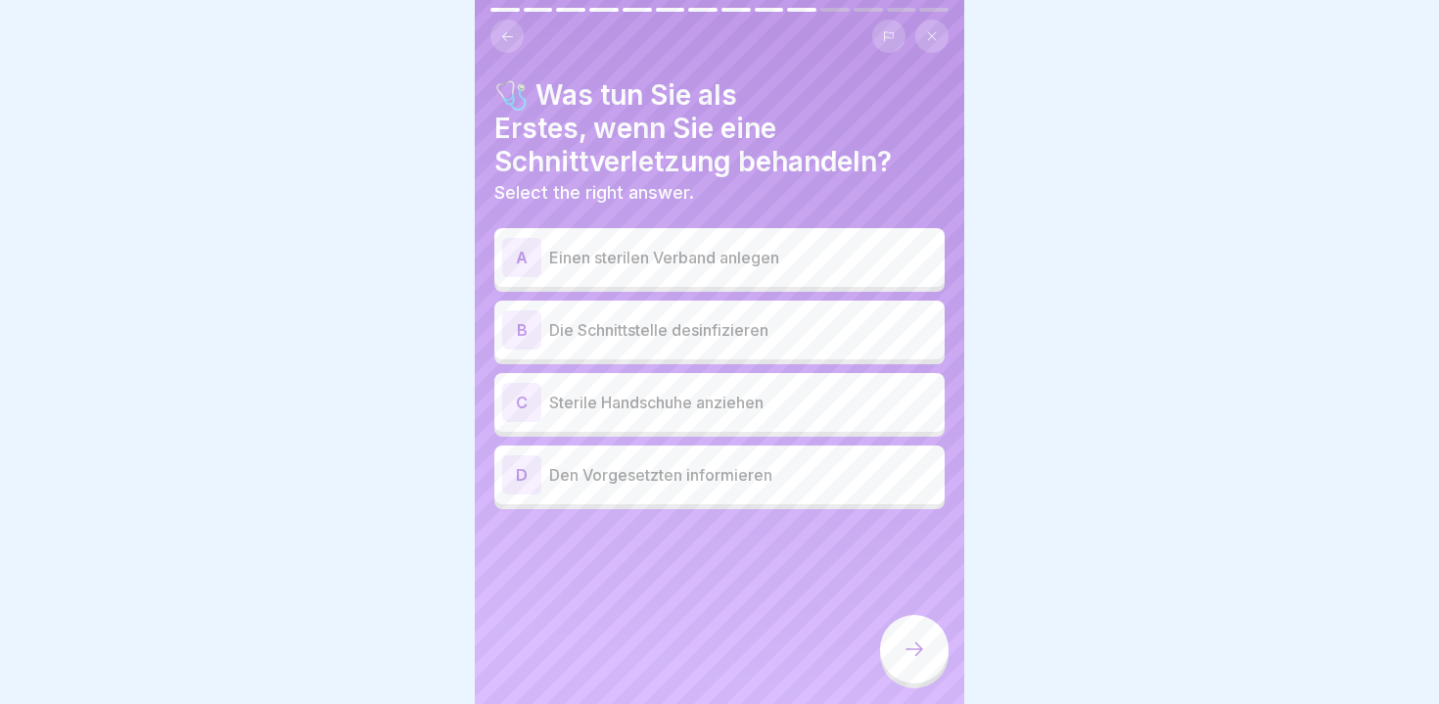
click at [613, 399] on p "Sterile Handschuhe anziehen" at bounding box center [743, 402] width 388 height 23
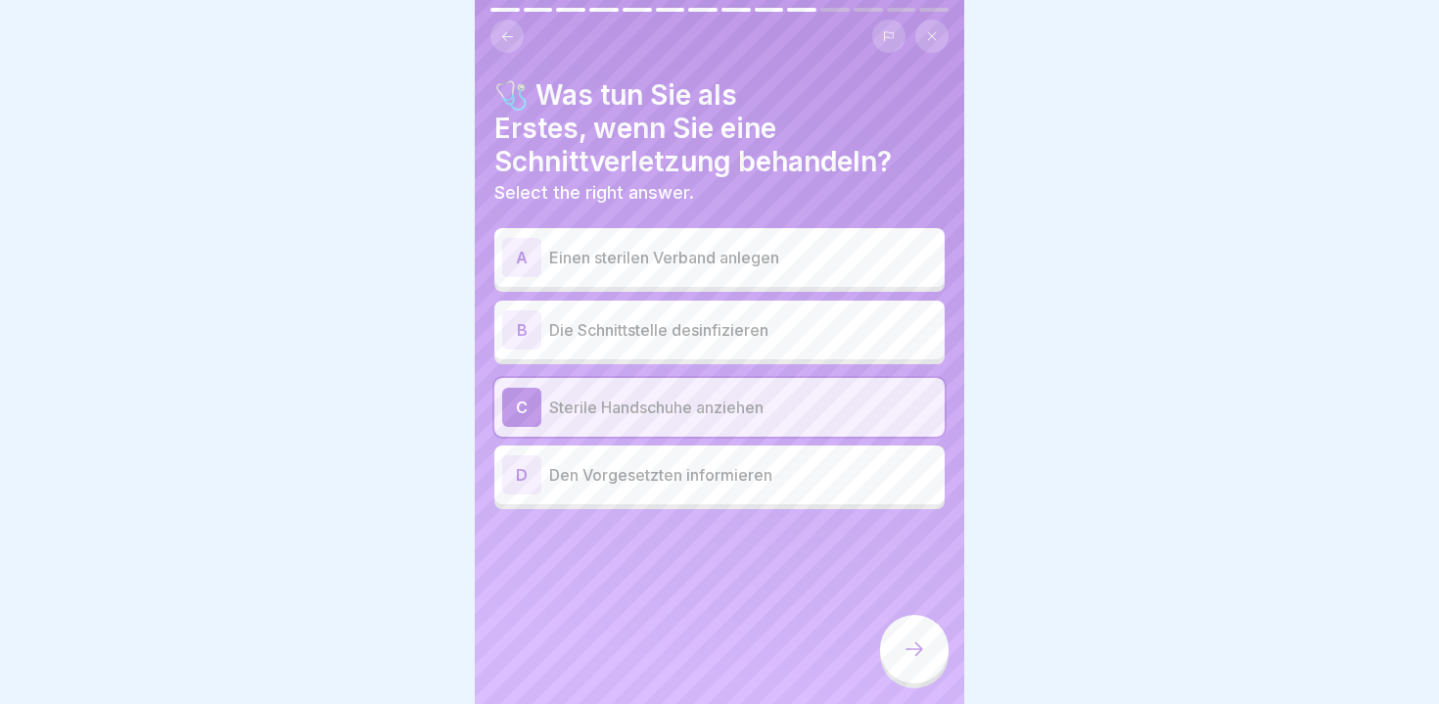
click at [607, 468] on p "Den Vorgesetzten informieren" at bounding box center [743, 474] width 388 height 23
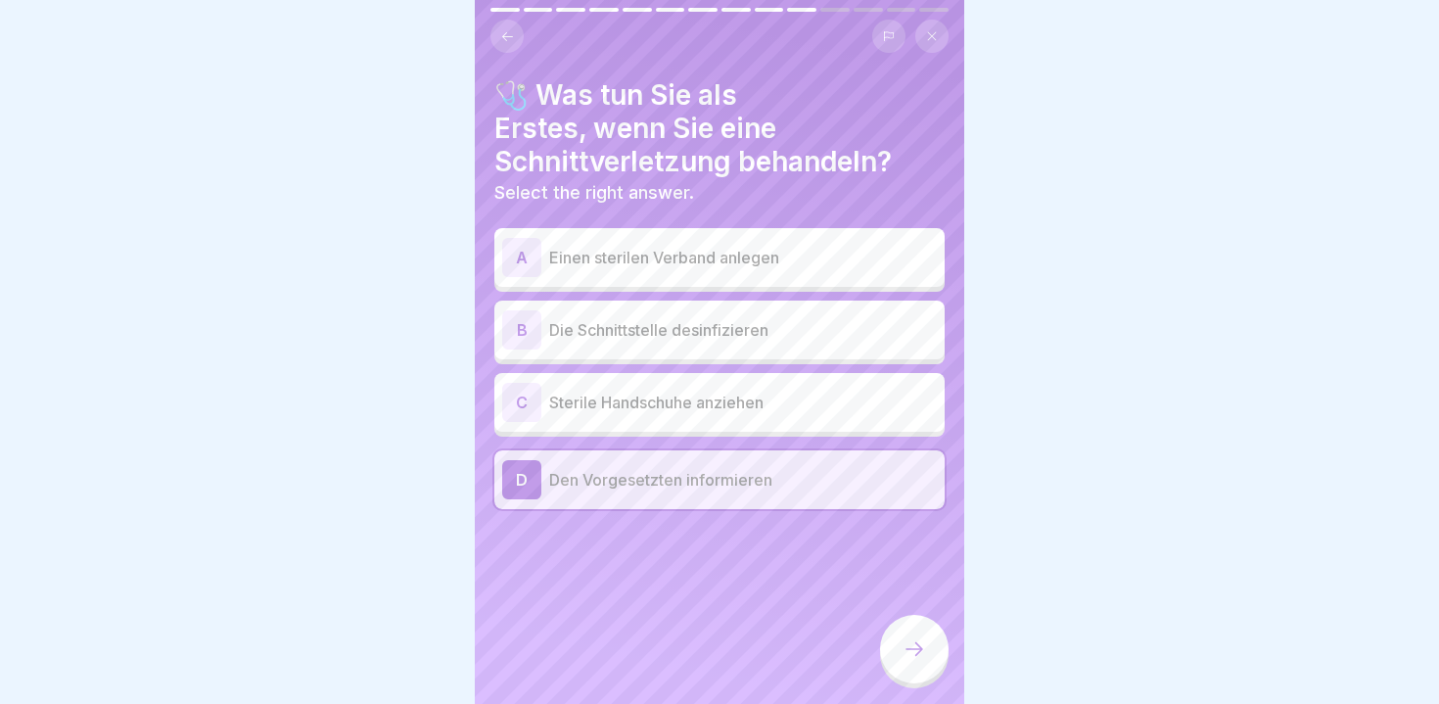
click at [903, 648] on icon at bounding box center [914, 648] width 23 height 23
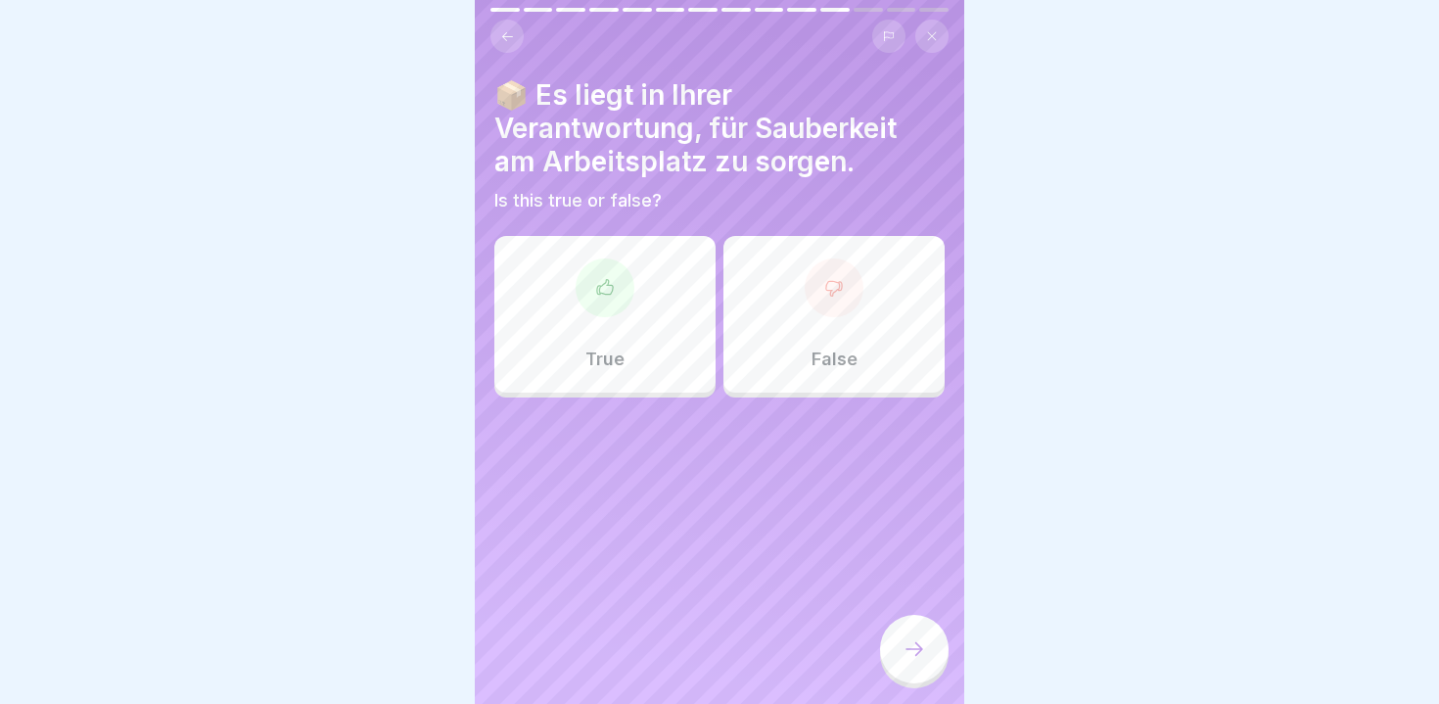
click at [597, 378] on div "True" at bounding box center [604, 314] width 221 height 157
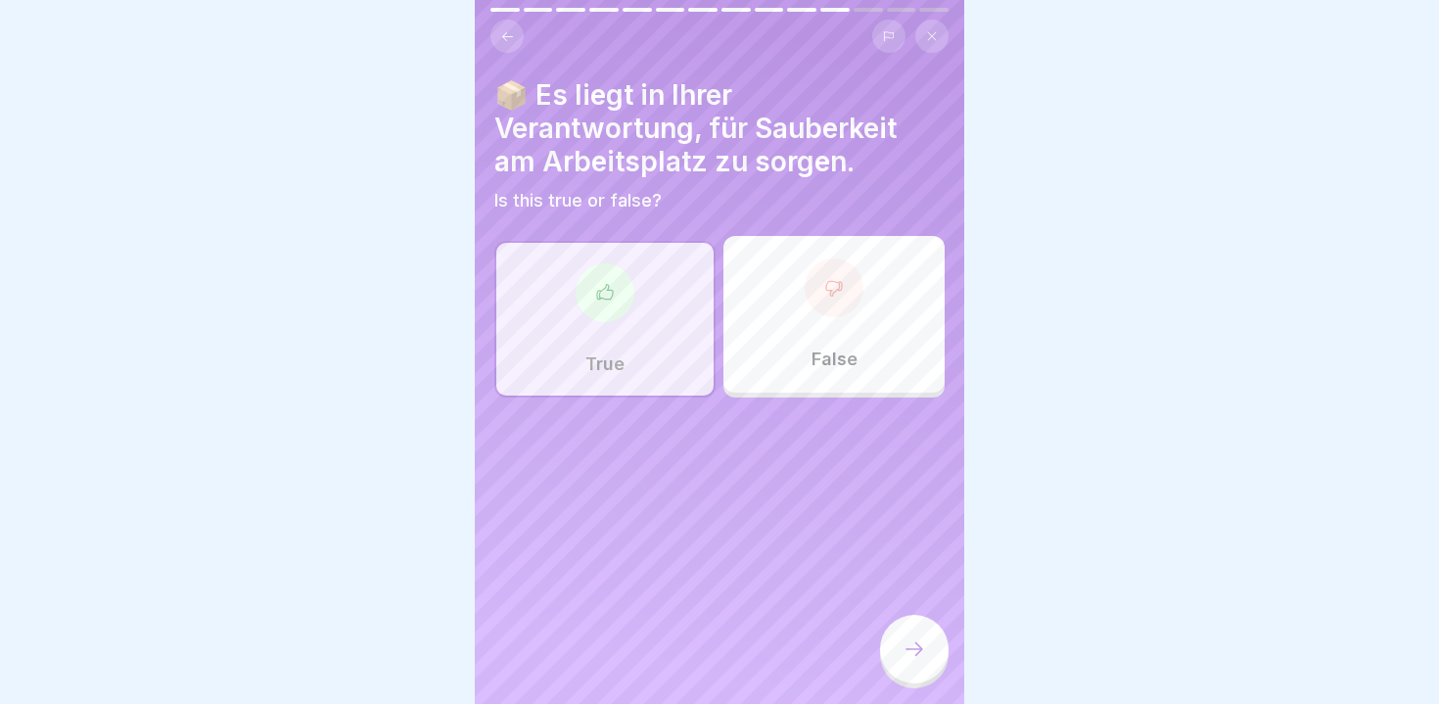
click at [914, 632] on div at bounding box center [914, 649] width 69 height 69
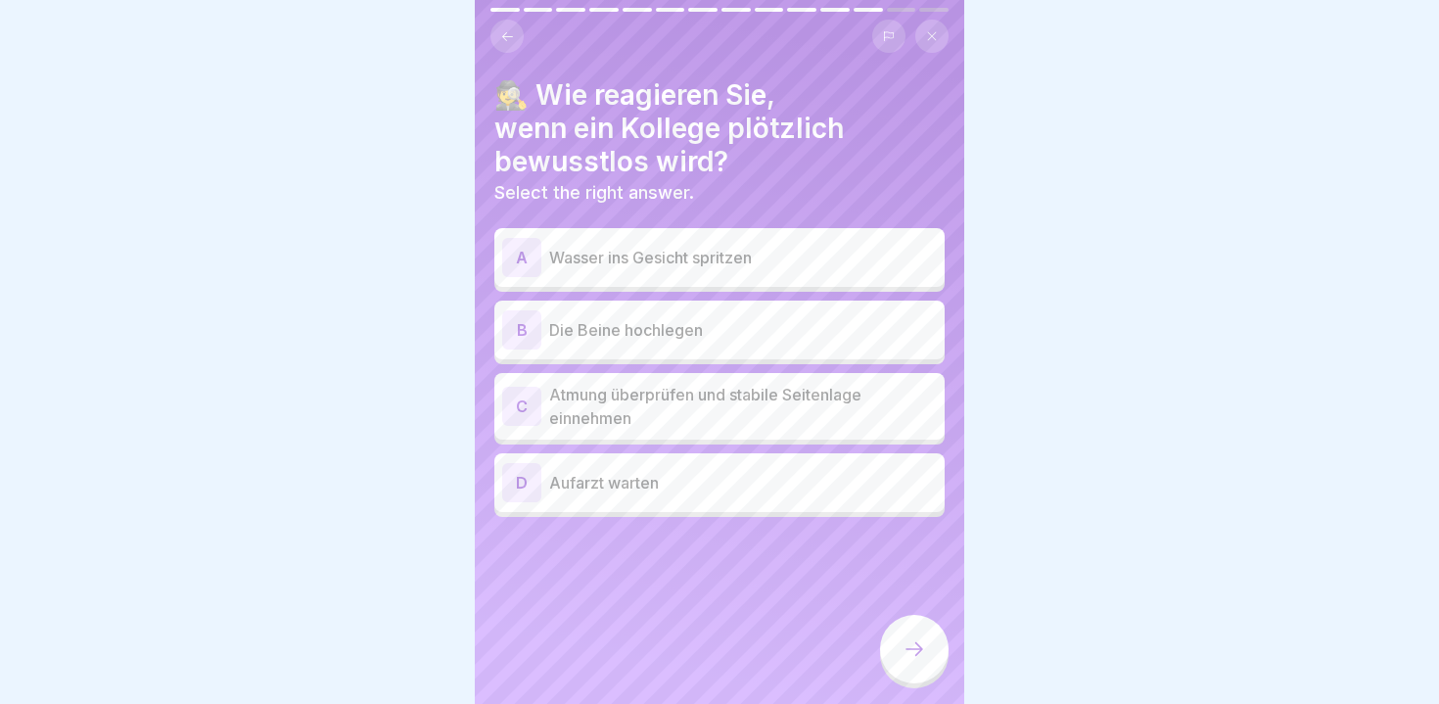
click at [647, 397] on p "Atmung überprüfen und stabile Seitenlage einnehmen" at bounding box center [743, 406] width 388 height 47
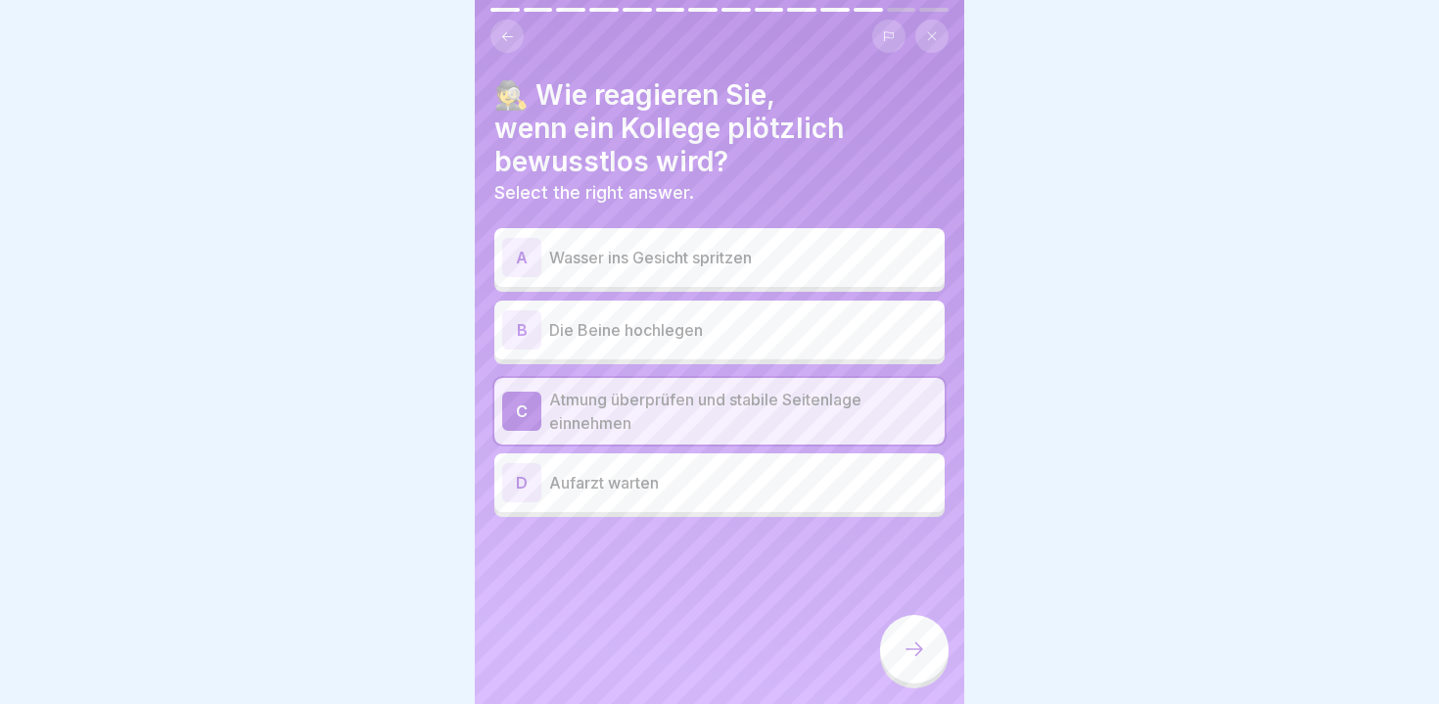
click at [747, 675] on div "🕵️ Wie reagieren Sie, wenn ein Kollege plötzlich bewusstlos wird? Select the ri…" at bounding box center [720, 352] width 490 height 704
click at [921, 644] on icon at bounding box center [914, 648] width 23 height 23
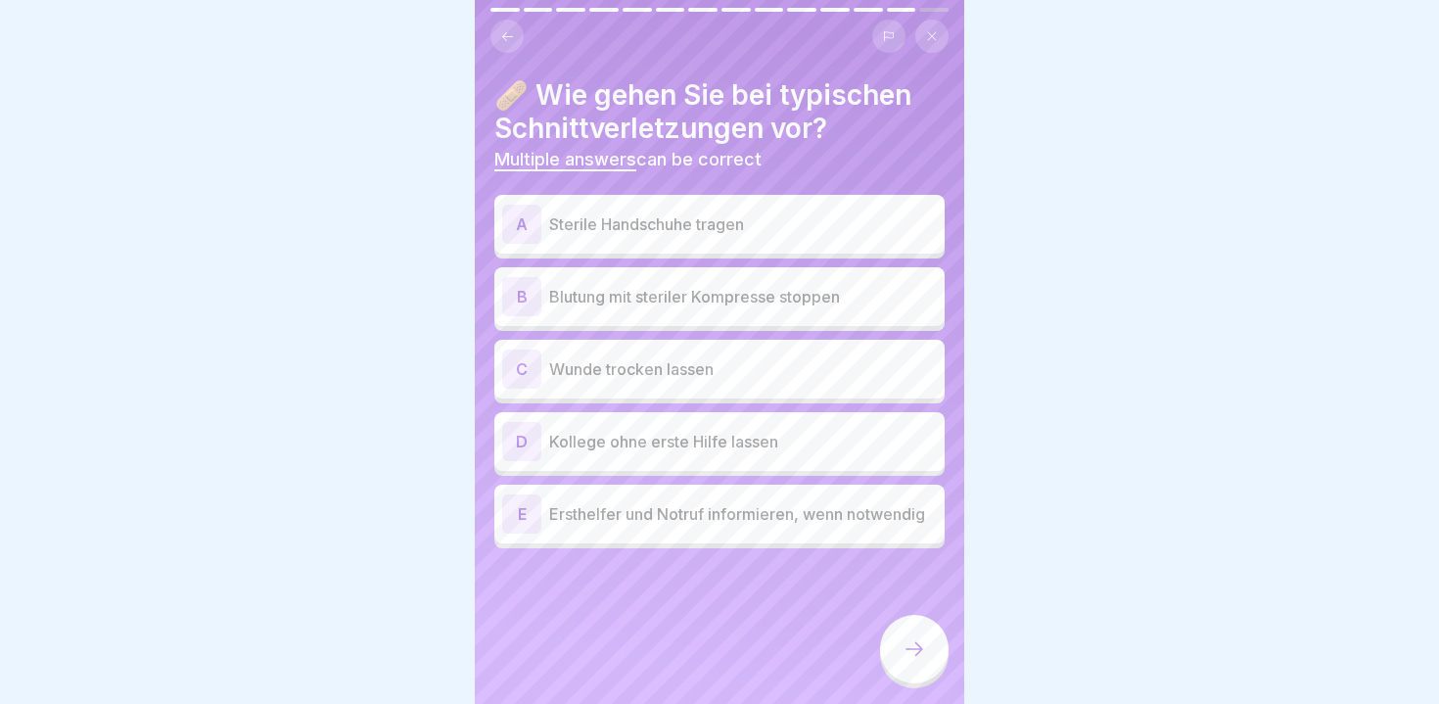
click at [655, 235] on p "Sterile Handschuhe tragen" at bounding box center [743, 223] width 388 height 23
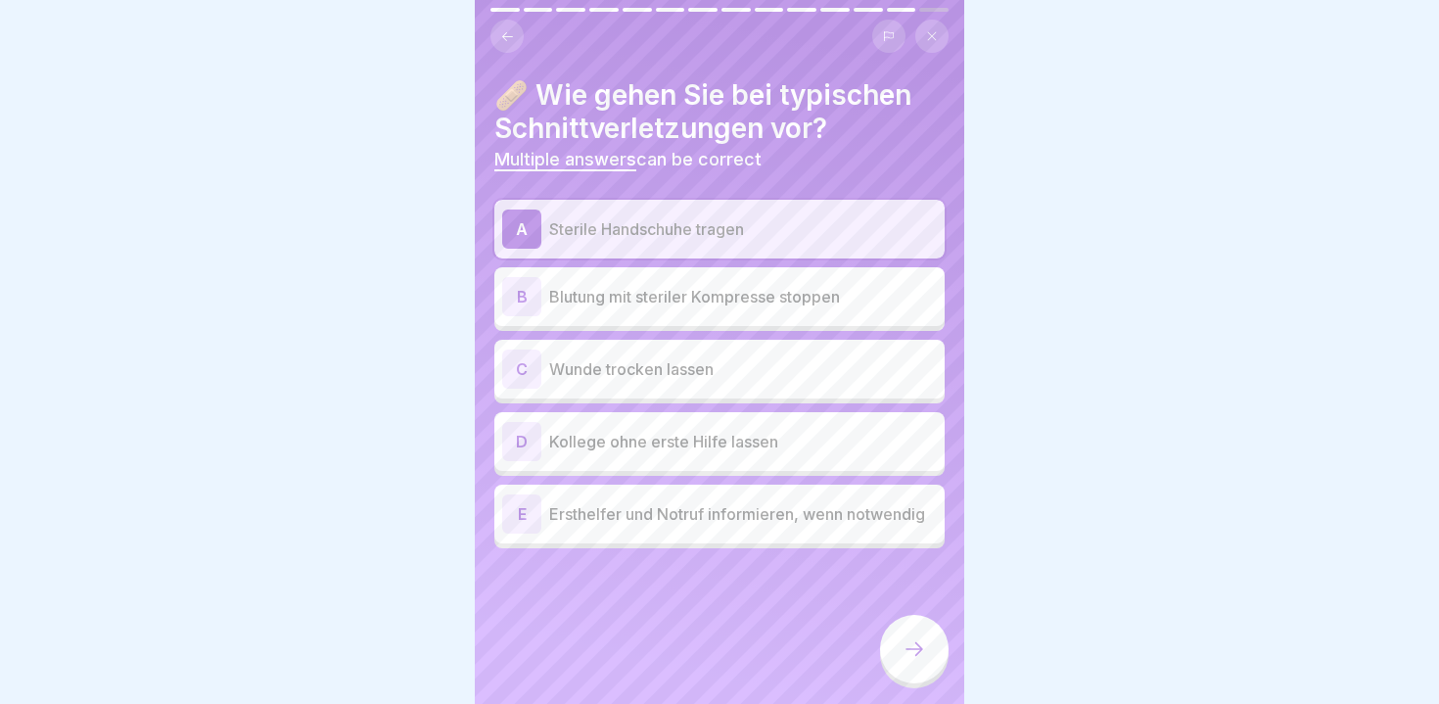
click at [652, 301] on p "Blutung mit steriler Kompresse stoppen" at bounding box center [743, 296] width 388 height 23
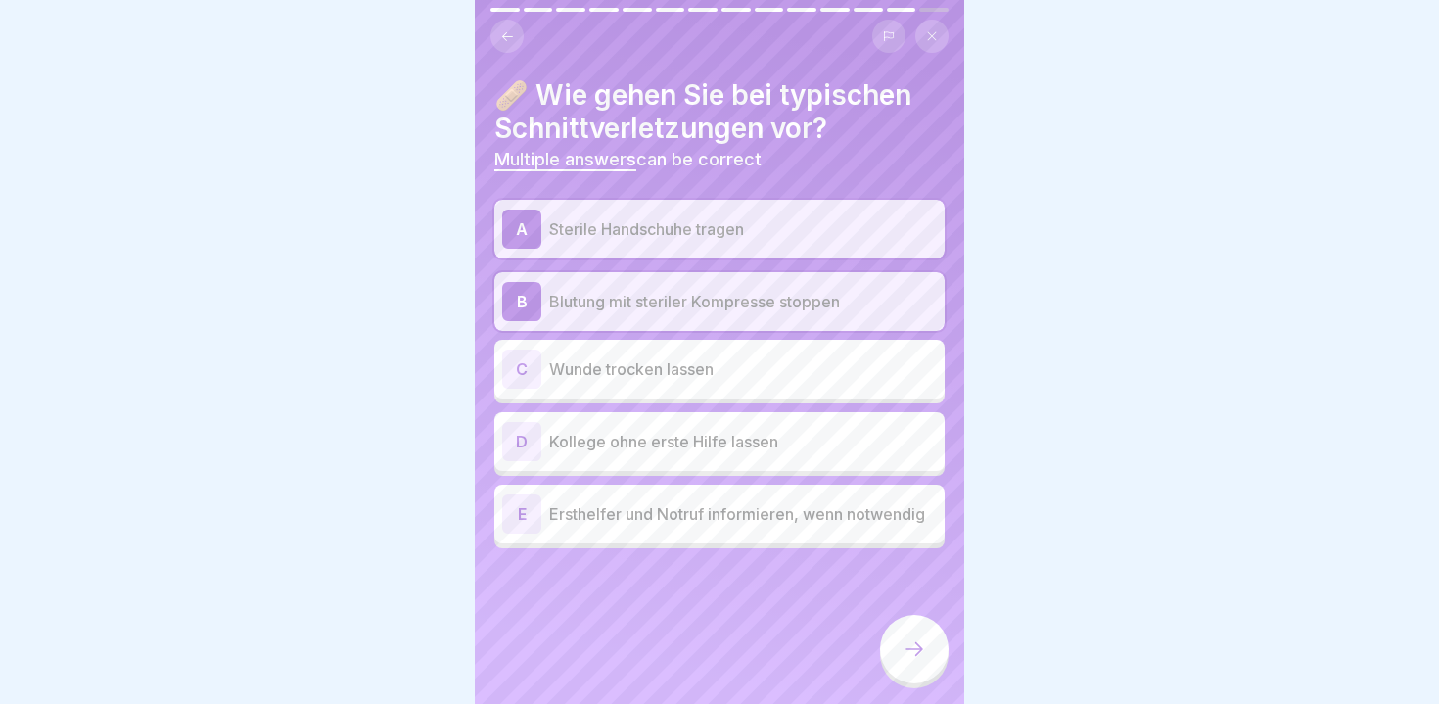
click at [632, 517] on p "Ersthelfer und Notruf informieren, wenn notwendig" at bounding box center [743, 513] width 388 height 23
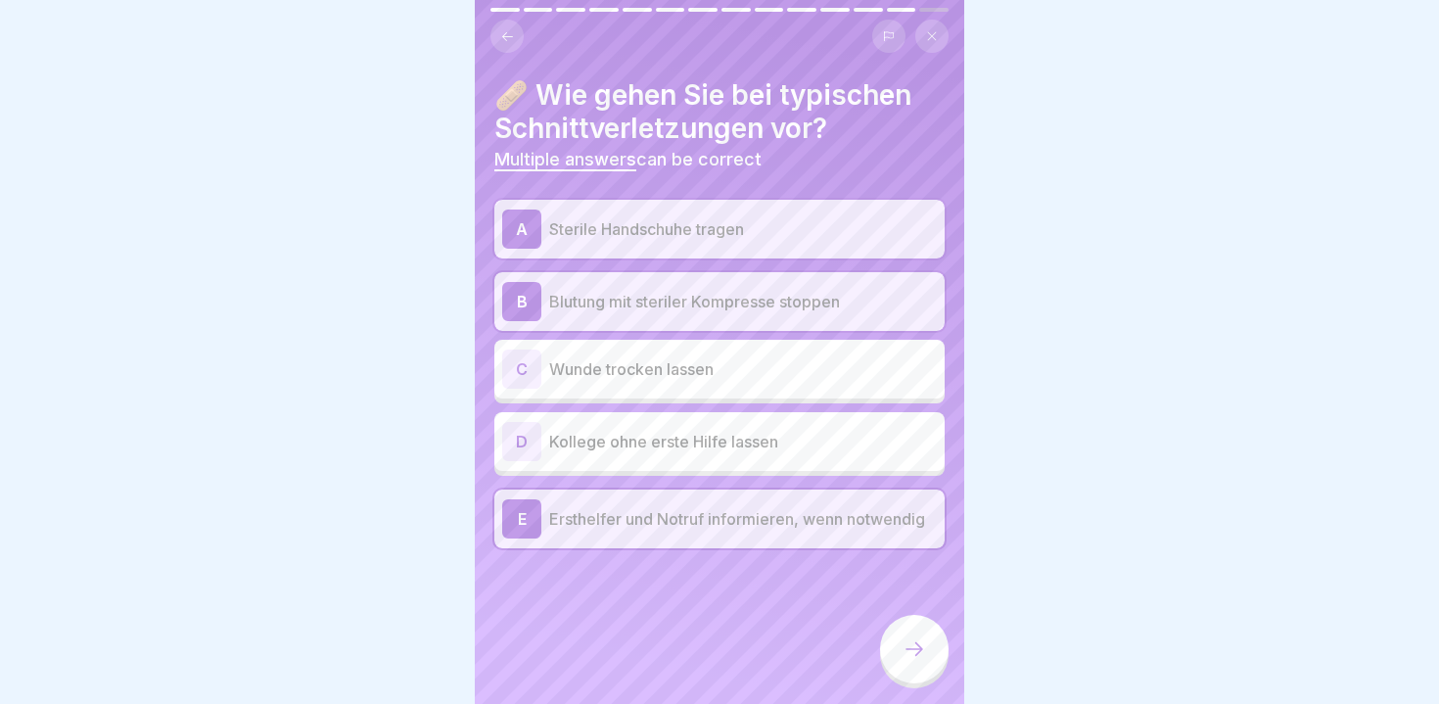
click at [635, 366] on p "Wunde trocken lassen" at bounding box center [743, 368] width 388 height 23
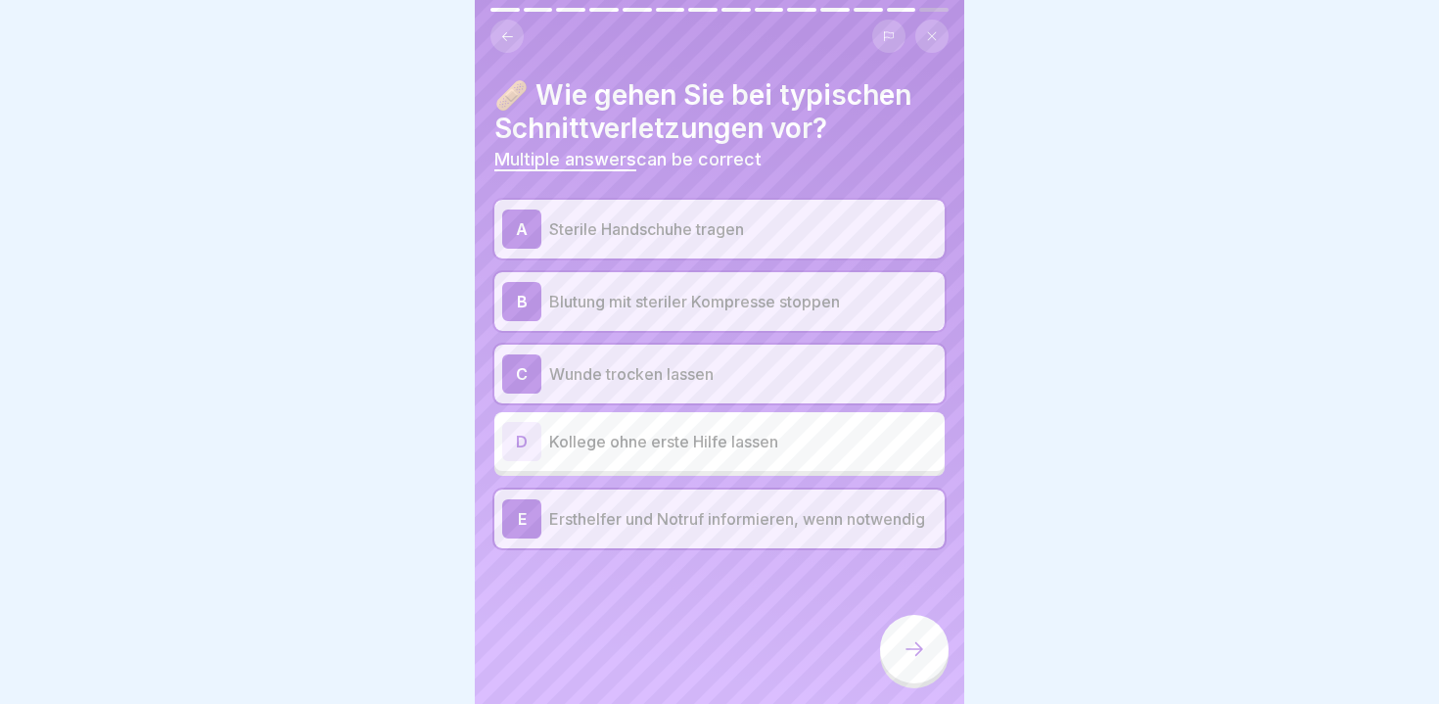
click at [918, 650] on icon at bounding box center [914, 648] width 23 height 23
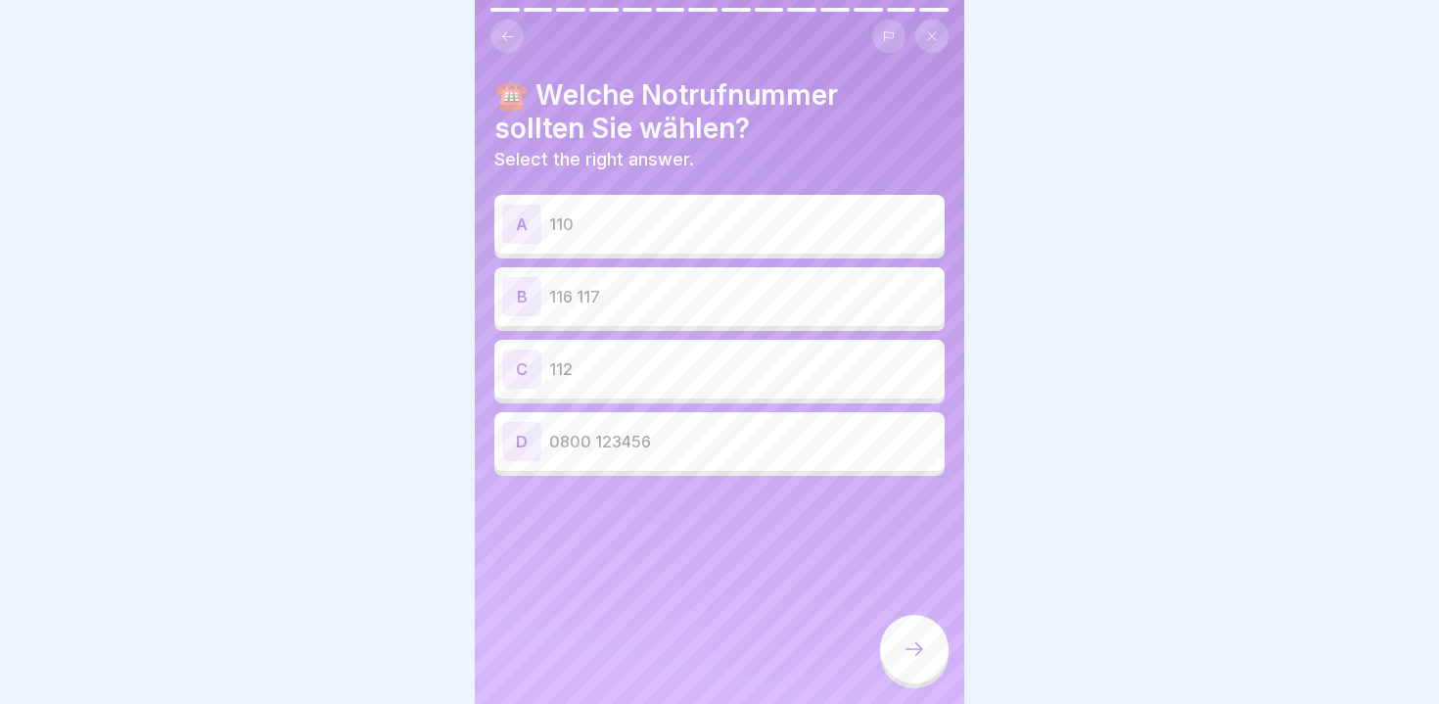
click at [636, 227] on p "110" at bounding box center [743, 223] width 388 height 23
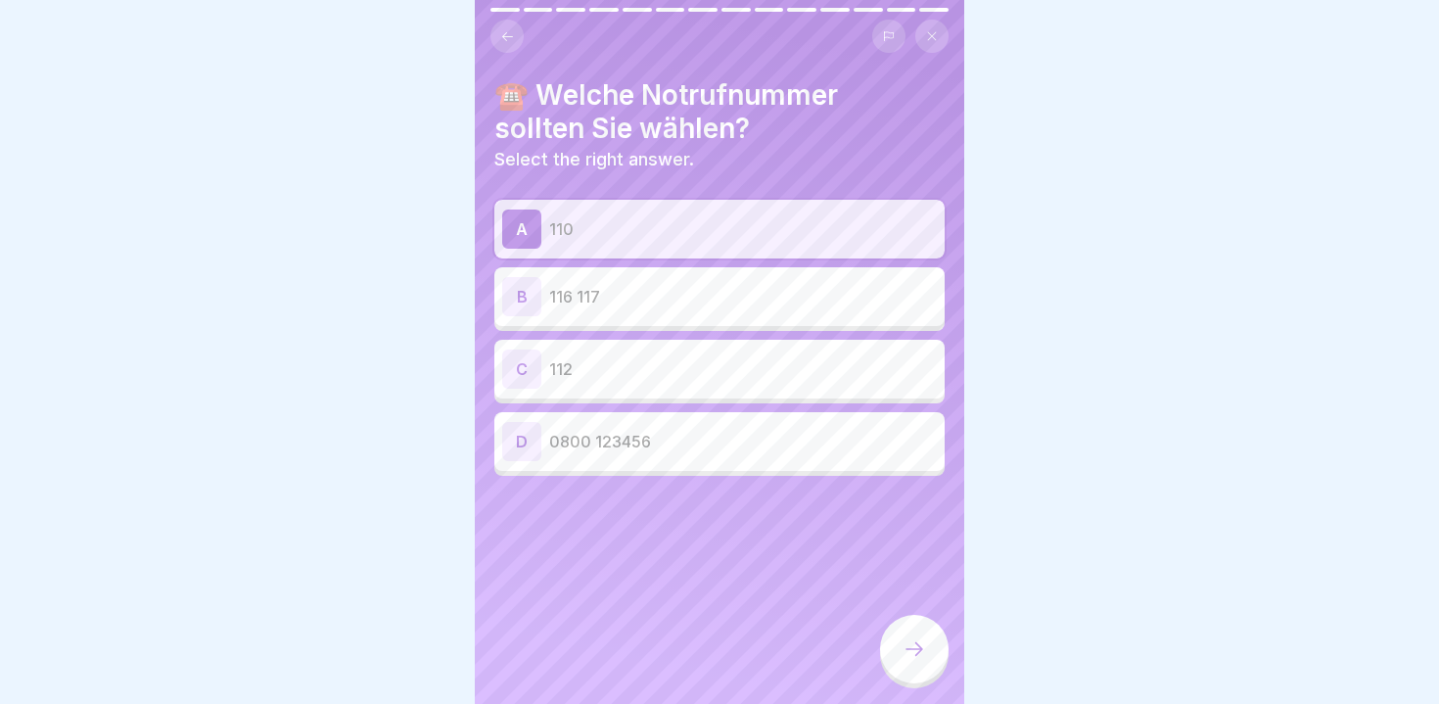
click at [661, 202] on div "A 110" at bounding box center [719, 229] width 450 height 59
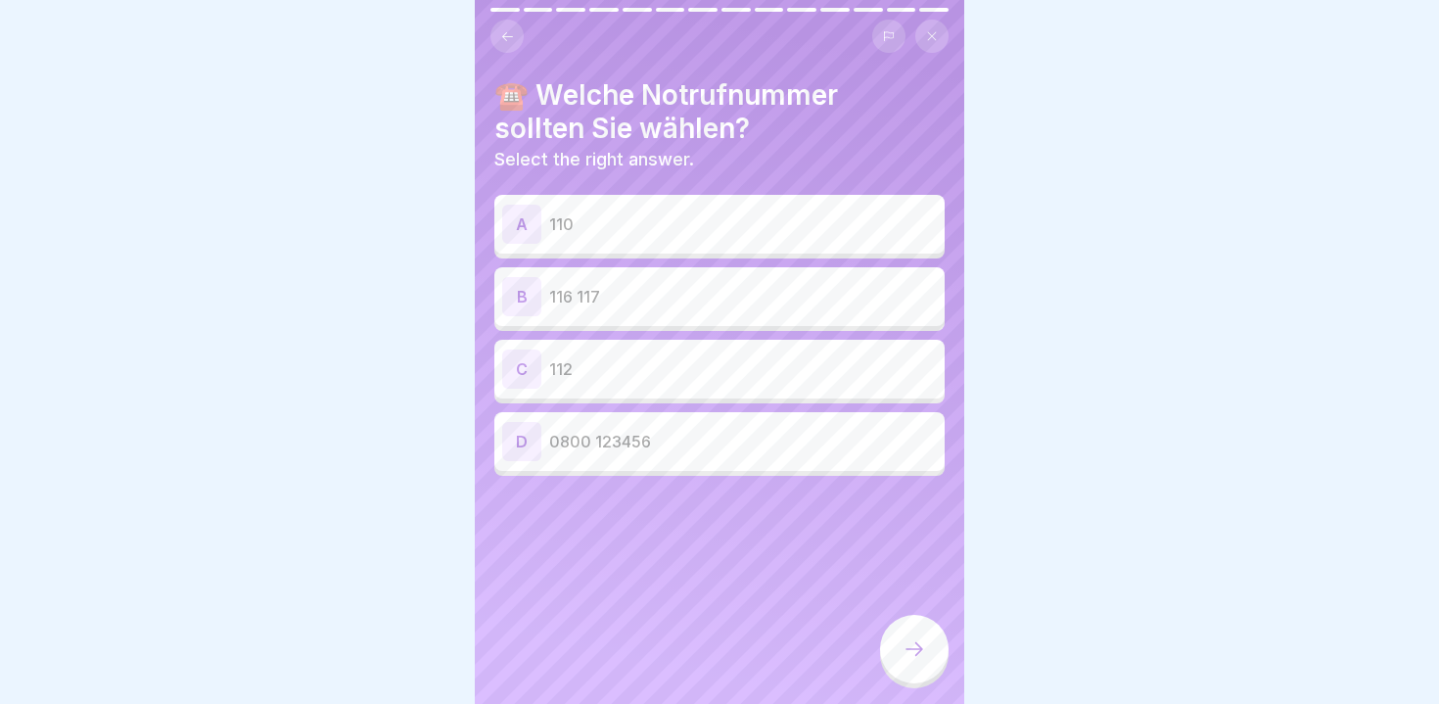
click at [645, 368] on p "112" at bounding box center [743, 368] width 388 height 23
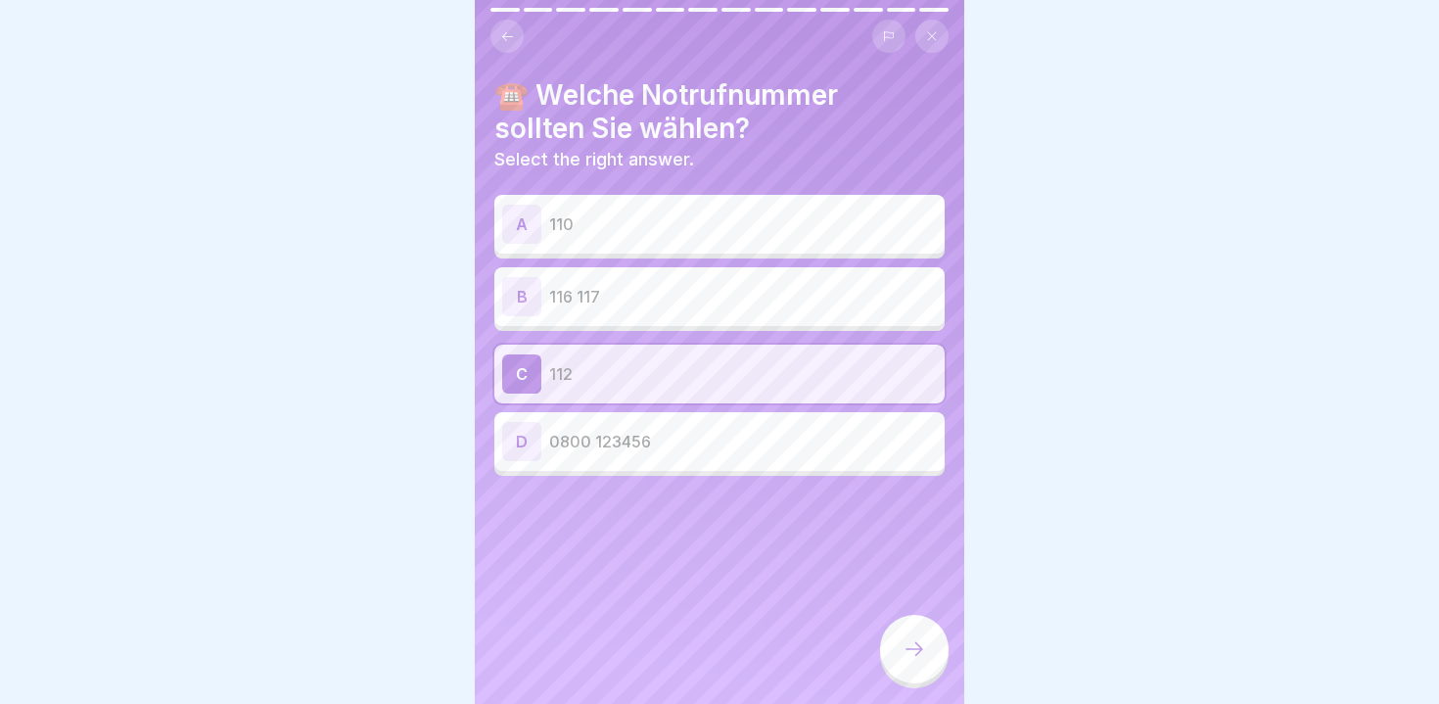
click at [895, 653] on div at bounding box center [914, 649] width 69 height 69
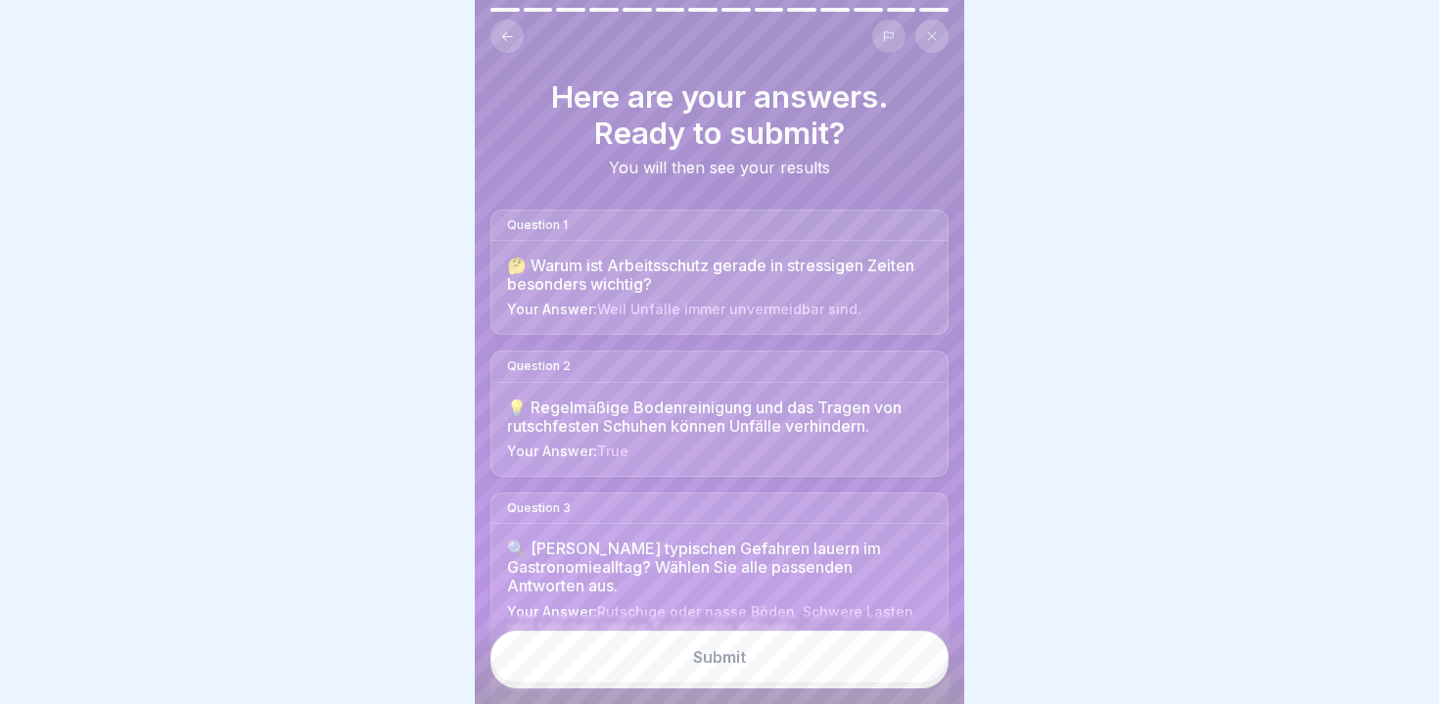
click at [736, 650] on div "Submit" at bounding box center [719, 657] width 53 height 18
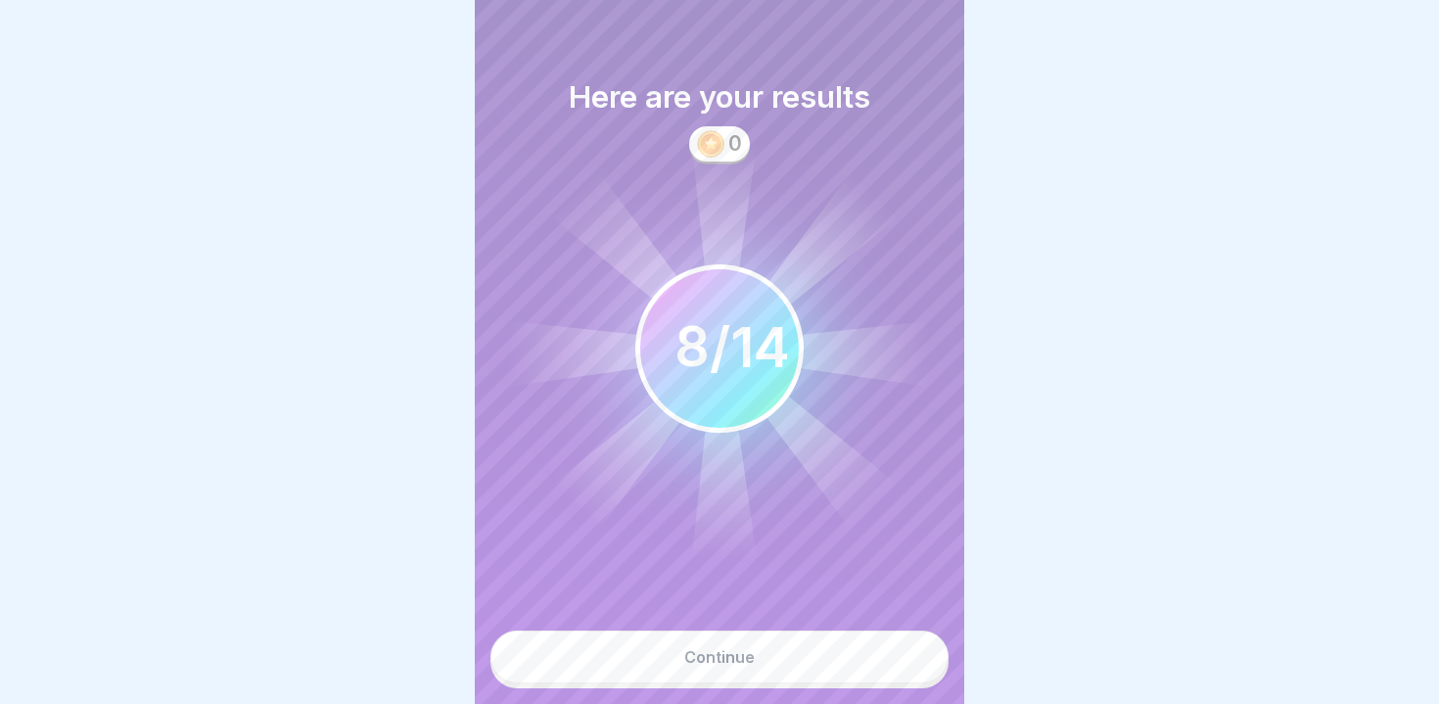
click at [647, 672] on button "Continue" at bounding box center [720, 657] width 458 height 53
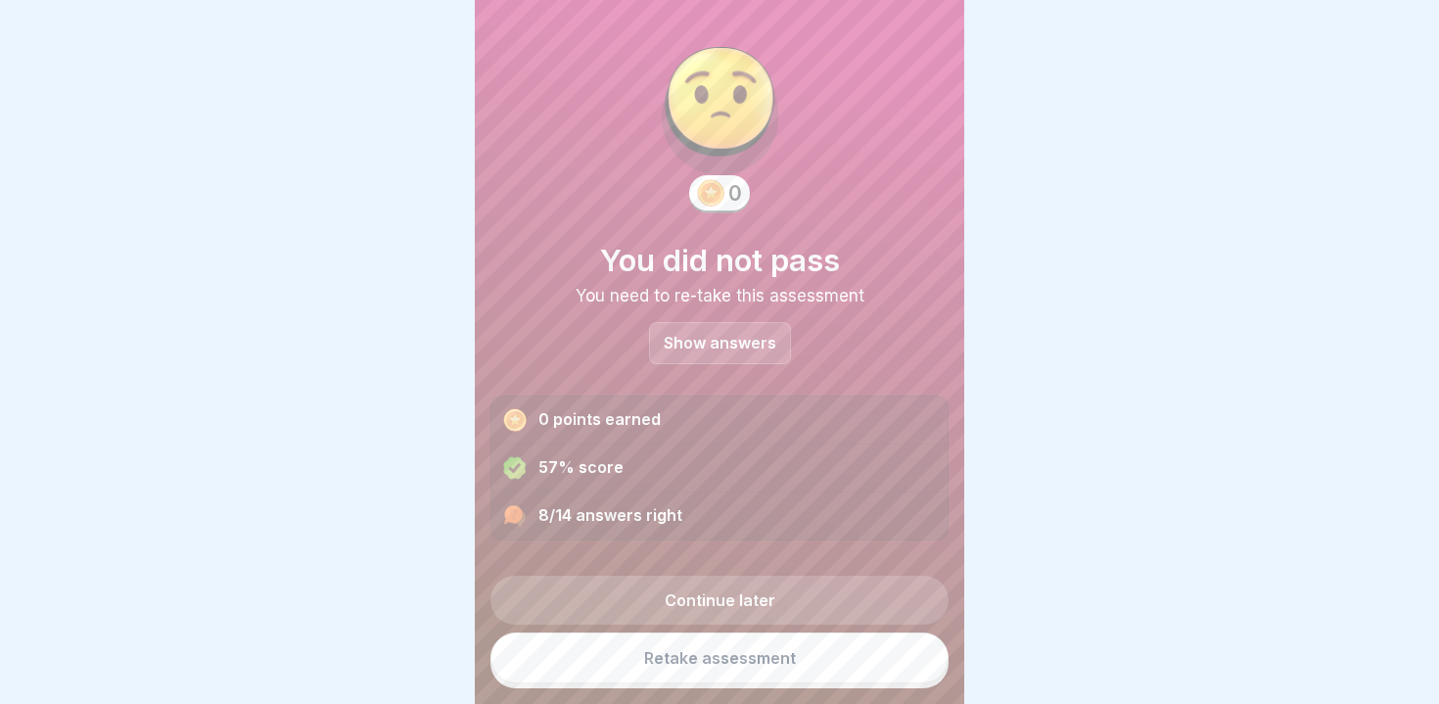
click at [722, 335] on p "Show answers" at bounding box center [720, 343] width 113 height 17
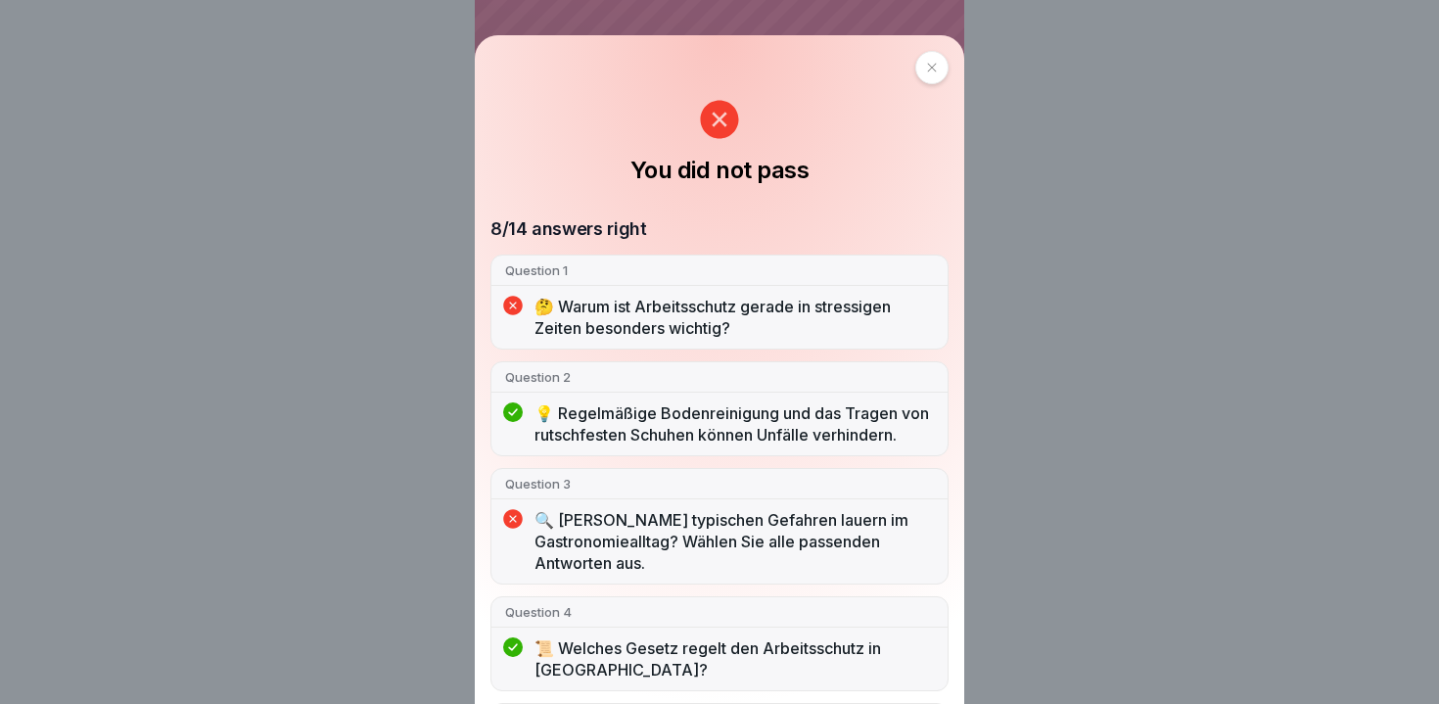
click at [927, 75] on div at bounding box center [931, 67] width 33 height 33
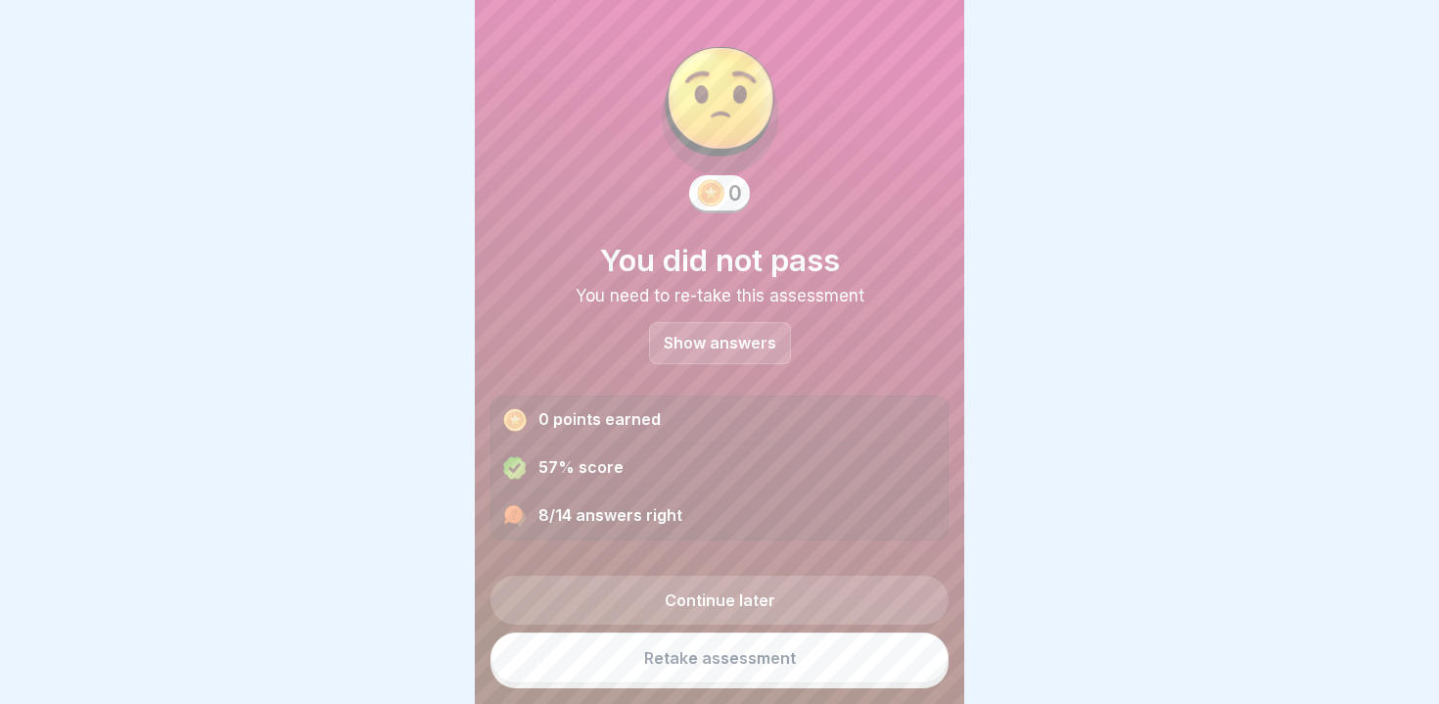
click at [665, 659] on link "Retake assessment" at bounding box center [720, 658] width 458 height 51
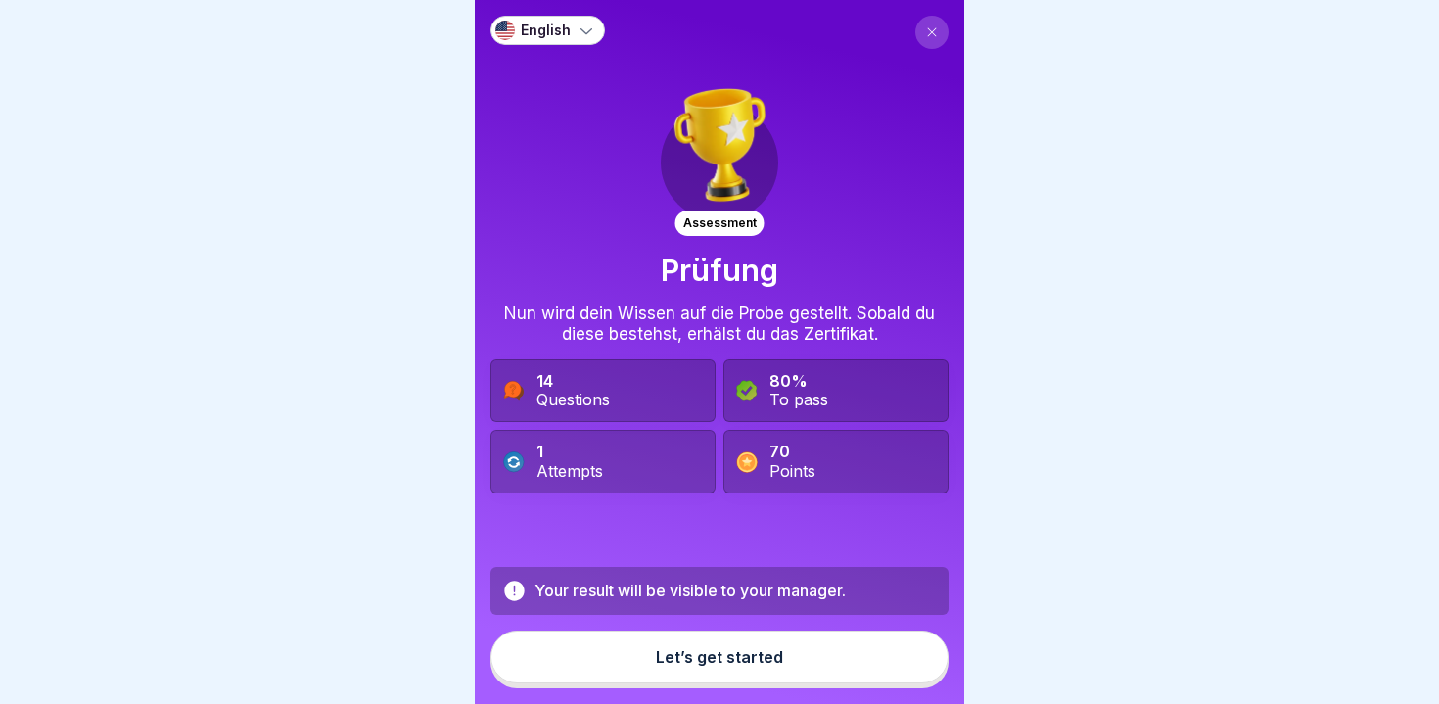
click at [768, 641] on button "Let’s get started" at bounding box center [720, 657] width 458 height 53
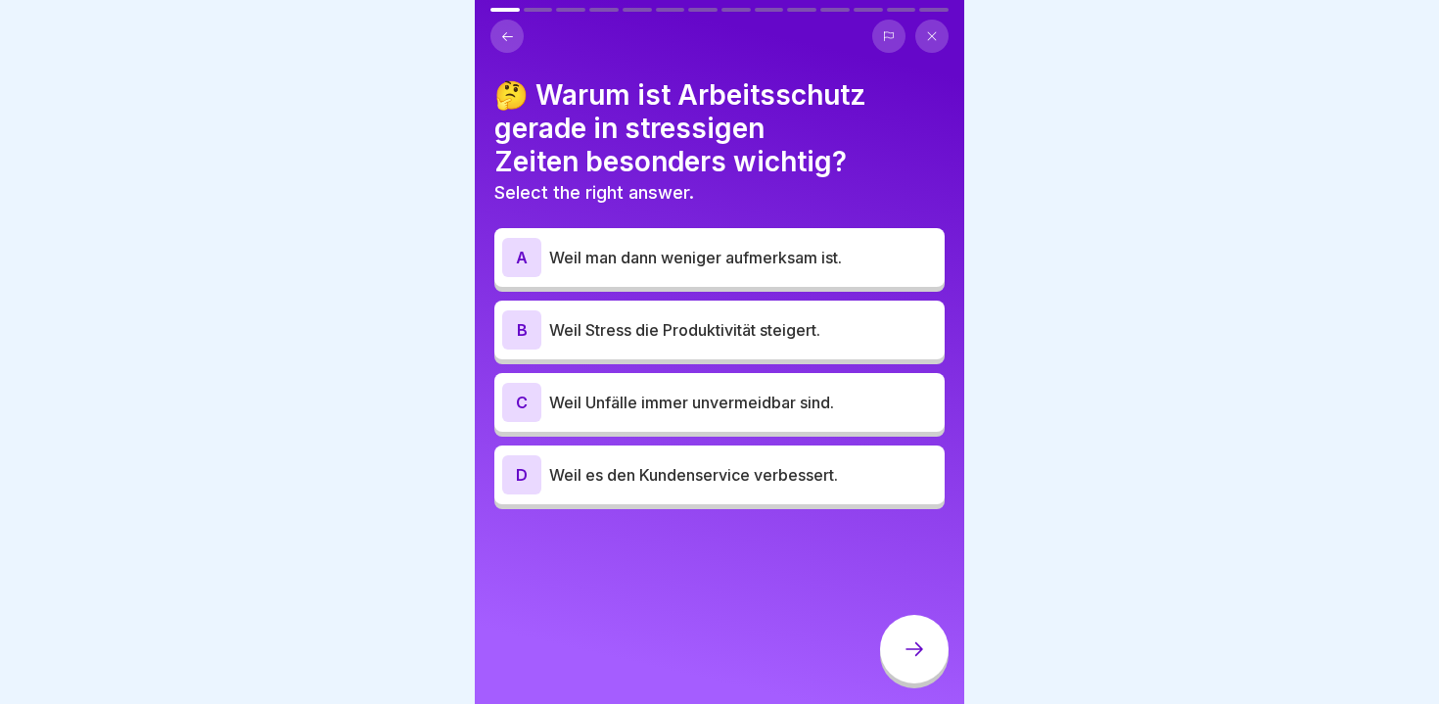
click at [767, 638] on div "🤔 Warum ist Arbeitsschutz gerade in stressigen Zeiten besonders wichtig? Select…" at bounding box center [720, 352] width 490 height 704
click at [792, 249] on p "Weil man dann weniger aufmerksam ist." at bounding box center [743, 257] width 388 height 23
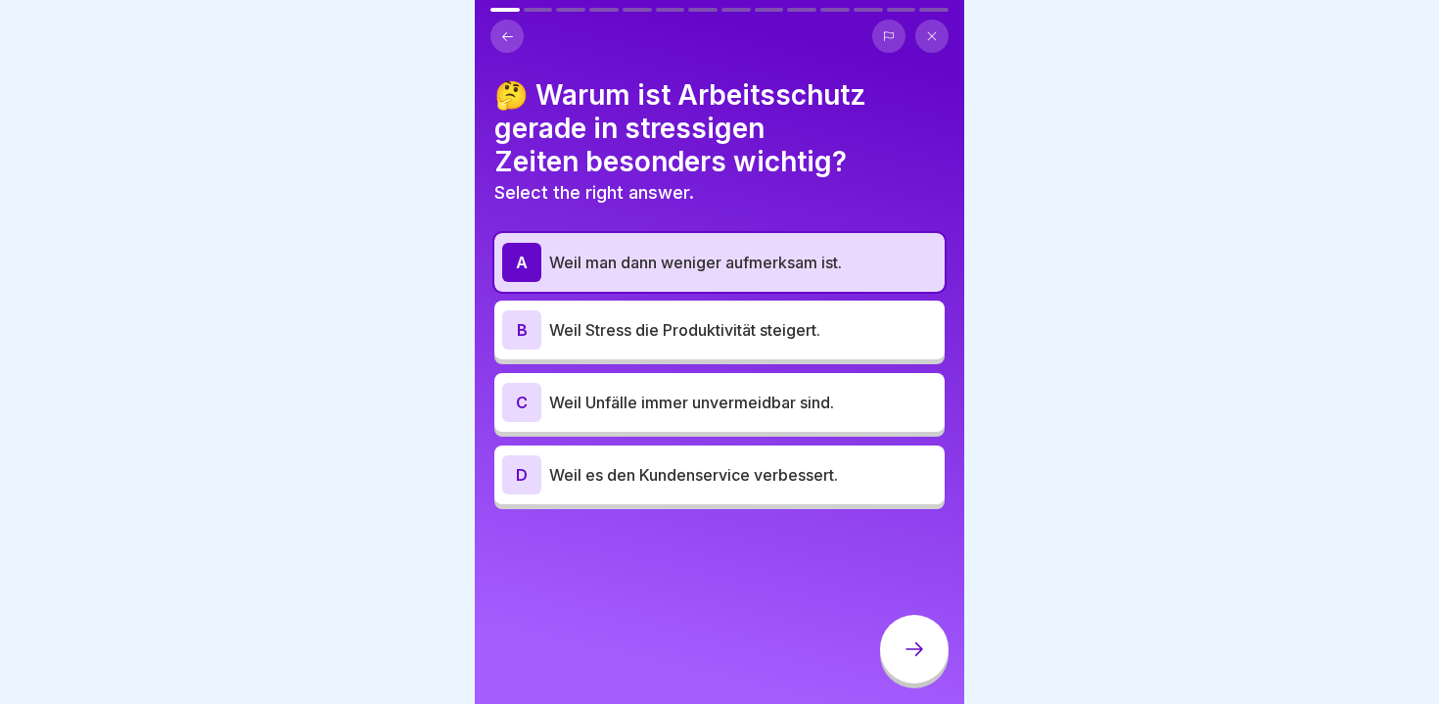
click at [742, 399] on p "Weil Unfälle immer unvermeidbar sind." at bounding box center [743, 402] width 388 height 23
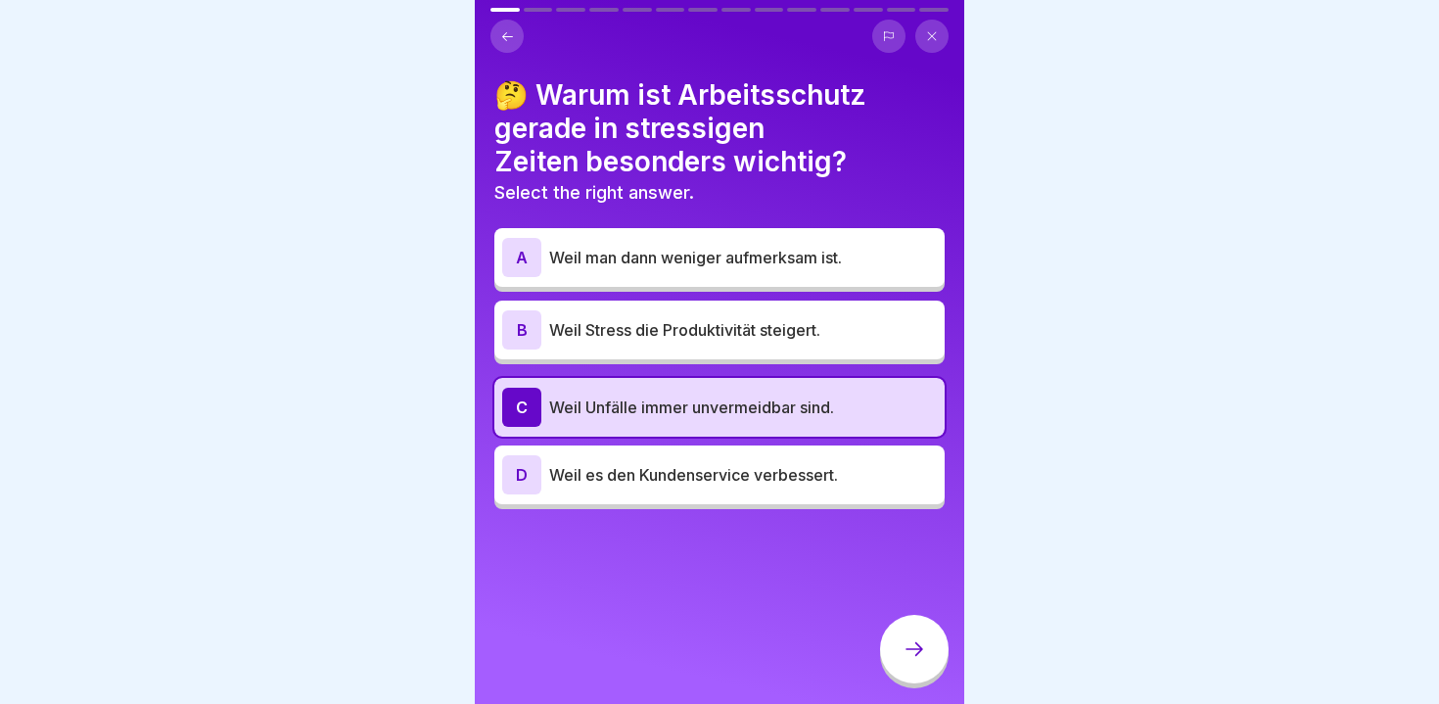
click at [910, 658] on icon at bounding box center [914, 648] width 23 height 23
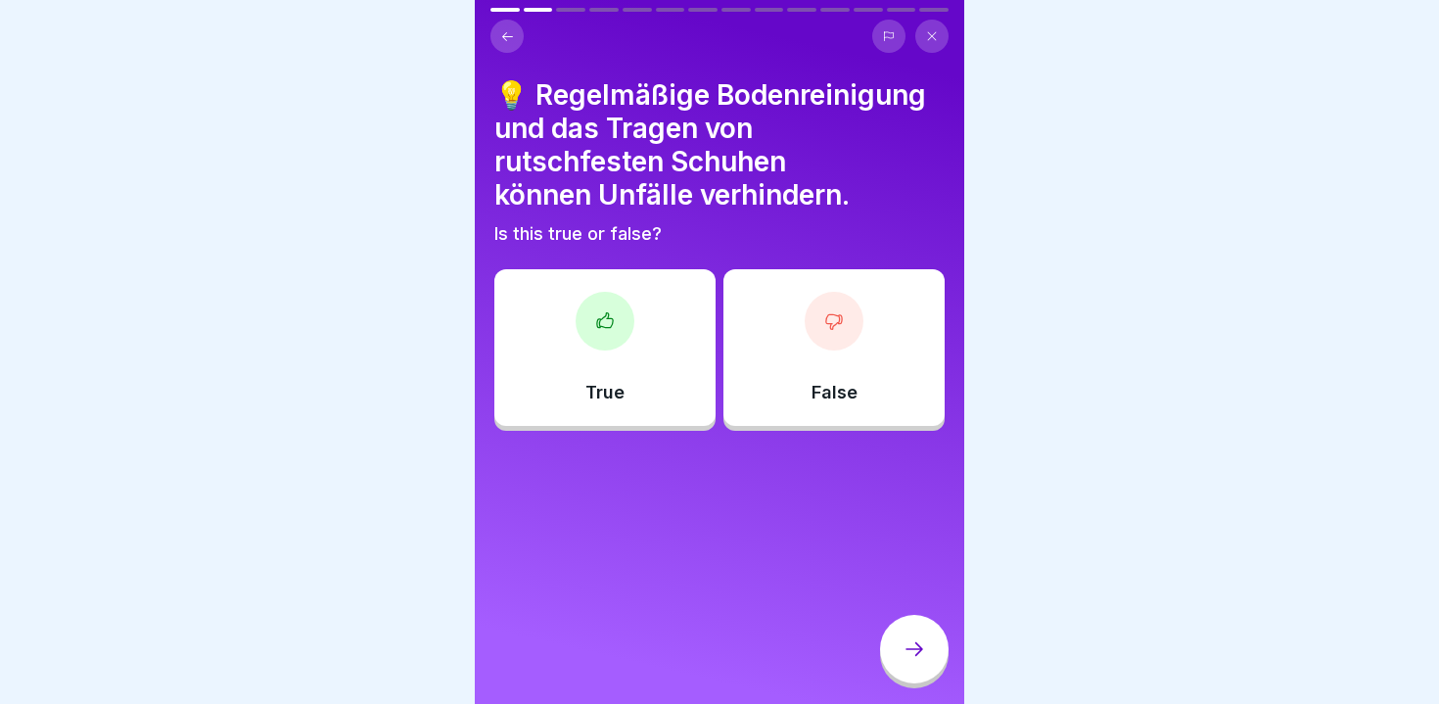
click at [506, 37] on icon at bounding box center [507, 36] width 15 height 15
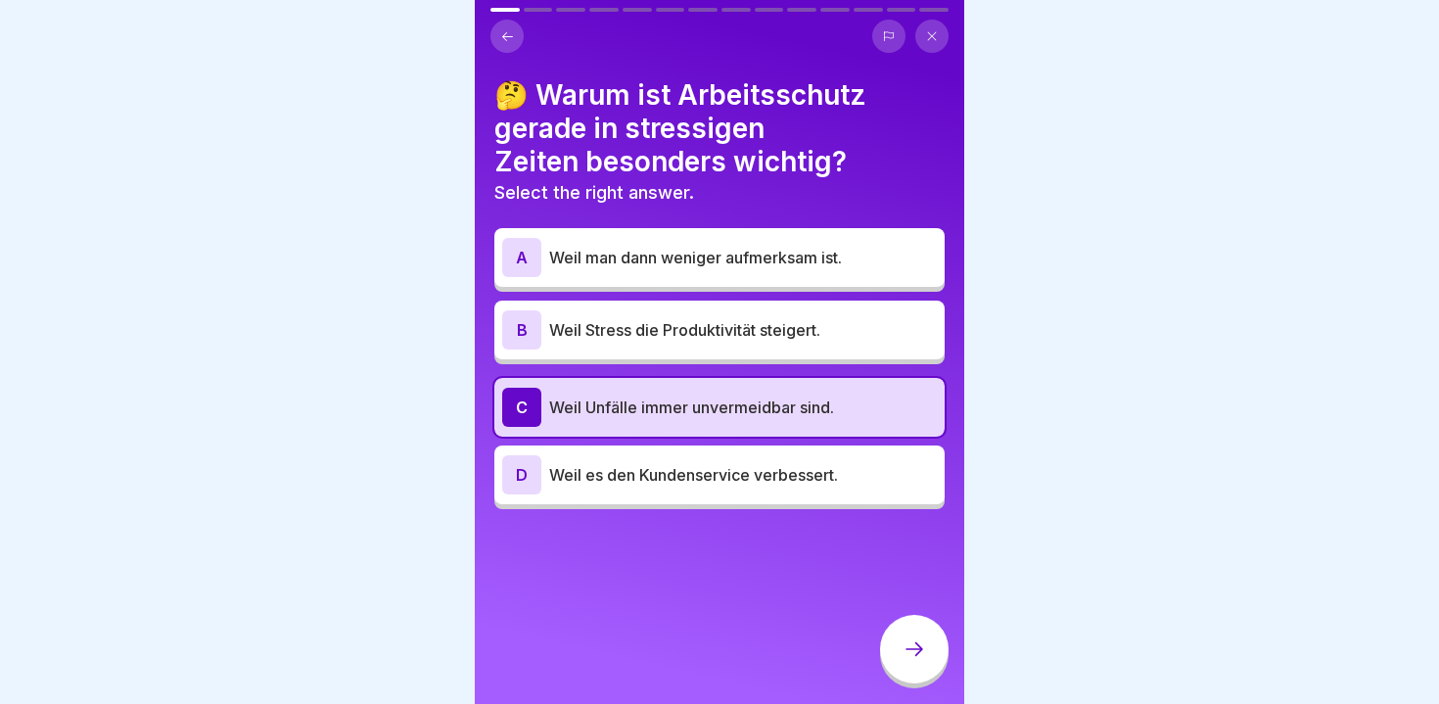
click at [506, 37] on icon at bounding box center [507, 36] width 15 height 15
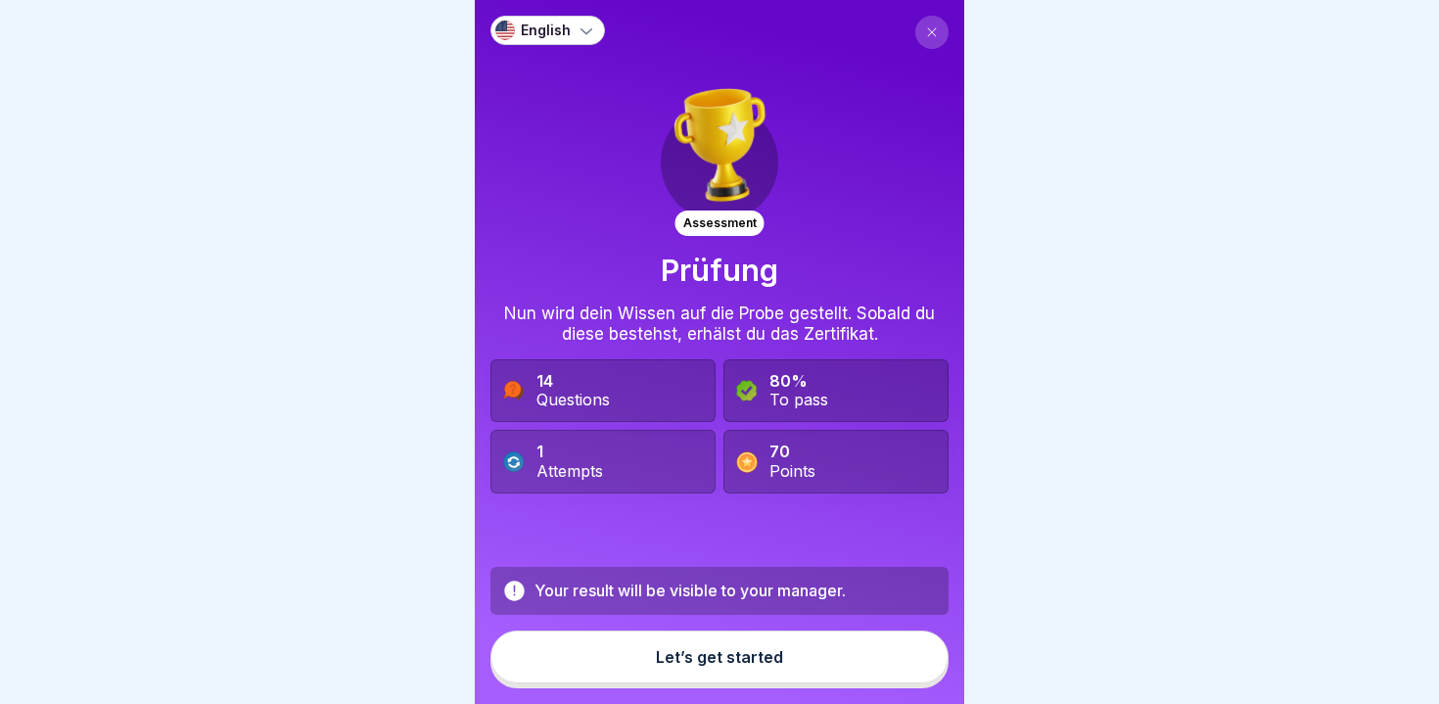
click at [740, 630] on div "Your result will be visible to your manager. Let’s get started" at bounding box center [720, 627] width 458 height 121
click at [739, 650] on div "Let’s get started" at bounding box center [719, 657] width 127 height 18
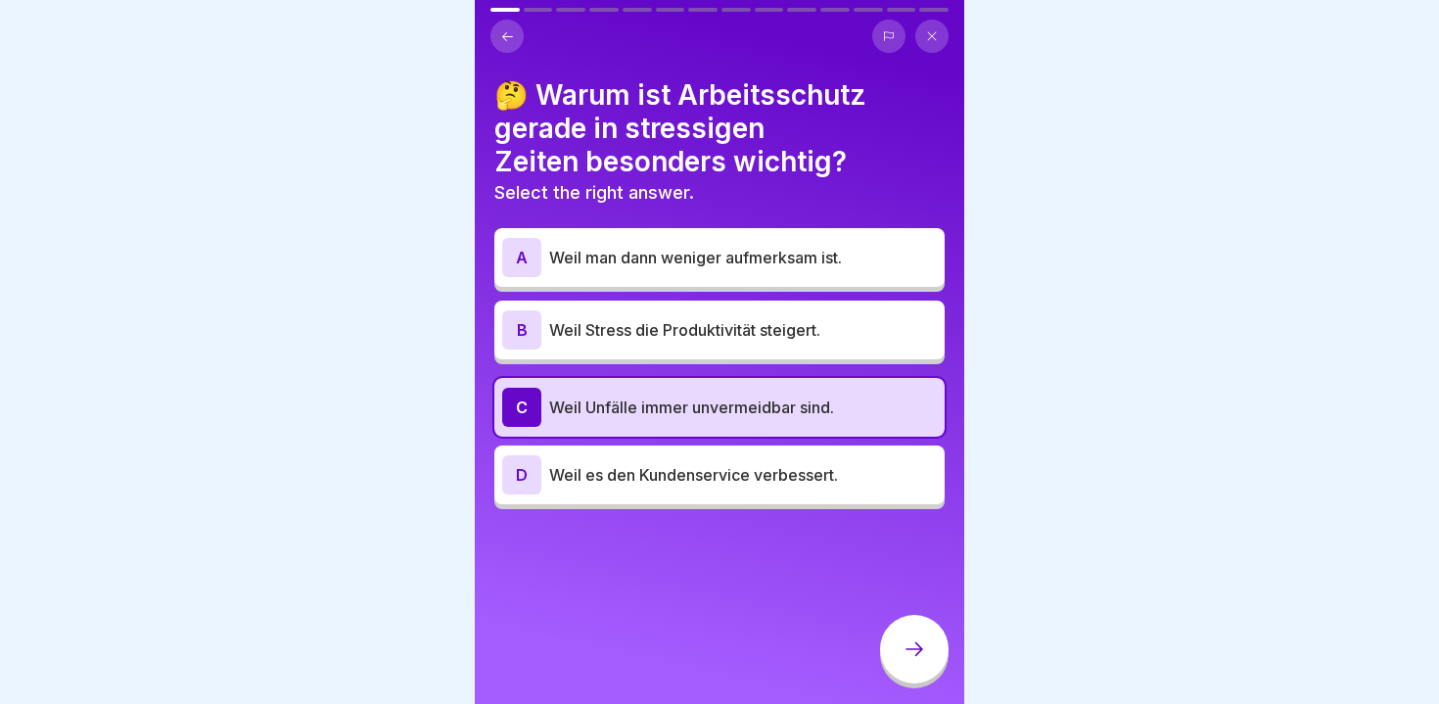
click at [914, 642] on icon at bounding box center [914, 648] width 23 height 23
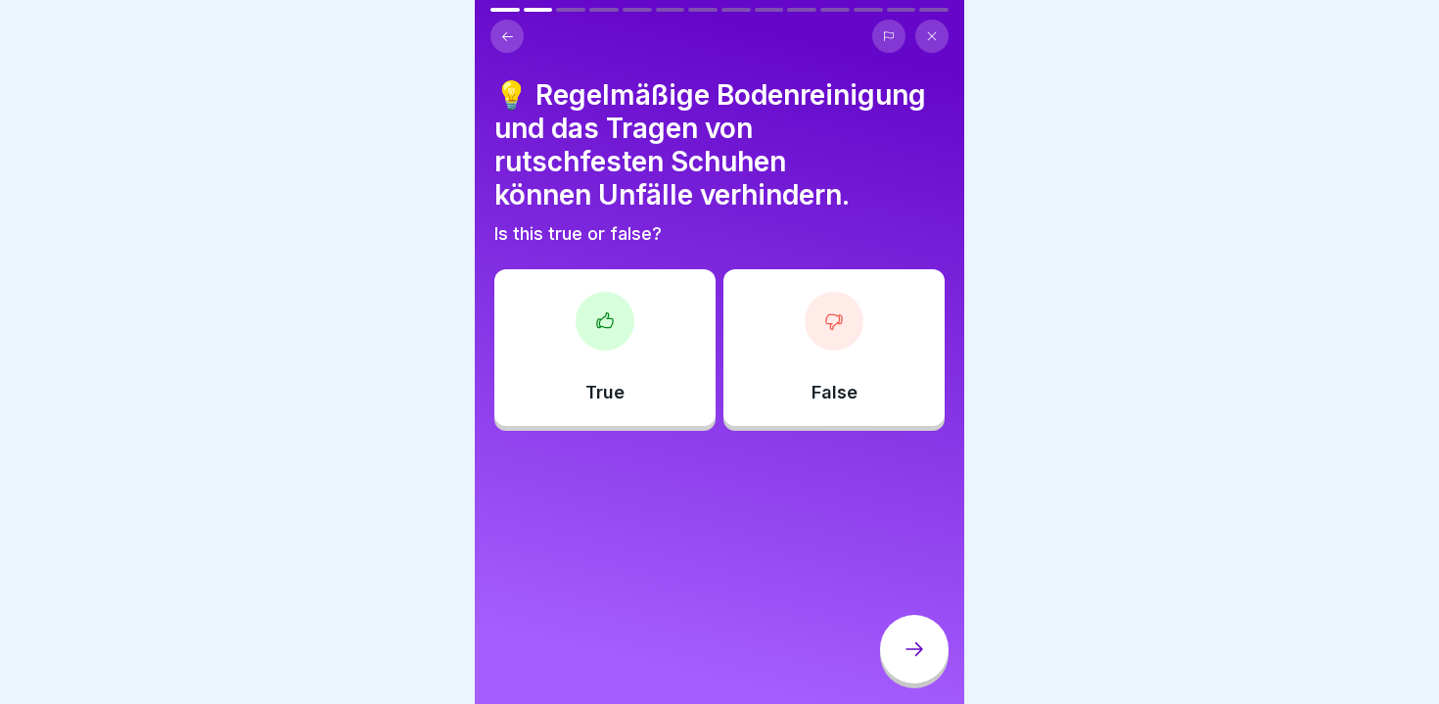
click at [497, 37] on button at bounding box center [507, 36] width 33 height 33
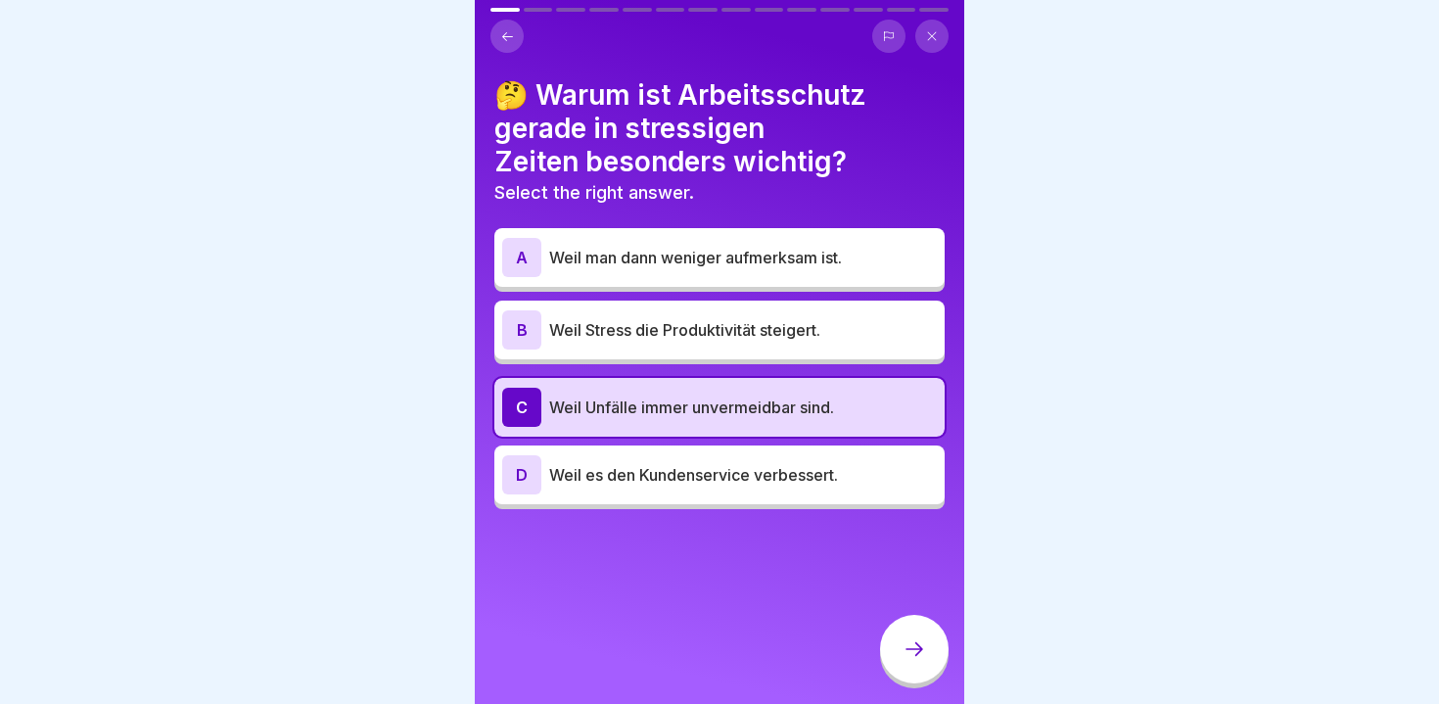
click at [901, 647] on div at bounding box center [914, 649] width 69 height 69
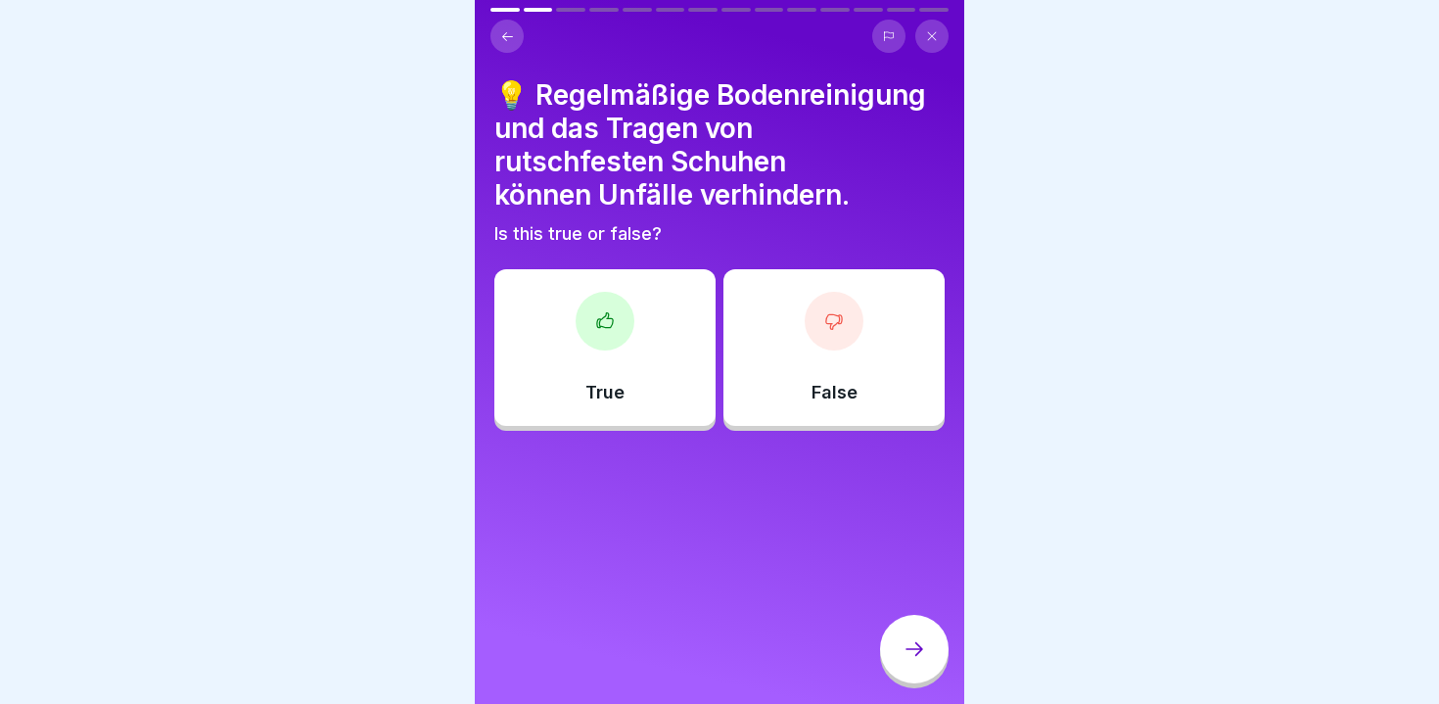
click at [584, 367] on div "True" at bounding box center [604, 347] width 221 height 157
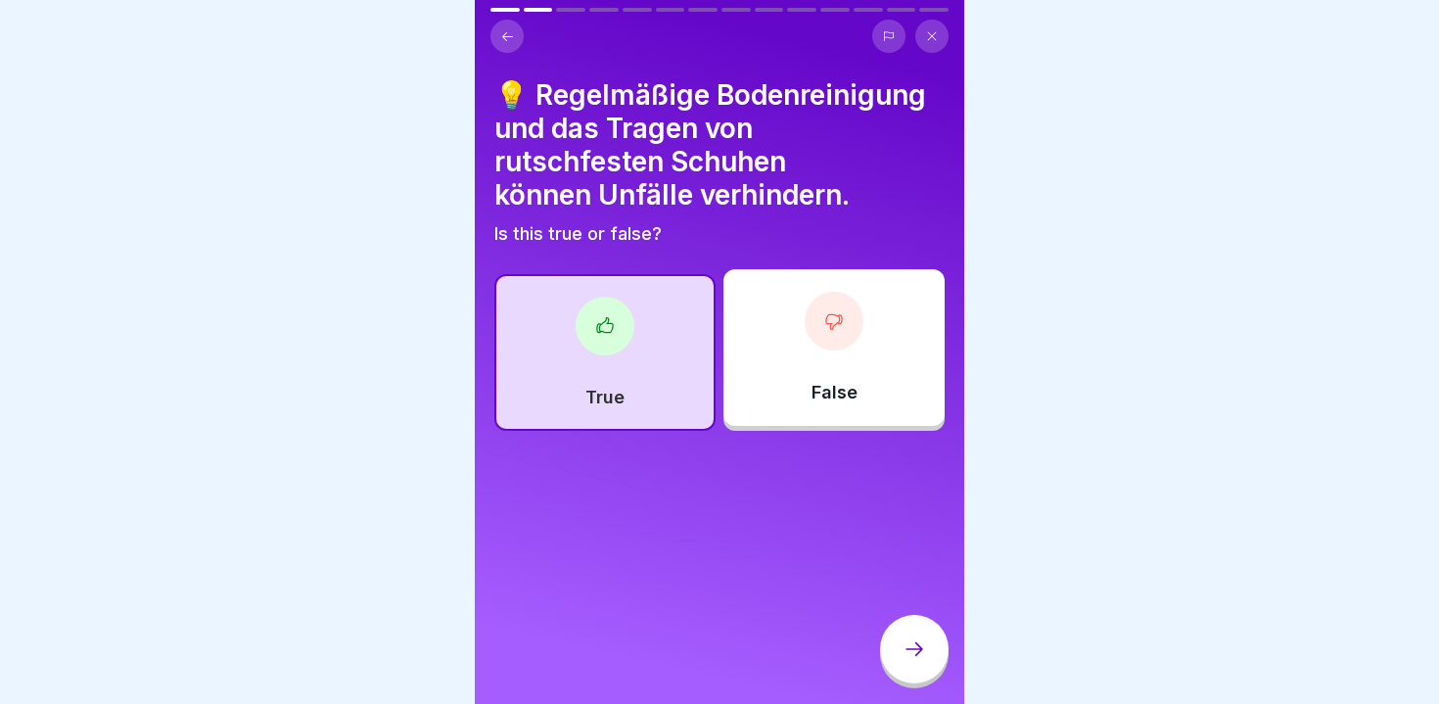
click at [921, 640] on icon at bounding box center [914, 648] width 23 height 23
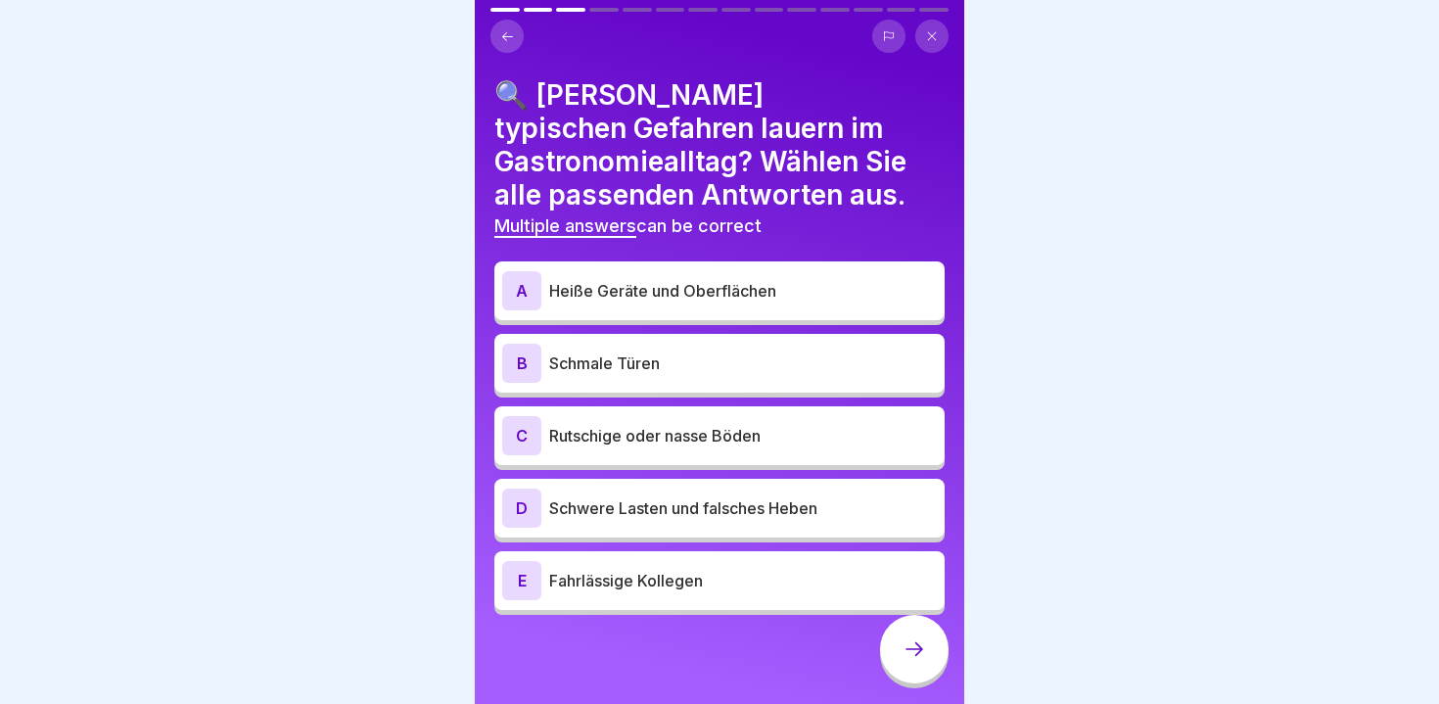
click at [647, 281] on p "Heiße Geräte und Oberflächen" at bounding box center [743, 290] width 388 height 23
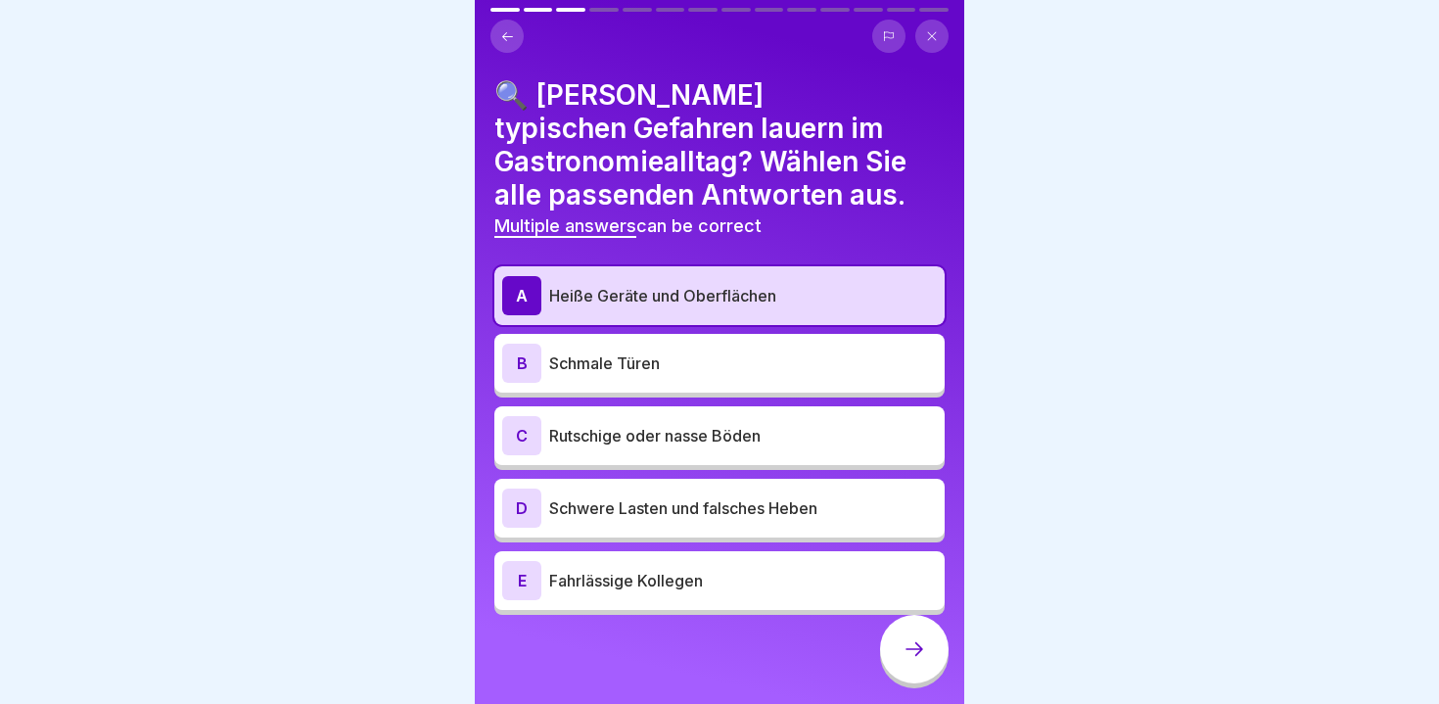
click at [620, 447] on div "C Rutschige oder nasse Böden" at bounding box center [719, 435] width 435 height 39
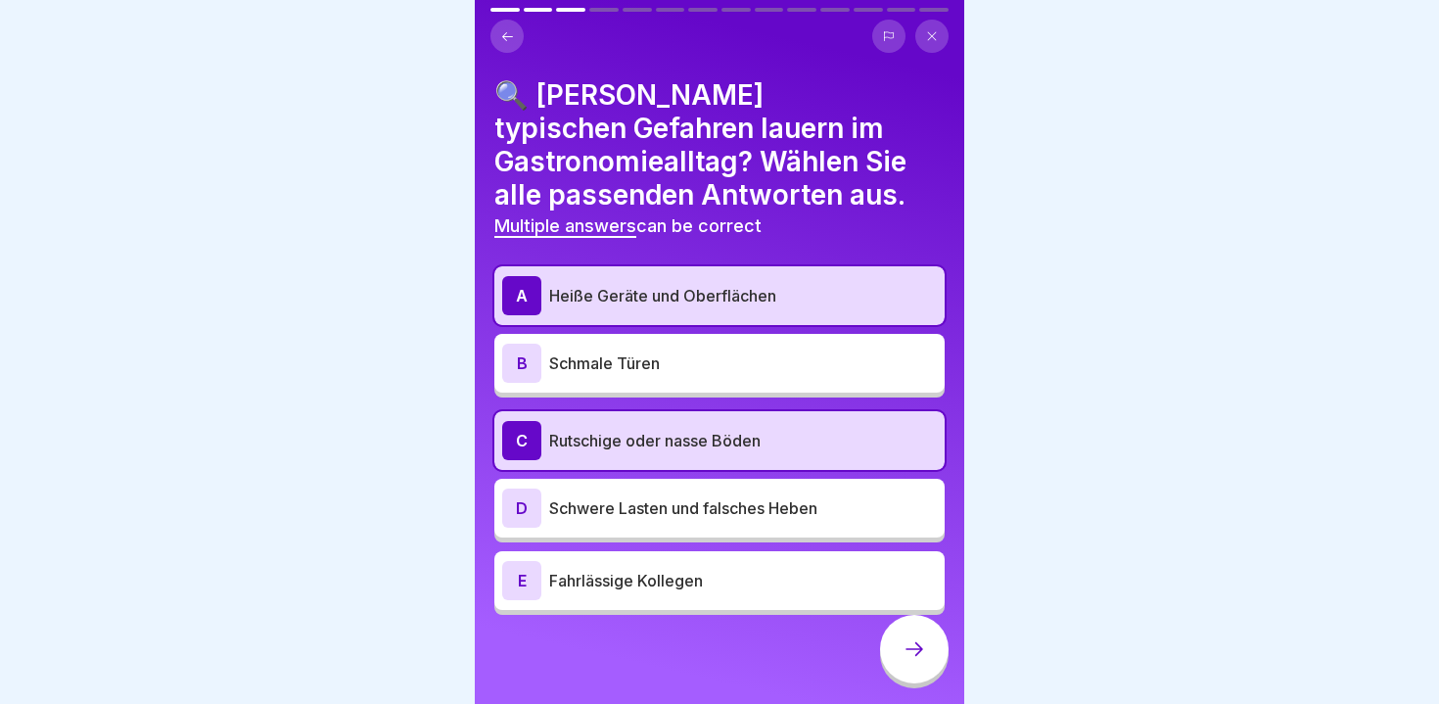
click at [620, 474] on div "A Heiße Geräte und Oberflächen B Schmale Türen C Rutschige oder nasse Böden D S…" at bounding box center [719, 440] width 450 height 349
click at [623, 518] on p "Schwere Lasten und falsches Heben" at bounding box center [743, 507] width 388 height 23
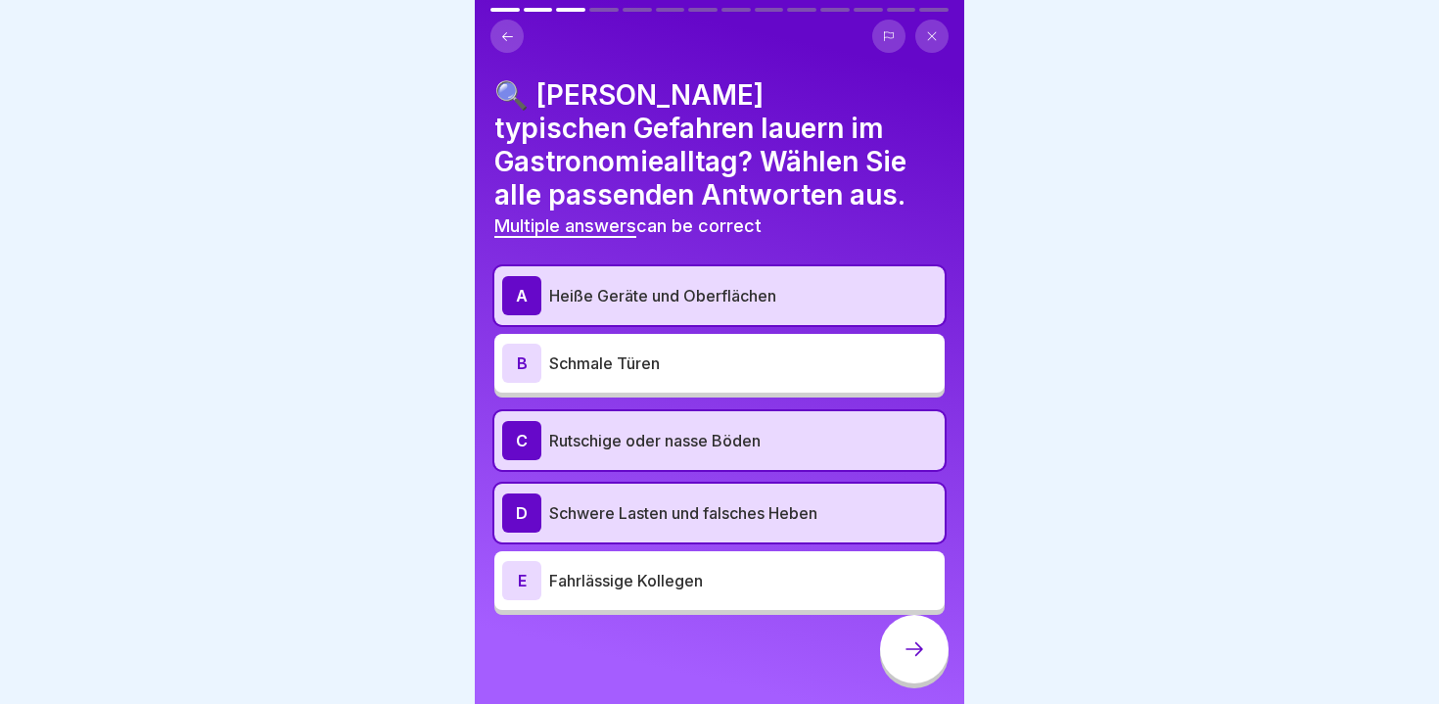
click at [933, 661] on div at bounding box center [914, 649] width 69 height 69
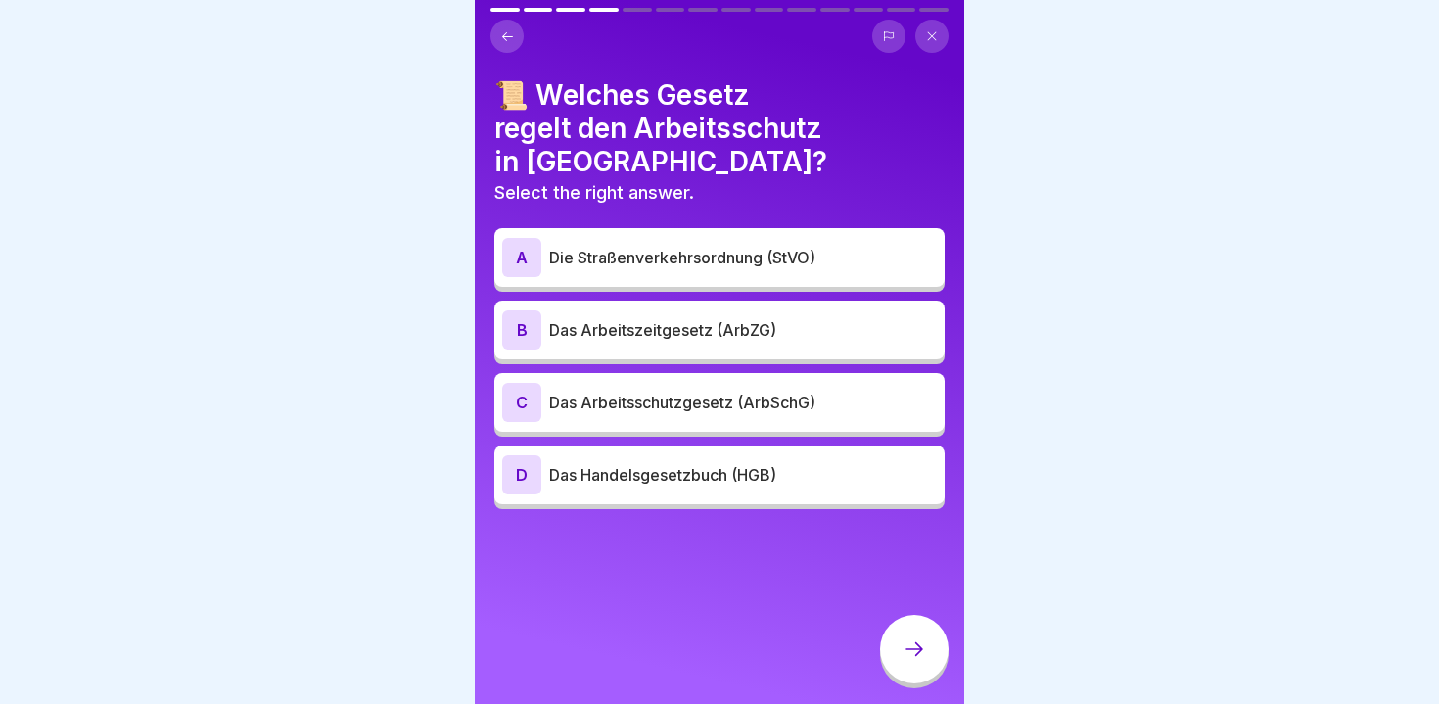
click at [772, 318] on p "Das Arbeitszeitgesetz (ArbZG)" at bounding box center [743, 329] width 388 height 23
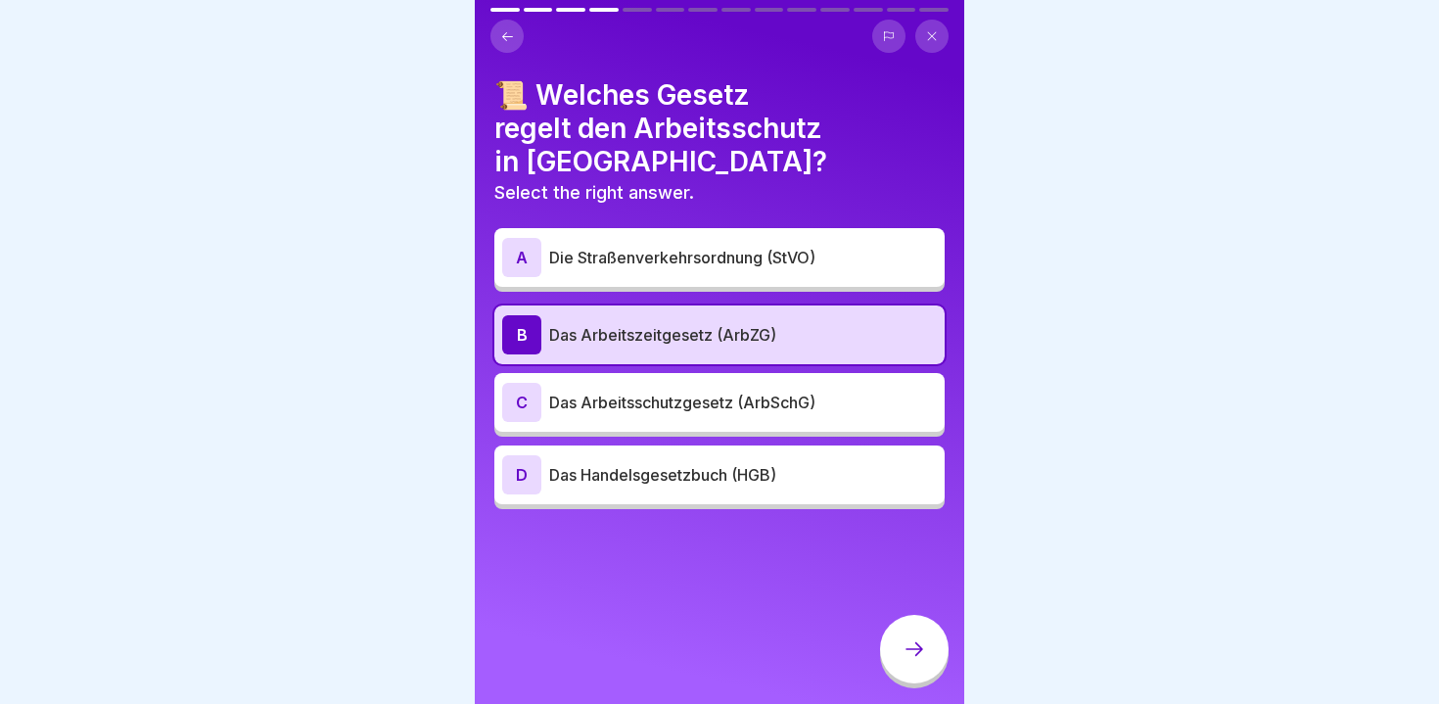
click at [772, 323] on p "Das Arbeitszeitgesetz (ArbZG)" at bounding box center [743, 334] width 388 height 23
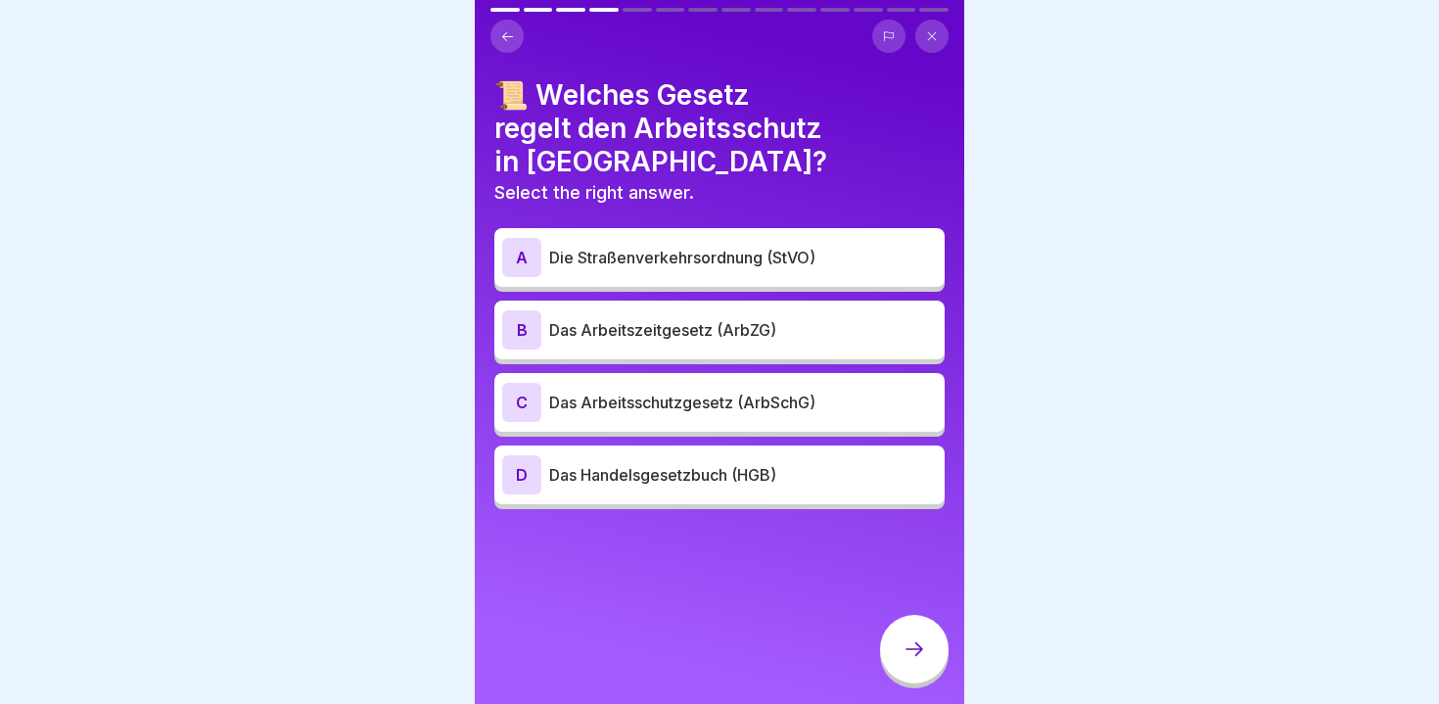
click at [772, 391] on p "Das Arbeitsschutzgesetz (ArbSchG)" at bounding box center [743, 402] width 388 height 23
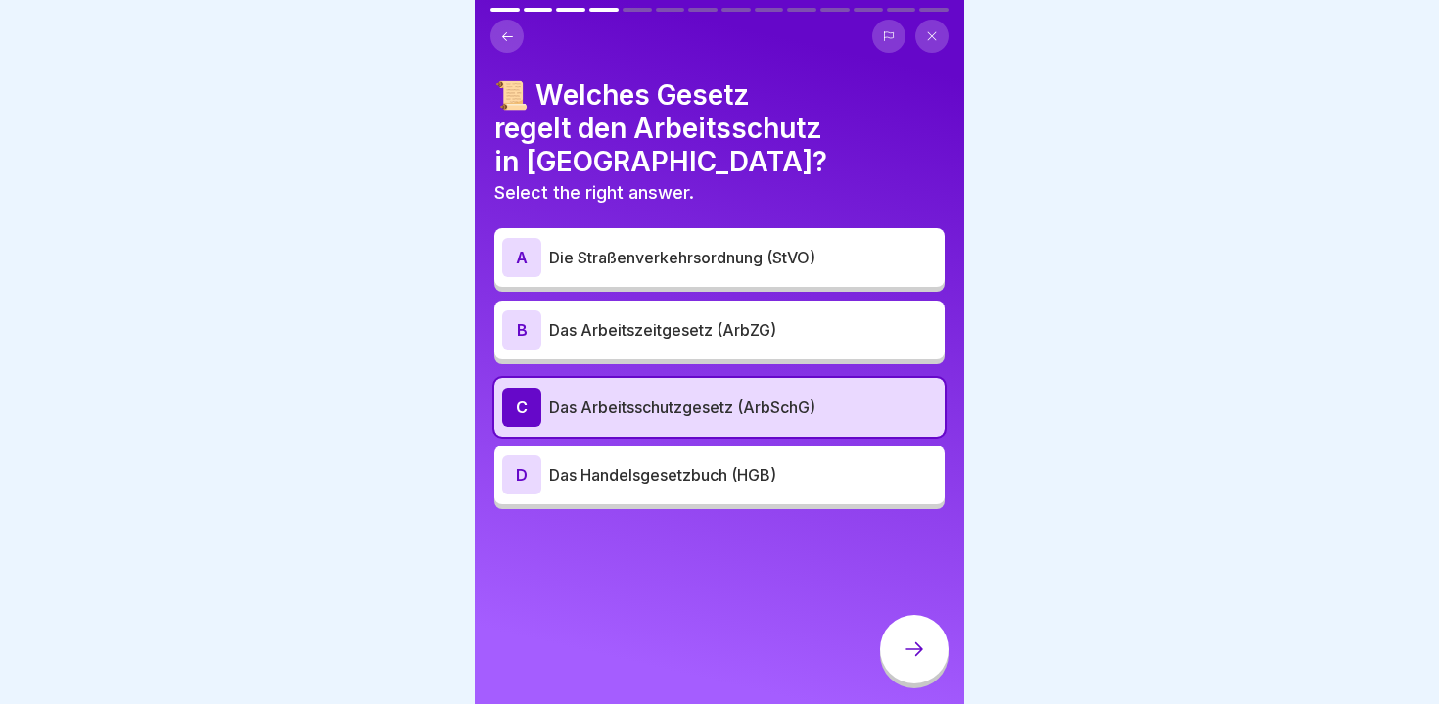
click at [906, 668] on div at bounding box center [914, 649] width 69 height 69
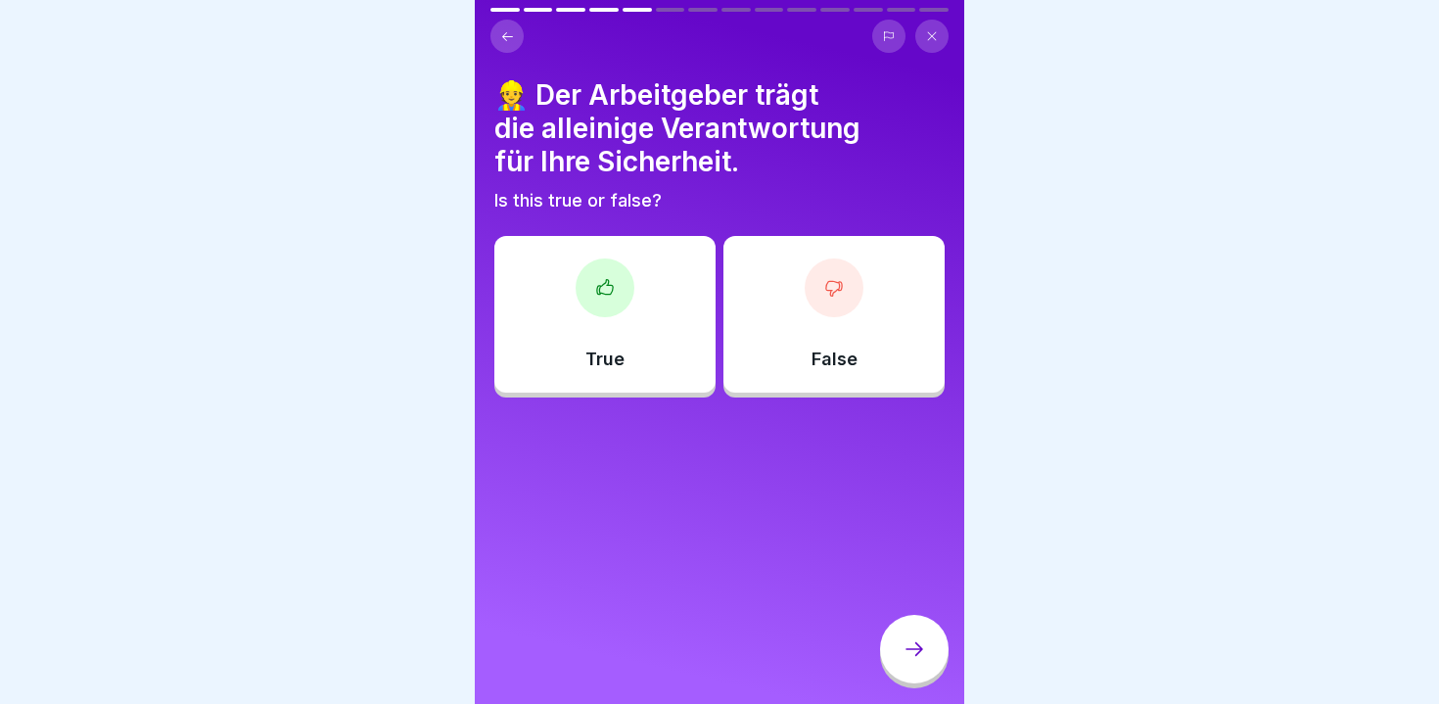
click at [780, 225] on div "👷 Der Arbeitgeber trägt die alleinige Verantwortung für Ihre Sicherheit. Is thi…" at bounding box center [719, 237] width 450 height 319
click at [797, 330] on div "False" at bounding box center [834, 314] width 221 height 157
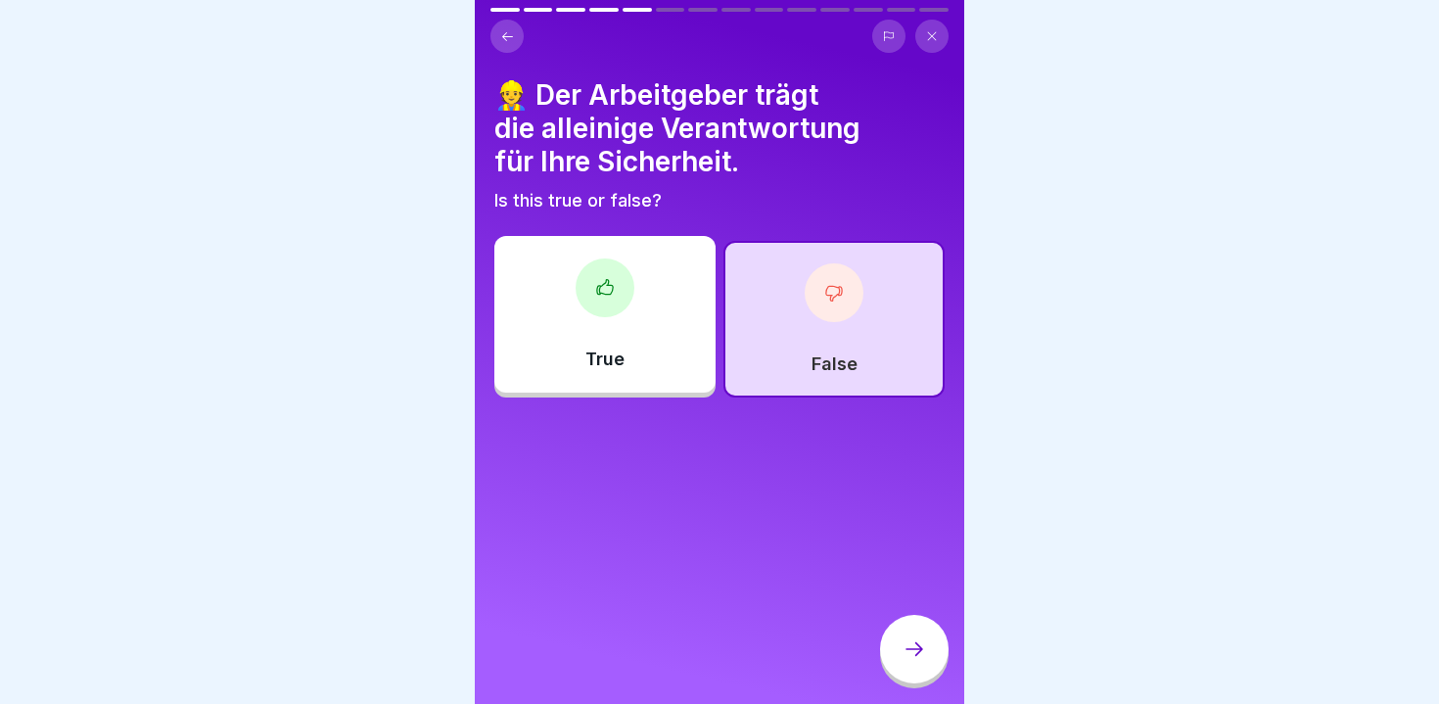
click at [912, 633] on div at bounding box center [914, 649] width 69 height 69
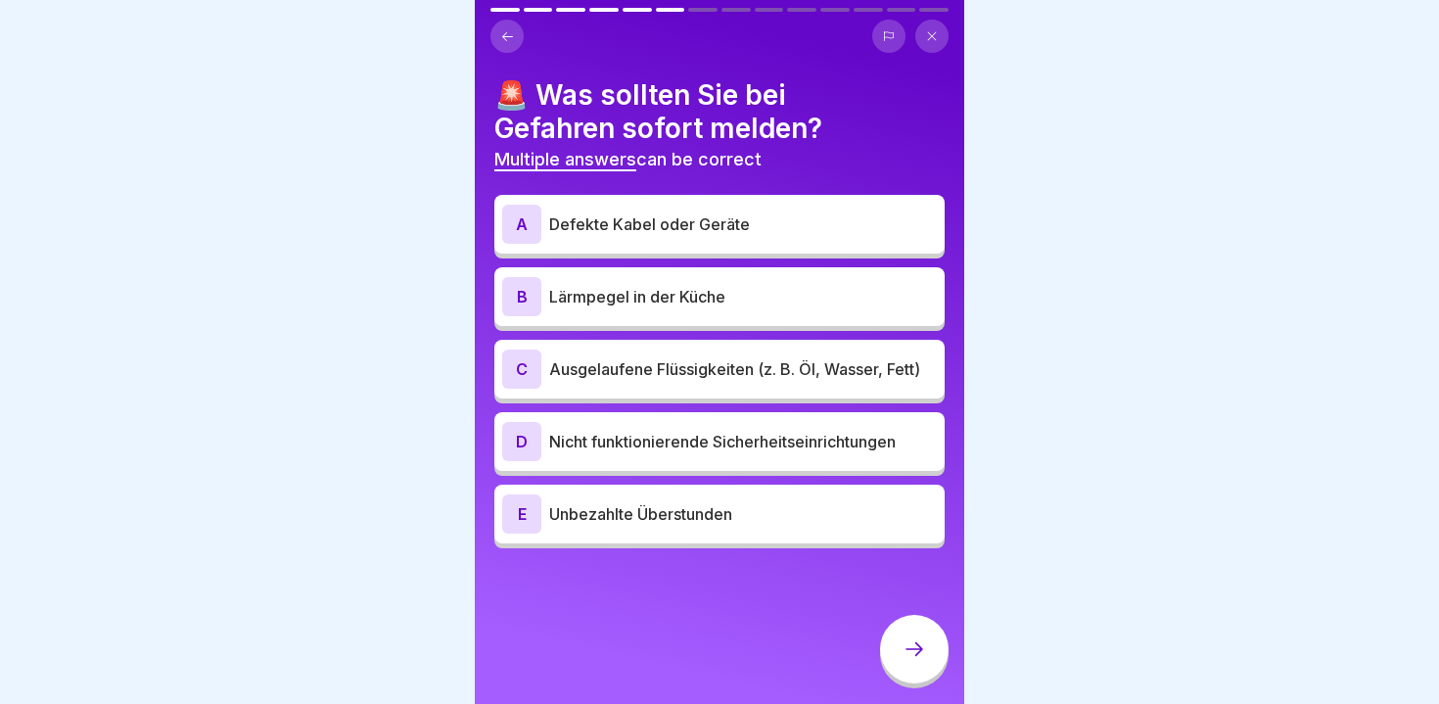
click at [674, 206] on div "A Defekte Kabel oder Geräte" at bounding box center [719, 224] width 435 height 39
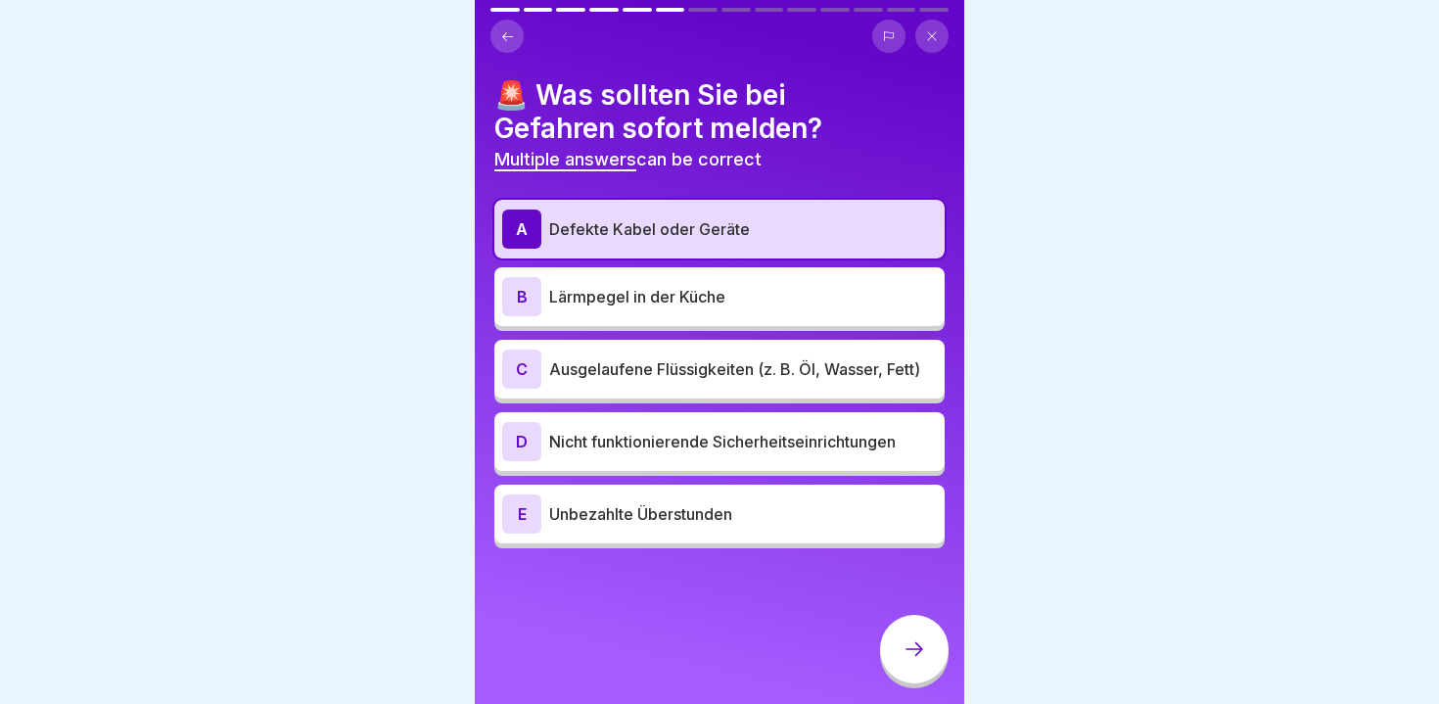
click at [675, 357] on p "Ausgelaufene Flüssigkeiten (z. B. Öl, Wasser, Fett)" at bounding box center [743, 368] width 388 height 23
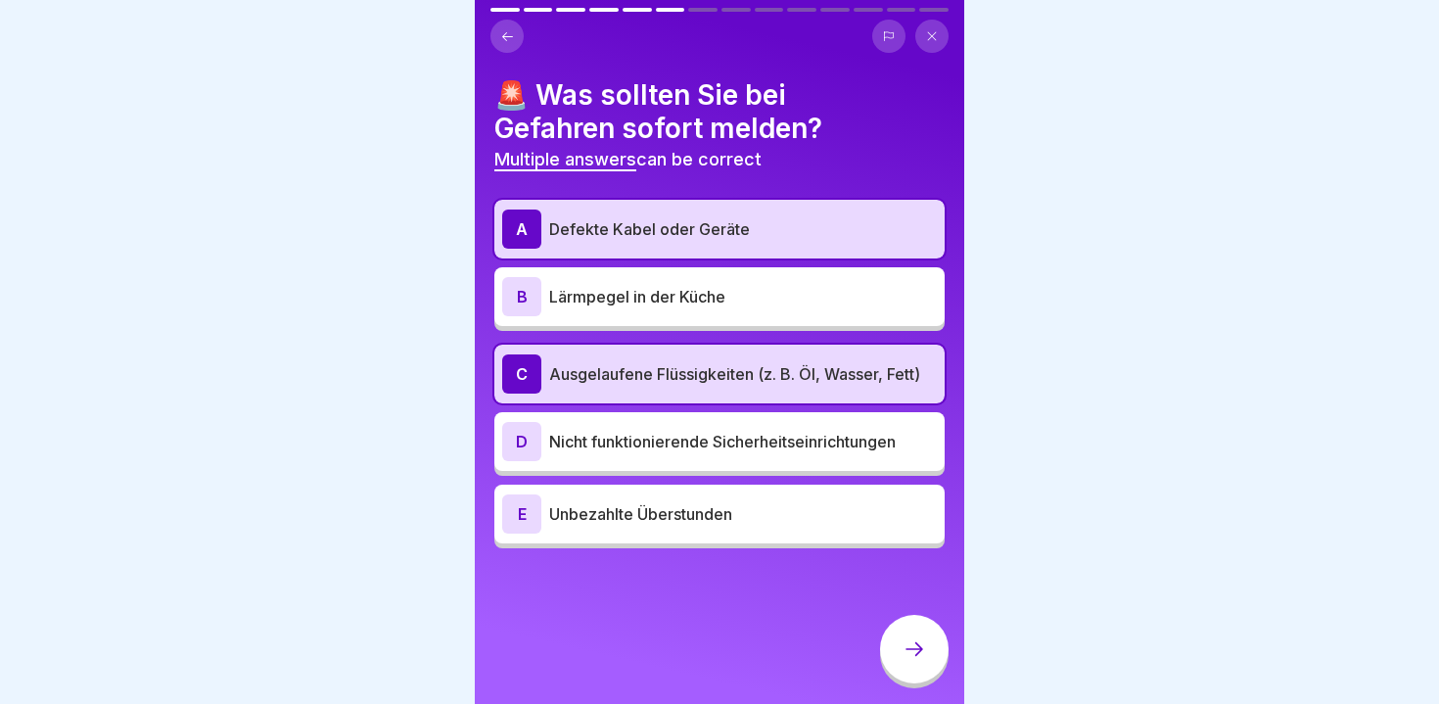
click at [633, 451] on p "Nicht funktionierende Sicherheitseinrichtungen" at bounding box center [743, 441] width 388 height 23
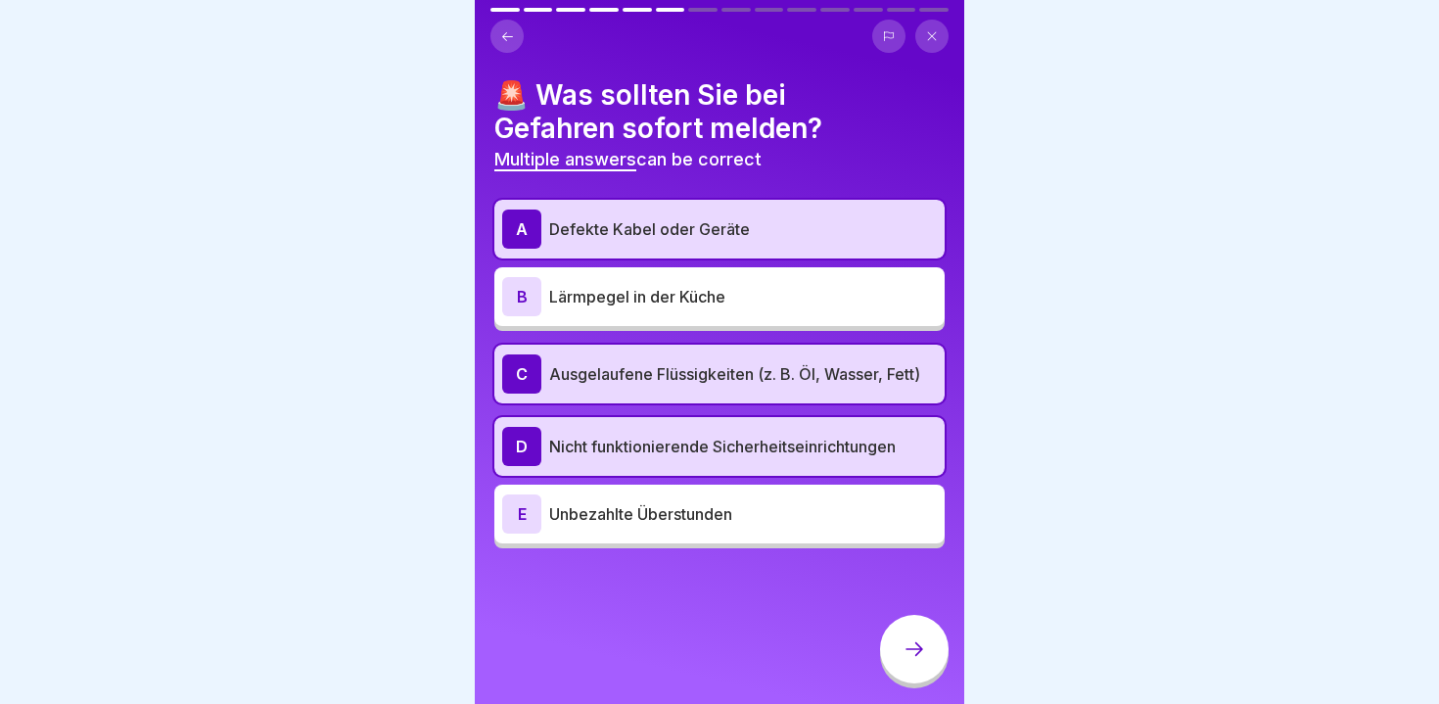
click at [898, 636] on div at bounding box center [914, 649] width 69 height 69
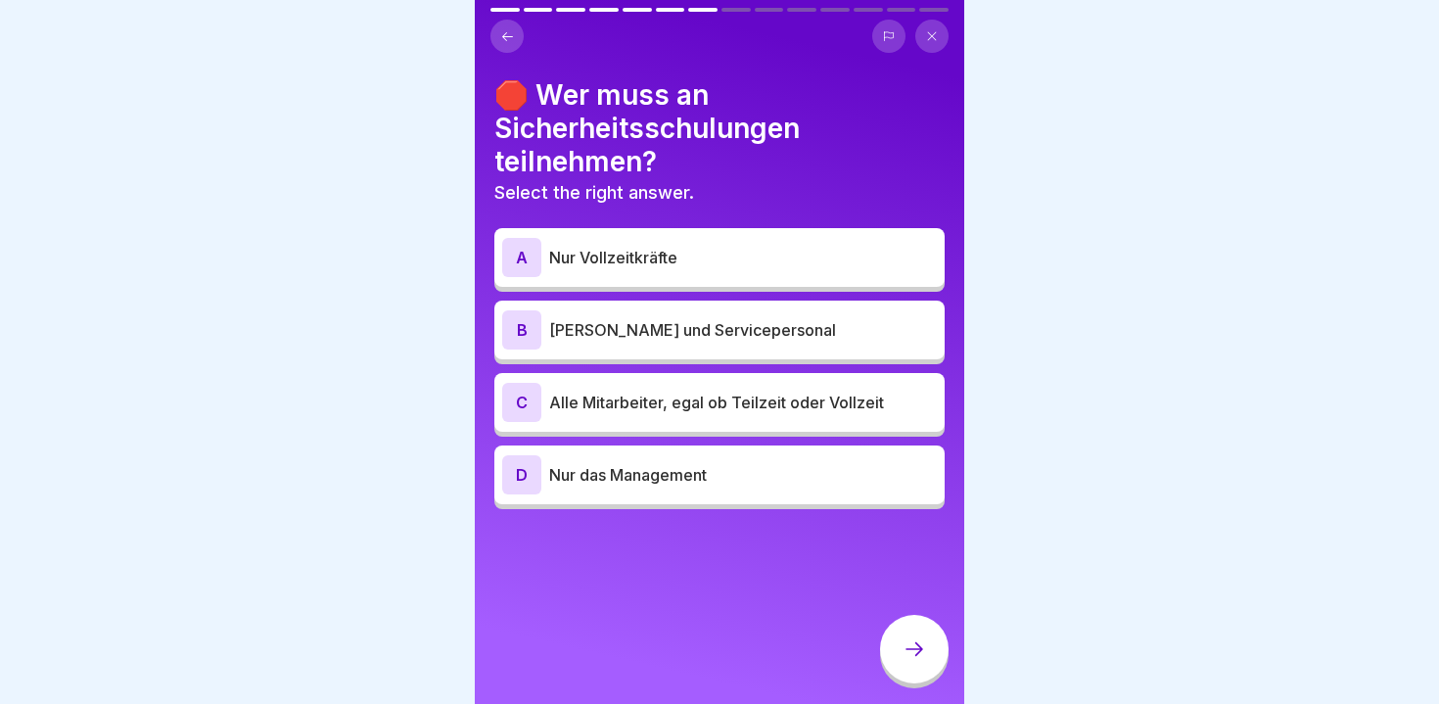
click at [719, 399] on p "Alle Mitarbeiter, egal ob Teilzeit oder Vollzeit" at bounding box center [743, 402] width 388 height 23
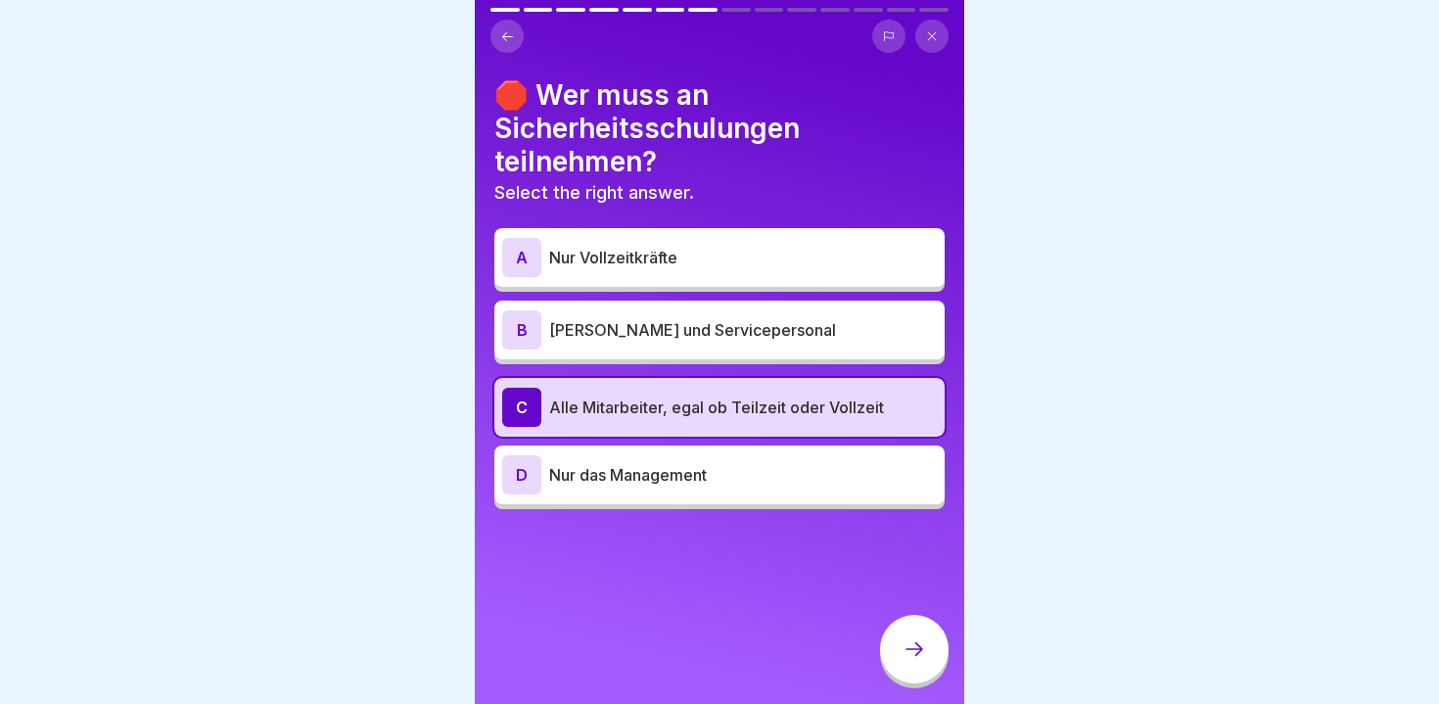
click at [901, 635] on div at bounding box center [914, 649] width 69 height 69
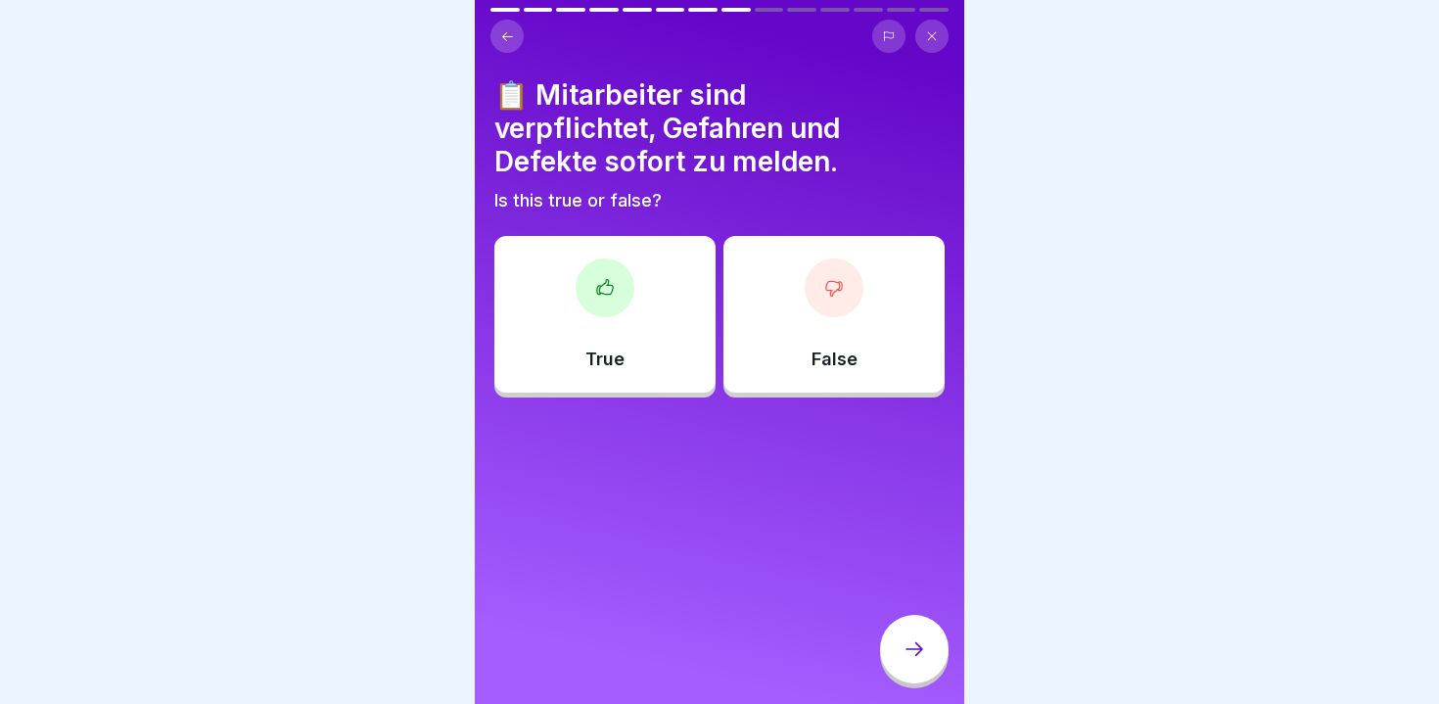
click at [597, 341] on div "True" at bounding box center [604, 314] width 221 height 157
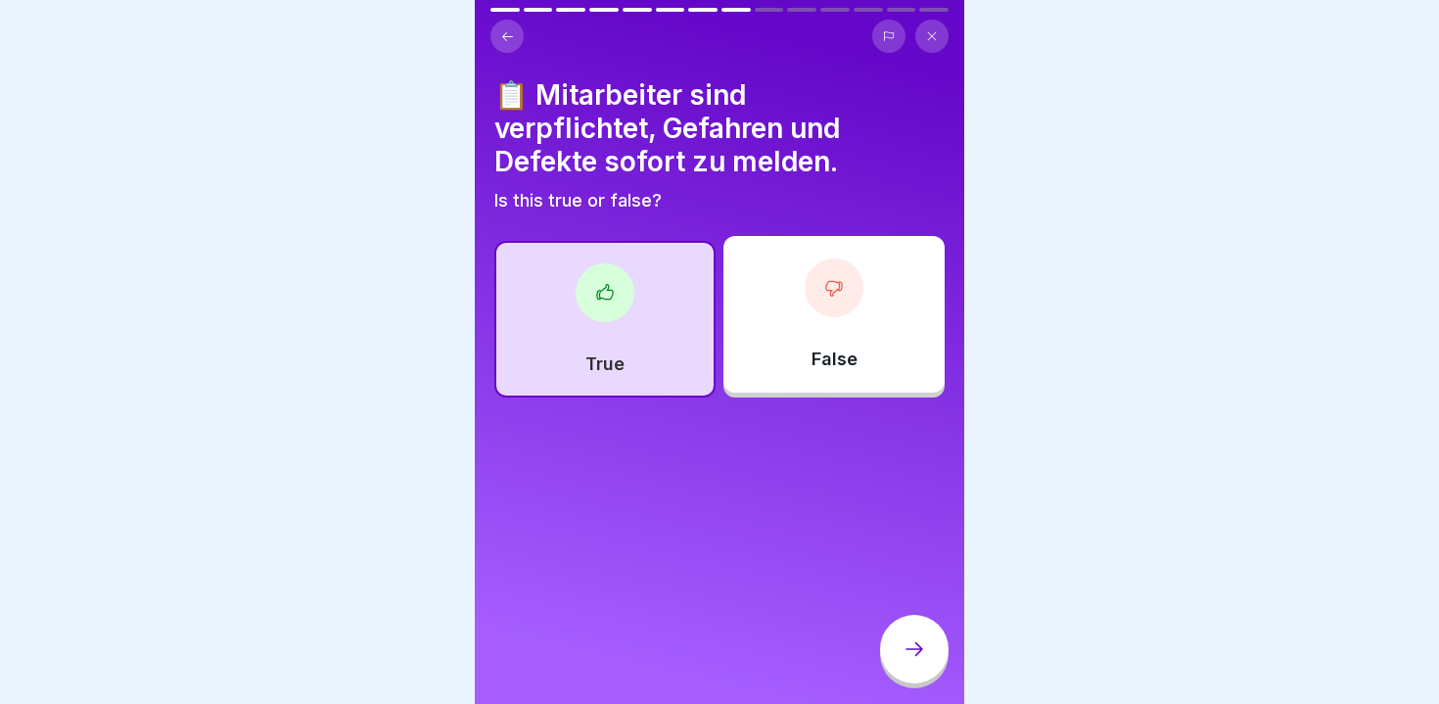
click at [930, 646] on div at bounding box center [914, 649] width 69 height 69
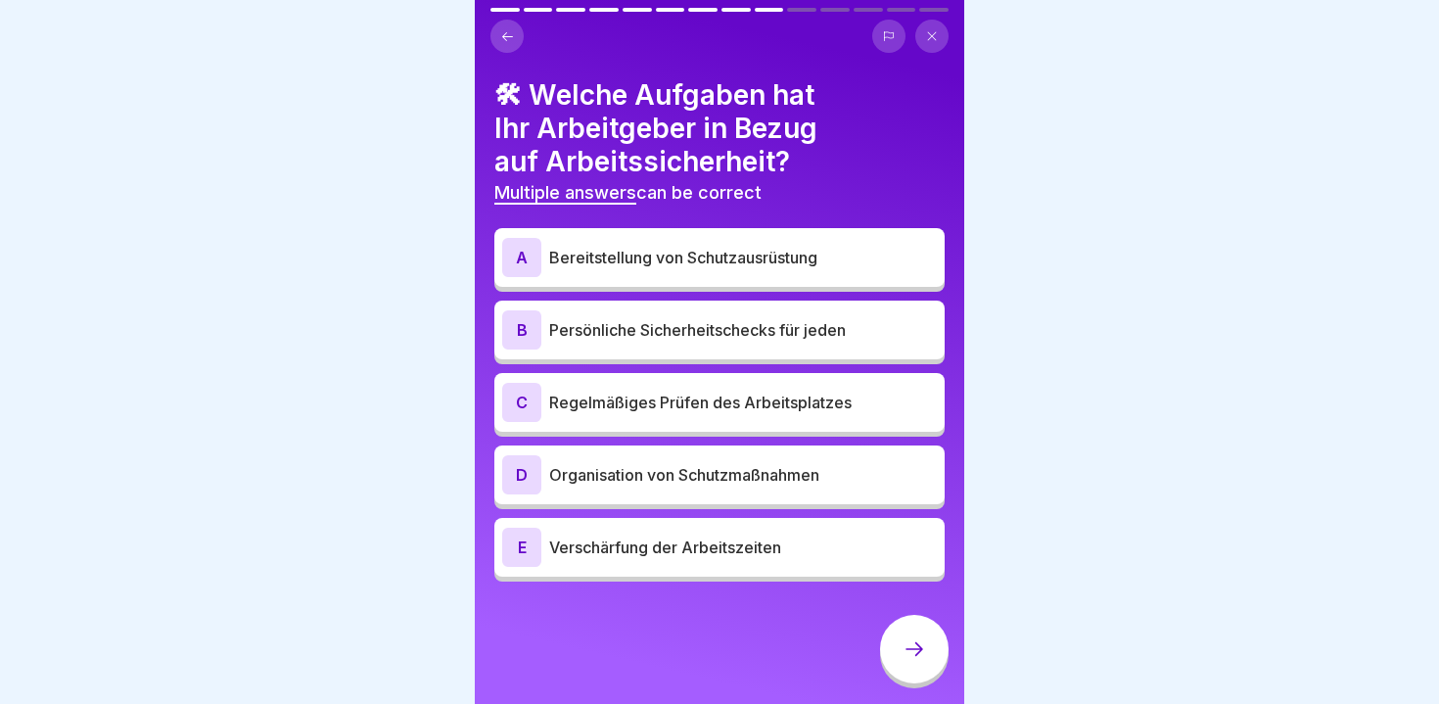
click at [722, 468] on p "Organisation von Schutzmaßnahmen" at bounding box center [743, 474] width 388 height 23
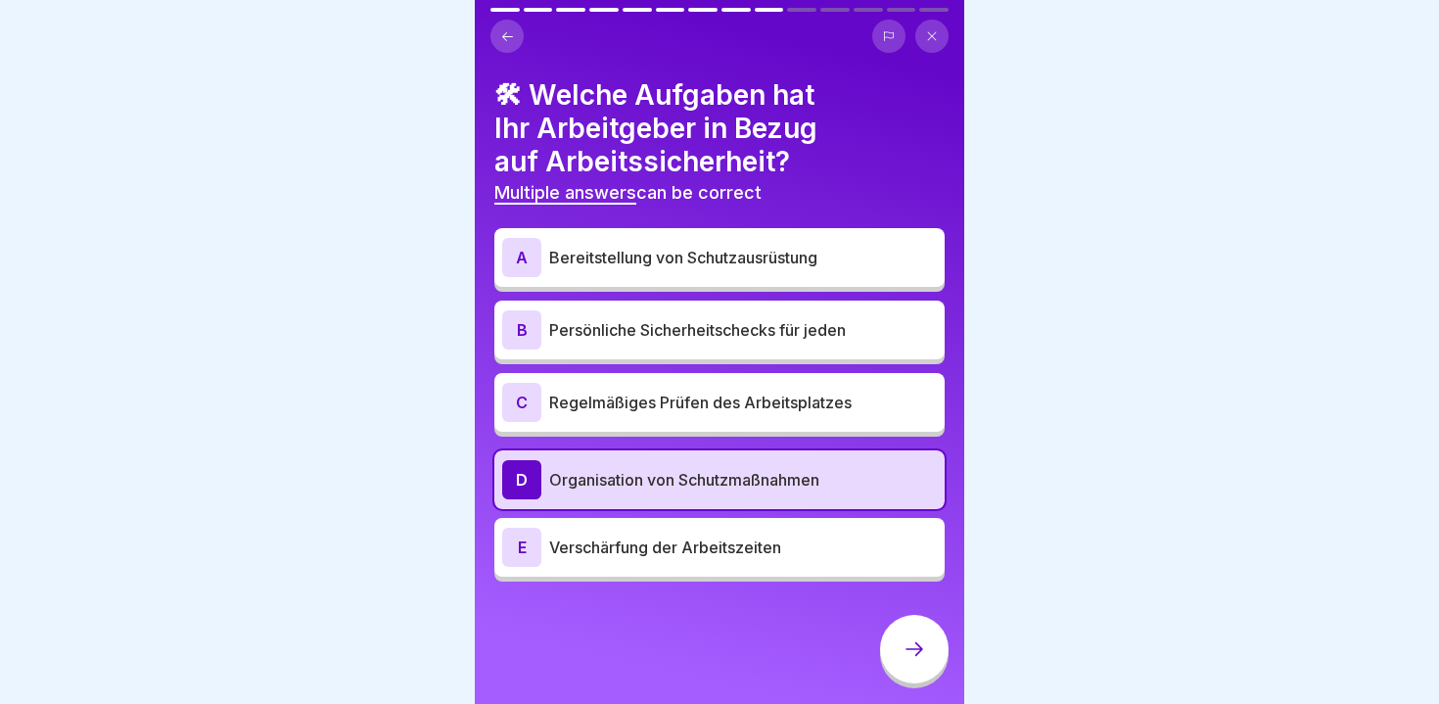
click at [785, 543] on p "Verschärfung der Arbeitszeiten" at bounding box center [743, 547] width 388 height 23
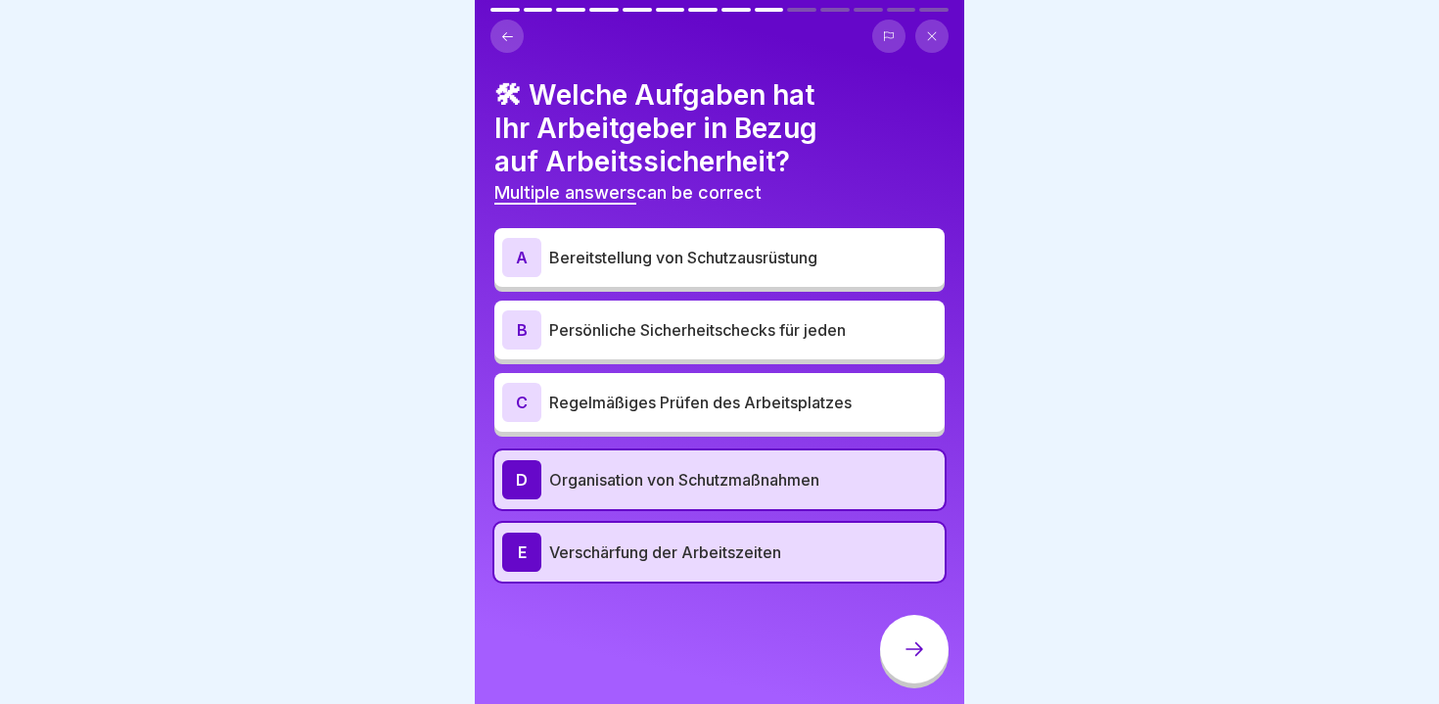
click at [915, 645] on icon at bounding box center [914, 648] width 23 height 23
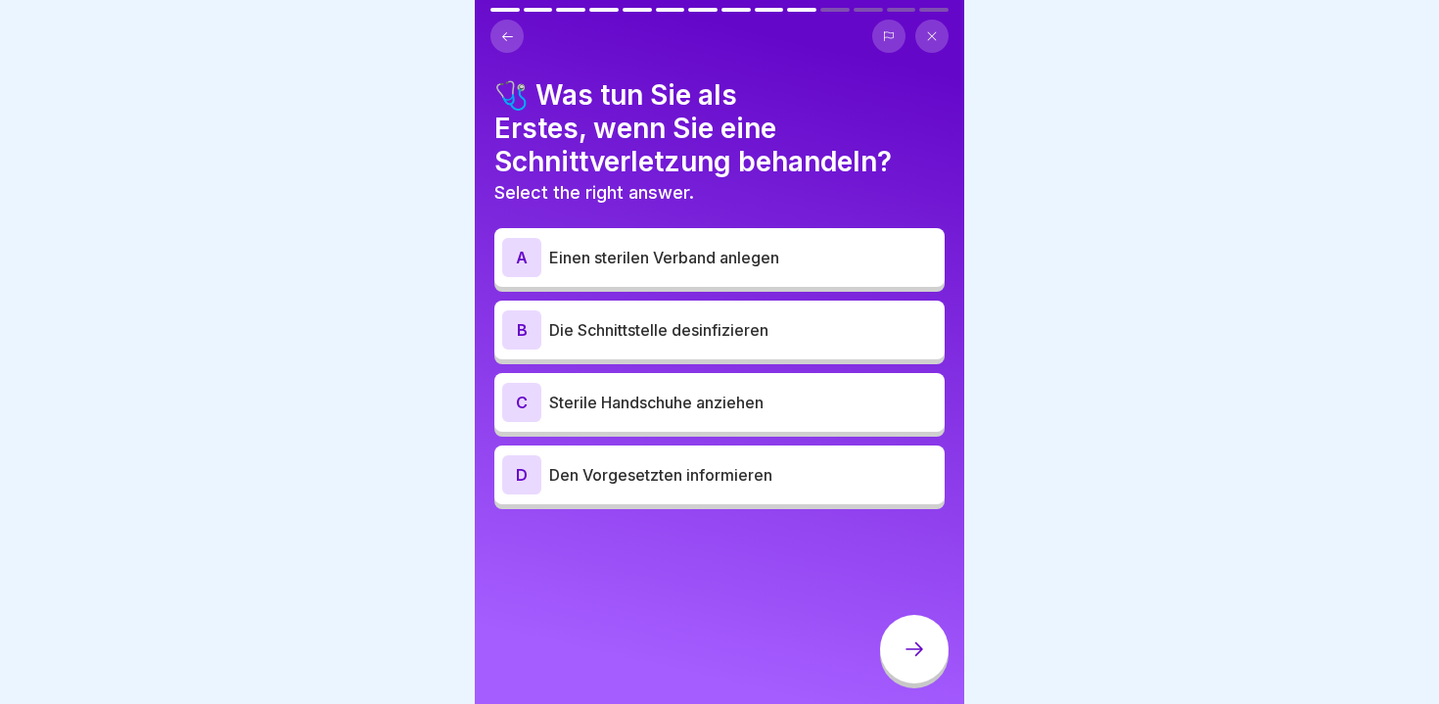
click at [732, 399] on p "Sterile Handschuhe anziehen" at bounding box center [743, 402] width 388 height 23
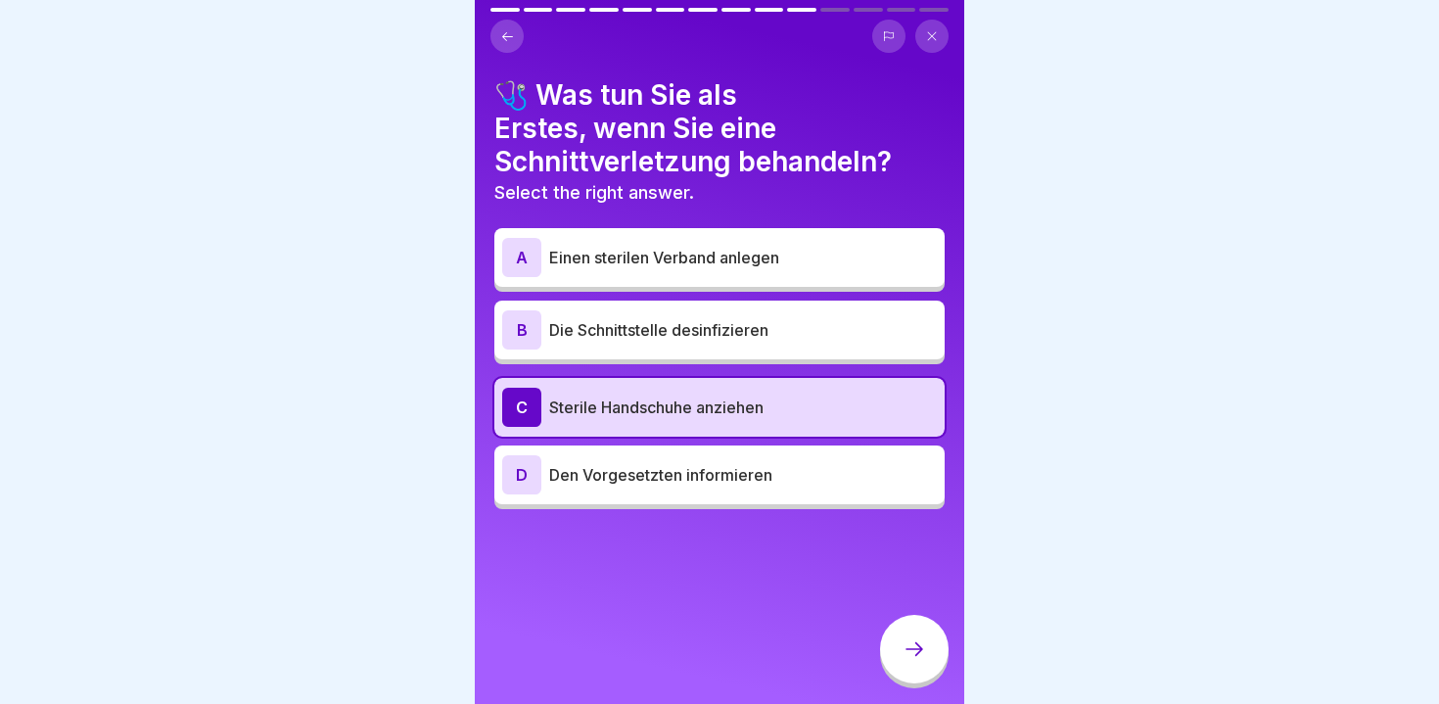
click at [897, 633] on div at bounding box center [914, 649] width 69 height 69
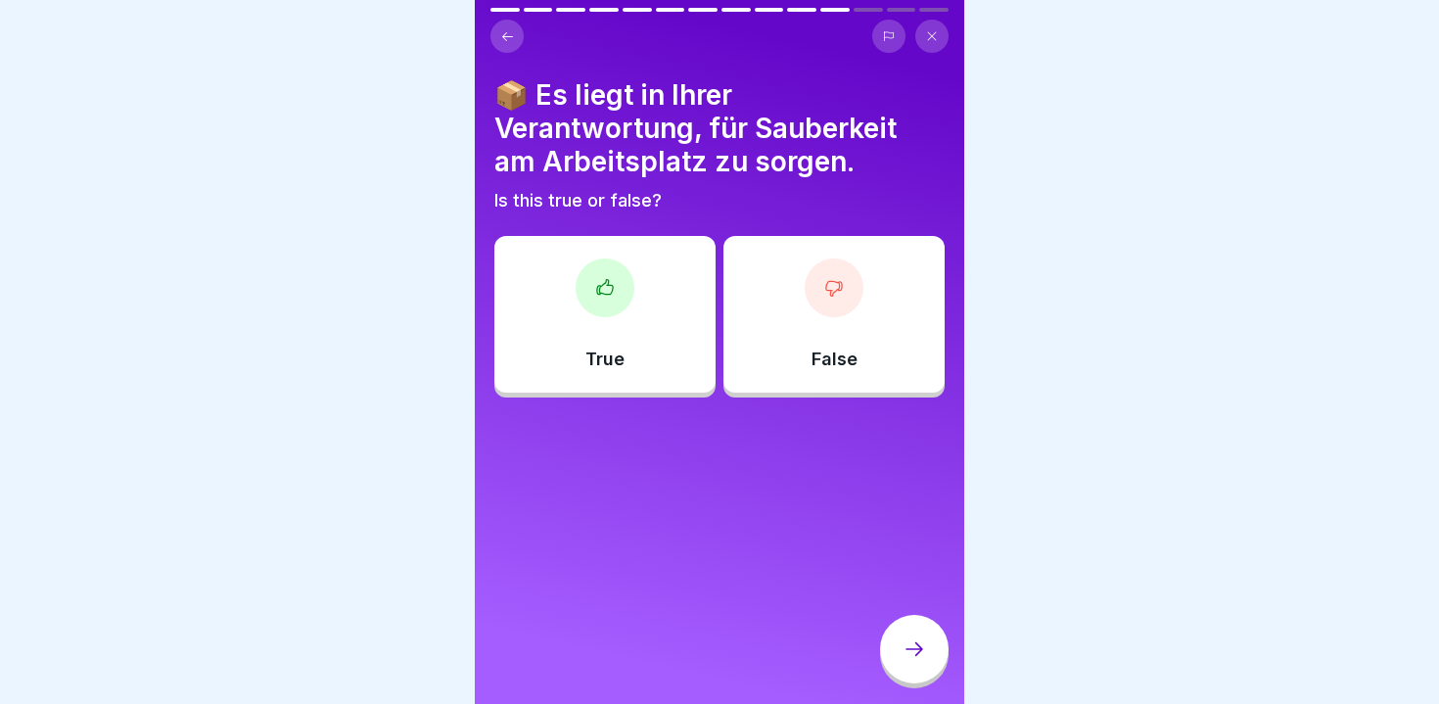
click at [626, 330] on div "True" at bounding box center [604, 314] width 221 height 157
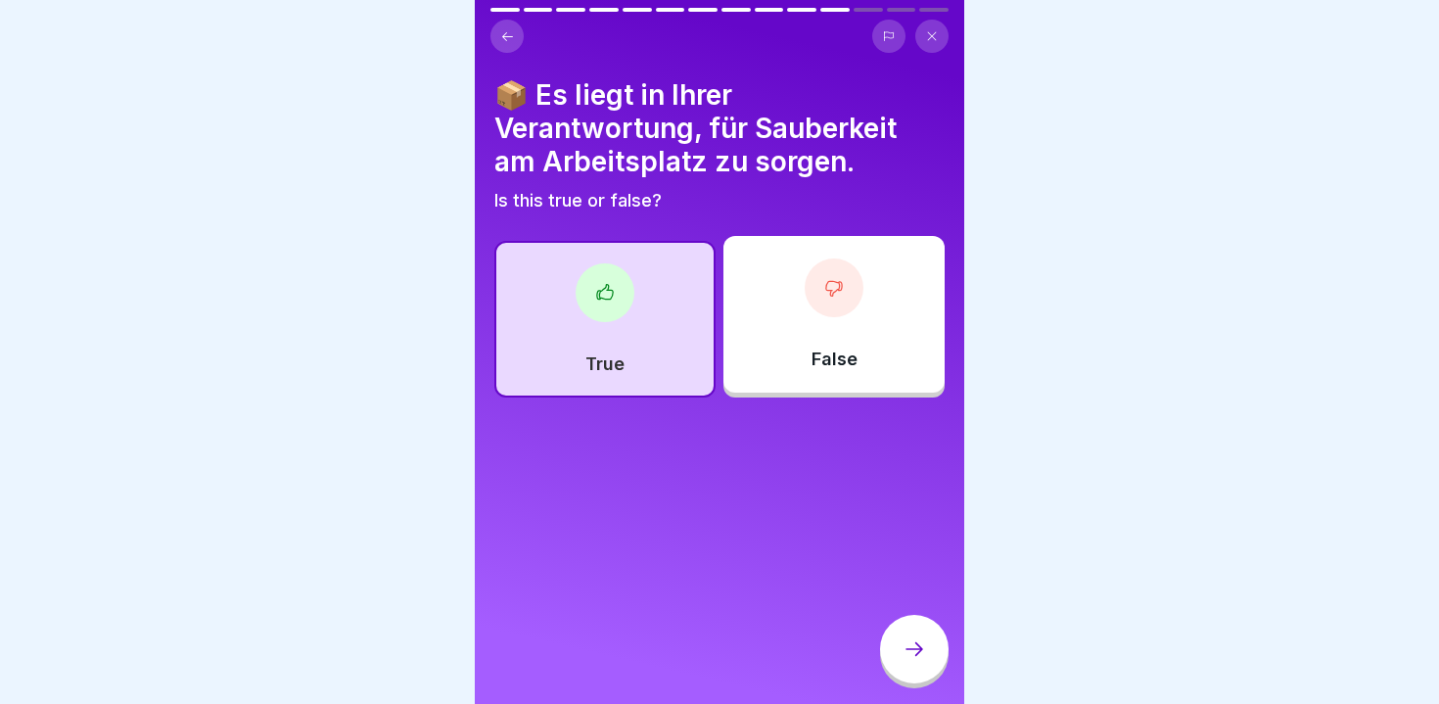
click at [884, 657] on div at bounding box center [914, 649] width 69 height 69
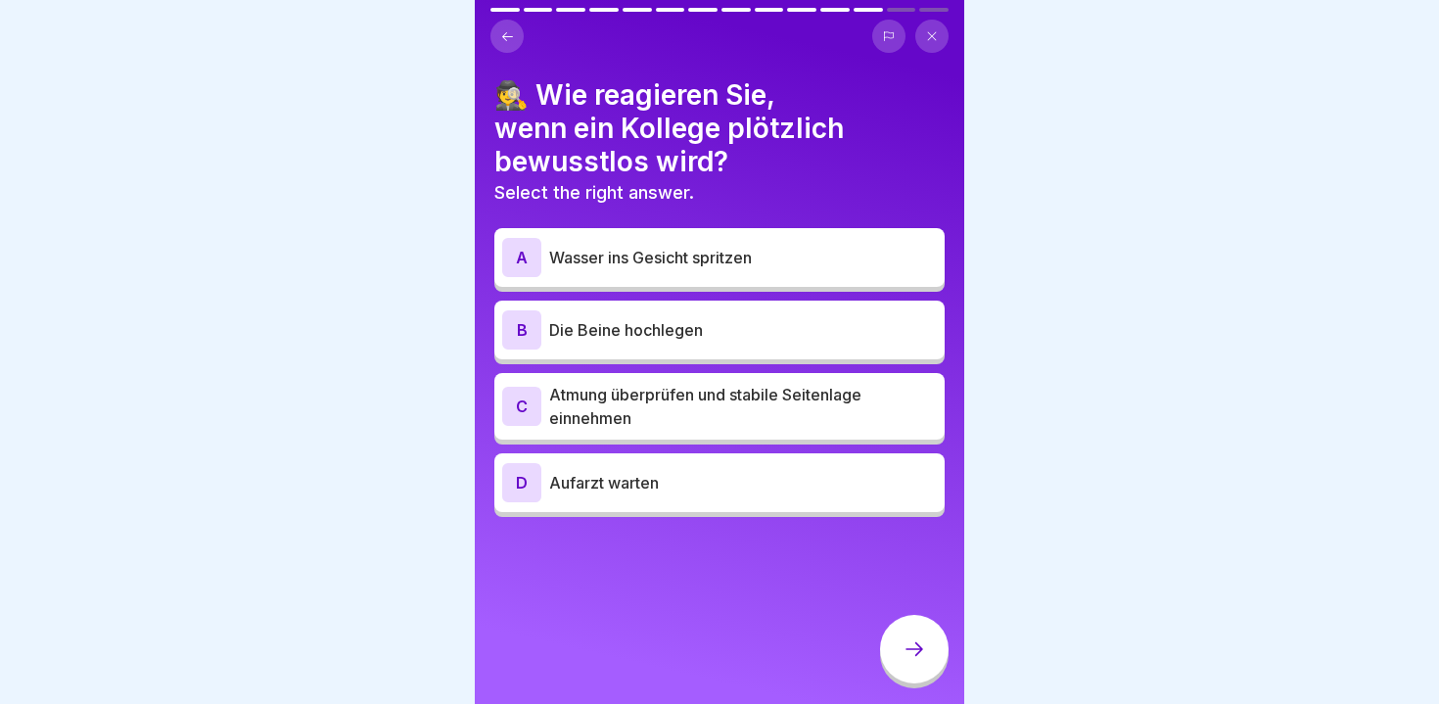
click at [761, 411] on p "Atmung überprüfen und stabile Seitenlage einnehmen" at bounding box center [743, 406] width 388 height 47
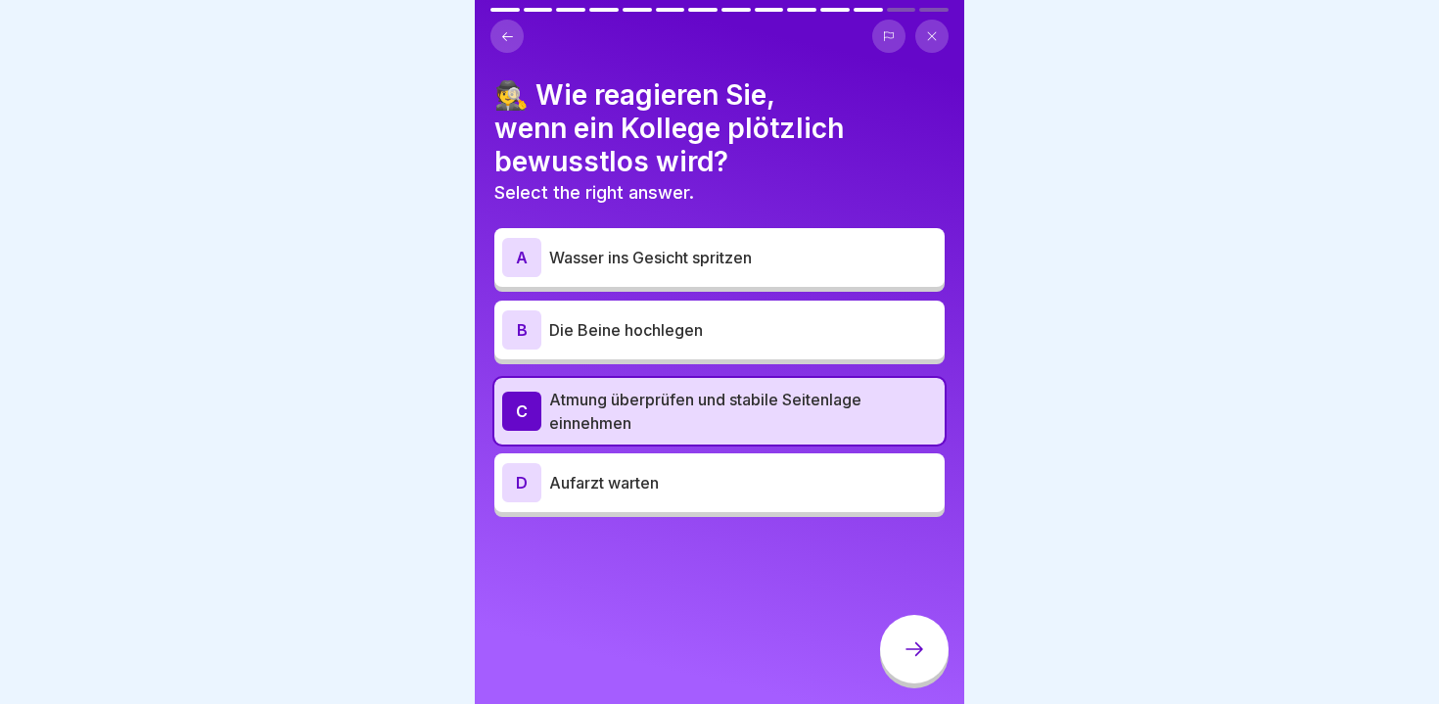
click at [930, 643] on div at bounding box center [914, 649] width 69 height 69
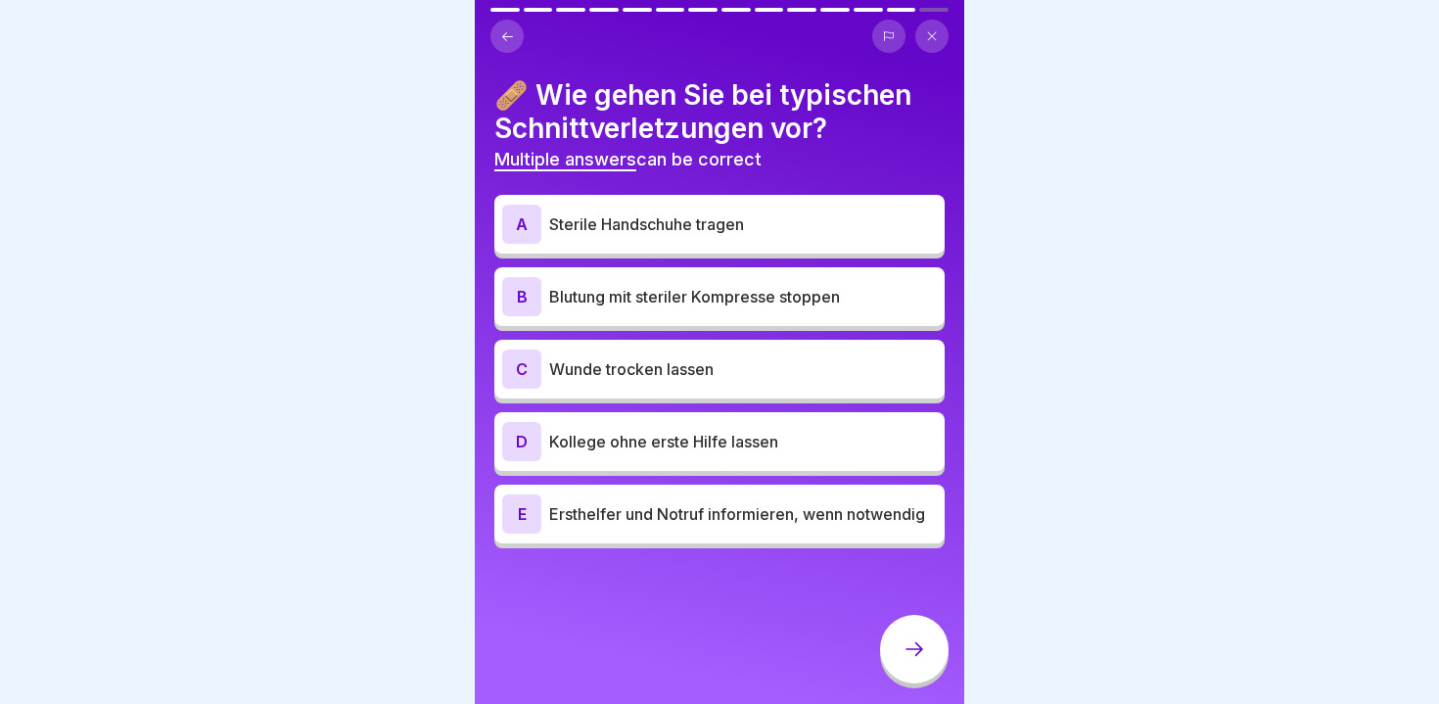
click at [748, 231] on p "Sterile Handschuhe tragen" at bounding box center [743, 223] width 388 height 23
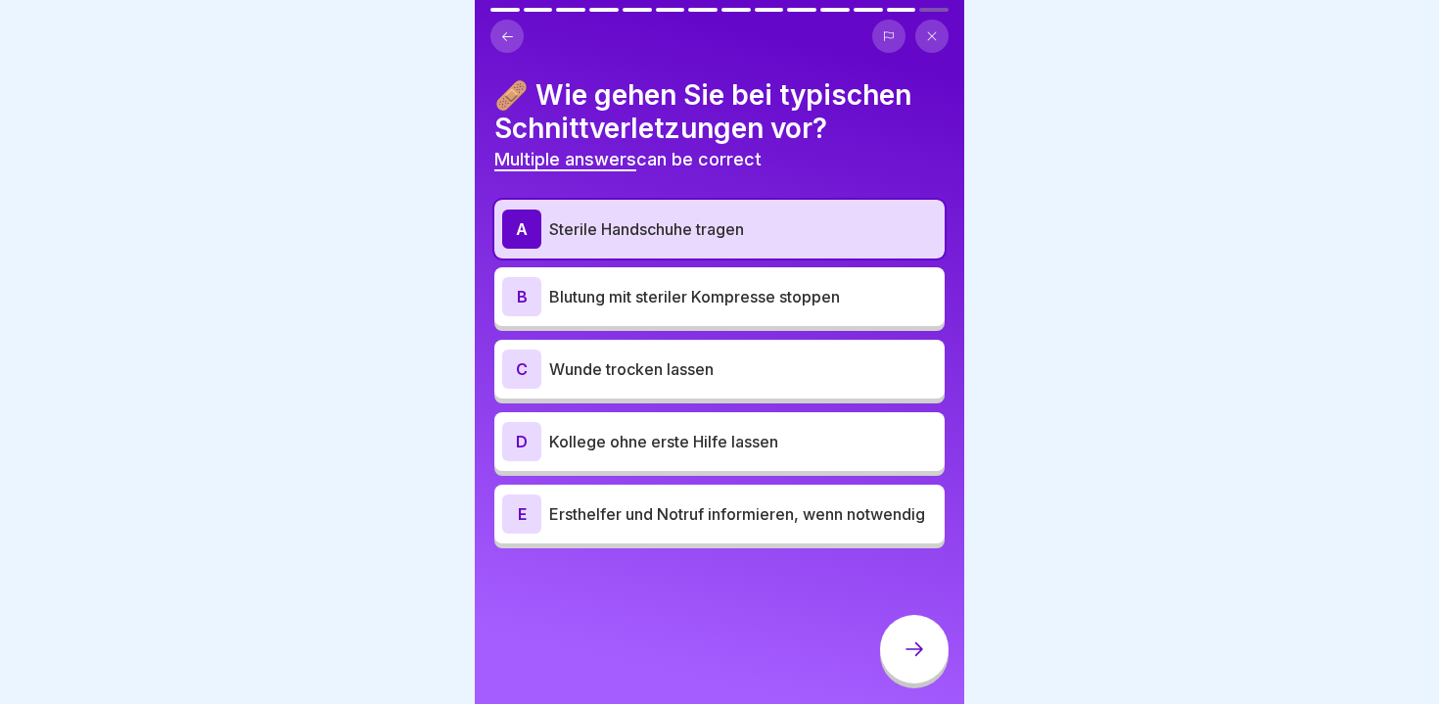
click at [739, 291] on p "Blutung mit steriler Kompresse stoppen" at bounding box center [743, 296] width 388 height 23
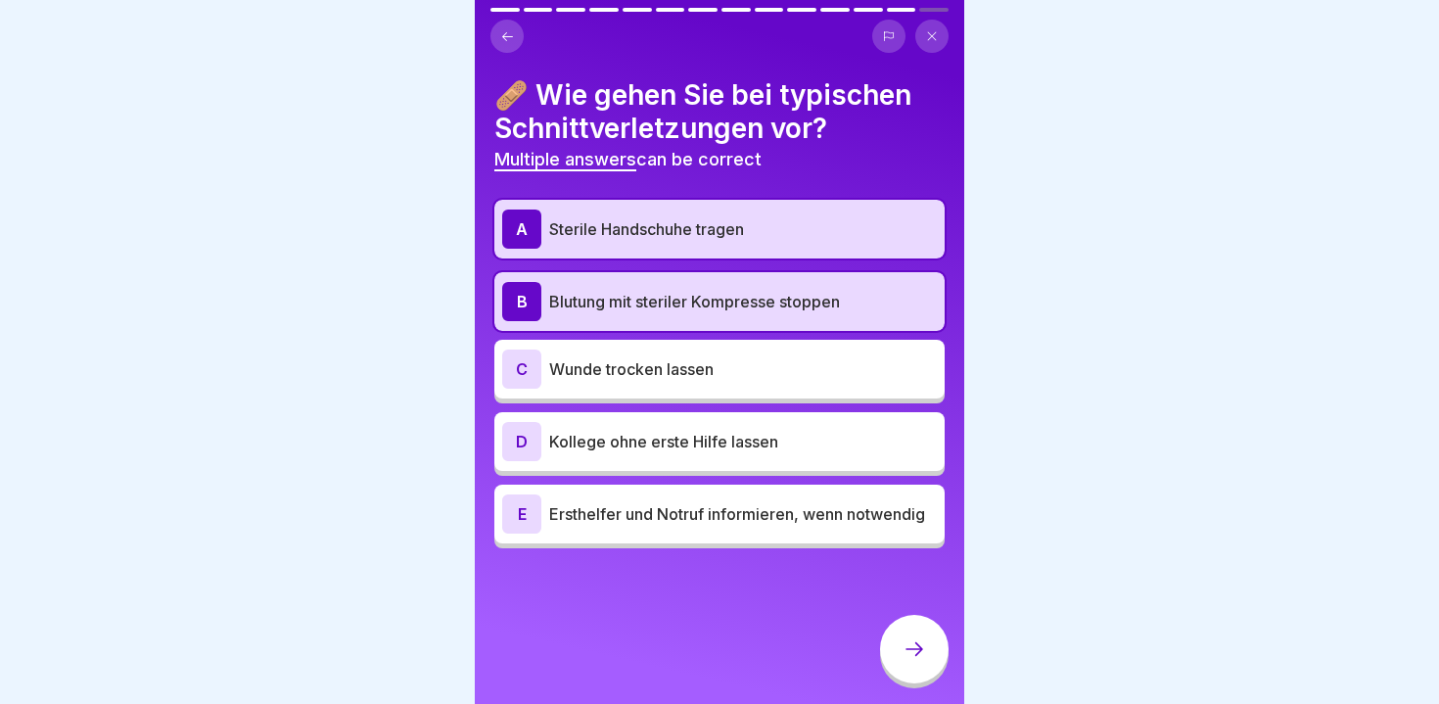
click at [695, 505] on p "Ersthelfer und Notruf informieren, wenn notwendig" at bounding box center [743, 513] width 388 height 23
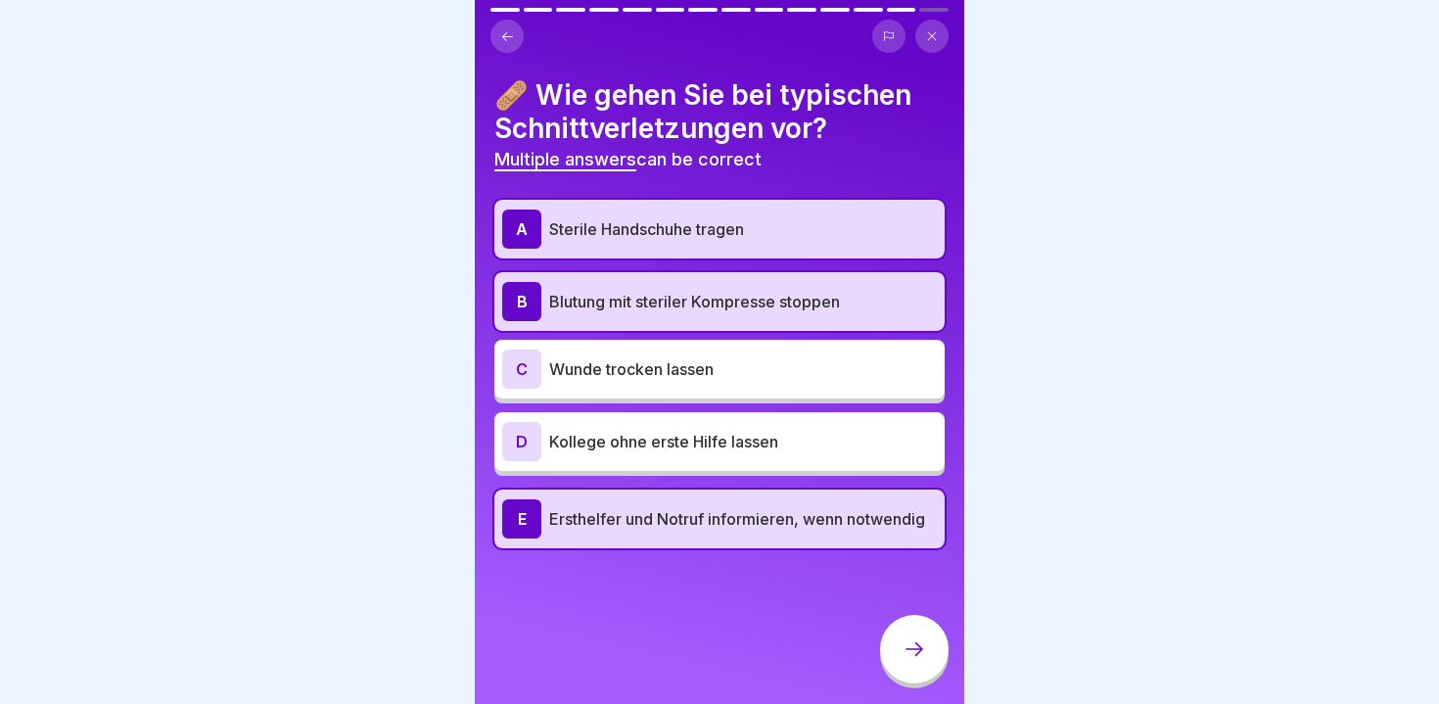
click at [915, 649] on icon at bounding box center [914, 648] width 23 height 23
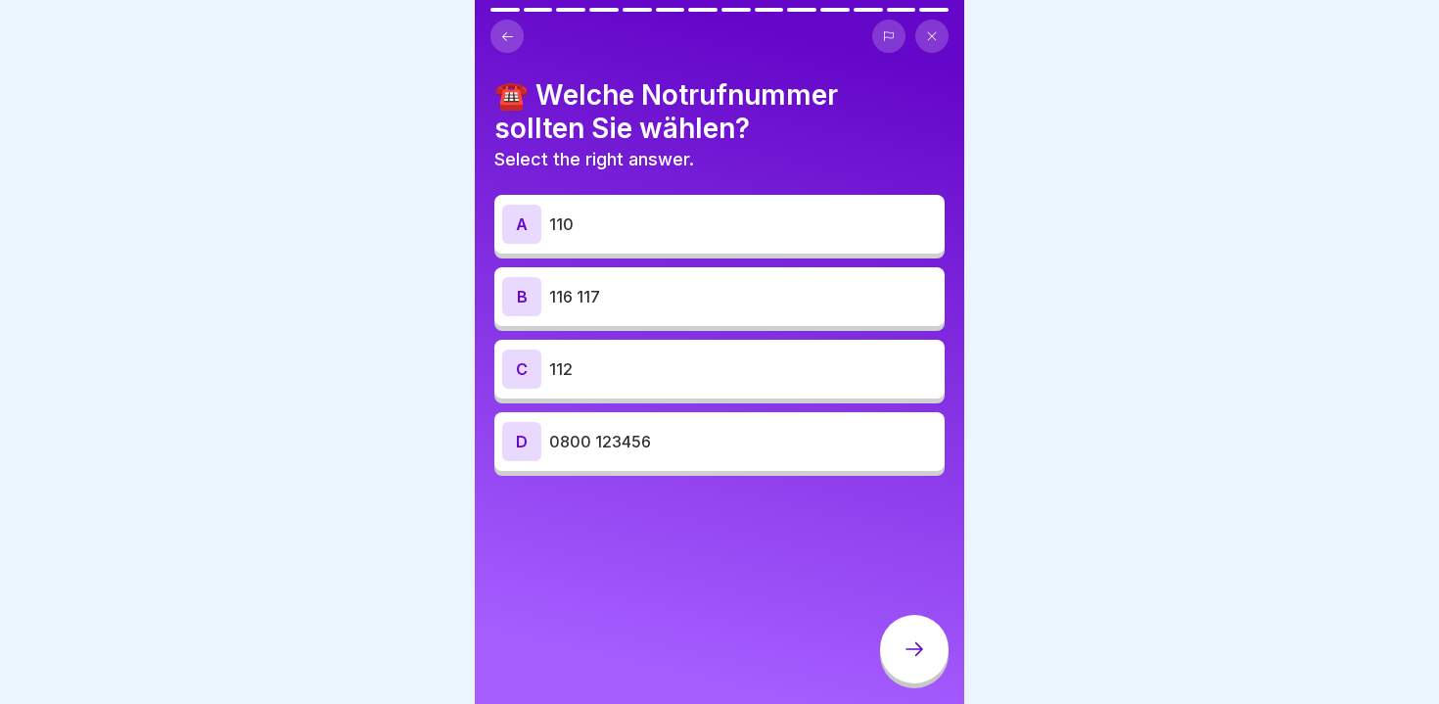
click at [657, 375] on p "112" at bounding box center [743, 368] width 388 height 23
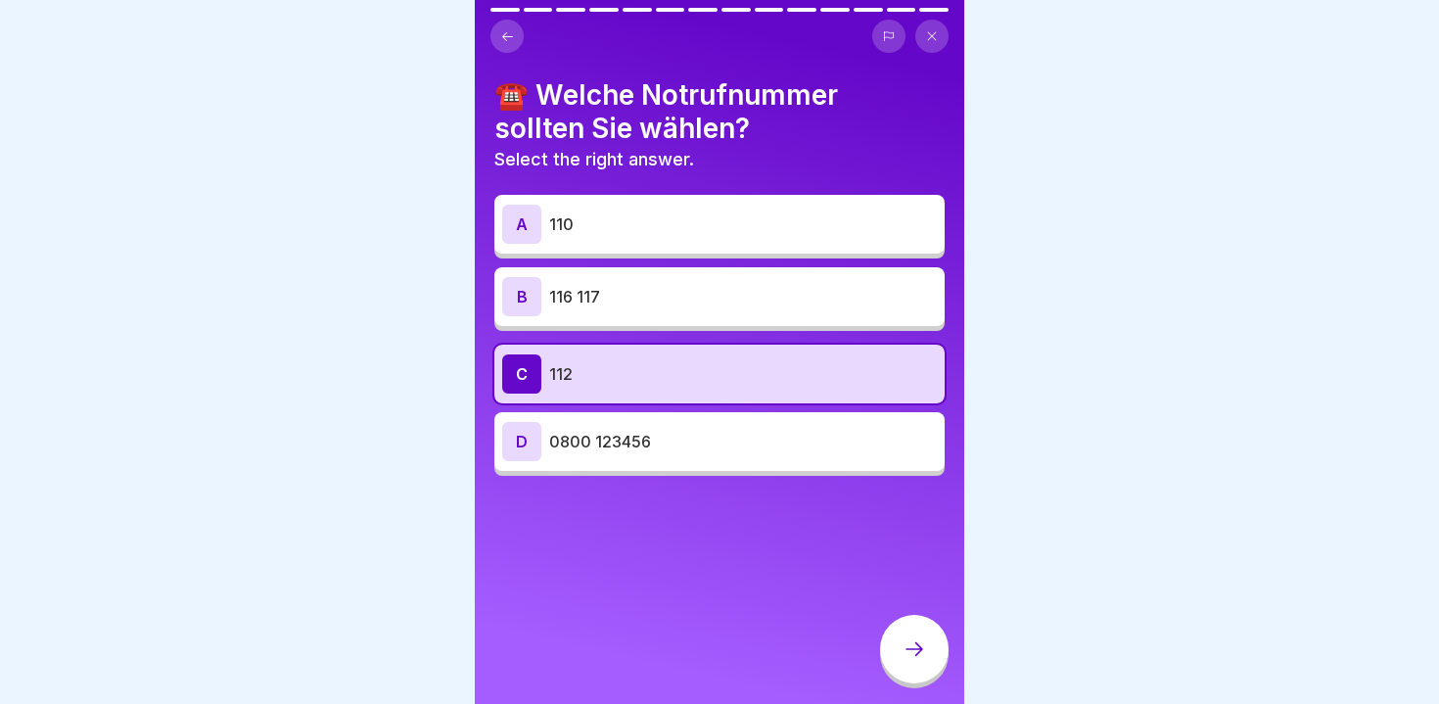
click at [914, 627] on div at bounding box center [914, 649] width 69 height 69
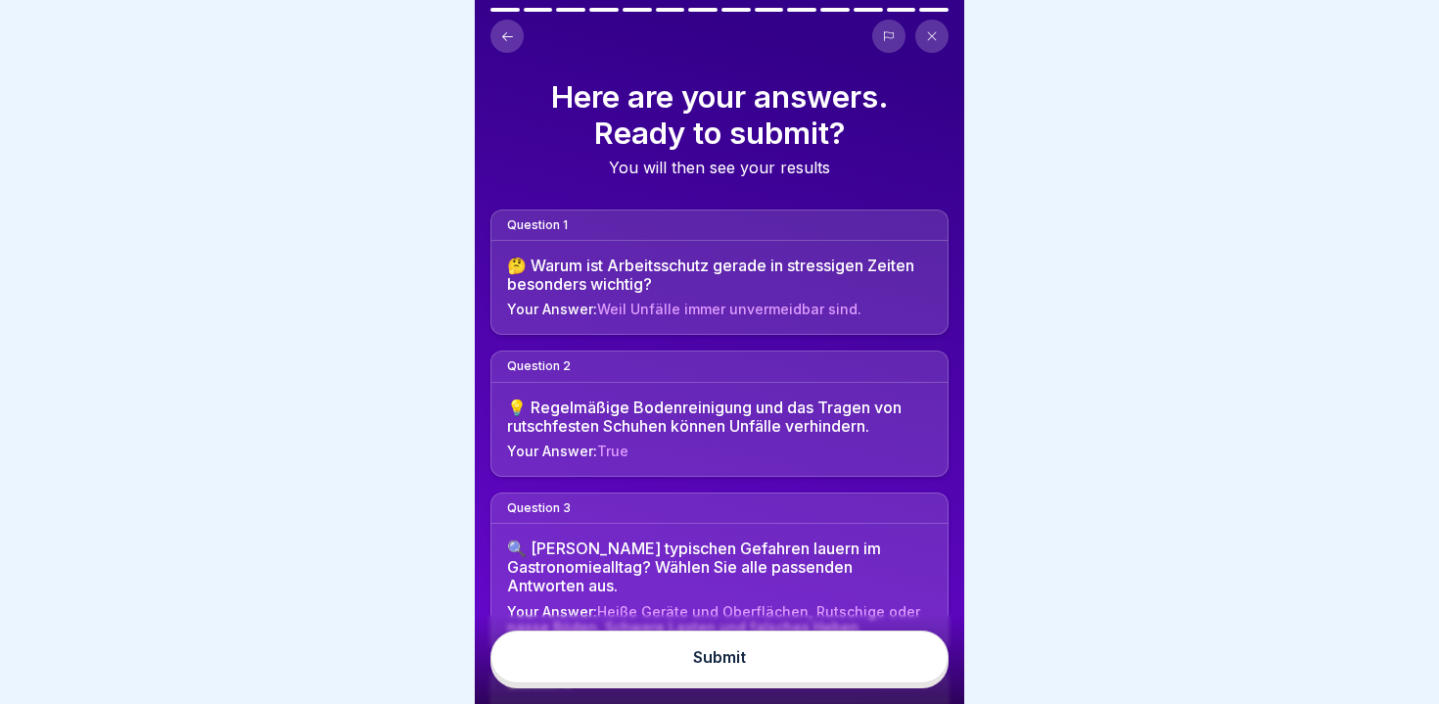
click at [858, 645] on button "Submit" at bounding box center [720, 657] width 458 height 53
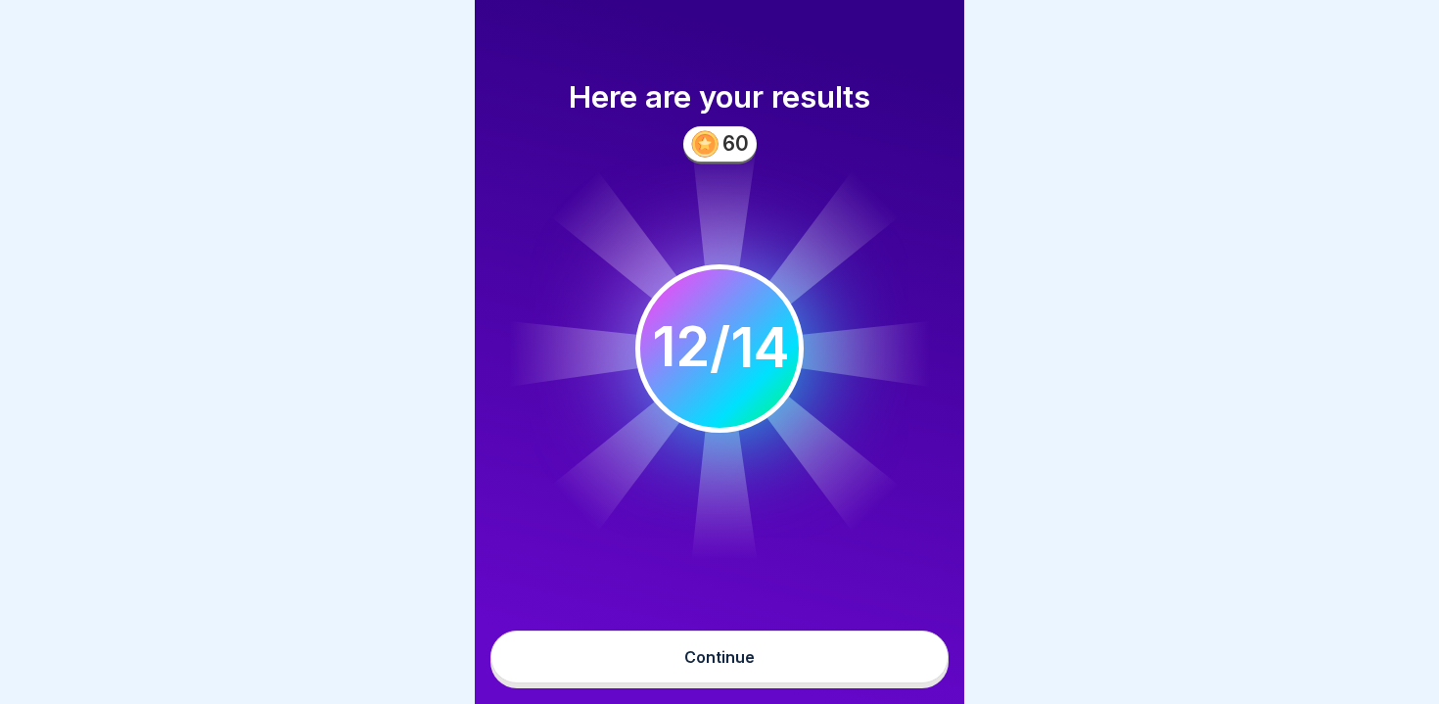
click at [851, 654] on button "Continue" at bounding box center [720, 657] width 458 height 53
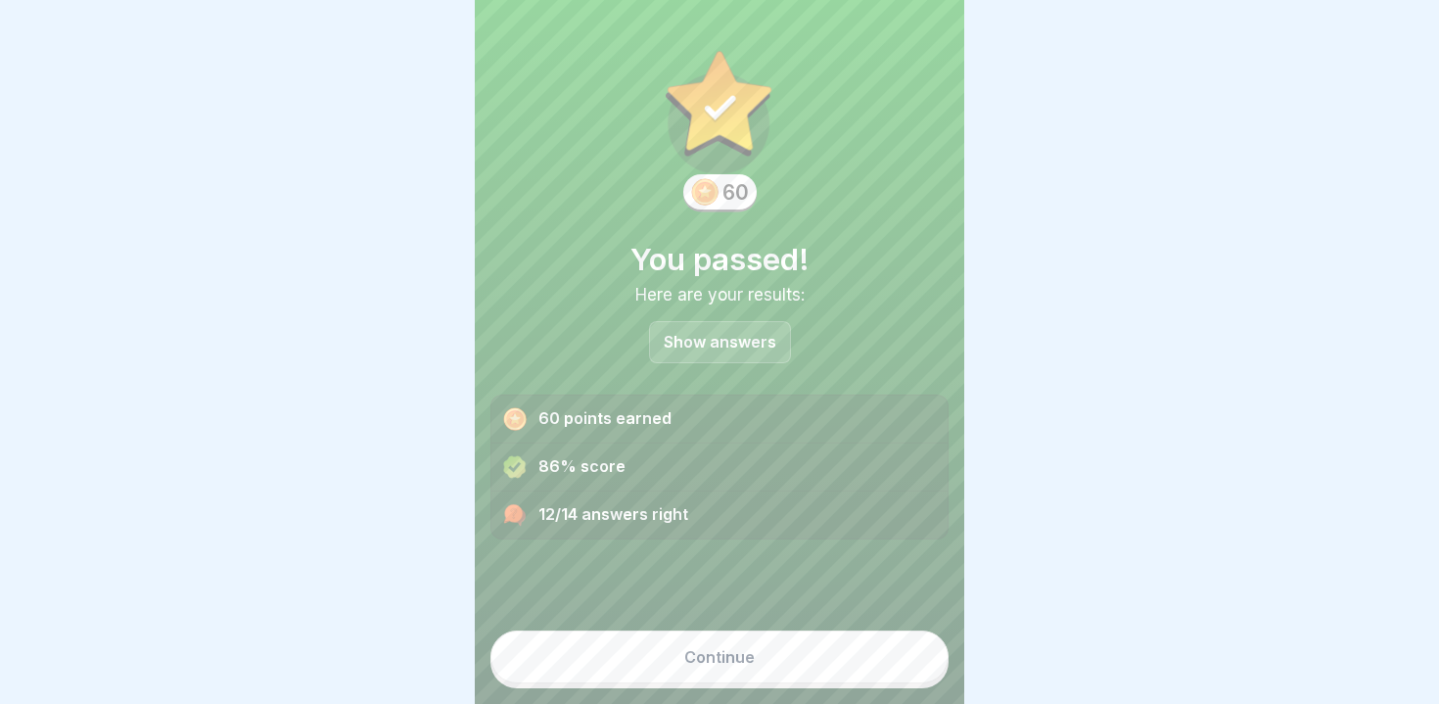
click at [837, 661] on button "Continue" at bounding box center [720, 657] width 458 height 53
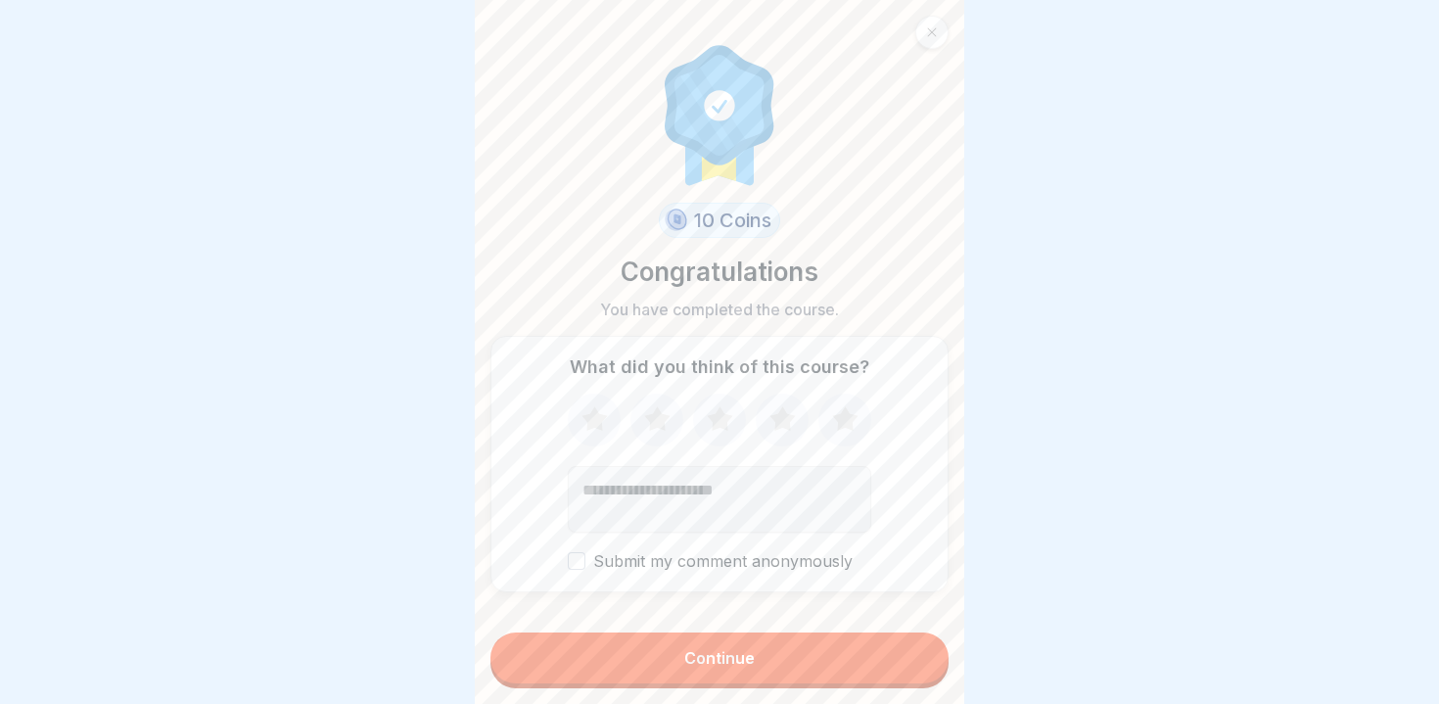
click at [836, 660] on button "Continue" at bounding box center [720, 658] width 458 height 51
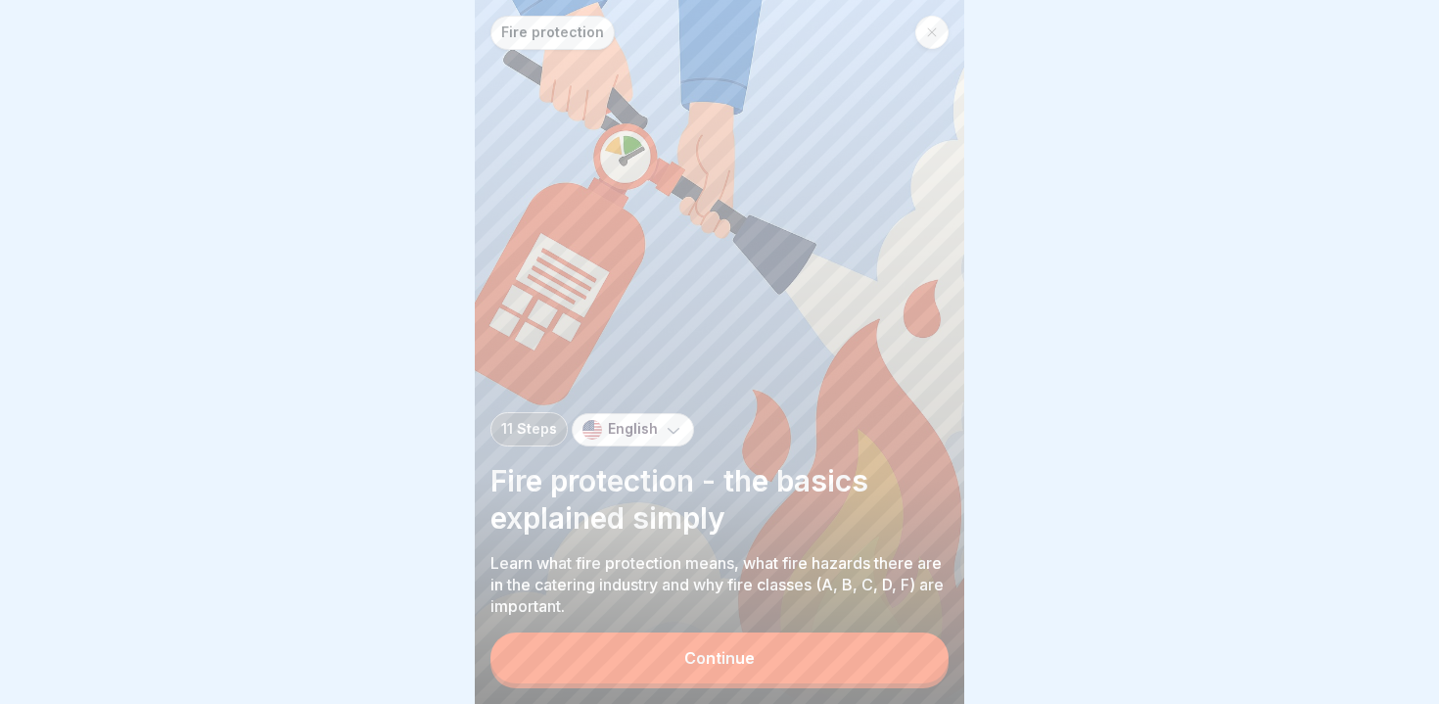
click at [837, 664] on button "Continue" at bounding box center [720, 658] width 458 height 51
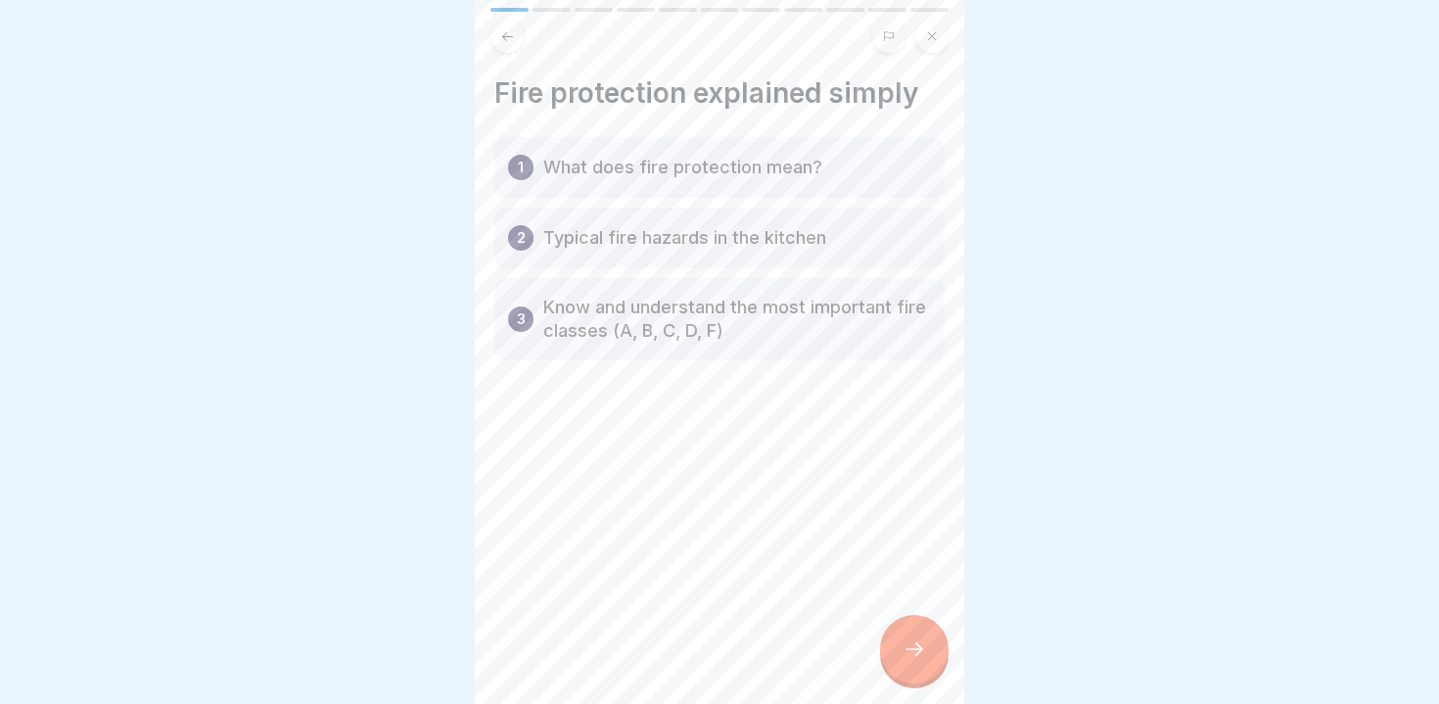
click at [912, 641] on icon at bounding box center [914, 648] width 23 height 23
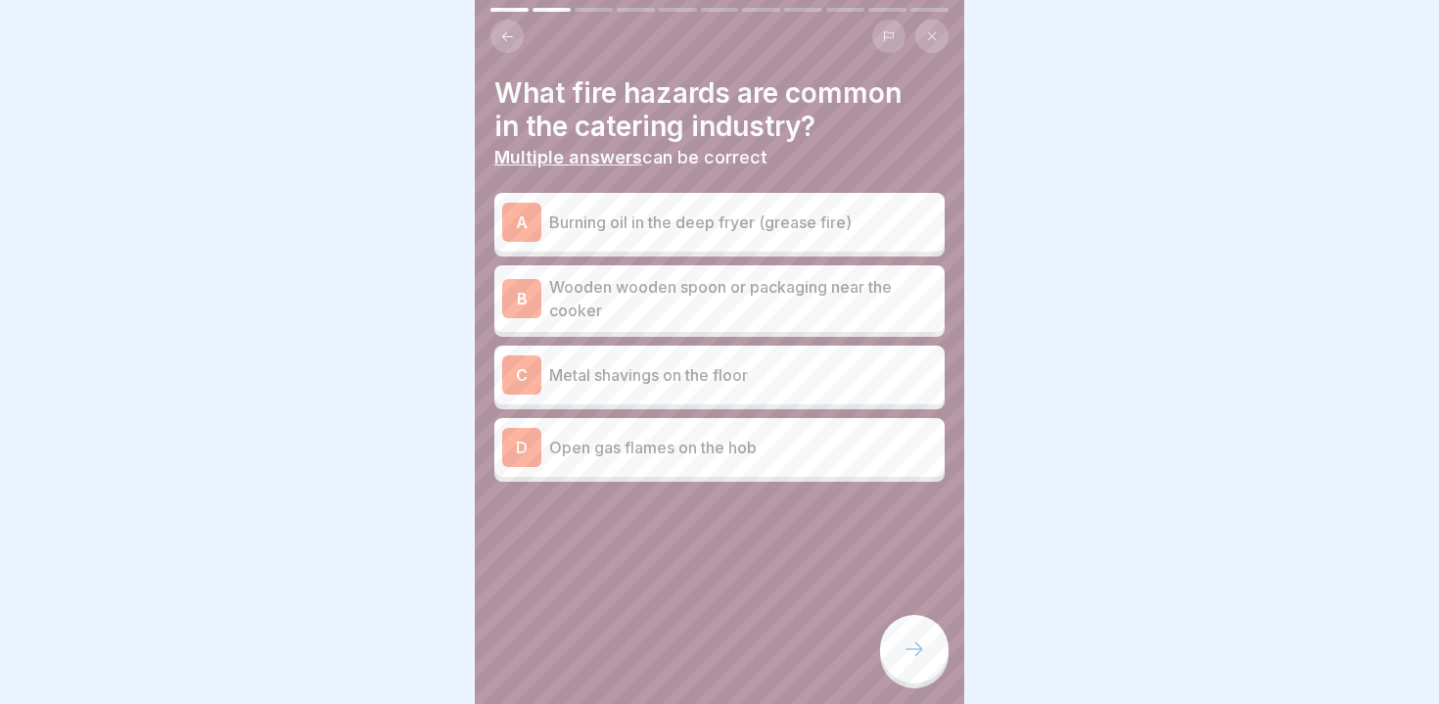
click at [912, 641] on icon at bounding box center [914, 648] width 23 height 23
